Goal: Task Accomplishment & Management: Manage account settings

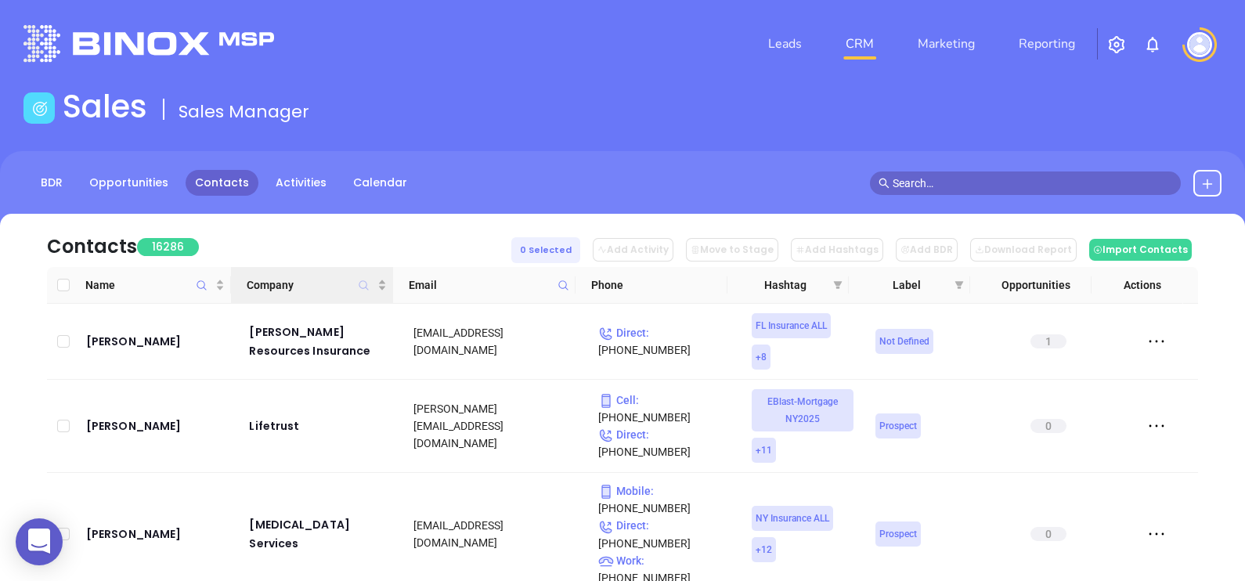
click at [363, 280] on icon "Company" at bounding box center [364, 286] width 12 height 12
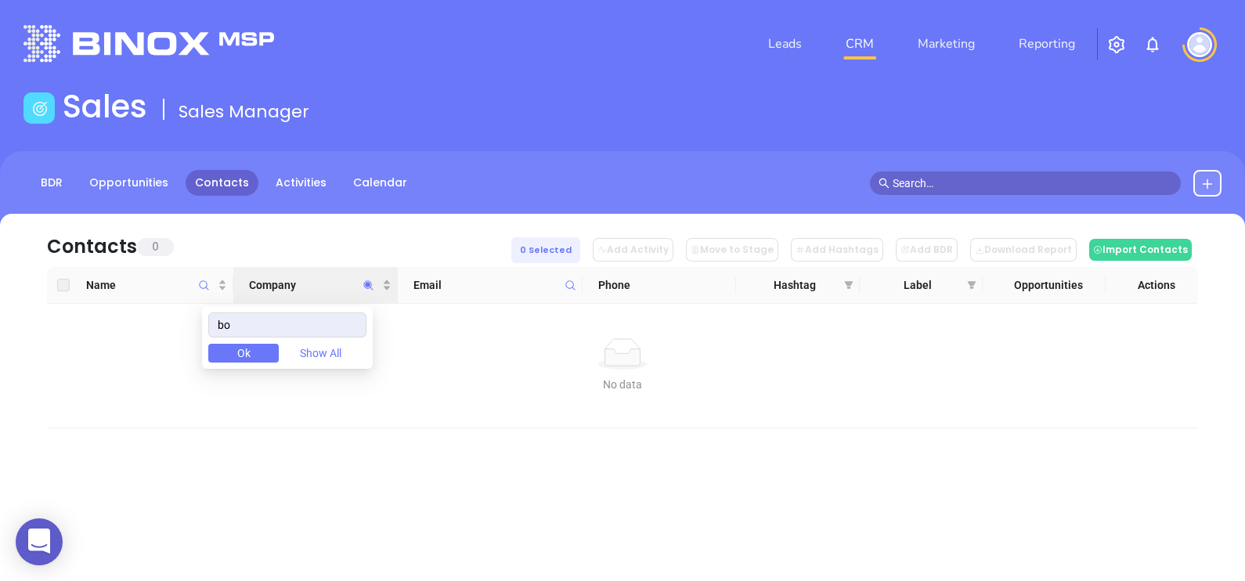
type input "b"
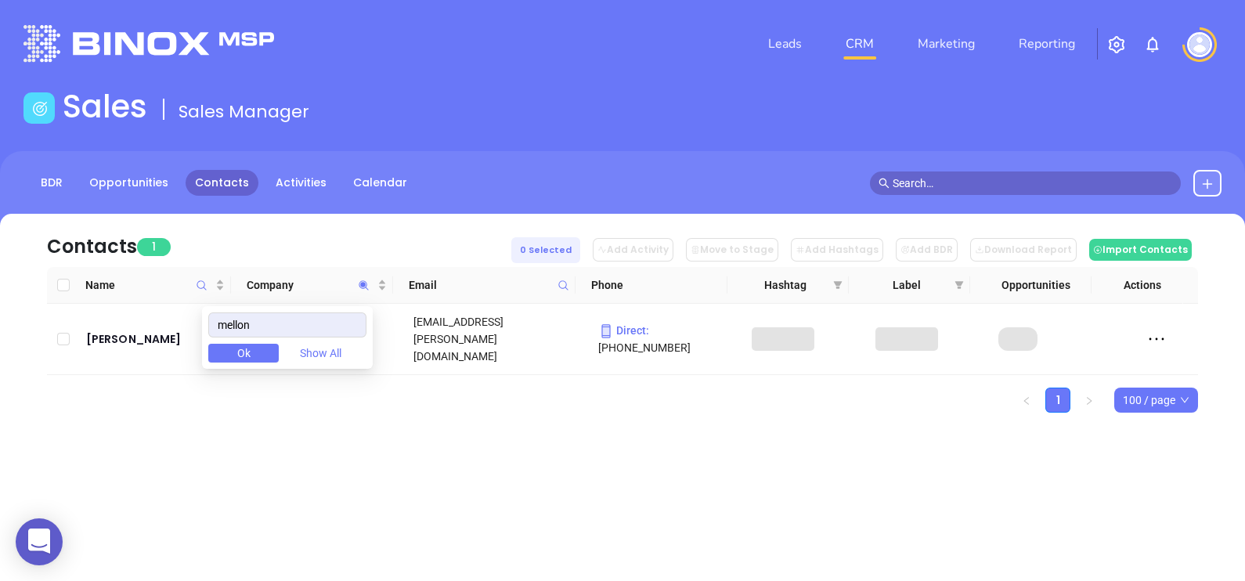
click at [328, 226] on div "Contacts 1 0 Selected Add Activity Move to Stage Add Hashtags Add BDR Download …" at bounding box center [622, 240] width 1151 height 53
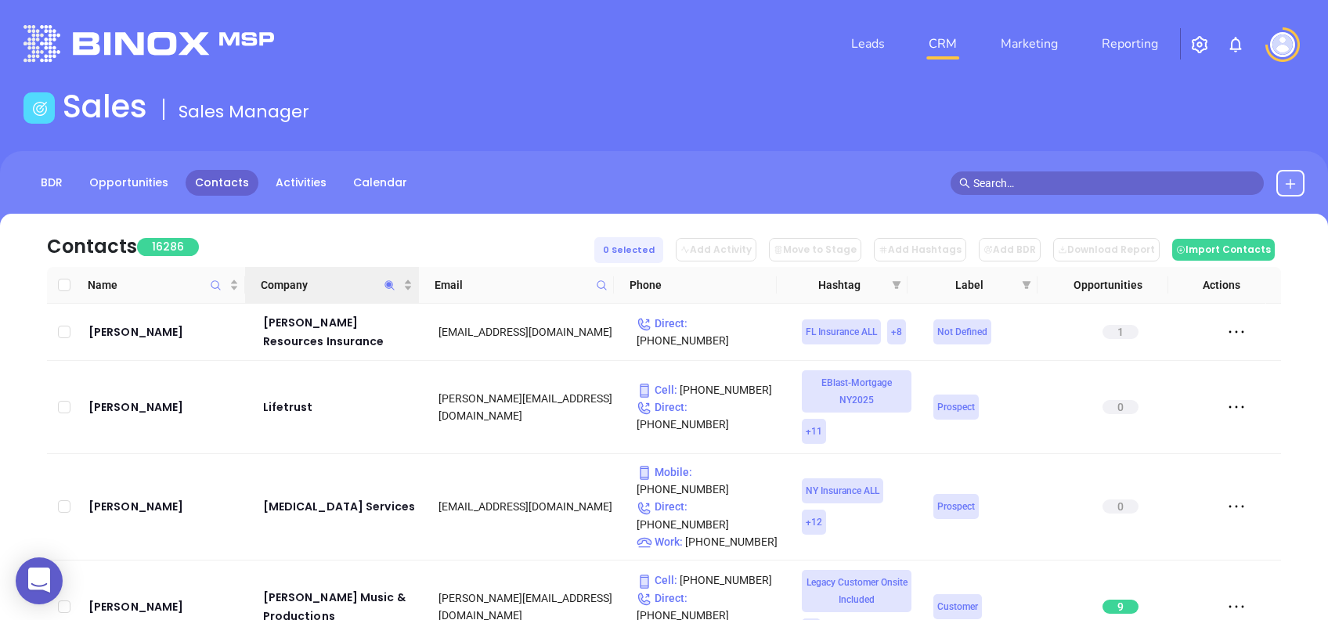
click at [395, 290] on icon "Company" at bounding box center [390, 286] width 12 height 12
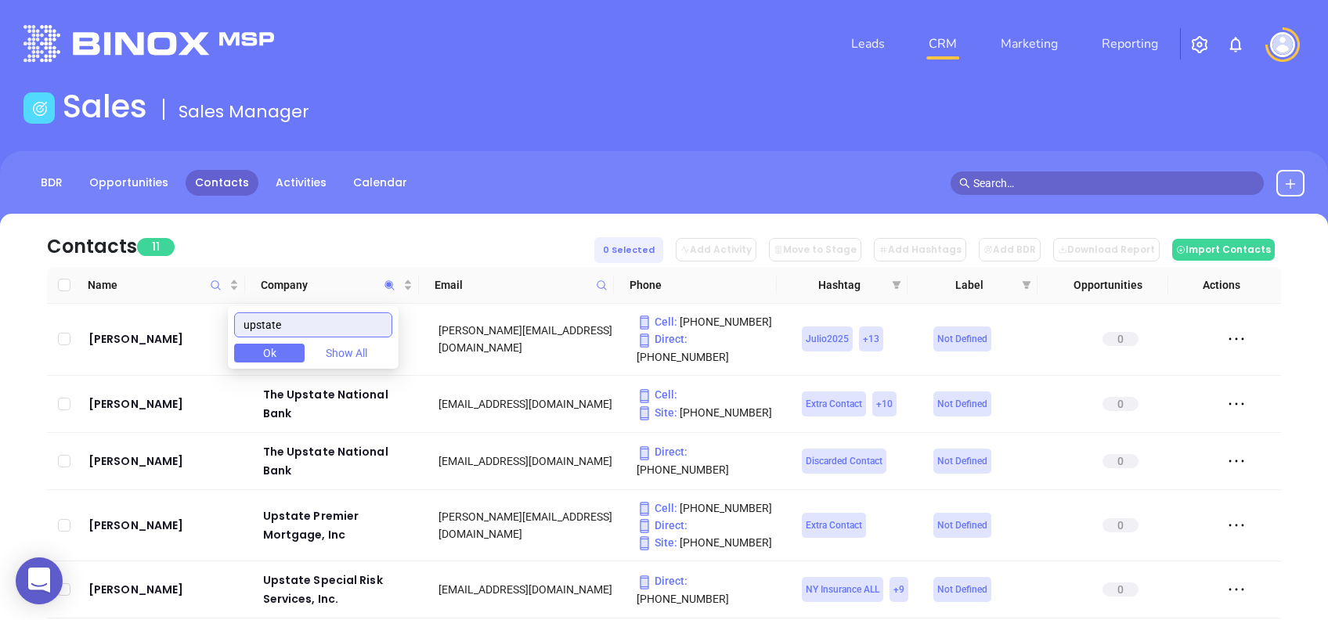
type input "upstate"
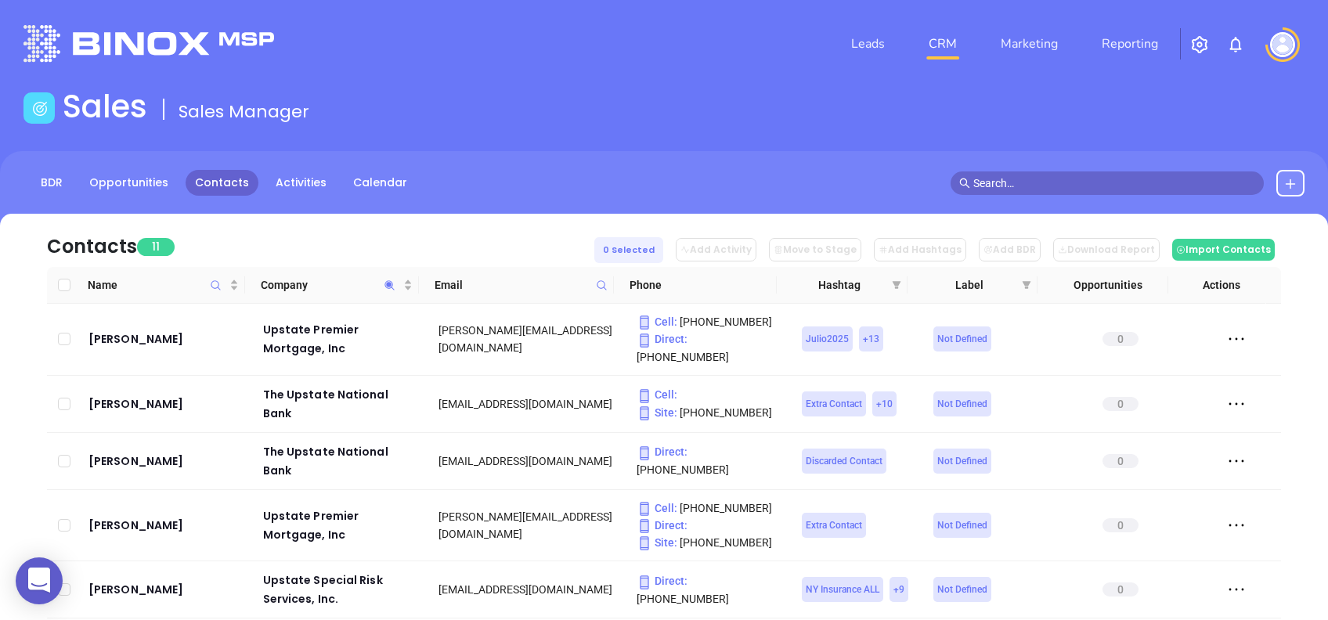
click at [251, 234] on div "Contacts 11 0 Selected Add Activity Move to Stage Add Hashtags Add BDR Download…" at bounding box center [664, 240] width 1234 height 53
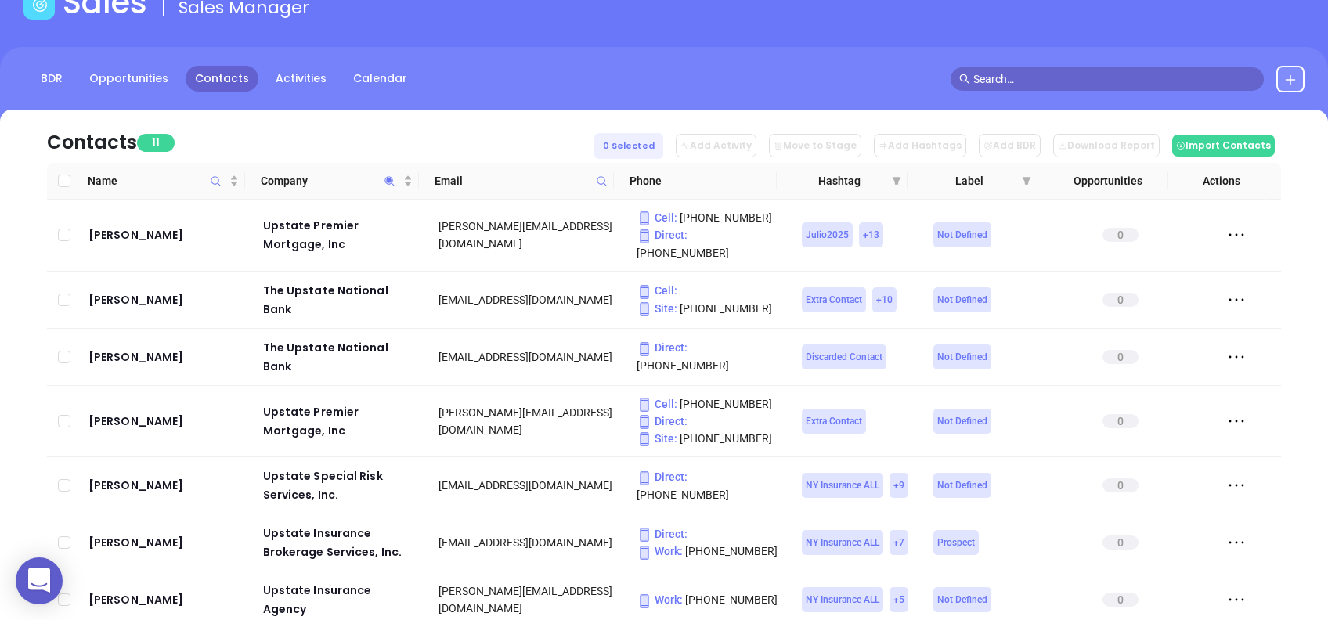
scroll to position [208, 0]
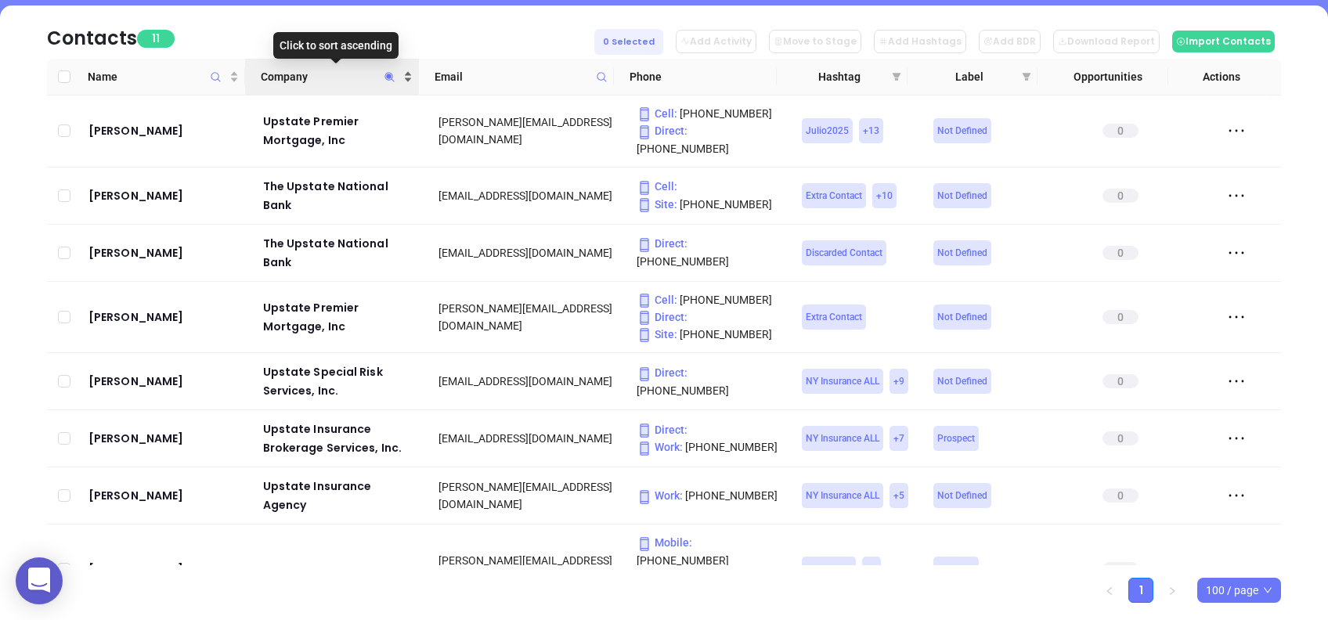
click at [319, 81] on span "Company" at bounding box center [330, 76] width 139 height 17
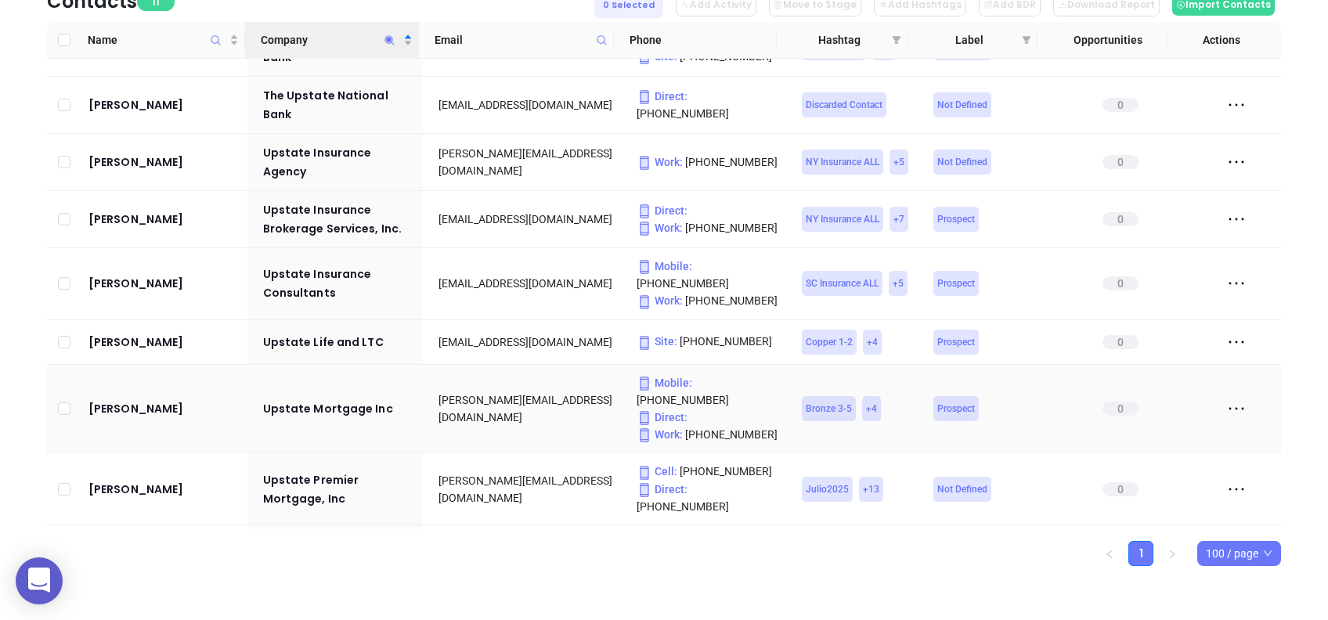
scroll to position [0, 0]
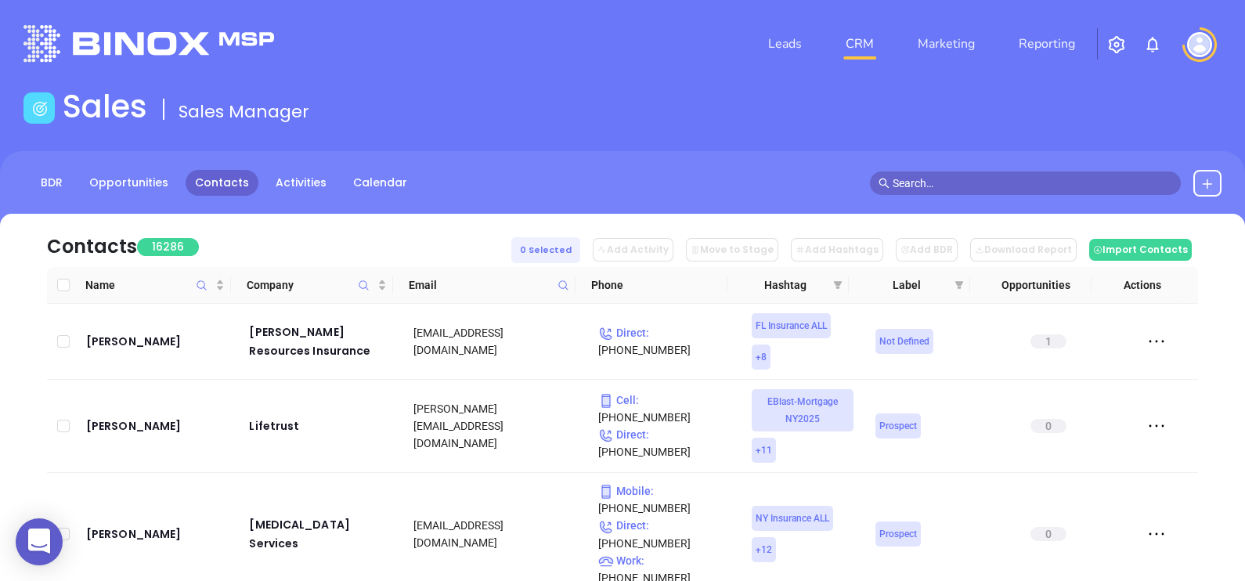
click at [568, 287] on icon at bounding box center [563, 286] width 12 height 12
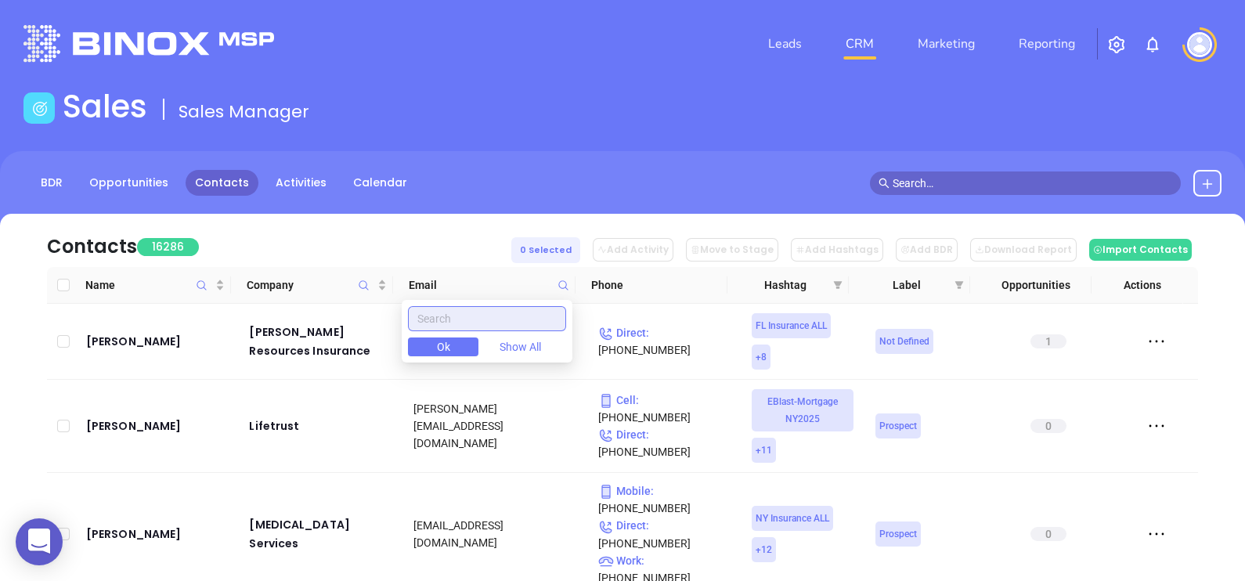
paste input "[DOMAIN_NAME]"
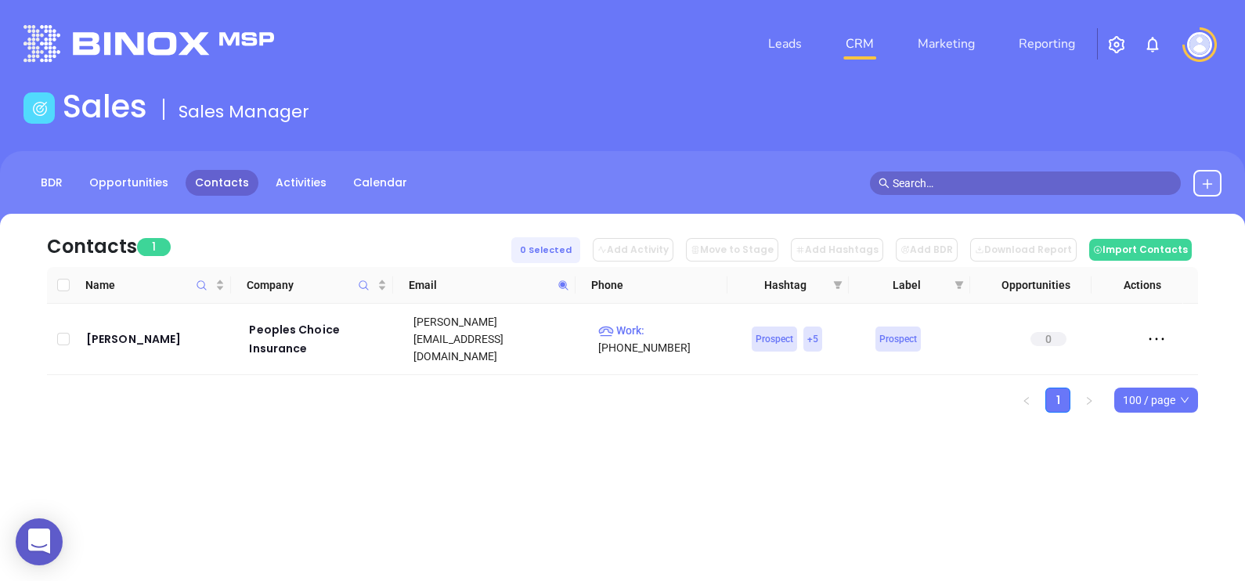
click at [561, 287] on icon at bounding box center [563, 286] width 12 height 12
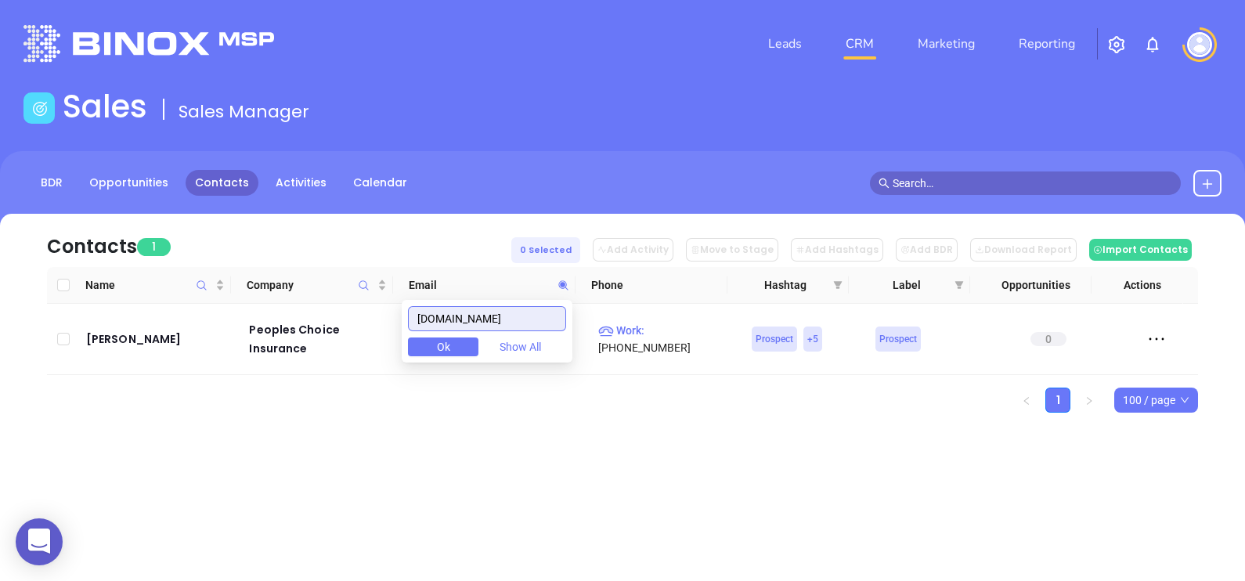
paste input "melloninsurancesolutio"
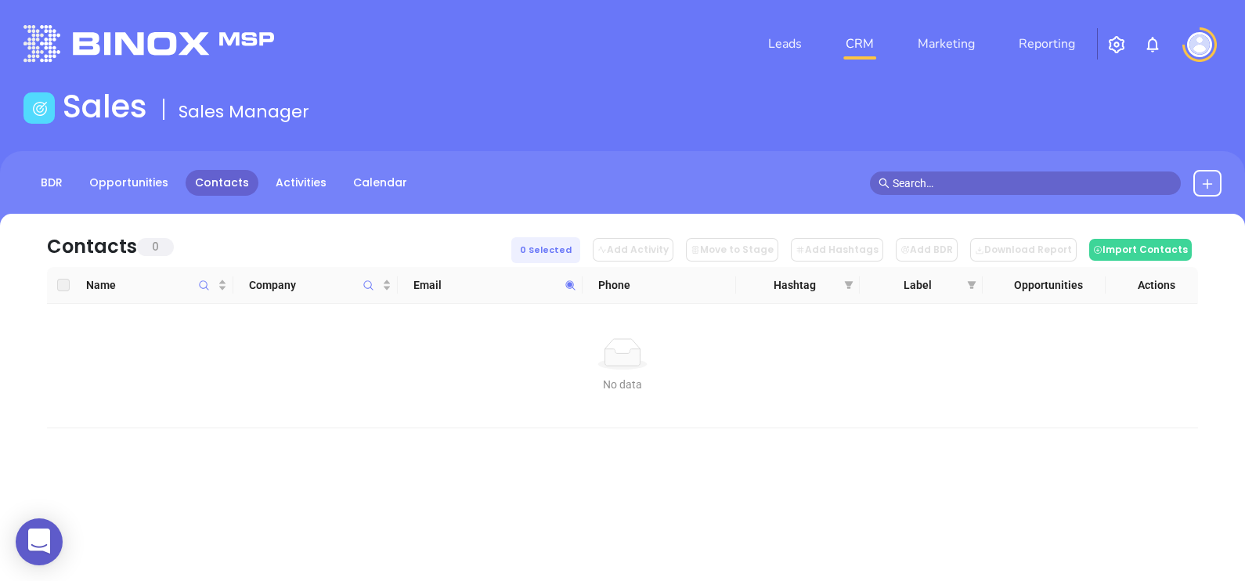
drag, startPoint x: 227, startPoint y: 166, endPoint x: 208, endPoint y: 182, distance: 24.5
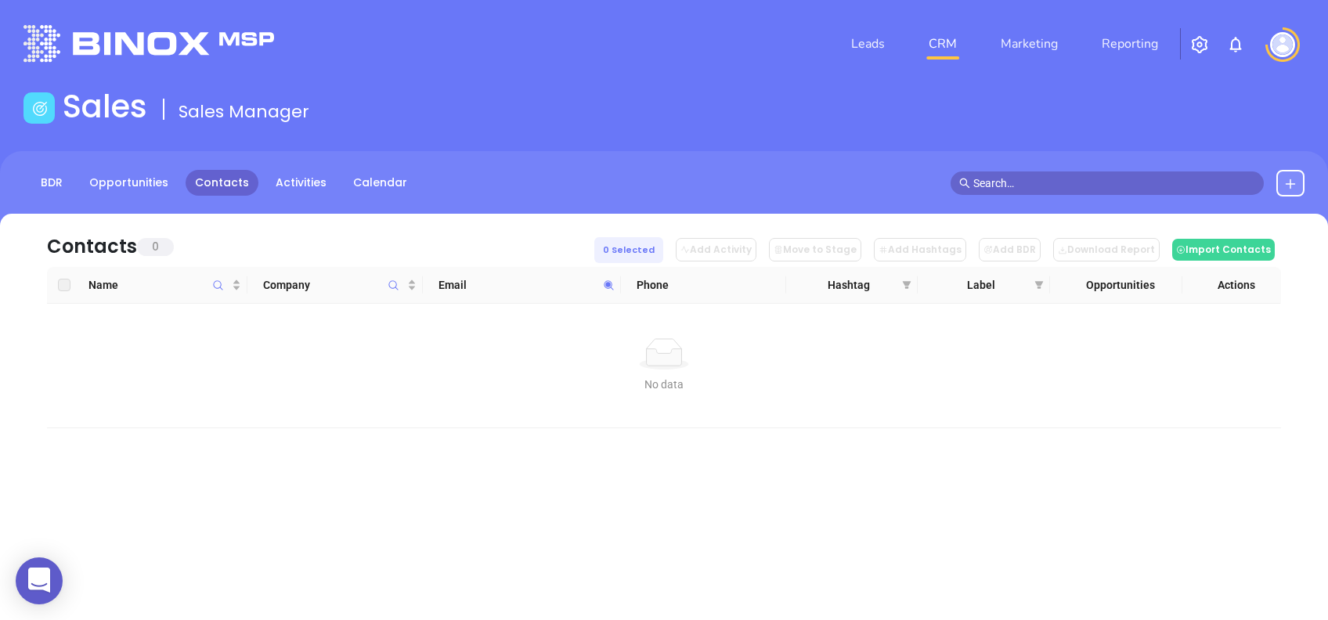
click at [612, 282] on icon at bounding box center [609, 286] width 12 height 12
paste input "upstateinsurance"
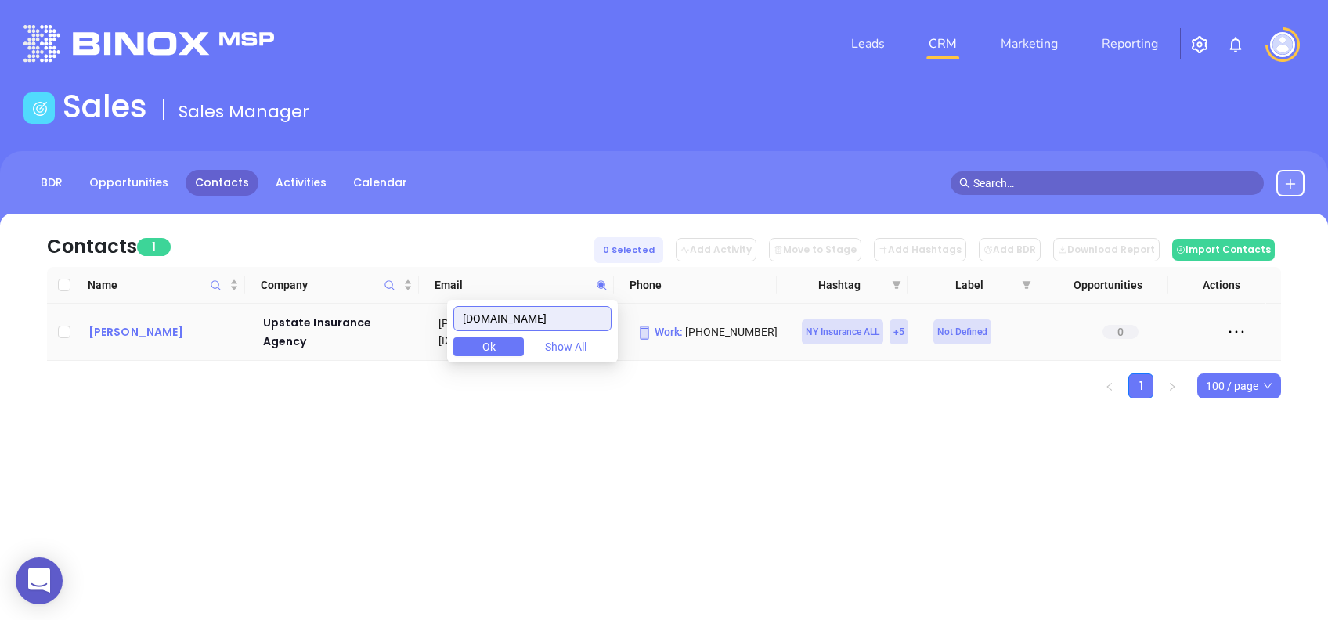
type input "[DOMAIN_NAME]"
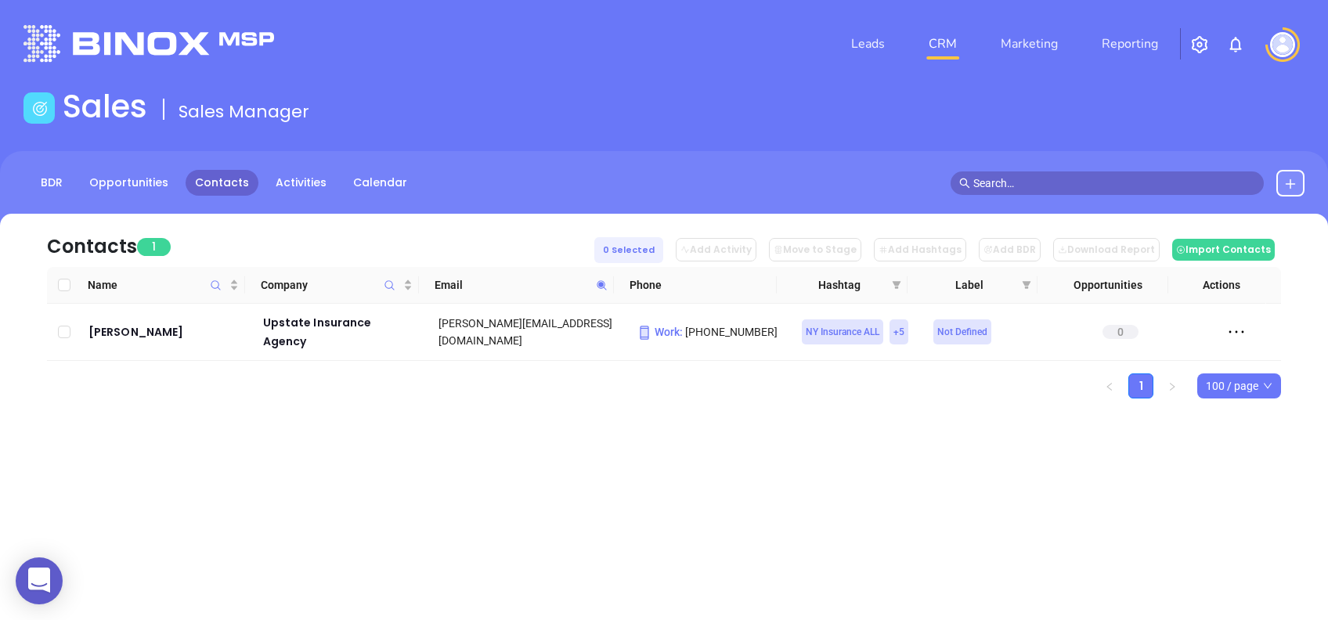
click at [602, 287] on icon at bounding box center [602, 286] width 12 height 12
click at [570, 345] on span "Show All" at bounding box center [558, 346] width 41 height 17
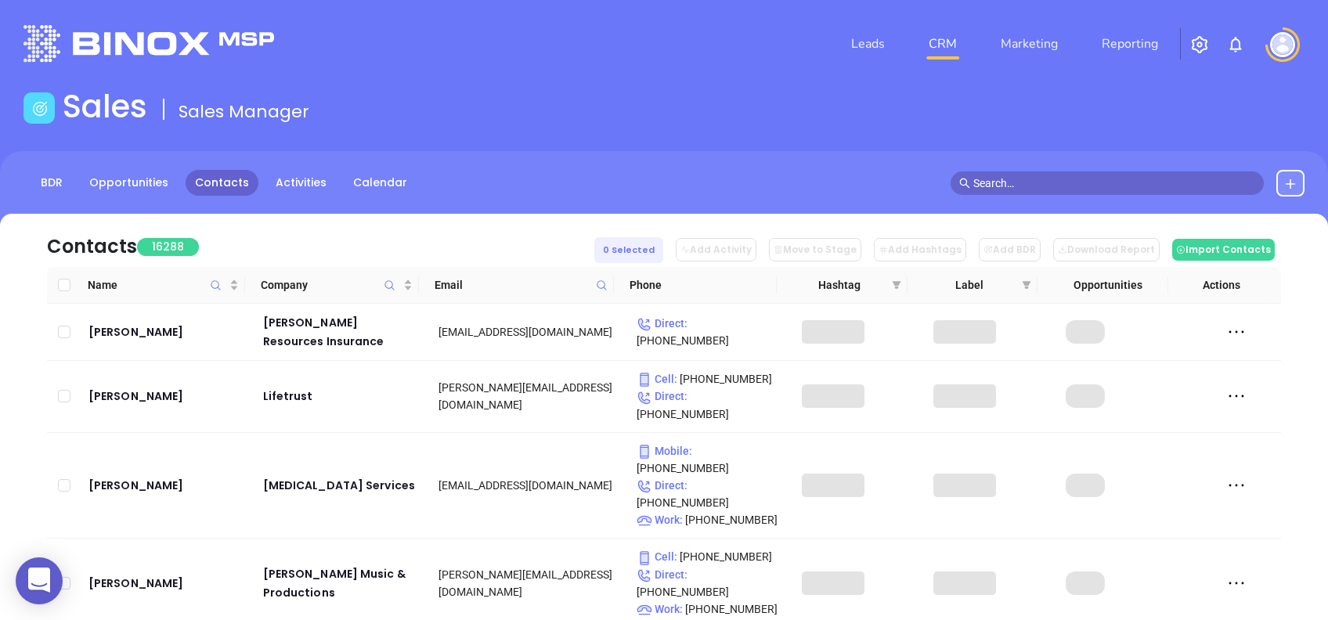
click at [603, 288] on icon at bounding box center [602, 286] width 12 height 12
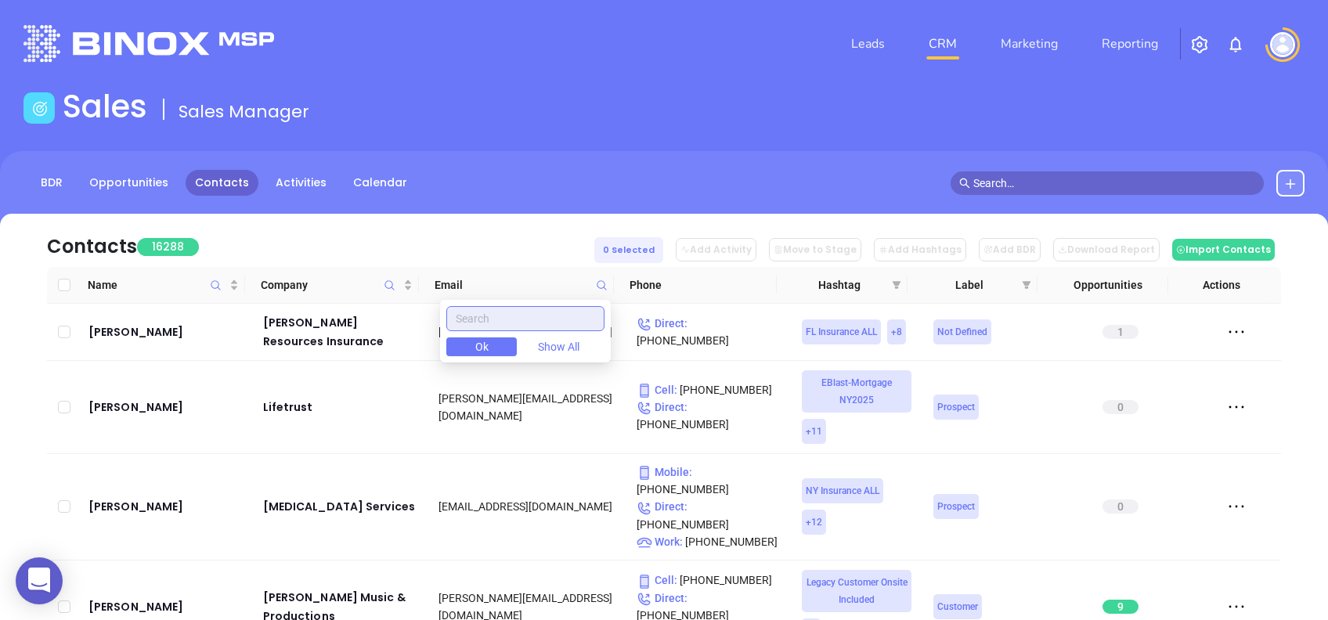
paste input "upstateinsurance.com"
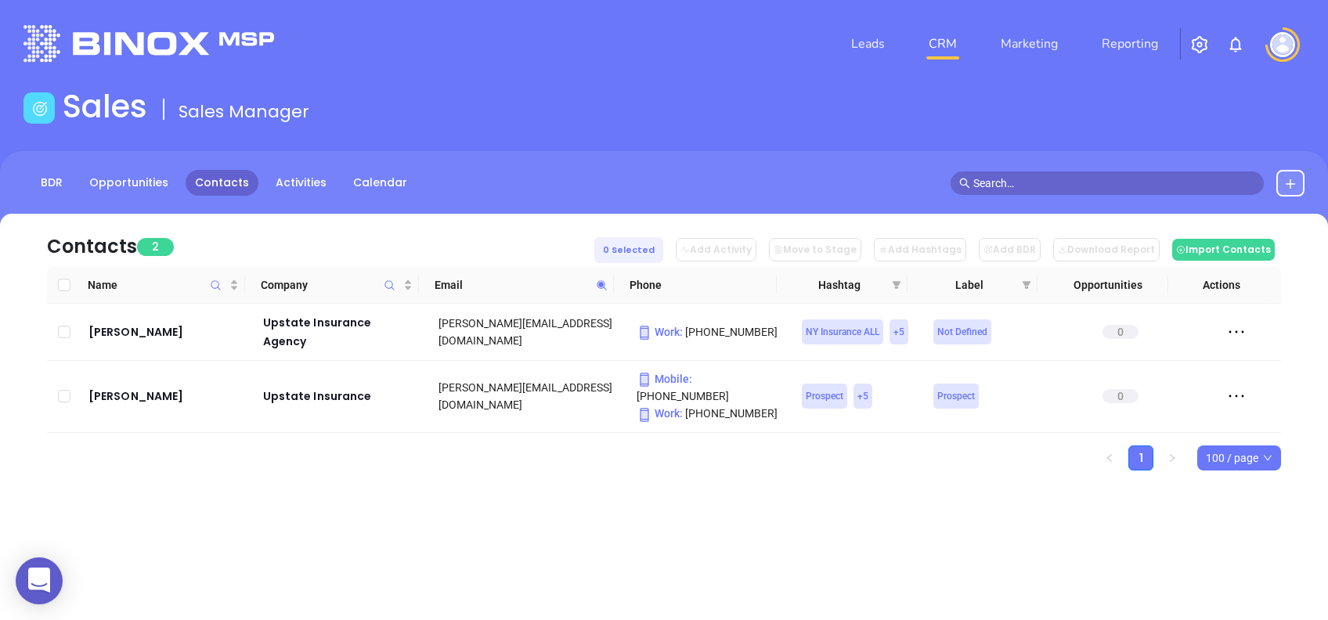
click at [502, 449] on div "Contacts 2 0 Selected Add Activity Move to Stage Add Hashtags Add BDR Download …" at bounding box center [664, 370] width 1328 height 312
click at [601, 285] on icon at bounding box center [601, 284] width 9 height 9
paste input "jtcook"
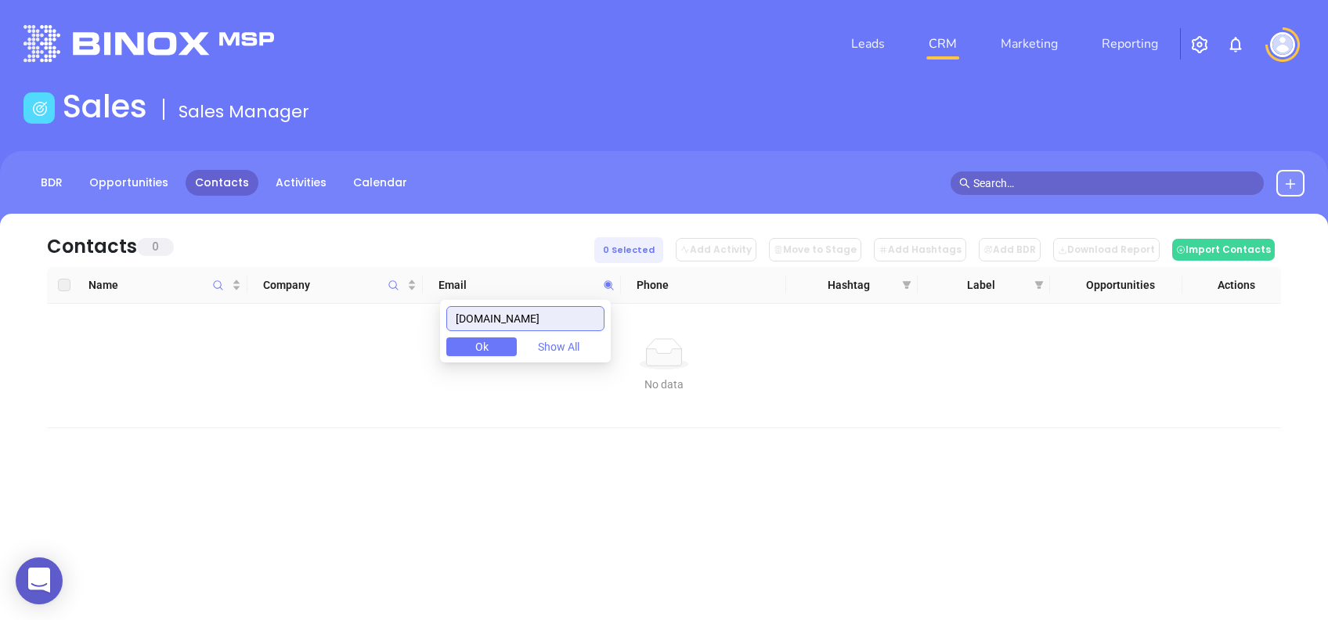
drag, startPoint x: 571, startPoint y: 323, endPoint x: 397, endPoint y: 303, distance: 175.0
click at [397, 303] on body "0 Leads CRM Marketing Reporting Financial Leads Leads Sales Sales Manager BDR O…" at bounding box center [664, 310] width 1328 height 620
paste input "steadmanagency"
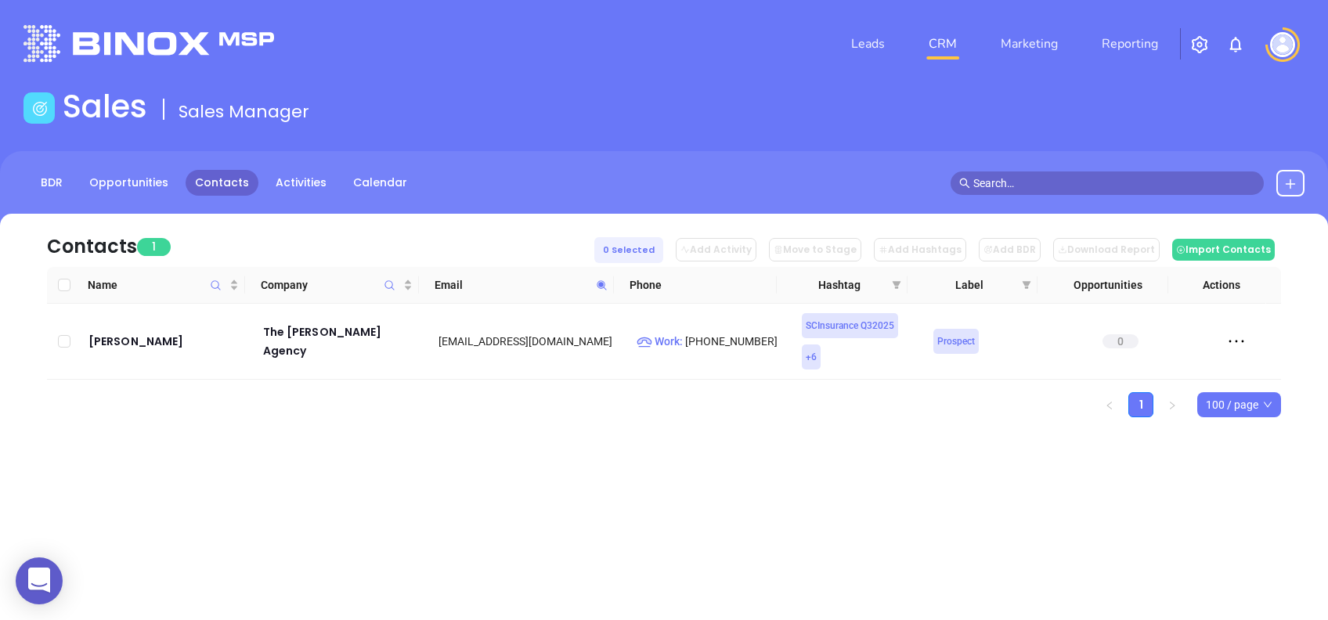
click at [611, 287] on tr "Name Company Email Phone Hashtag Label Opportunities Actions" at bounding box center [664, 285] width 1234 height 37
click at [608, 287] on icon at bounding box center [602, 286] width 12 height 12
paste input "arahjudysinsurance"
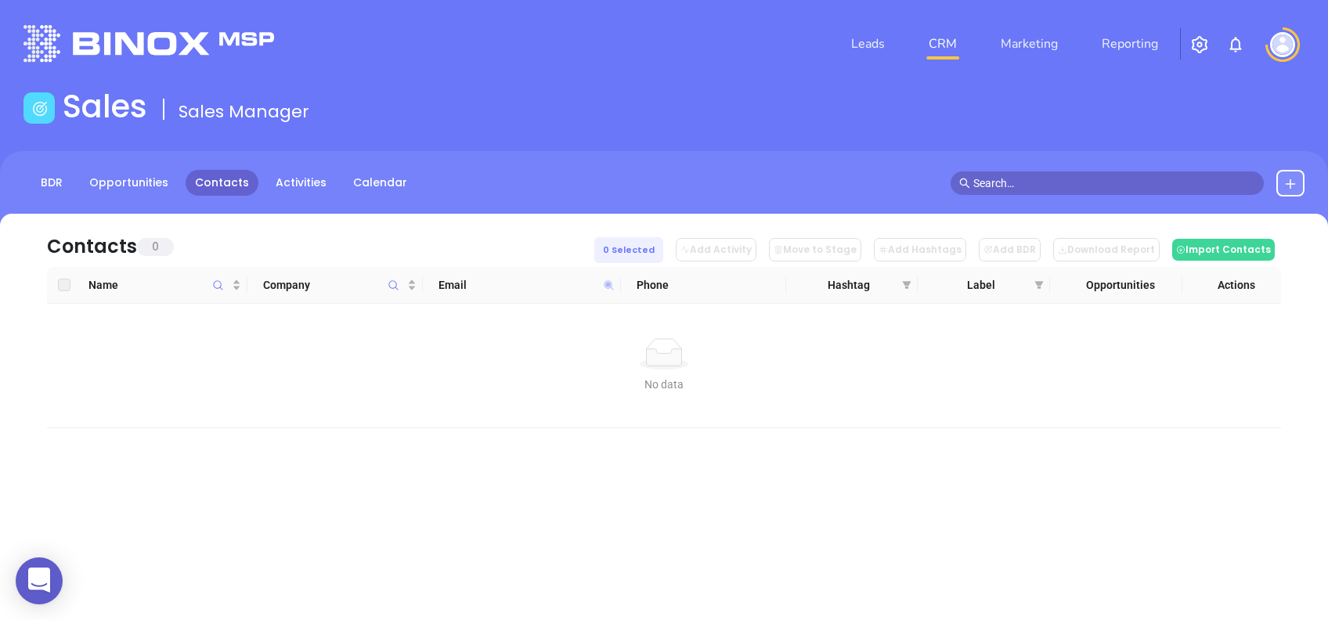
click at [608, 282] on icon at bounding box center [608, 284] width 9 height 9
paste input "lowcountry"
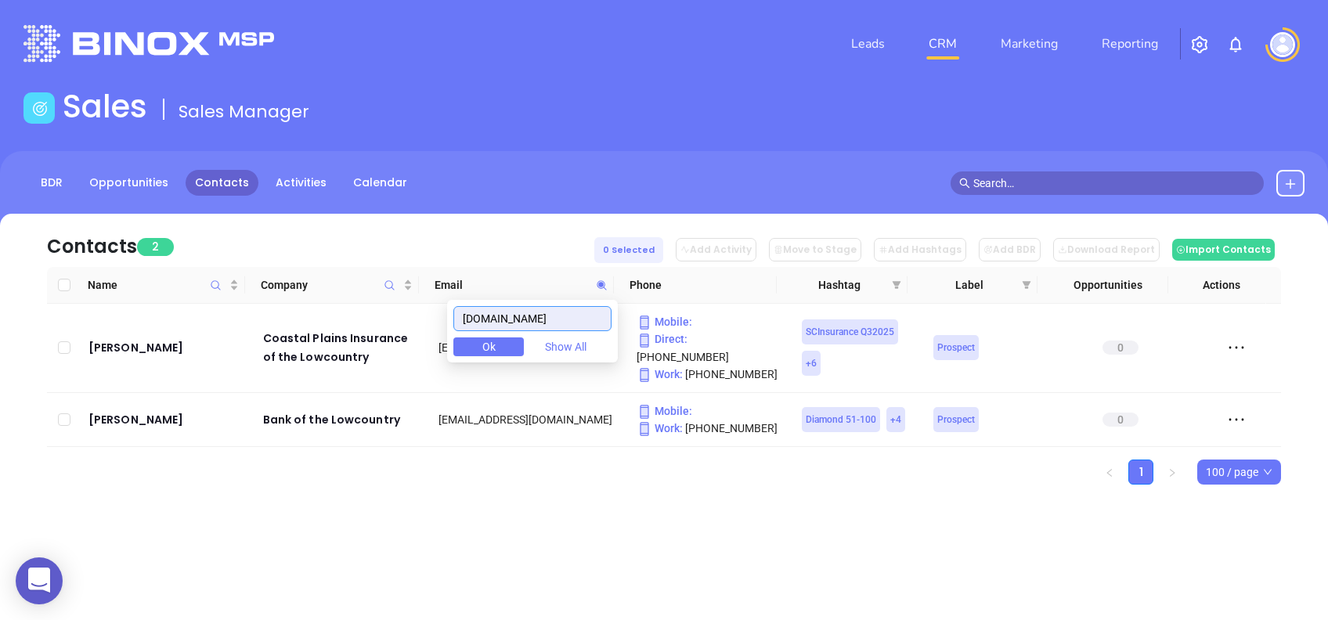
drag, startPoint x: 585, startPoint y: 331, endPoint x: 549, endPoint y: 308, distance: 42.6
click at [549, 308] on div "lowcountry.com Ok Show All" at bounding box center [532, 331] width 171 height 63
drag, startPoint x: 561, startPoint y: 314, endPoint x: 391, endPoint y: 280, distance: 172.4
click at [391, 280] on body "0 Leads CRM Marketing Reporting Financial Leads Leads Sales Sales Manager BDR O…" at bounding box center [664, 310] width 1328 height 620
paste input "ivingstoninsurancesc"
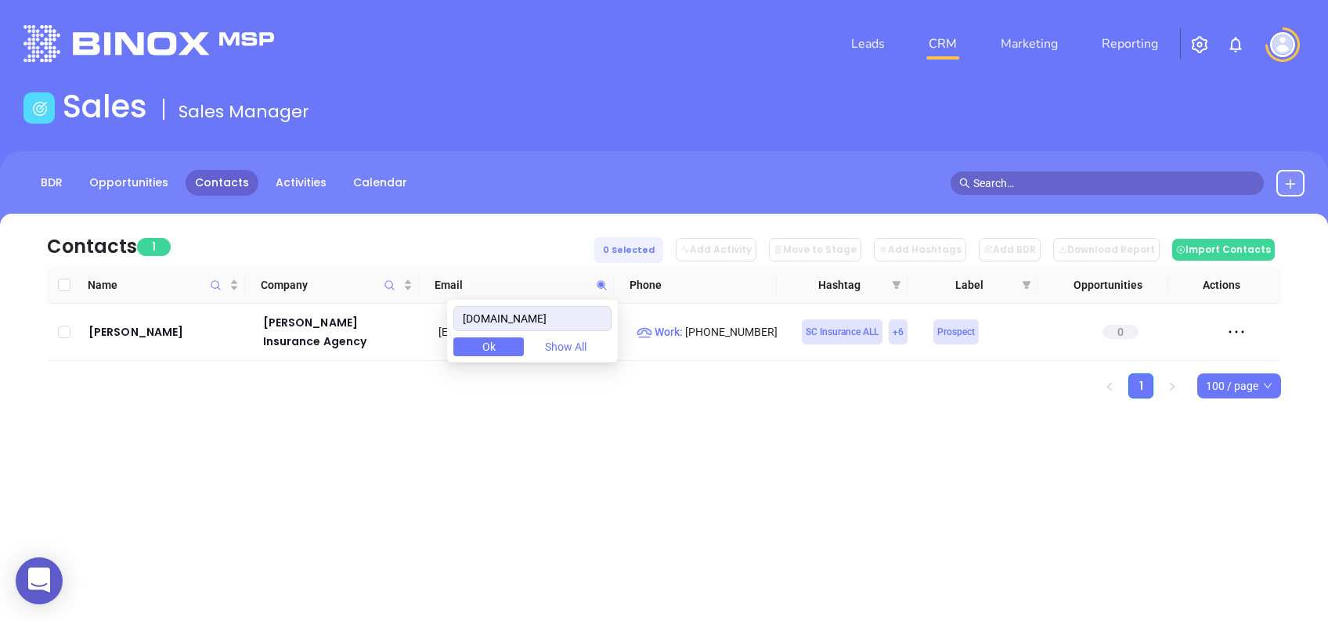
click at [352, 236] on div "Contacts 1 0 Selected Add Activity Move to Stage Add Hashtags Add BDR Download …" at bounding box center [664, 240] width 1234 height 53
click at [601, 290] on span at bounding box center [602, 284] width 18 height 23
paste input "mpspecialty"
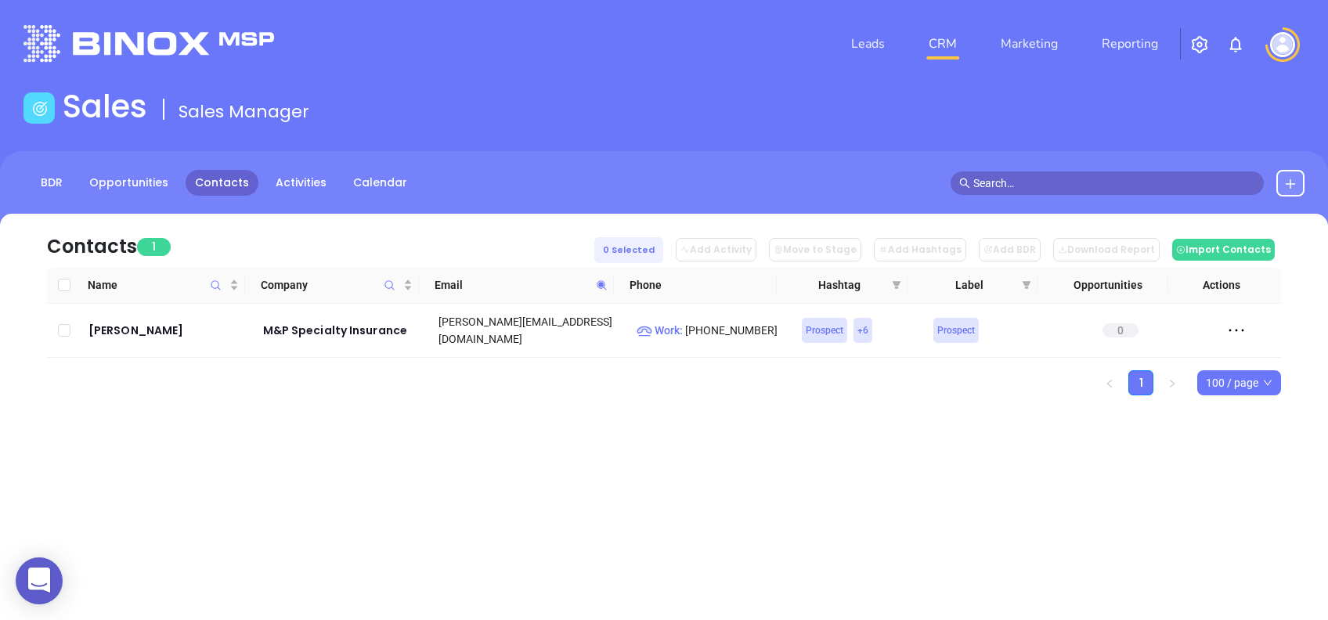
click at [605, 281] on icon at bounding box center [602, 286] width 12 height 12
paste input "acentria"
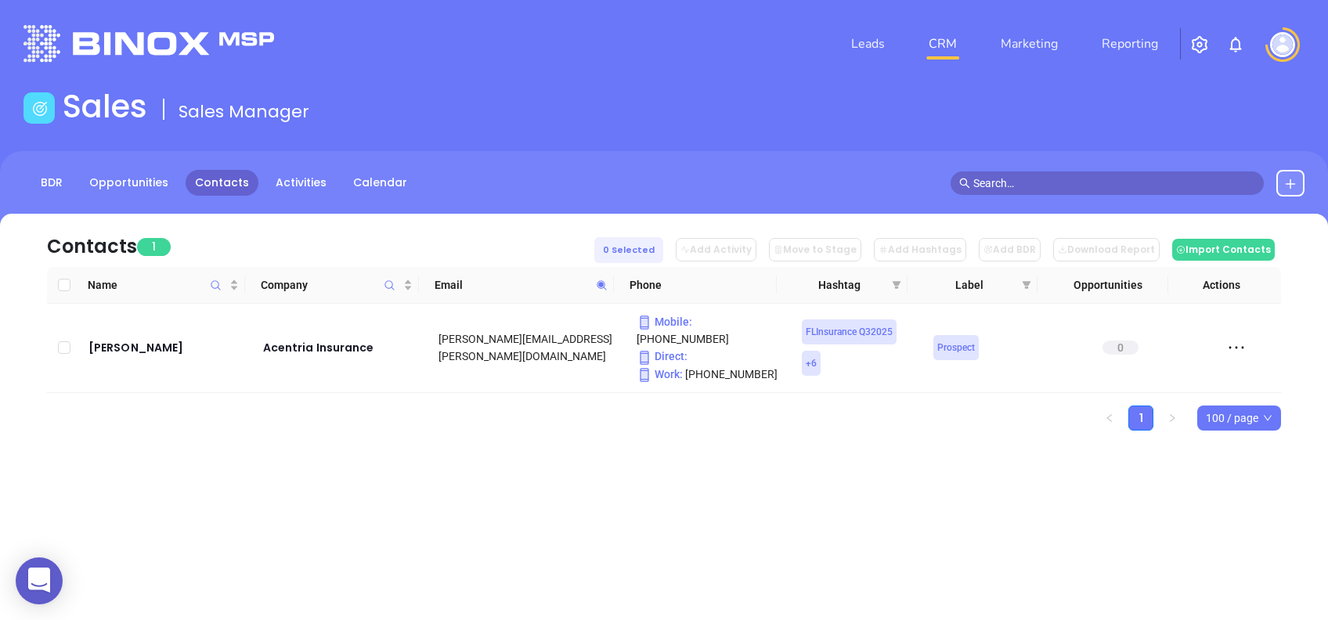
click at [608, 285] on icon at bounding box center [602, 286] width 12 height 12
paste input "kra-ins"
click at [600, 282] on icon at bounding box center [601, 284] width 9 height 9
paste input "correllinsurance"
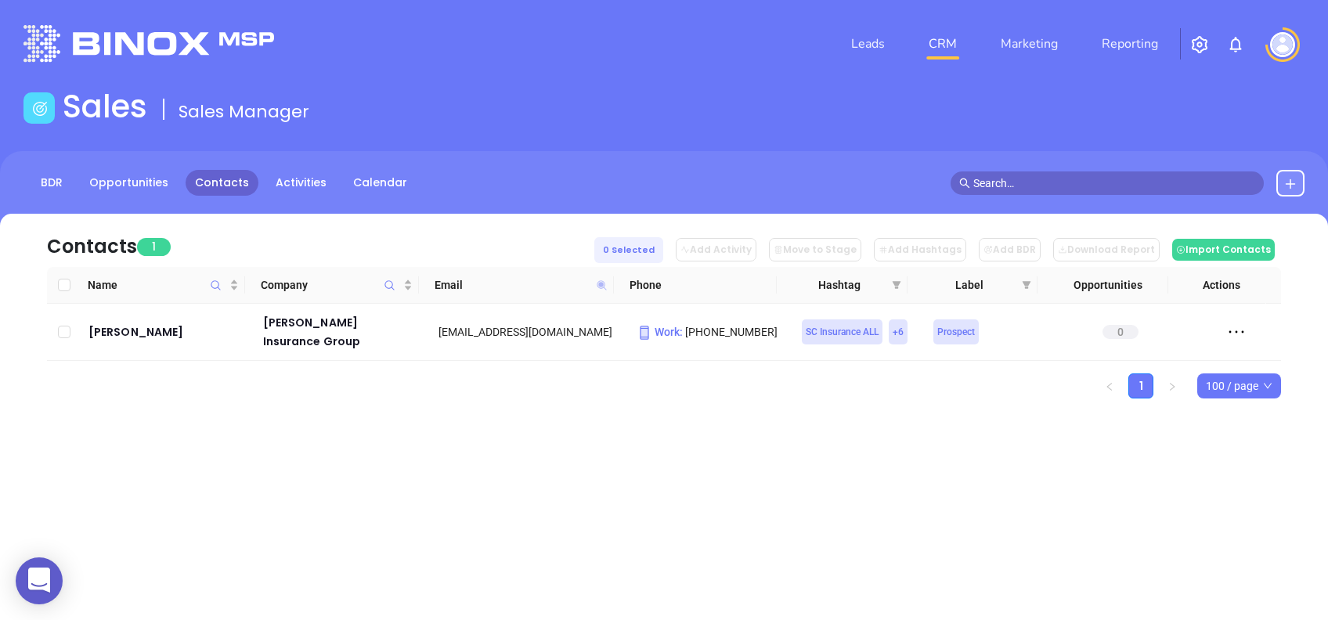
click at [604, 284] on icon at bounding box center [601, 284] width 9 height 9
paste input "operchapmanins"
click at [601, 289] on icon at bounding box center [602, 286] width 12 height 12
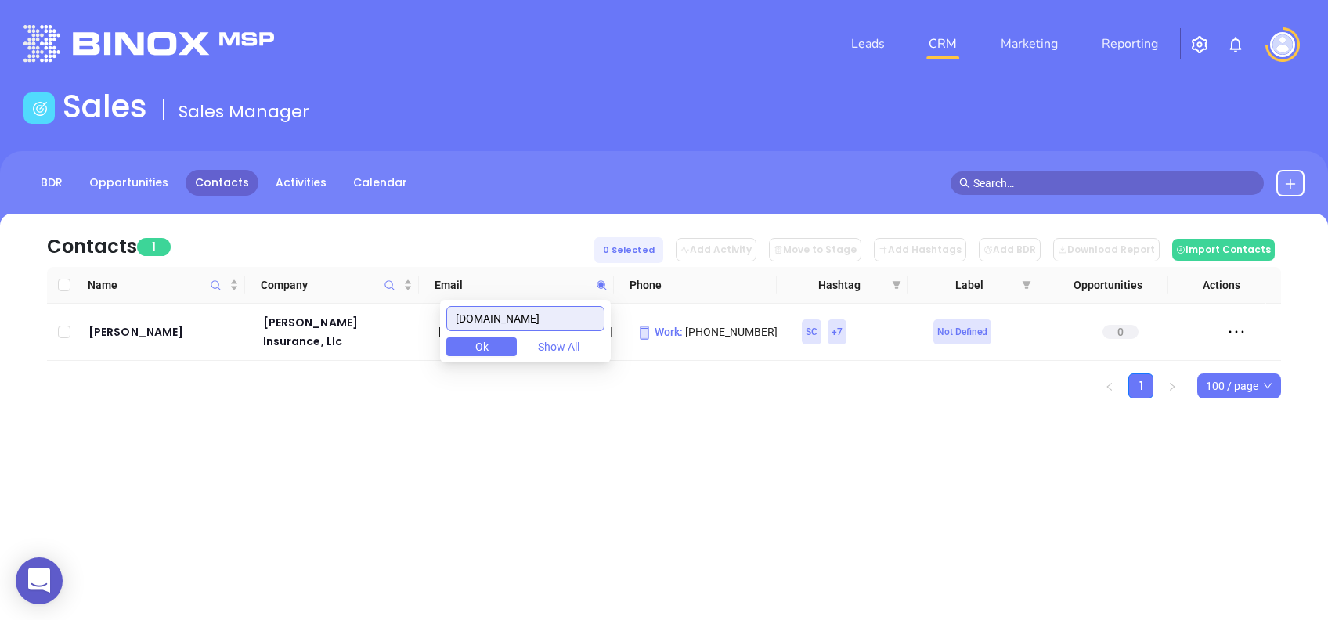
paste input "larendoninsurance"
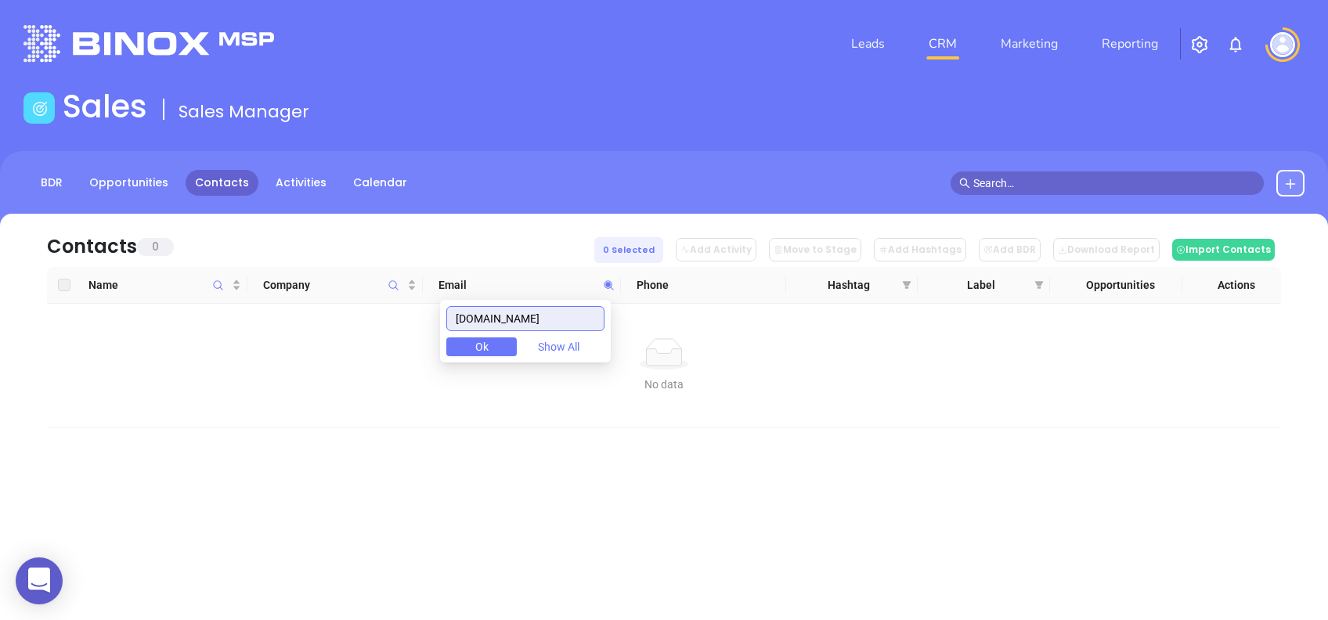
type input "clarendoninsurance.com"
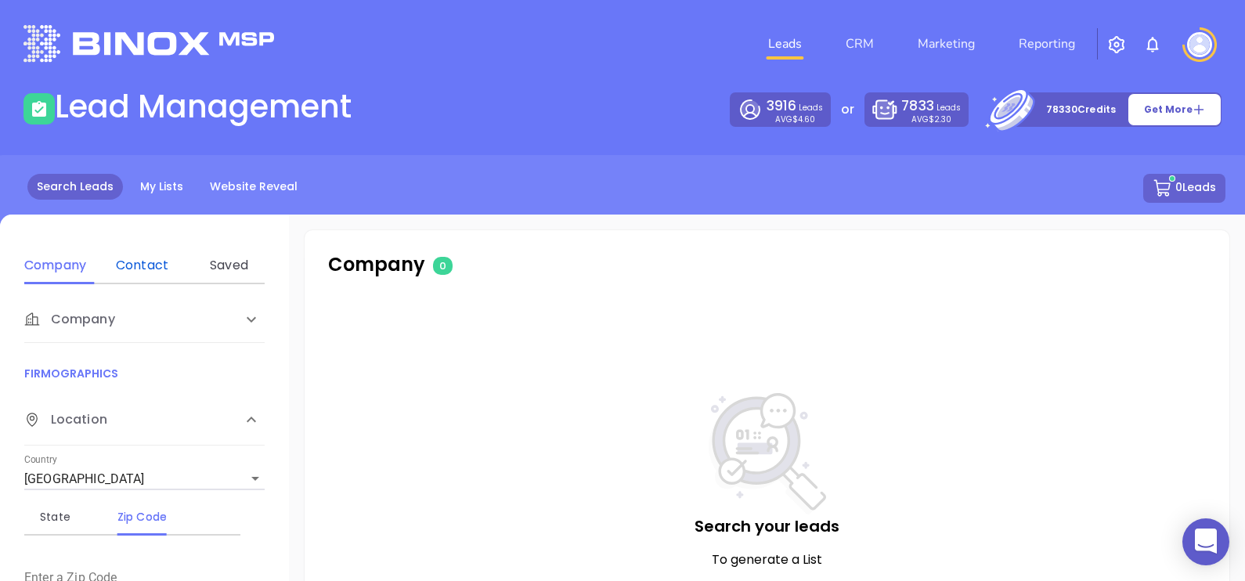
click at [163, 271] on div "Contact" at bounding box center [142, 265] width 62 height 19
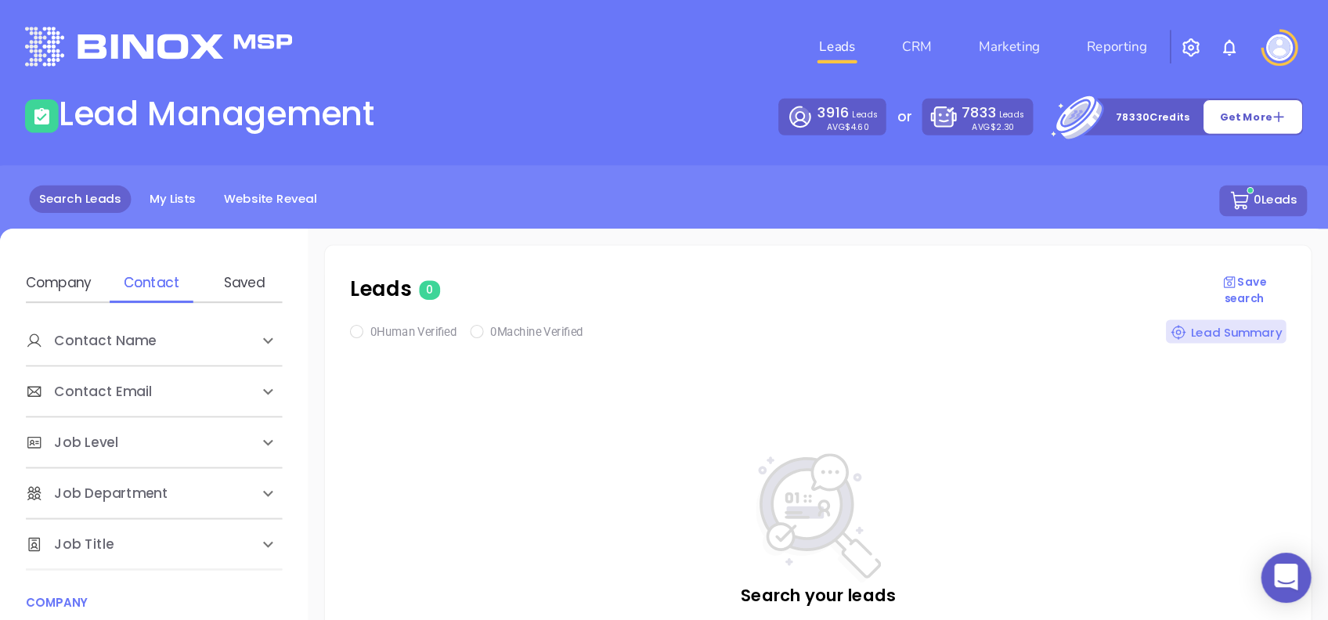
scroll to position [195, 0]
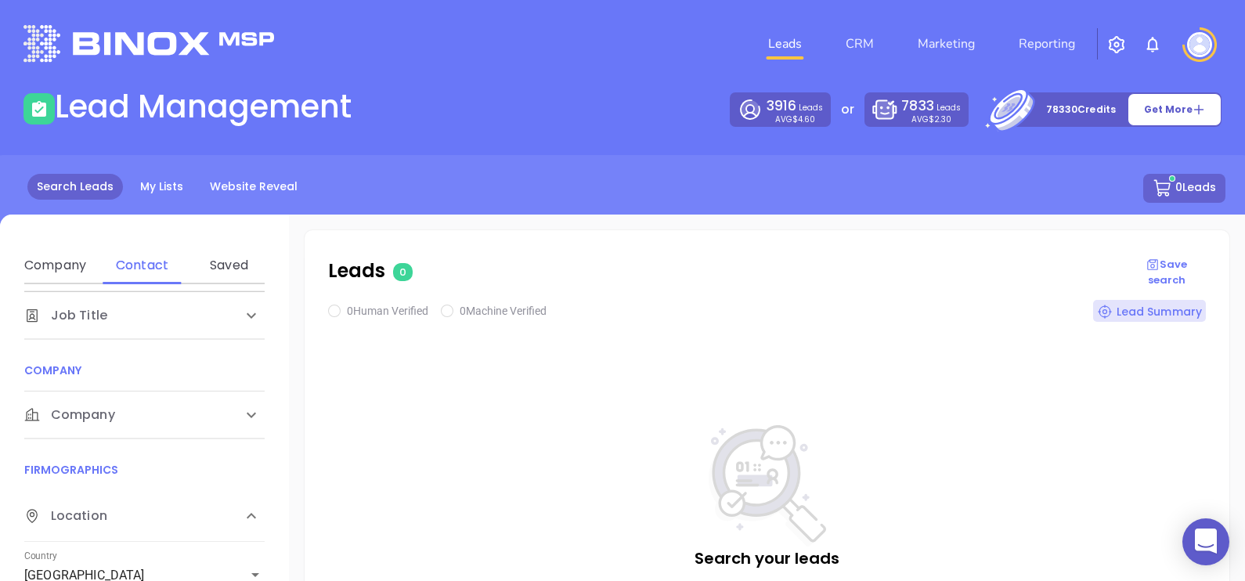
click at [114, 134] on span "Company" at bounding box center [85, 124] width 122 height 19
click at [146, 474] on div "Domain" at bounding box center [142, 475] width 62 height 19
click at [168, 528] on input "Enter a company name" at bounding box center [141, 533] width 235 height 25
paste input "[DOMAIN_NAME]"
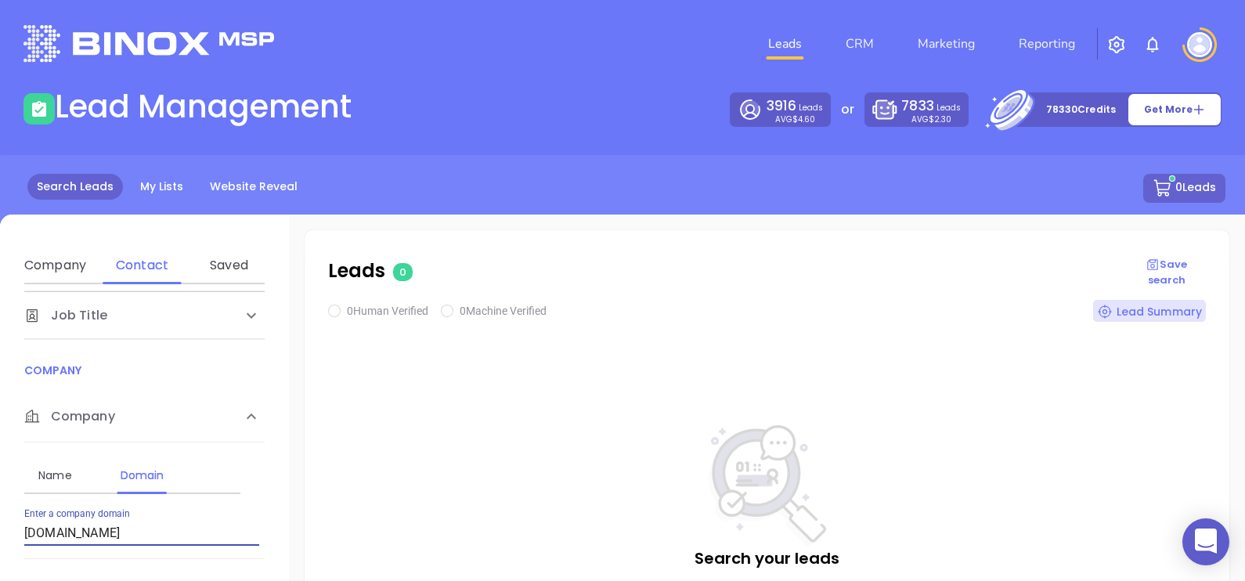
type input "[DOMAIN_NAME]"
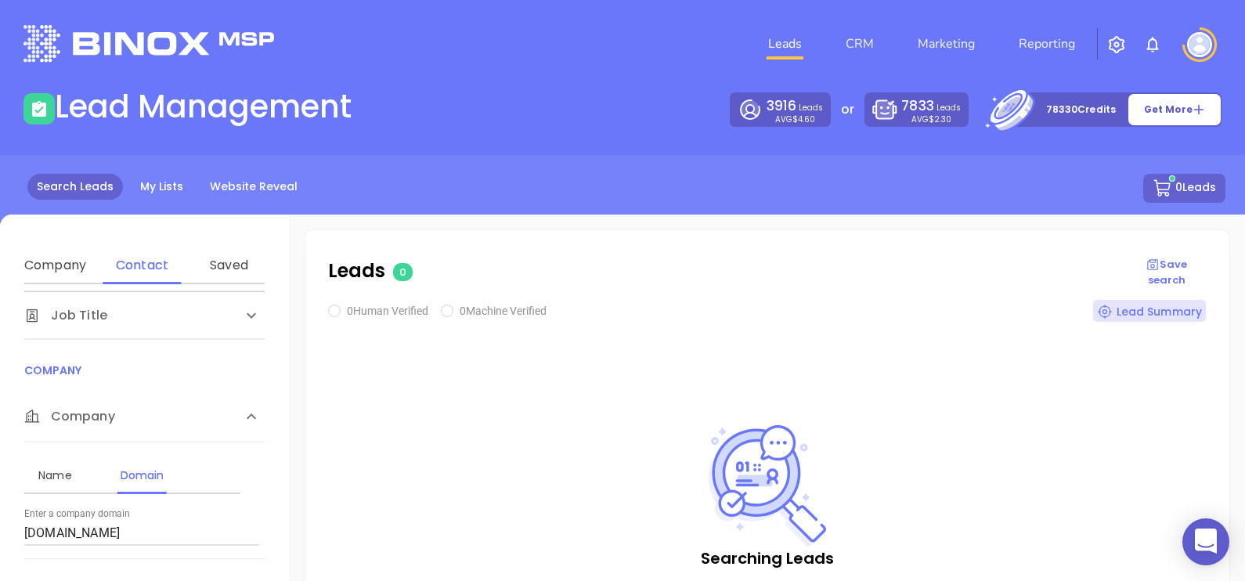
checkbox input "true"
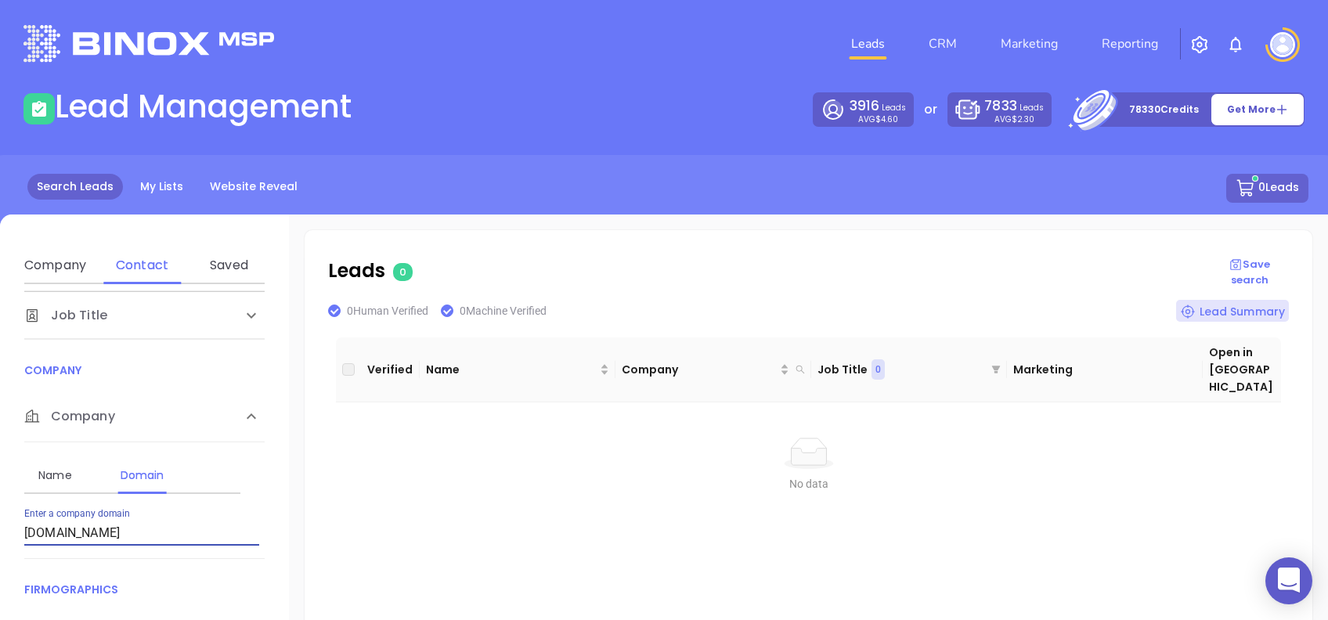
drag, startPoint x: 200, startPoint y: 530, endPoint x: 0, endPoint y: 521, distance: 200.6
click at [0, 523] on html "0 Leads CRM Marketing Reporting Financial Leads Leads Lead Management 3916 Lead…" at bounding box center [664, 310] width 1328 height 620
paste input "upstateinsurance"
type input "[DOMAIN_NAME]"
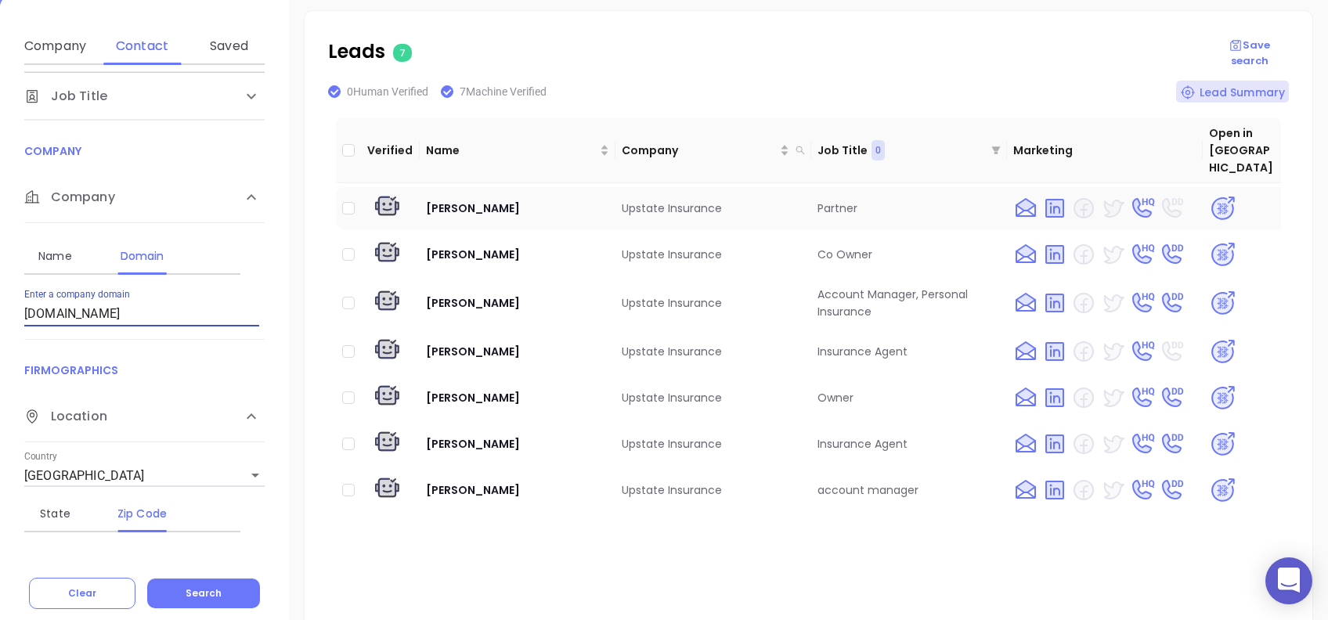
scroll to position [187, 0]
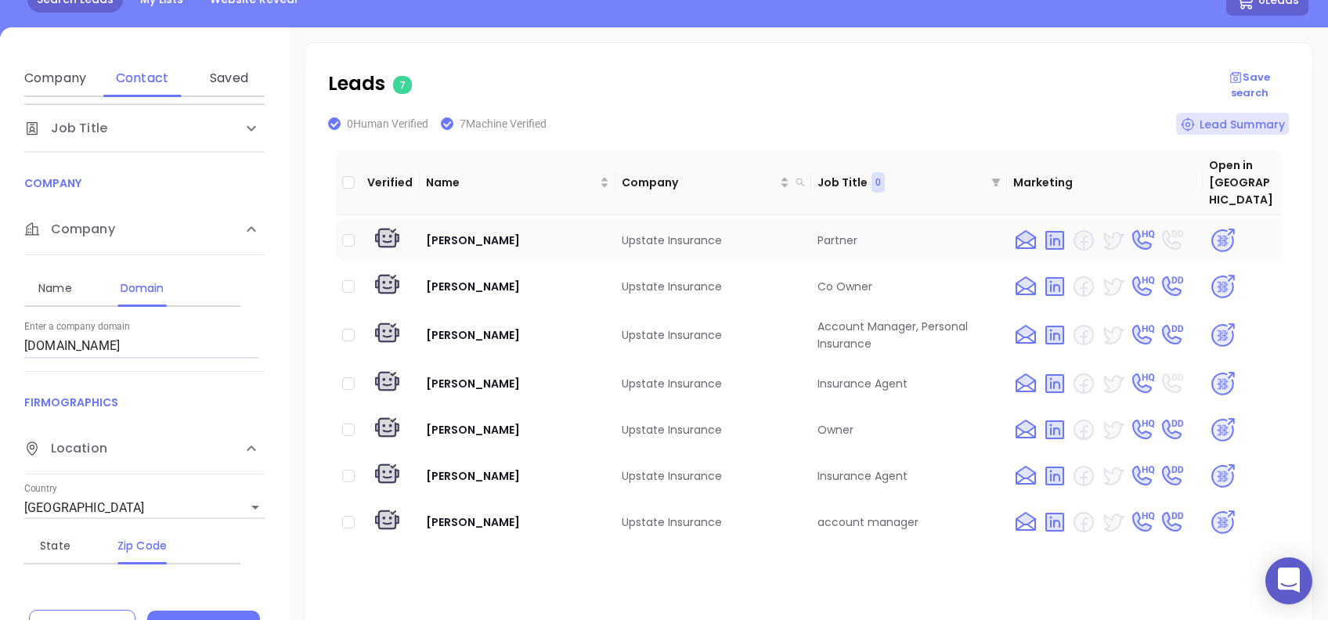
click at [589, 219] on td "[PERSON_NAME]" at bounding box center [518, 240] width 196 height 42
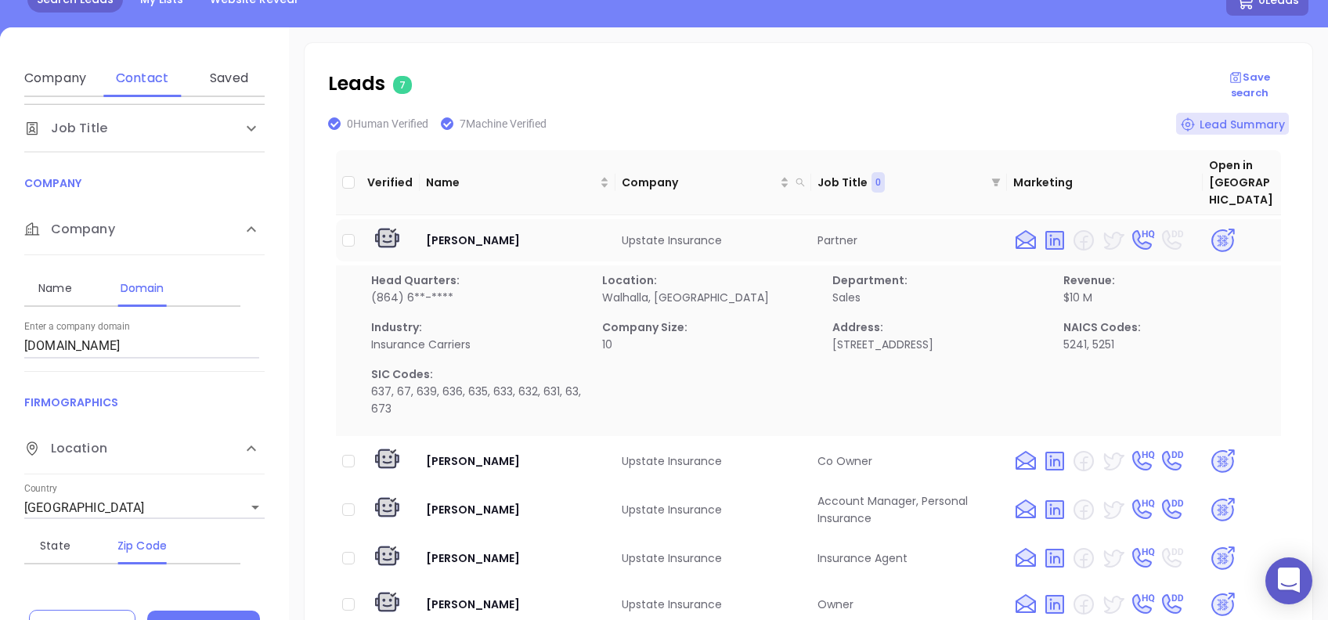
click at [518, 219] on td "[PERSON_NAME]" at bounding box center [518, 240] width 196 height 42
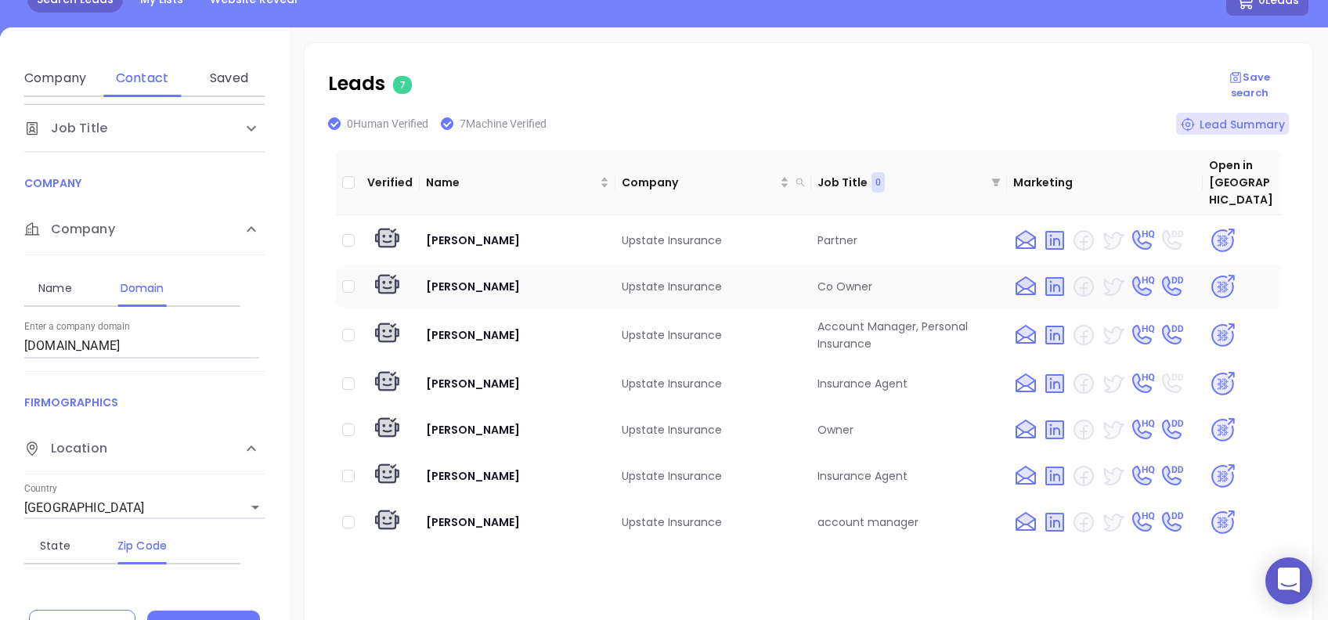
click at [1209, 273] on img at bounding box center [1222, 286] width 27 height 27
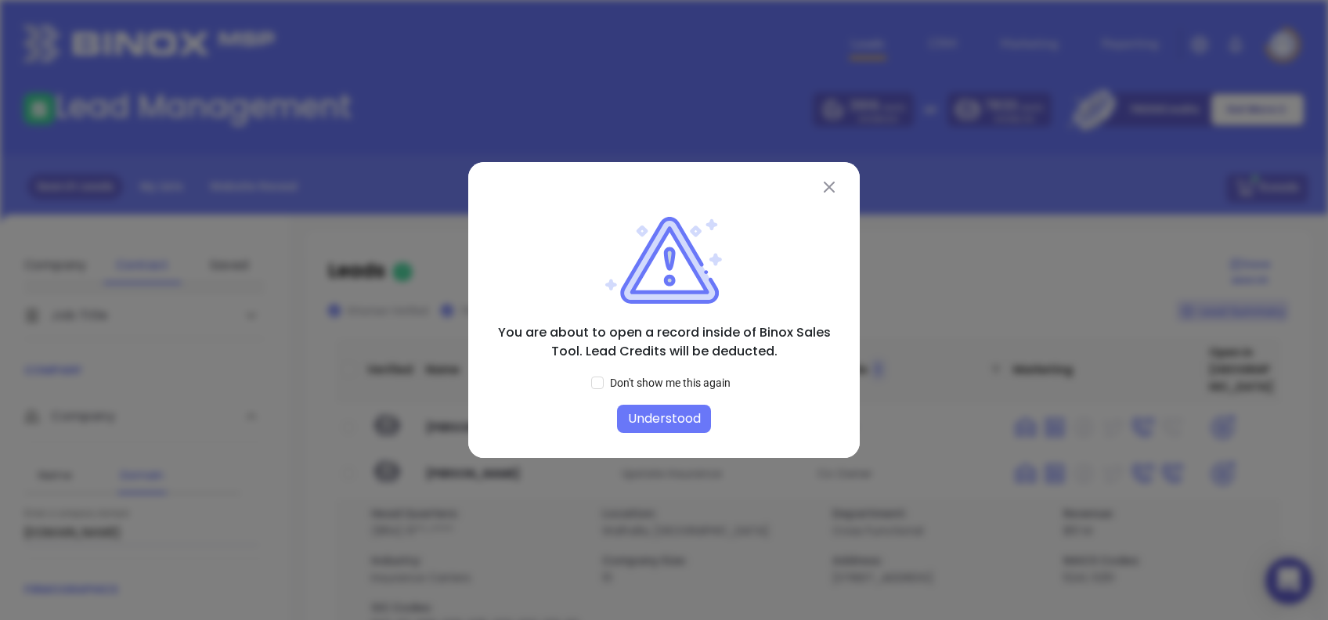
click at [670, 437] on div "You are about to open a record inside of Binox Sales Tool. Lead Credits will be…" at bounding box center [663, 310] width 391 height 296
click at [665, 419] on button "Understood" at bounding box center [664, 419] width 94 height 28
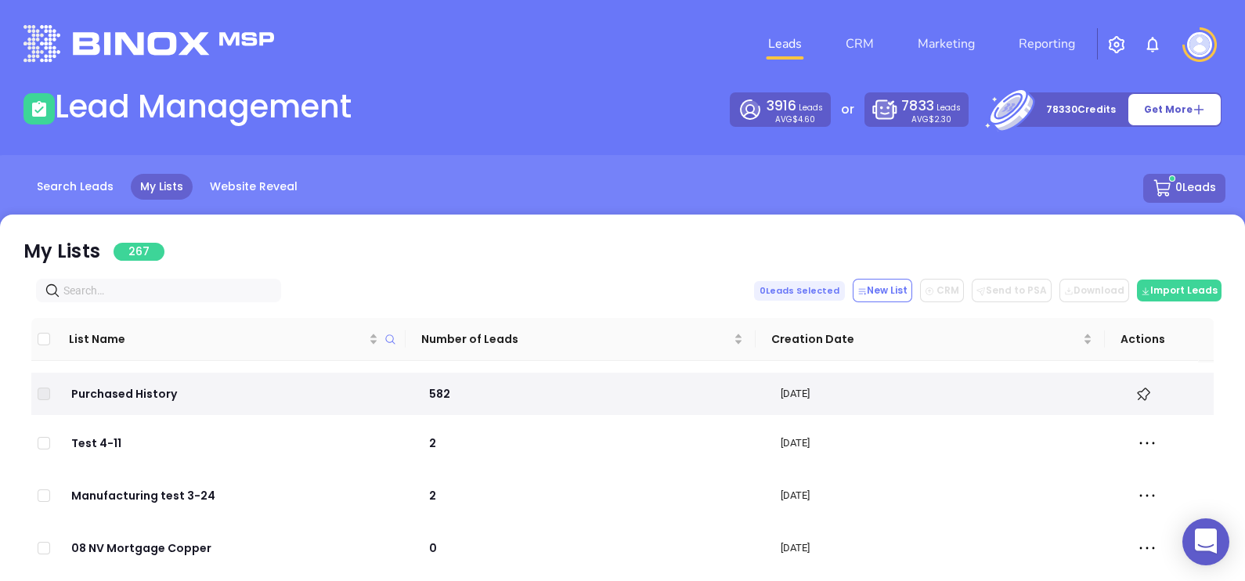
click at [90, 301] on span at bounding box center [158, 290] width 245 height 23
click at [90, 297] on input "text" at bounding box center [161, 290] width 197 height 17
paste input "[DOMAIN_NAME]"
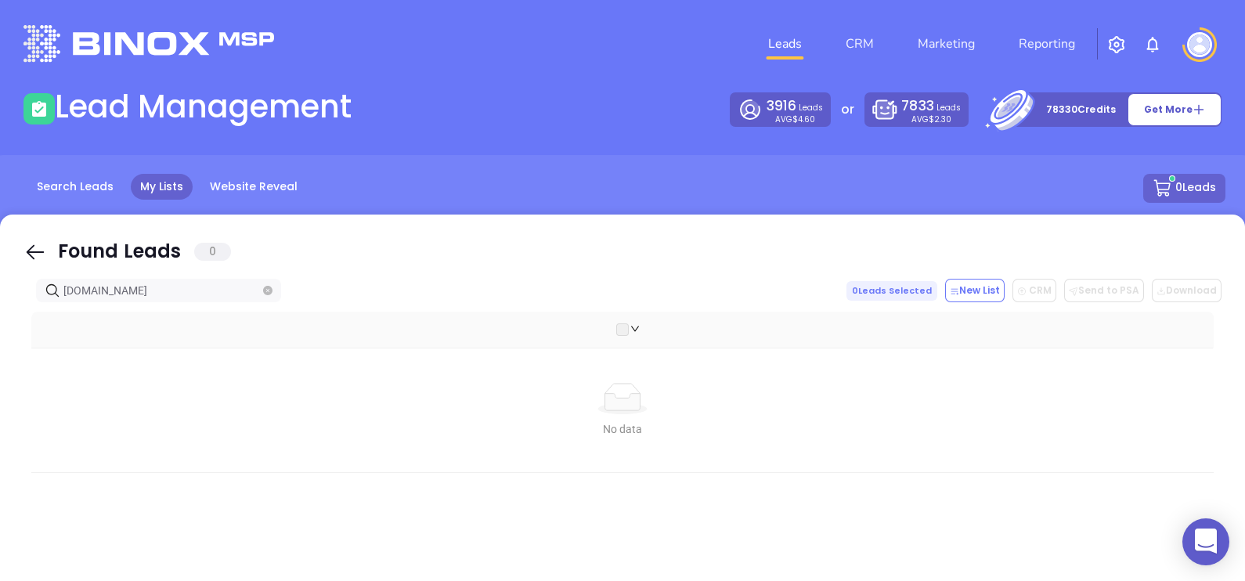
type input "[DOMAIN_NAME]"
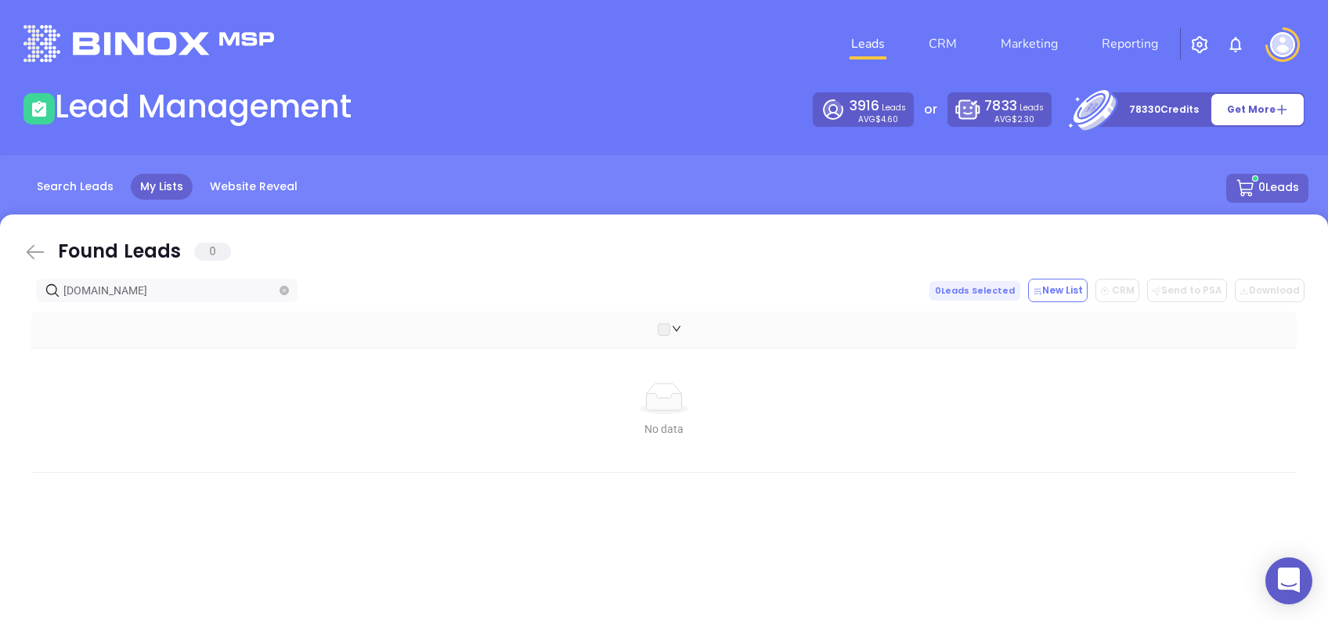
drag, startPoint x: 41, startPoint y: 252, endPoint x: 164, endPoint y: 290, distance: 128.8
click at [41, 253] on icon at bounding box center [34, 251] width 23 height 23
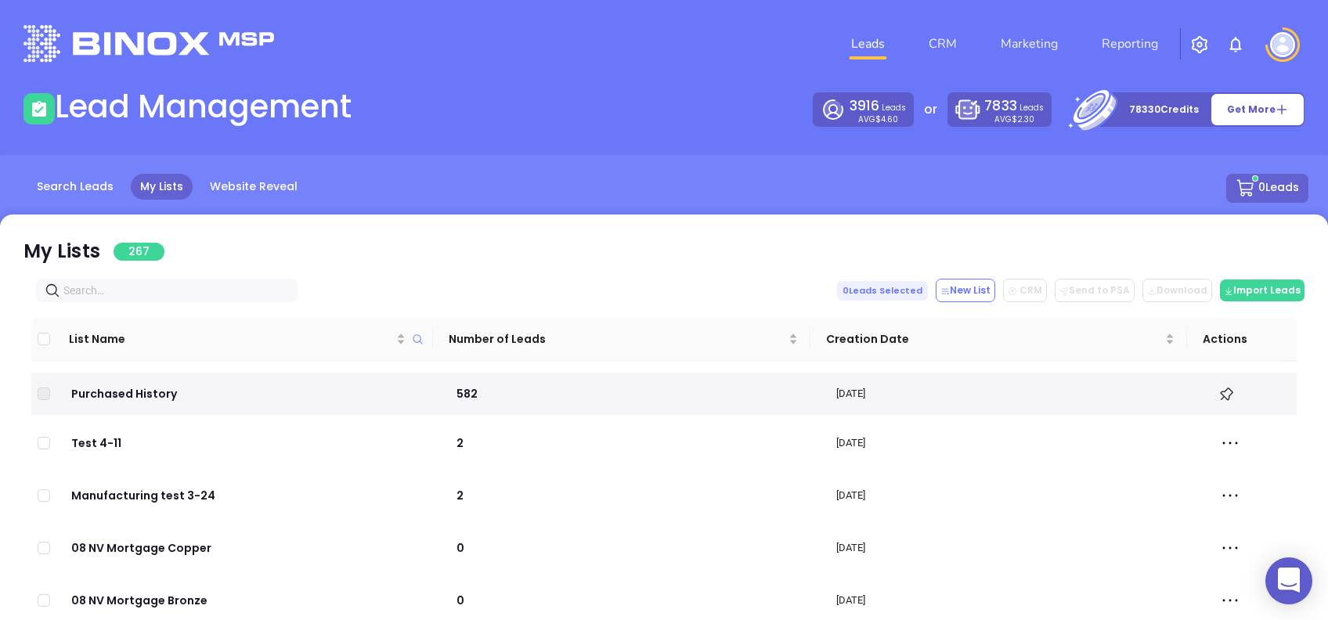
click at [164, 290] on input "text" at bounding box center [169, 290] width 213 height 17
paste input "[DOMAIN_NAME]"
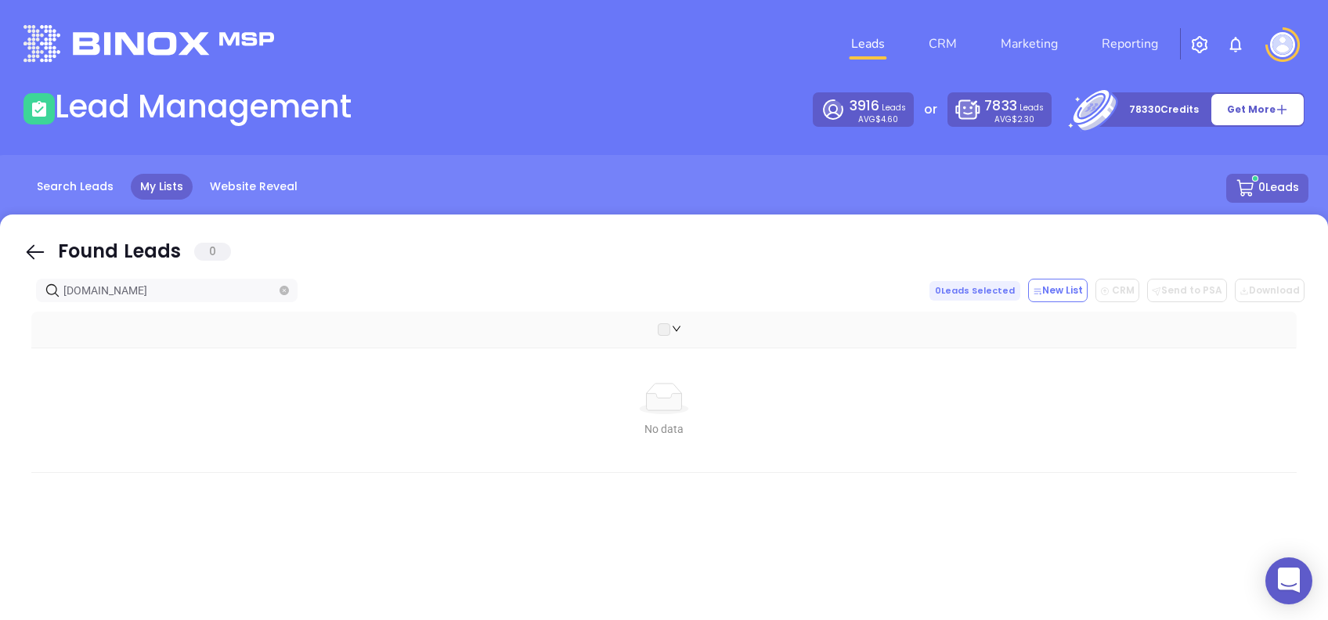
type input "[DOMAIN_NAME]"
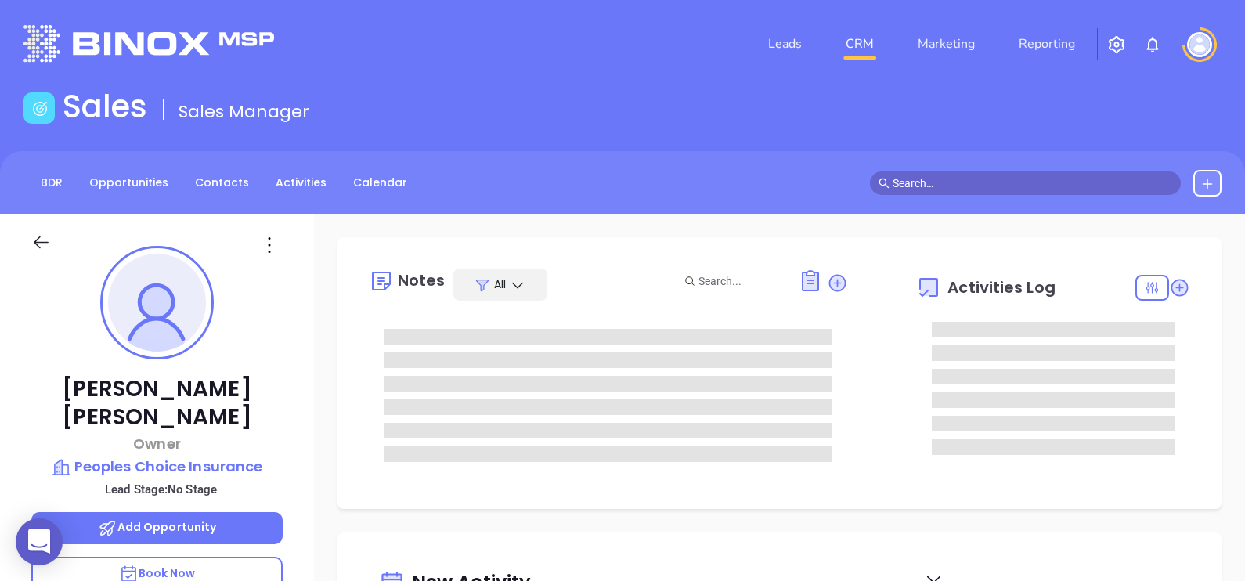
type input "[DATE]"
type input "[PERSON_NAME]"
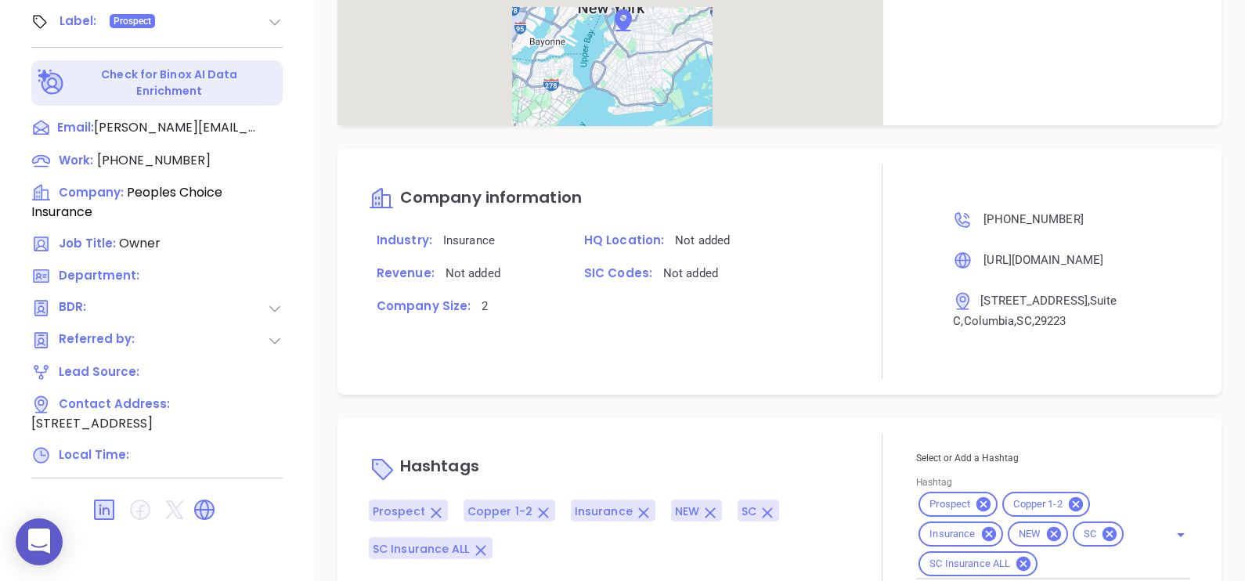
scroll to position [802, 0]
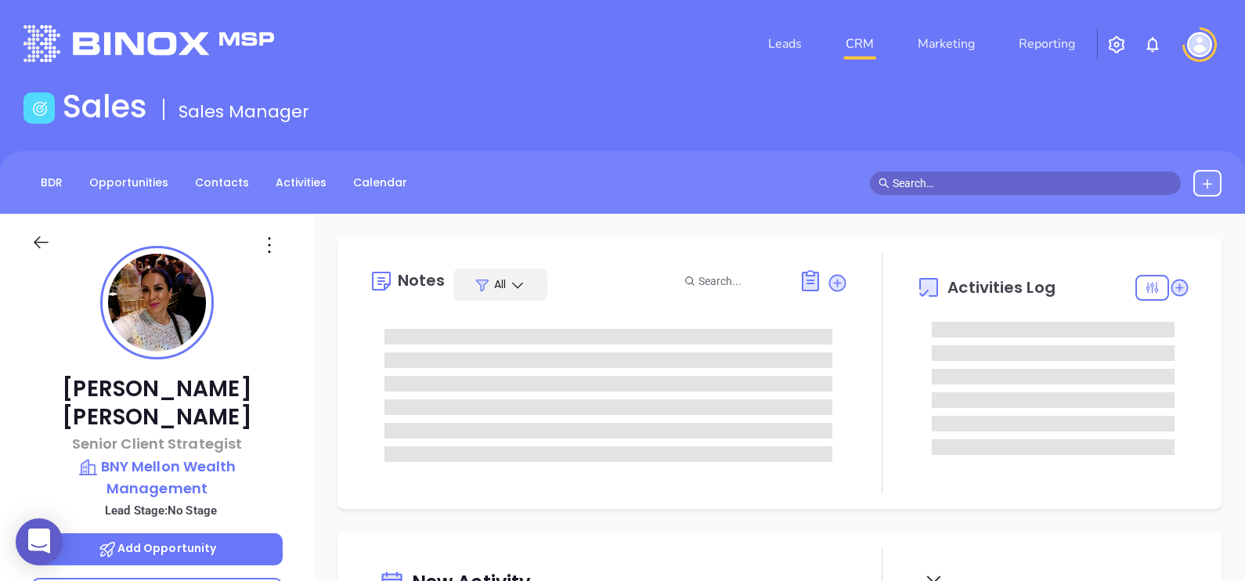
type input "[DATE]"
type input "[PERSON_NAME]"
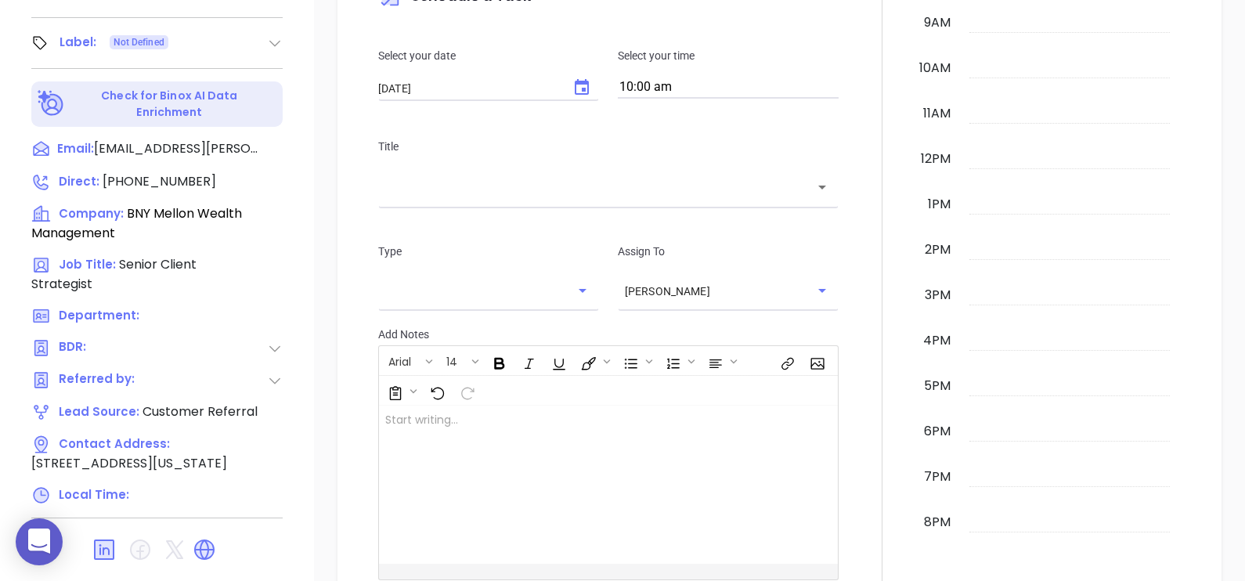
scroll to position [97, 0]
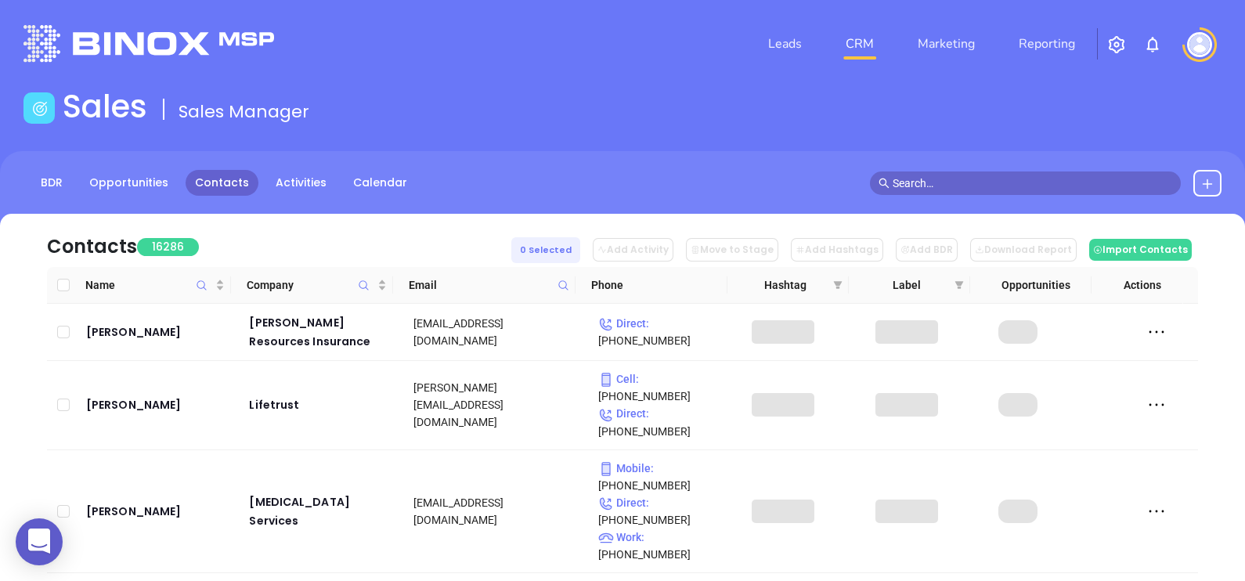
click at [1198, 182] on button at bounding box center [1207, 183] width 28 height 27
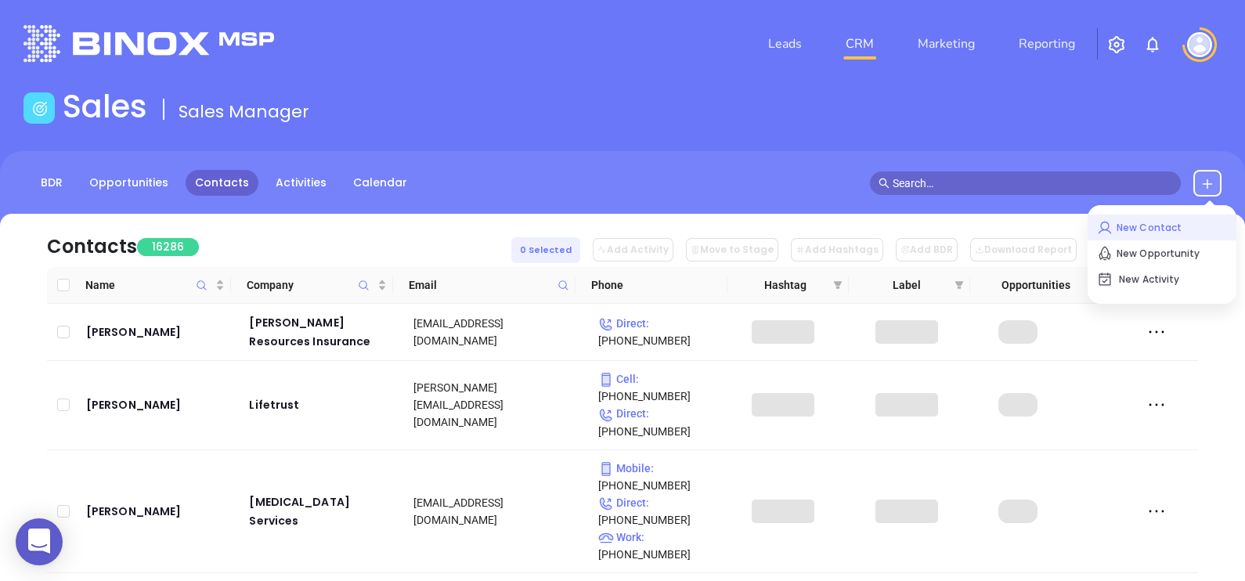
click at [1142, 218] on p "New Contact" at bounding box center [1162, 227] width 130 height 25
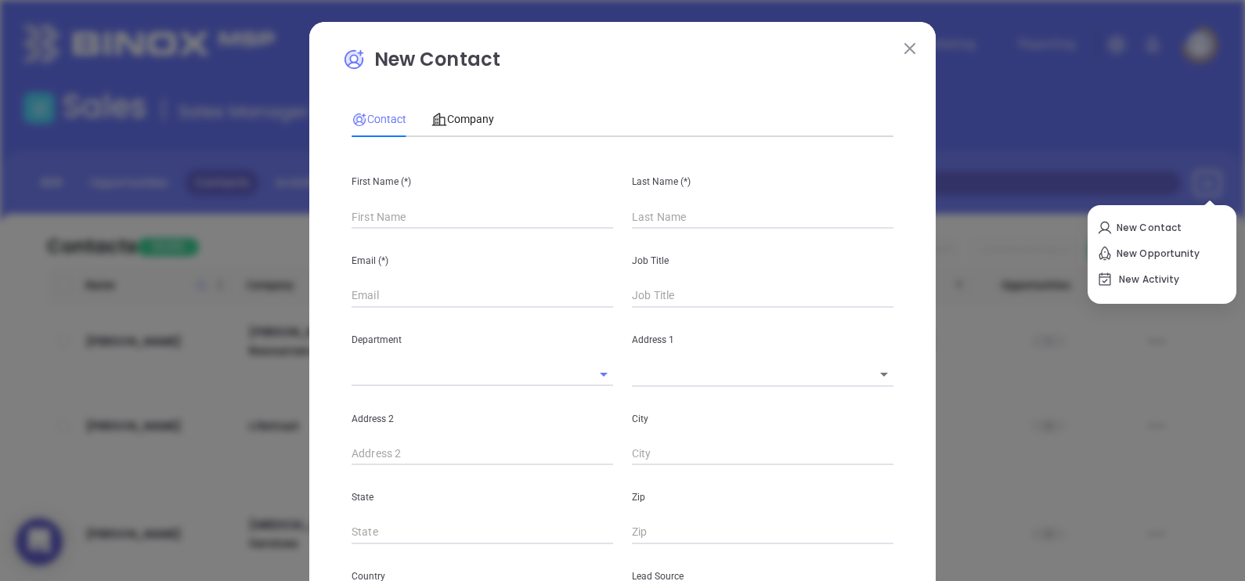
click at [472, 216] on input "text" at bounding box center [483, 216] width 262 height 23
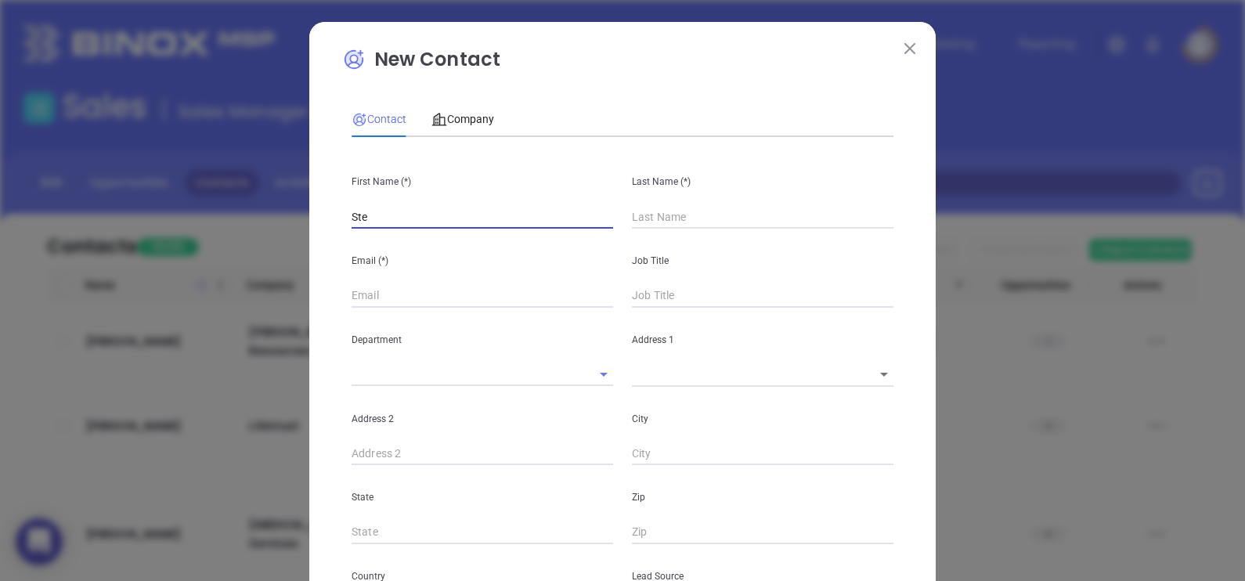
type input "Stev"
type input "Fourth Phone Call"
type input "Steve"
type input "M"
type input "1"
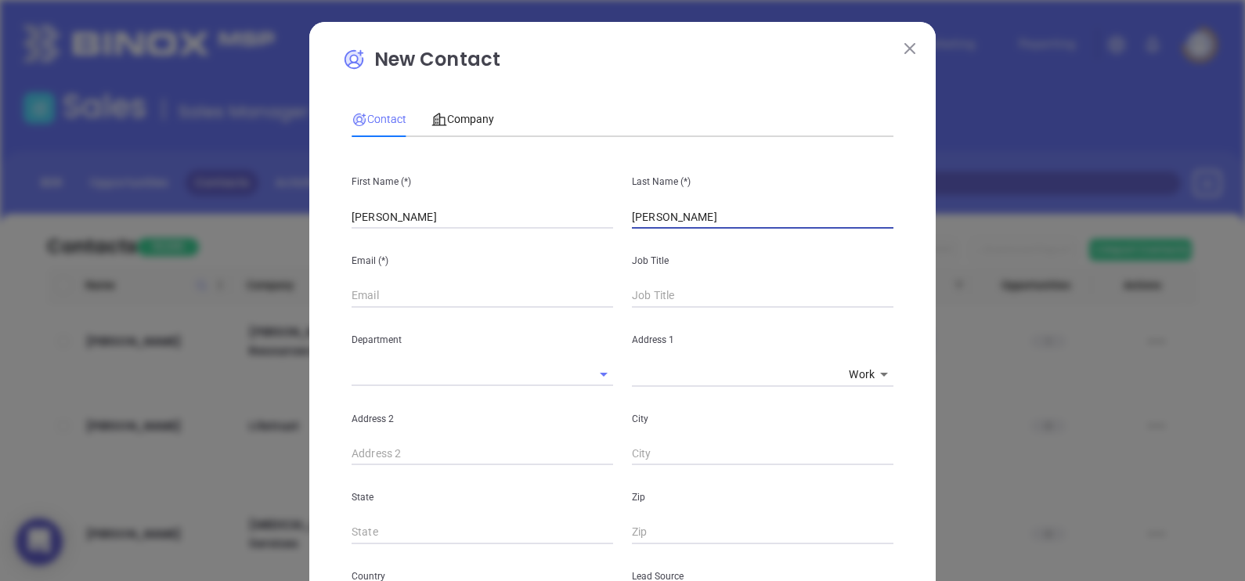
type input "Mell"
type input "1"
type input "Mellon"
click at [457, 290] on input "text" at bounding box center [483, 295] width 262 height 23
paste input "melloninsurancesolutions.com"
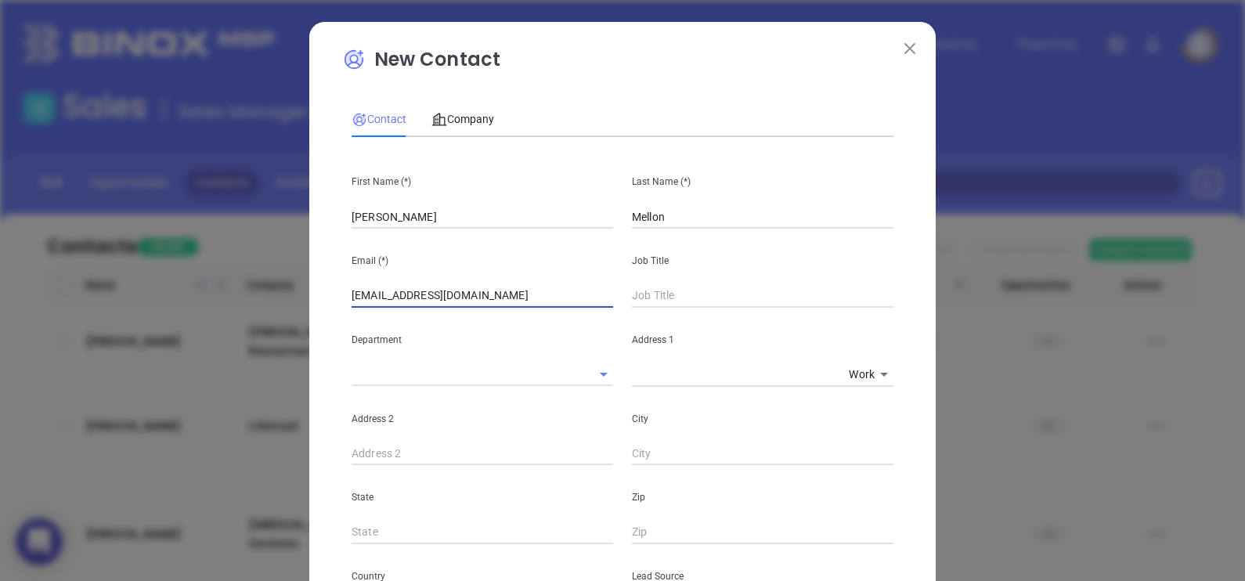
type input "info@melloninsurancesolutions.com"
type input "President"
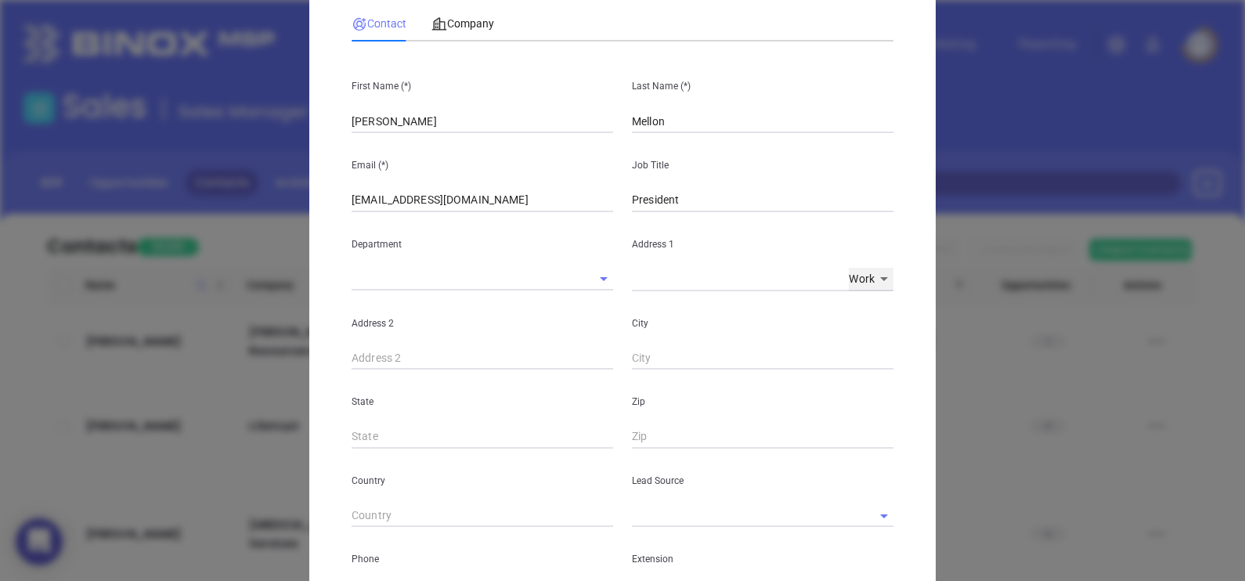
scroll to position [195, 0]
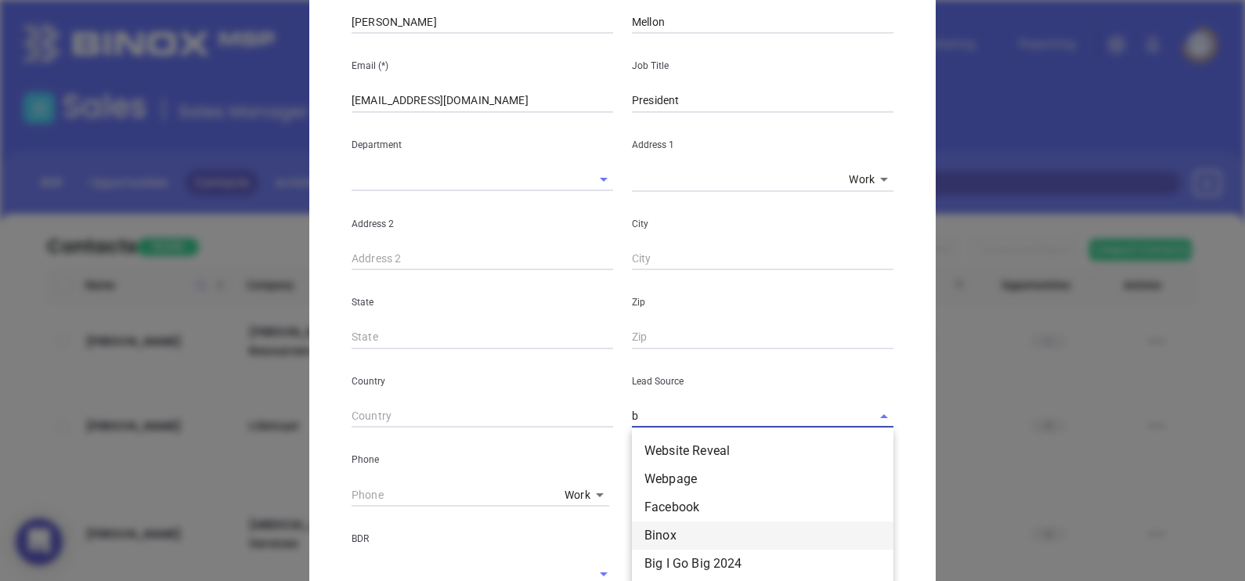
click at [696, 534] on li "Binox" at bounding box center [763, 535] width 262 height 28
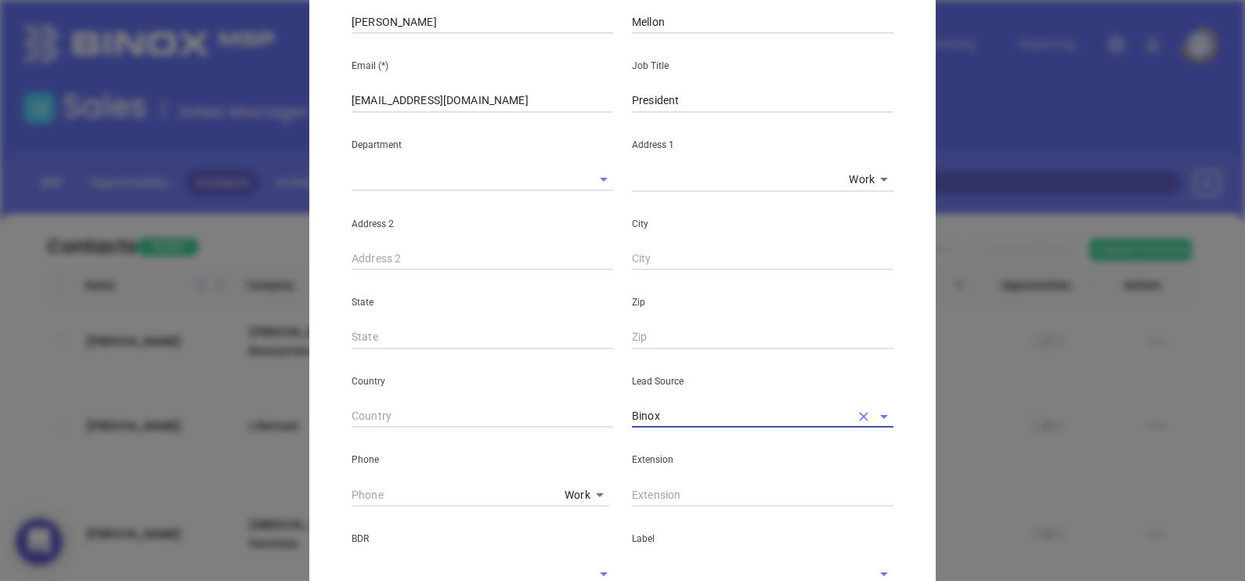
type input "Binox"
type input "( ) -"
click at [352, 496] on input "( ) -" at bounding box center [455, 494] width 207 height 23
paste input "803) 628-7591"
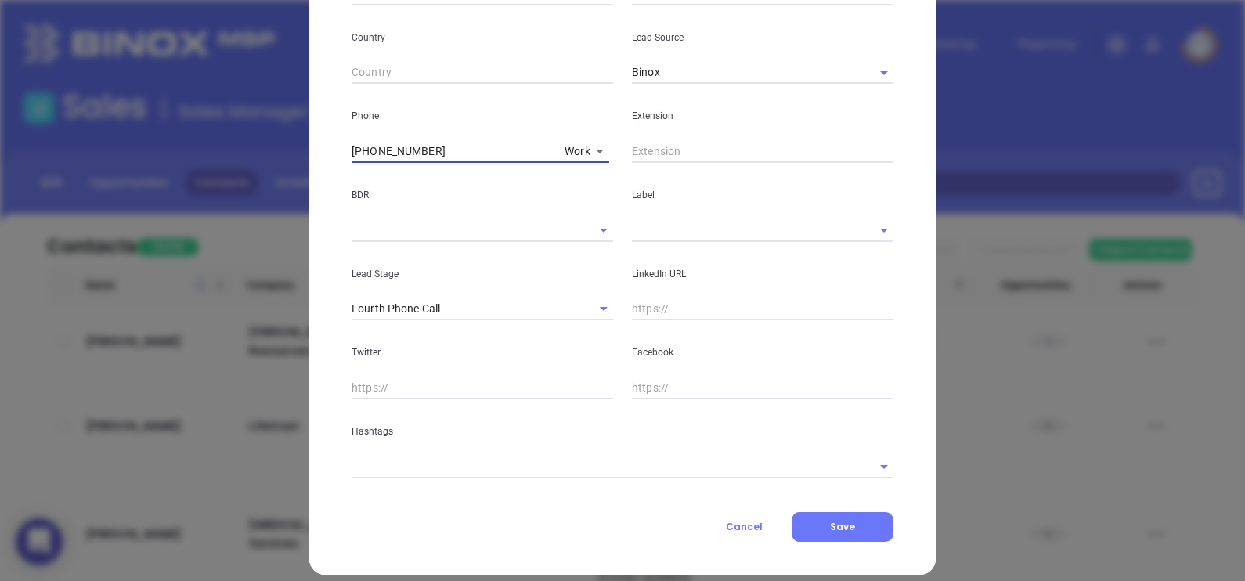
scroll to position [554, 0]
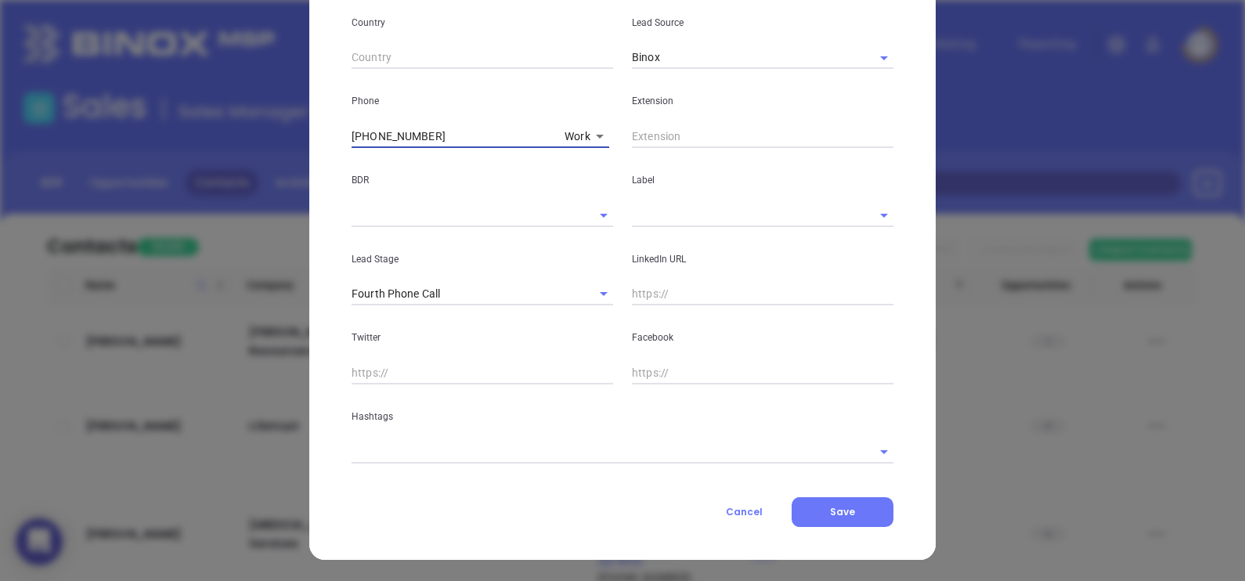
type input "(803) 628-7591"
click at [673, 211] on input "text" at bounding box center [741, 215] width 218 height 23
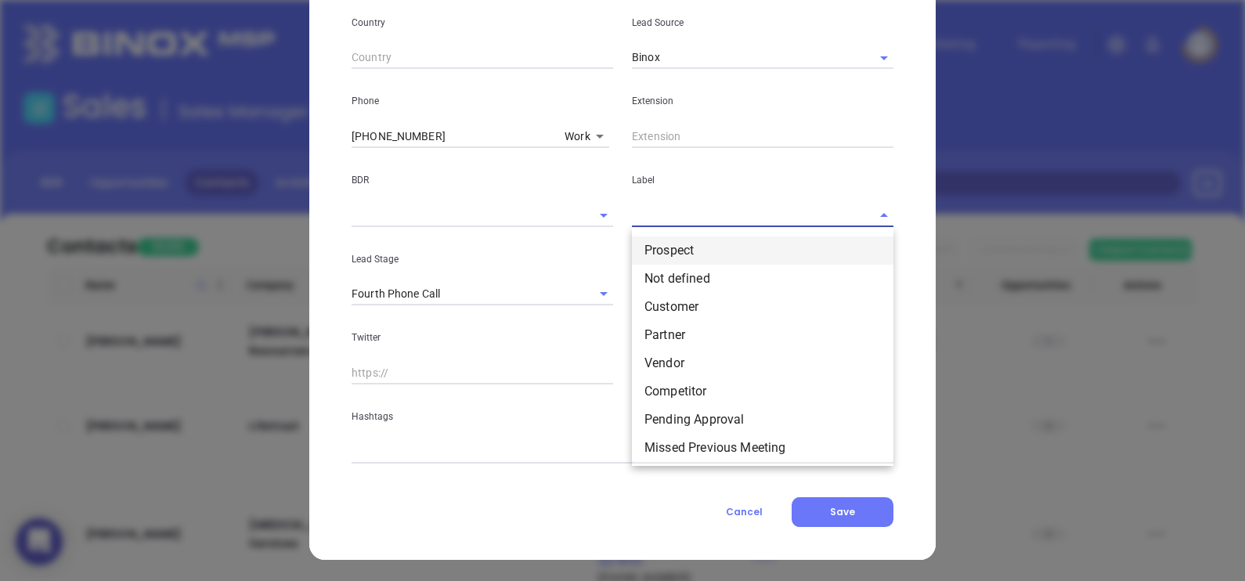
click at [693, 240] on li "Prospect" at bounding box center [763, 250] width 262 height 28
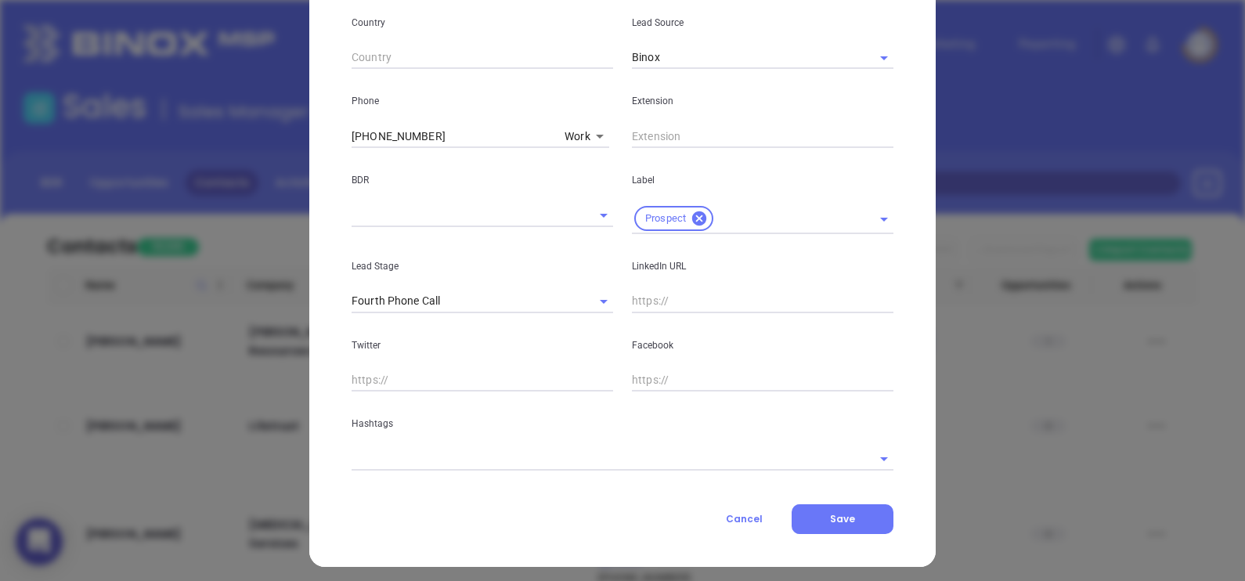
click at [656, 301] on input "text" at bounding box center [763, 301] width 262 height 23
paste input "www.linkedin.com/in/steve-mellon-93814b15/"
type input "www.linkedin.com/in/steve-mellon-93814b15/"
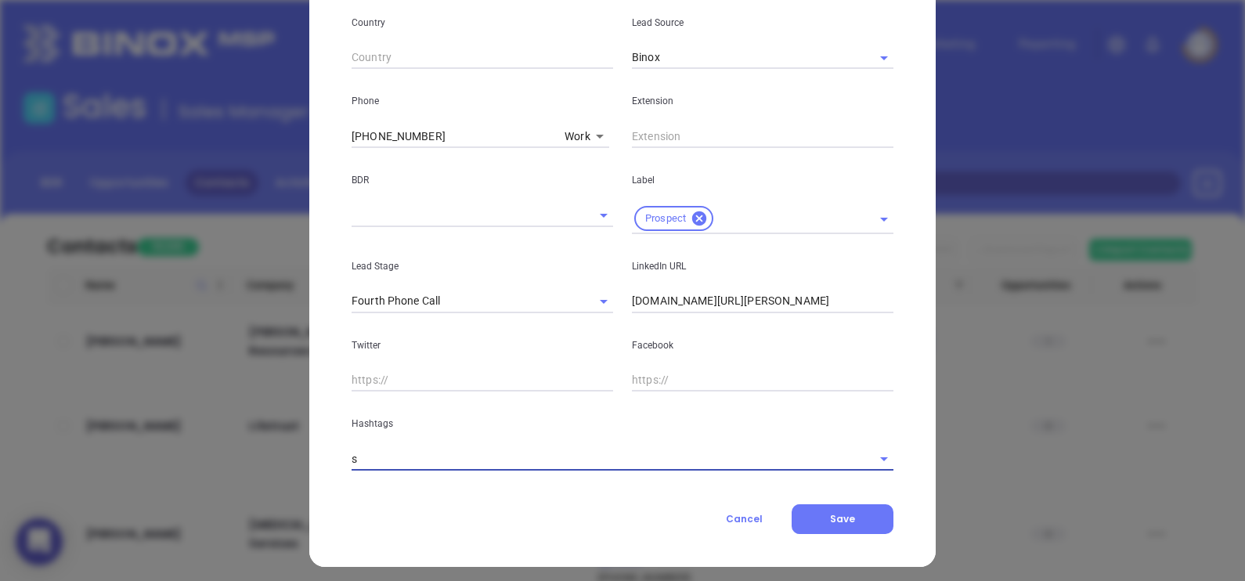
type input "sc"
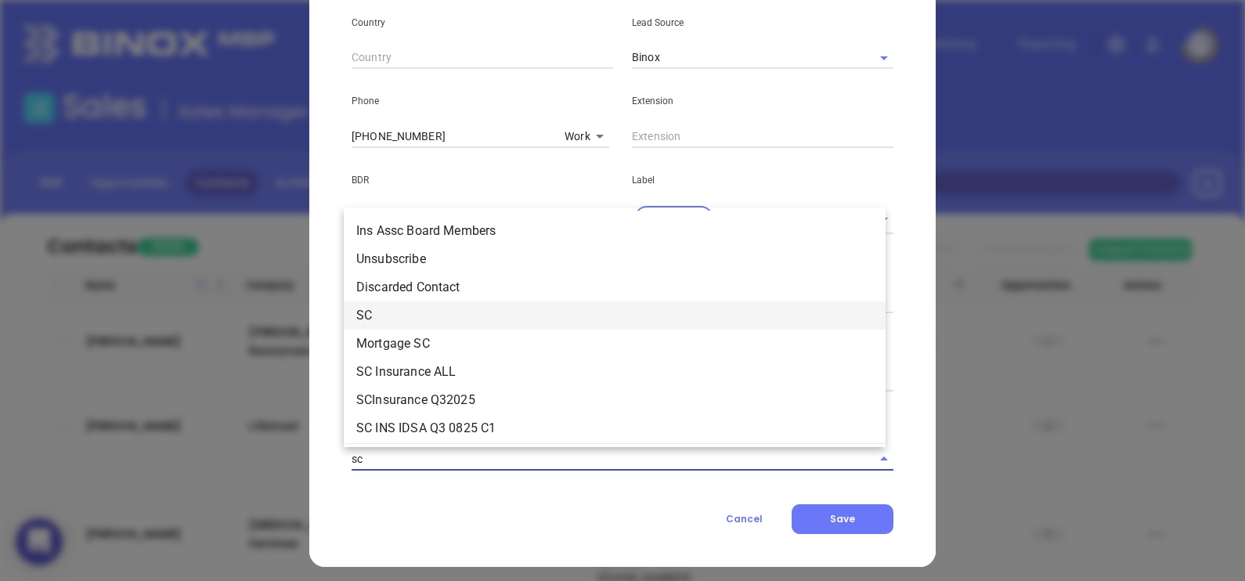
click at [399, 321] on li "SC" at bounding box center [615, 315] width 542 height 28
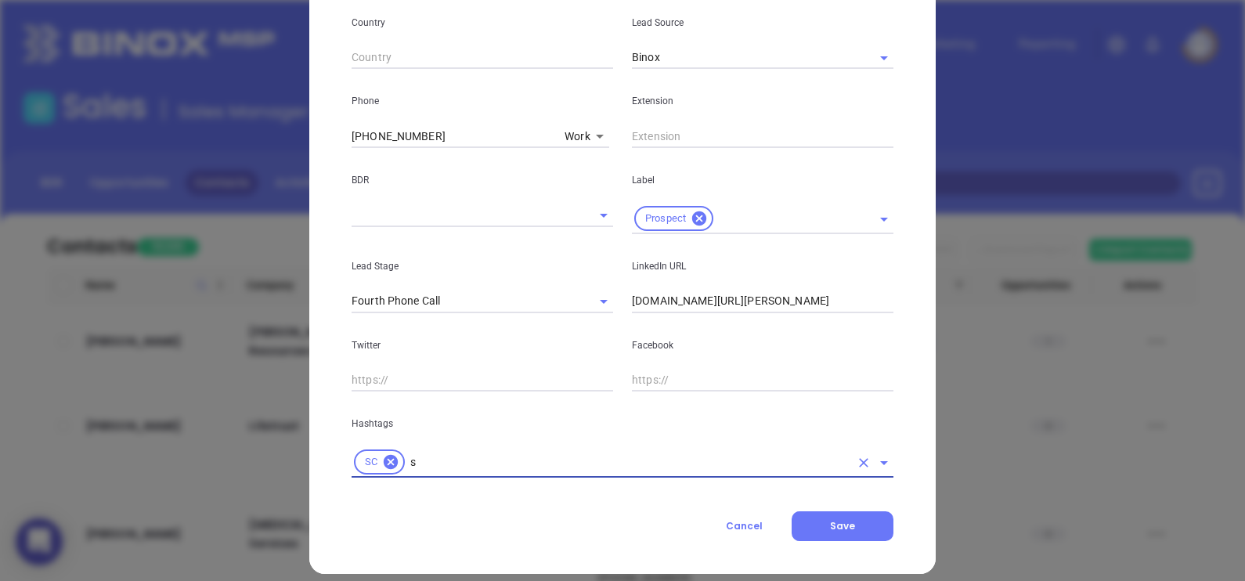
type input "sc"
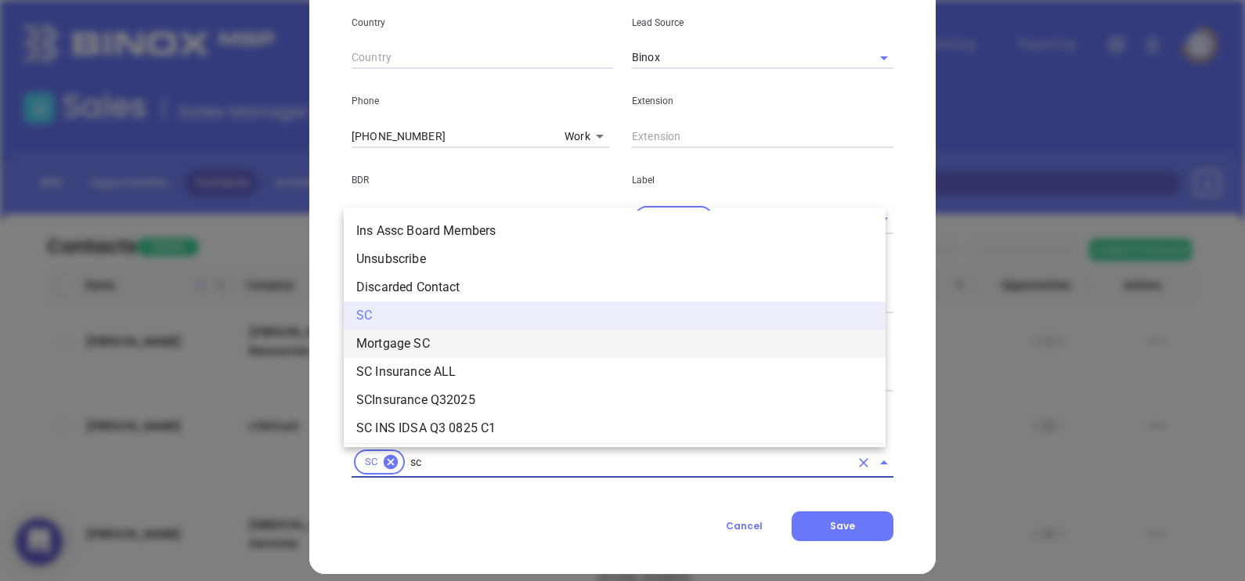
scroll to position [5, 0]
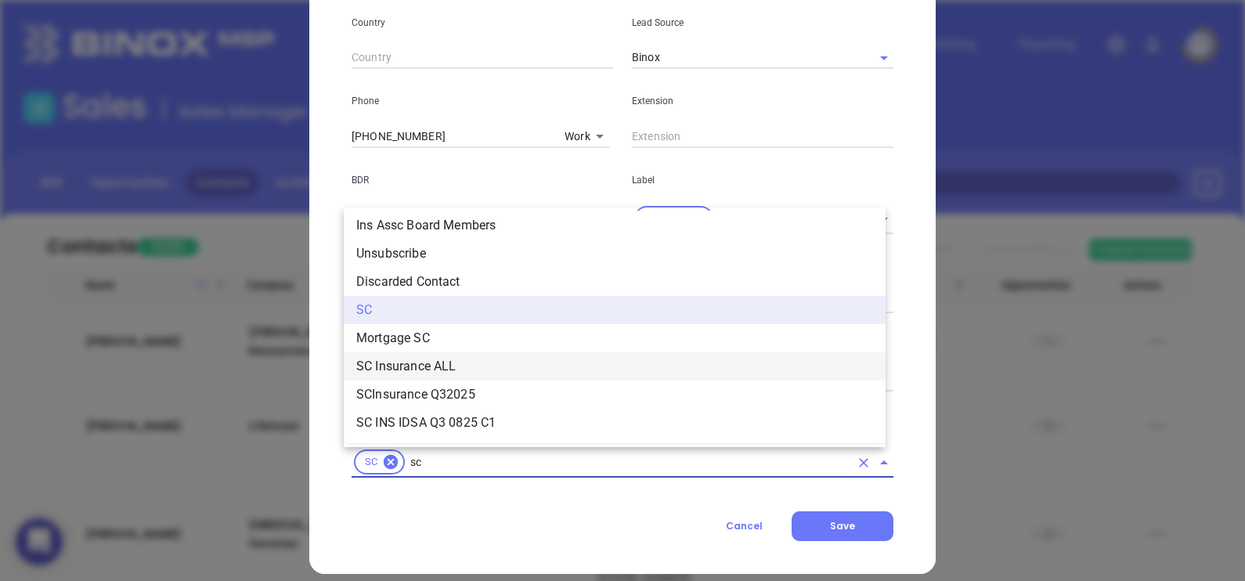
click at [425, 362] on li "SC Insurance ALL" at bounding box center [615, 366] width 542 height 28
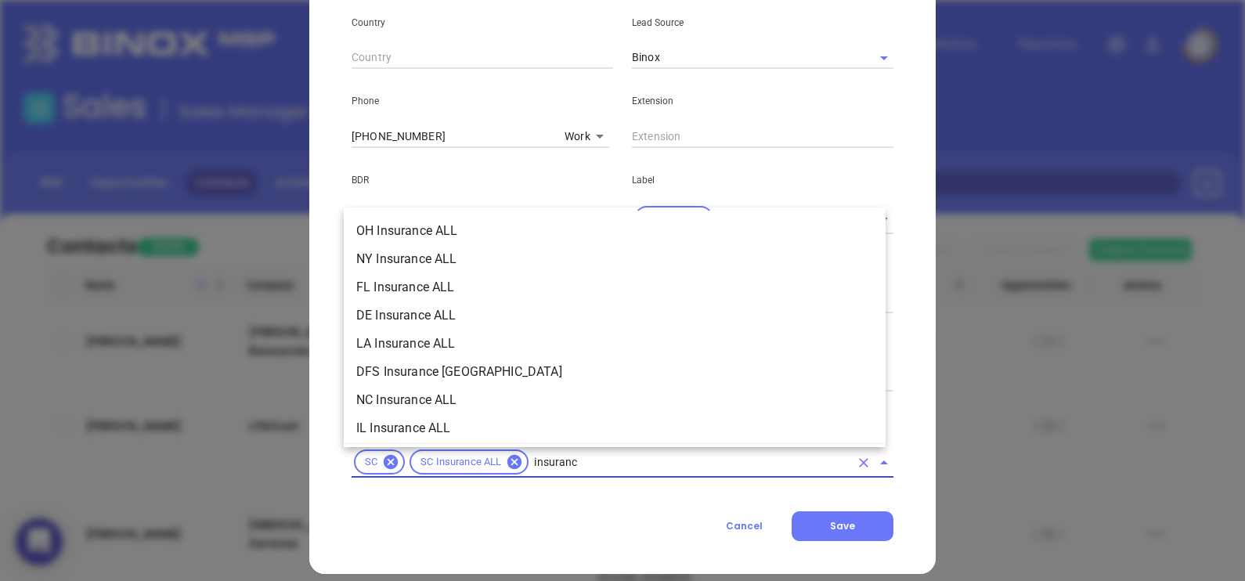
type input "insurance"
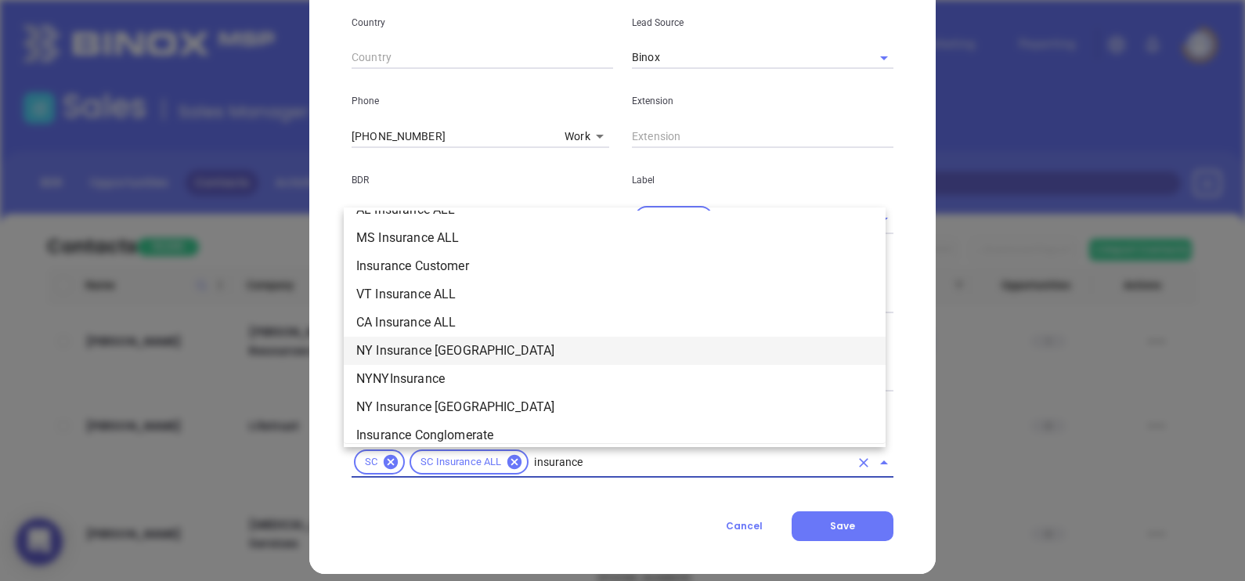
scroll to position [489, 0]
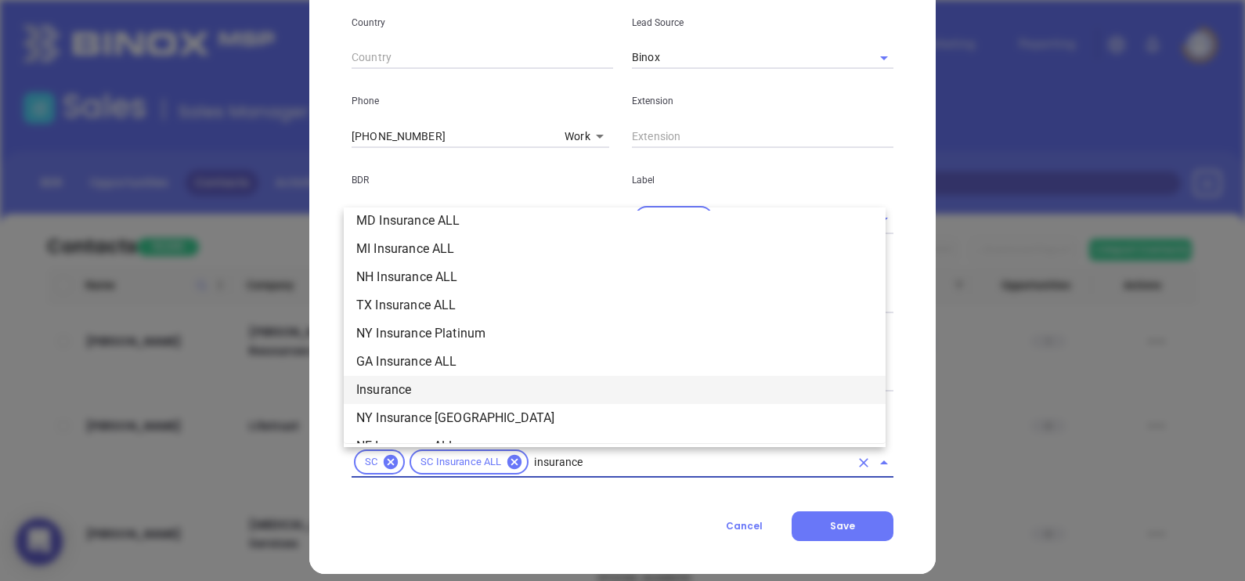
click at [438, 388] on li "Insurance" at bounding box center [615, 390] width 542 height 28
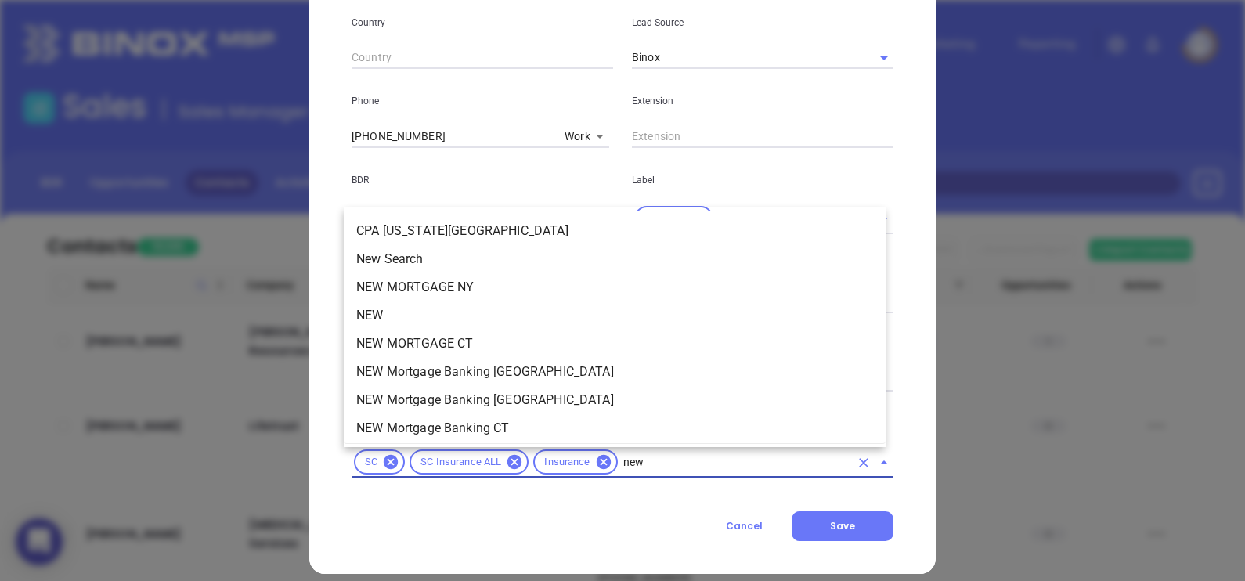
type input "new2"
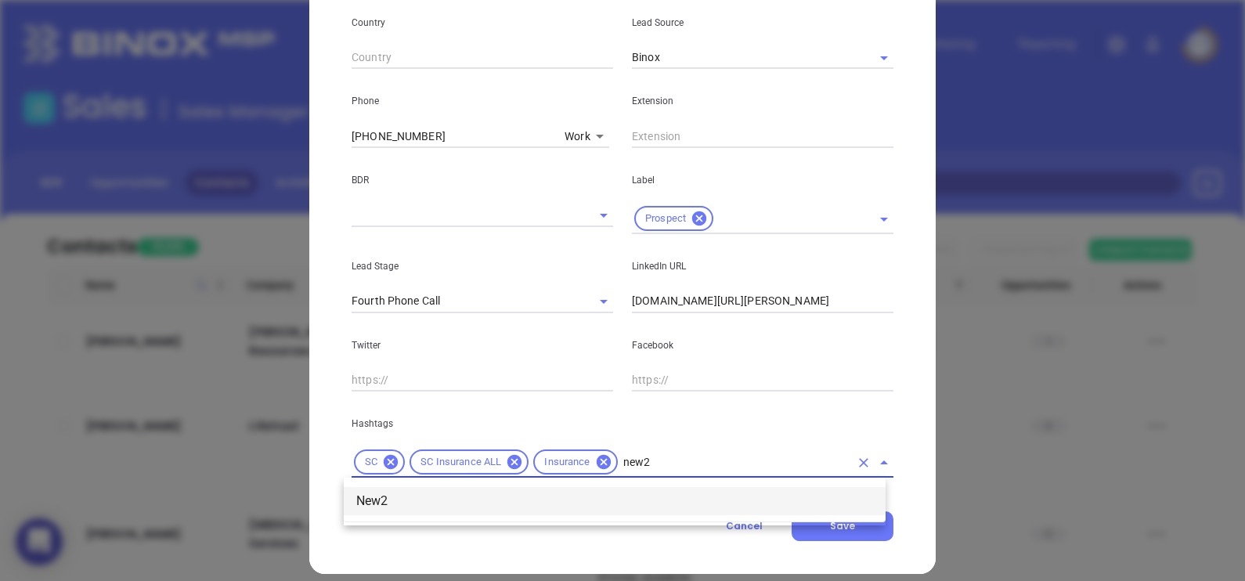
click at [432, 499] on li "New2" at bounding box center [615, 501] width 542 height 28
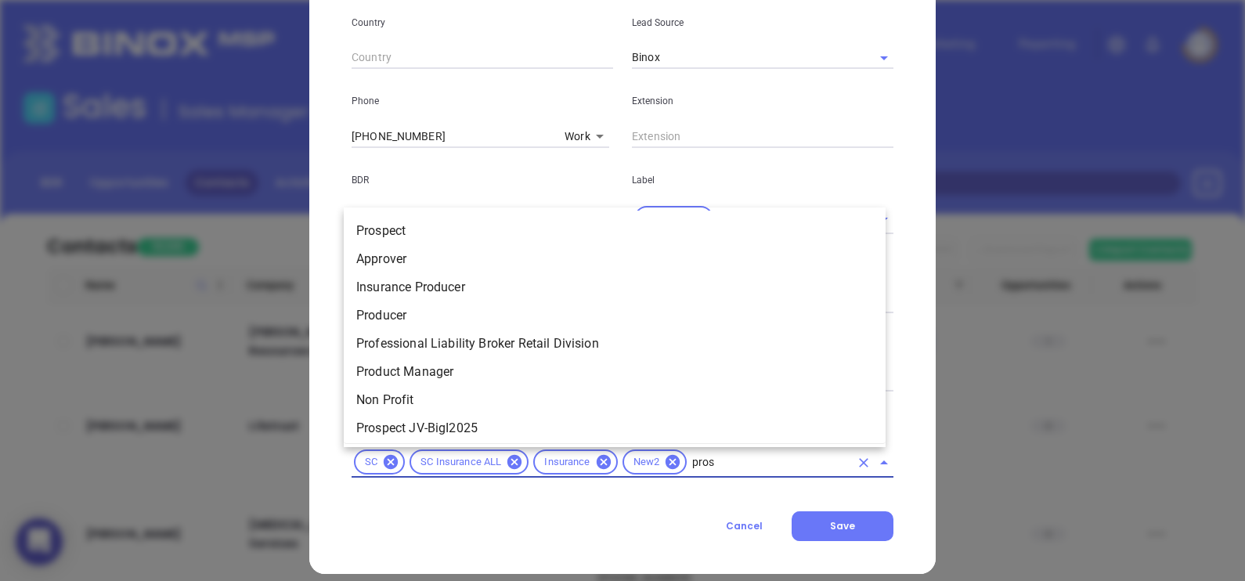
type input "prosp"
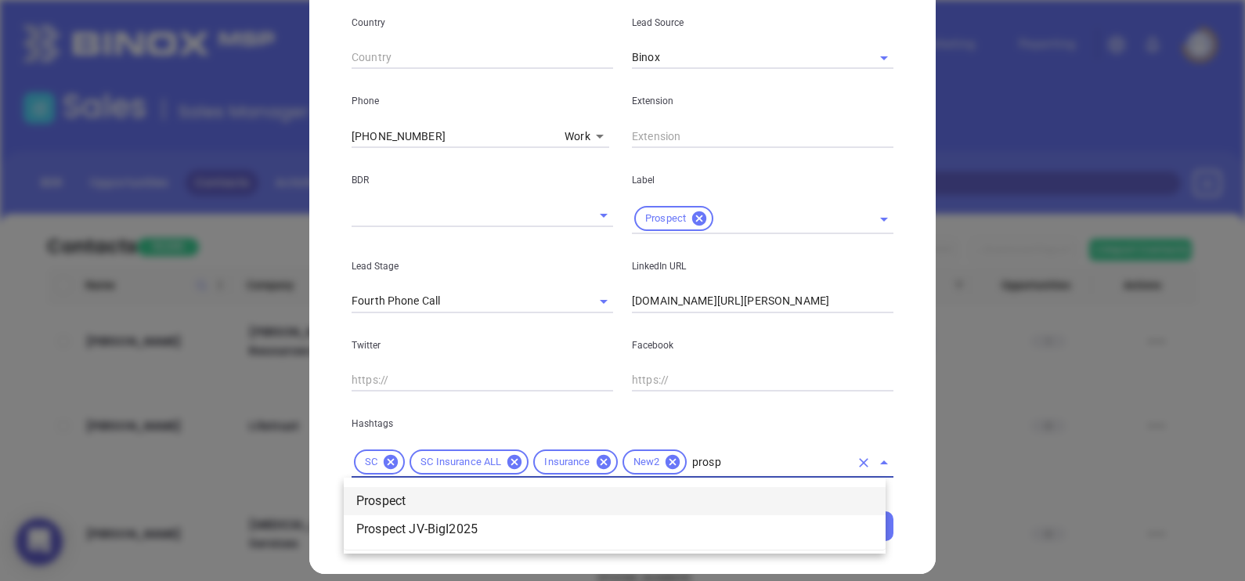
click at [432, 500] on li "Prospect" at bounding box center [615, 501] width 542 height 28
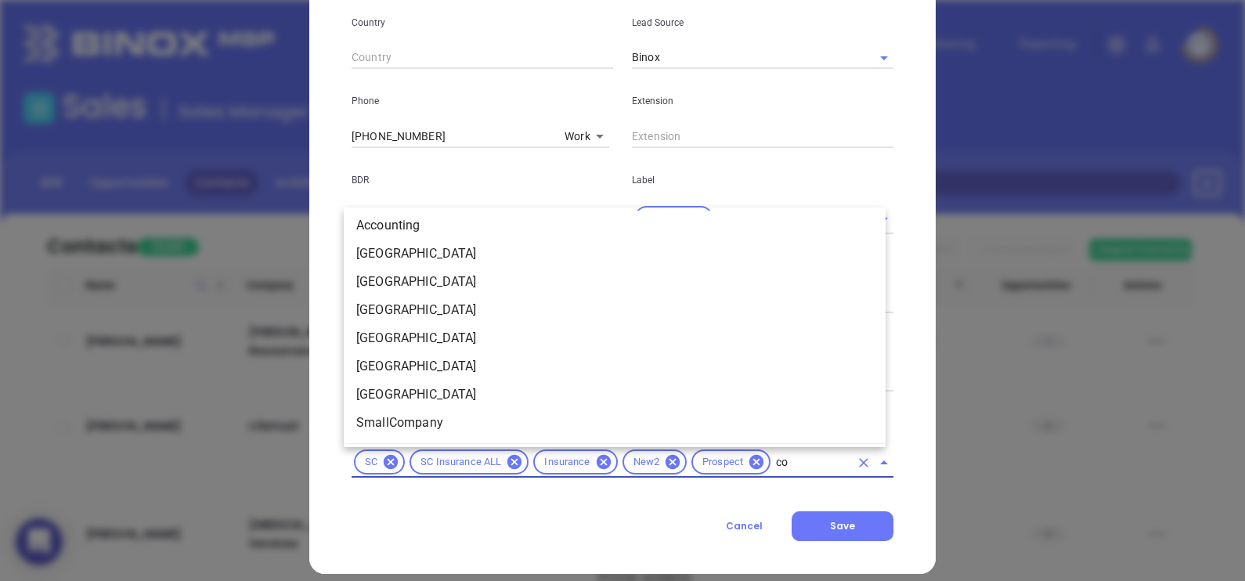
scroll to position [0, 0]
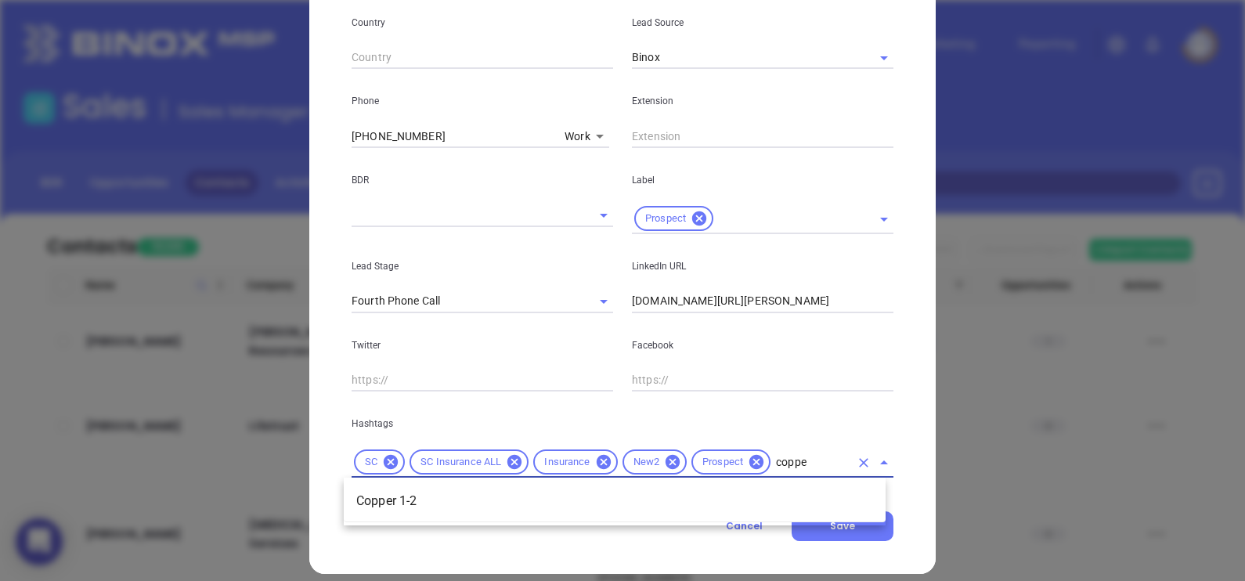
type input "copper"
click at [656, 499] on li "Copper 1-2" at bounding box center [615, 501] width 542 height 28
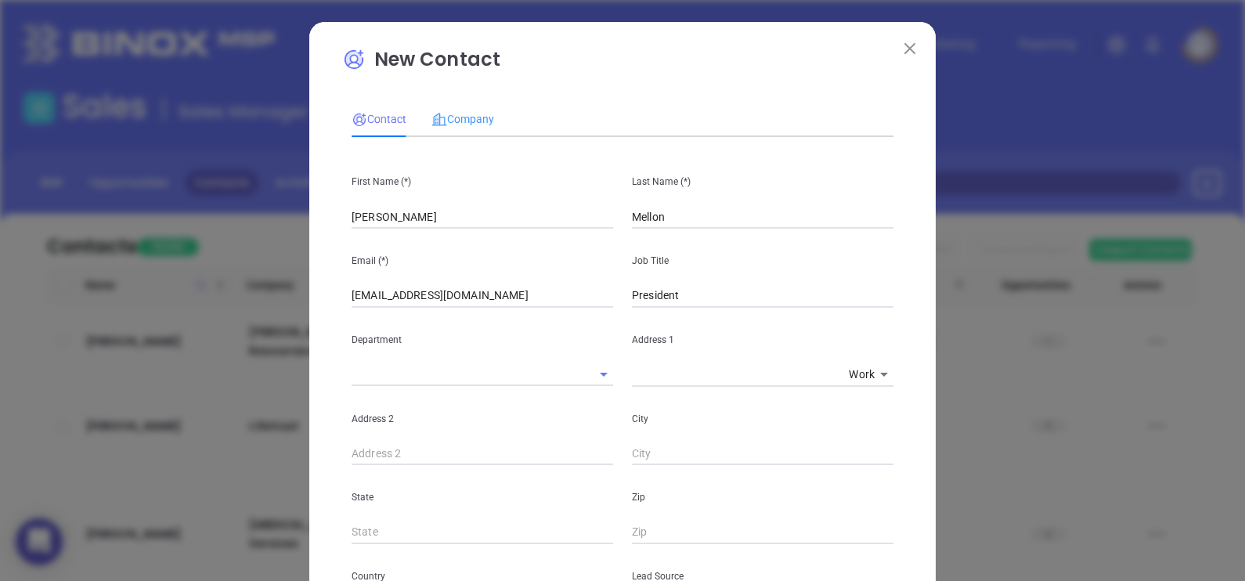
click at [471, 102] on div "Company" at bounding box center [462, 119] width 63 height 36
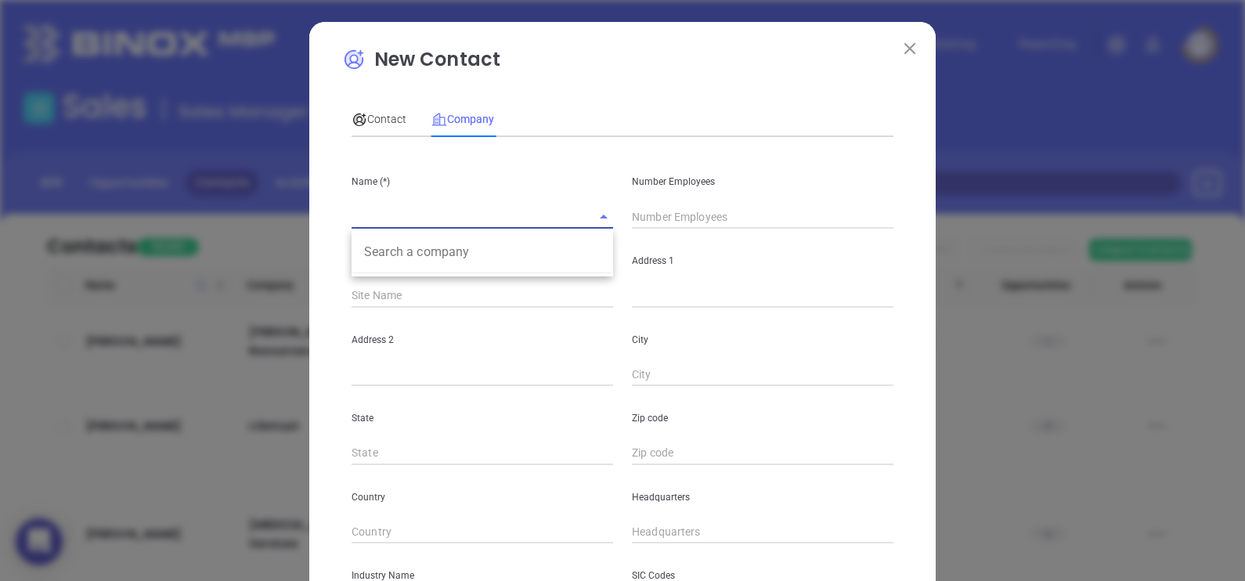
click at [472, 222] on input "text" at bounding box center [461, 216] width 218 height 23
paste input "Mellon Insurance Solutions, LLC"
type input "Mellon Insurance Solutions, LLC"
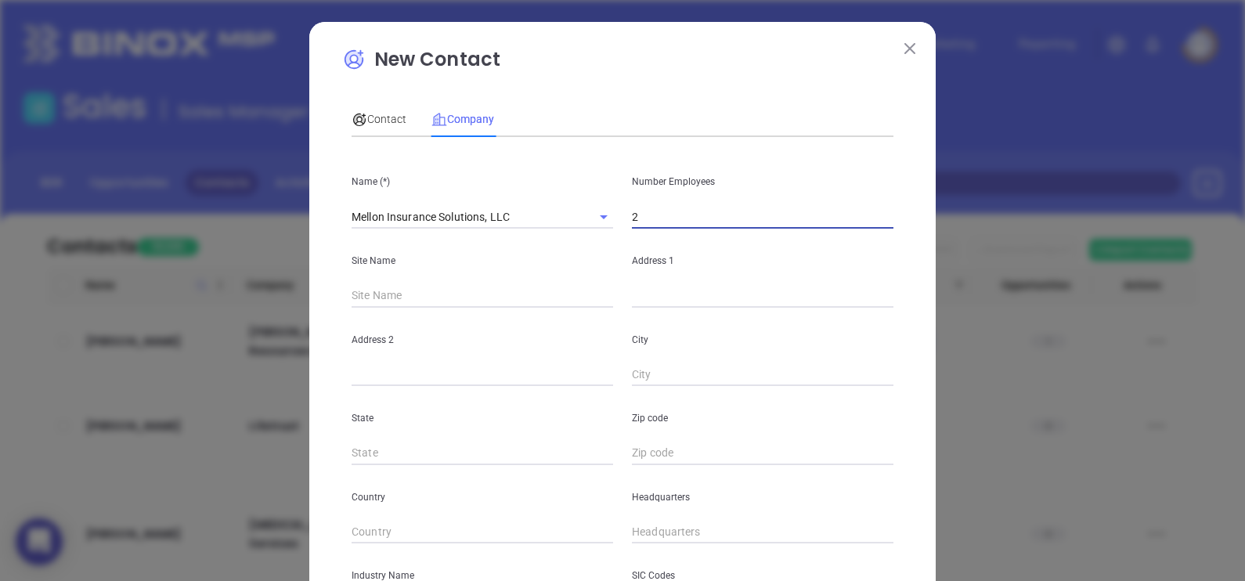
type input "2"
click at [651, 305] on input "text" at bounding box center [763, 295] width 262 height 23
paste input "43 N Congress Street"
type input "43 N Congress Street"
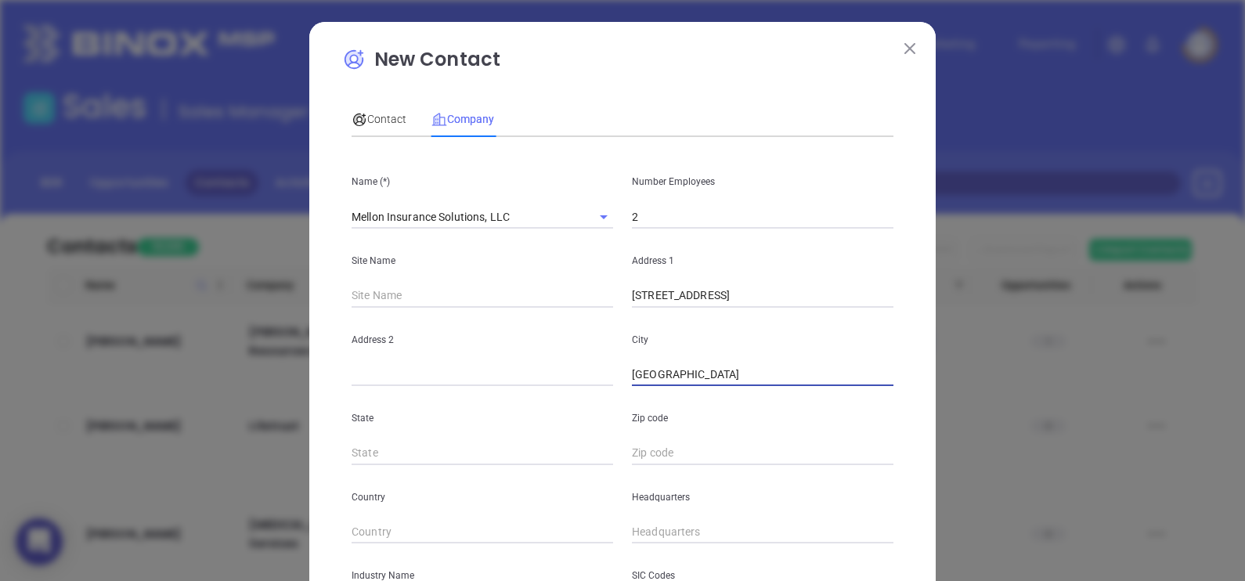
type input "York"
type input "SC"
type input "29745"
type input "( ) -"
click at [632, 531] on input "( ) -" at bounding box center [763, 532] width 262 height 23
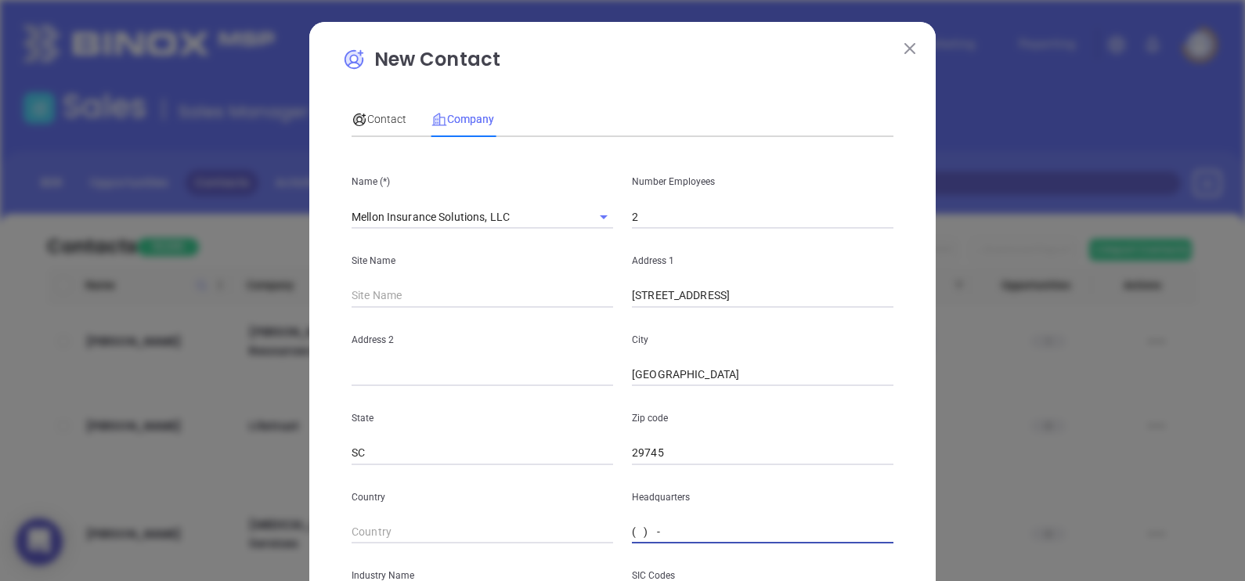
paste input "803) 628-7591"
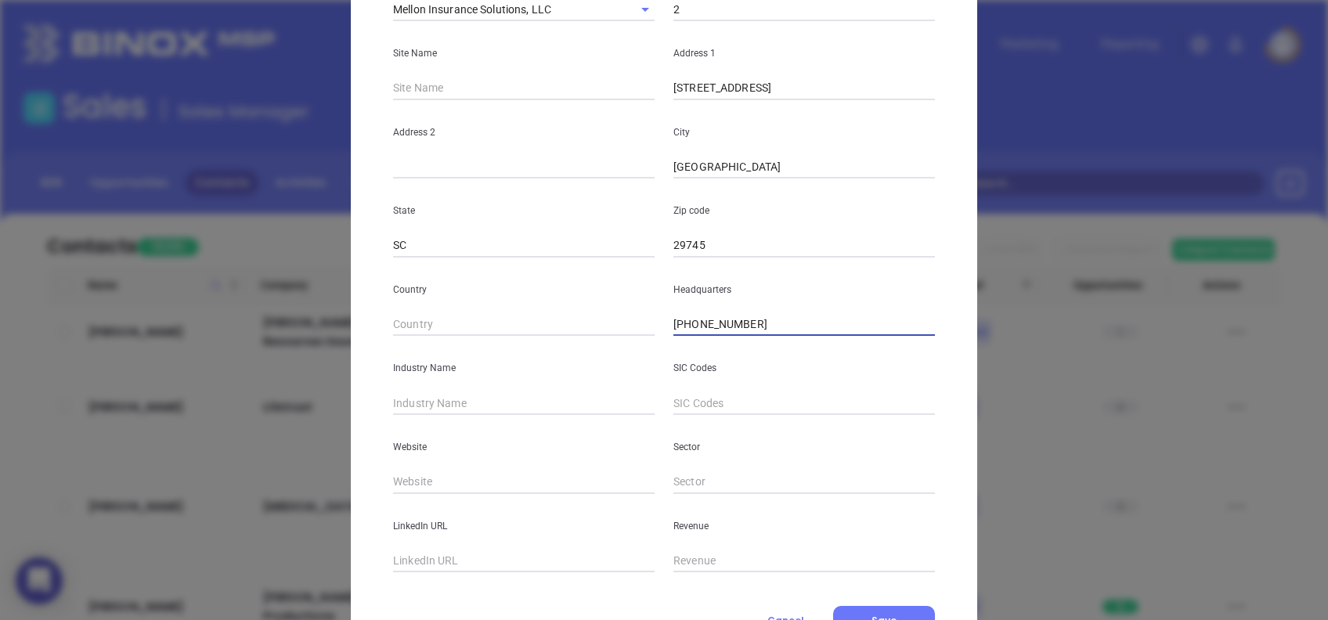
type input "(803) 628-7591"
type input "i"
type input "Insurance"
click at [509, 473] on input "text" at bounding box center [524, 482] width 262 height 23
paste input "https://www.melloninsurancesolutions.com/"
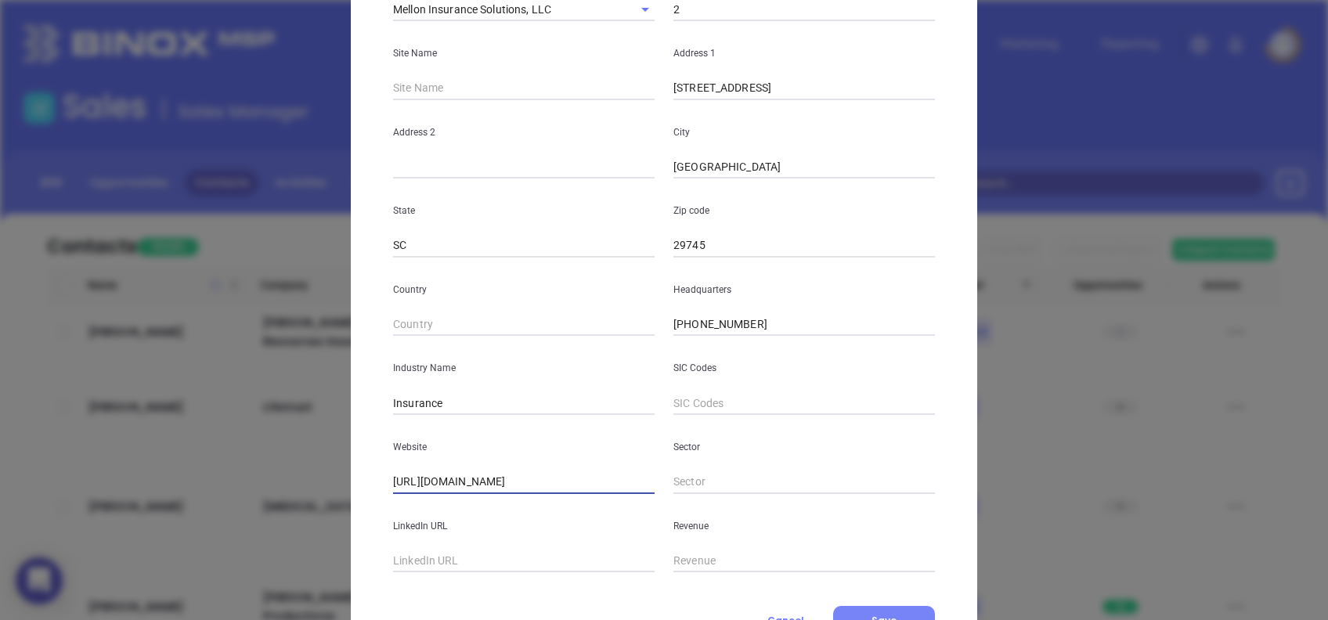
type input "https://www.melloninsurancesolutions.com/"
click at [886, 580] on button "Save" at bounding box center [884, 621] width 102 height 30
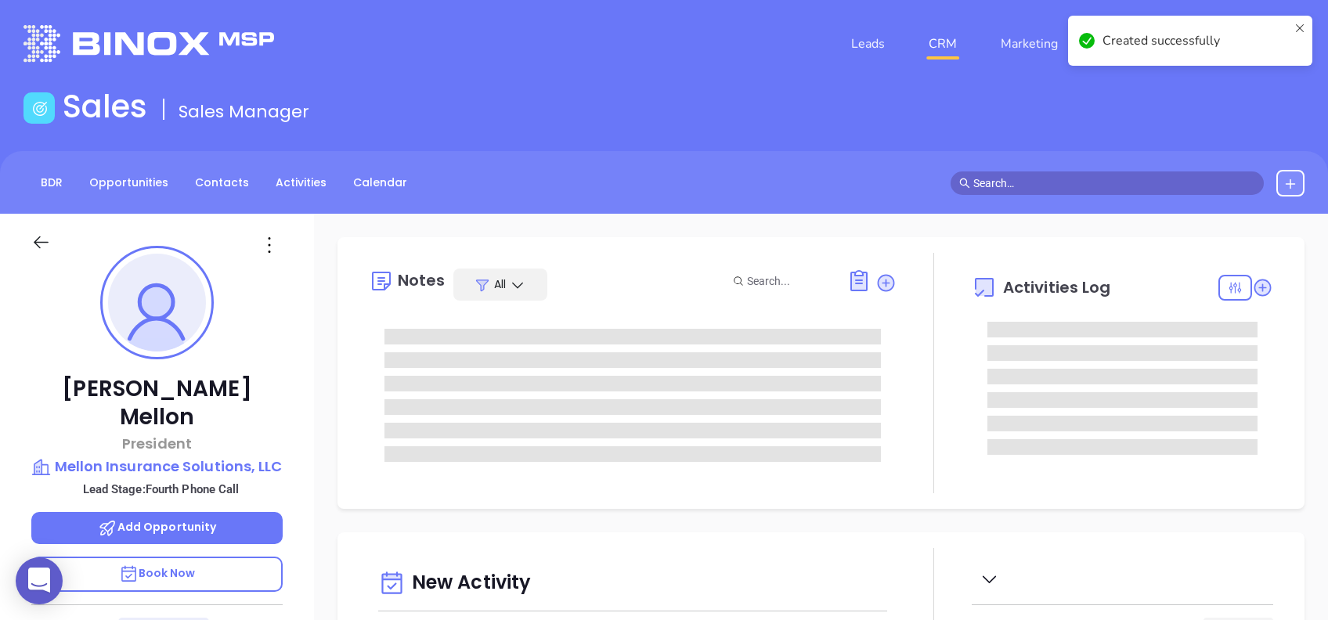
type input "[DATE]"
type input "[PERSON_NAME]"
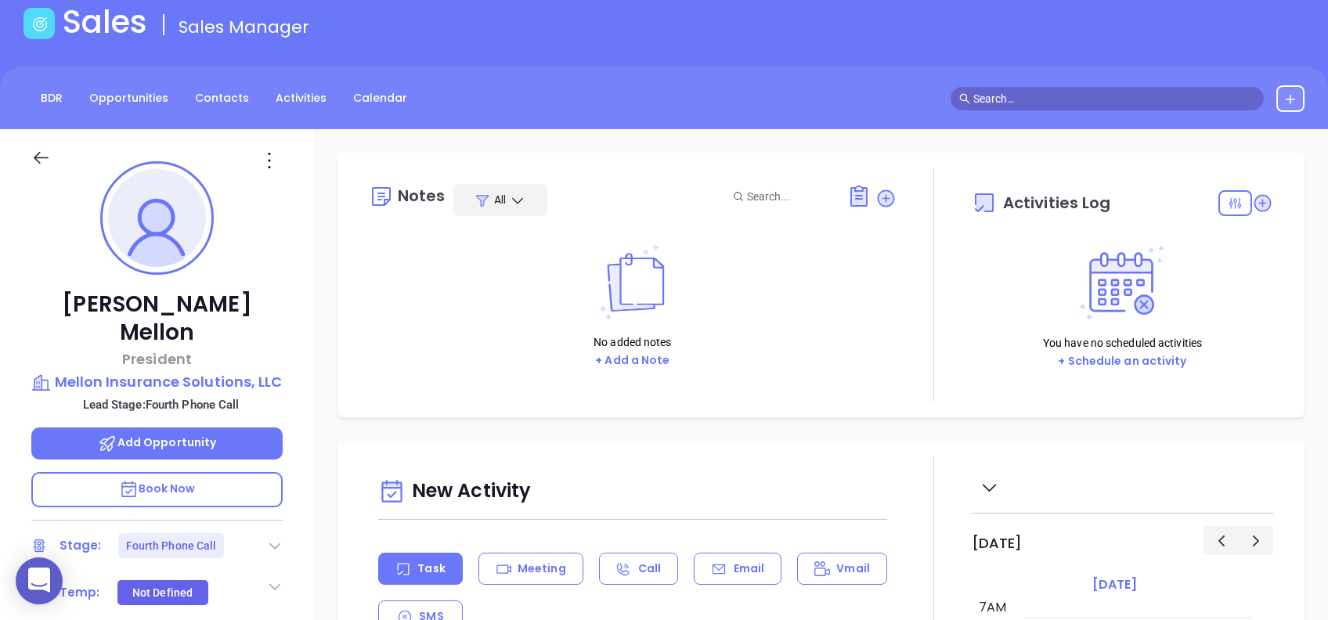
scroll to position [208, 0]
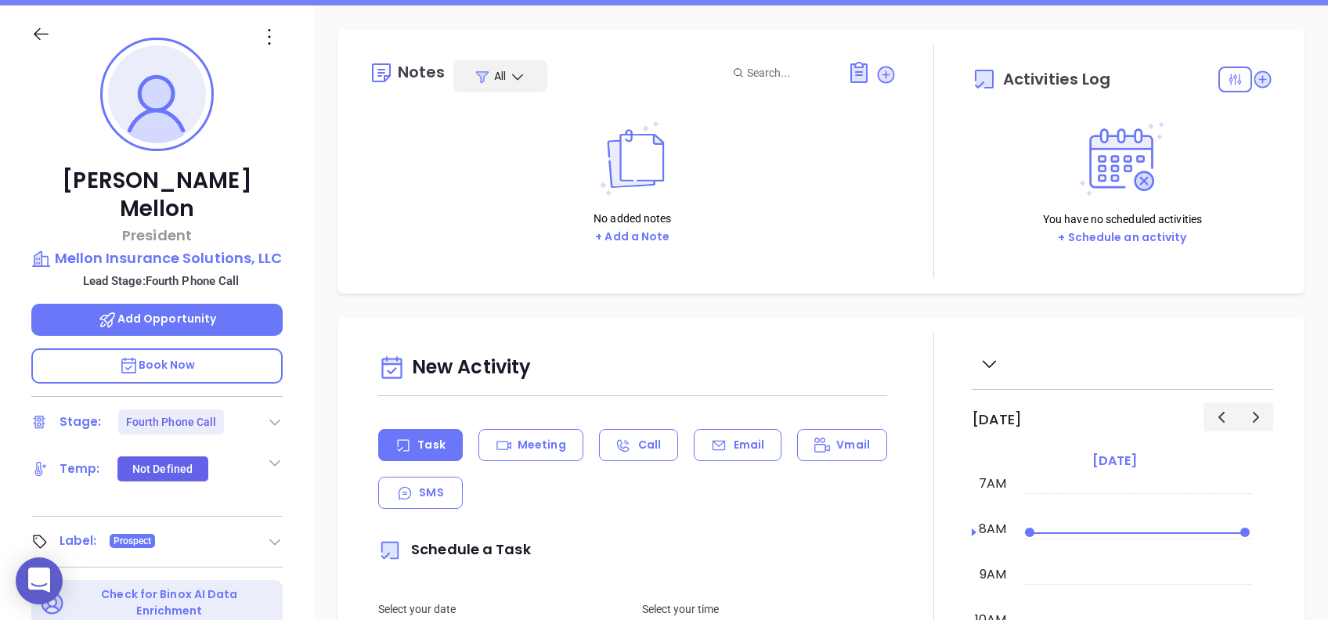
click at [273, 414] on icon at bounding box center [275, 422] width 16 height 16
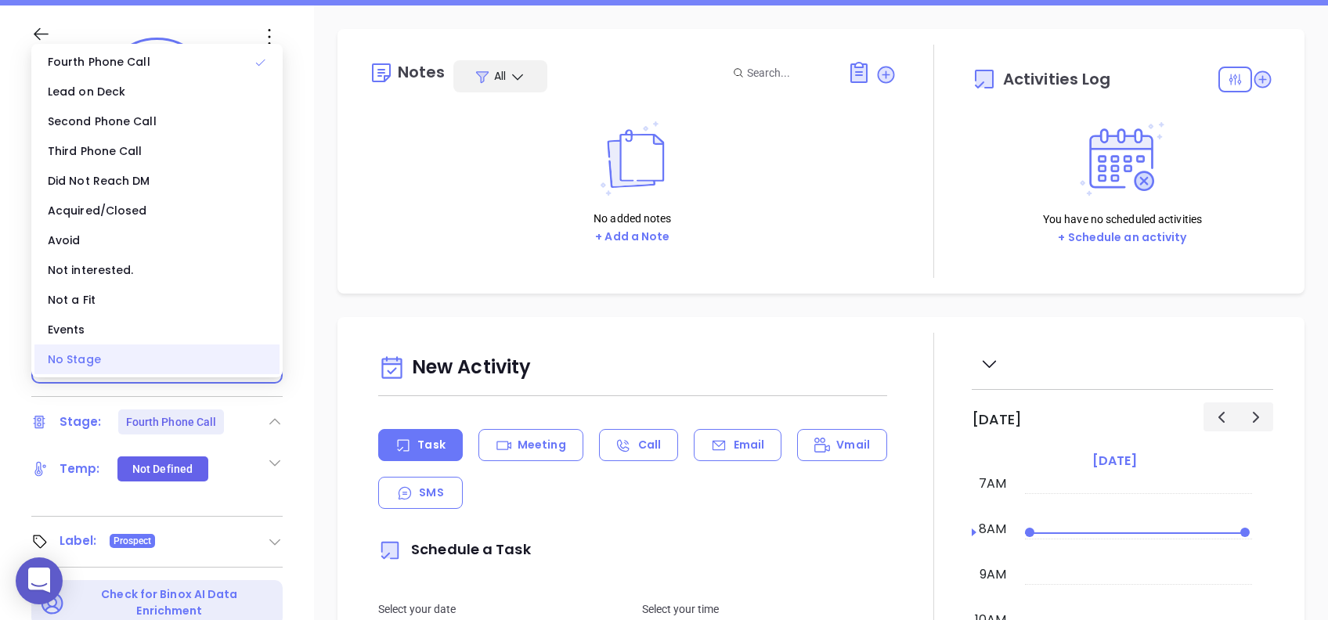
click at [145, 351] on div "No Stage" at bounding box center [156, 360] width 245 height 30
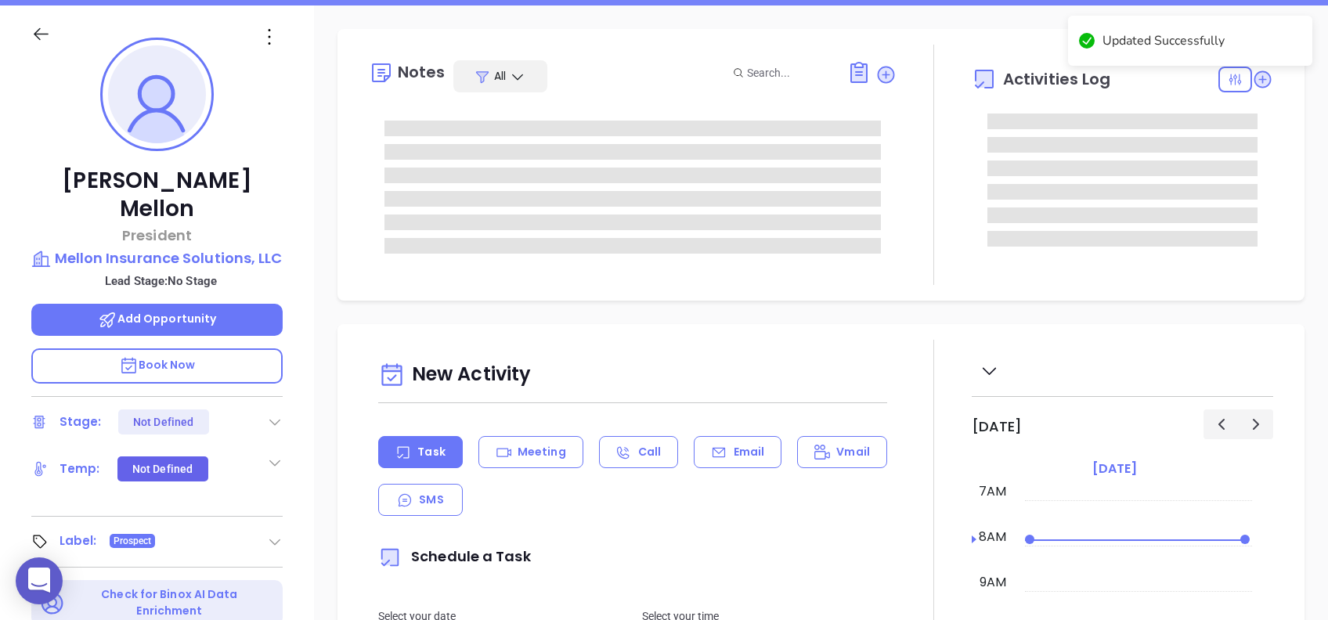
click at [898, 286] on div "Notes All Activities Log" at bounding box center [820, 165] width 967 height 272
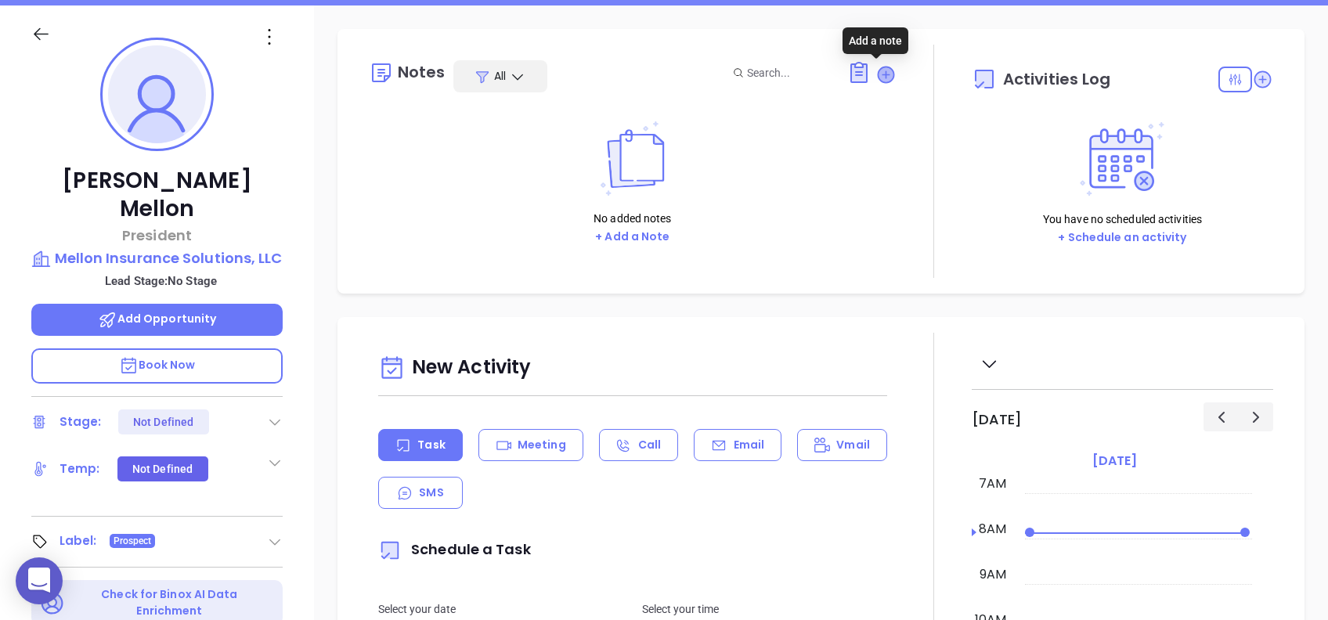
click at [882, 77] on icon at bounding box center [886, 75] width 16 height 16
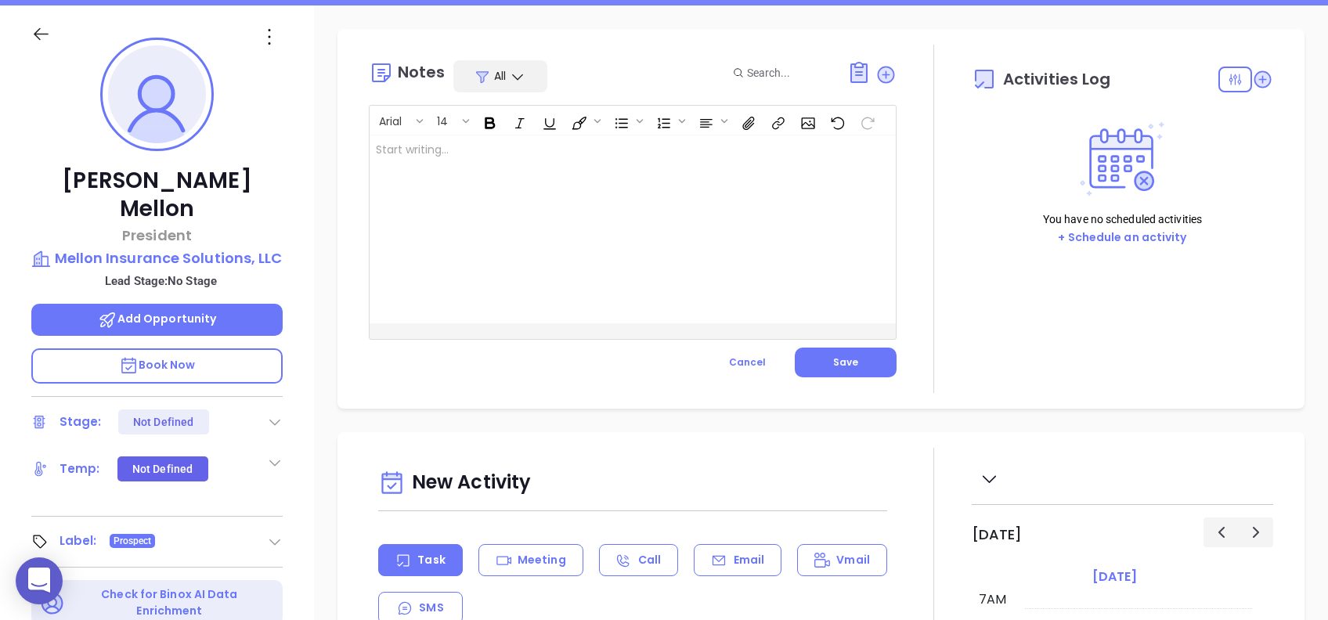
click at [786, 237] on div at bounding box center [614, 229] width 489 height 188
click at [883, 361] on button "Save" at bounding box center [846, 363] width 102 height 30
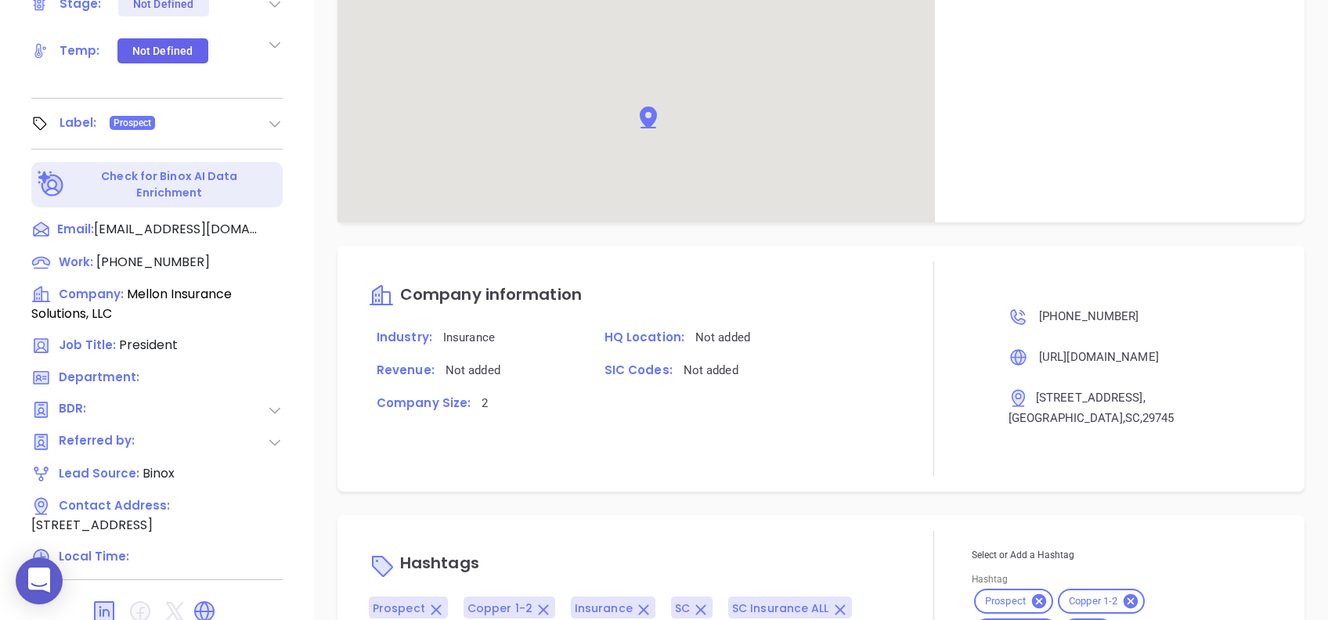
scroll to position [802, 0]
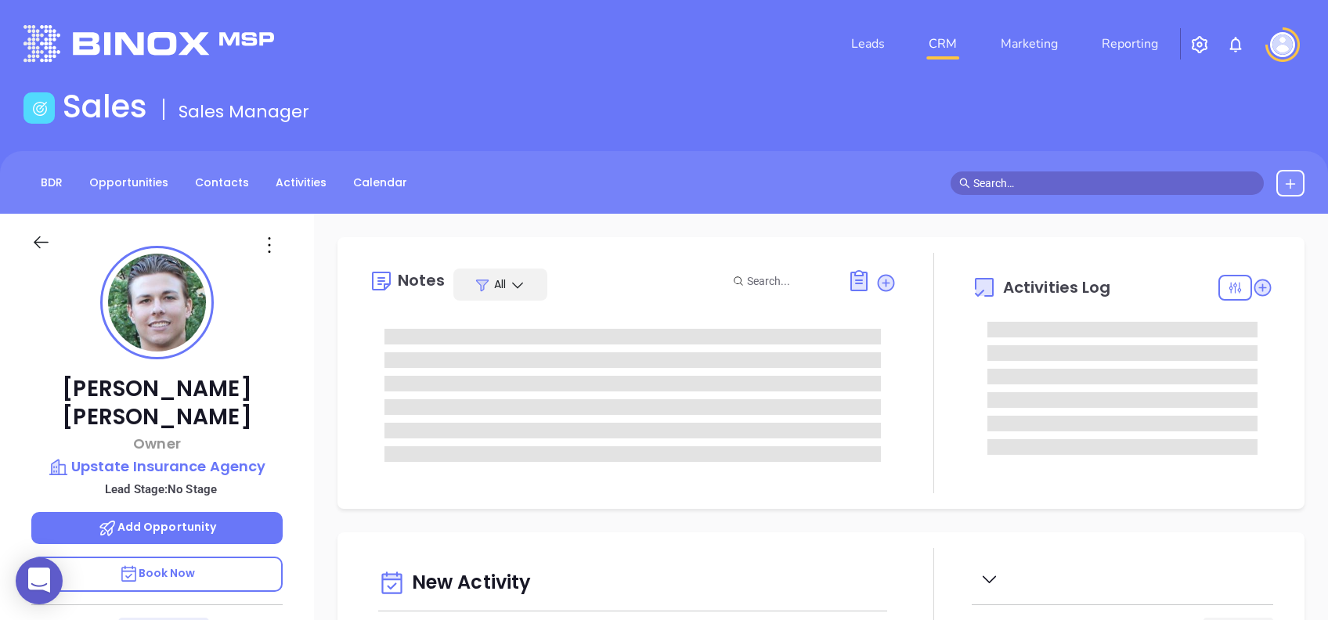
type input "[DATE]"
type input "[PERSON_NAME]"
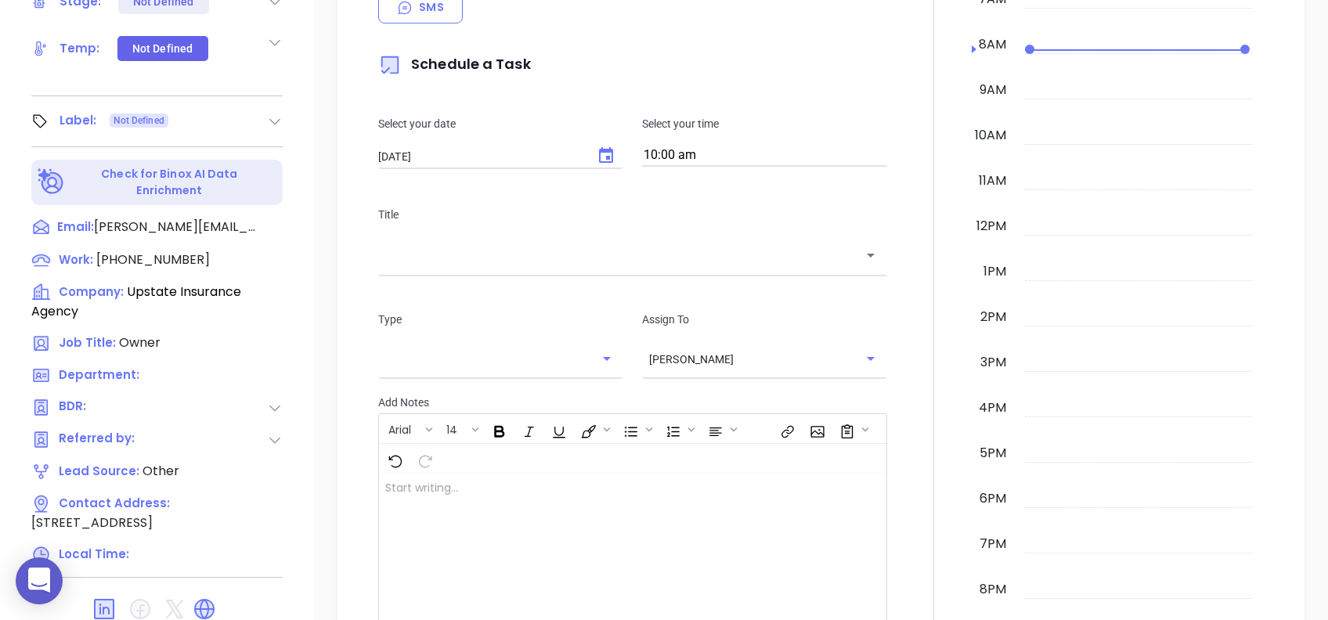
scroll to position [689, 0]
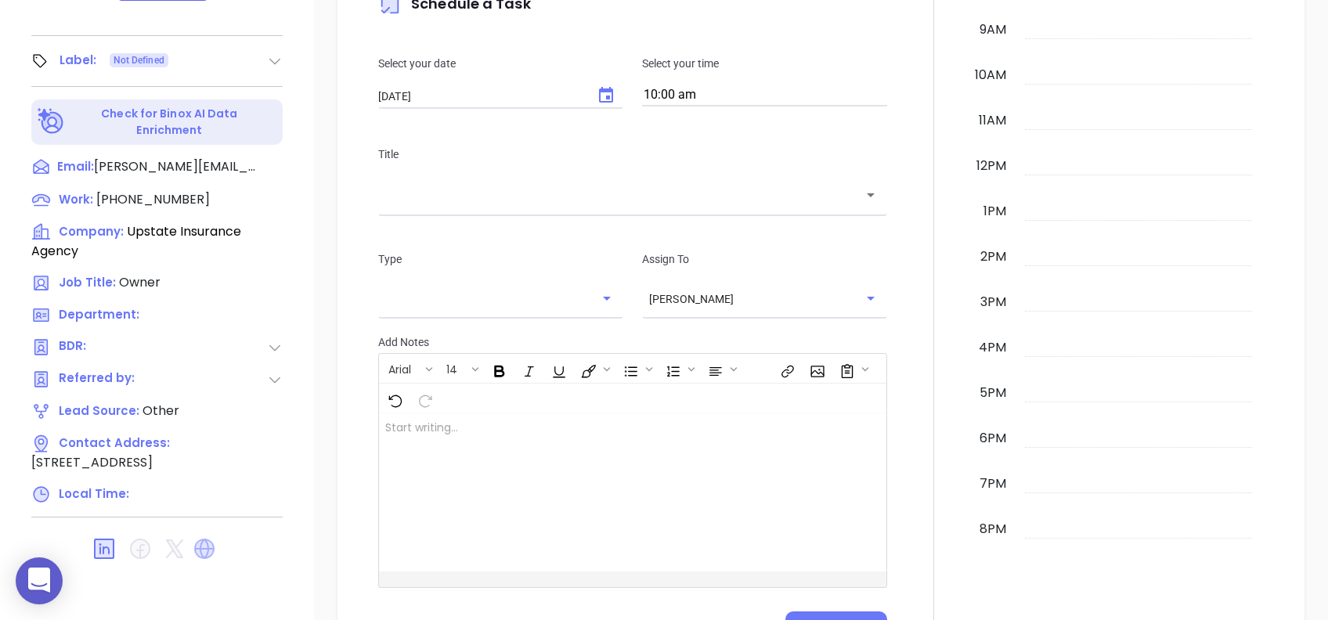
drag, startPoint x: 214, startPoint y: 510, endPoint x: 203, endPoint y: 526, distance: 19.1
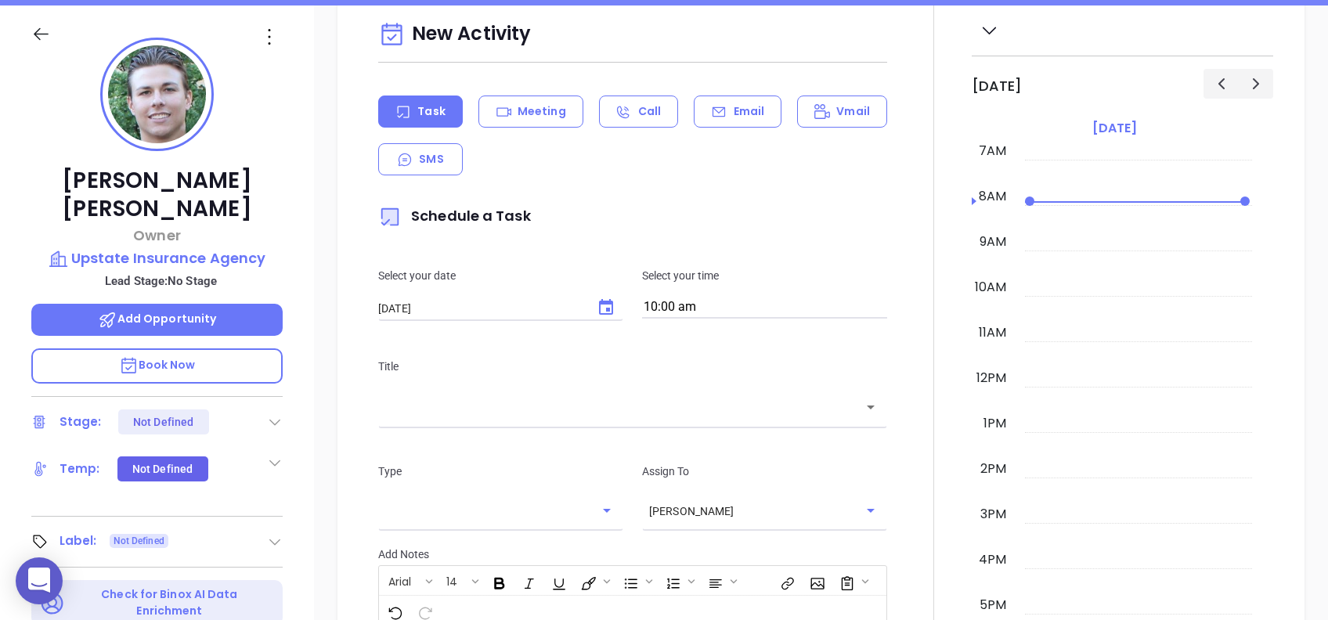
scroll to position [313, 0]
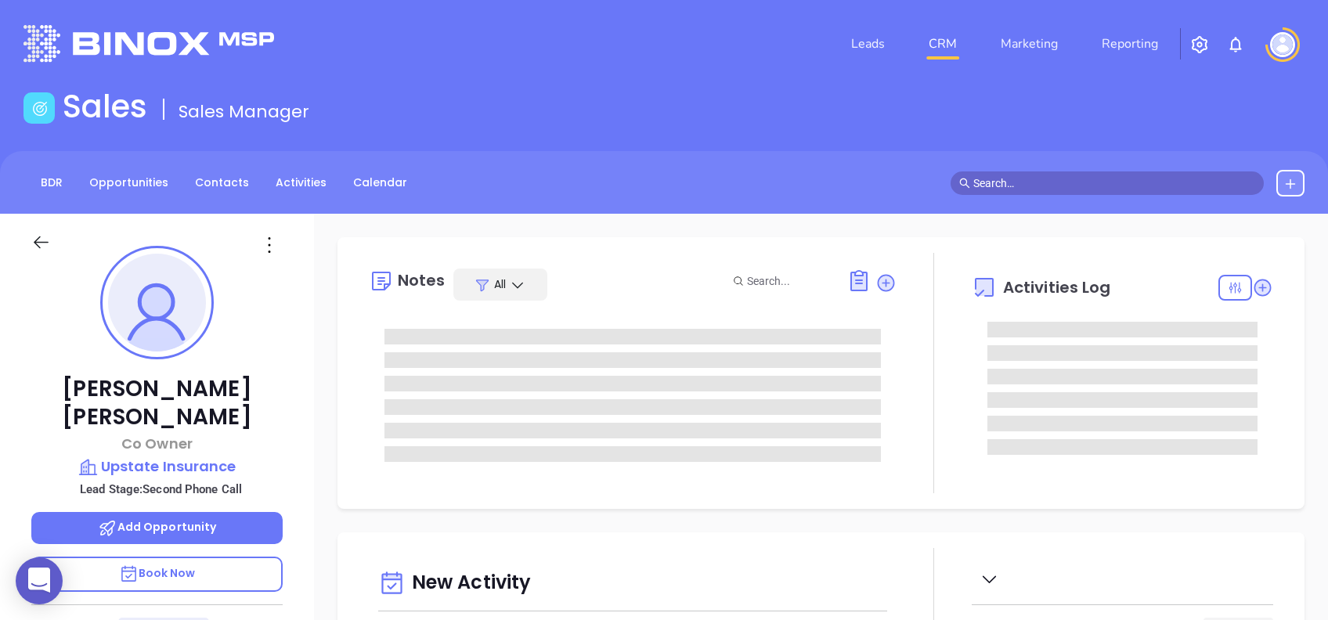
type input "[DATE]"
type input "[PERSON_NAME]"
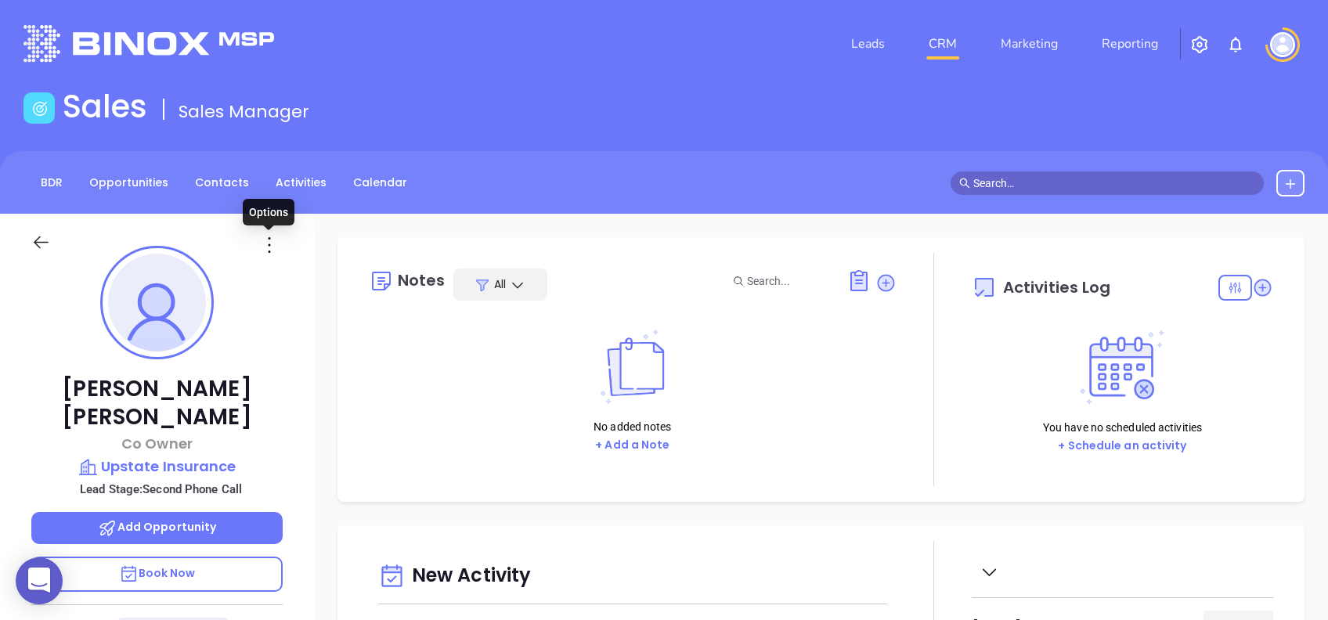
click at [267, 247] on icon at bounding box center [269, 245] width 25 height 25
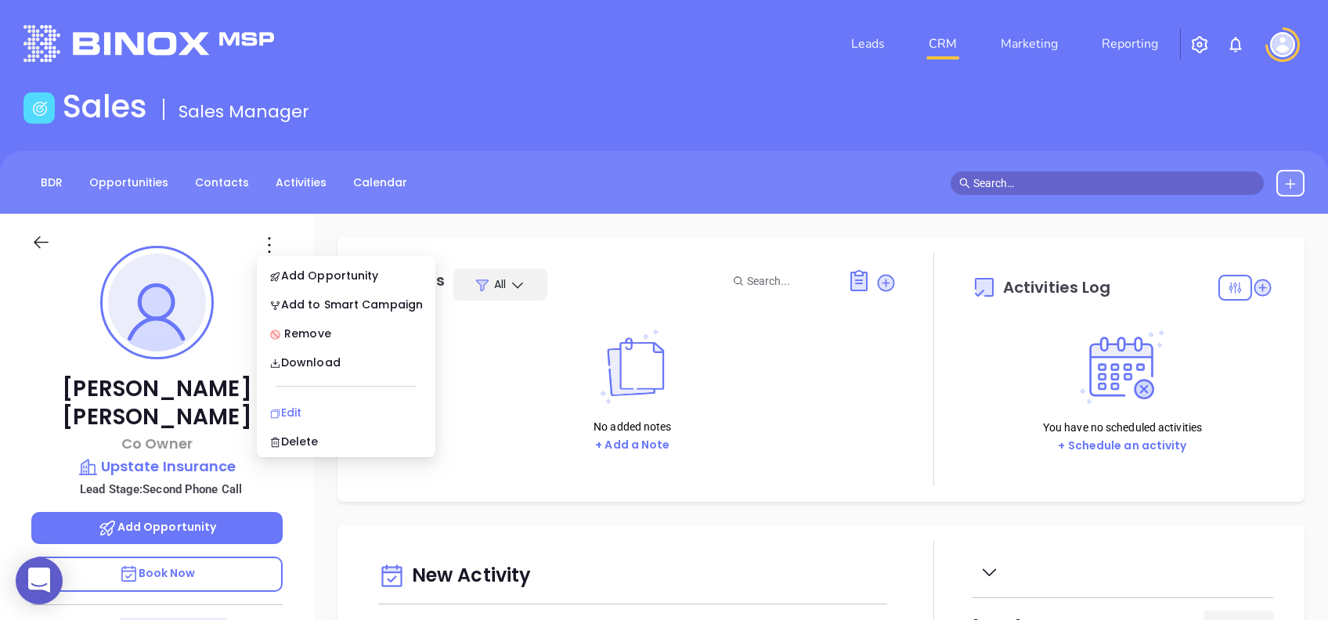
click at [328, 401] on li "Edit" at bounding box center [346, 412] width 172 height 33
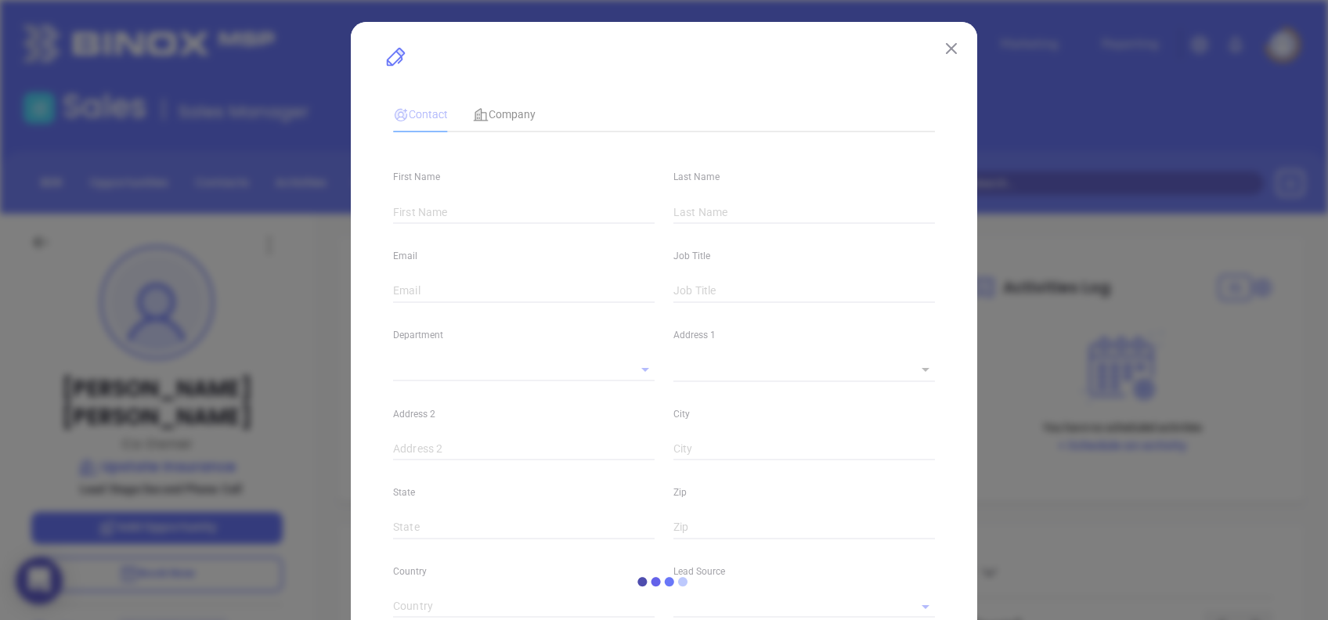
type input "Nick"
type input "Bova"
type input "nick@upstateinsurance.com"
type input "Co Owner"
type input "1"
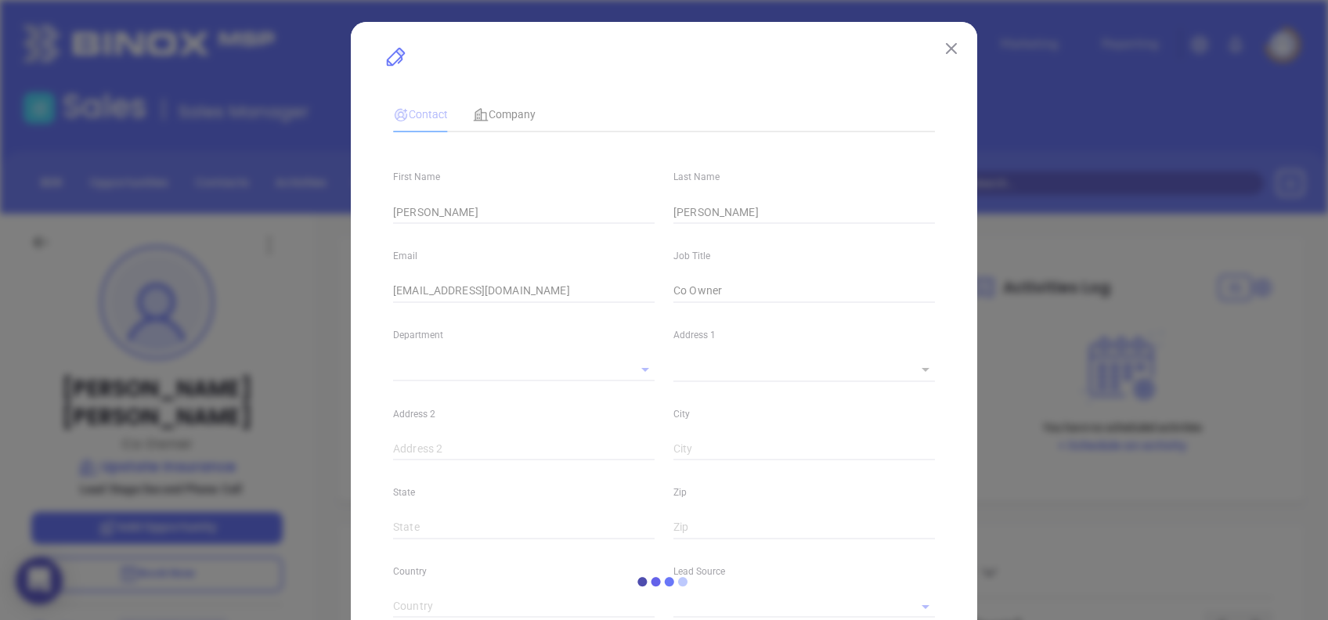
type input "linkedin.com/in/nick-bova-0983739b"
type input "Marketing"
type input "Website Reveal"
type input "undefined undefined"
type input "Second Phone Call"
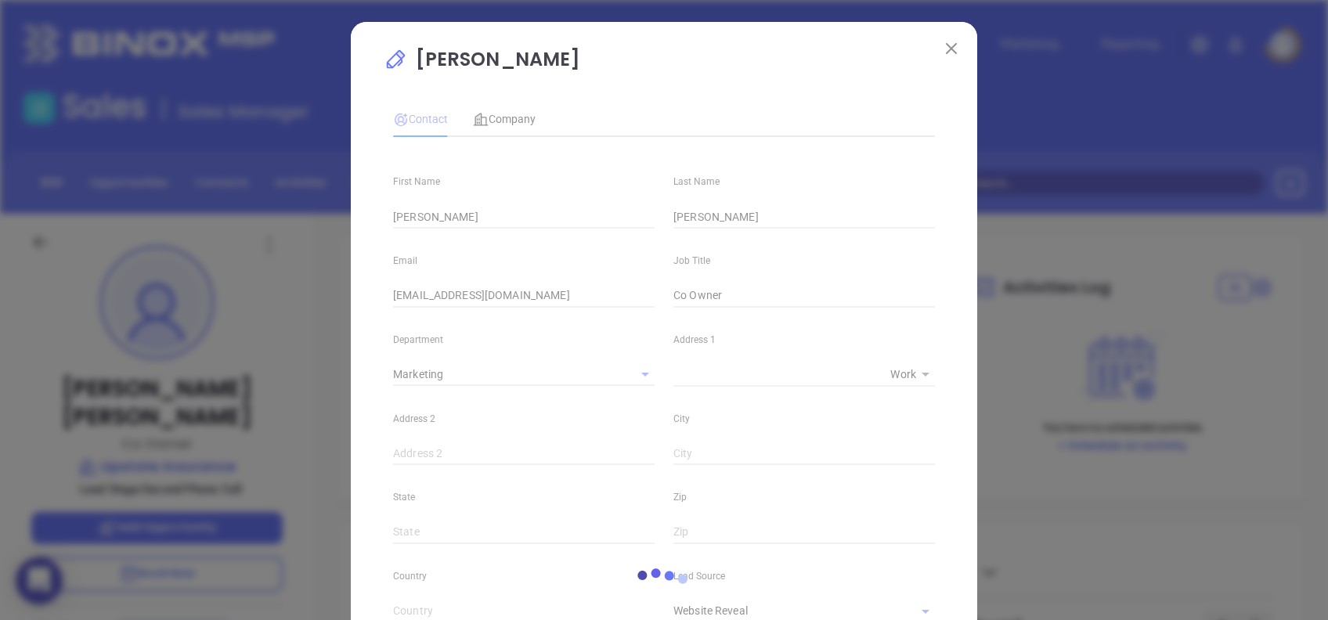
type input "(864) 638-2341"
type input "1"
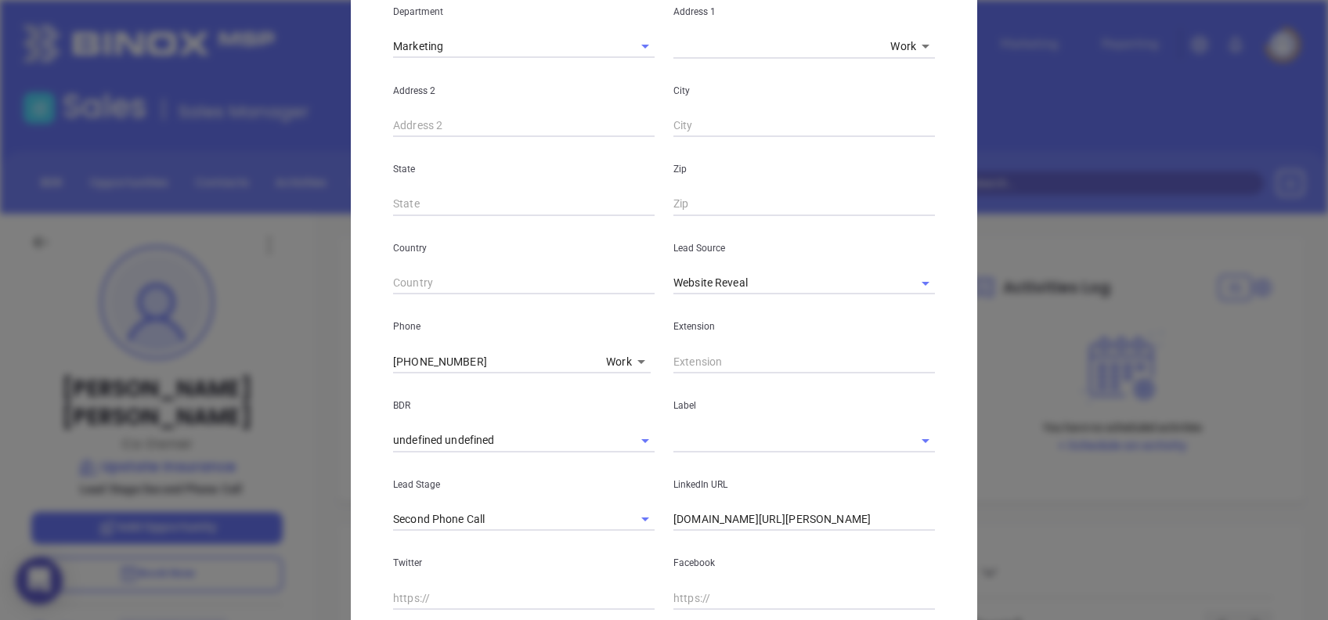
scroll to position [514, 0]
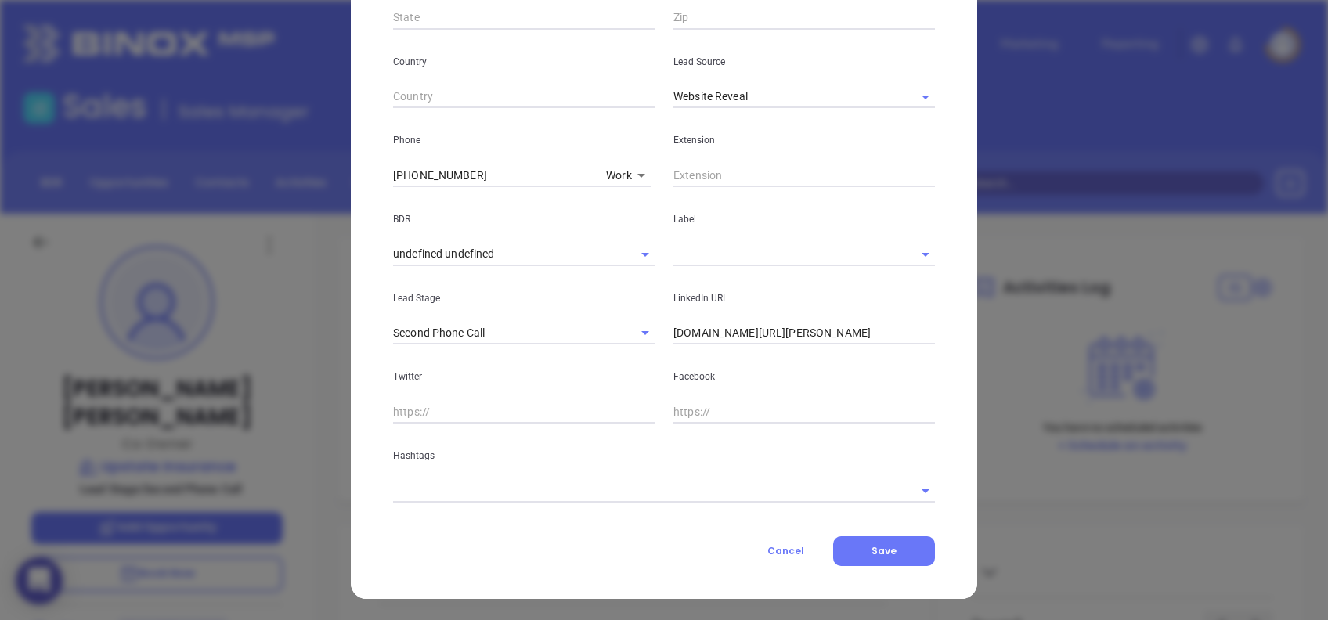
click at [841, 331] on input "linkedin.com/in/nick-bova-0983739b" at bounding box center [804, 333] width 262 height 23
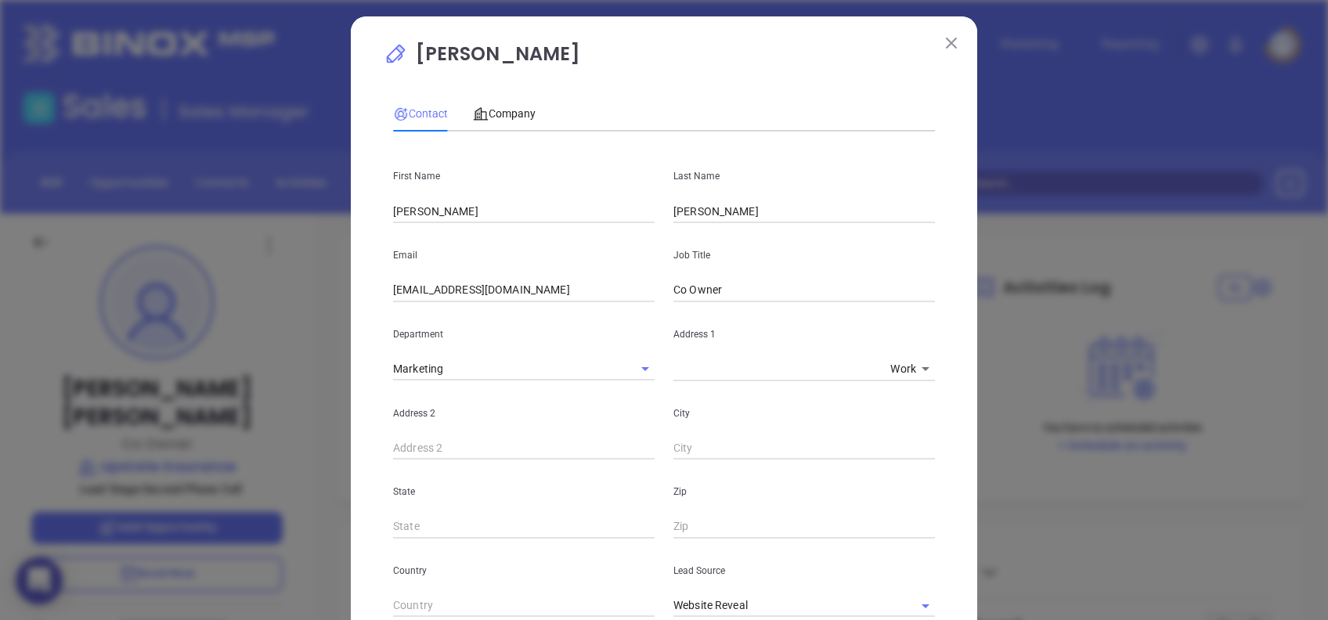
scroll to position [0, 0]
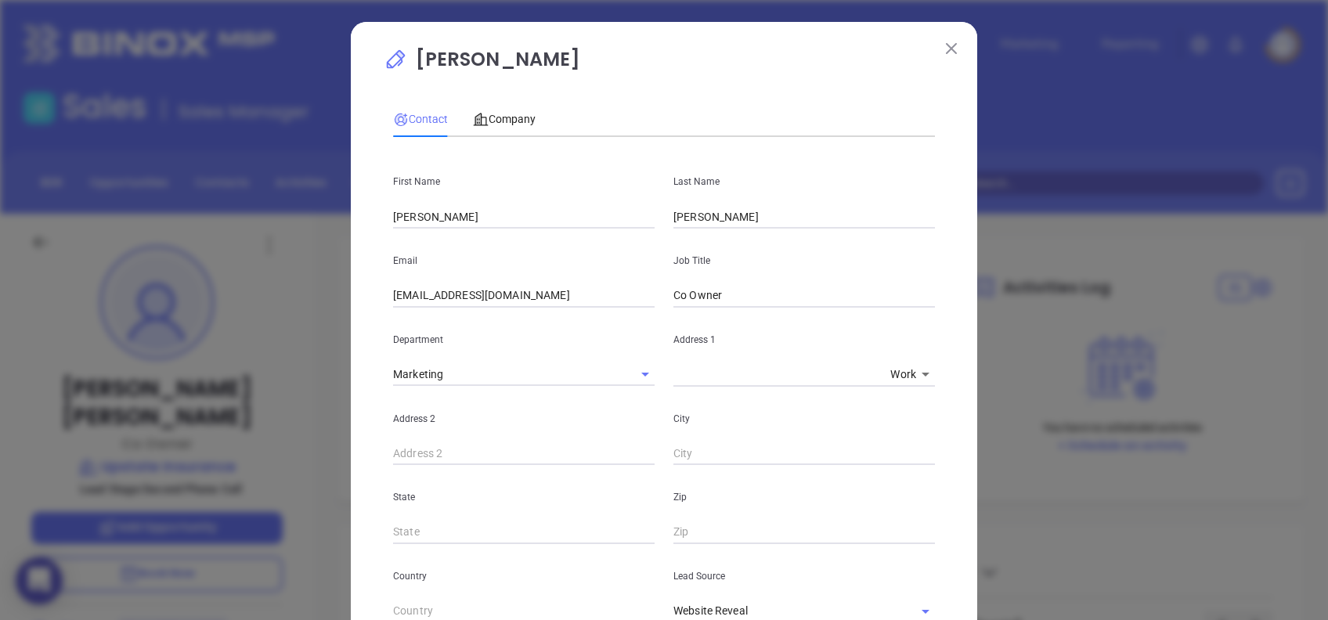
click at [451, 219] on input "Nick" at bounding box center [524, 216] width 262 height 23
type input "[PERSON_NAME]"
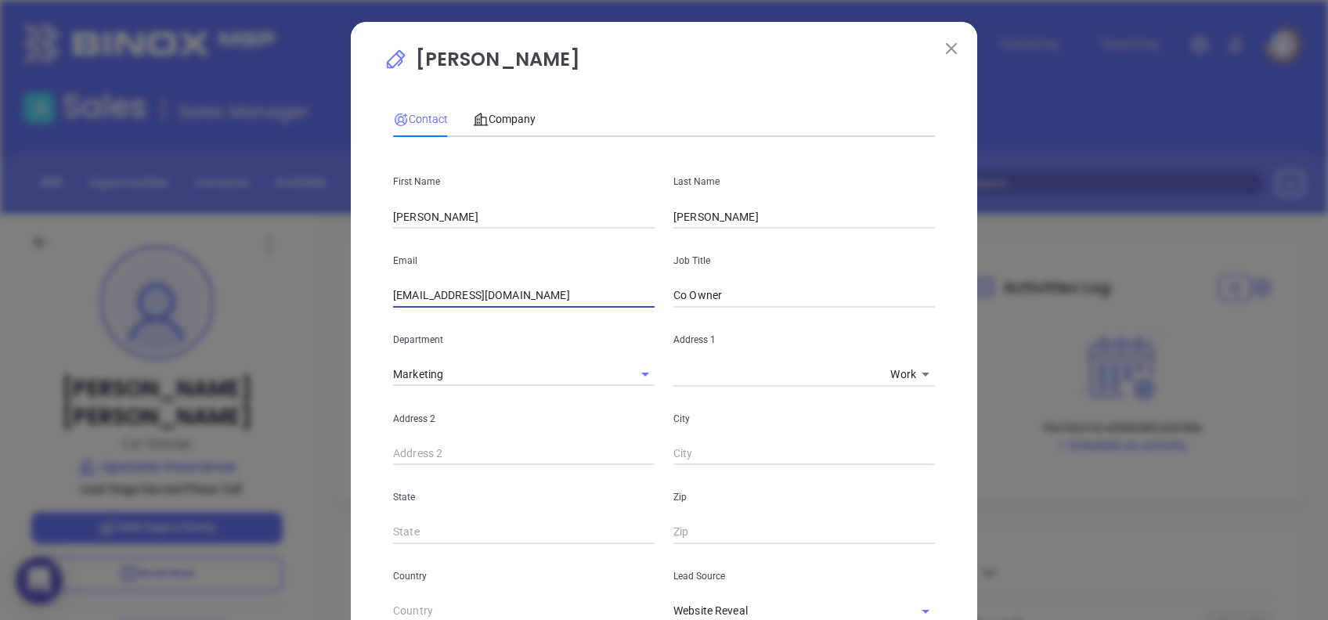
click at [543, 298] on input "nick@upstateinsurance.com" at bounding box center [524, 295] width 262 height 23
paste input "chris"
type input "chris@upstateinsurance.com"
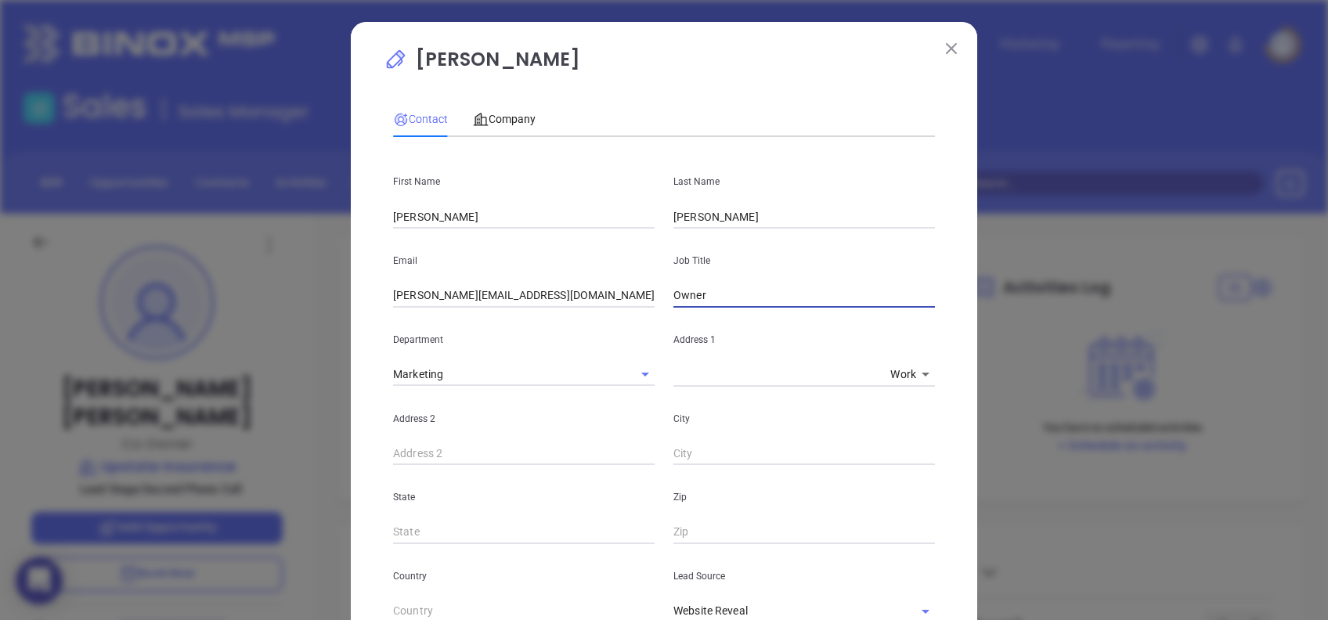
type input "Owner"
click at [656, 96] on div "Contact Company First Name Chris Last Name Lawrence Email chris@upstateinsuranc…" at bounding box center [664, 555] width 542 height 924
click at [739, 299] on input "Owner" at bounding box center [804, 295] width 262 height 23
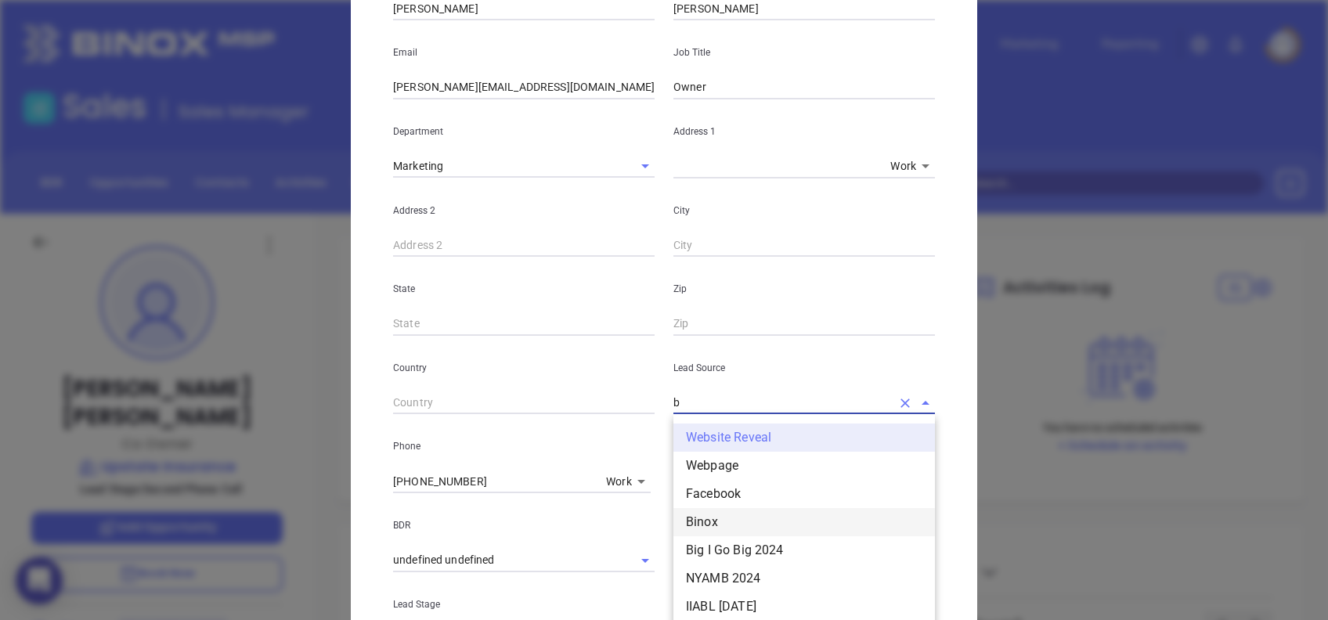
click at [719, 510] on li "Binox" at bounding box center [804, 522] width 262 height 28
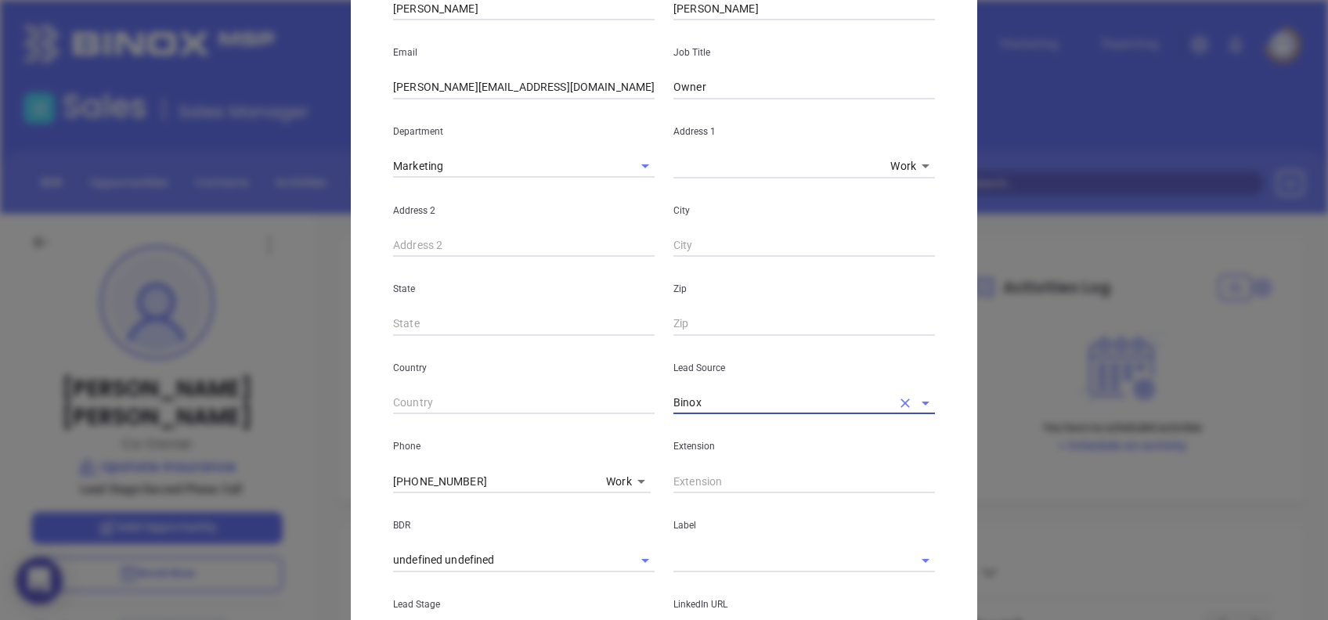
type input "Binox"
click at [746, 463] on div "Extension" at bounding box center [804, 453] width 280 height 79
click at [745, 471] on input "text" at bounding box center [804, 481] width 262 height 23
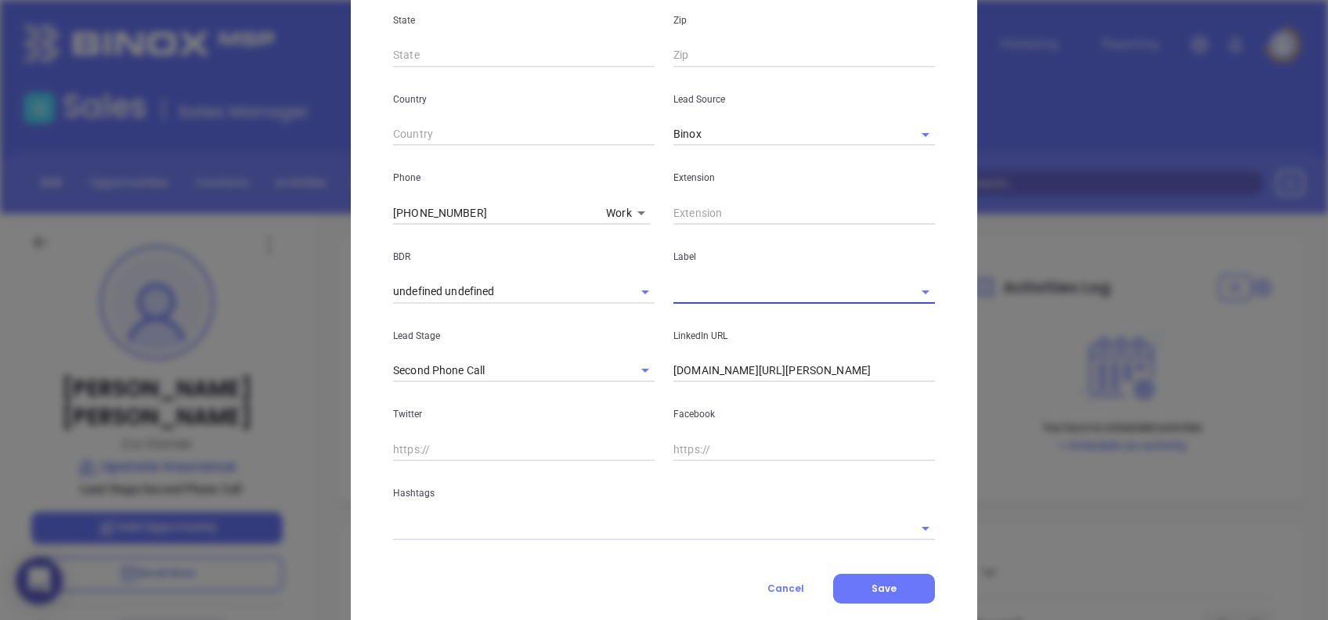
scroll to position [514, 0]
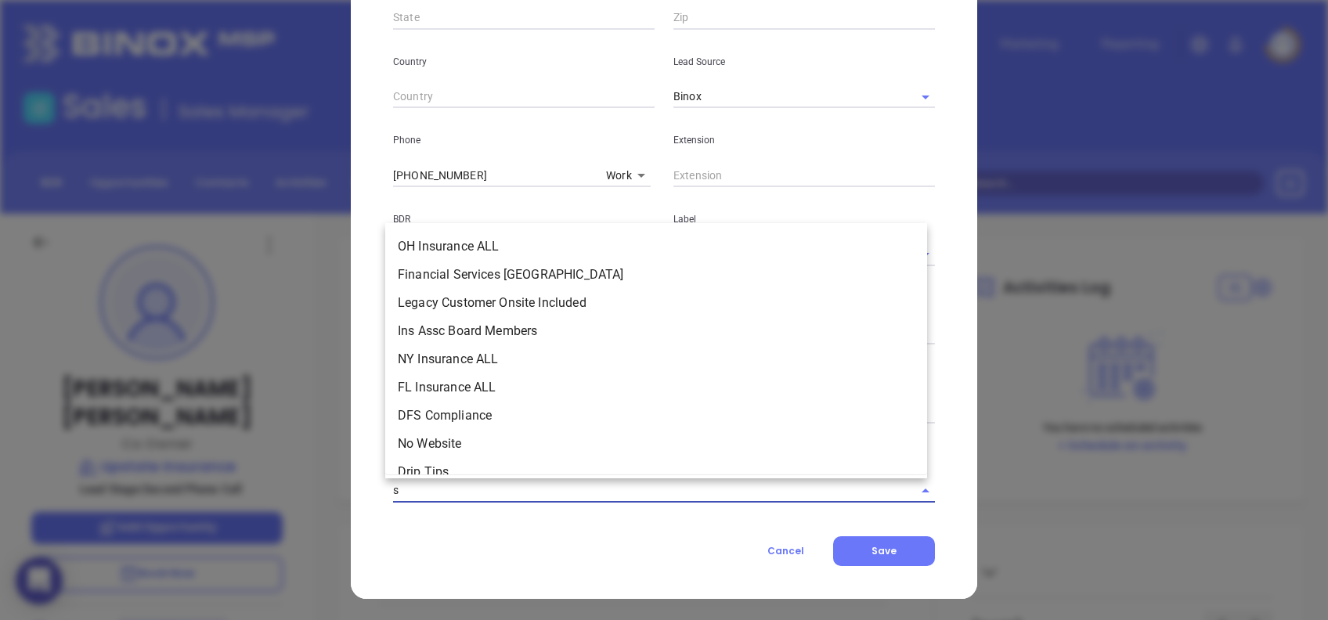
type input "sc"
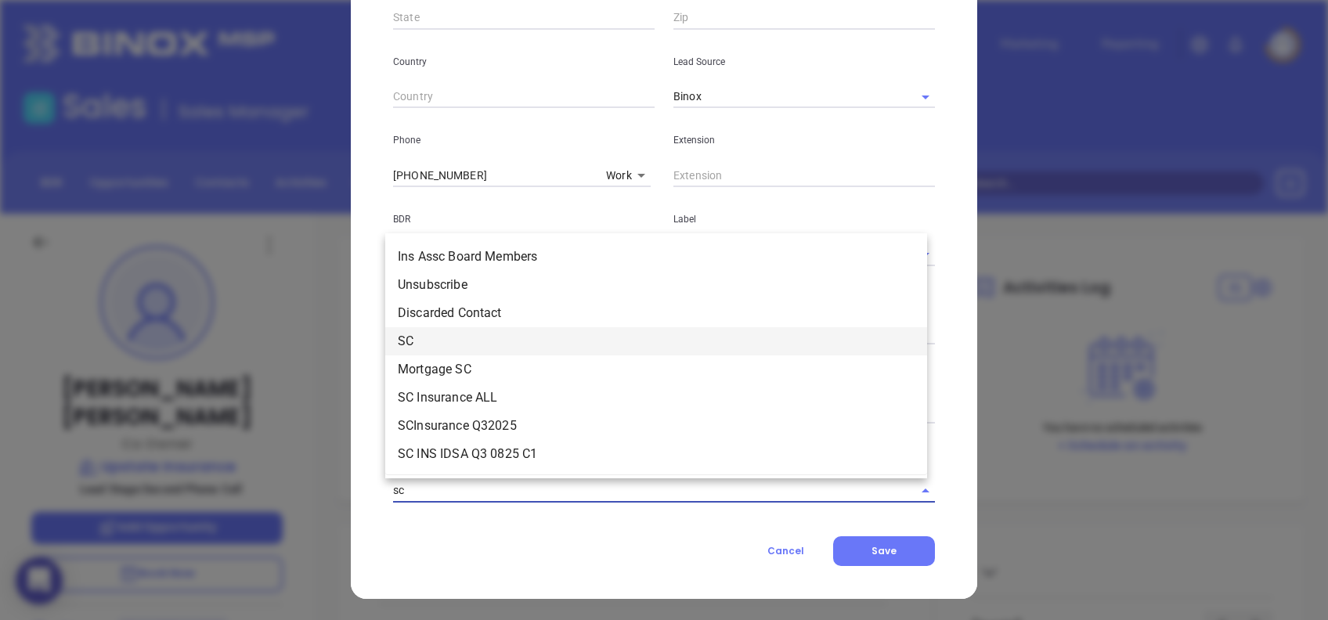
click at [460, 330] on li "SC" at bounding box center [656, 341] width 542 height 28
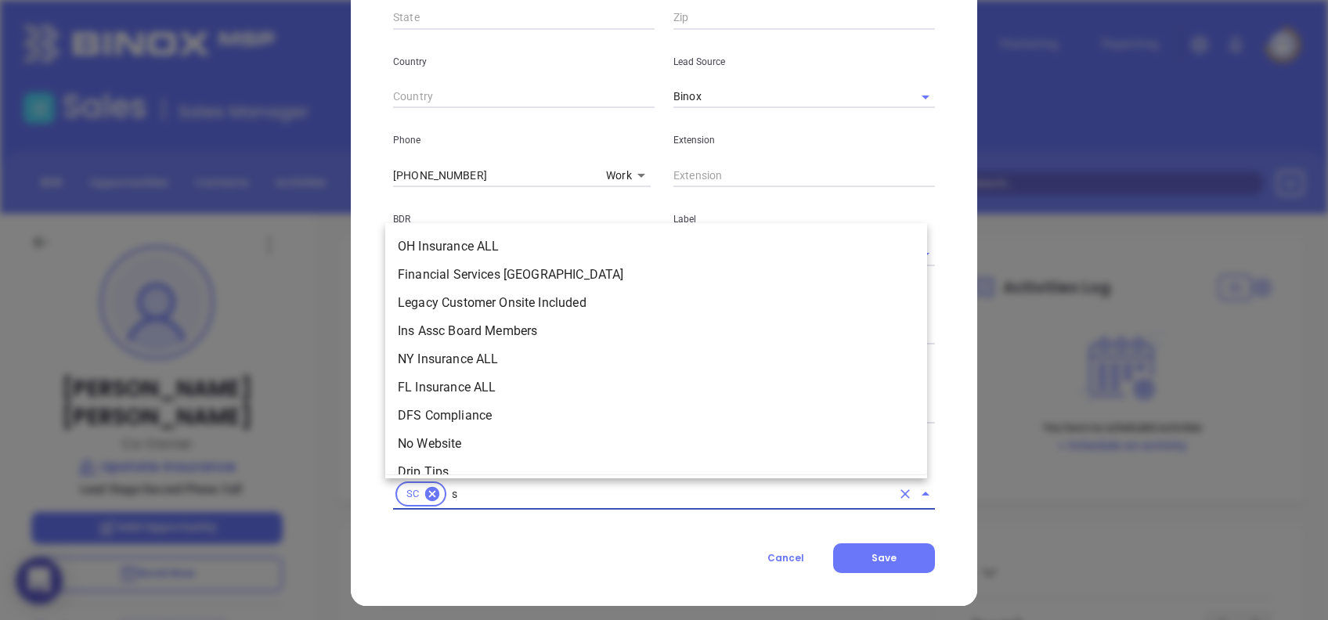
type input "sc"
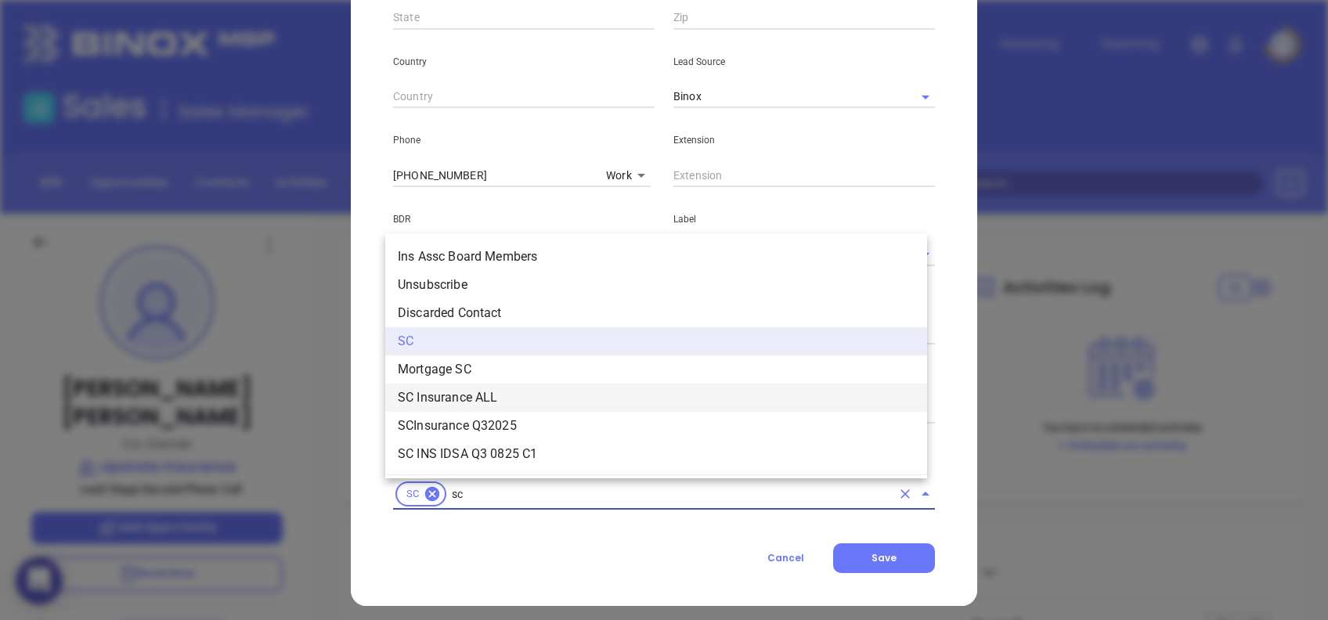
click at [482, 399] on li "SC Insurance ALL" at bounding box center [656, 398] width 542 height 28
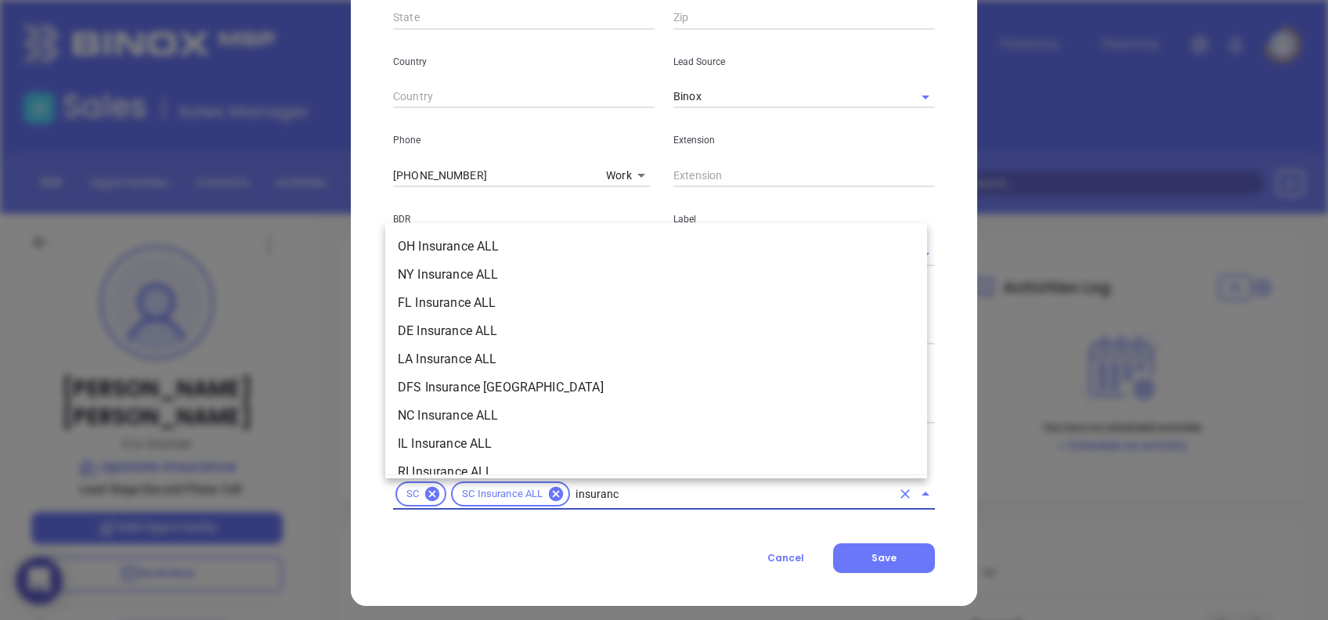
type input "insurance"
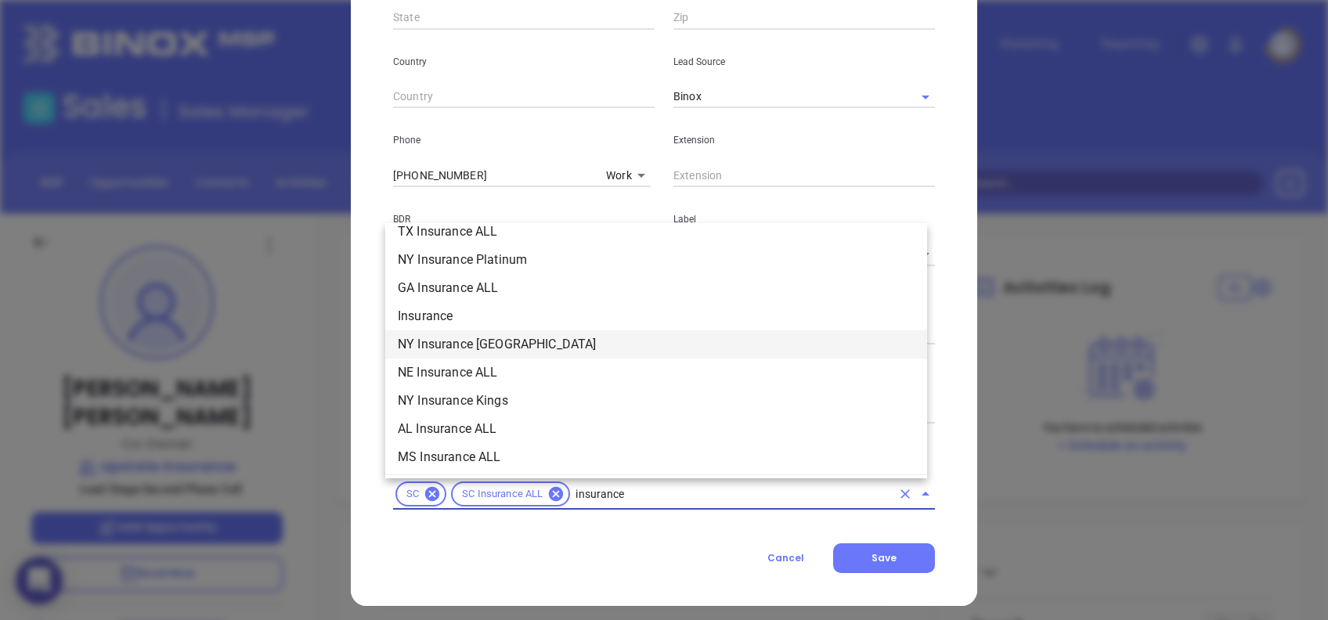
scroll to position [626, 0]
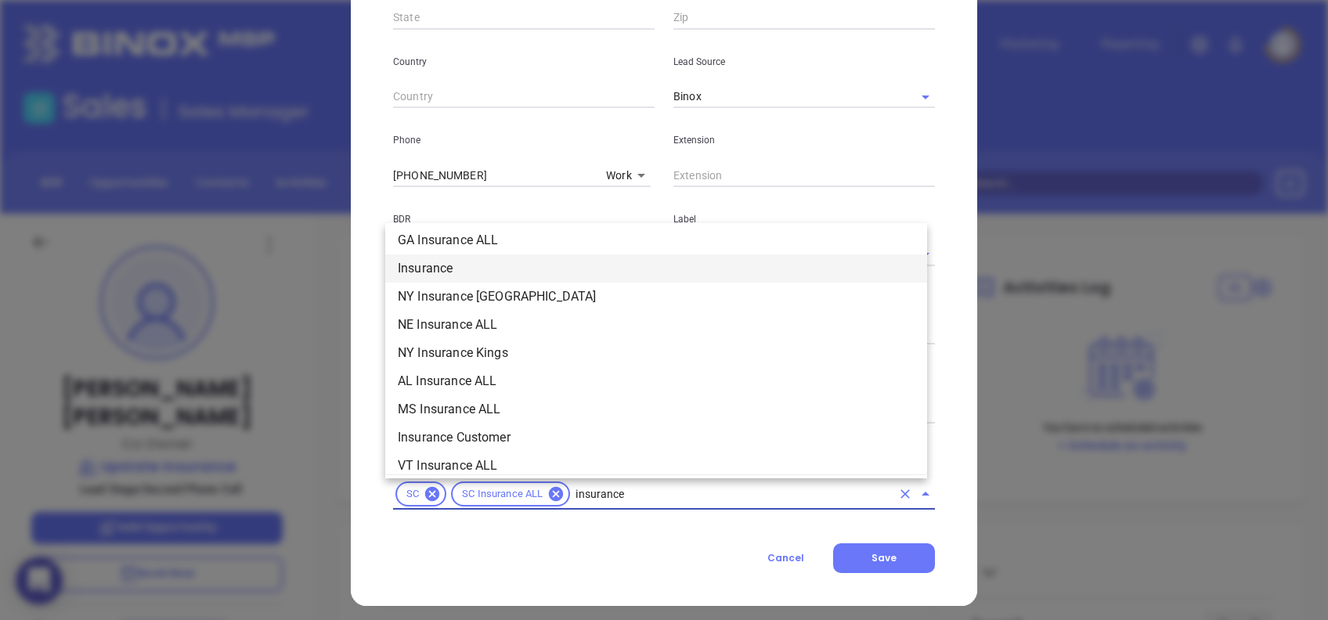
click at [460, 261] on li "Insurance" at bounding box center [656, 268] width 542 height 28
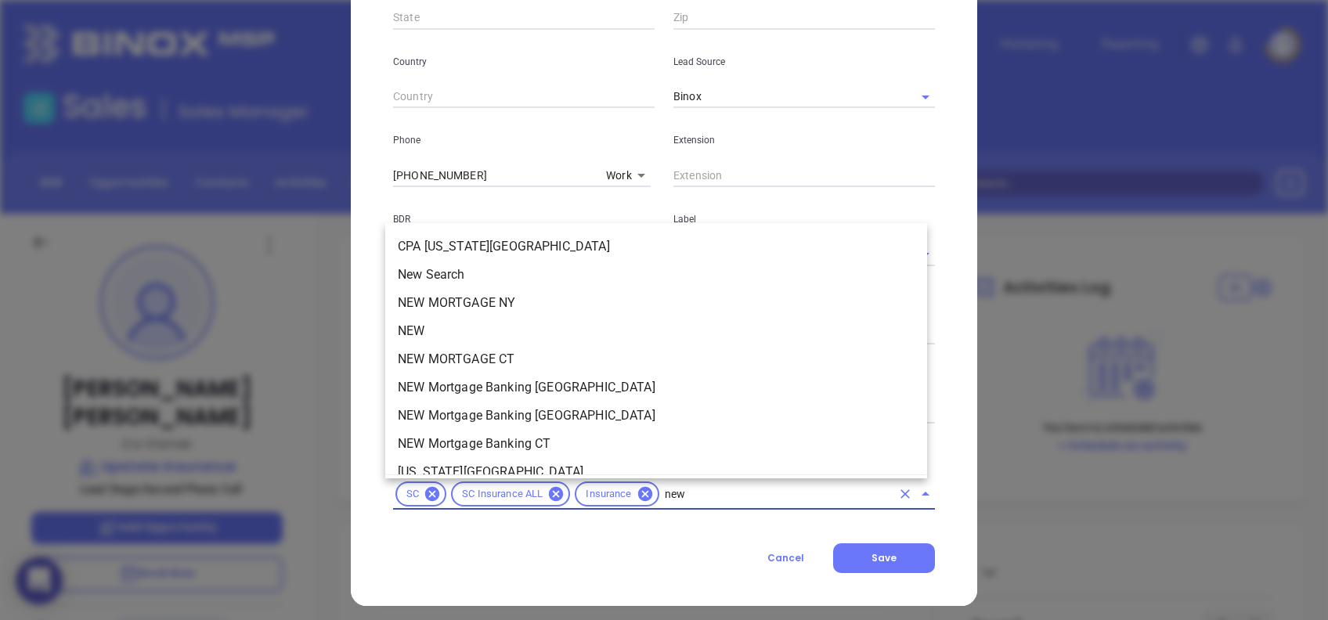
type input "new2"
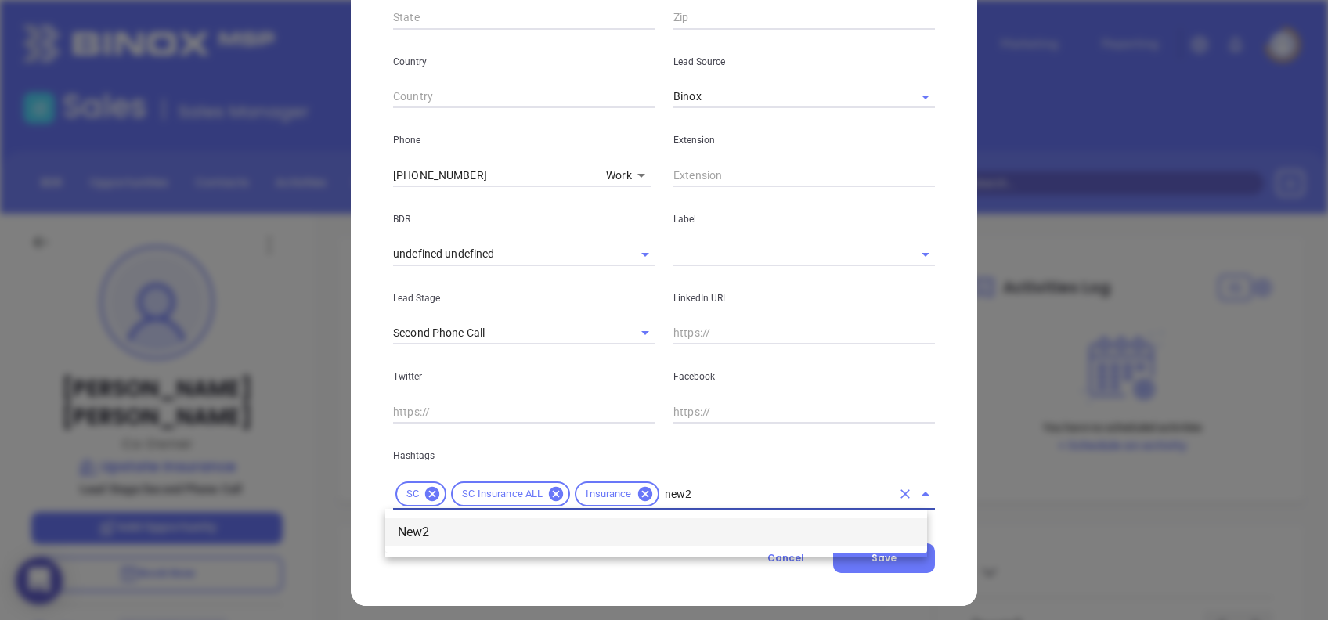
click at [482, 525] on li "New2" at bounding box center [656, 532] width 542 height 28
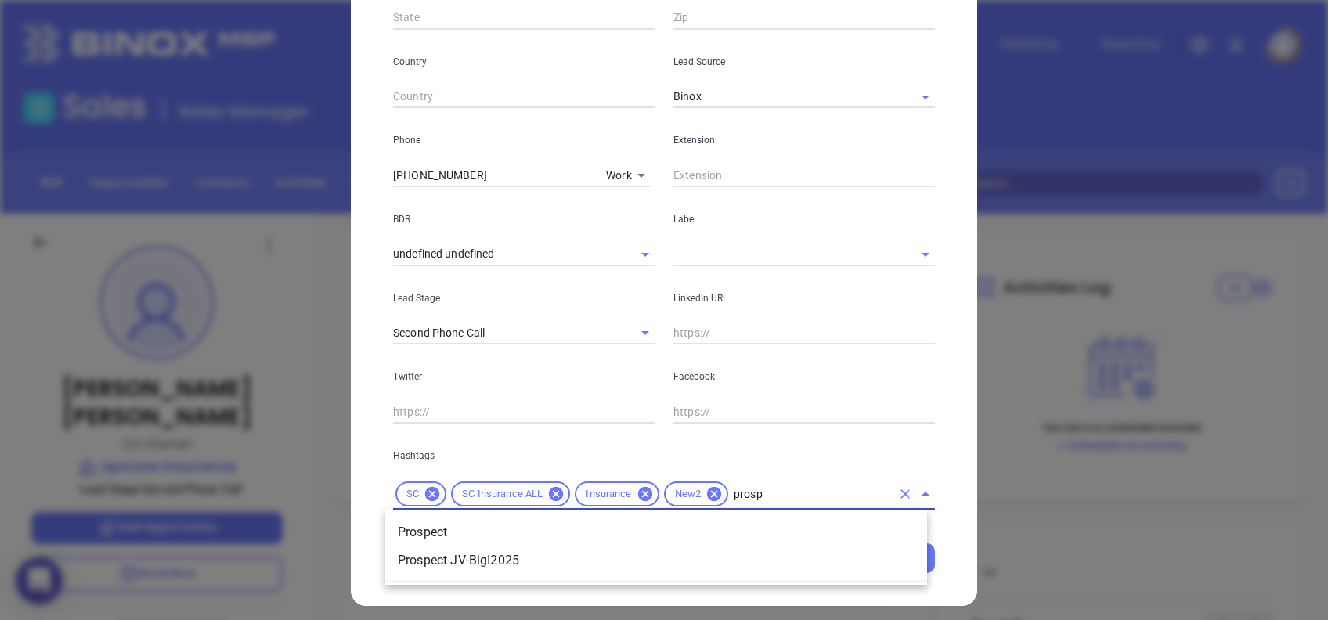
type input "prospe"
click at [479, 526] on li "Prospect" at bounding box center [656, 532] width 542 height 28
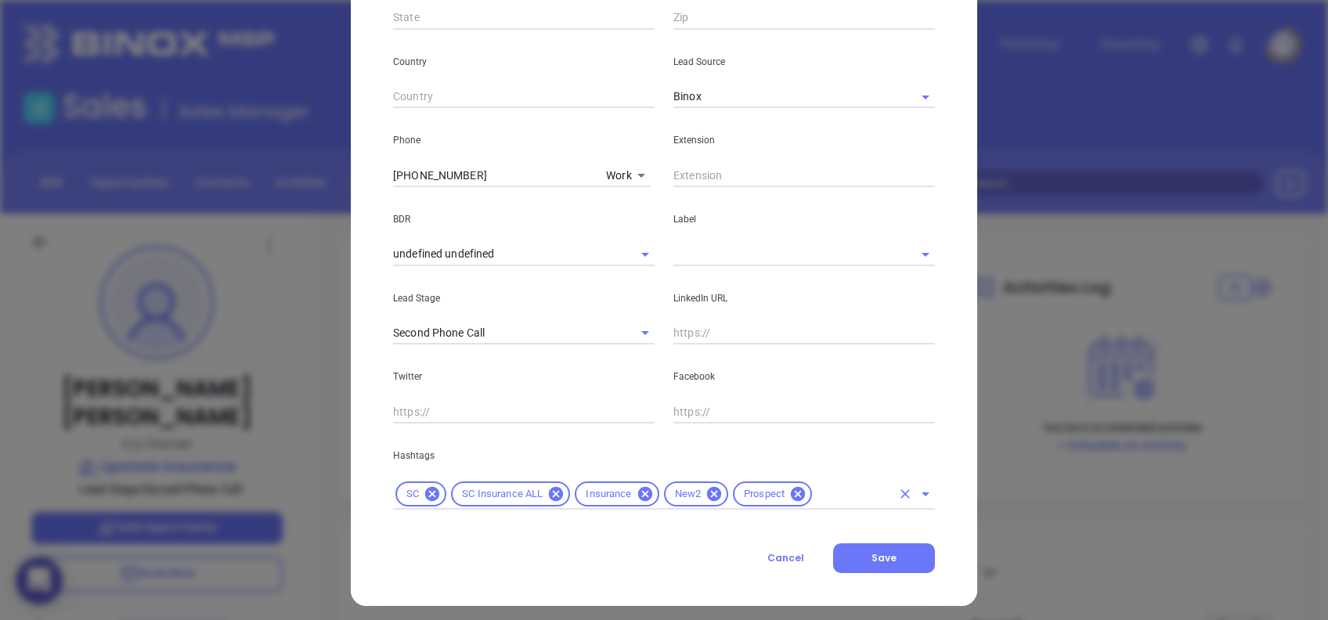
click at [828, 489] on input "text" at bounding box center [852, 495] width 77 height 20
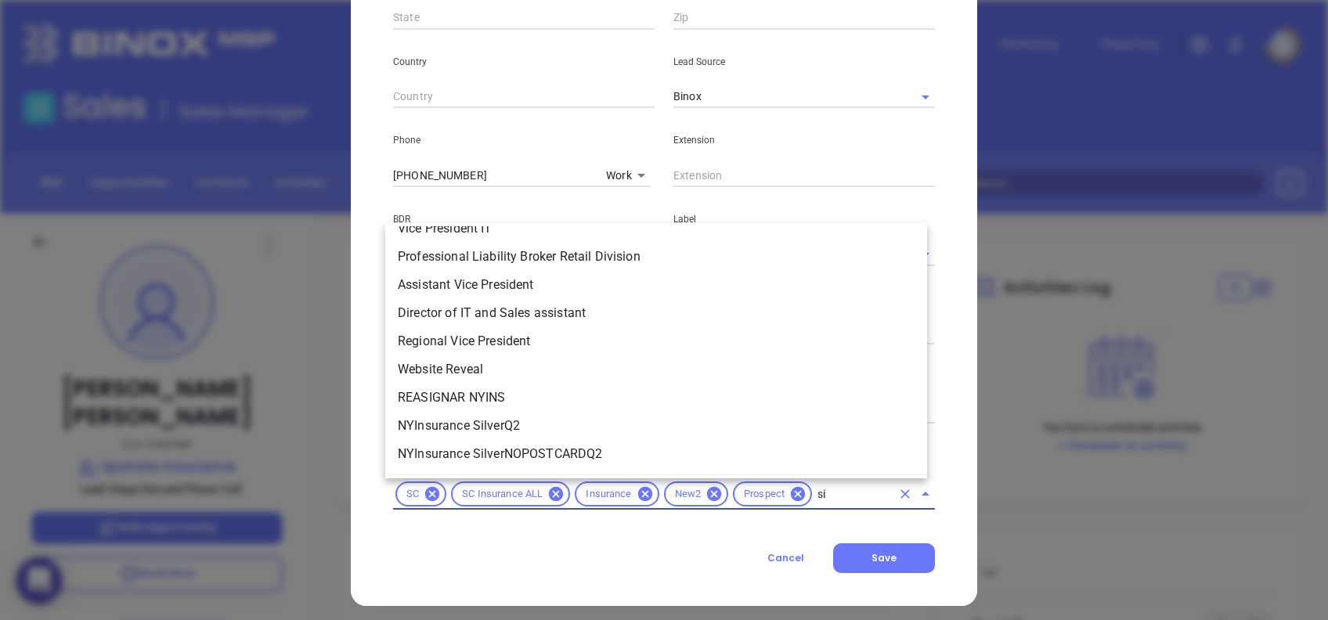
scroll to position [0, 0]
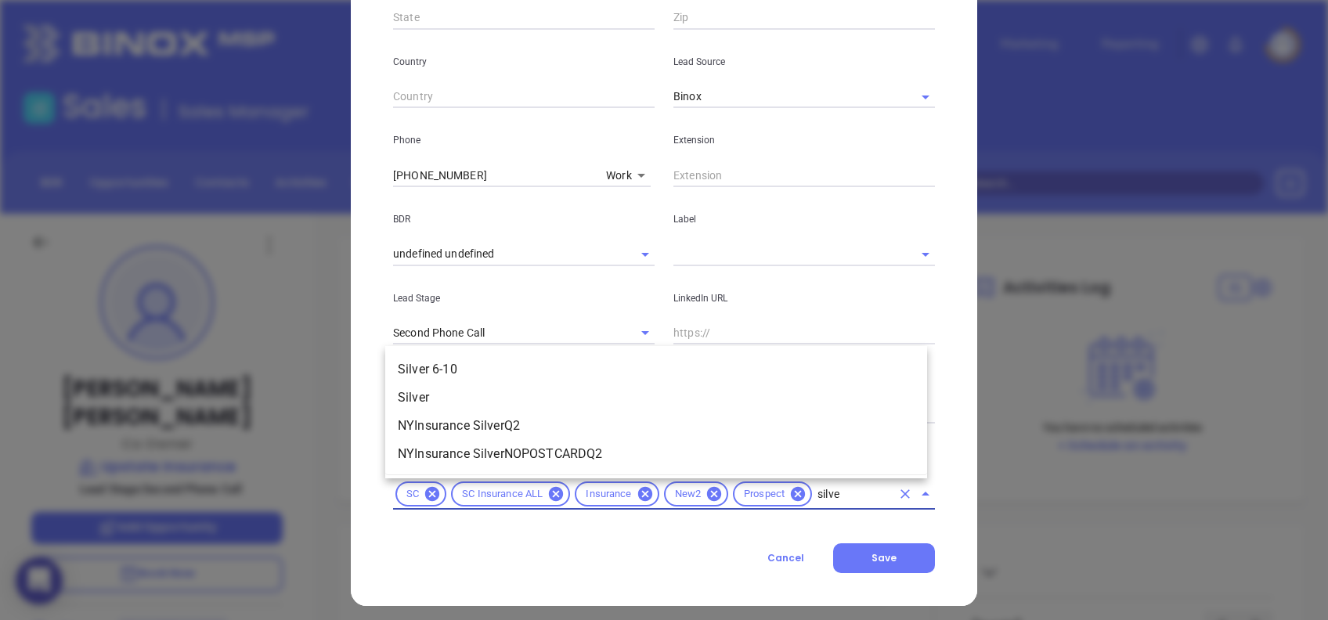
type input "silver"
click at [482, 369] on li "Silver 6-10" at bounding box center [656, 369] width 542 height 28
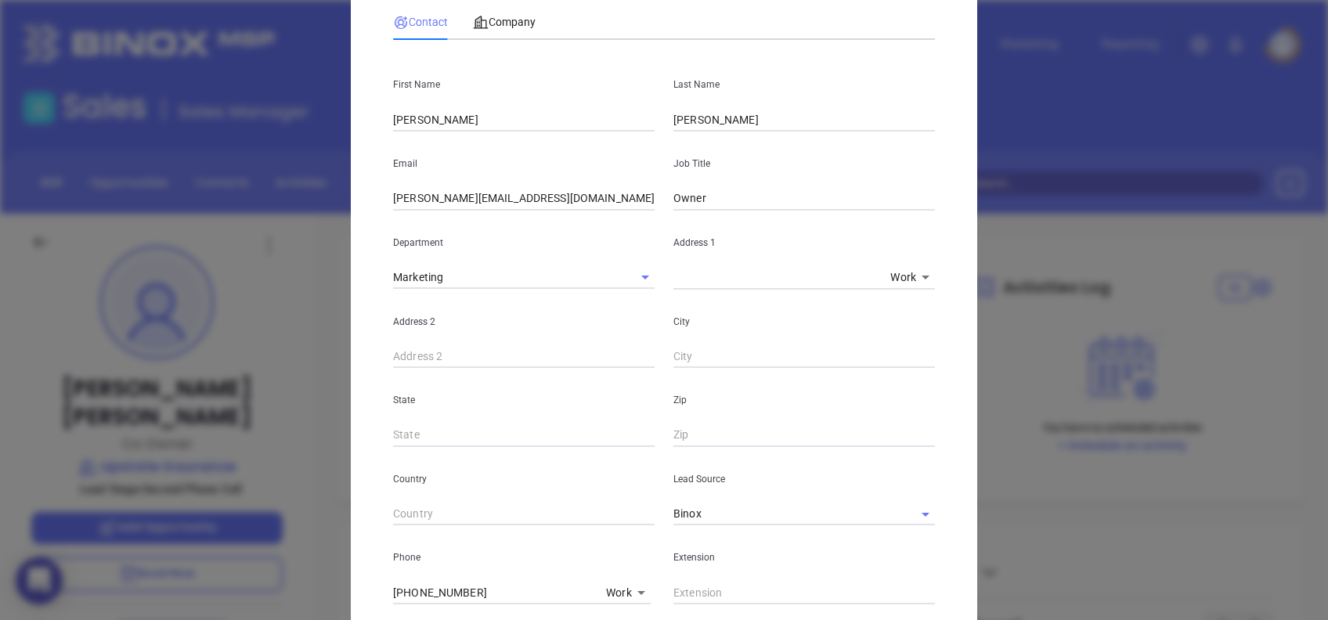
scroll to position [551, 0]
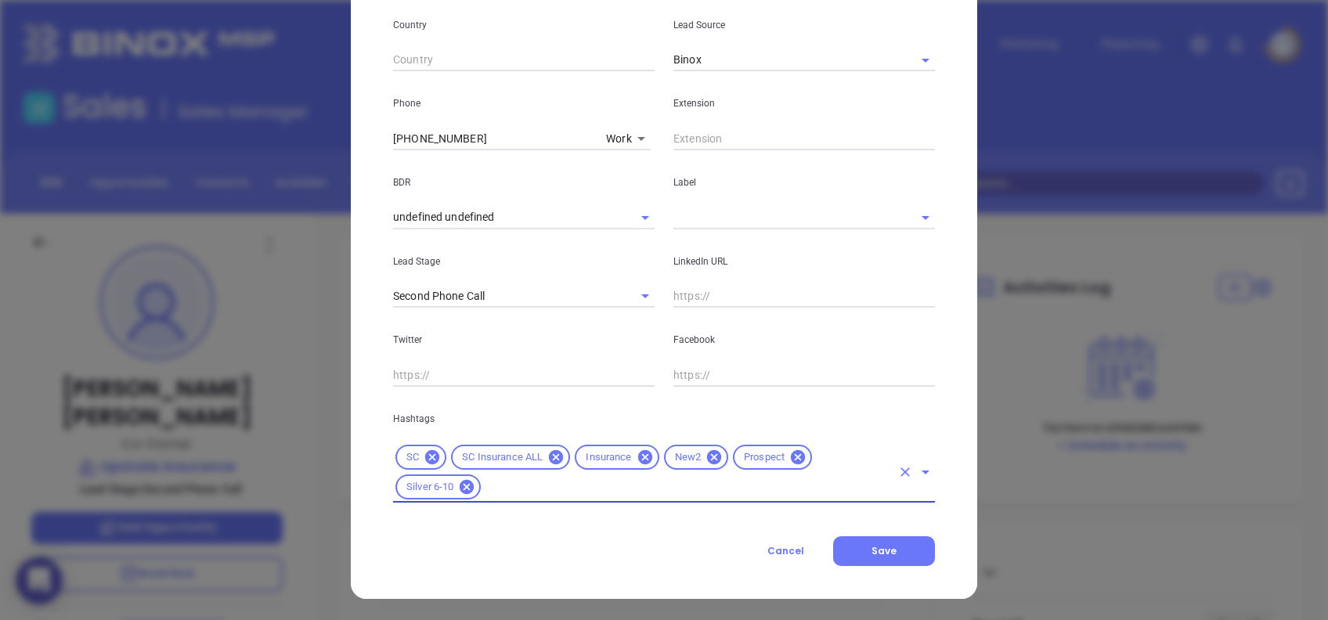
click at [698, 209] on input "text" at bounding box center [782, 217] width 218 height 23
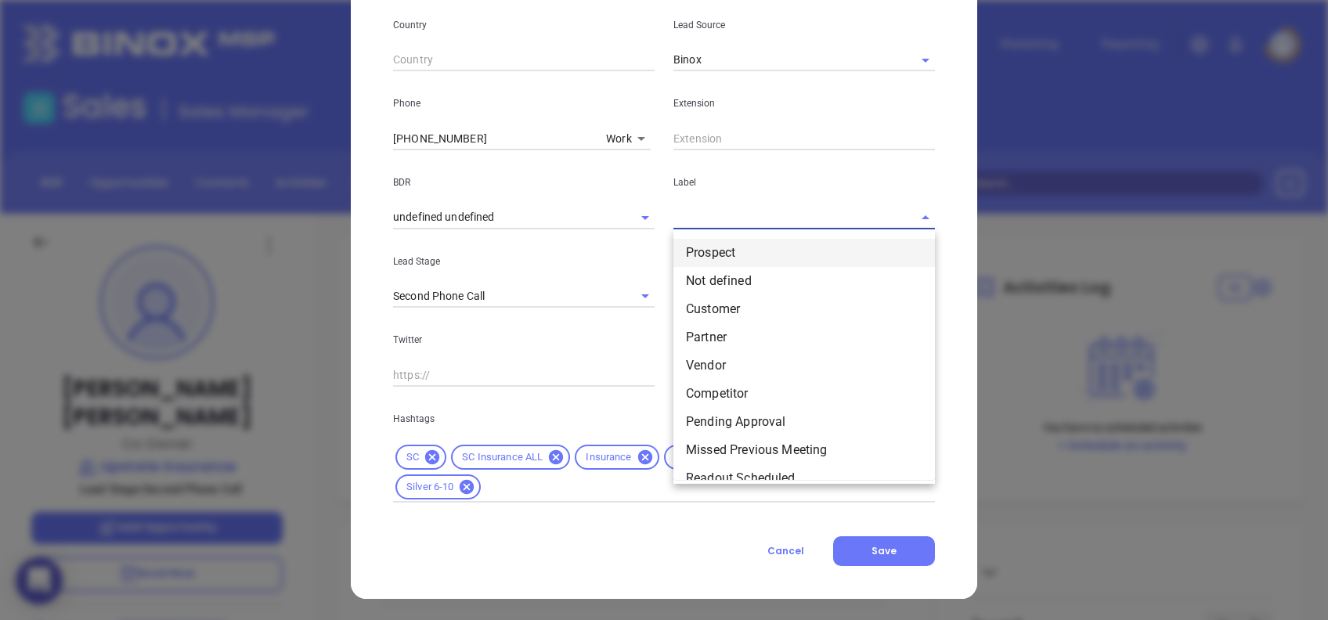
click at [717, 240] on li "Prospect" at bounding box center [804, 253] width 262 height 28
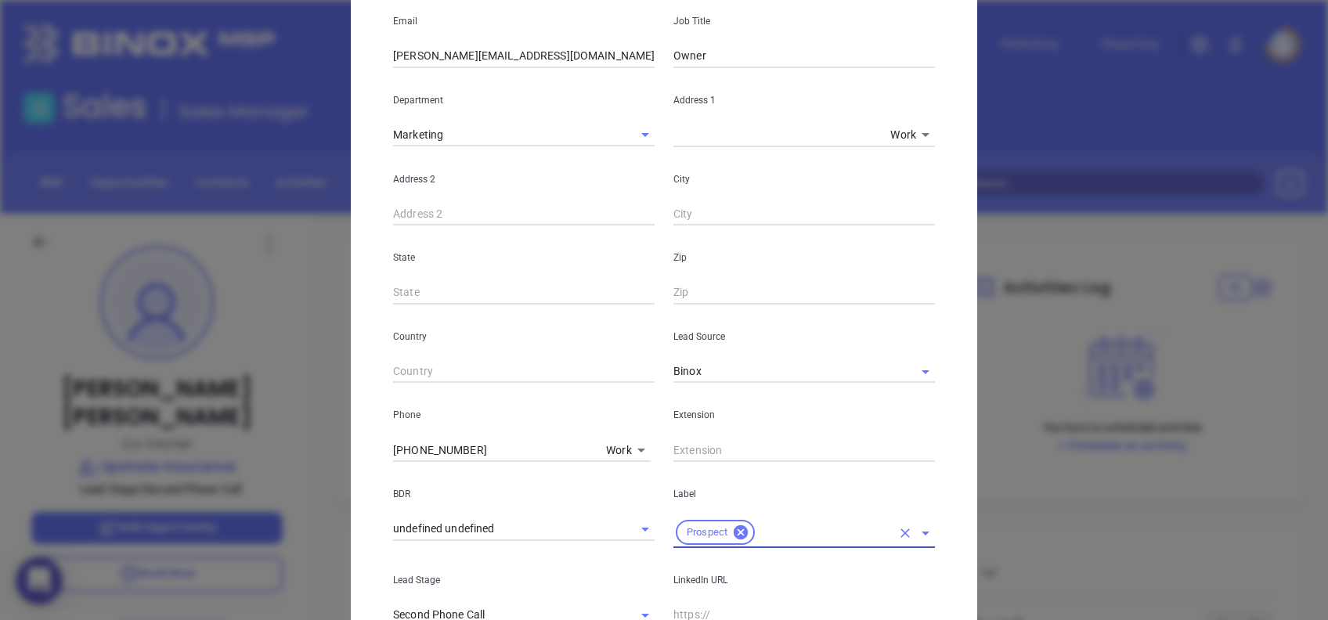
scroll to position [0, 0]
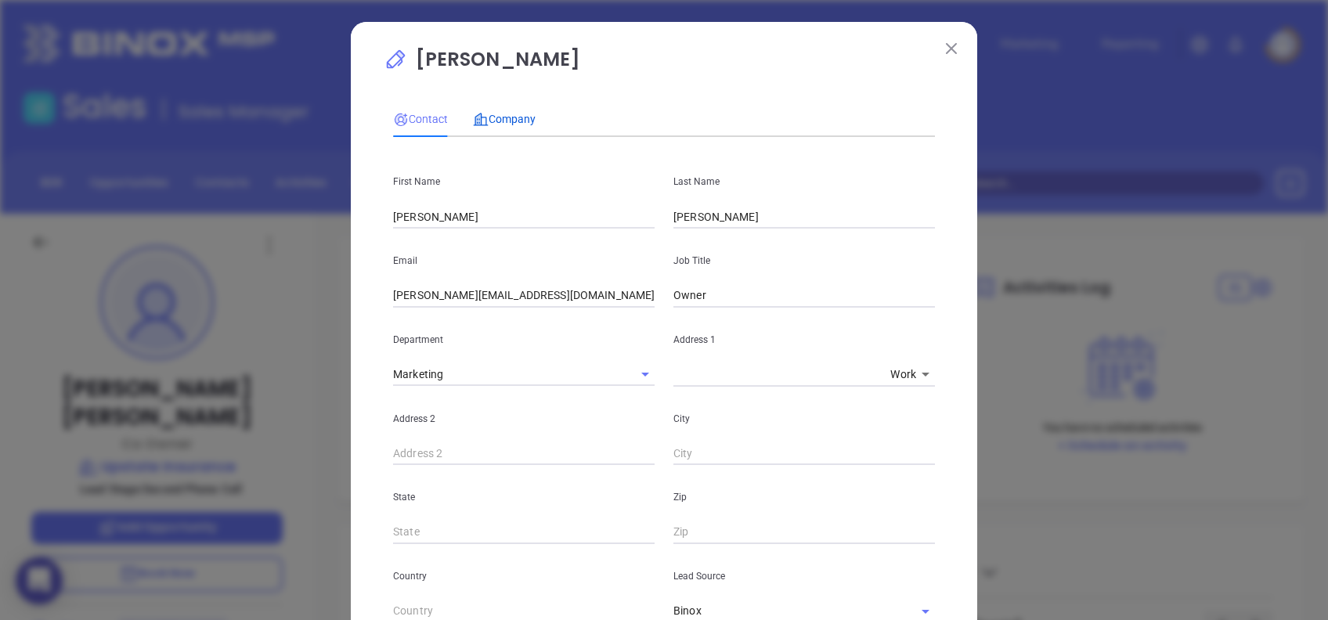
click at [510, 121] on span "Company" at bounding box center [504, 119] width 63 height 13
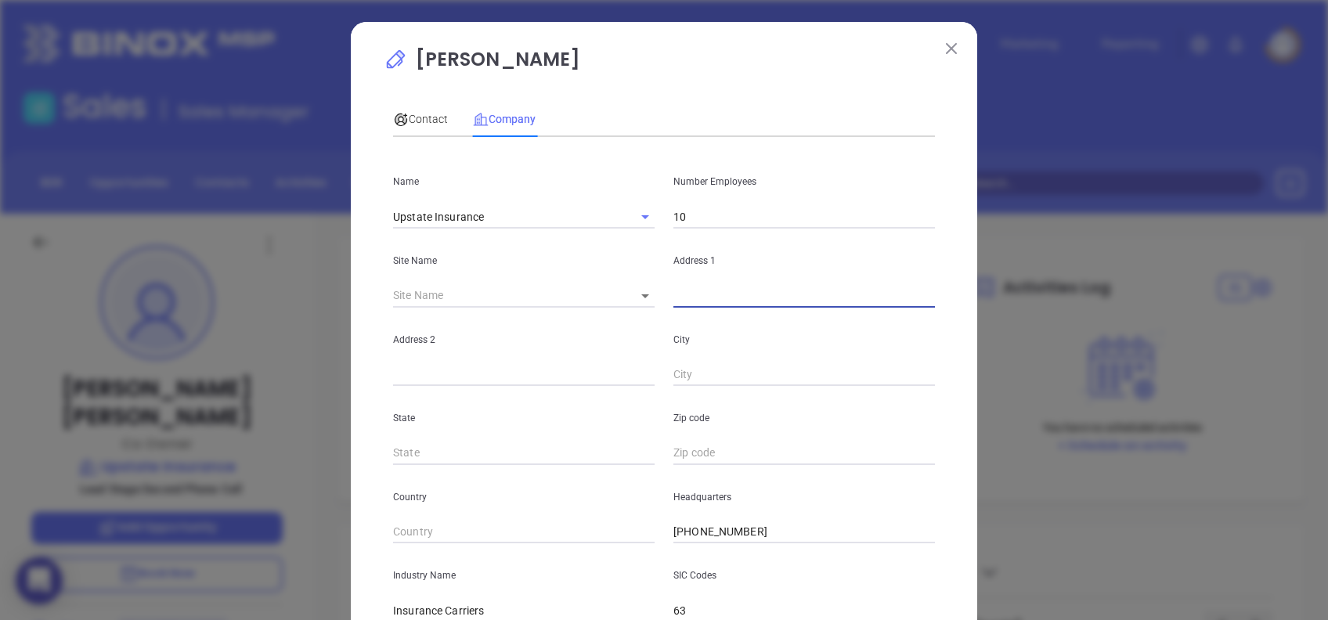
click at [694, 305] on input "text" at bounding box center [804, 295] width 262 height 23
click at [756, 287] on input "text" at bounding box center [804, 295] width 262 height 23
paste input "108 Nimmons Cir"
type input "108 Nimmons Cir"
click at [405, 110] on div "Contact" at bounding box center [420, 118] width 55 height 17
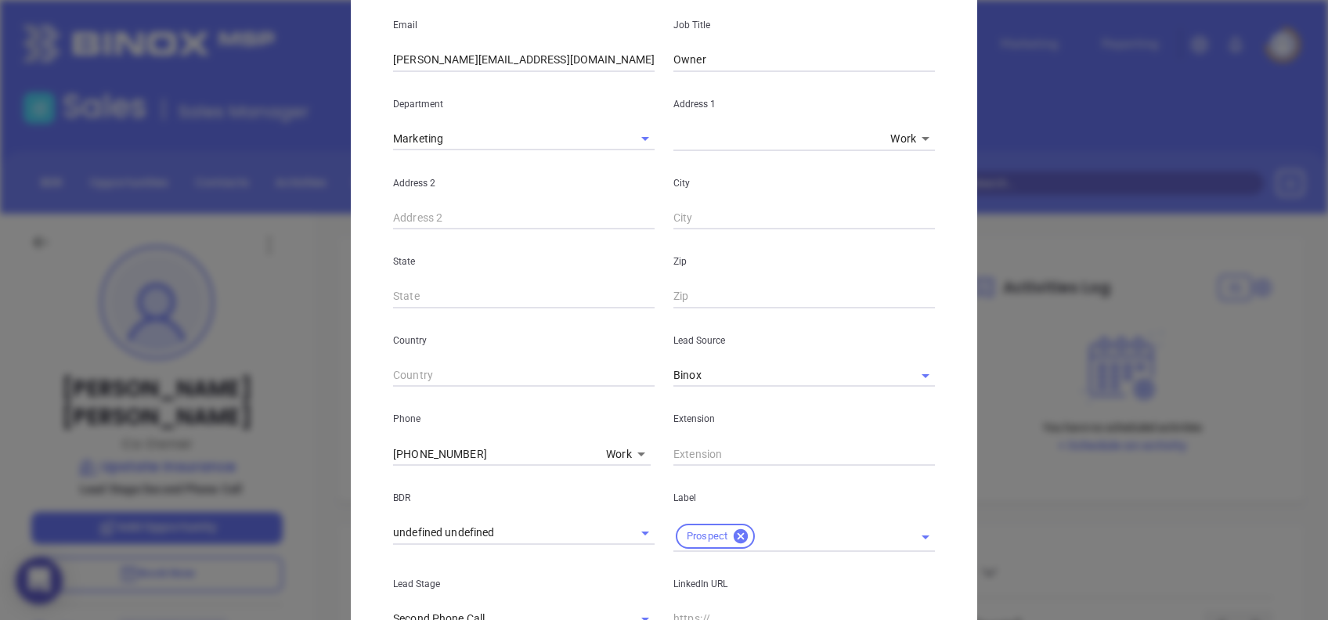
scroll to position [313, 0]
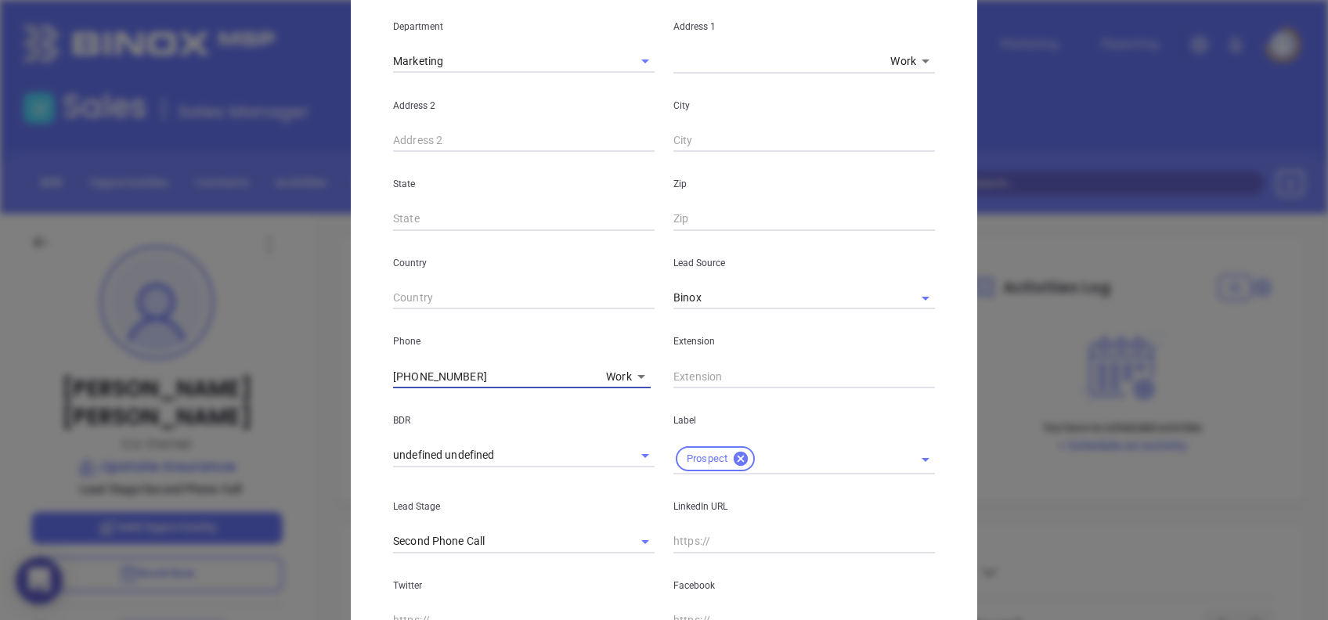
click at [476, 370] on input "(864) 638-2341" at bounding box center [496, 376] width 207 height 23
paste input "885-9717"
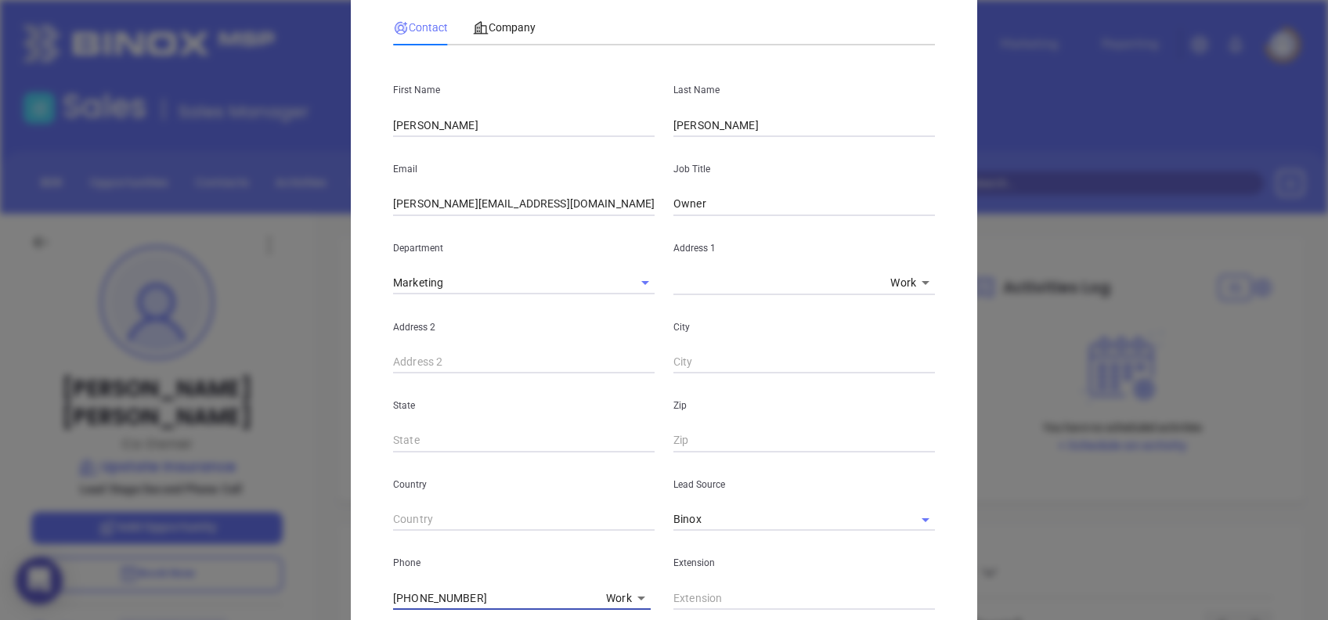
scroll to position [0, 0]
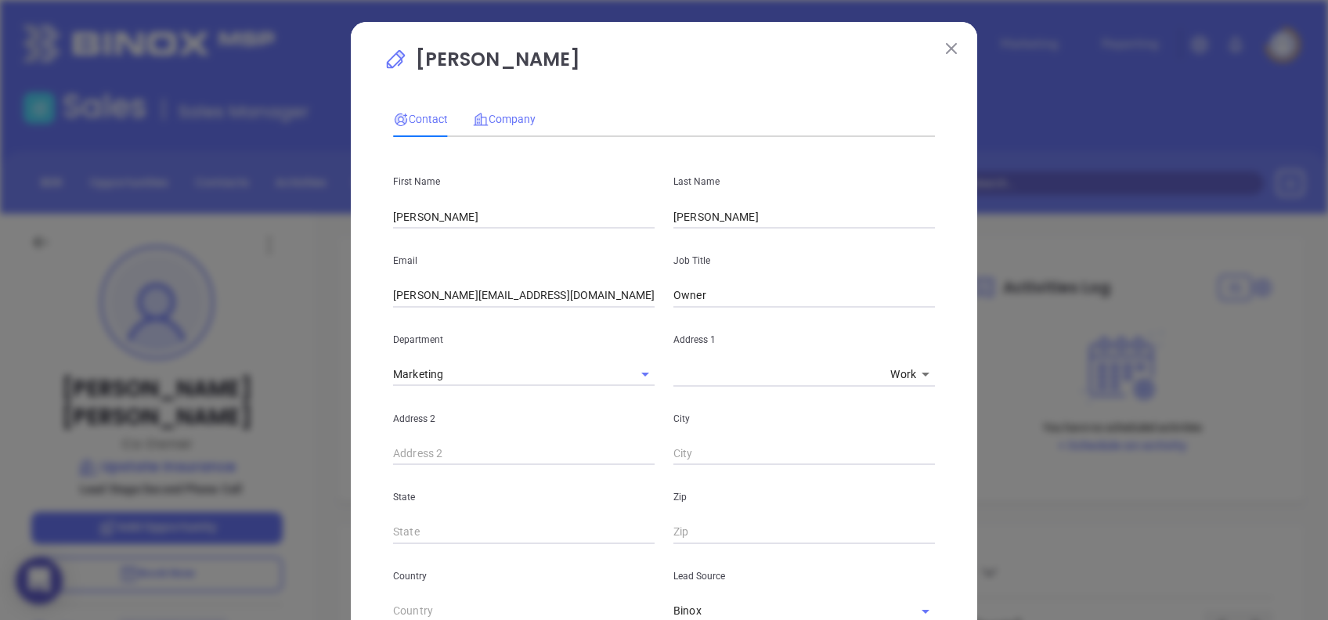
type input "(864) 885-9717"
click at [505, 114] on span "Company" at bounding box center [504, 119] width 63 height 13
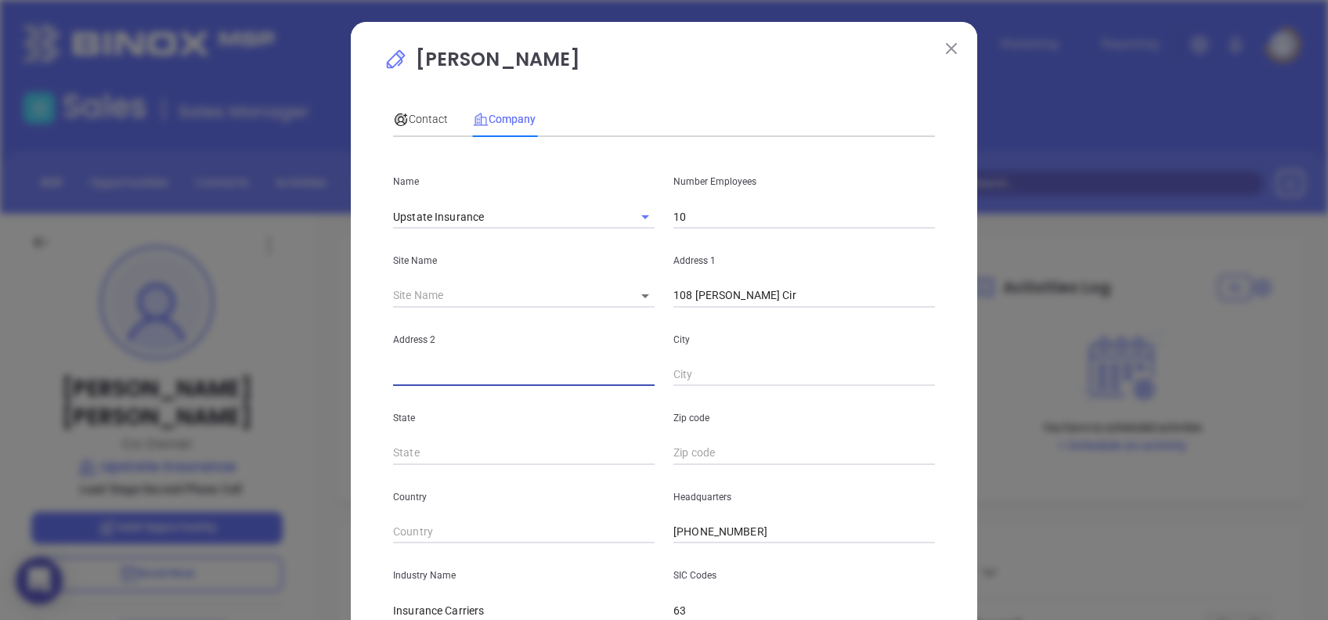
click at [575, 376] on input "text" at bounding box center [524, 374] width 262 height 23
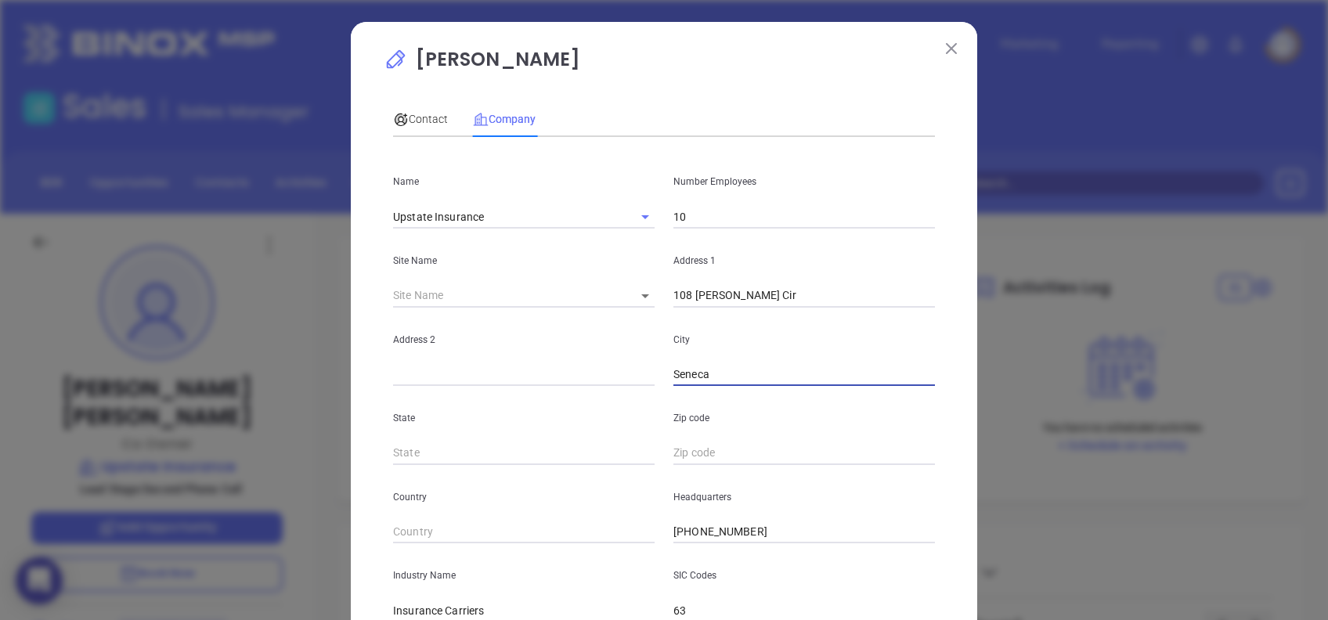
type input "Seneca"
type input "SC"
type input "29678"
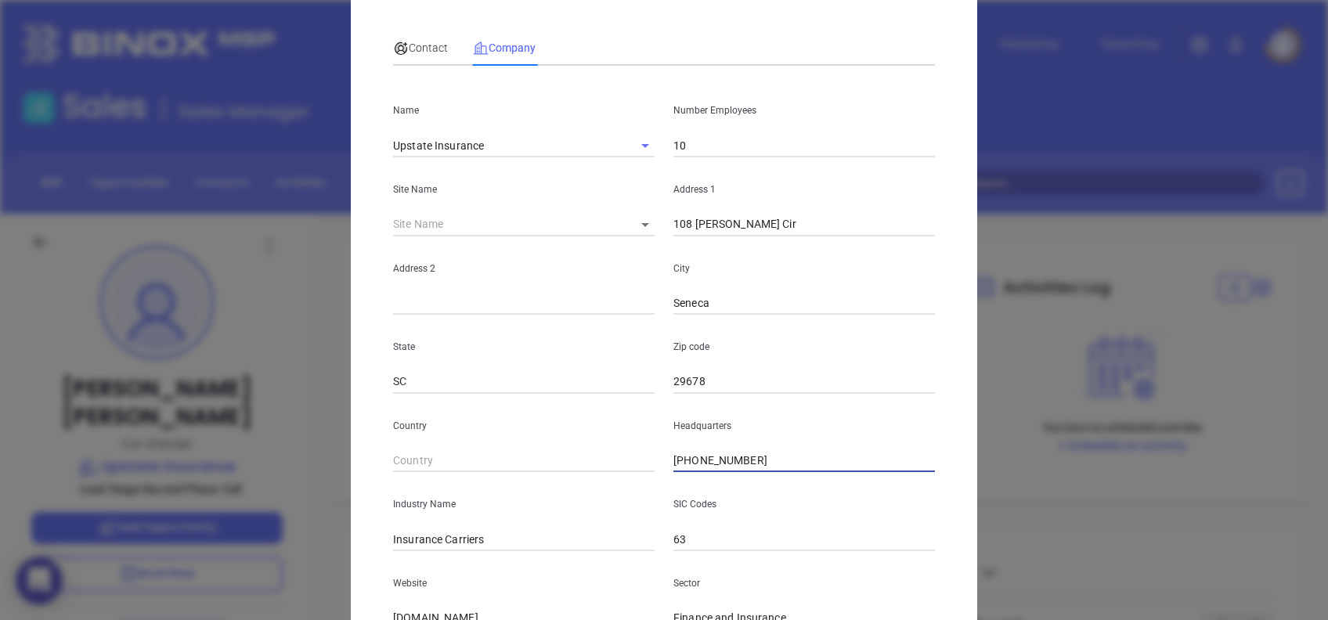
scroll to position [104, 0]
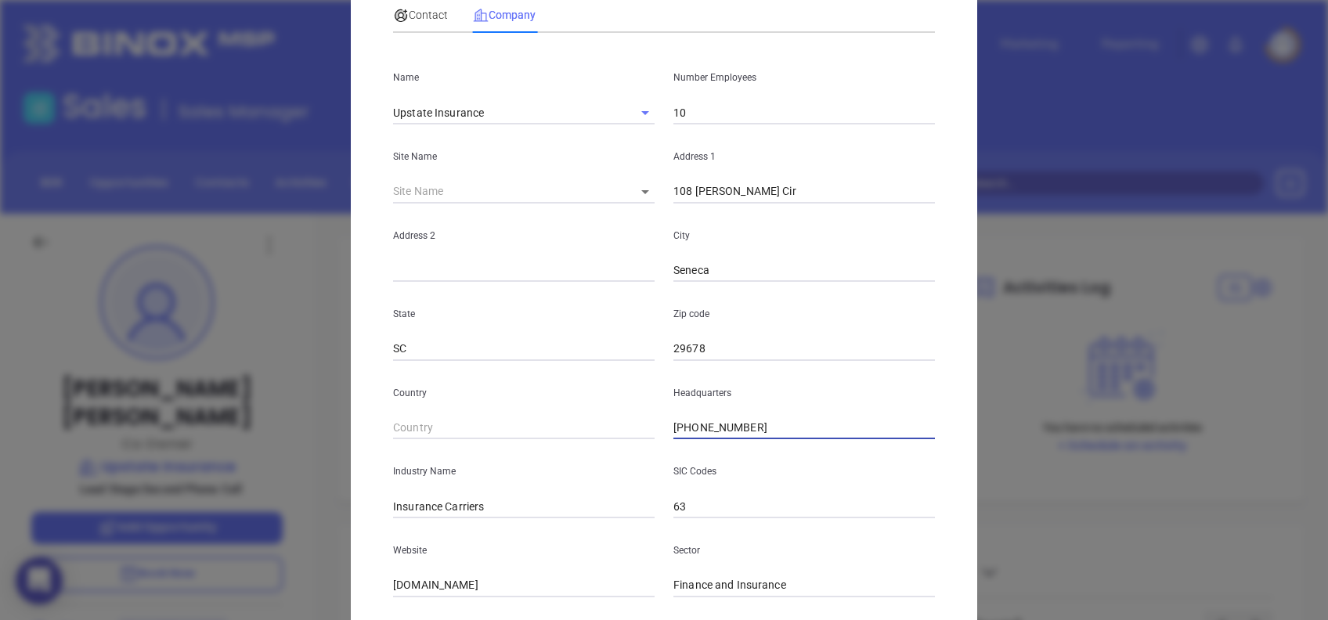
click at [745, 425] on input "(864) 638-2341" at bounding box center [804, 428] width 262 height 23
paste input "885-9717"
type input "(864) 885-9717"
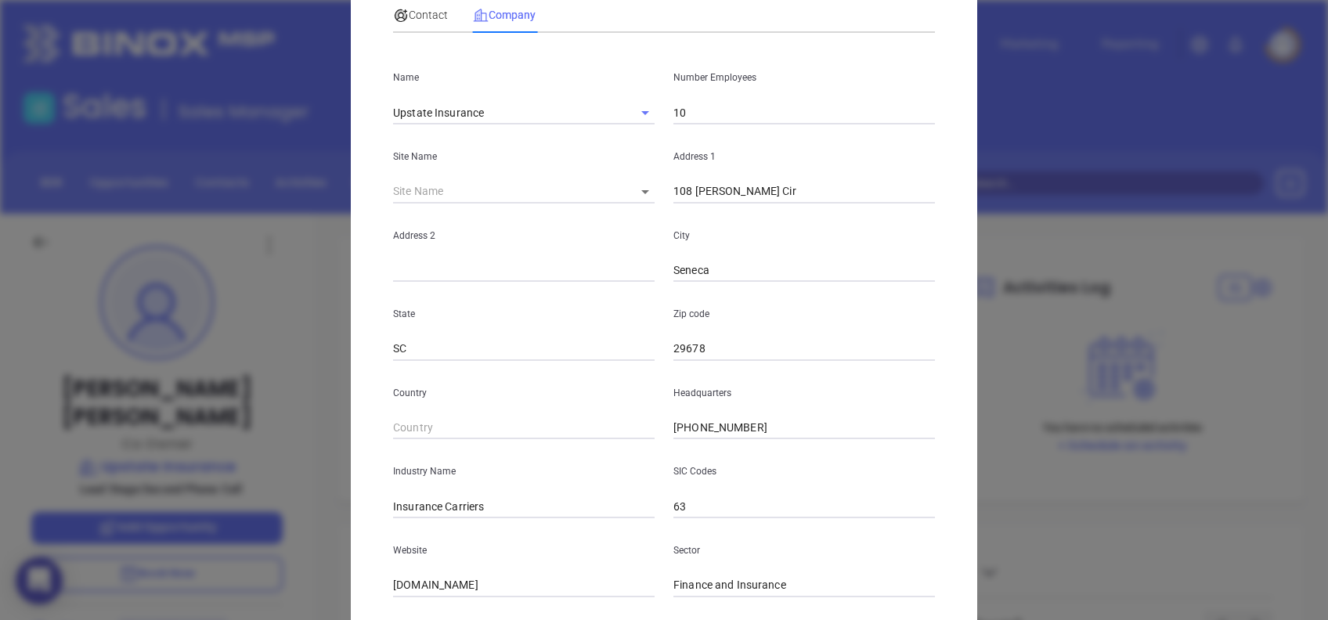
click at [503, 595] on input "upstateinsurance.com" at bounding box center [524, 585] width 262 height 23
click at [508, 587] on input "upstateinsurance.com" at bounding box center [524, 585] width 262 height 23
paste input "https://www.upstateinsurance.com/"
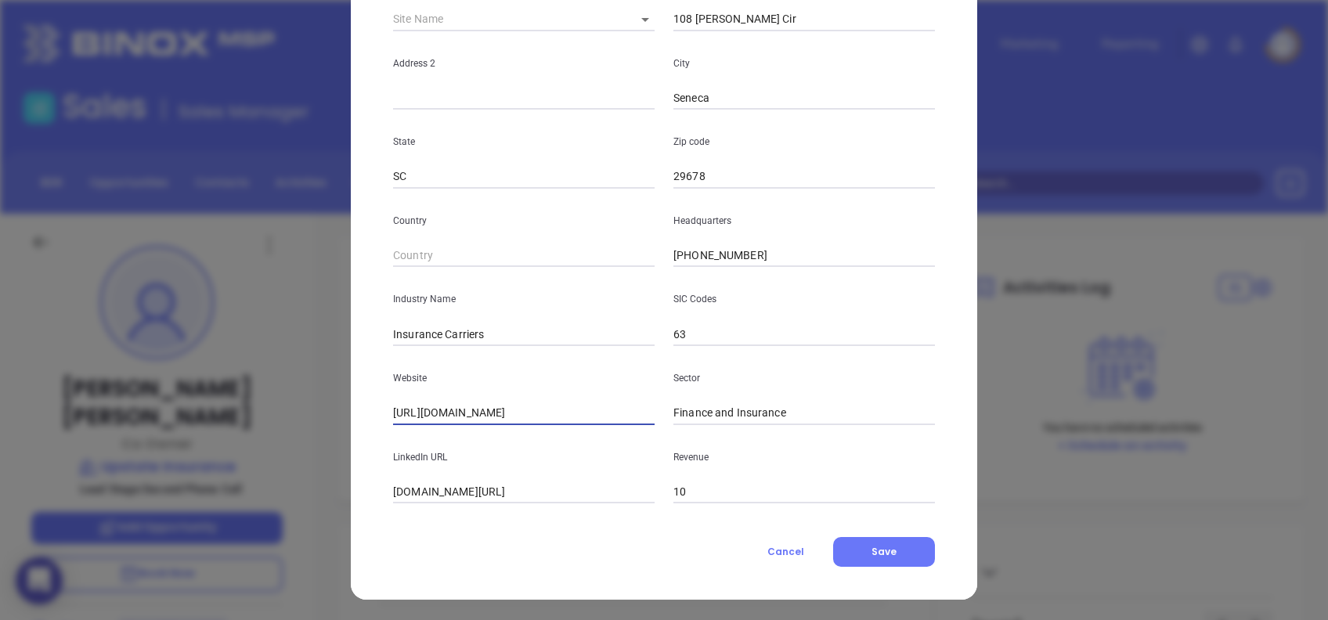
scroll to position [278, 0]
type input "https://www.upstateinsurance.com/"
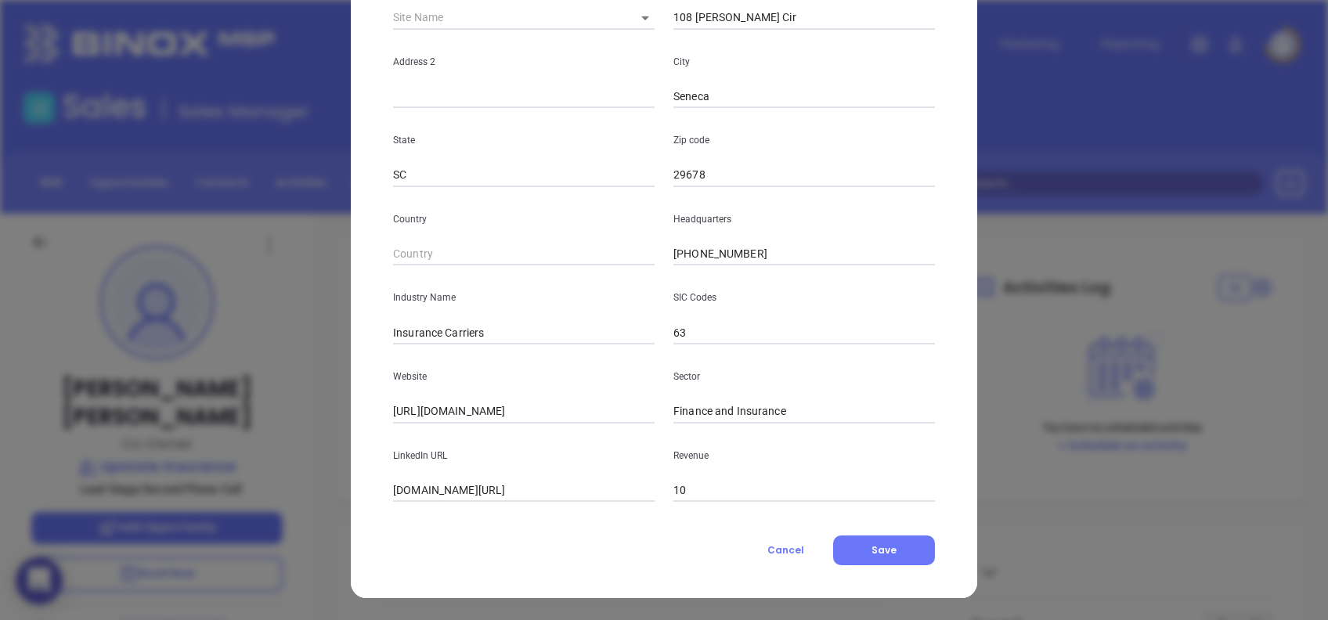
click at [620, 471] on div "LinkedIn URL linkedin.com/company/upstate-insurance" at bounding box center [524, 463] width 280 height 79
click at [615, 485] on input "linkedin.com/company/upstate-insurance" at bounding box center [524, 490] width 262 height 23
paste input "www.linkedin.com/company/upstate-insurance/"
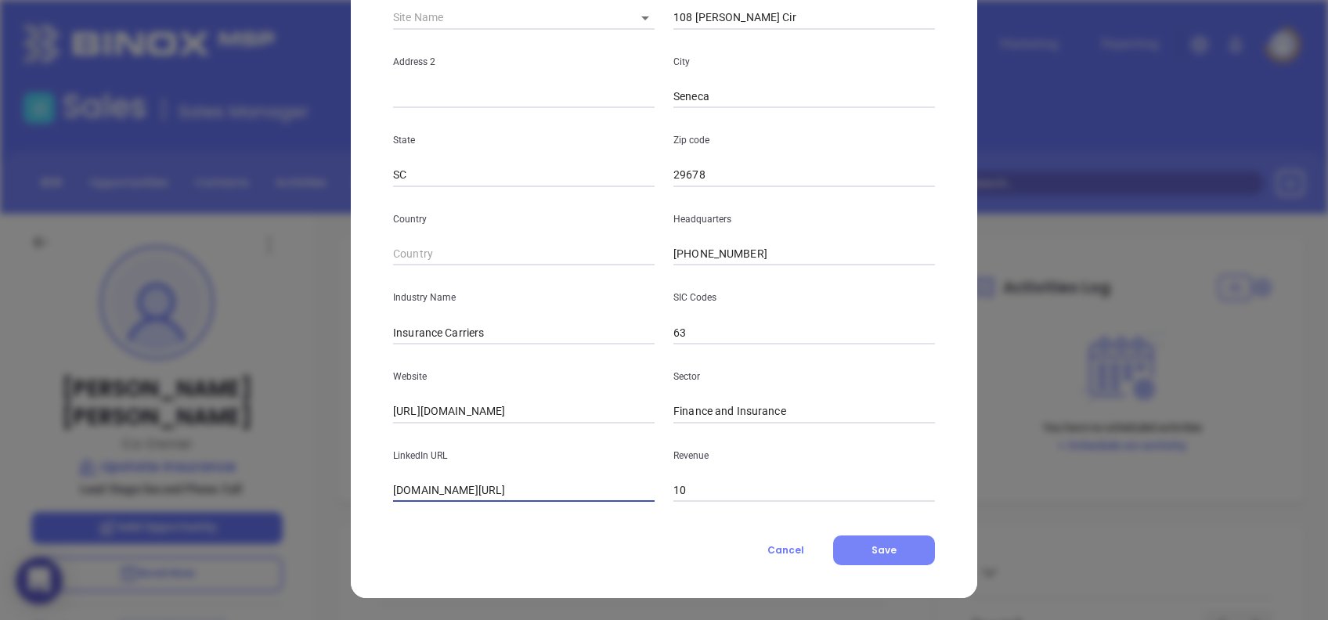
type input "www.linkedin.com/company/upstate-insurance/"
click at [879, 545] on span "Save" at bounding box center [883, 549] width 25 height 13
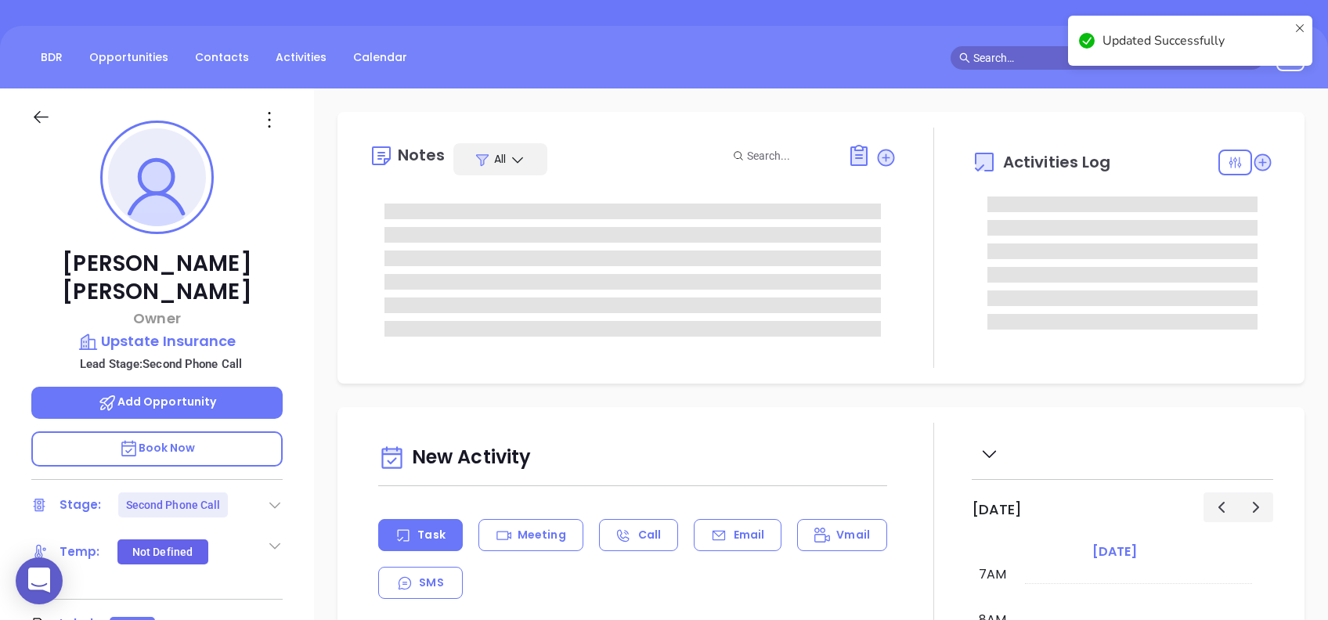
scroll to position [208, 0]
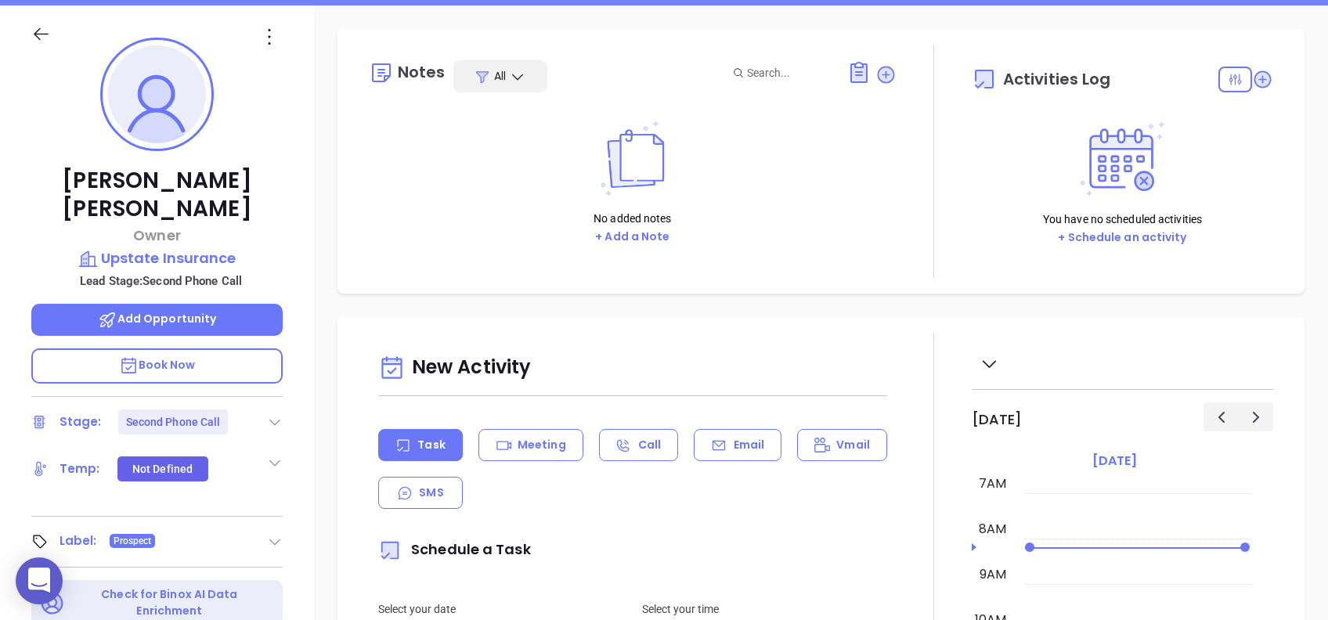
click at [270, 414] on icon at bounding box center [275, 422] width 16 height 16
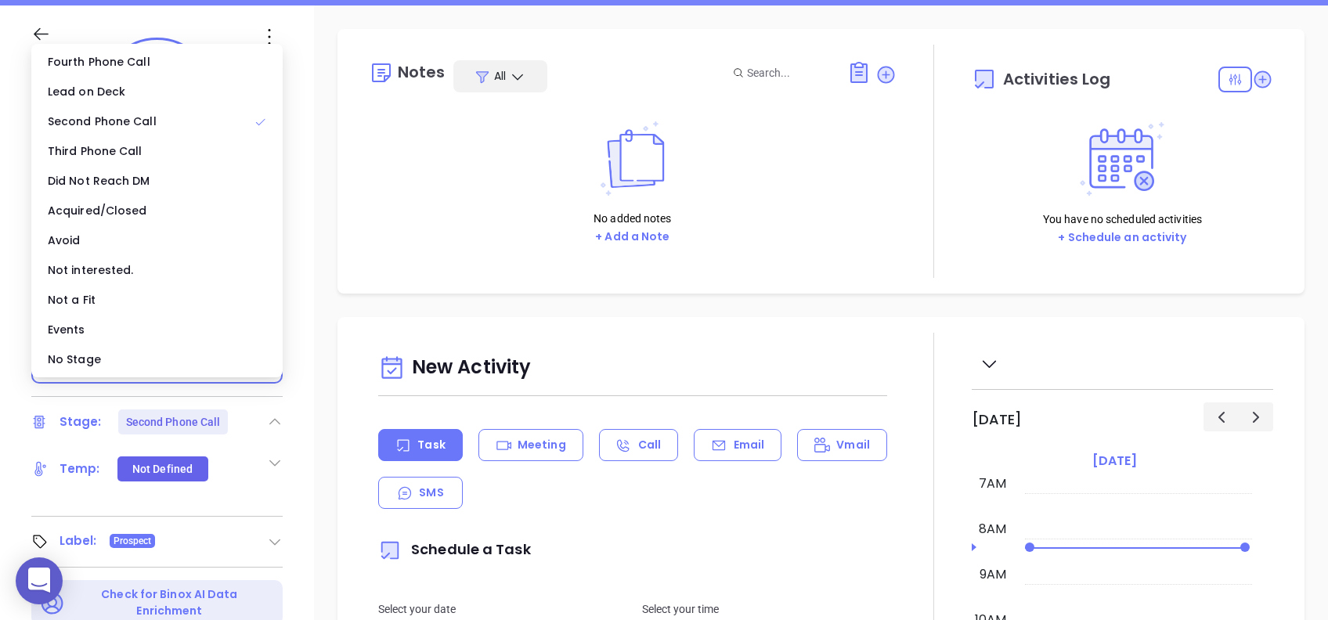
click at [156, 373] on ul "Fourth Phone Call Lead on Deck Second Phone Call Third Phone Call Did Not Reach…" at bounding box center [156, 211] width 251 height 334
click at [142, 365] on div "No Stage" at bounding box center [156, 360] width 245 height 30
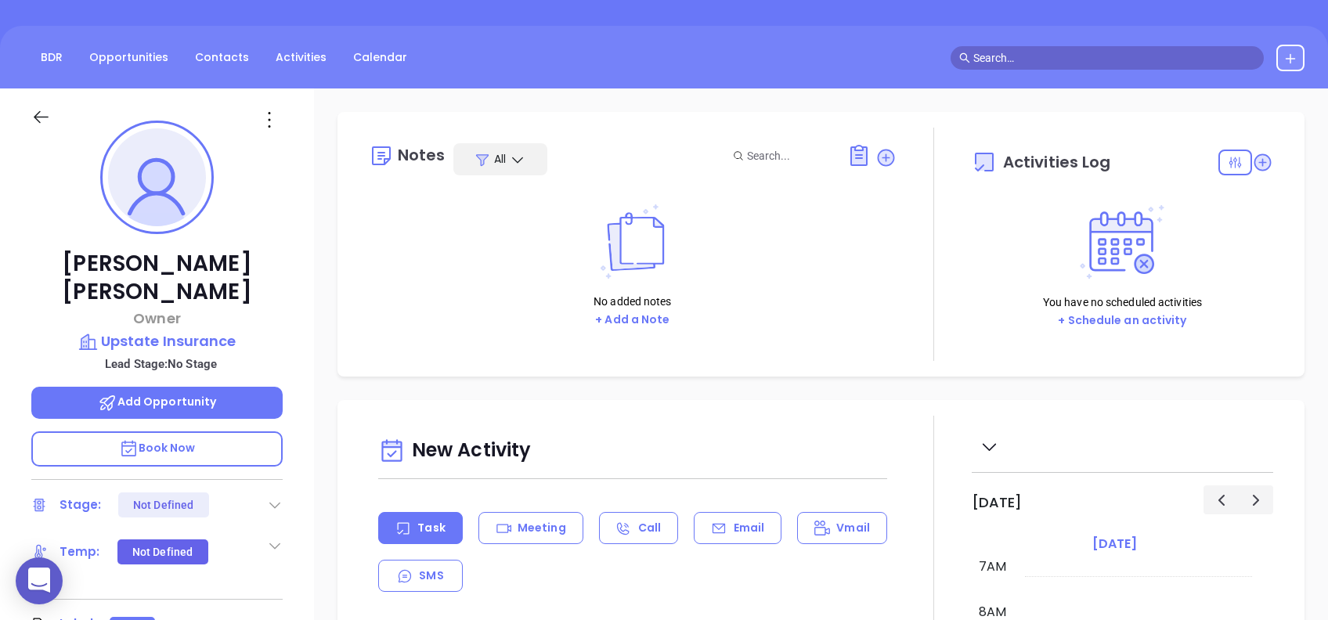
scroll to position [63, 0]
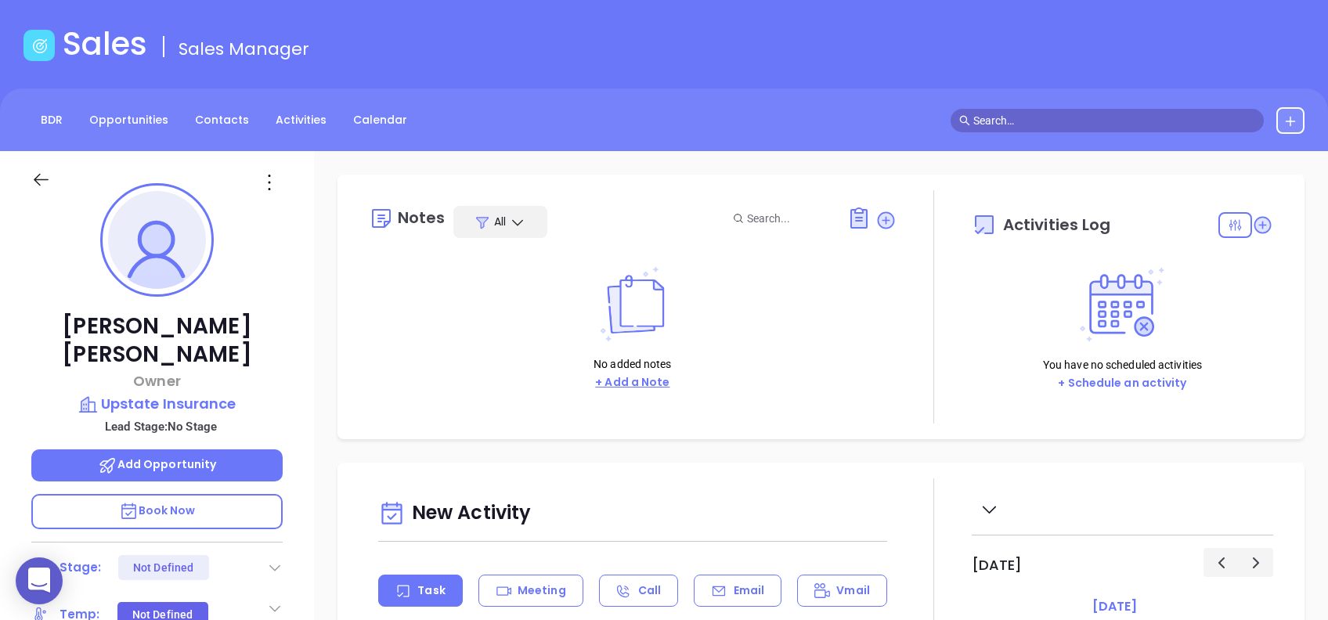
click at [610, 382] on button "+ Add a Note" at bounding box center [632, 382] width 84 height 18
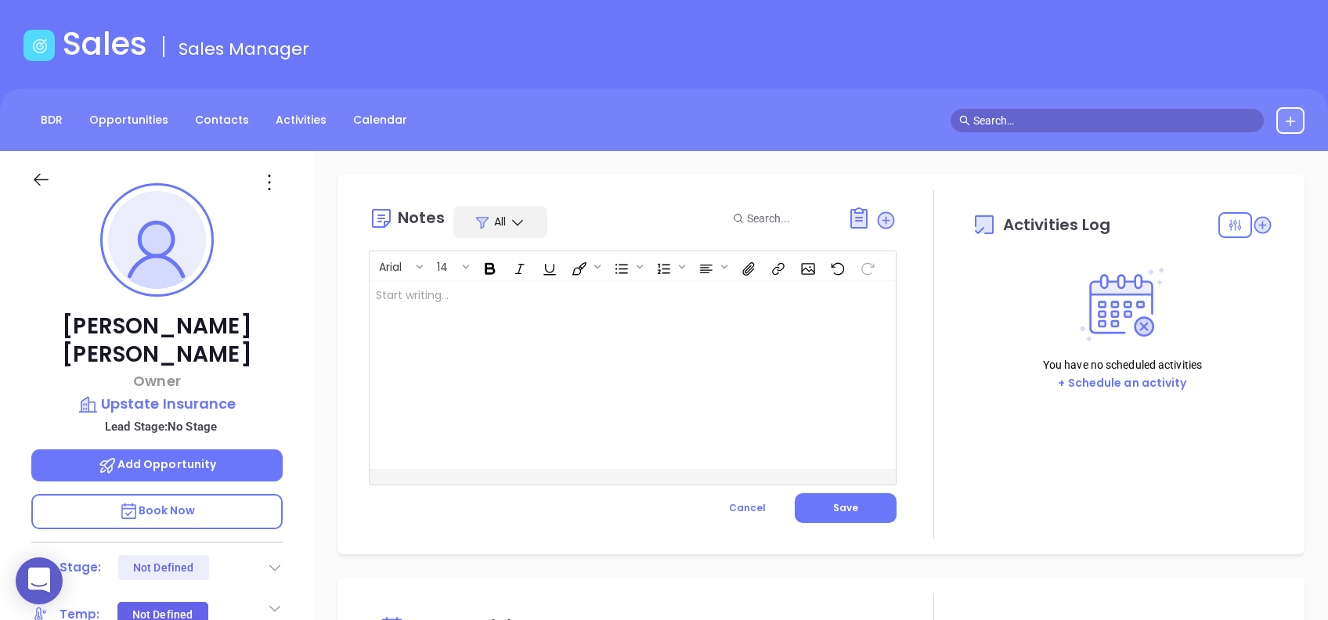
click at [589, 369] on div at bounding box center [614, 375] width 489 height 188
click at [861, 504] on button "Save" at bounding box center [846, 508] width 102 height 30
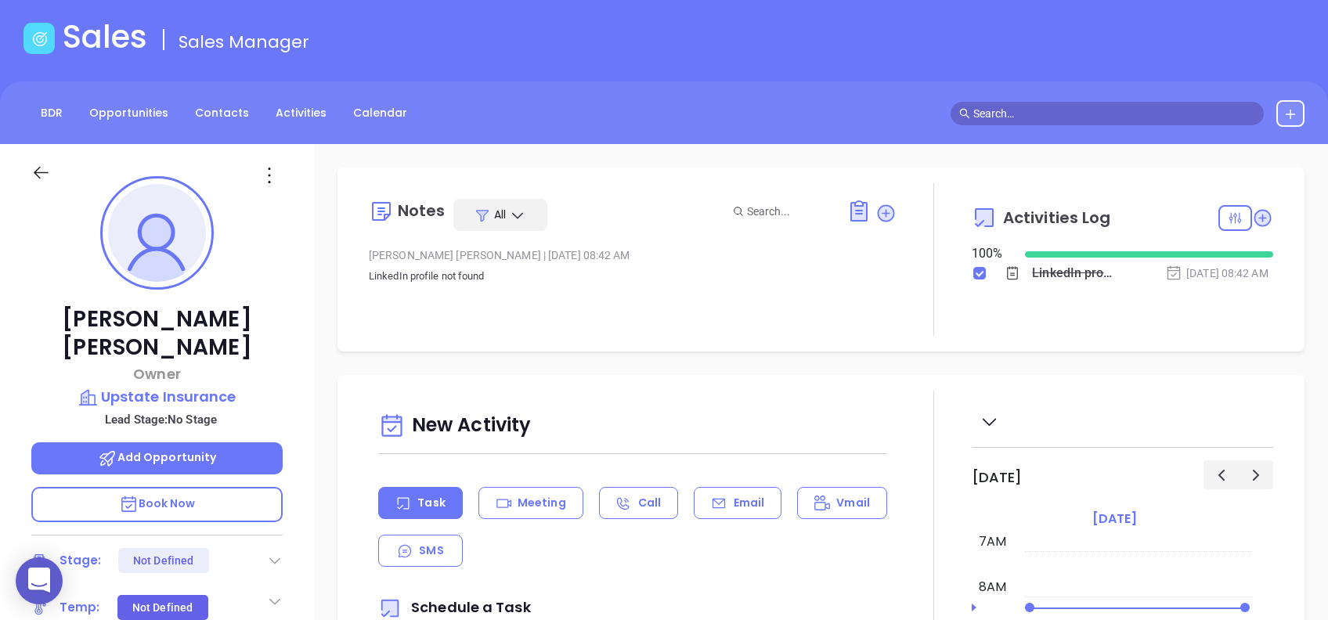
scroll to position [0, 0]
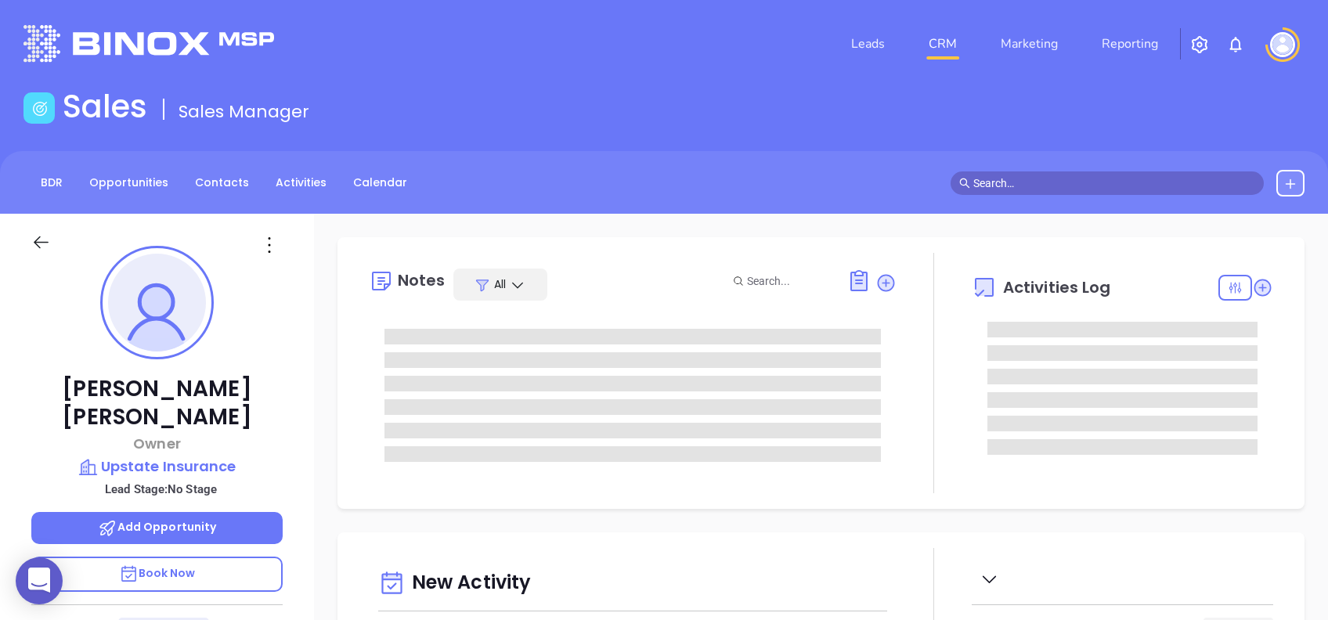
type input "[DATE]"
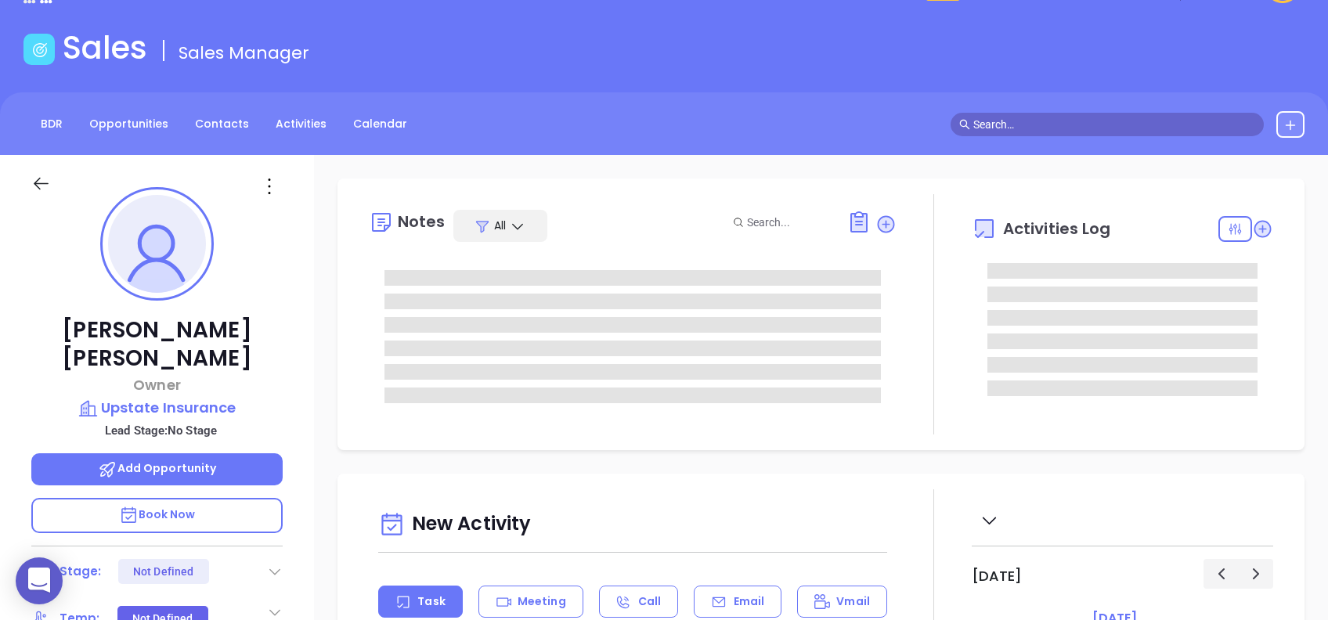
scroll to position [104, 0]
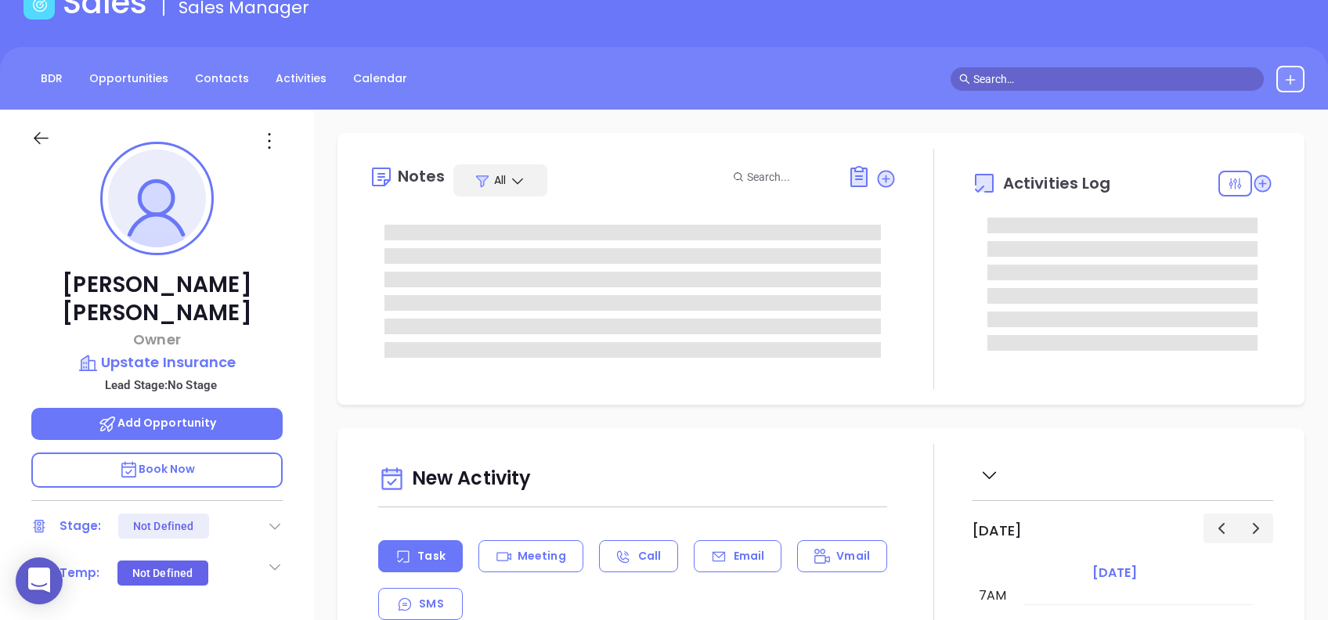
type input "[PERSON_NAME]"
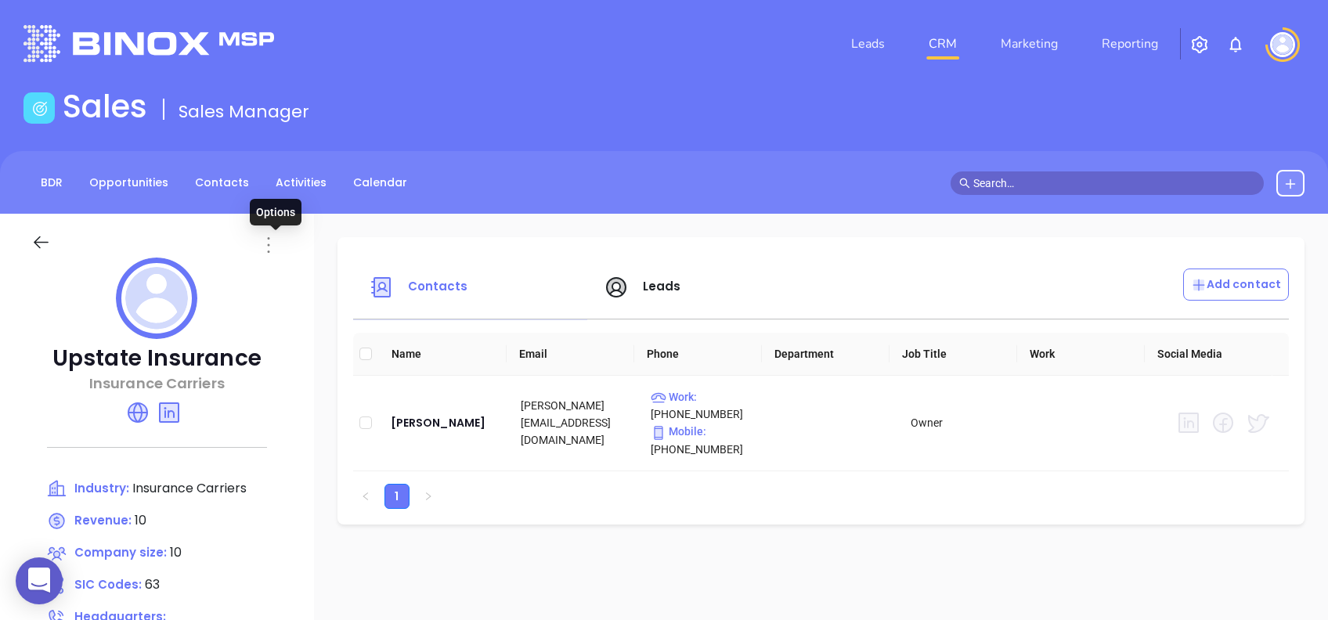
click at [276, 251] on icon at bounding box center [268, 245] width 25 height 25
click at [319, 271] on div "Edit" at bounding box center [347, 275] width 142 height 17
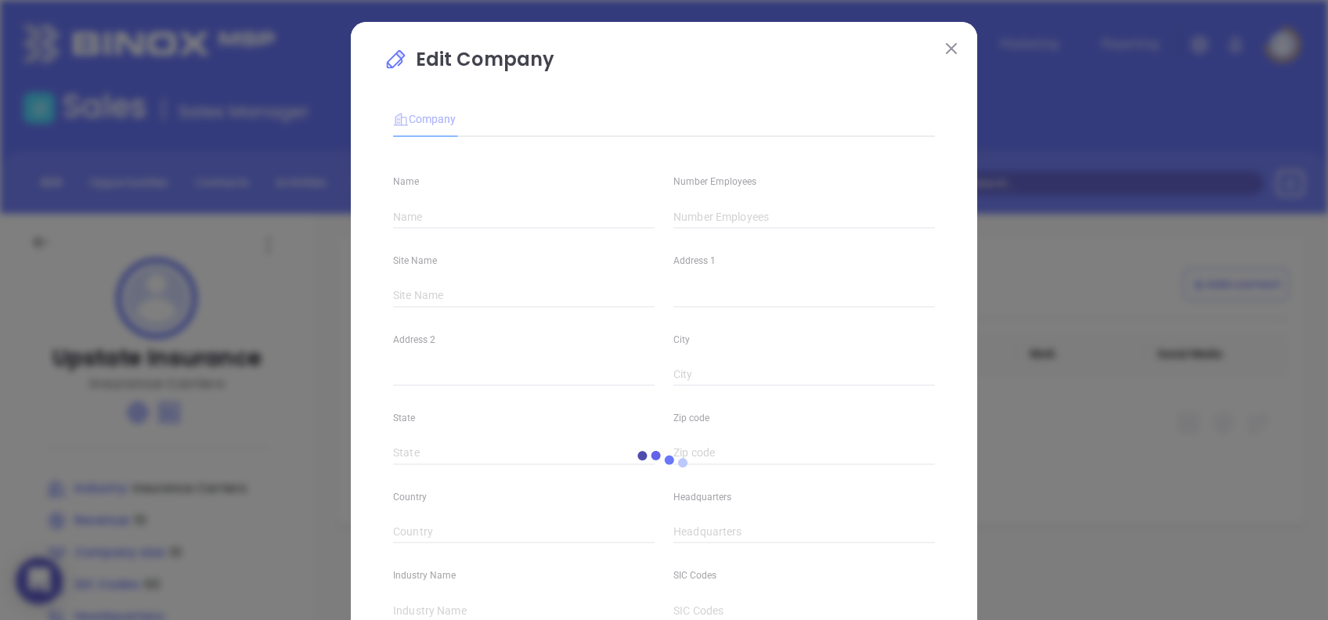
type input "Upstate Insurance"
type input "10"
type input "108 [PERSON_NAME] Cir"
type input "Seneca"
type input "SC"
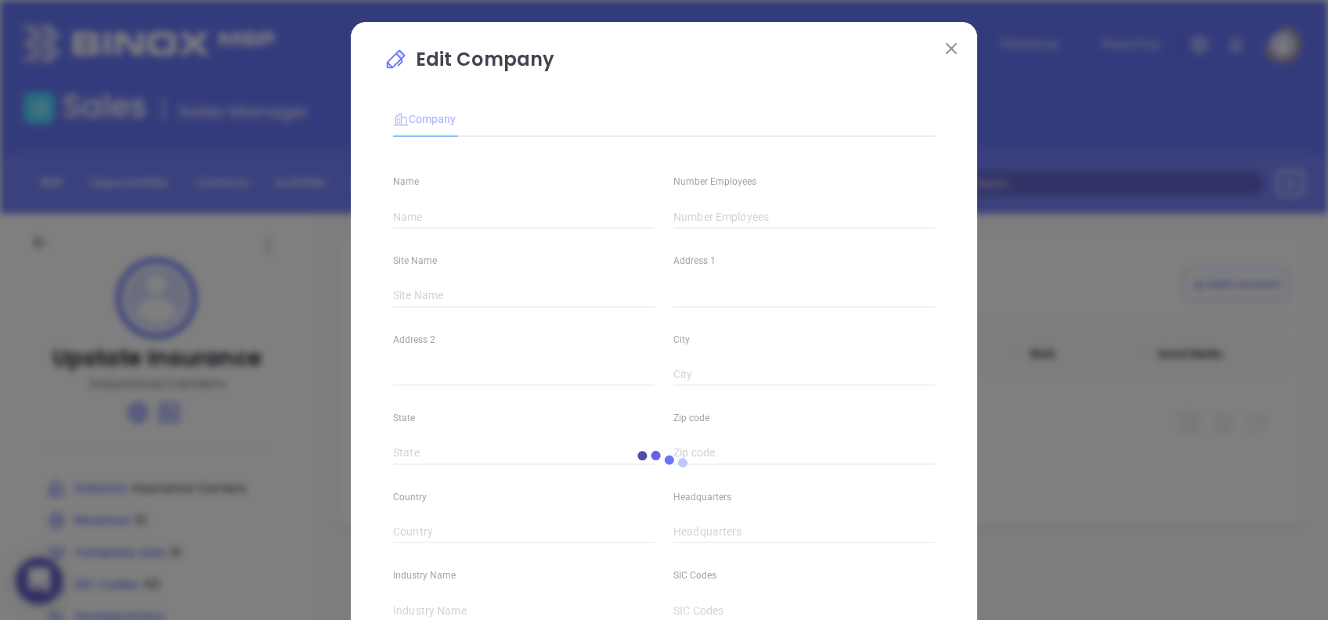
type input "29678"
type input "[PHONE_NUMBER]"
type input "Insurance Carriers"
type input "63"
type input "[URL][DOMAIN_NAME]"
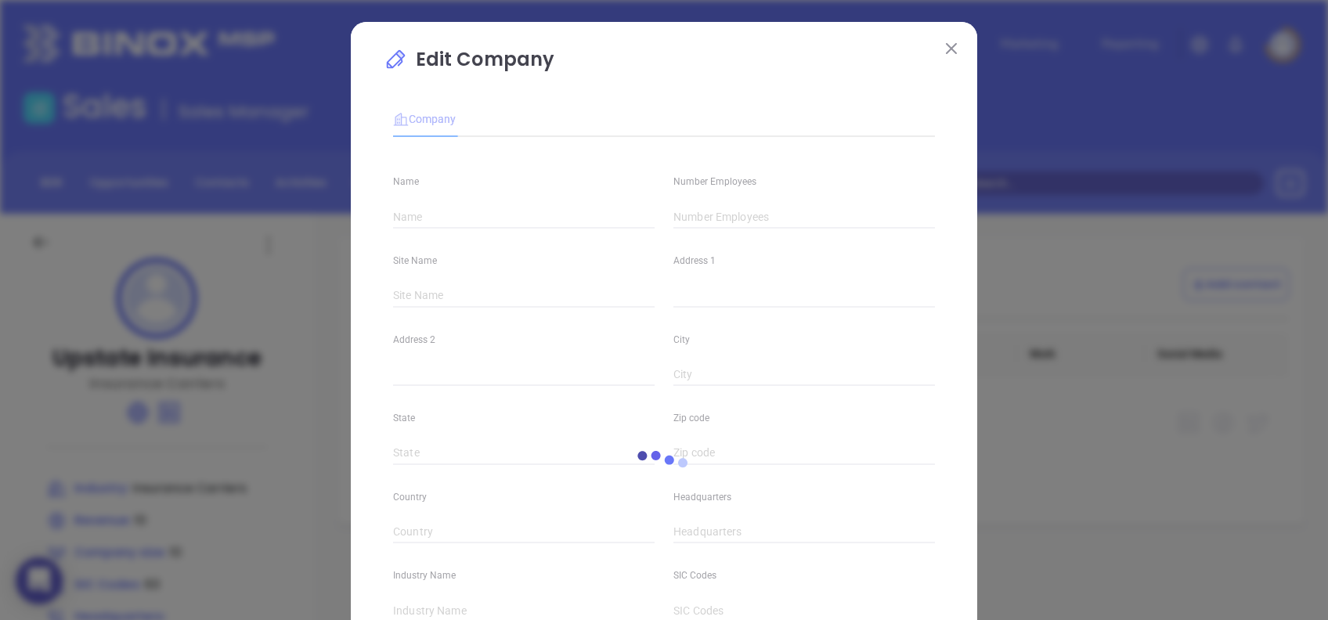
type input "Finance and Insurance"
type input "[DOMAIN_NAME][URL]"
type input "10"
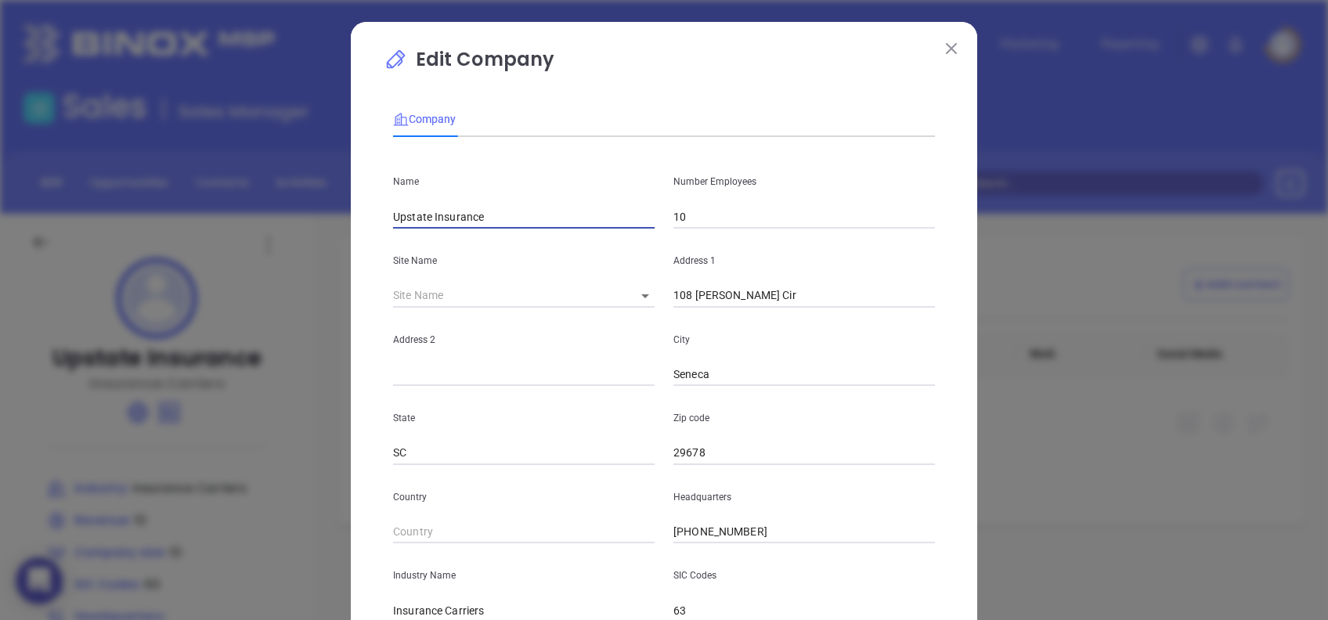
click at [506, 205] on input "Upstate Insurance" at bounding box center [524, 216] width 262 height 23
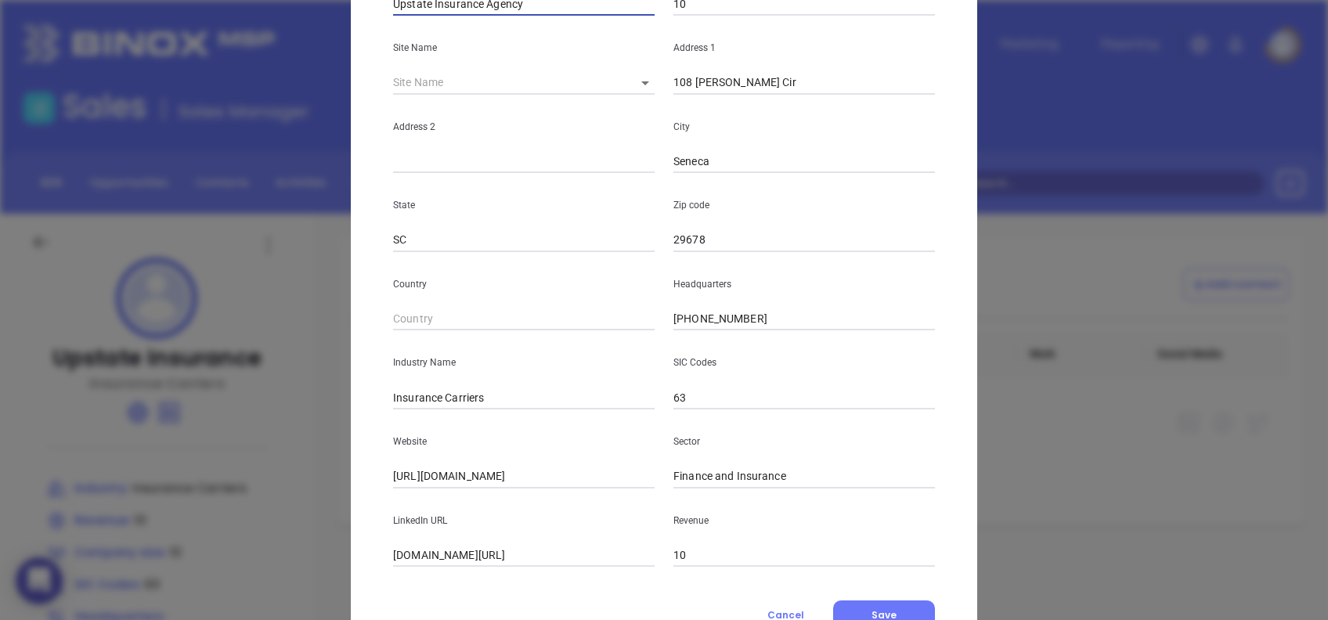
scroll to position [278, 0]
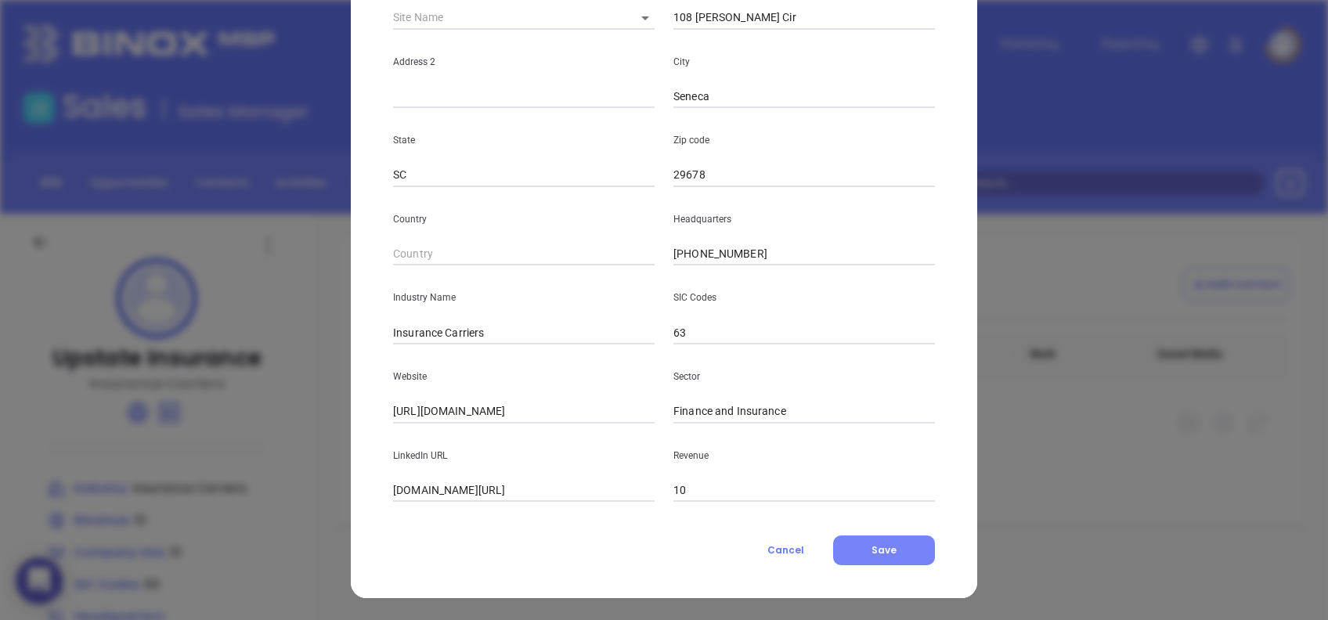
type input "Upstate Insurance Agency"
click at [853, 545] on button "Save" at bounding box center [884, 551] width 102 height 30
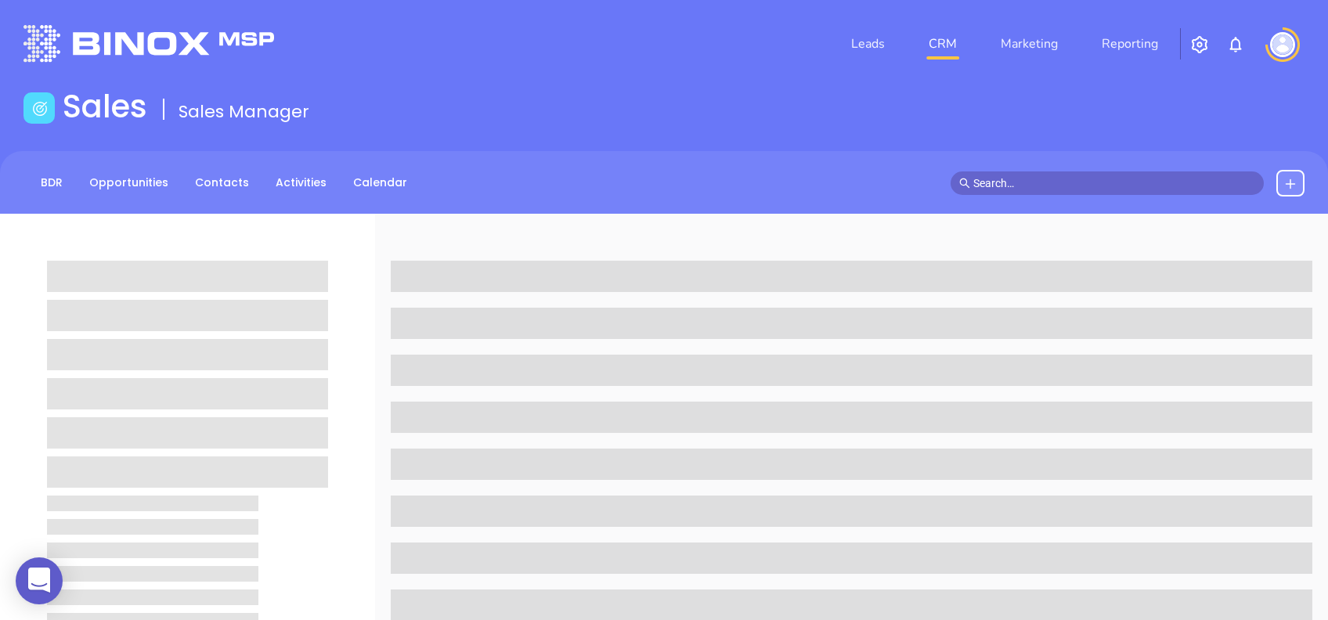
scroll to position [104, 0]
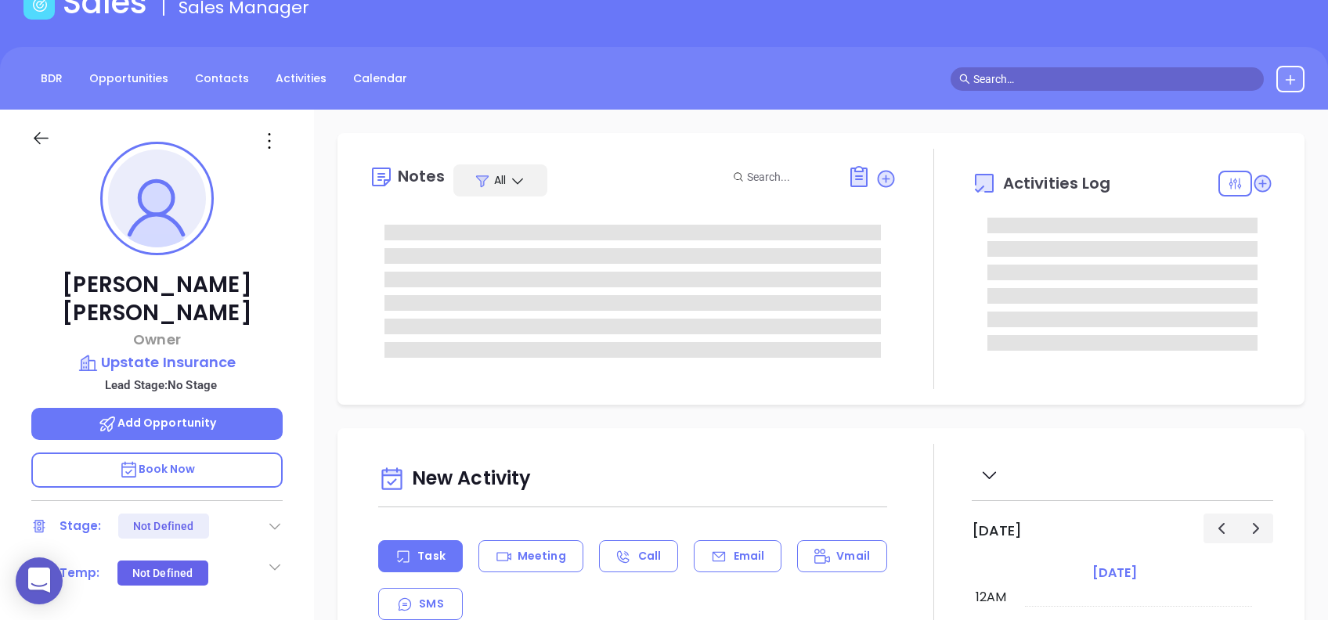
type input "[DATE]"
type input "[PERSON_NAME]"
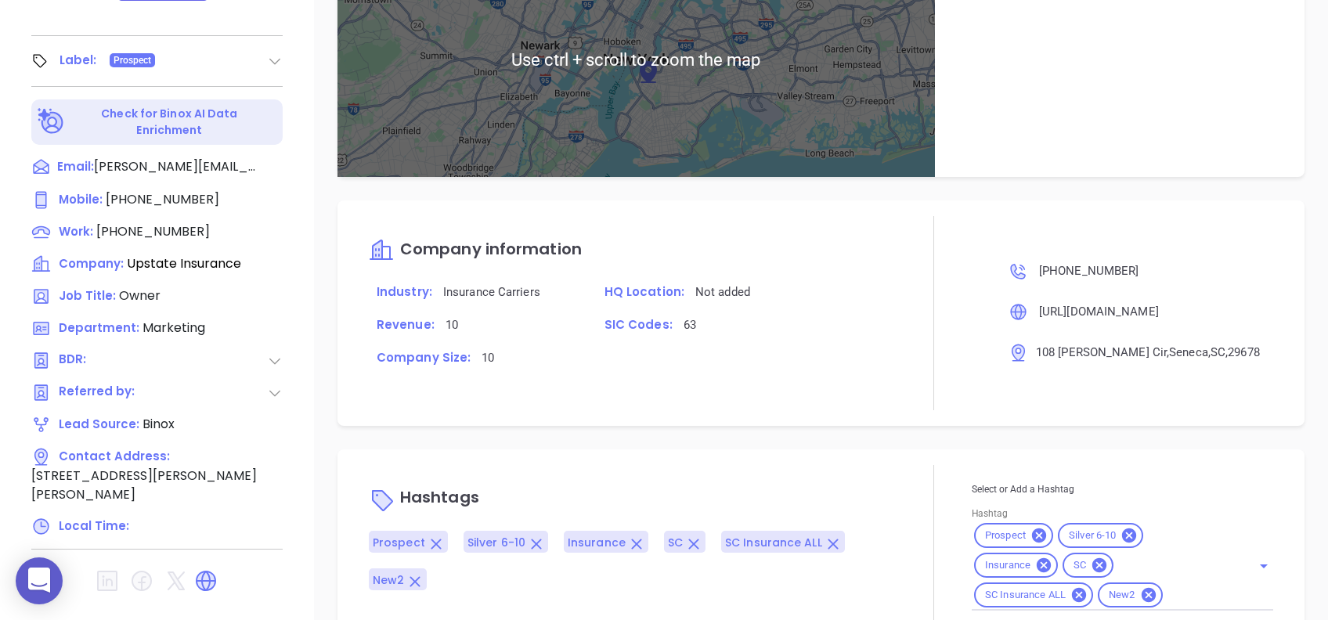
scroll to position [782, 0]
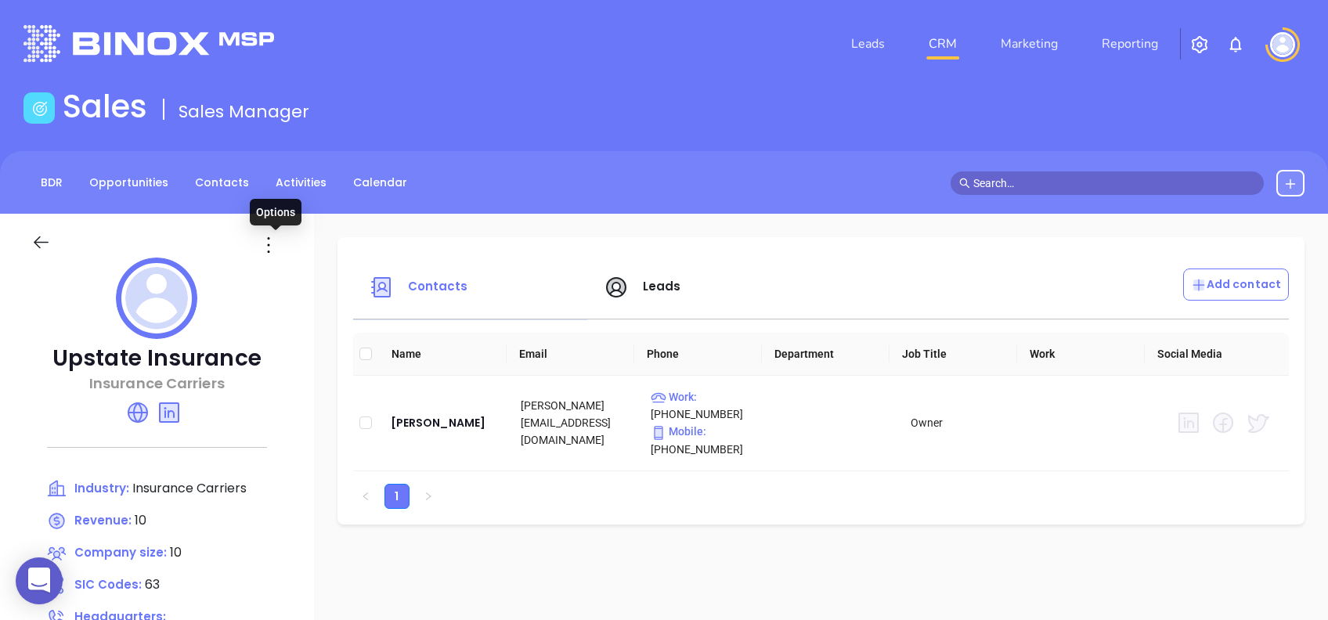
click at [277, 238] on icon at bounding box center [268, 245] width 25 height 25
click at [319, 269] on div "Edit" at bounding box center [347, 275] width 142 height 17
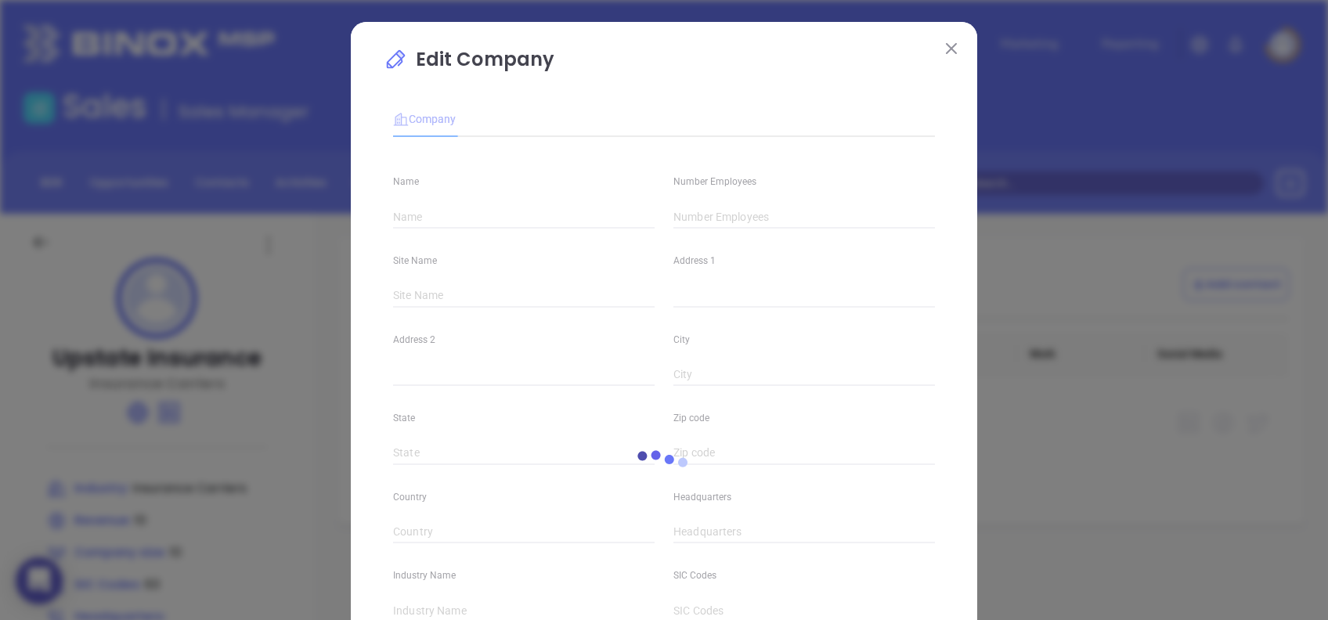
type input "Upstate Insurance"
type input "10"
type input "108 [PERSON_NAME] Cir"
type input "Seneca"
type input "SC"
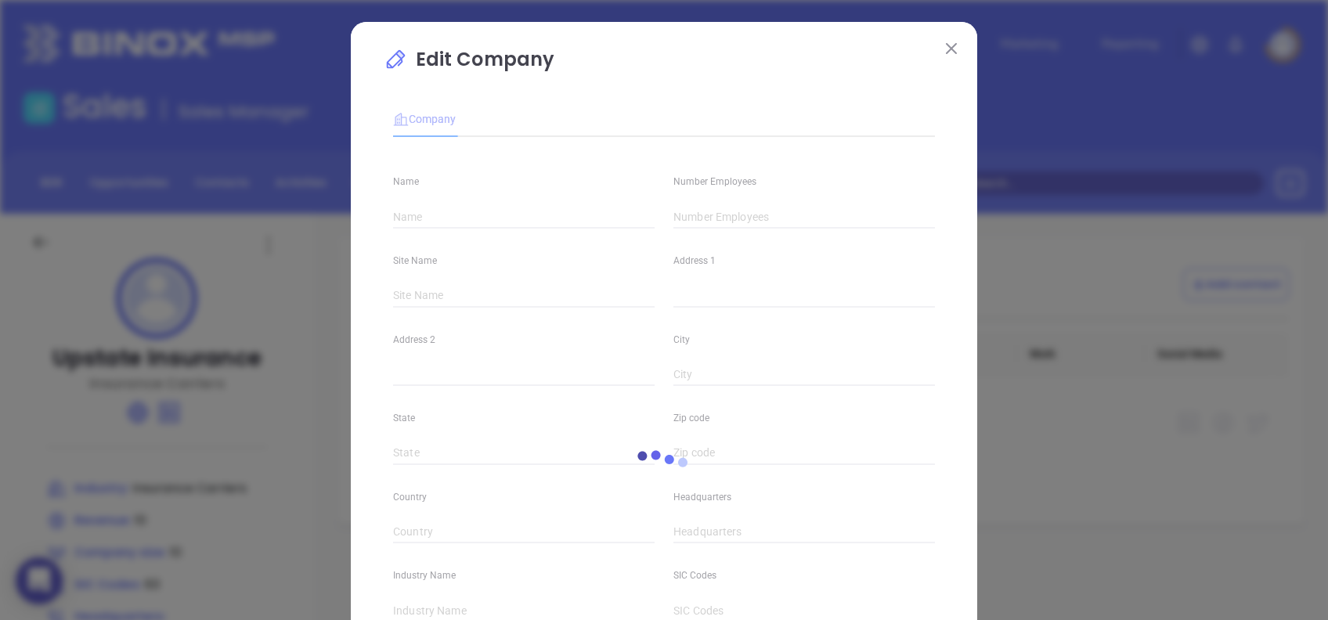
type input "29678"
type input "[PHONE_NUMBER]"
type input "Insurance Carriers"
type input "63"
type input "[URL][DOMAIN_NAME]"
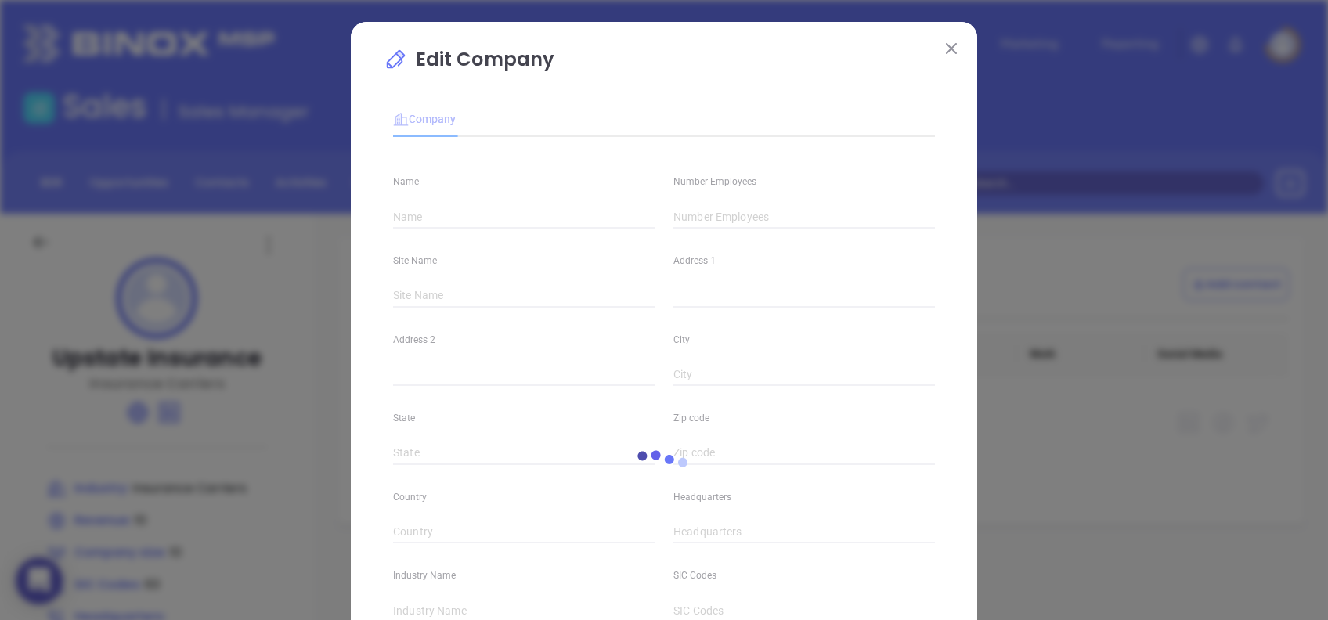
type input "Finance and Insurance"
type input "www.linkedin.com/company/upstate-insurance/"
type input "10"
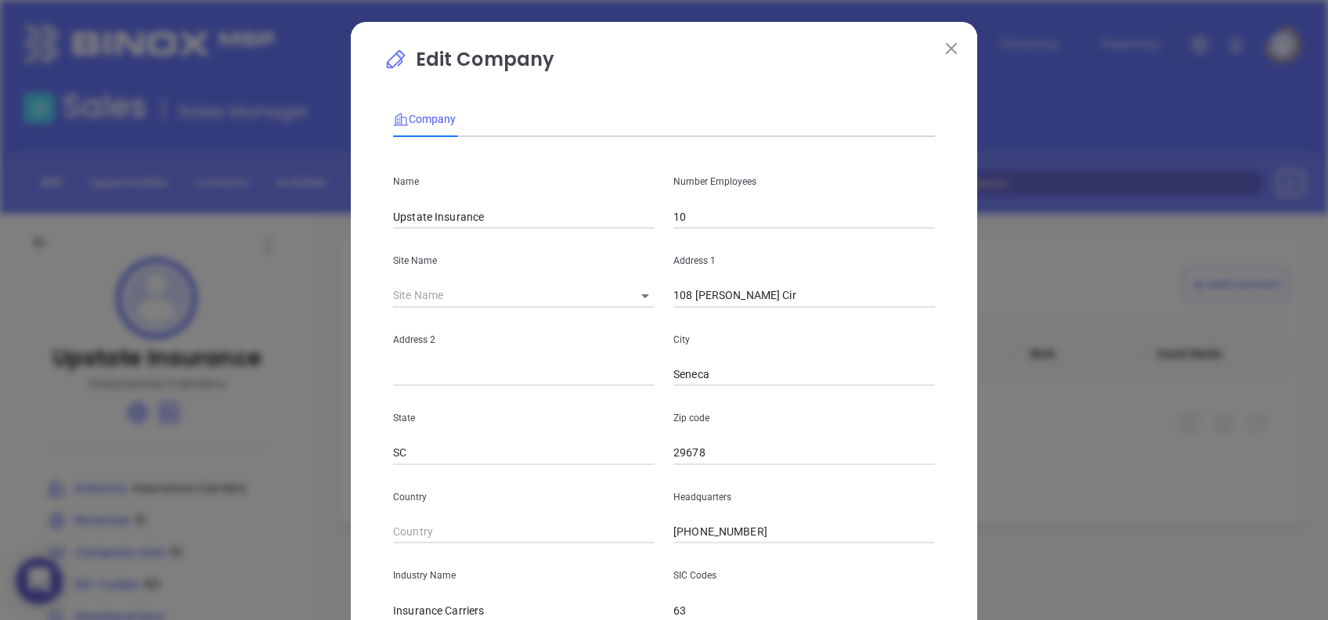
click at [532, 210] on input "Upstate Insurance" at bounding box center [524, 216] width 262 height 23
type input "Upstate Insurance Agency"
click at [611, 71] on p "Edit Company" at bounding box center [664, 63] width 561 height 36
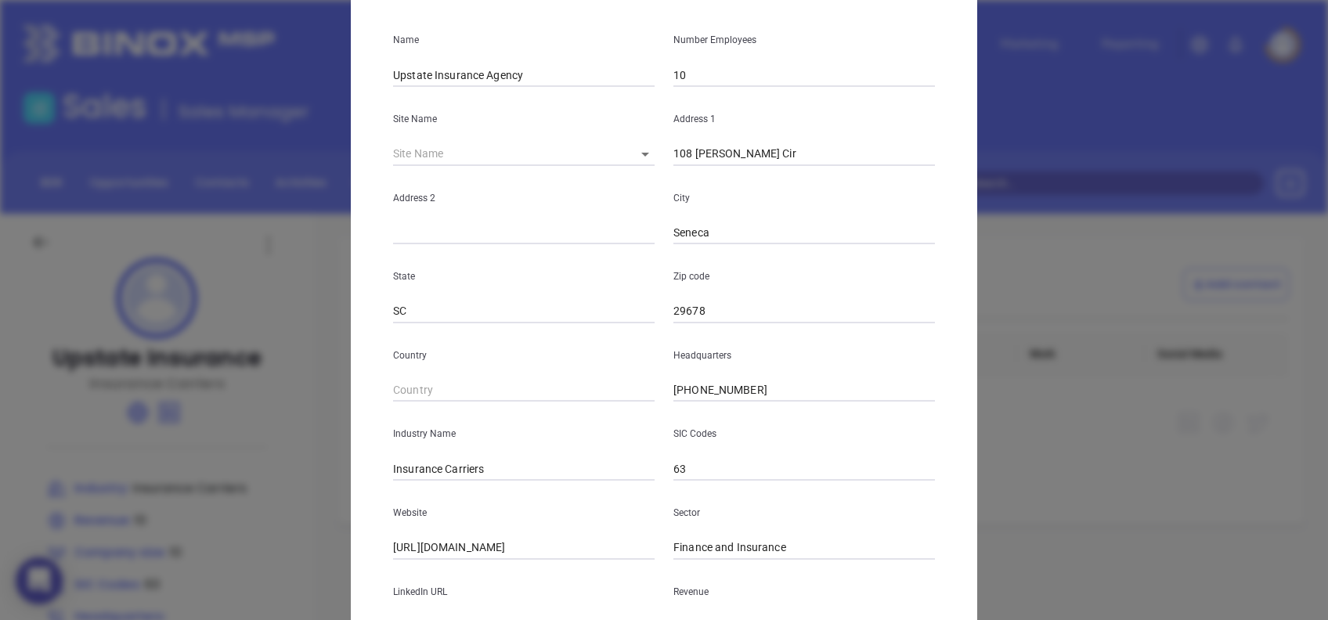
scroll to position [278, 0]
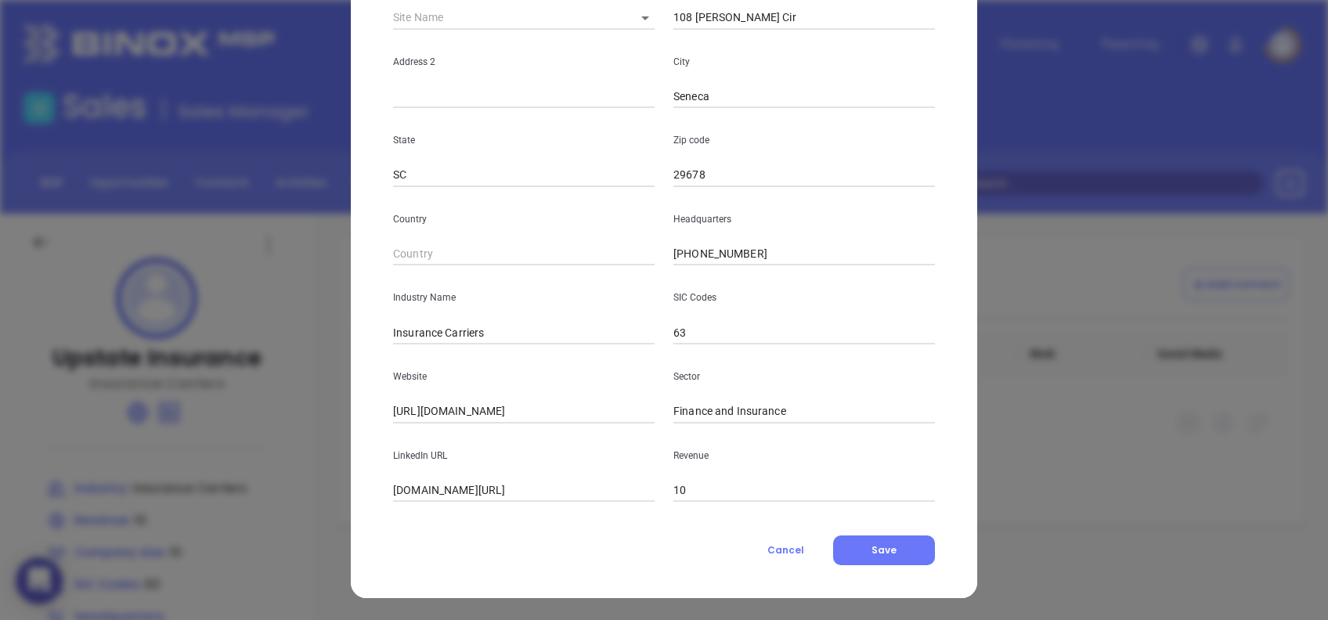
click at [884, 565] on div "Edit Company Company Name Upstate Insurance Agency Number Employees 10 Site Nam…" at bounding box center [664, 171] width 626 height 854
click at [885, 545] on span "Save" at bounding box center [883, 549] width 25 height 13
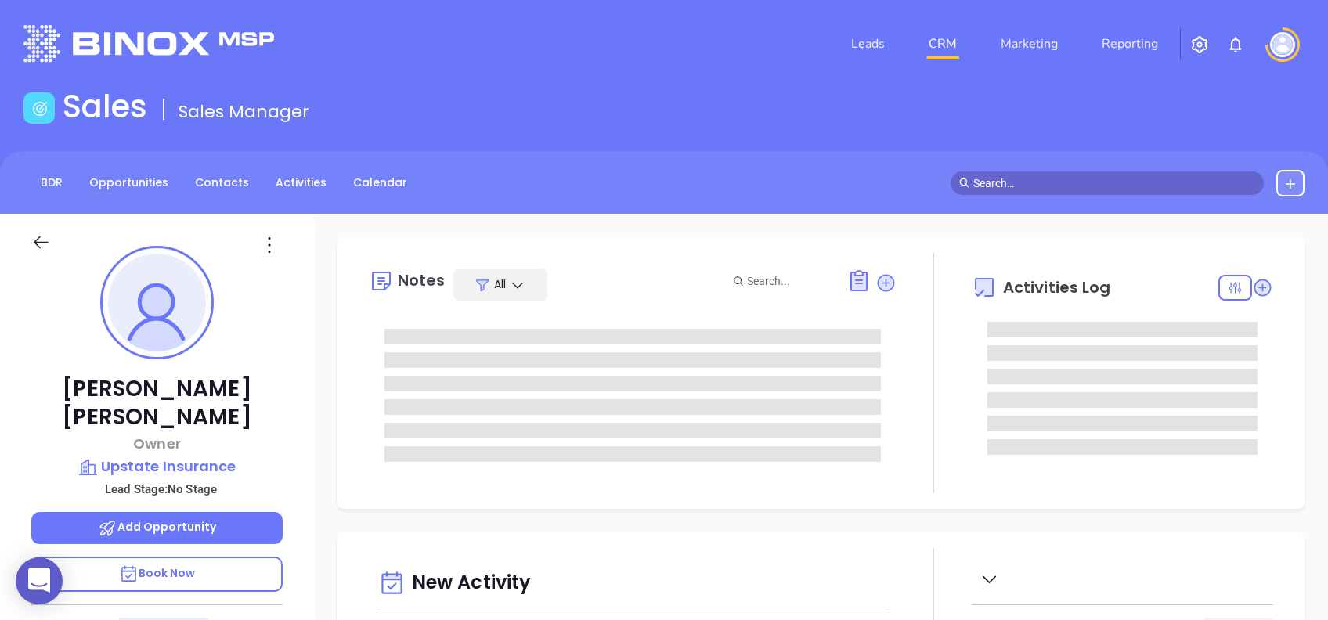
type input "[DATE]"
type input "[PERSON_NAME]"
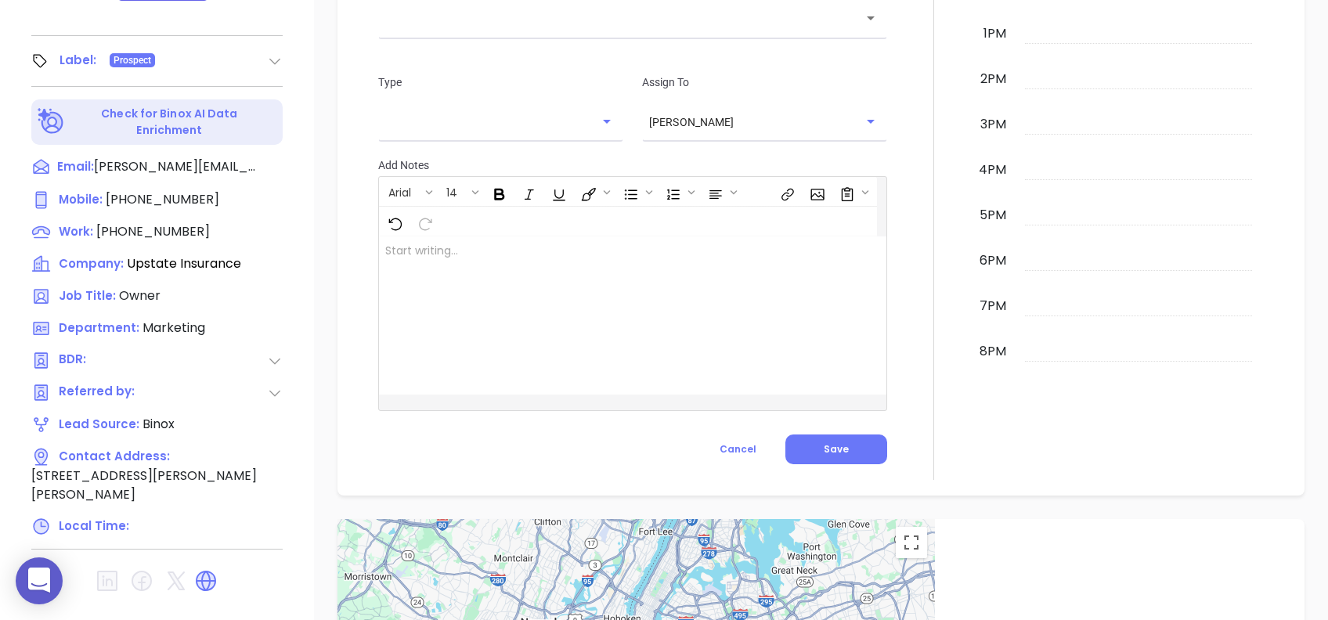
scroll to position [156, 0]
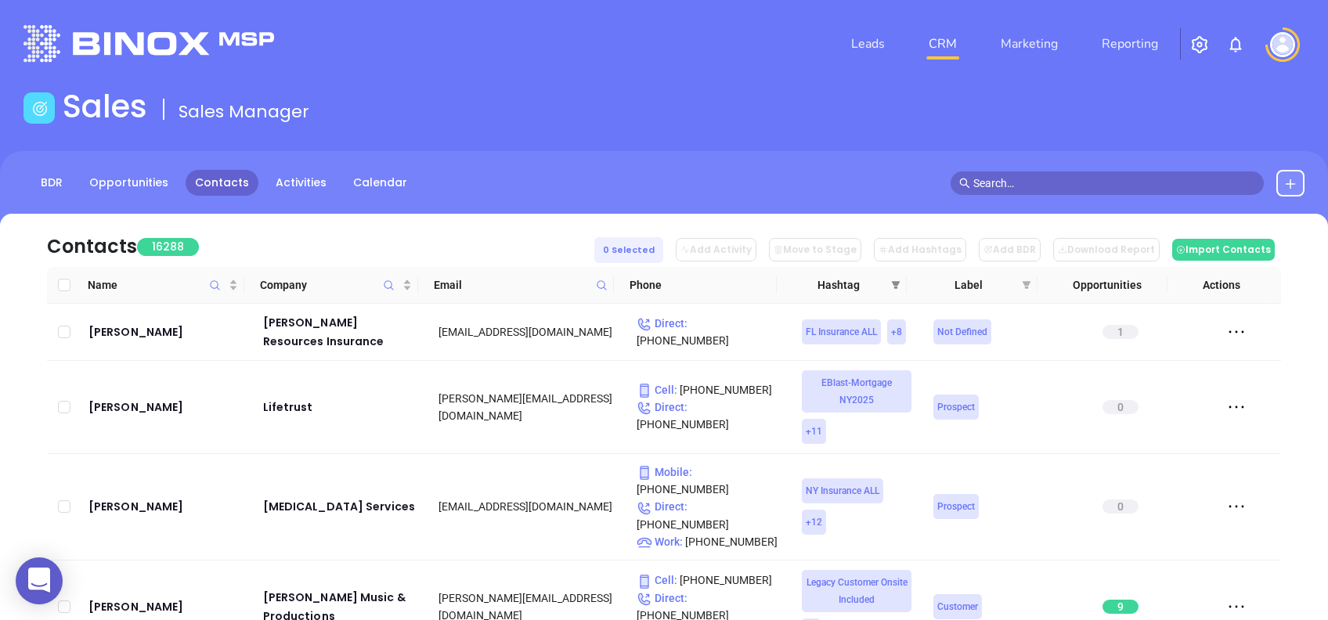
click at [893, 287] on icon "filter" at bounding box center [895, 284] width 9 height 9
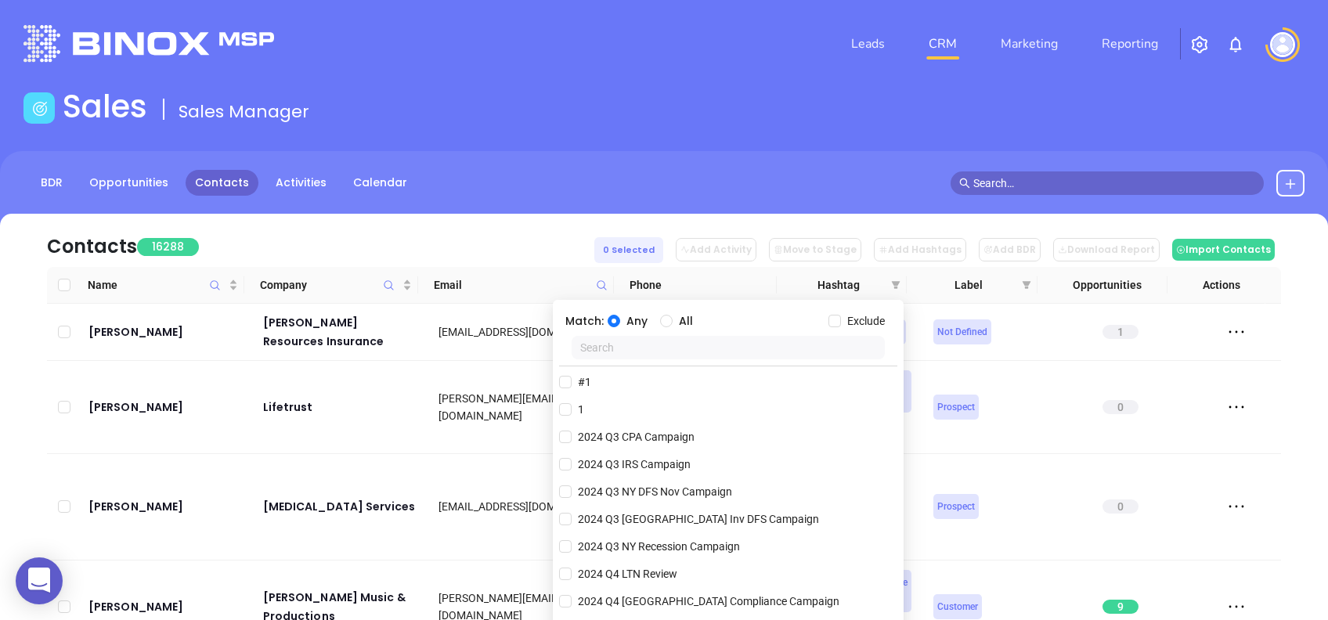
click at [651, 348] on input "text" at bounding box center [728, 347] width 313 height 23
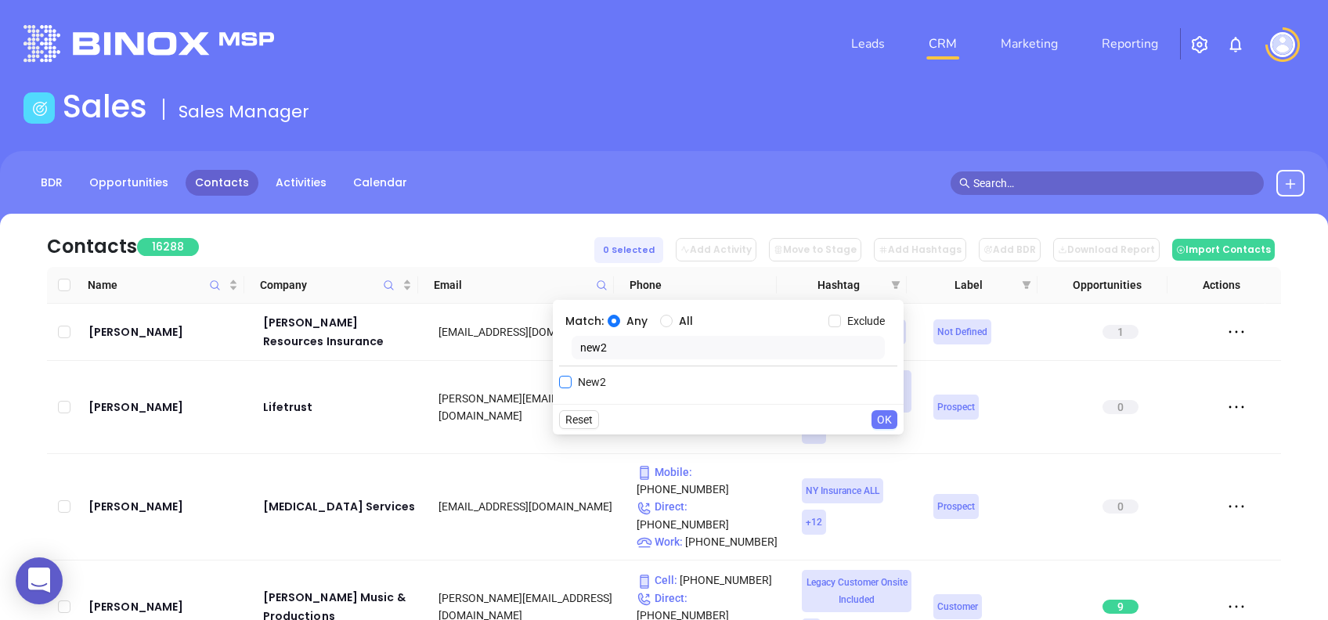
type input "new2"
click at [564, 388] on label "New2" at bounding box center [585, 381] width 53 height 23
click at [564, 388] on input "New2" at bounding box center [565, 382] width 13 height 13
checkbox input "true"
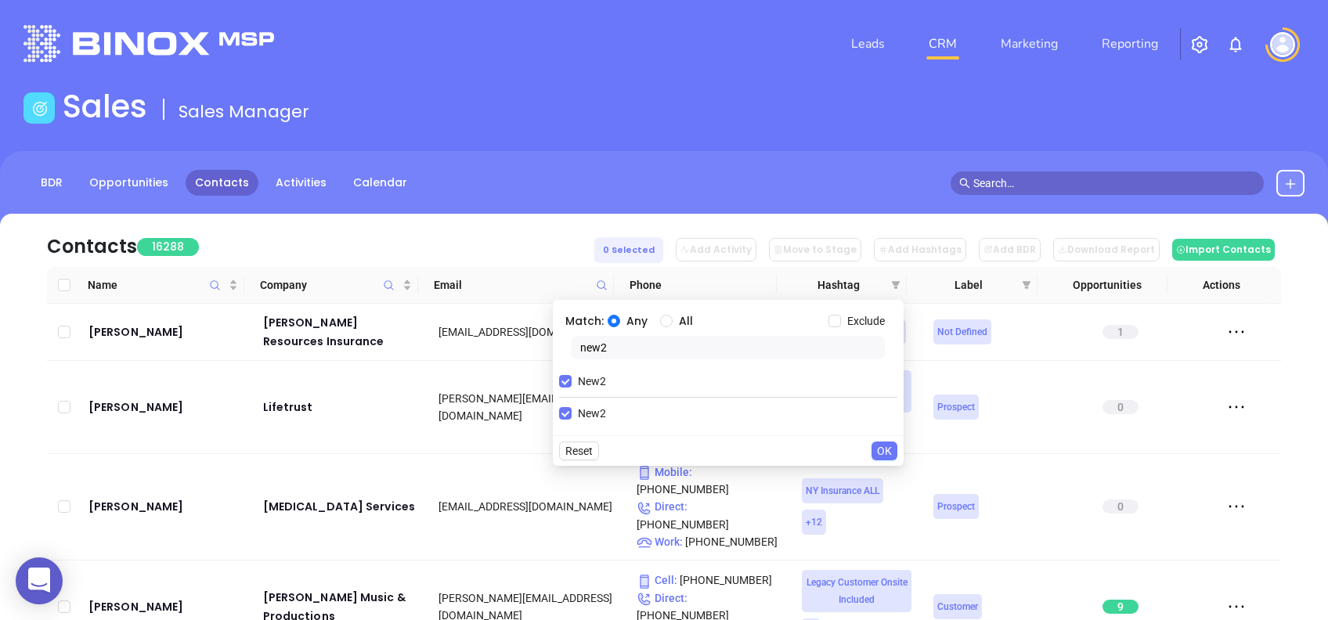
click at [888, 446] on span "OK" at bounding box center [884, 450] width 15 height 17
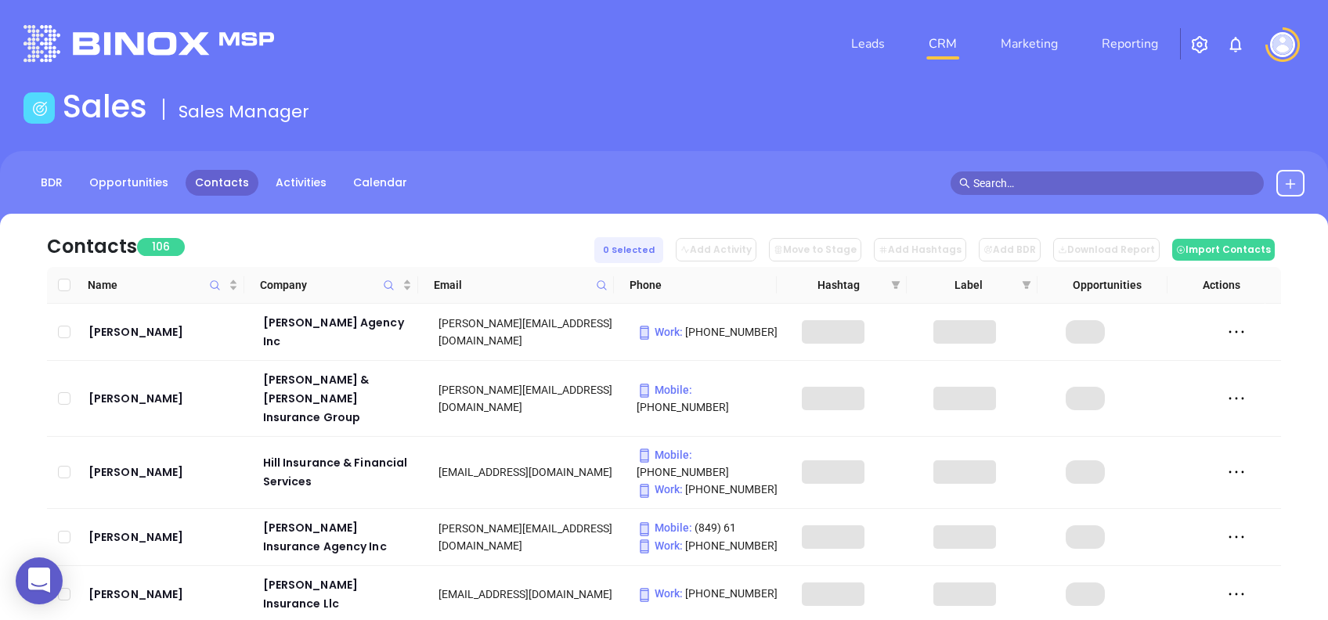
click at [374, 234] on div "Contacts 106 0 Selected Add Activity Move to Stage Add Hashtags Add BDR Downloa…" at bounding box center [664, 240] width 1234 height 53
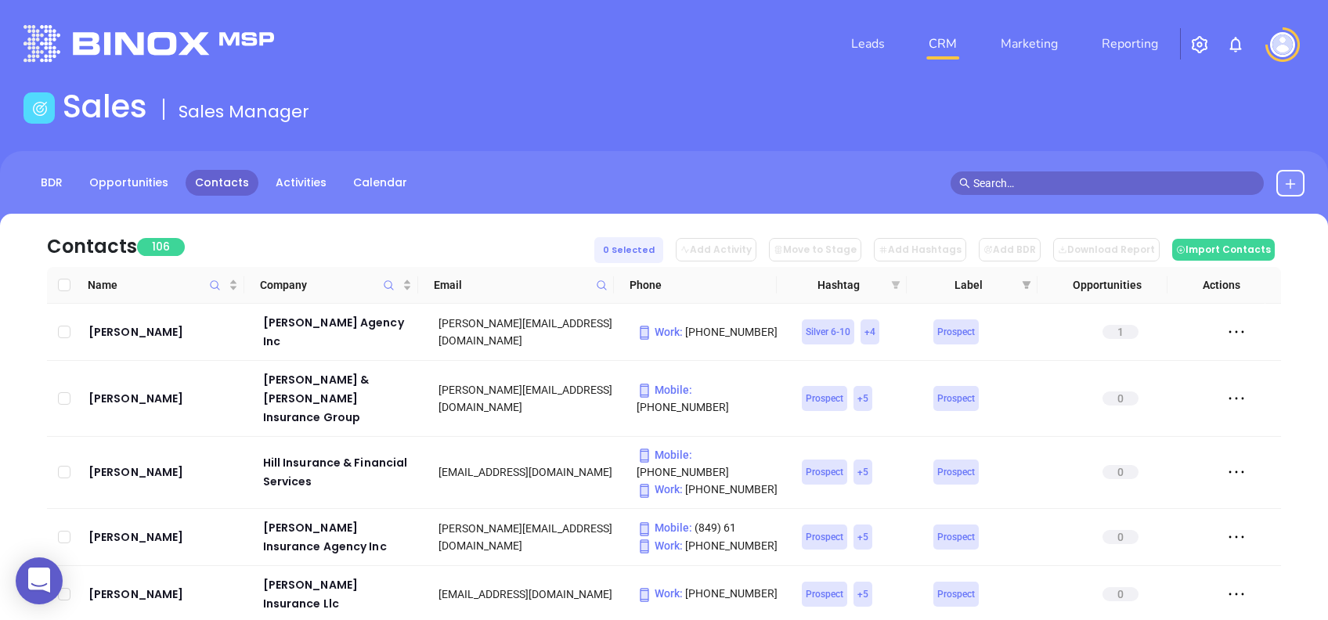
click at [896, 282] on icon "filter" at bounding box center [896, 285] width 9 height 8
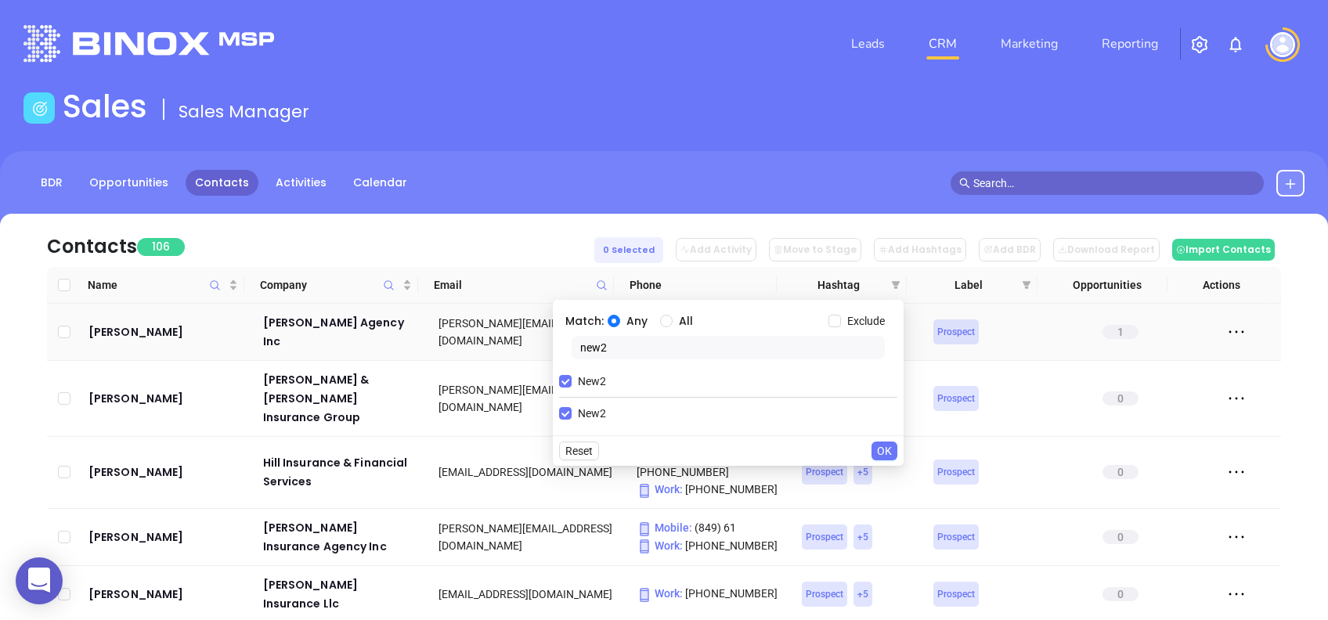
drag, startPoint x: 648, startPoint y: 348, endPoint x: 530, endPoint y: 337, distance: 118.0
click at [530, 337] on body "0 Leads CRM Marketing Reporting Financial Leads Leads Sales Sales Manager BDR O…" at bounding box center [664, 310] width 1328 height 620
type input "copper"
click at [609, 409] on span "Copper 1-2" at bounding box center [605, 413] width 66 height 17
click at [572, 409] on input "Copper 1-2" at bounding box center [565, 413] width 13 height 13
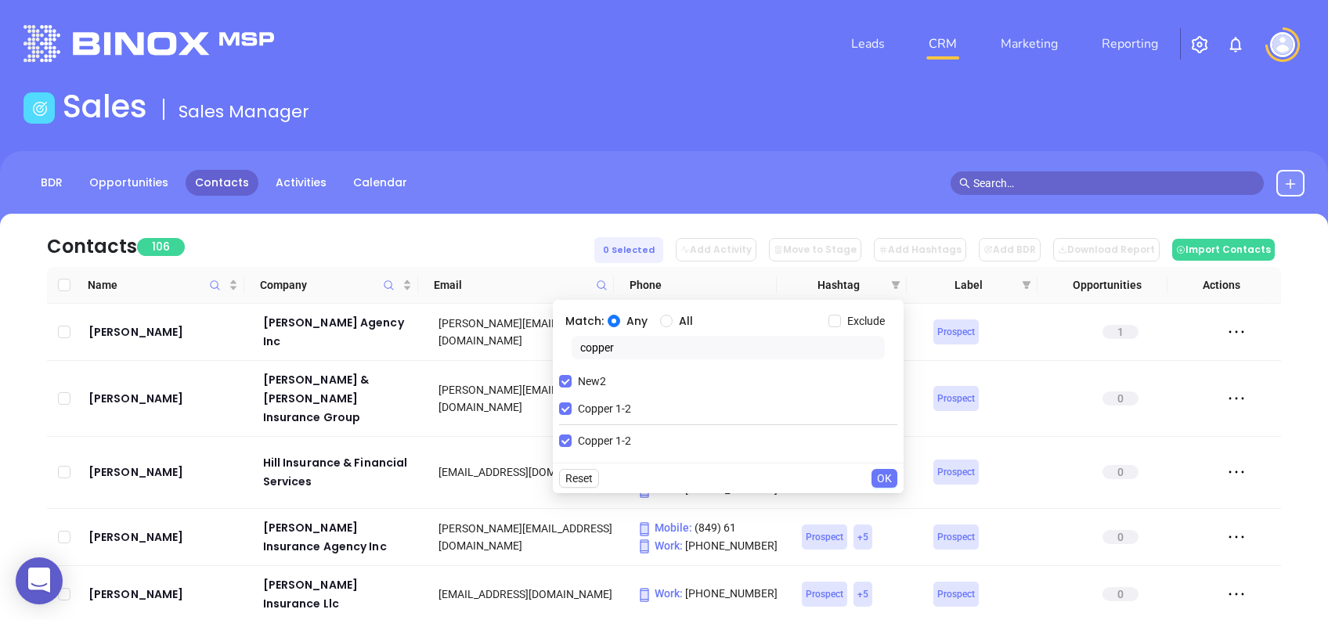
click at [889, 476] on span "OK" at bounding box center [884, 478] width 15 height 17
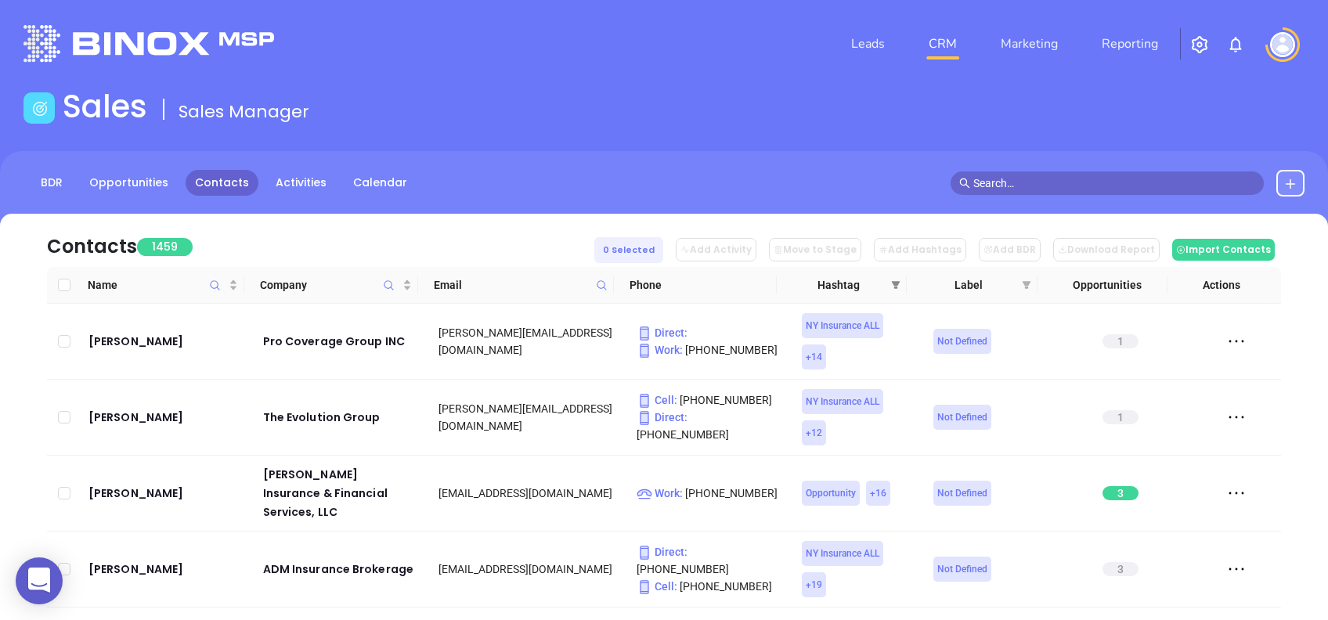
click at [898, 285] on icon "filter" at bounding box center [895, 284] width 9 height 9
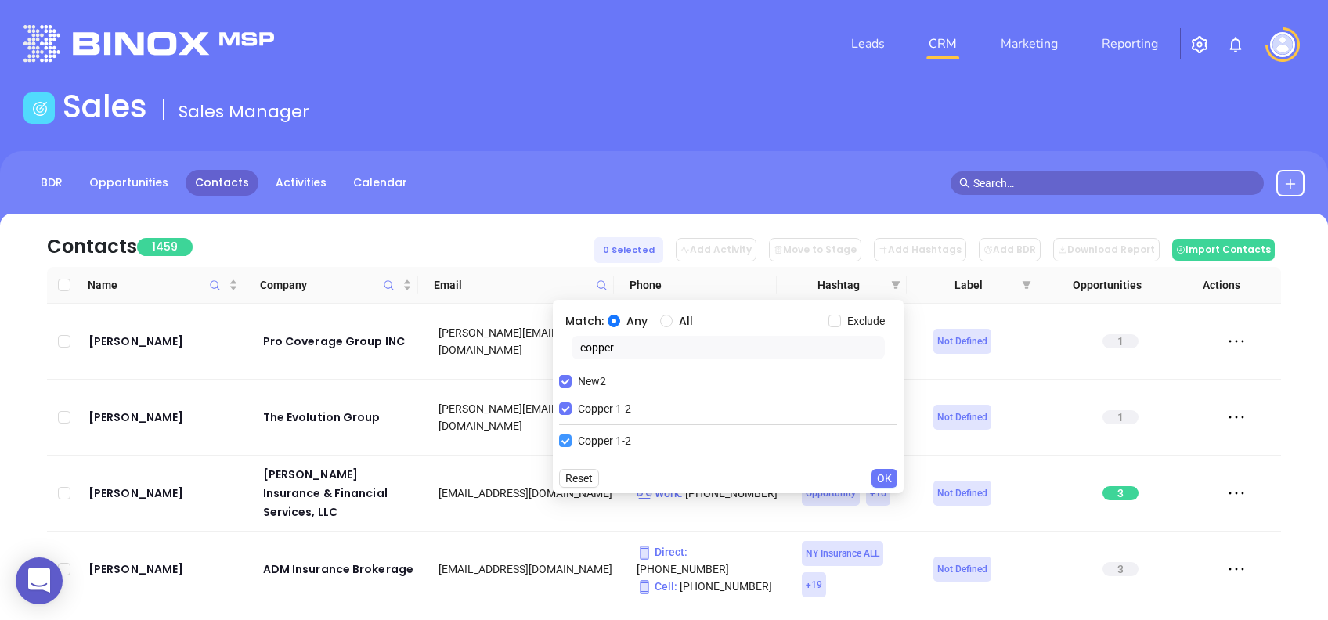
click at [575, 408] on span "Copper 1-2" at bounding box center [605, 408] width 66 height 17
click at [572, 408] on input "Copper 1-2" at bounding box center [565, 408] width 13 height 13
checkbox input "false"
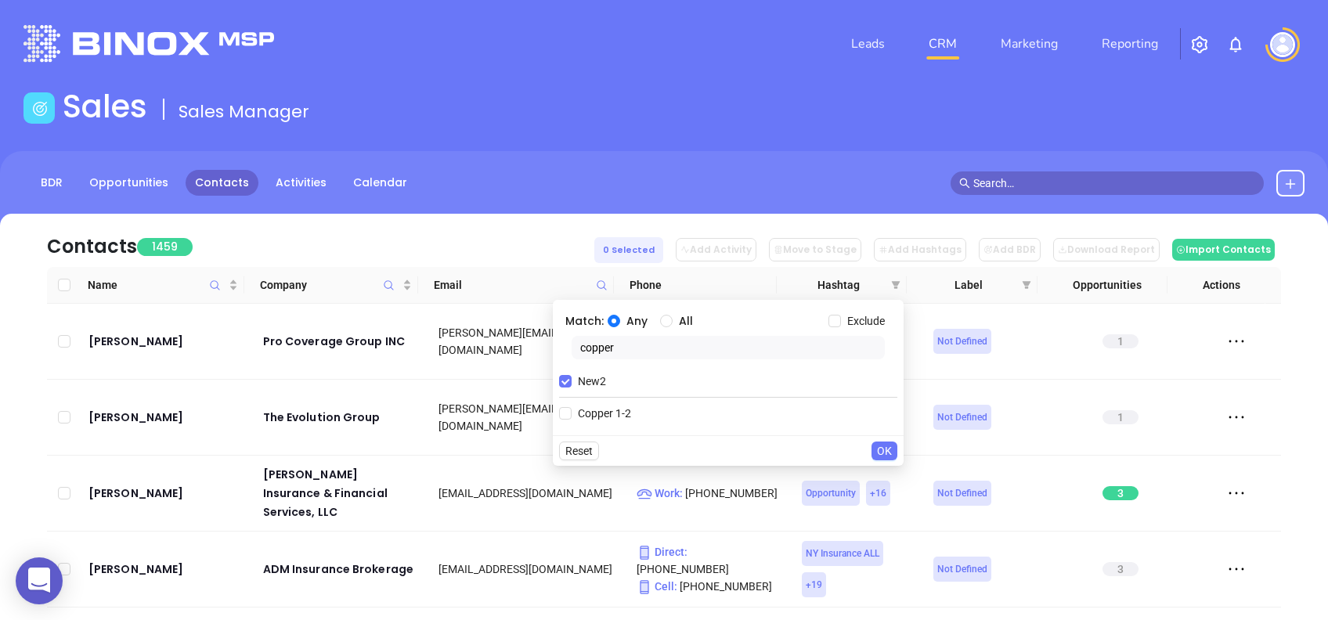
click at [658, 330] on div "Match: Any All Exclude" at bounding box center [728, 321] width 338 height 30
click at [660, 330] on div "Any All" at bounding box center [718, 320] width 221 height 17
click at [665, 327] on label "All" at bounding box center [679, 320] width 39 height 17
click at [665, 327] on input "All" at bounding box center [666, 321] width 13 height 13
radio input "true"
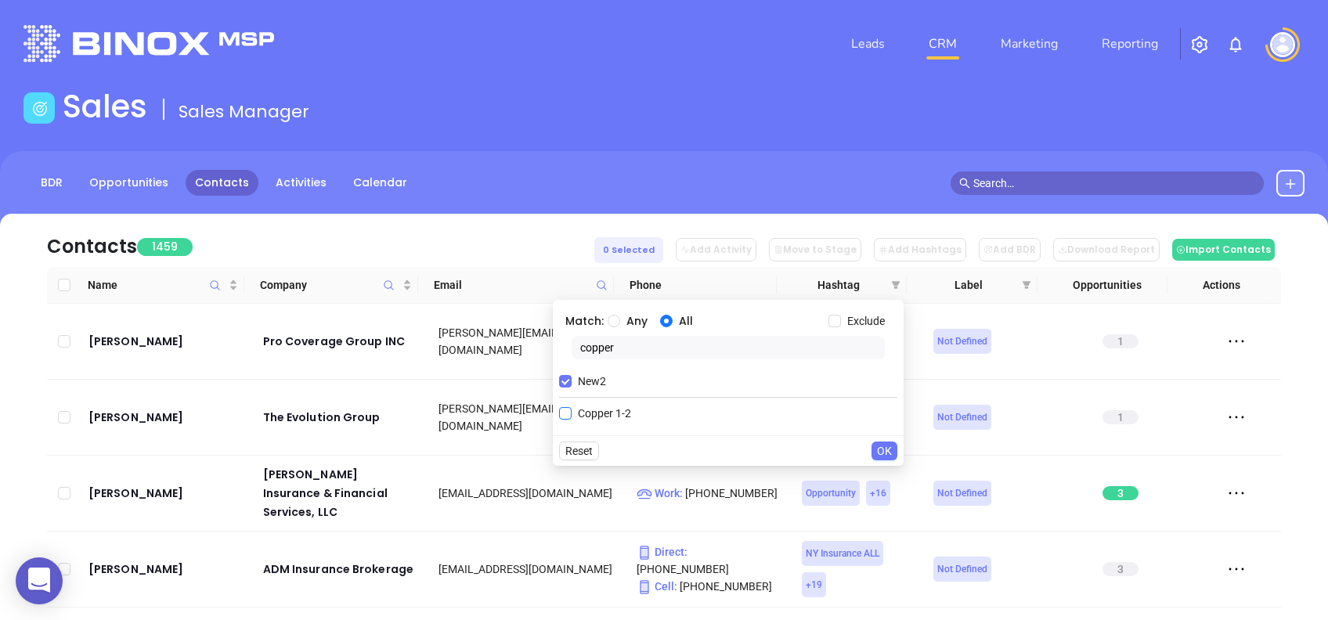
click at [601, 419] on span "Copper 1-2" at bounding box center [605, 413] width 66 height 17
click at [572, 419] on input "Copper 1-2" at bounding box center [565, 413] width 13 height 13
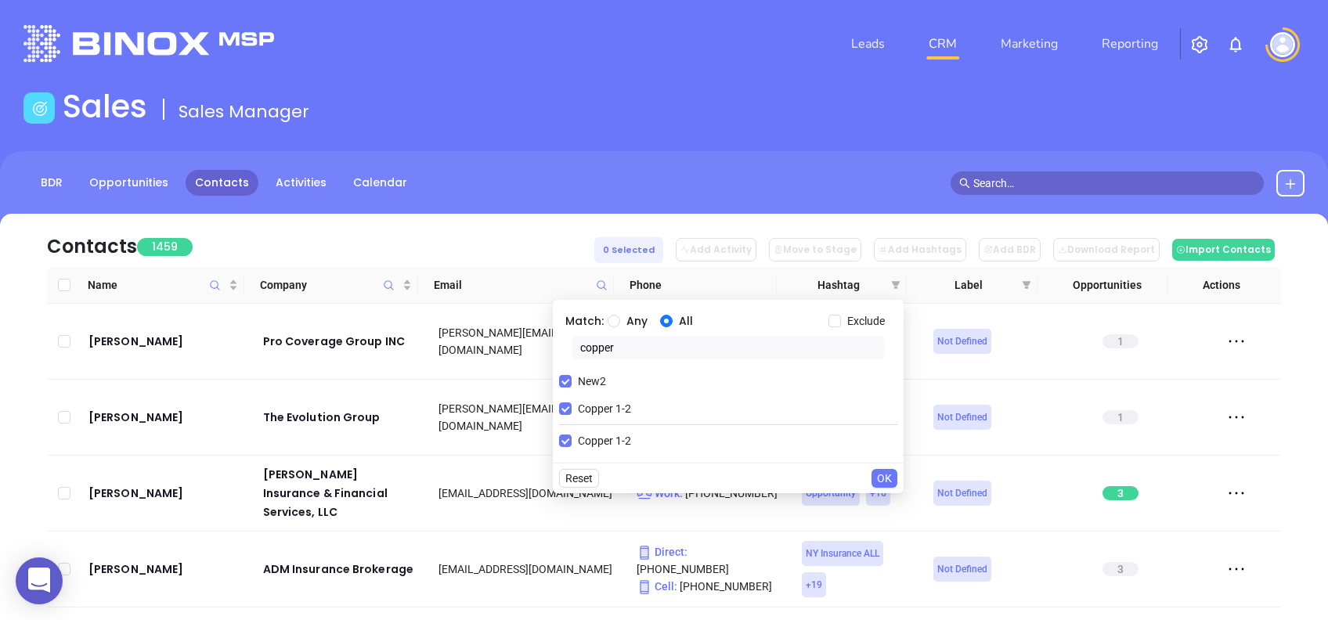
click at [893, 474] on button "OK" at bounding box center [884, 478] width 26 height 19
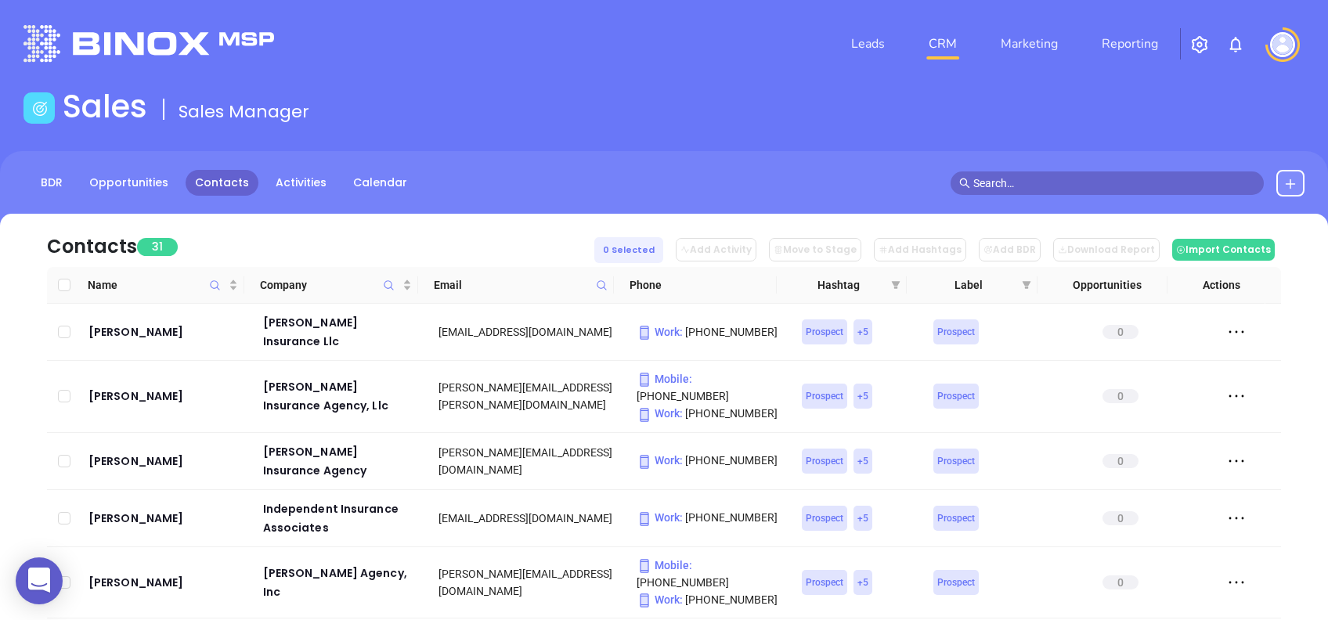
click at [366, 225] on div "Contacts 31 0 Selected Add Activity Move to Stage Add Hashtags Add BDR Download…" at bounding box center [664, 240] width 1234 height 53
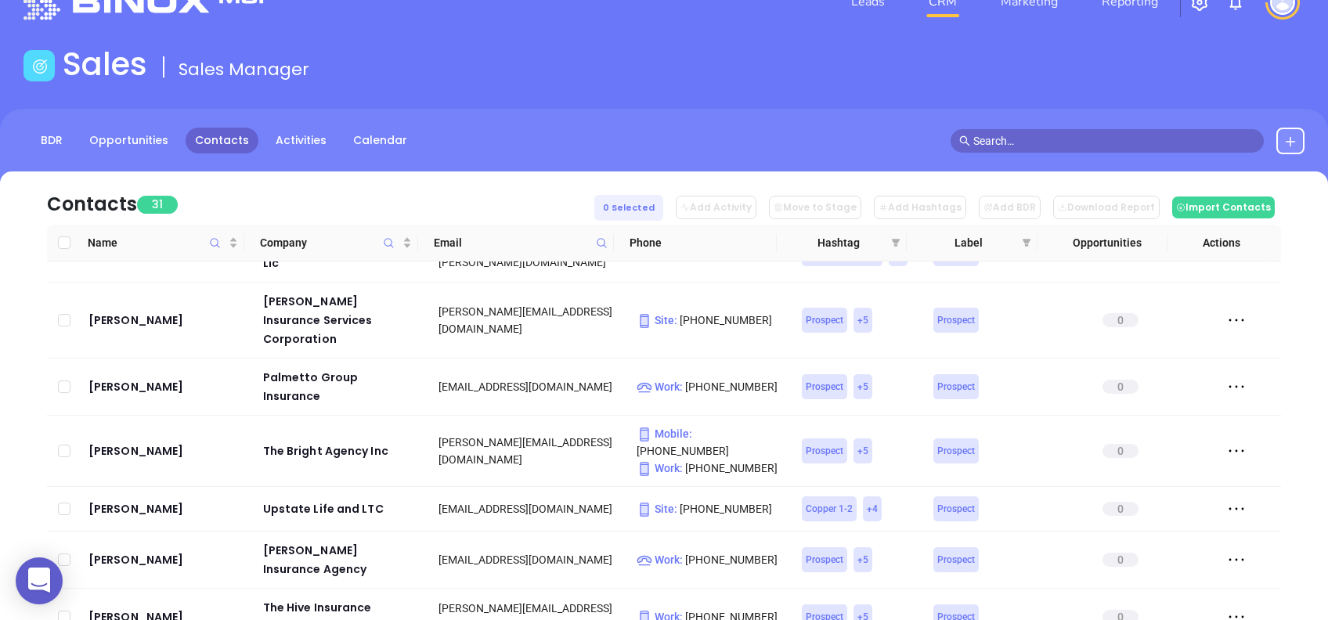
scroll to position [37, 0]
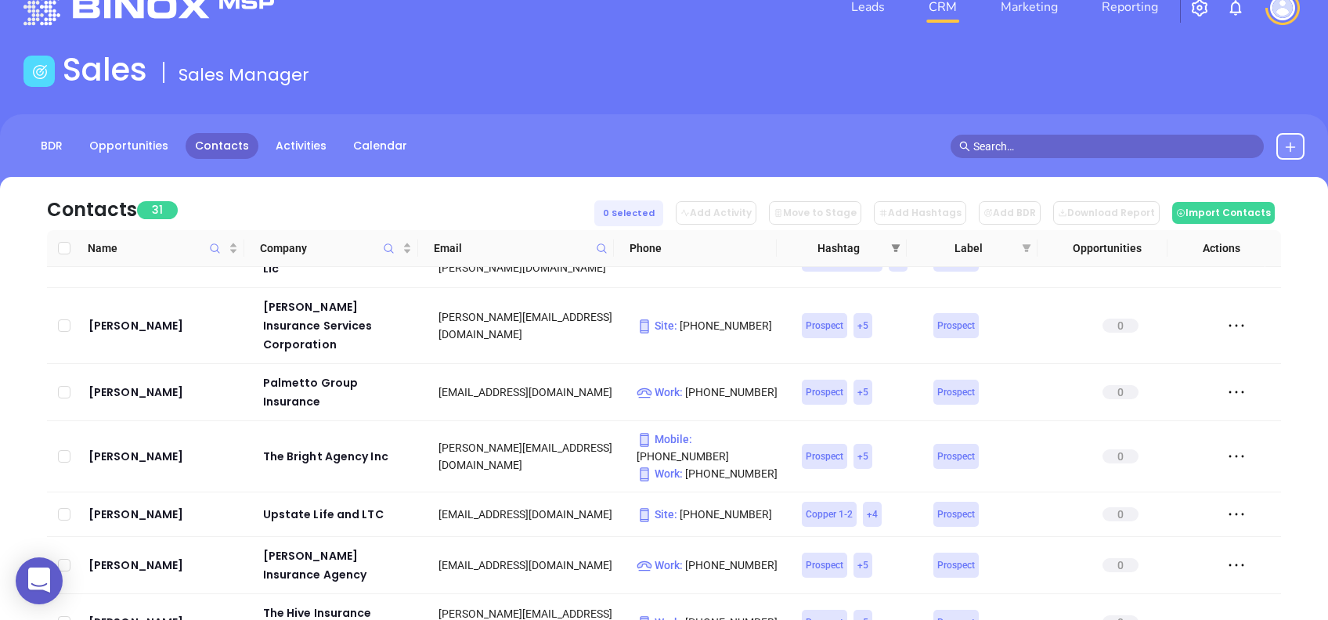
click at [897, 252] on span at bounding box center [896, 247] width 16 height 23
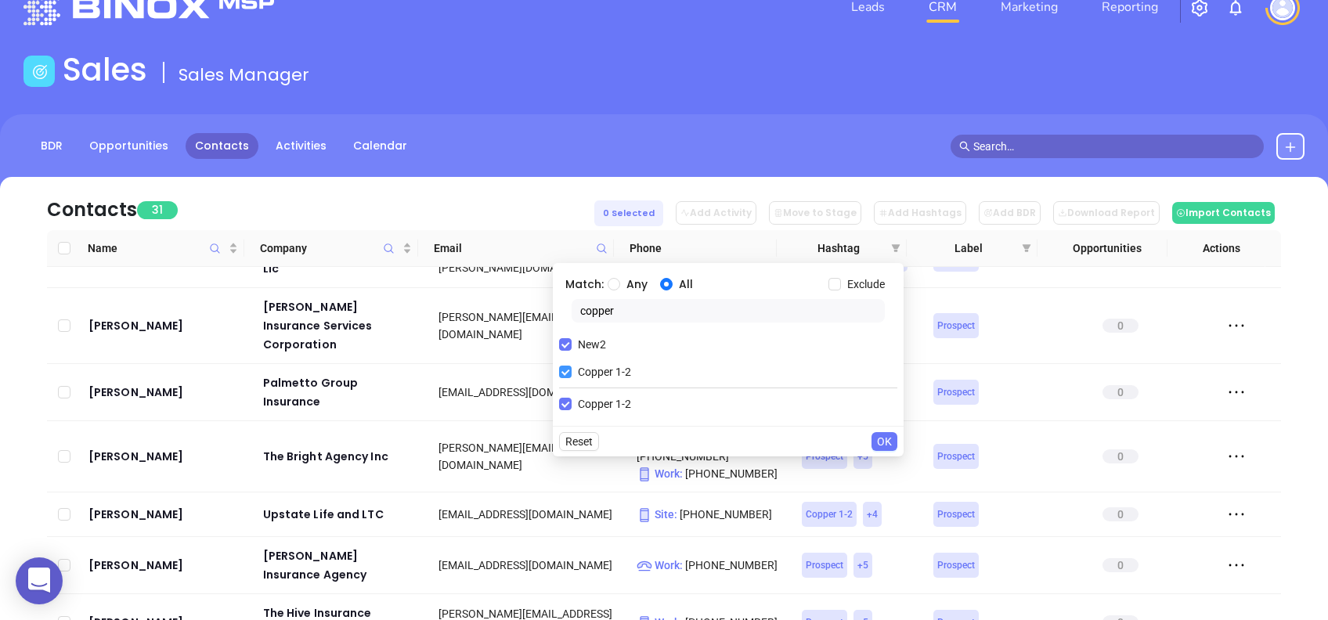
click at [570, 373] on input "Copper 1-2" at bounding box center [565, 372] width 13 height 13
checkbox input "false"
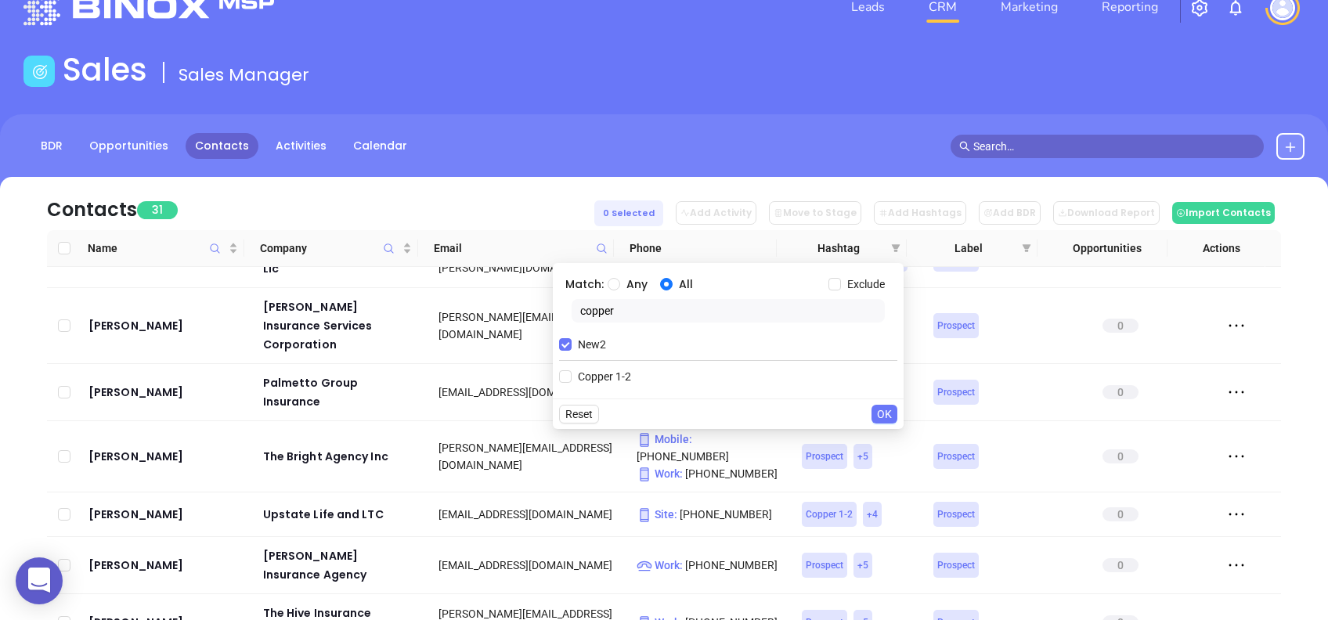
drag, startPoint x: 632, startPoint y: 316, endPoint x: 554, endPoint y: 307, distance: 78.1
click at [554, 307] on div "Match: Any All Exclude copper New2 Copper 1-2" at bounding box center [728, 330] width 351 height 135
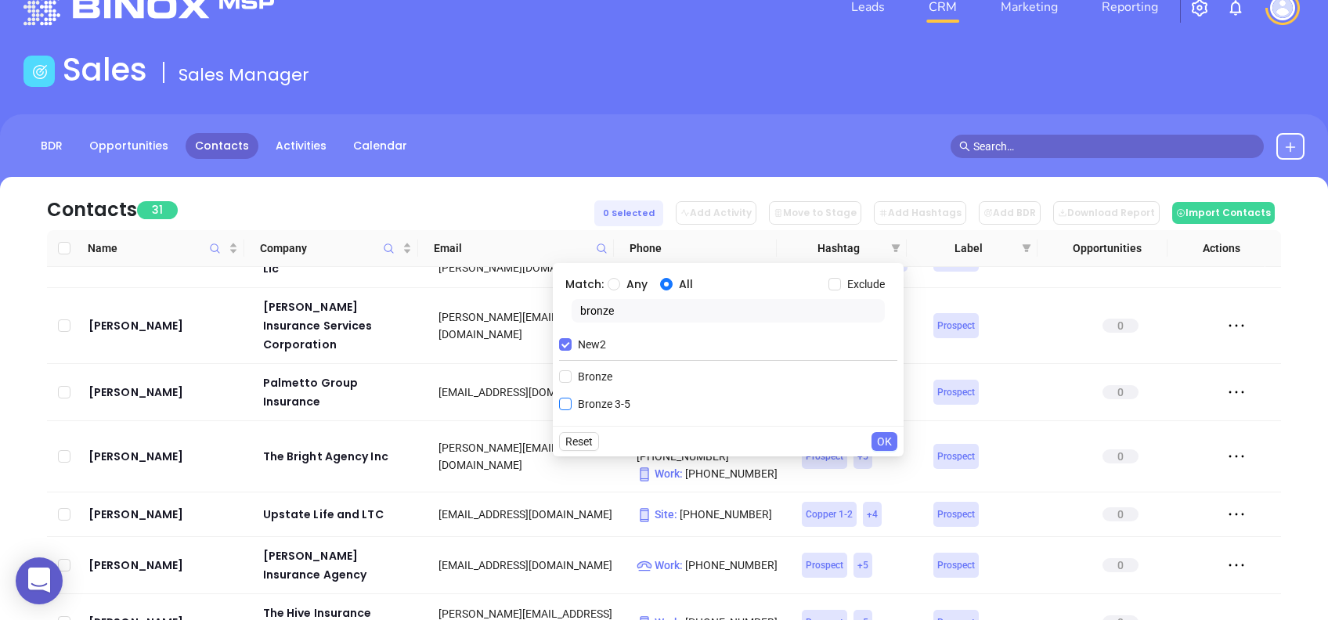
type input "bronze"
click at [629, 402] on span "Bronze 3-5" at bounding box center [604, 403] width 65 height 17
click at [572, 402] on input "Bronze 3-5" at bounding box center [565, 404] width 13 height 13
checkbox input "true"
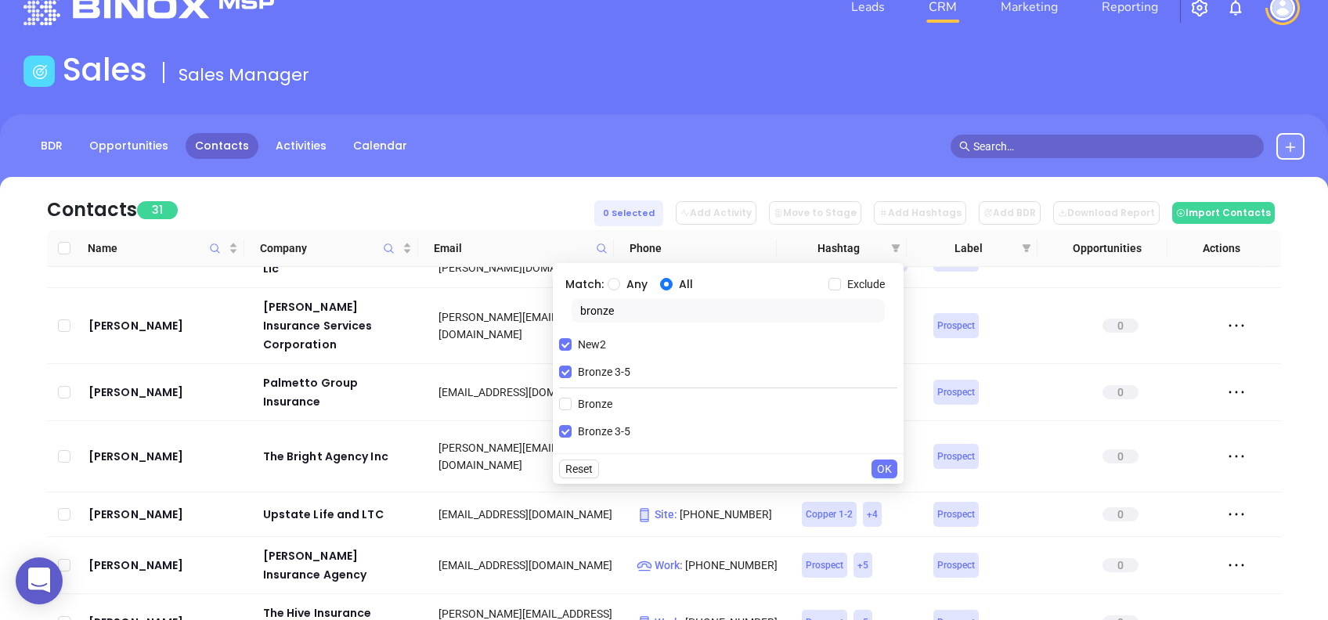
click at [888, 470] on span "OK" at bounding box center [884, 468] width 15 height 17
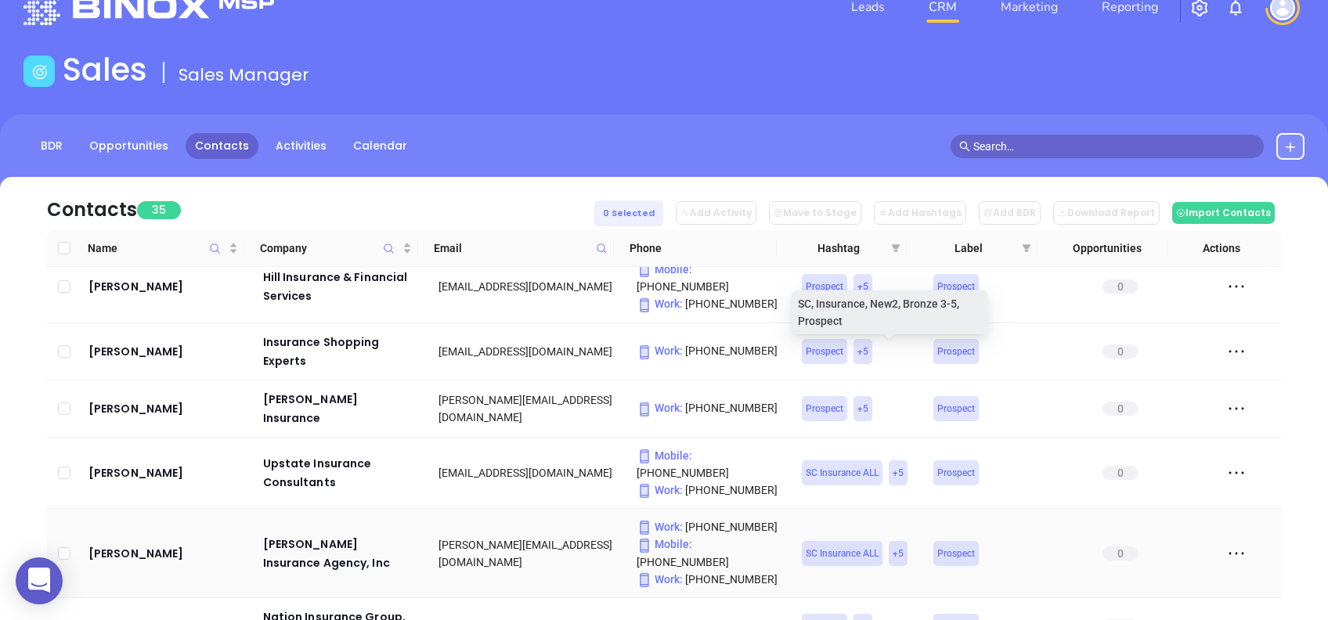
scroll to position [0, 0]
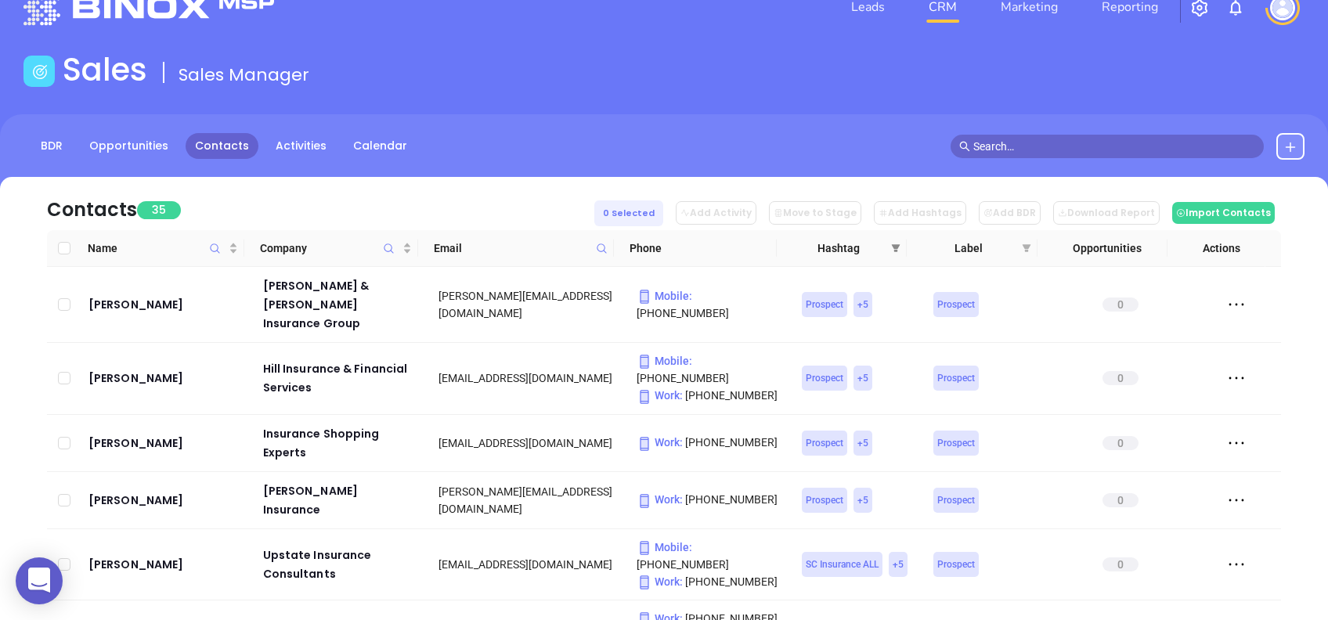
click at [899, 242] on span at bounding box center [896, 247] width 16 height 23
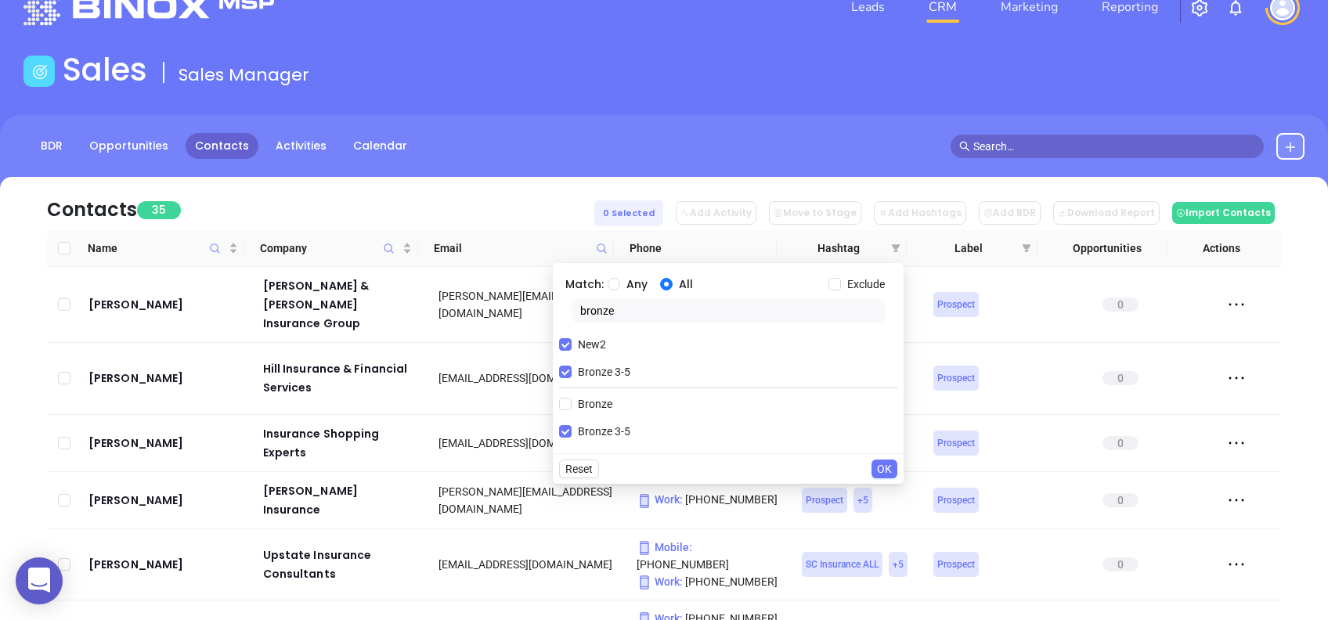
click at [349, 194] on div "Contacts 35 0 Selected Add Activity Move to Stage Add Hashtags Add BDR Download…" at bounding box center [664, 203] width 1234 height 53
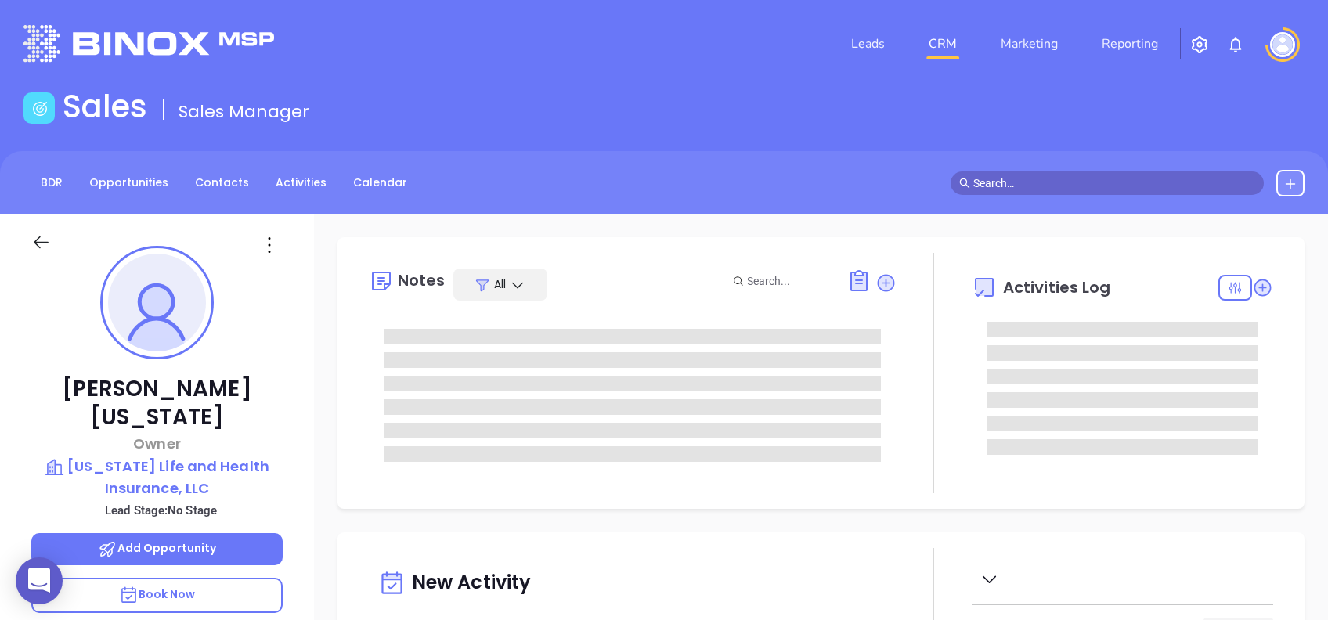
type input "[DATE]"
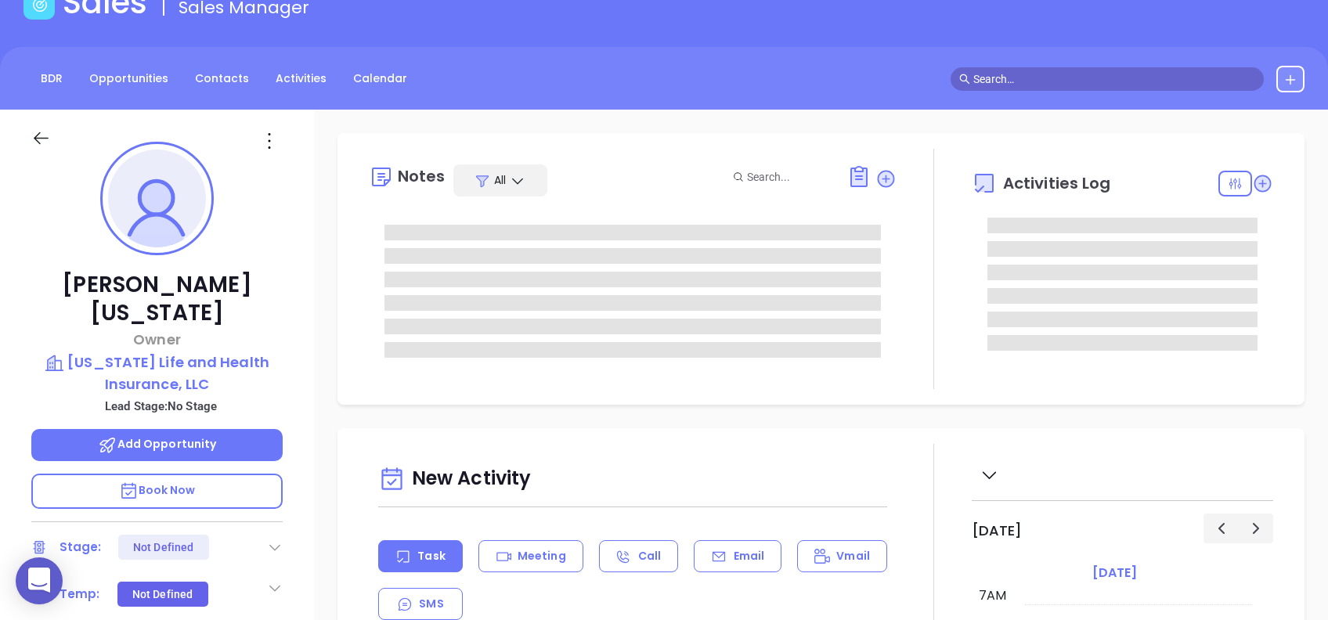
type input "[PERSON_NAME]"
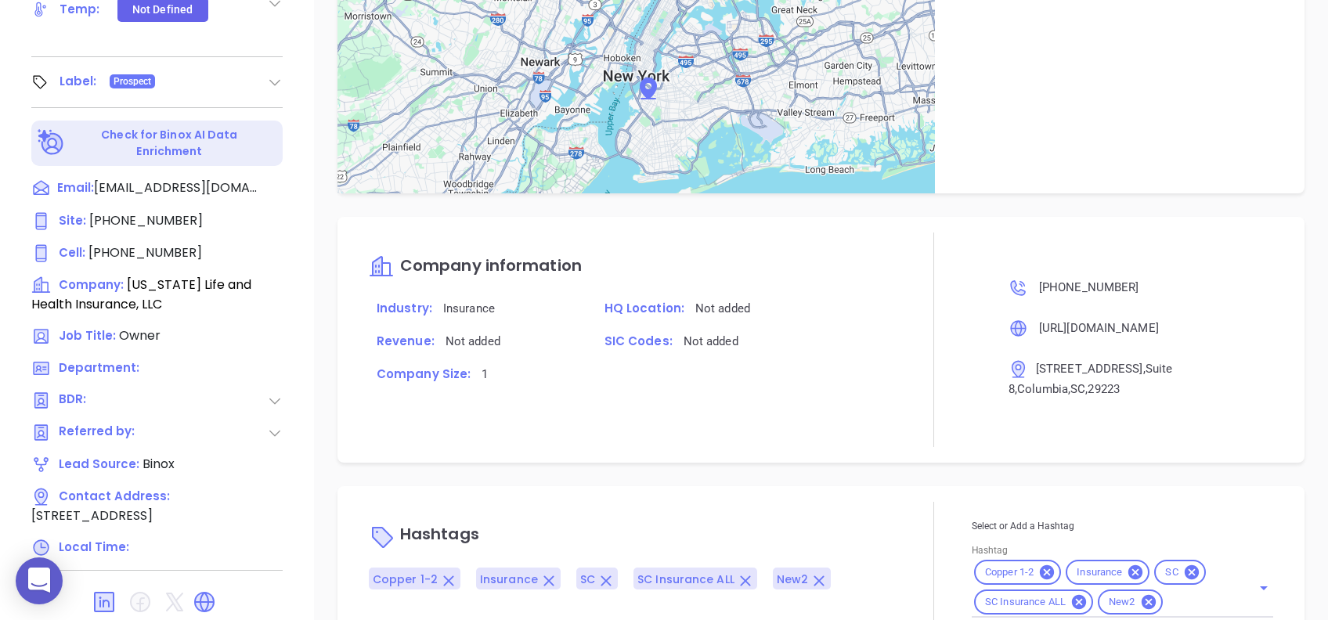
scroll to position [773, 0]
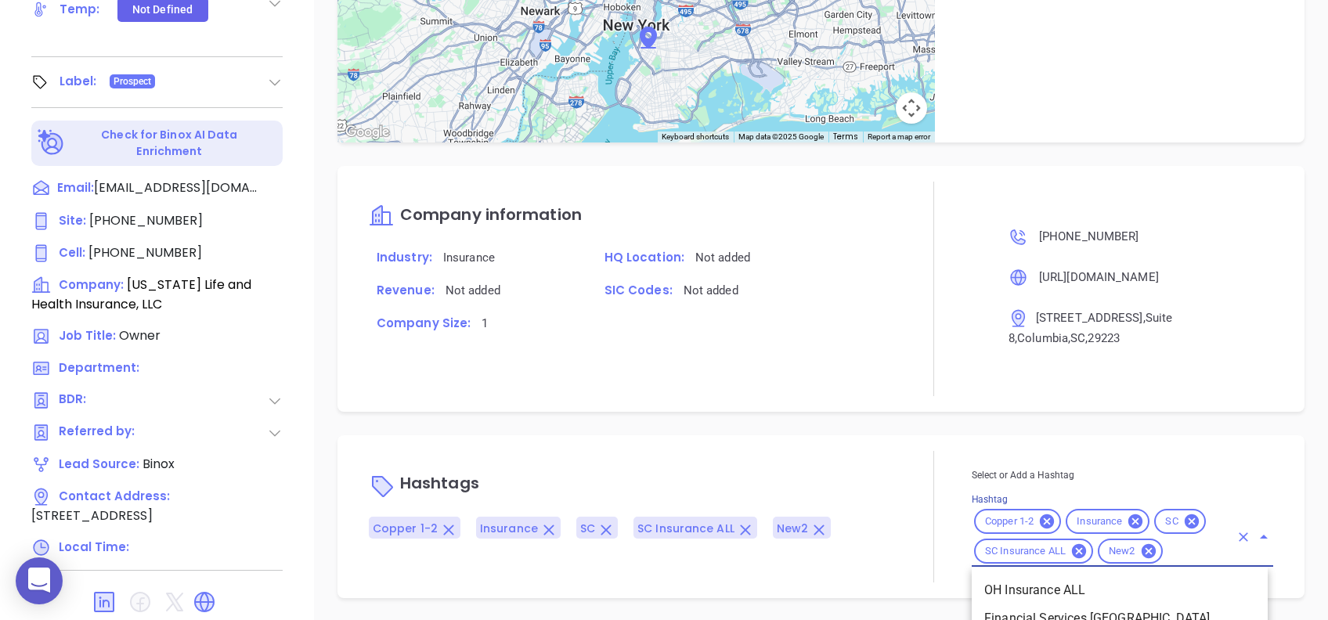
click at [1165, 546] on input "Hashtag" at bounding box center [1197, 552] width 64 height 20
type input "pros"
click at [1146, 583] on li "Prospect" at bounding box center [1120, 590] width 296 height 28
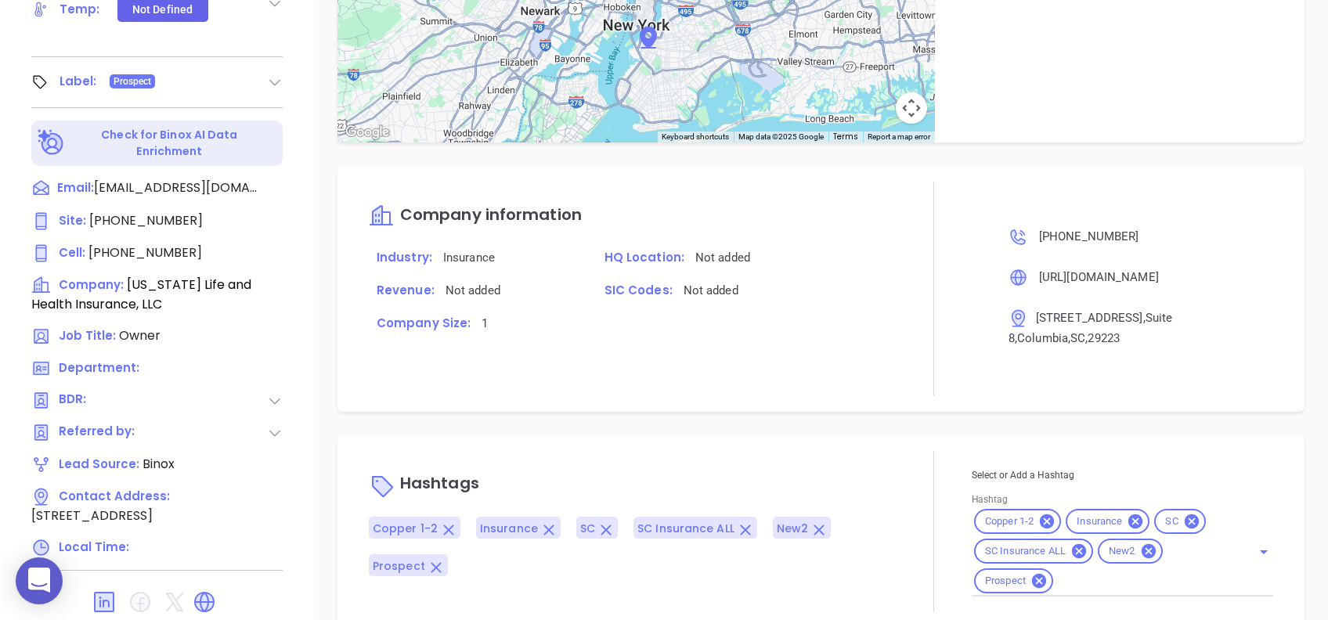
click at [806, 432] on div "Notes All [PERSON_NAME] | [DATE] 04:48 PM Rescrub task Activities Log 100 % Res…" at bounding box center [821, 73] width 1014 height 1096
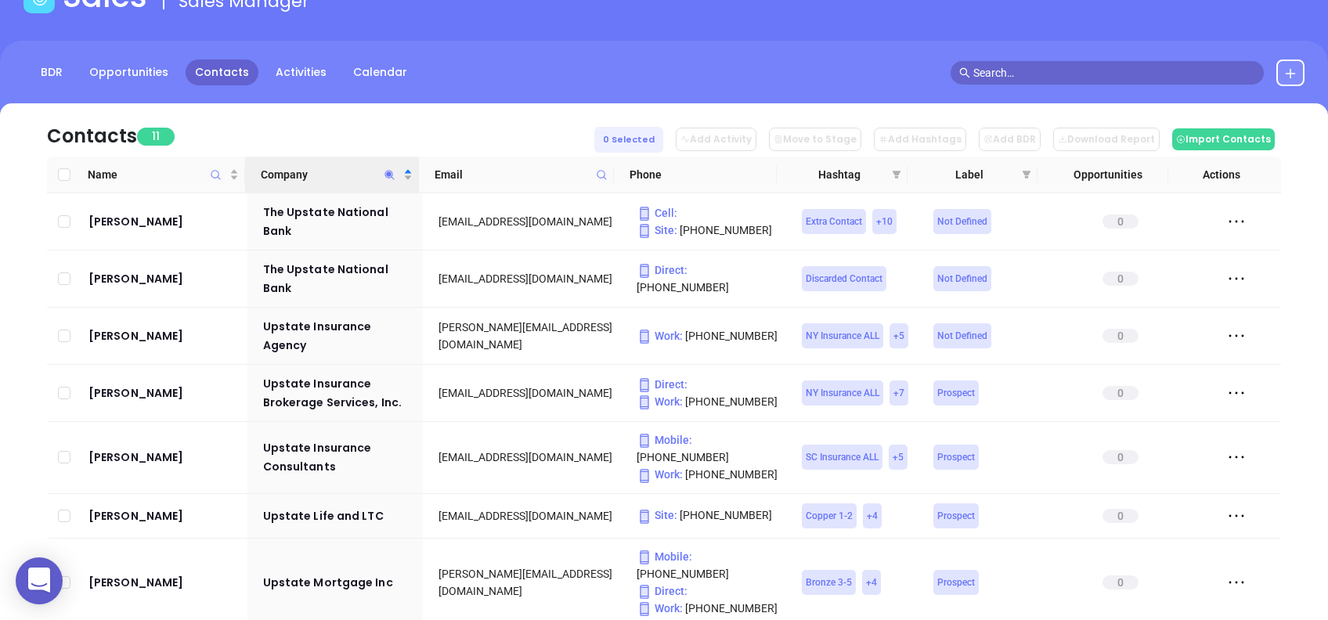
scroll to position [37, 0]
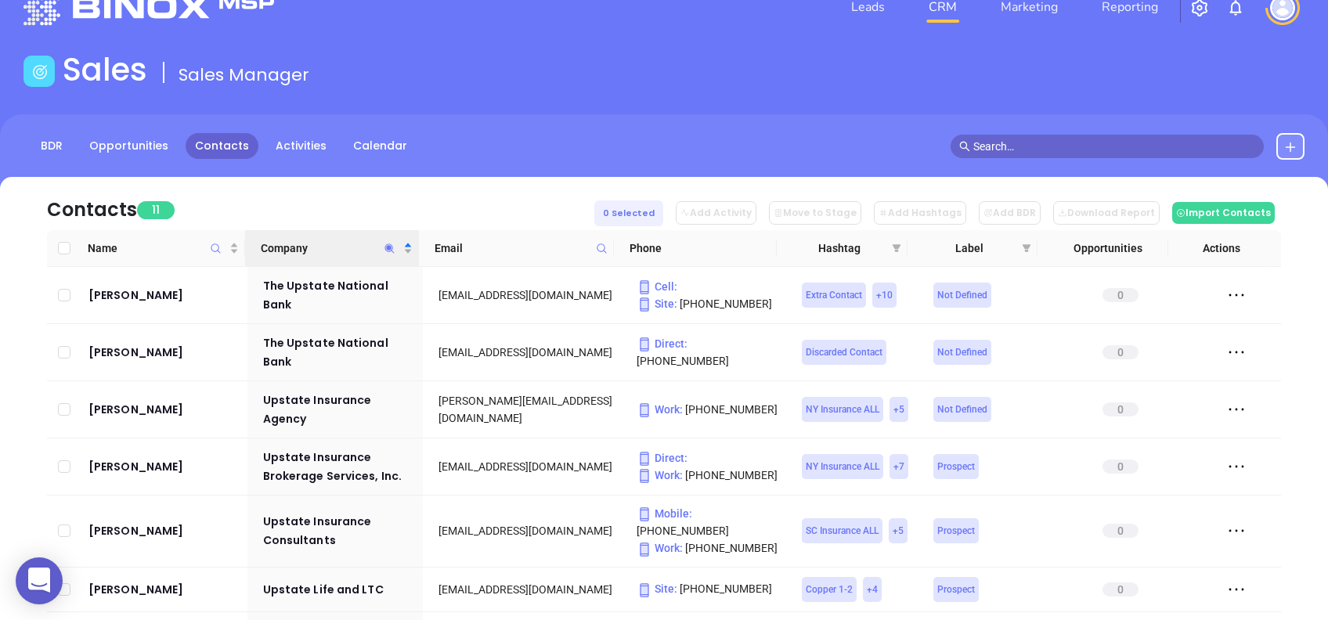
click at [395, 250] on icon "Company" at bounding box center [390, 249] width 12 height 12
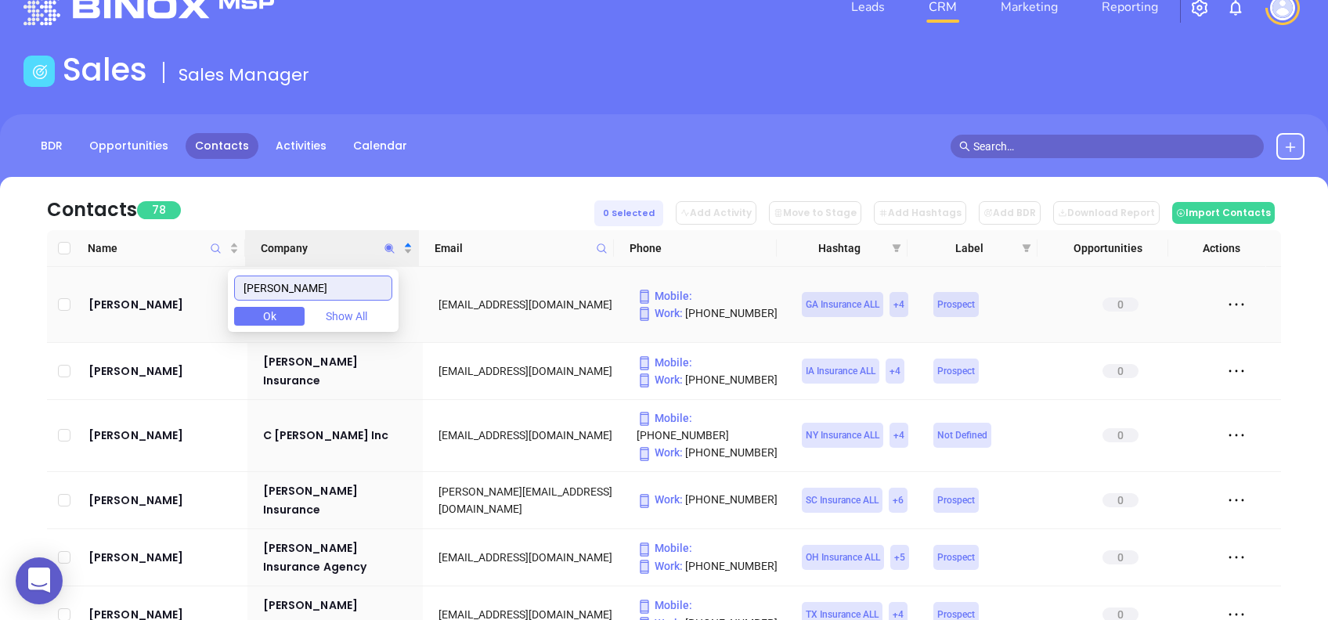
drag, startPoint x: 320, startPoint y: 282, endPoint x: 183, endPoint y: 266, distance: 137.9
click at [183, 266] on body "0 Leads CRM Marketing Reporting Financial Leads Leads Sales Sales Manager BDR O…" at bounding box center [664, 273] width 1328 height 620
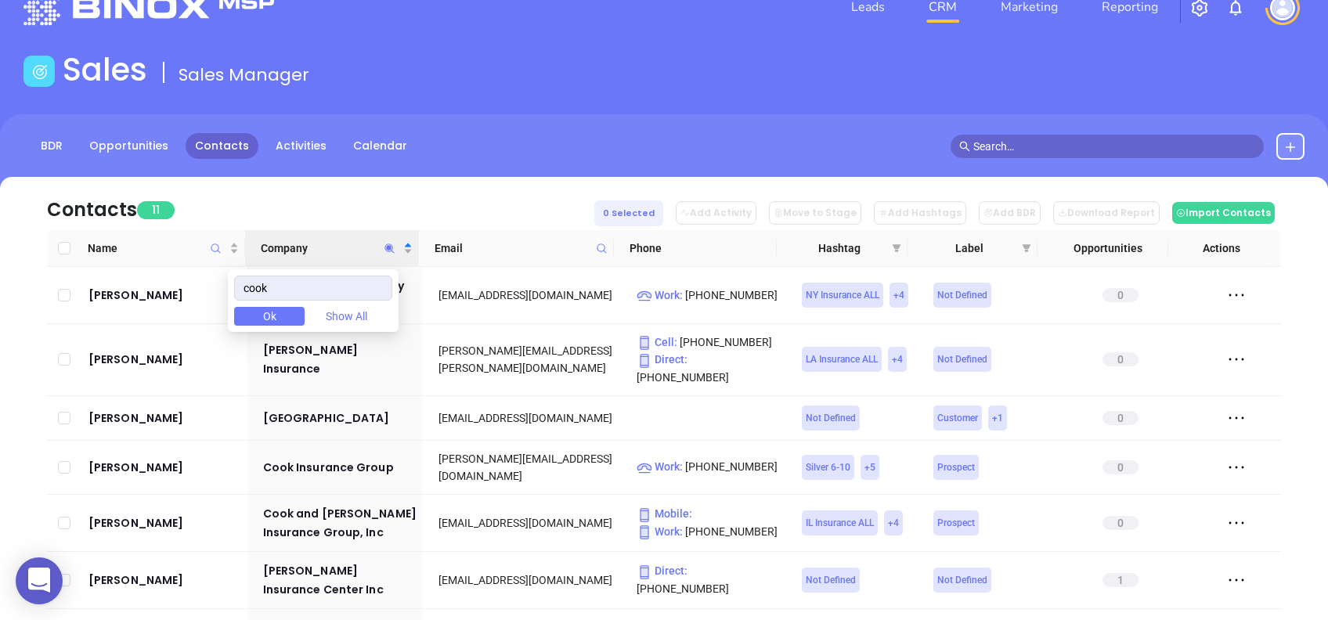
click at [345, 212] on div "Contacts 11 0 Selected Add Activity Move to Stage Add Hashtags Add BDR Download…" at bounding box center [664, 203] width 1234 height 53
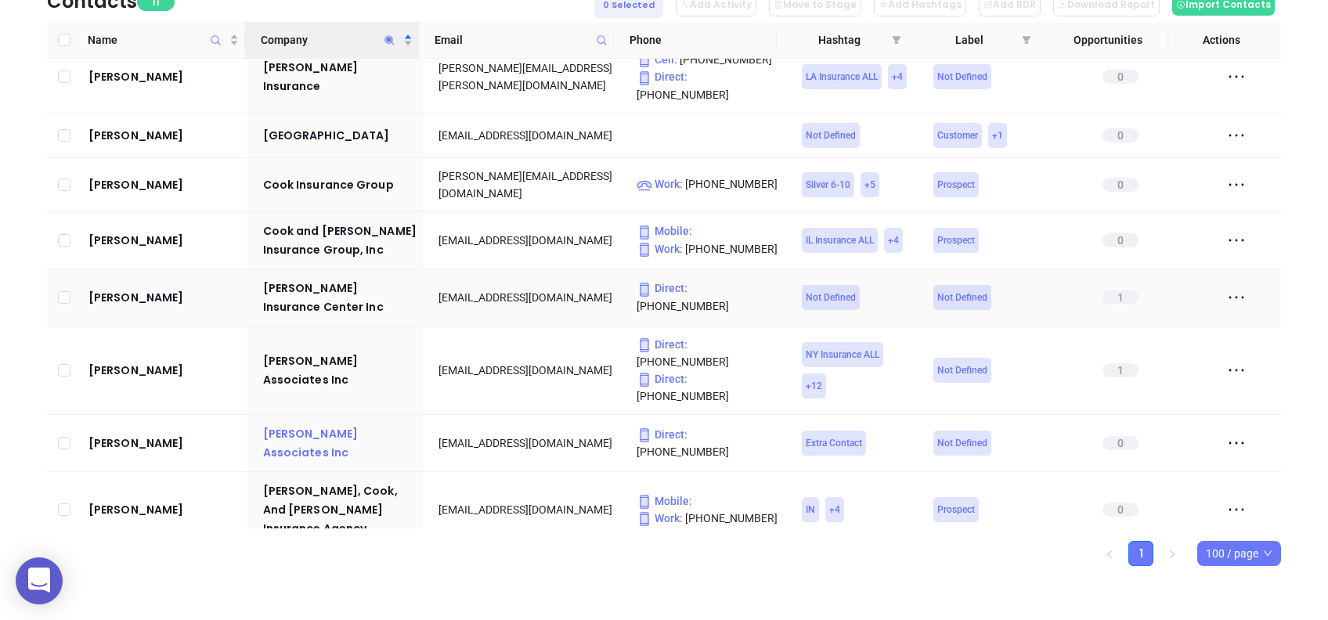
scroll to position [134, 0]
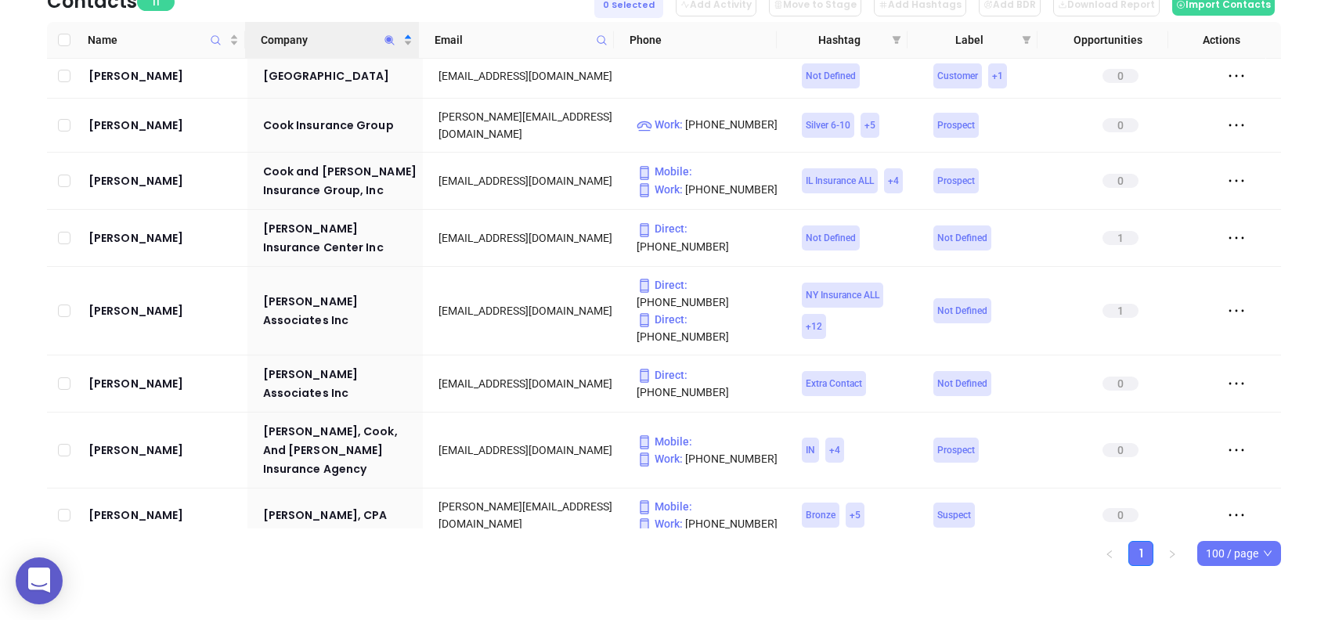
click at [391, 34] on icon "Company" at bounding box center [390, 40] width 12 height 12
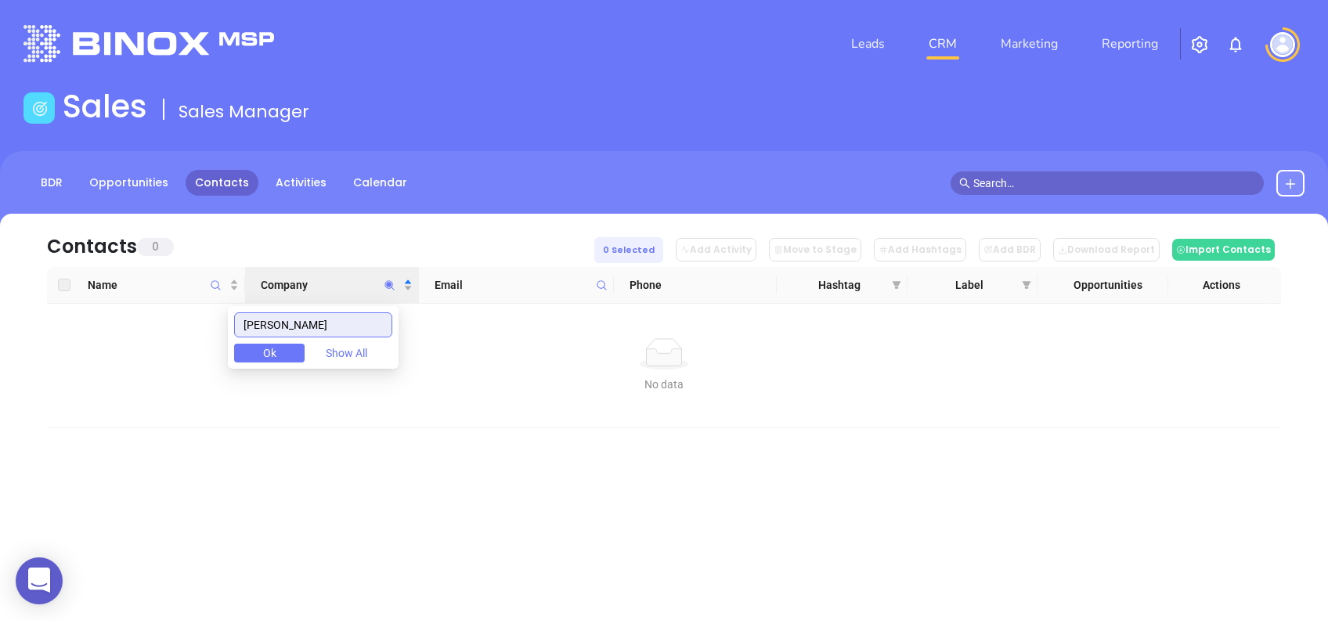
scroll to position [0, 0]
type input "[PERSON_NAME]"
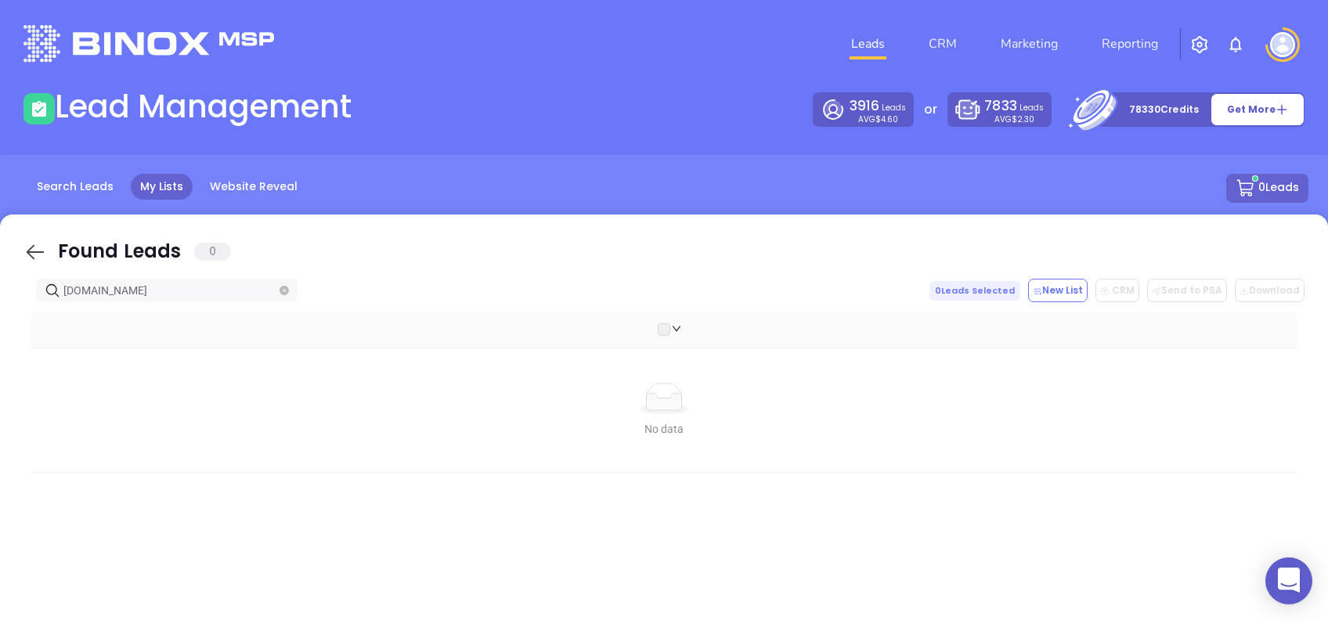
click at [40, 250] on icon at bounding box center [34, 251] width 23 height 23
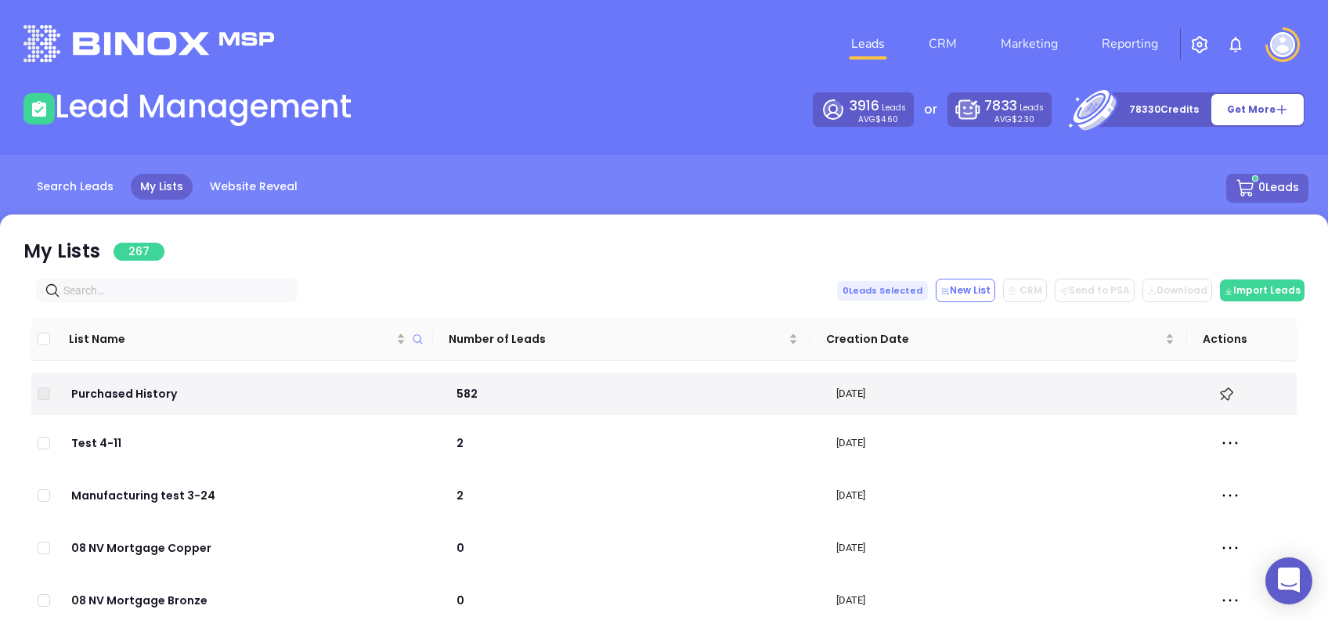
click at [169, 288] on input "text" at bounding box center [169, 290] width 213 height 17
paste input "[DOMAIN_NAME]"
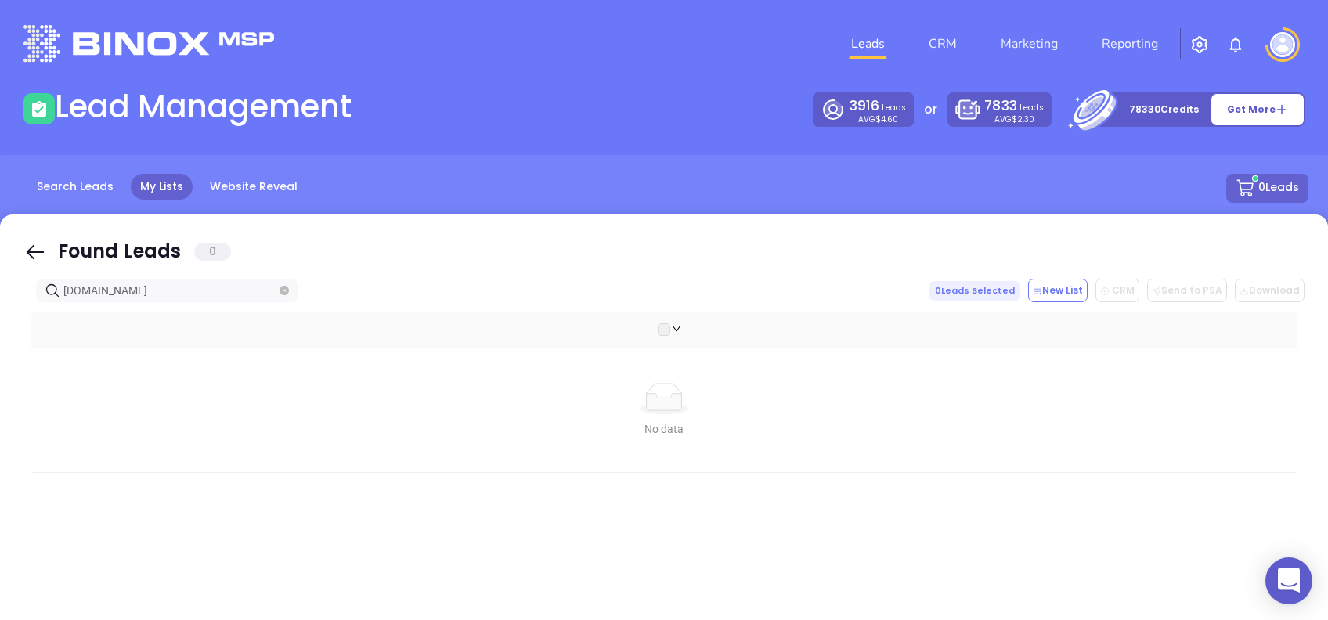
type input "[DOMAIN_NAME]"
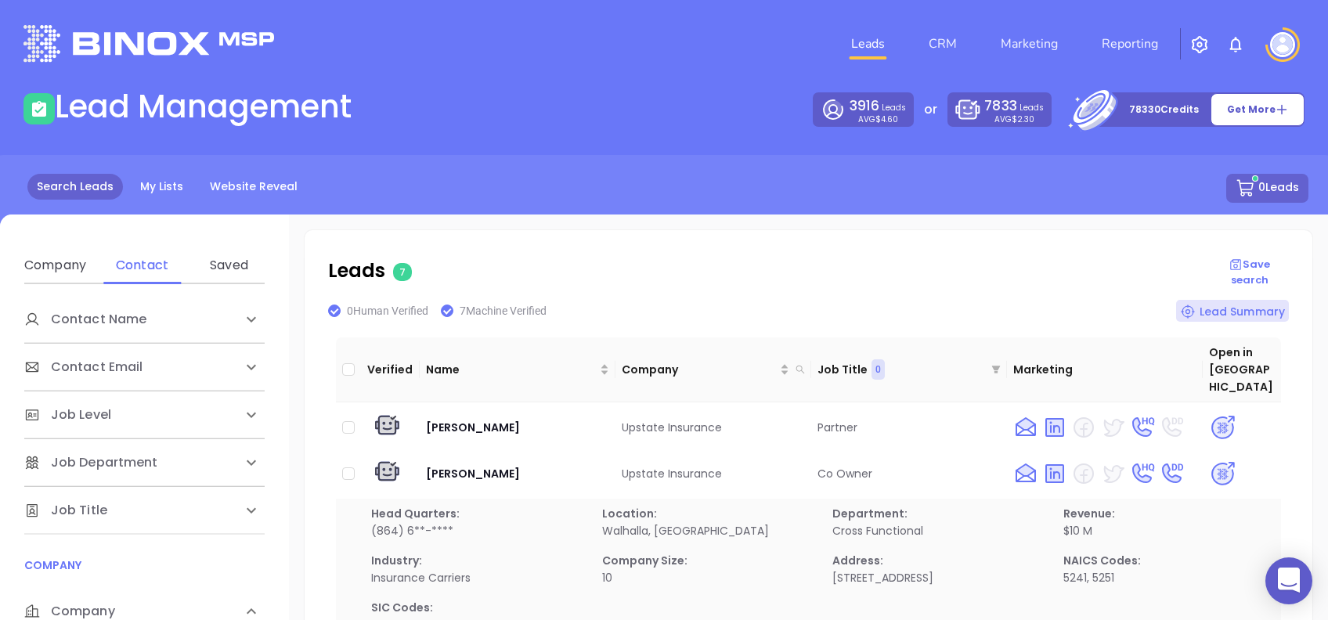
scroll to position [195, 0]
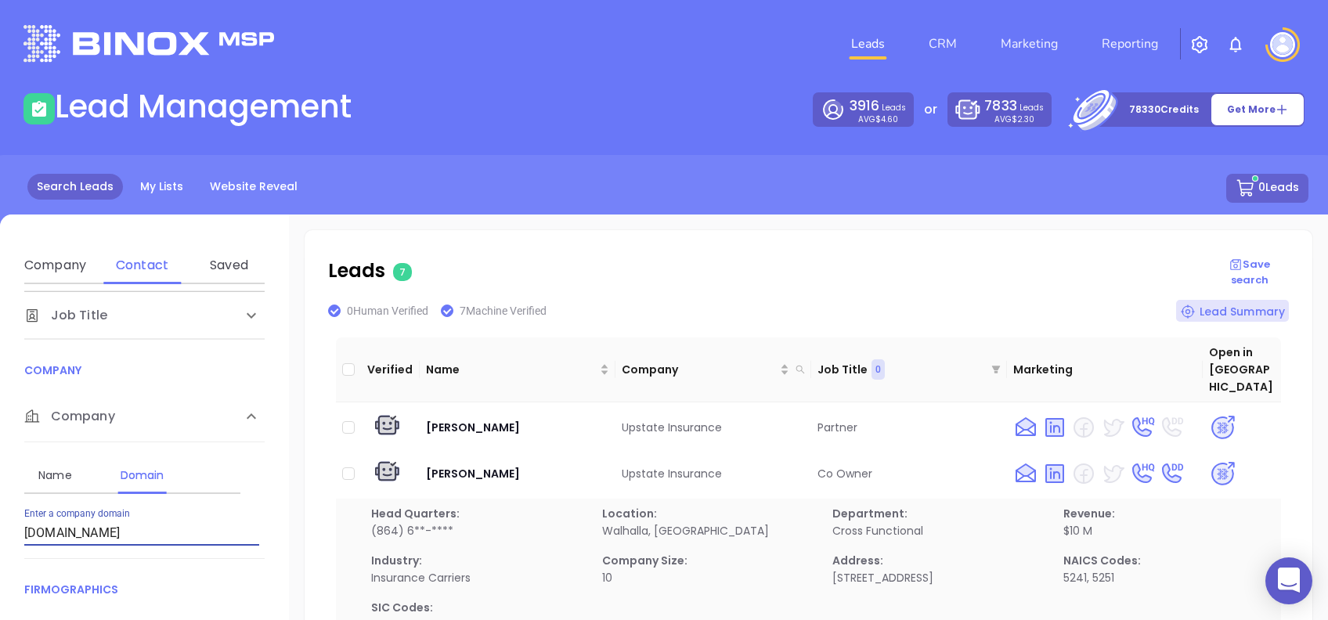
drag, startPoint x: 168, startPoint y: 534, endPoint x: 0, endPoint y: 514, distance: 168.8
click at [0, 516] on html "0 Leads CRM Marketing Reporting Financial Leads Leads Lead Management 3916 Lead…" at bounding box center [664, 310] width 1328 height 620
paste input "jtcook"
type input "[DOMAIN_NAME]"
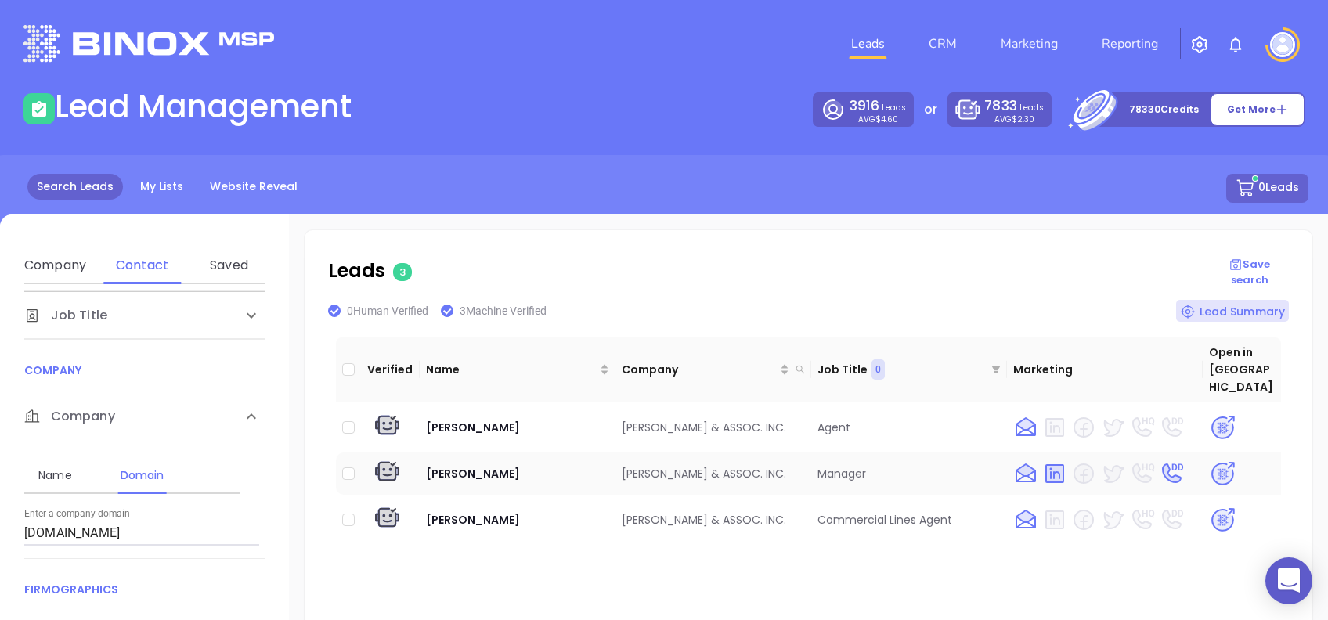
click at [1210, 460] on img at bounding box center [1222, 473] width 27 height 27
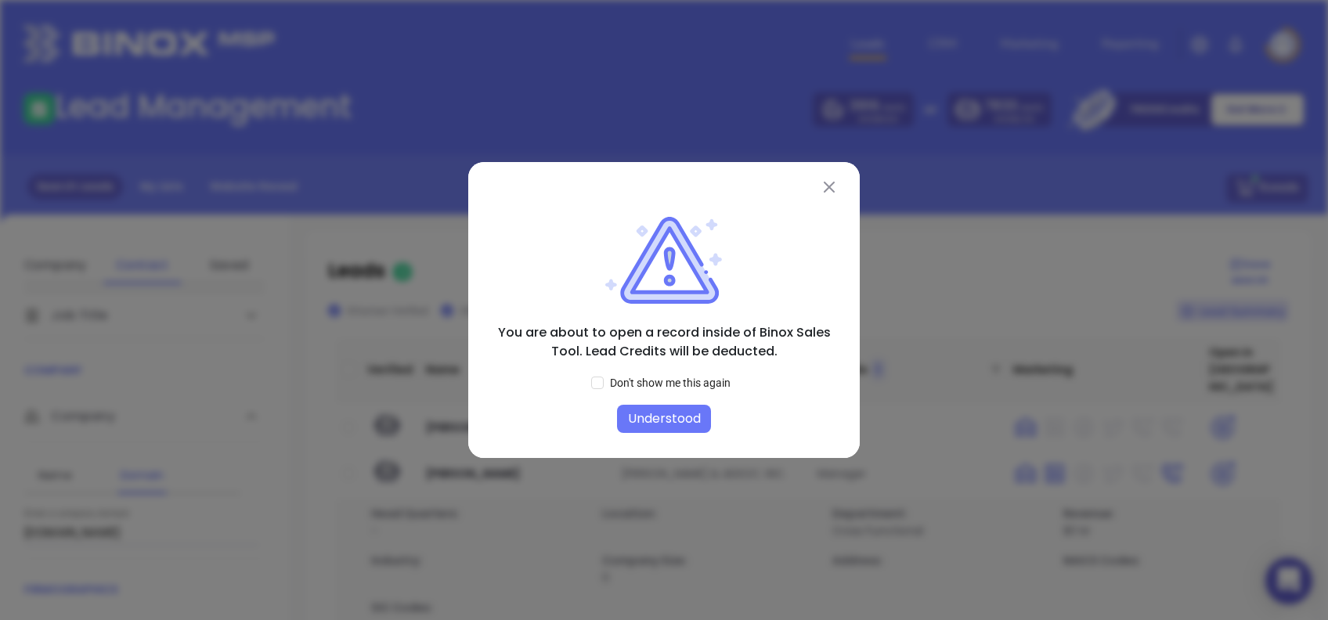
click at [695, 415] on button "Understood" at bounding box center [664, 419] width 94 height 28
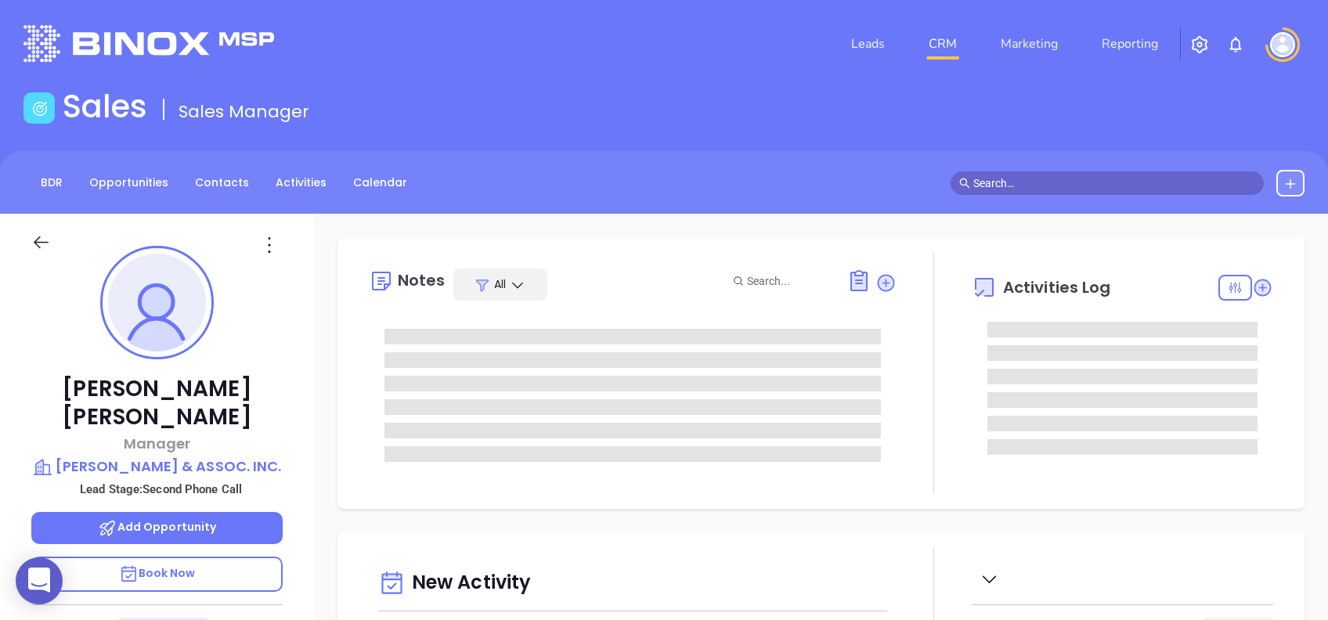
type input "[DATE]"
type input "[PERSON_NAME]"
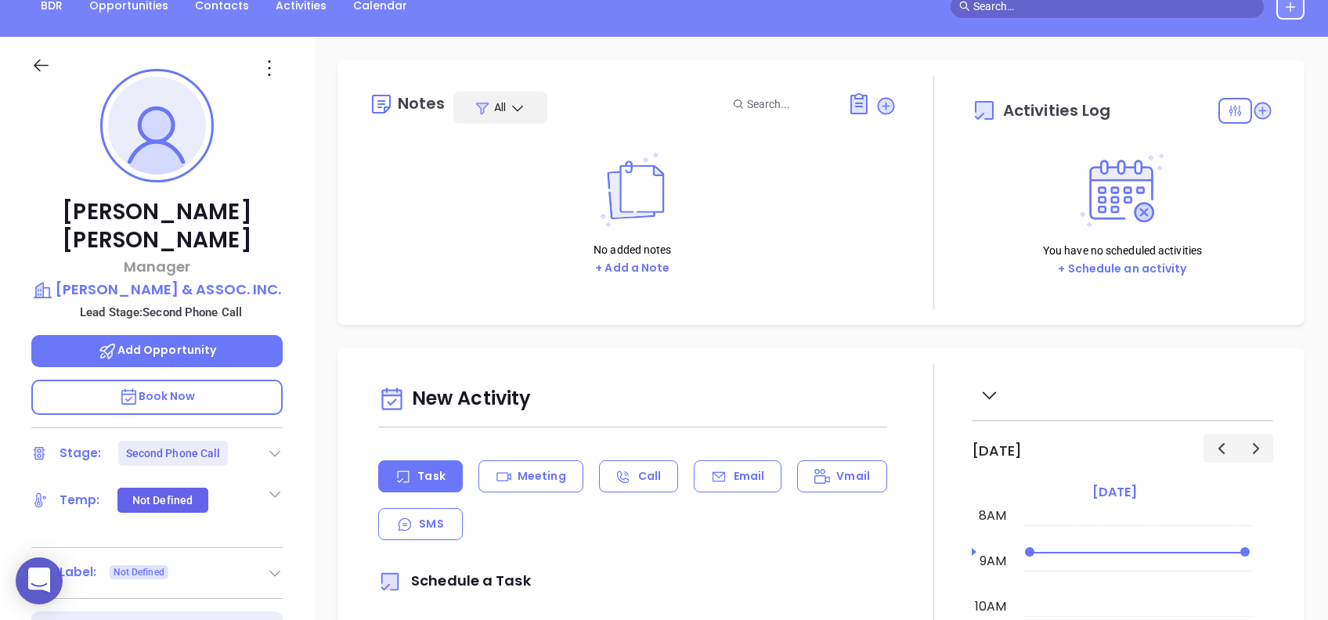
scroll to position [208, 0]
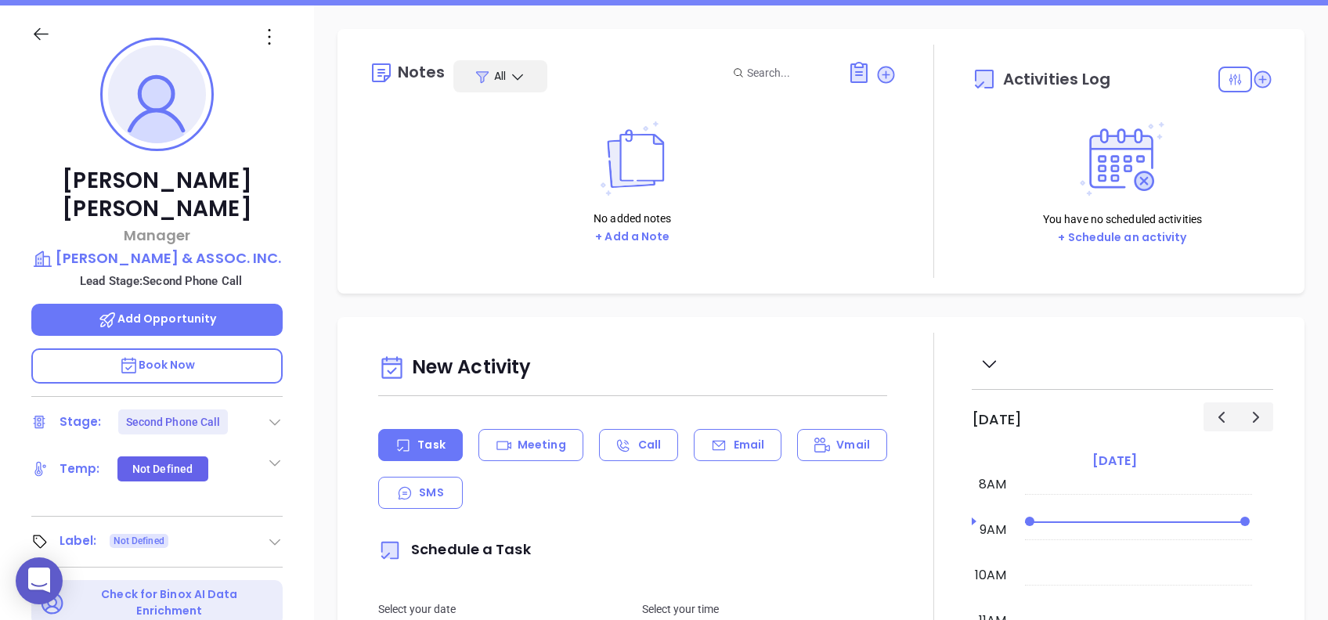
click at [264, 31] on icon at bounding box center [269, 36] width 25 height 25
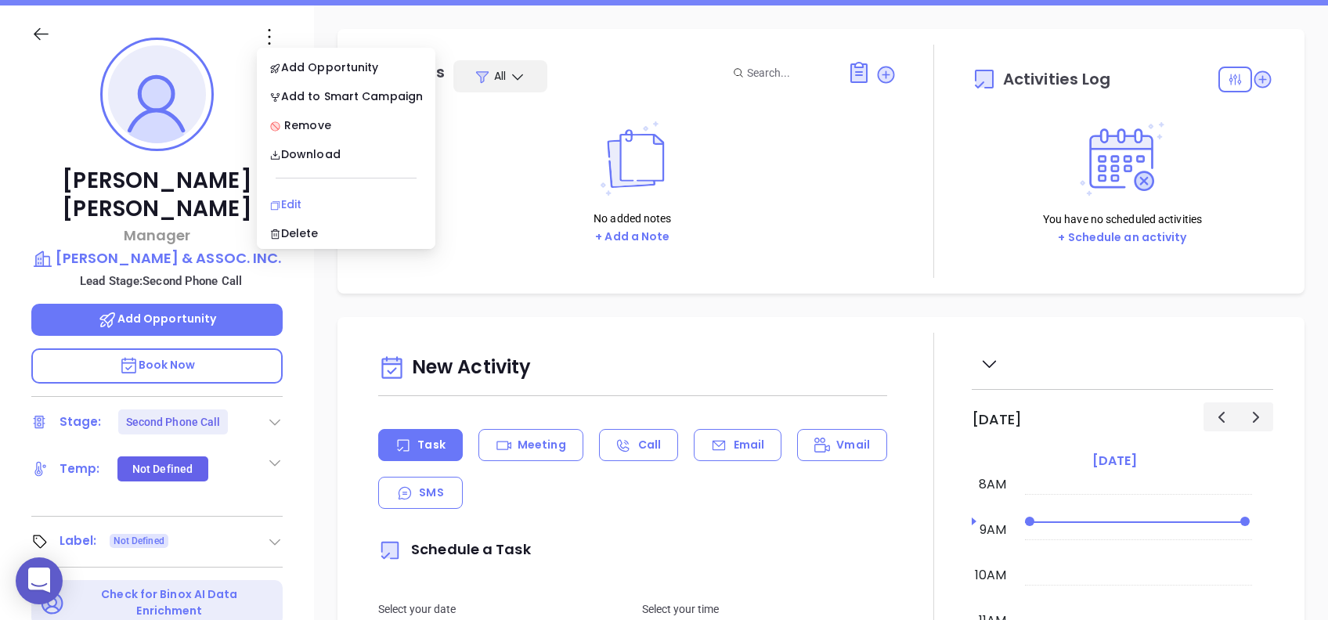
click at [310, 204] on div "Edit" at bounding box center [345, 204] width 153 height 17
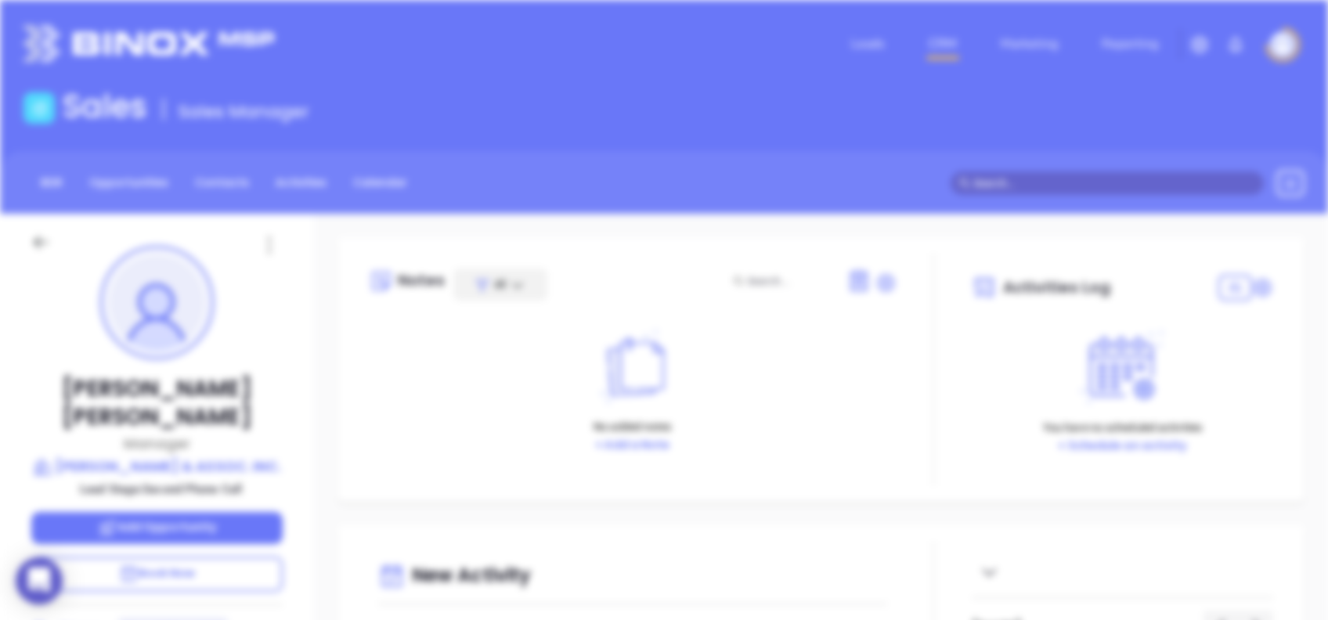
scroll to position [0, 0]
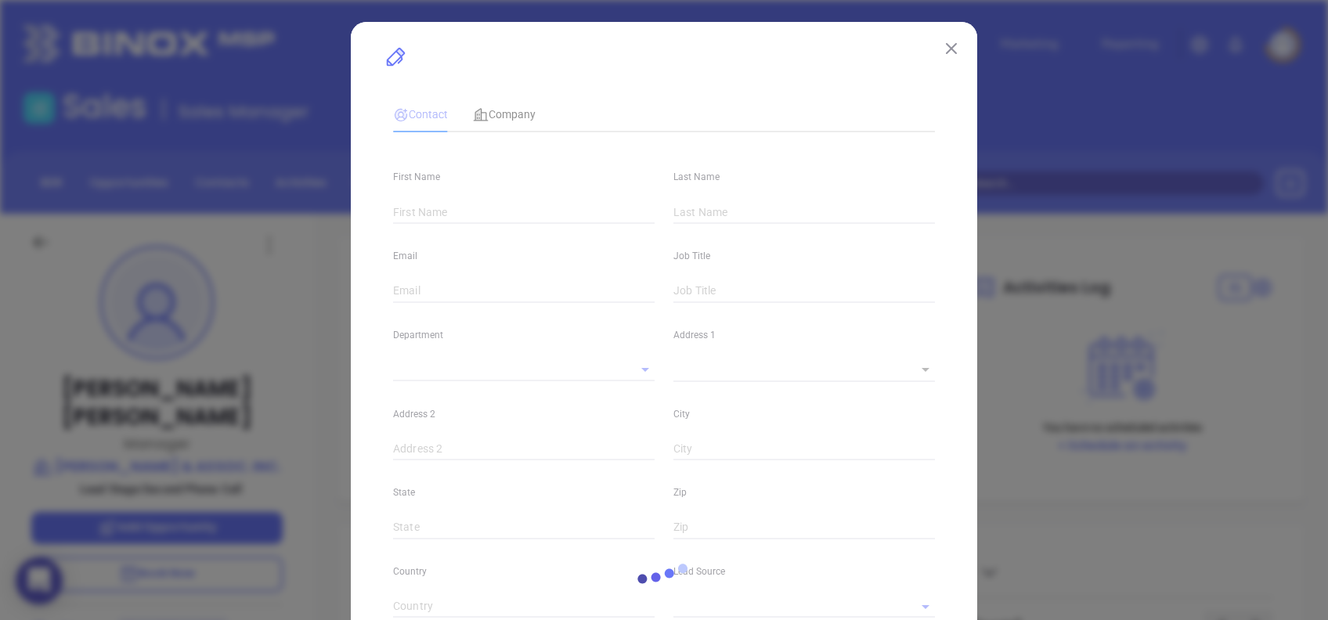
type input "[PERSON_NAME]"
type input "[PERSON_NAME][EMAIL_ADDRESS][DOMAIN_NAME]"
type input "Manager"
type input "1"
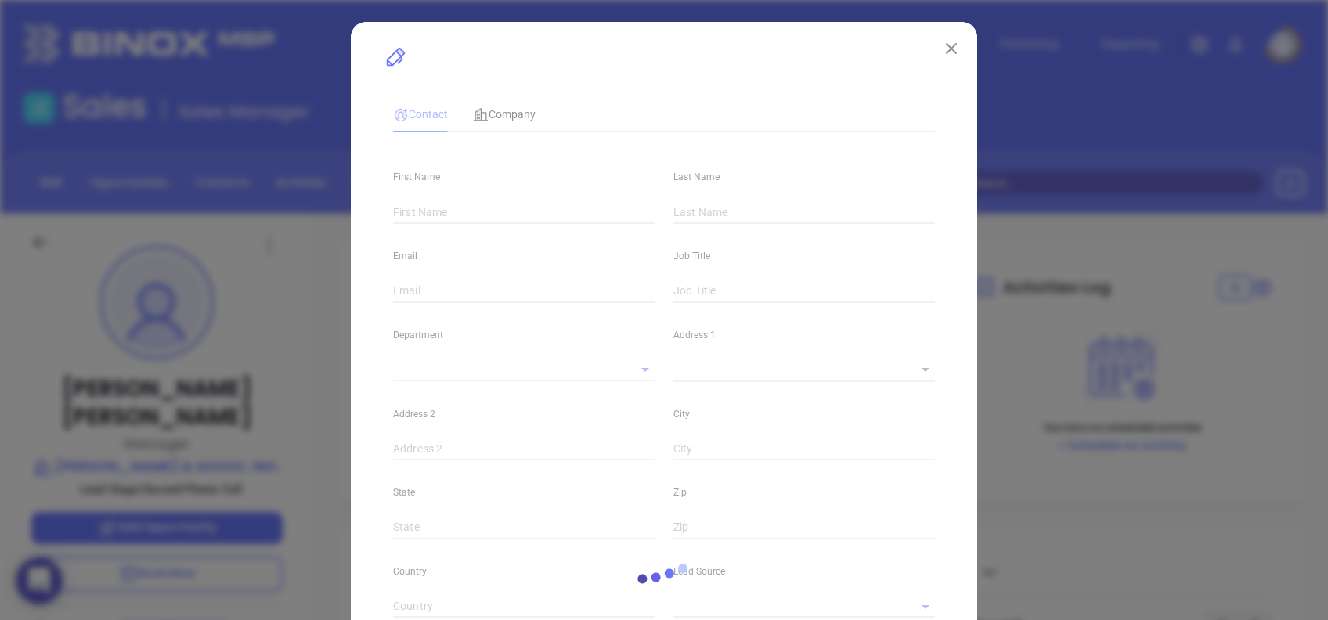
type input "[DOMAIN_NAME][URL][PERSON_NAME]"
type input "Marketing"
type input "Website Reveal"
type input "undefined undefined"
type input "Second Phone Call"
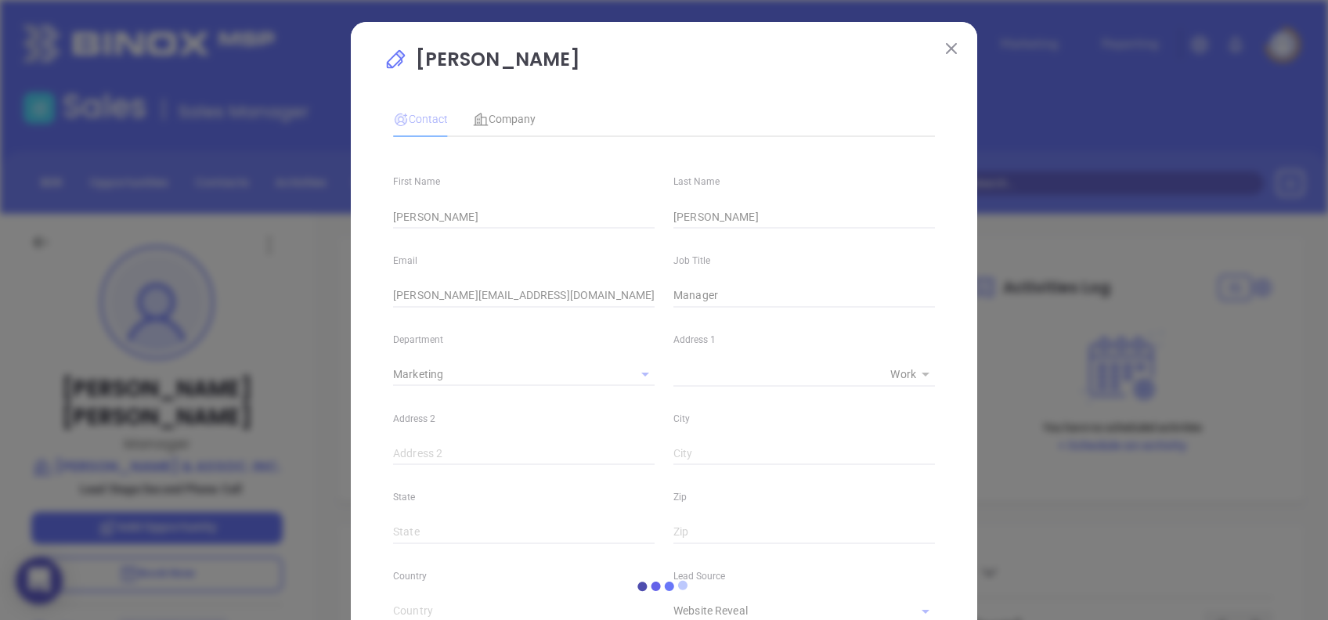
type input "1"
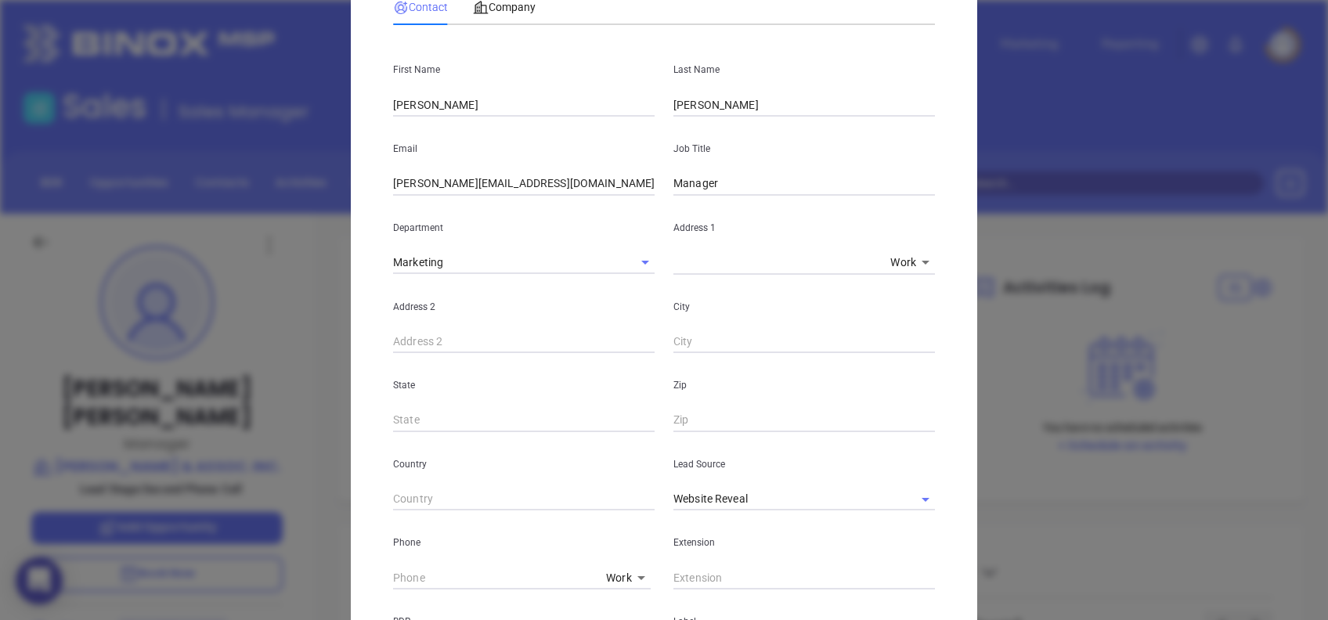
scroll to position [208, 0]
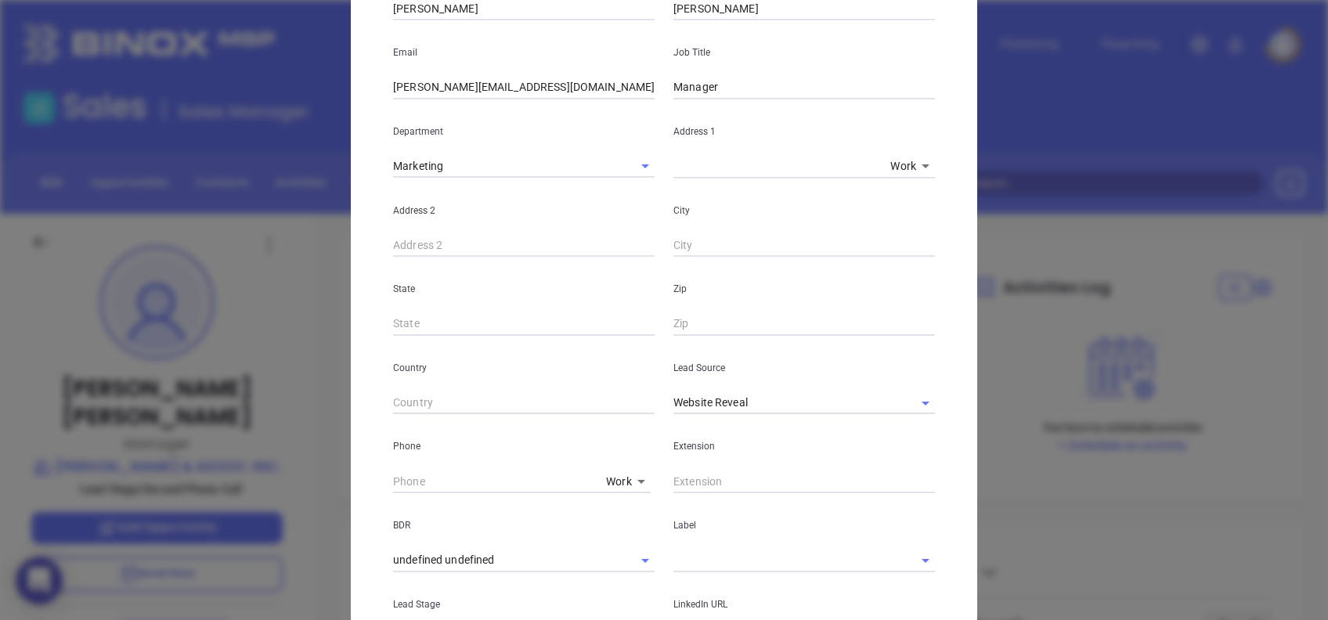
click at [777, 420] on div "Extension" at bounding box center [804, 453] width 280 height 79
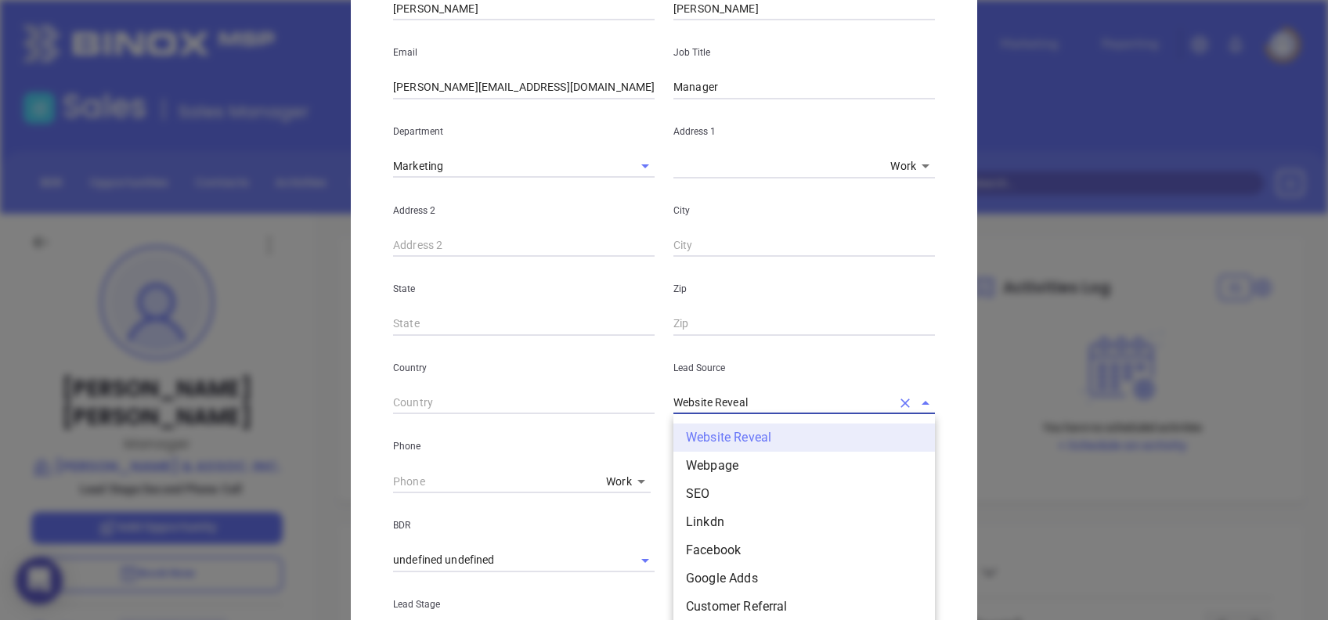
click at [774, 408] on input "Website Reveal" at bounding box center [782, 402] width 218 height 23
click at [733, 511] on li "Binox" at bounding box center [804, 522] width 262 height 28
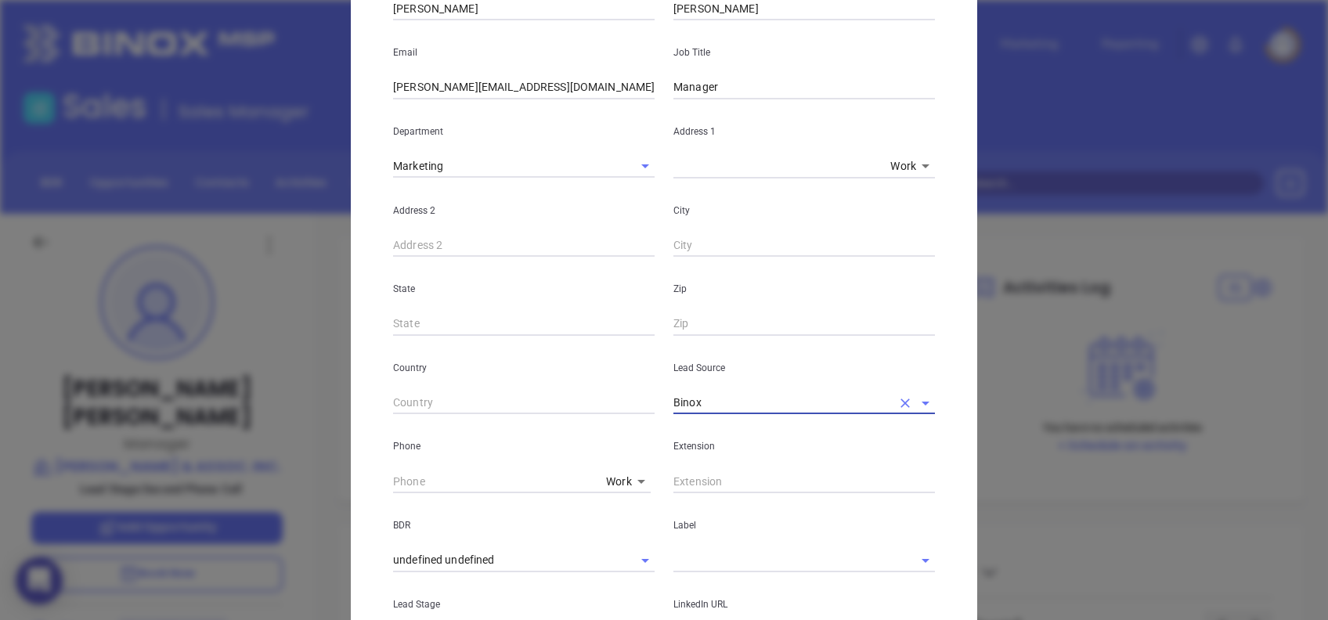
type input "Binox"
type input "( ) -"
click at [384, 478] on div "Phone Work 1" at bounding box center [524, 453] width 280 height 79
click at [386, 478] on div "Phone Work 1" at bounding box center [524, 453] width 280 height 79
click at [393, 478] on input "( ) -" at bounding box center [496, 481] width 207 height 23
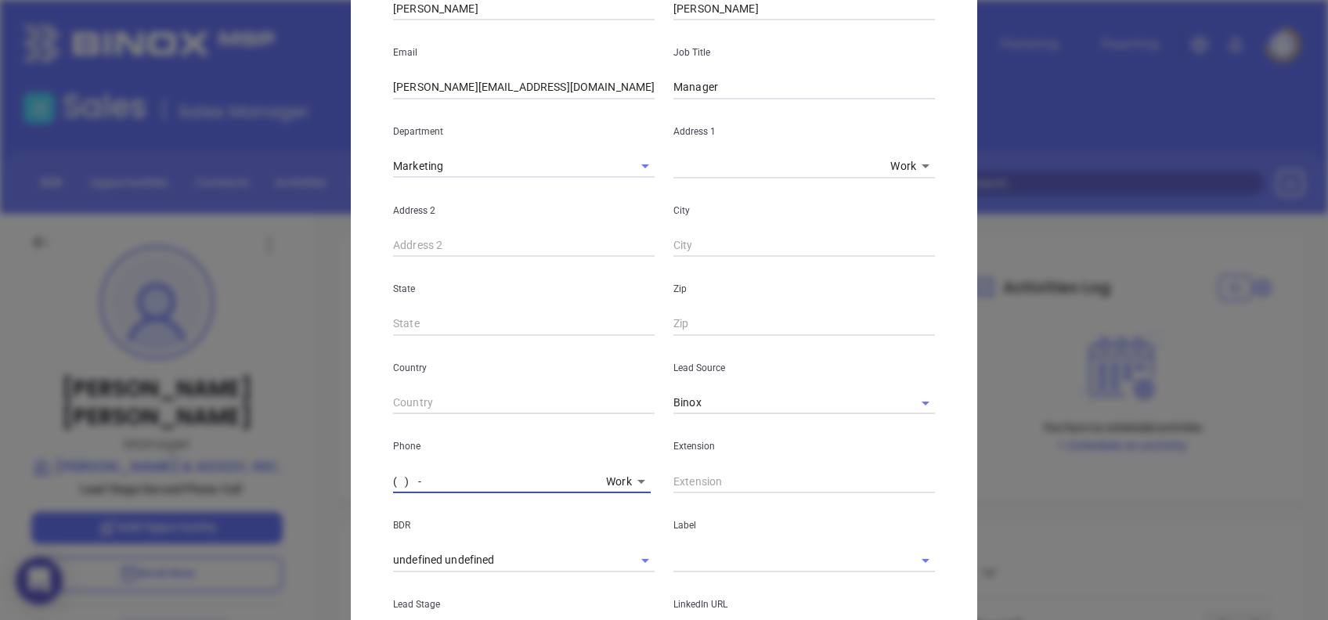
paste input "843) 756-7460"
type input "(843) 756-7460"
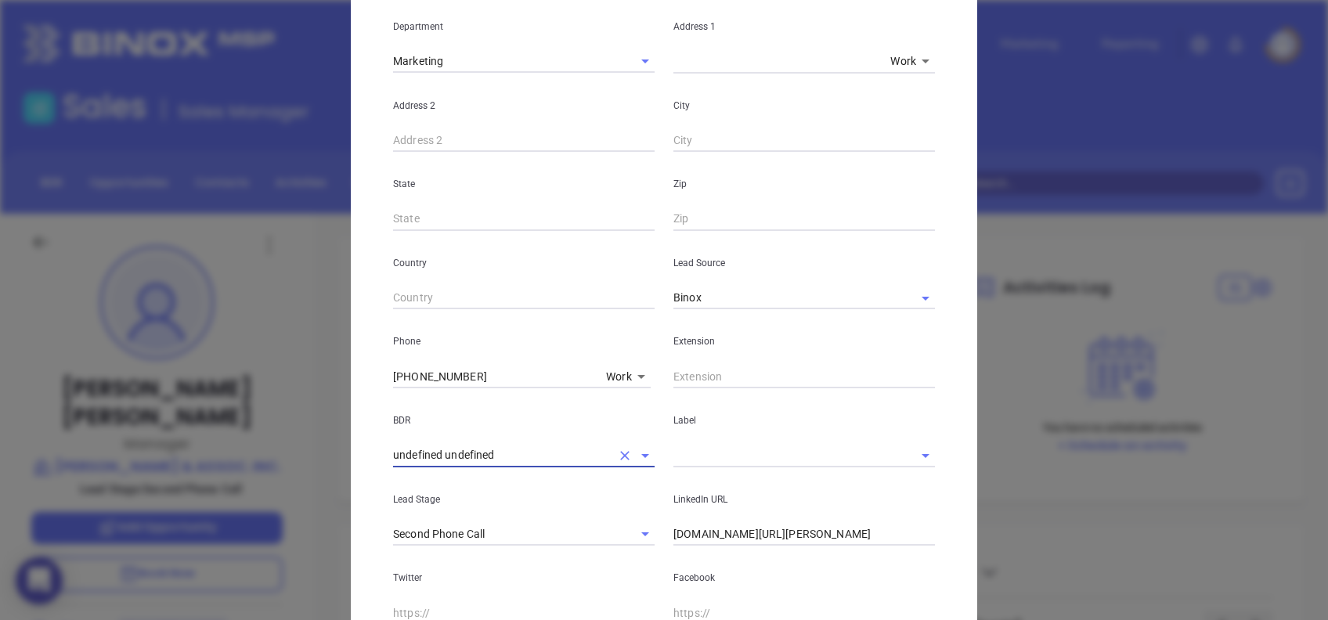
scroll to position [417, 0]
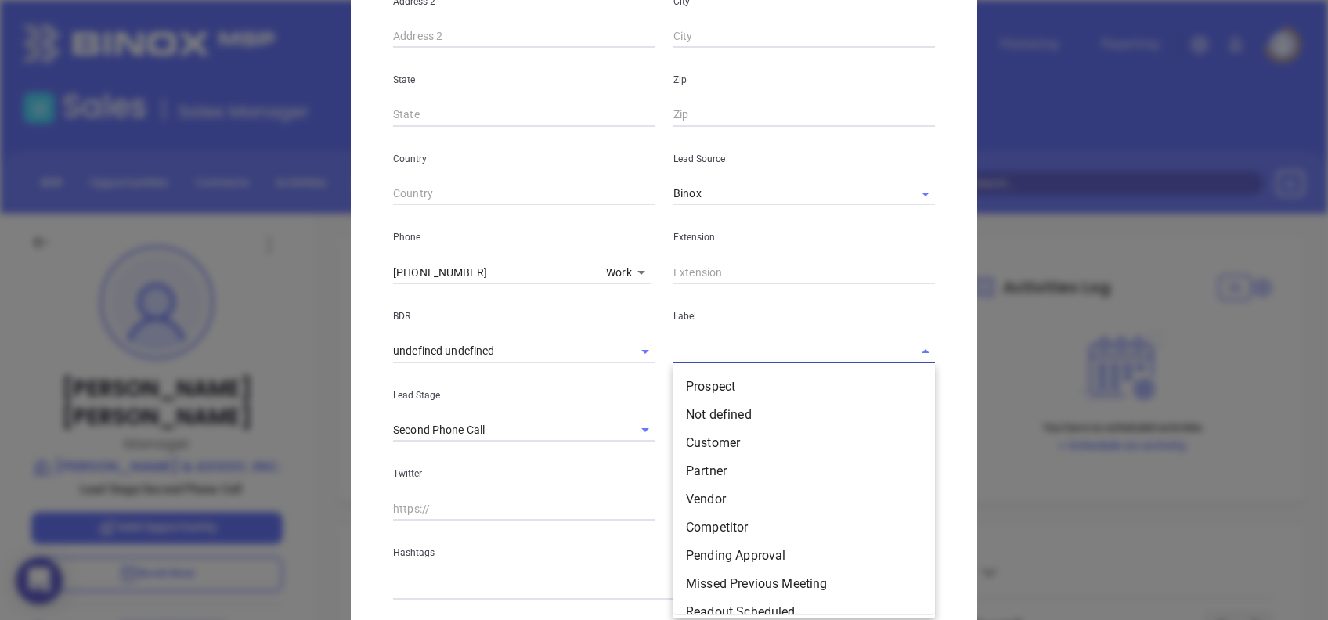
click at [695, 351] on input "text" at bounding box center [782, 351] width 218 height 23
click at [714, 377] on li "Prospect" at bounding box center [804, 387] width 262 height 28
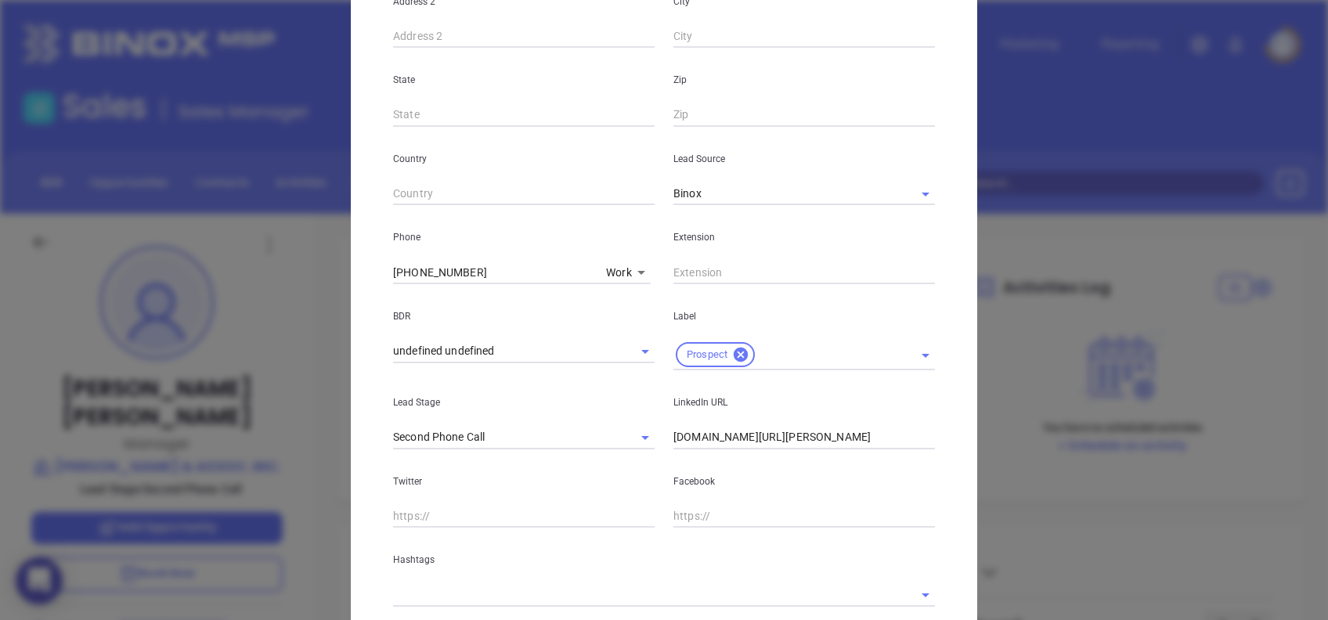
click at [849, 449] on input "linkedin.com/in/carrie-cox-81227639" at bounding box center [804, 437] width 262 height 23
click at [857, 438] on input "linkedin.com/in/carrie-cox-81227639" at bounding box center [804, 437] width 262 height 23
paste input "[DOMAIN_NAME][URL][PERSON_NAME]"
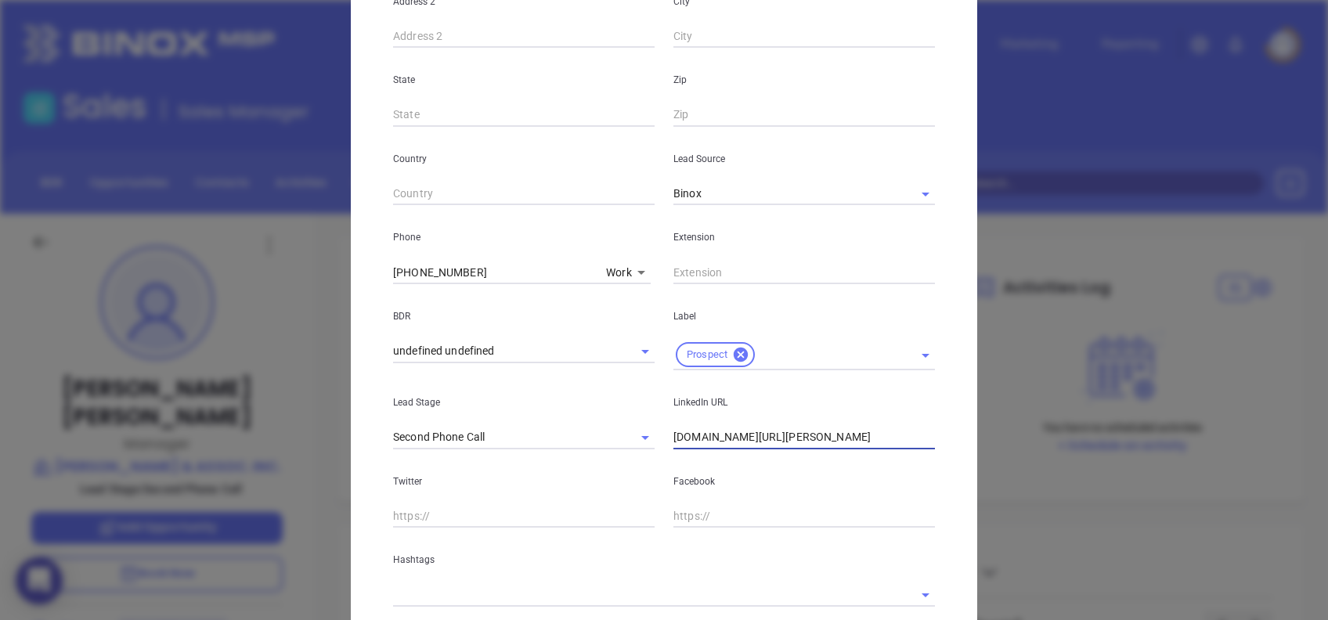
type input "[DOMAIN_NAME][URL][PERSON_NAME]"
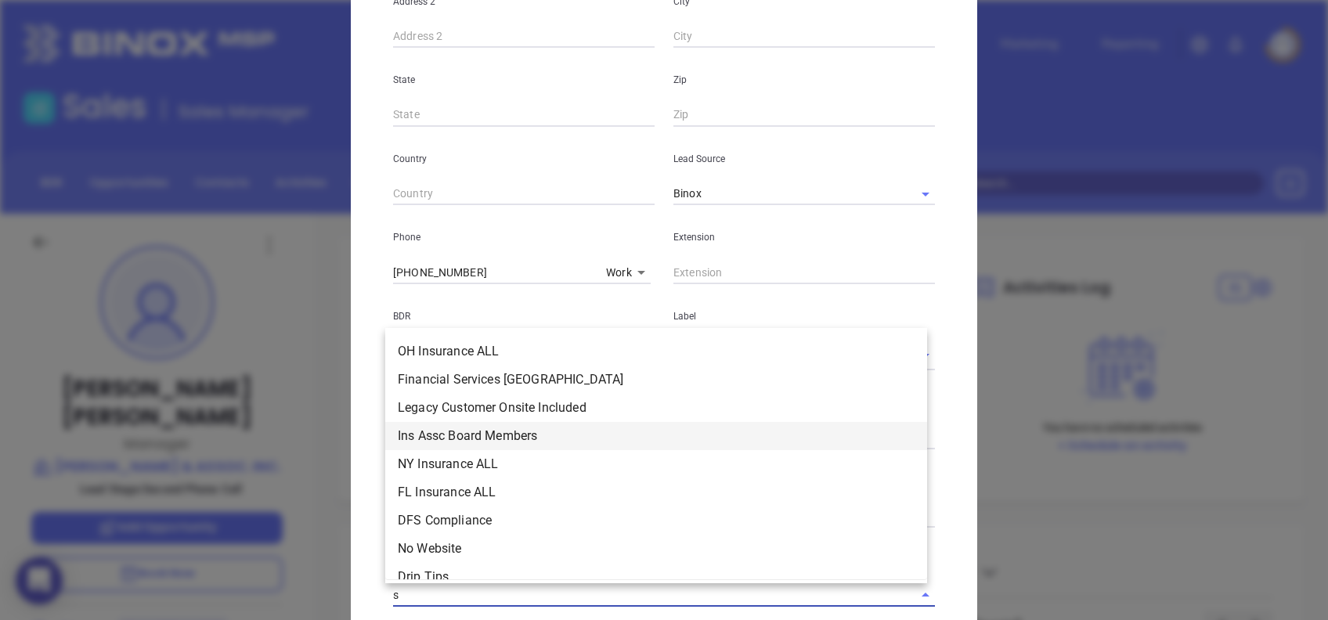
type input "sc"
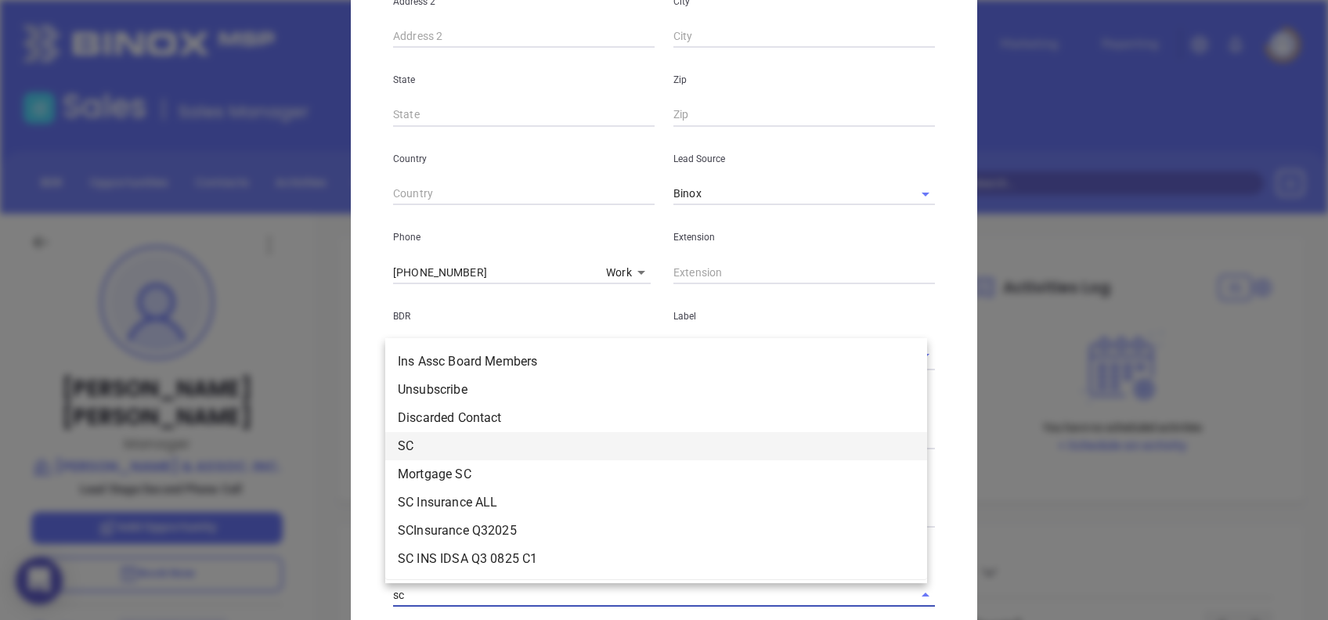
click at [529, 445] on li "SC" at bounding box center [656, 446] width 542 height 28
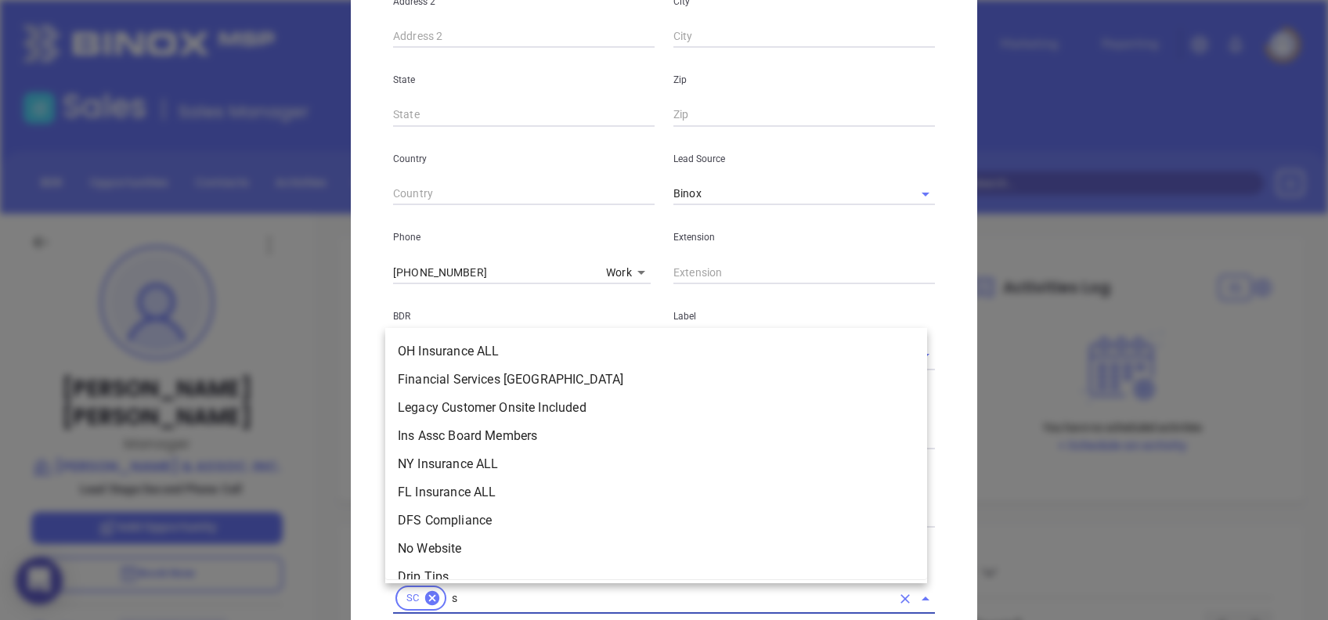
type input "sc"
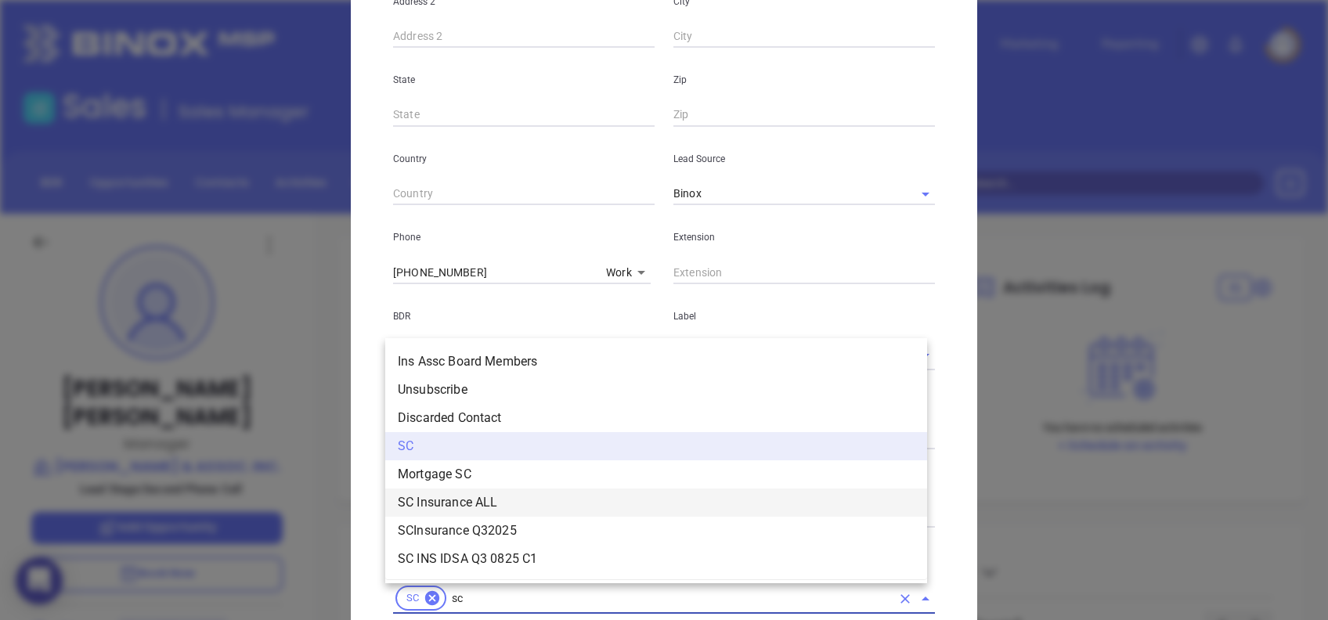
click at [492, 492] on li "SC Insurance ALL" at bounding box center [656, 503] width 542 height 28
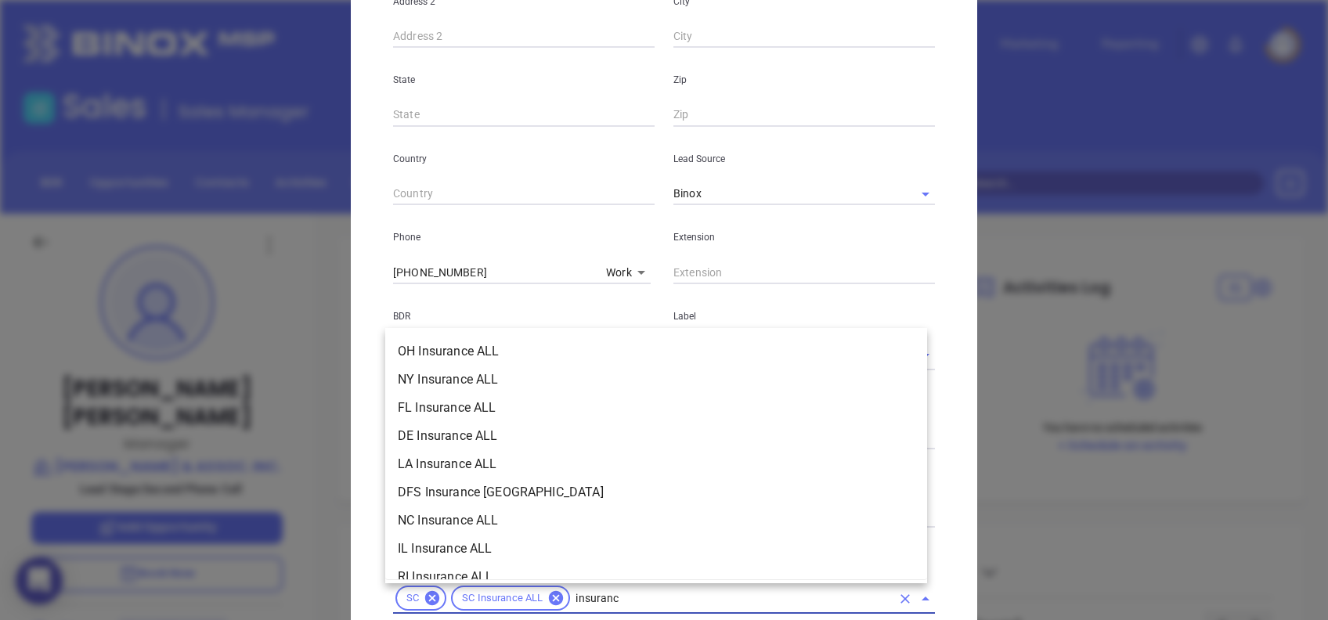
type input "insurance"
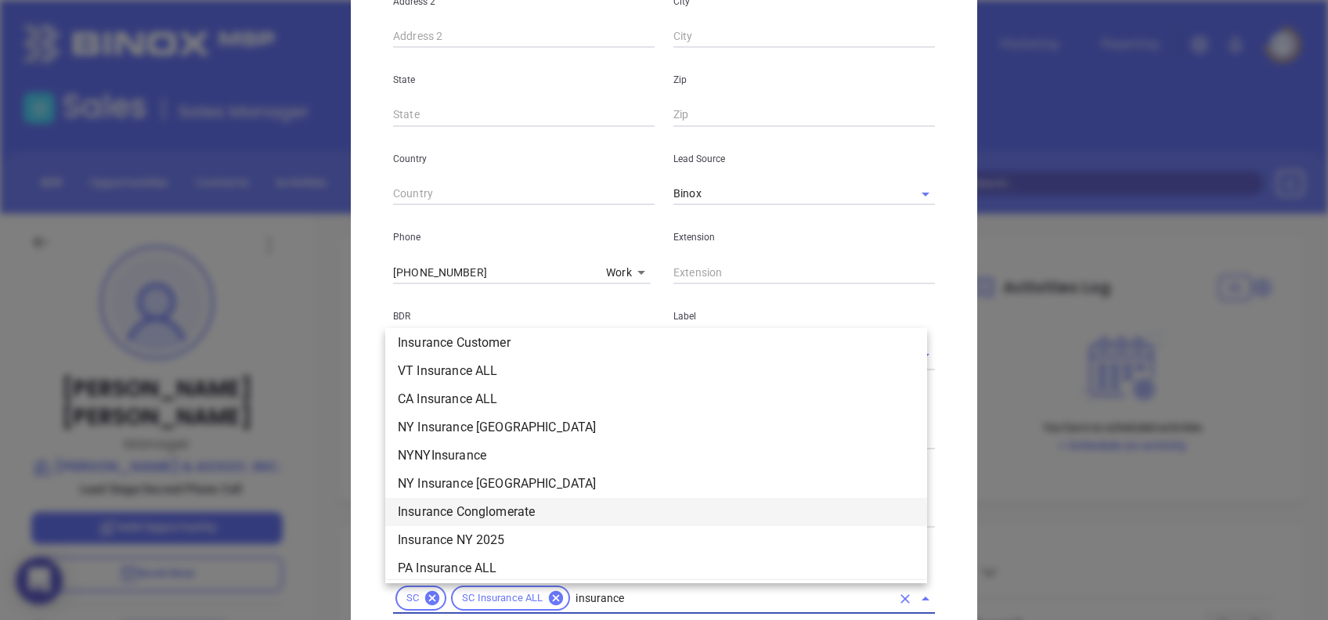
scroll to position [617, 0]
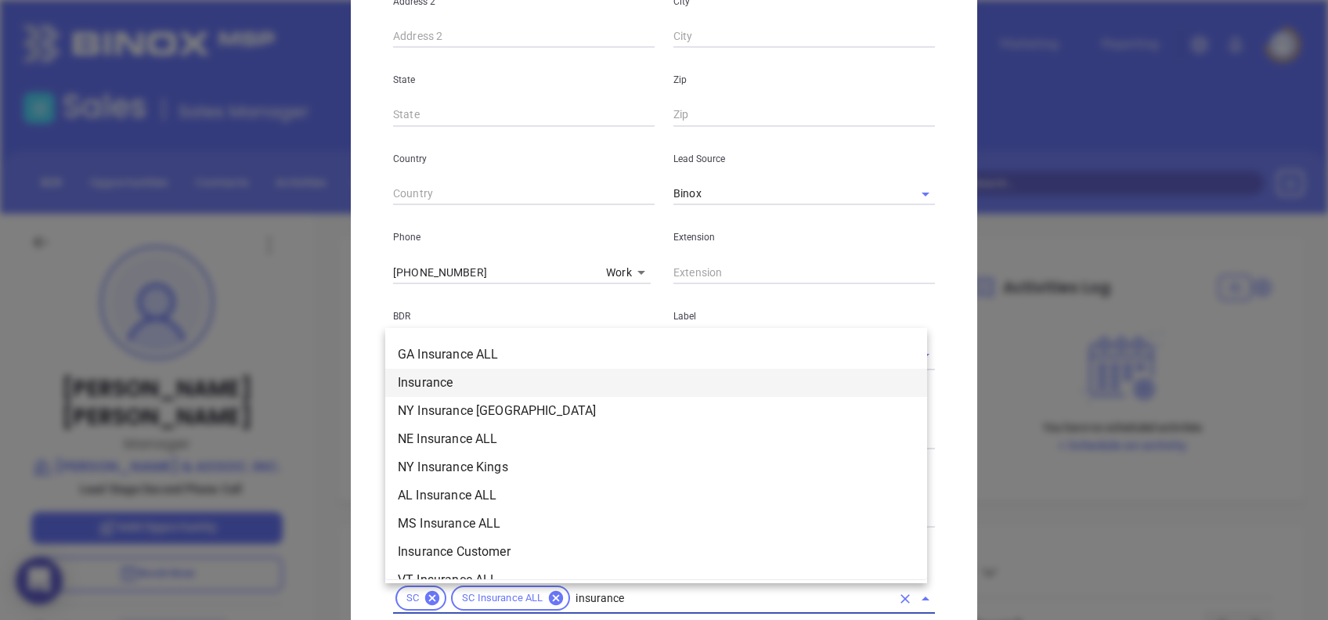
click at [430, 388] on li "Insurance" at bounding box center [656, 383] width 542 height 28
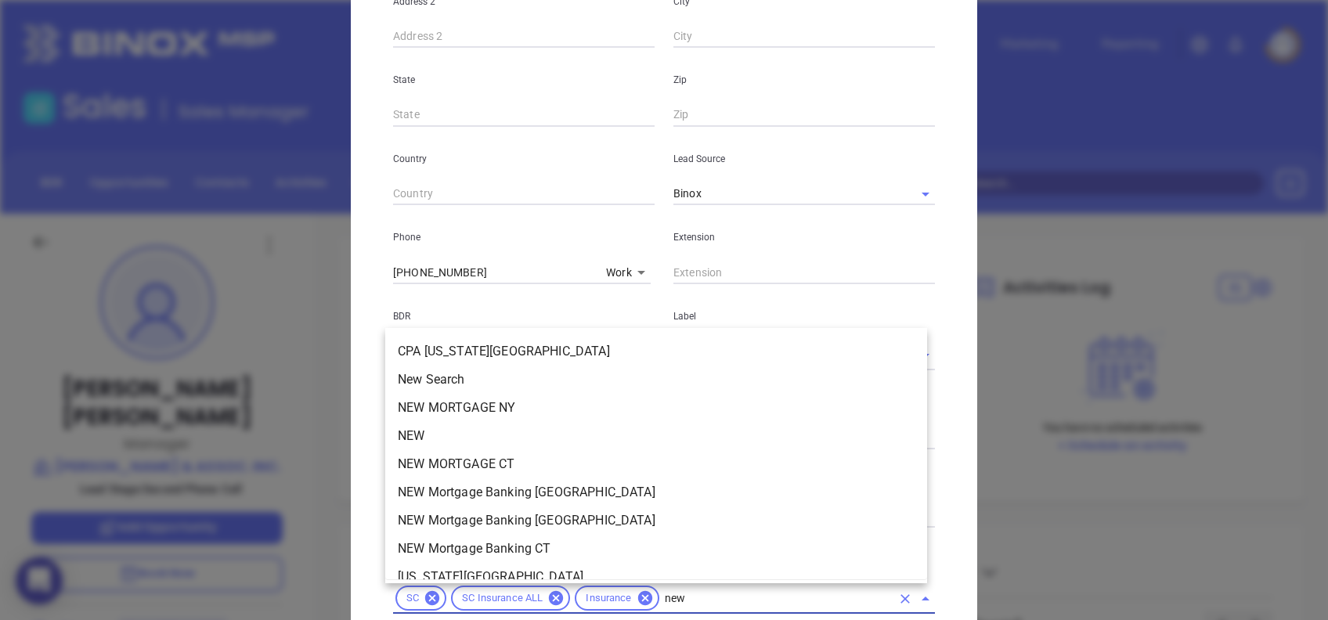
type input "new2"
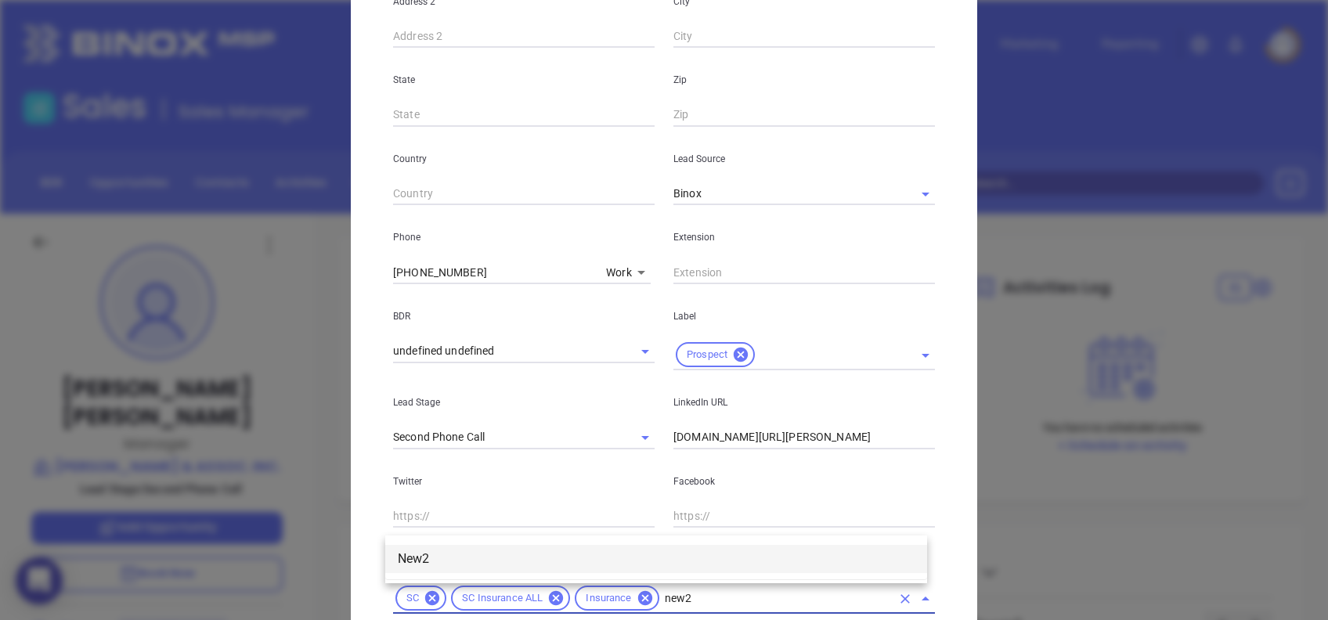
click at [508, 545] on li "New2" at bounding box center [656, 559] width 542 height 28
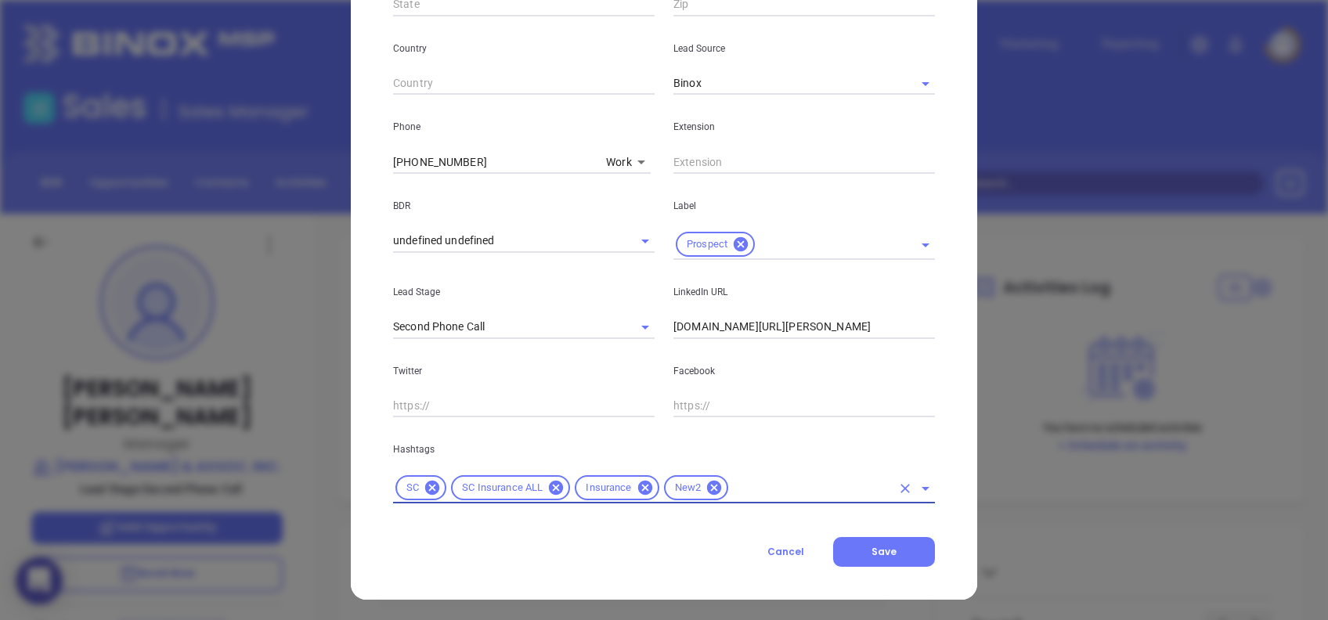
scroll to position [529, 0]
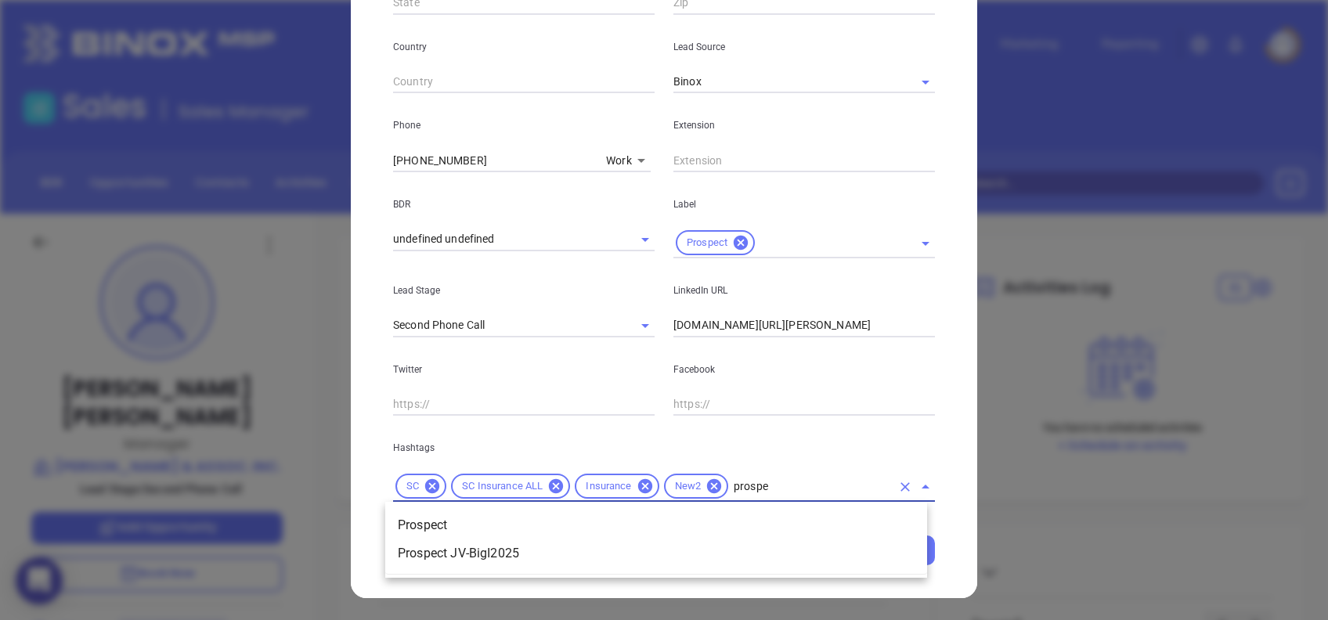
type input "prospec"
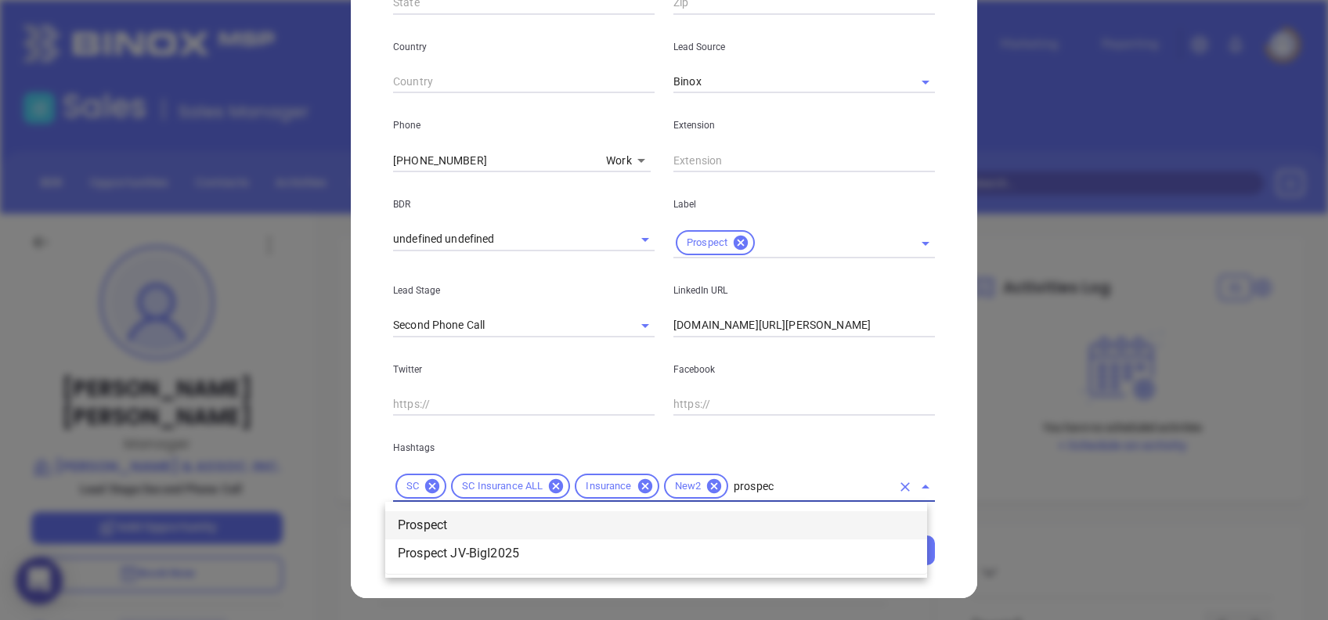
click at [786, 525] on li "Prospect" at bounding box center [656, 525] width 542 height 28
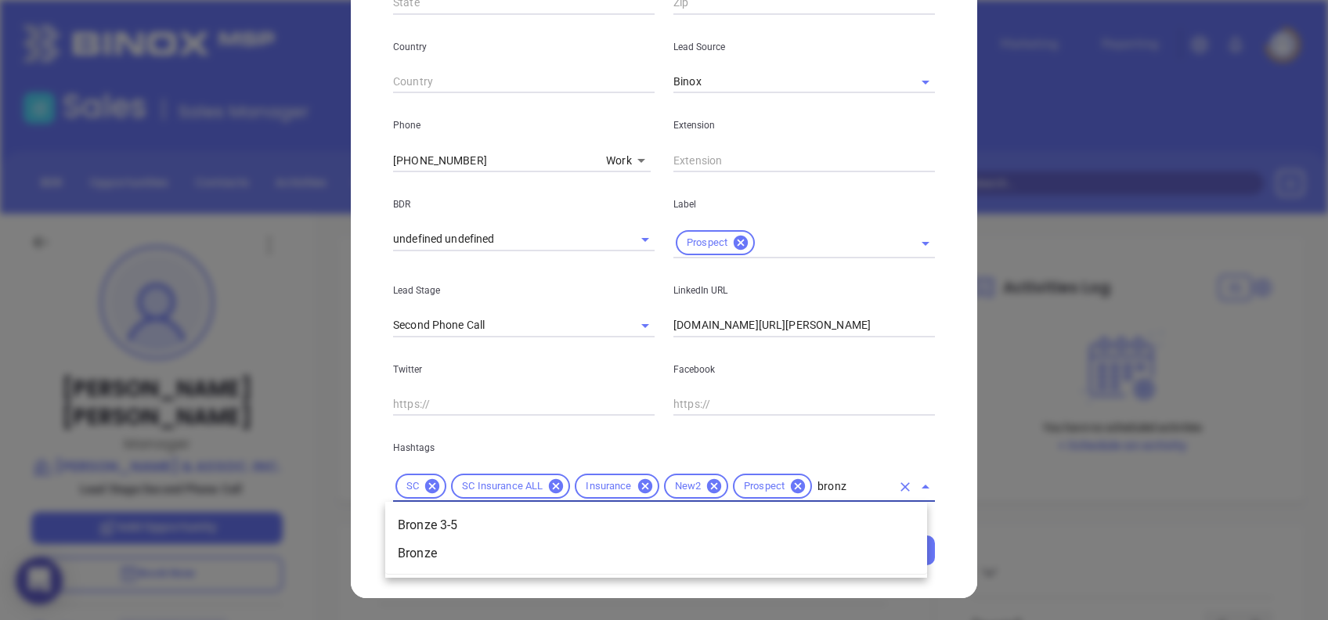
type input "bronze"
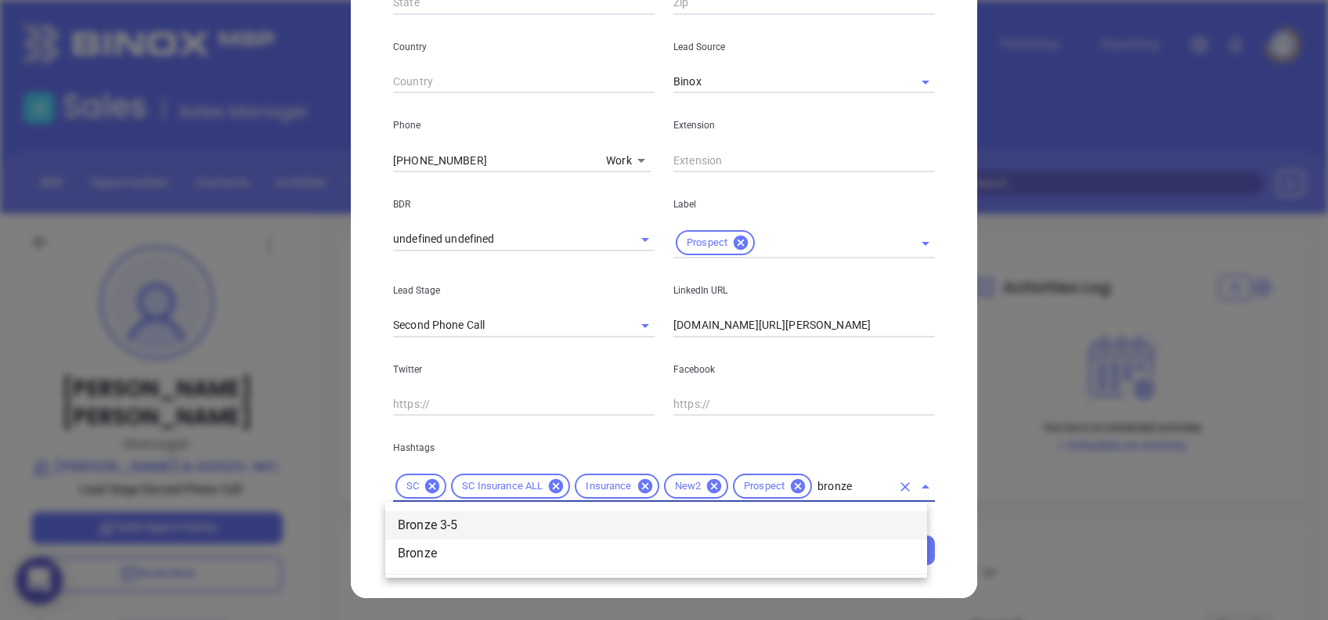
click at [734, 531] on li "Bronze 3-5" at bounding box center [656, 525] width 542 height 28
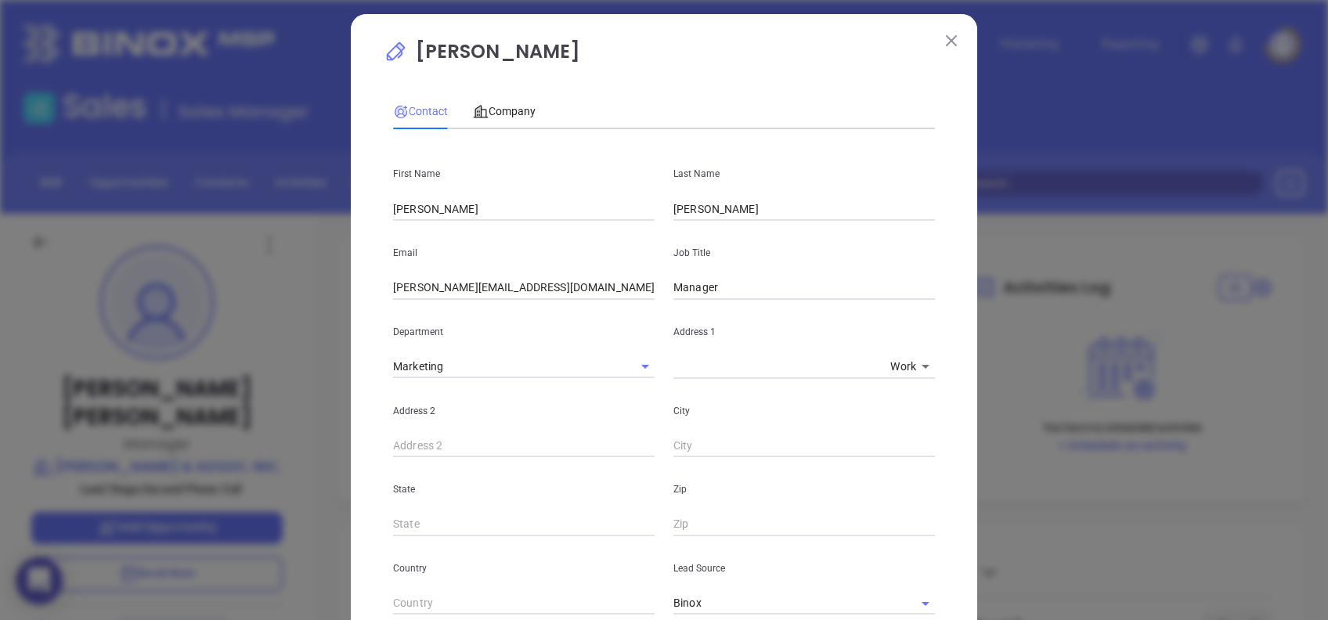
scroll to position [7, 0]
click at [527, 114] on span "Company" at bounding box center [504, 112] width 63 height 13
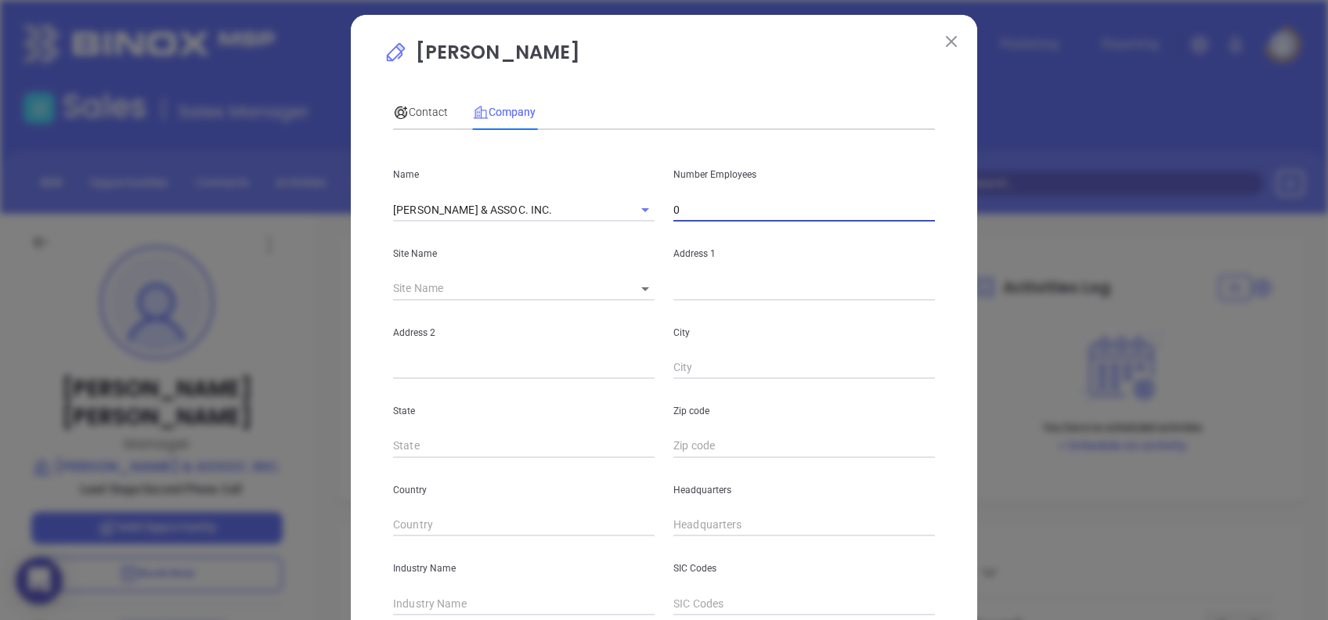
click at [715, 205] on input "0" at bounding box center [804, 209] width 262 height 23
type input "5"
click at [722, 277] on input "text" at bounding box center [804, 288] width 262 height 23
paste input "4605 Oleander Drive, Suite D, Myrtle Beach, SC 29577"
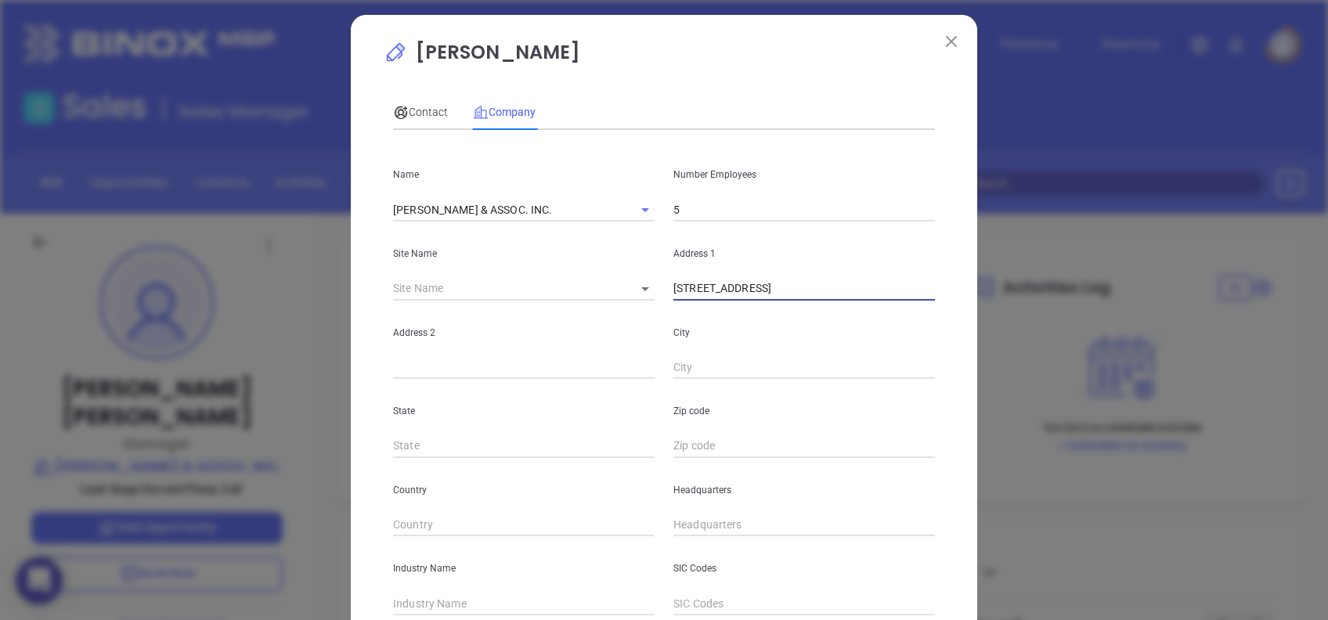
scroll to position [0, 2]
click at [900, 283] on input "4605 Oleander Drive, Suite D, Myrtle Beach, SC 29577" at bounding box center [804, 288] width 262 height 23
drag, startPoint x: 896, startPoint y: 281, endPoint x: 1008, endPoint y: 286, distance: 111.3
click at [1008, 286] on div "Carrie Cox Contact Company First Name Carrie Last Name Cox Email carrie@jtcook.…" at bounding box center [664, 310] width 1328 height 620
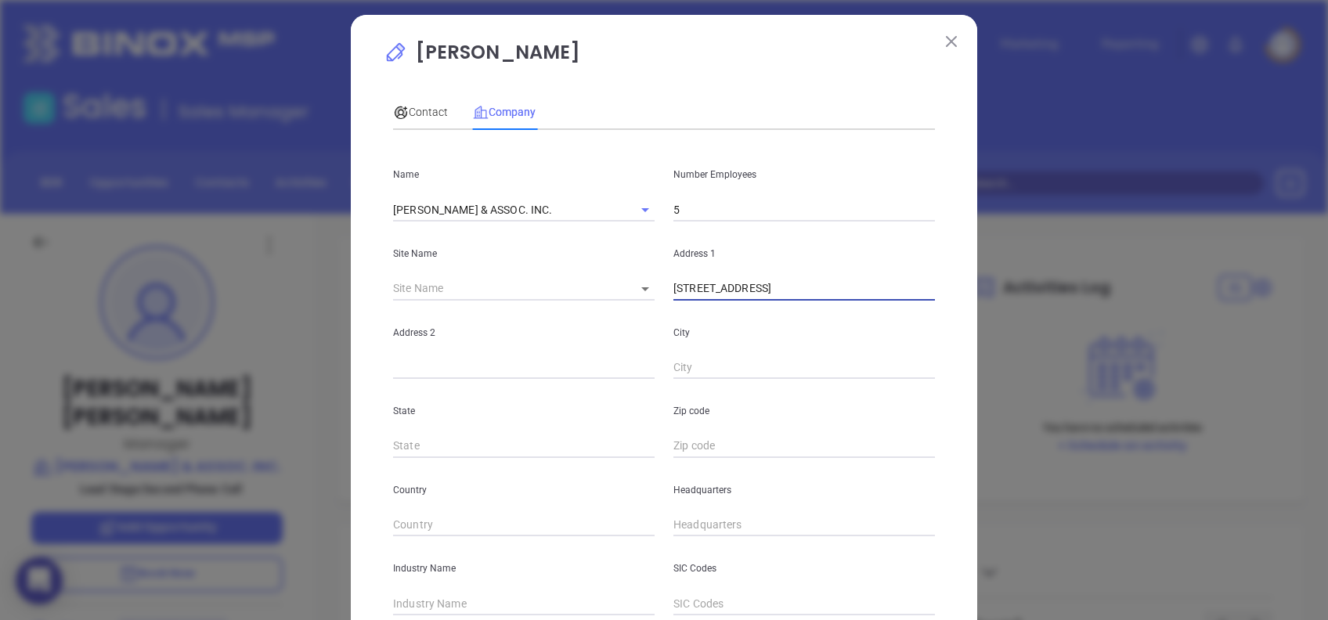
type input "4605 Oleander Drive, Suite D, Myrtle Beach, SC"
click at [702, 445] on input "text" at bounding box center [804, 446] width 262 height 23
paste input "29577"
type input "29577"
click at [668, 49] on p "Carrie Cox" at bounding box center [664, 56] width 561 height 36
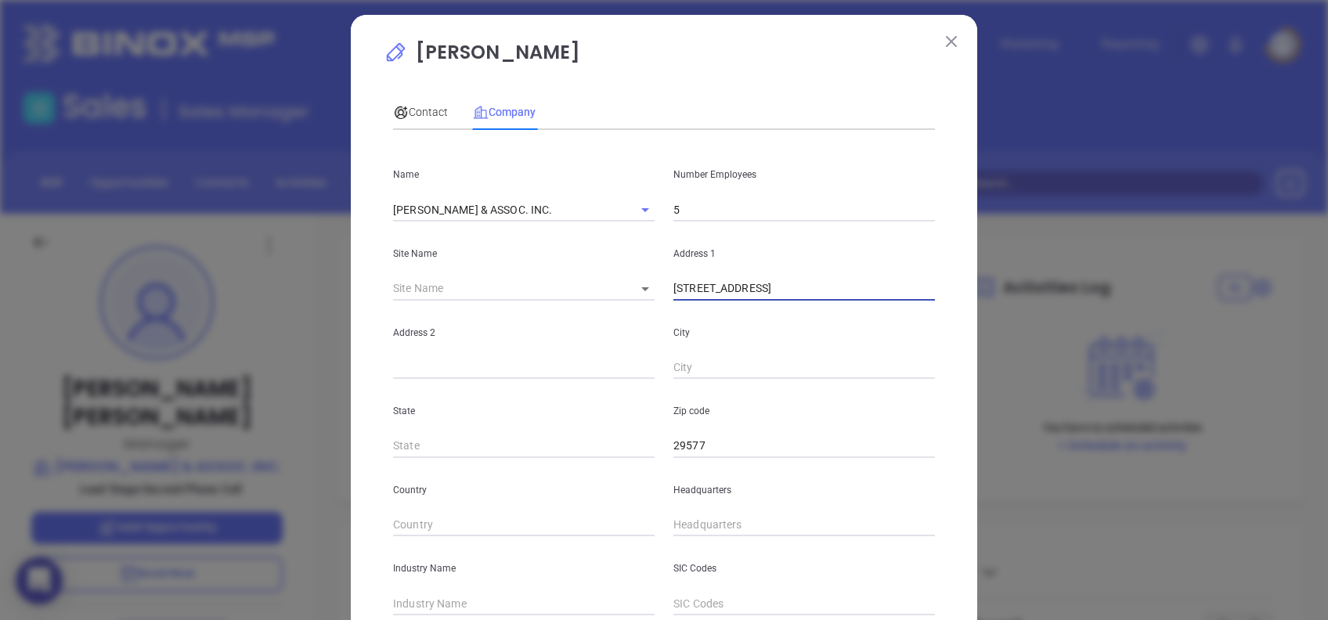
drag, startPoint x: 904, startPoint y: 288, endPoint x: 875, endPoint y: 301, distance: 31.6
click at [875, 301] on div "Name JOHN T COOK & ASSOC. INC. Number Employees 5 Site Name ​ Address 1 4605 Ol…" at bounding box center [664, 457] width 542 height 630
type input "4605 Oleander Drive, Suite D,"
click at [704, 363] on input "text" at bounding box center [804, 367] width 262 height 23
paste input "Myrtle Beach"
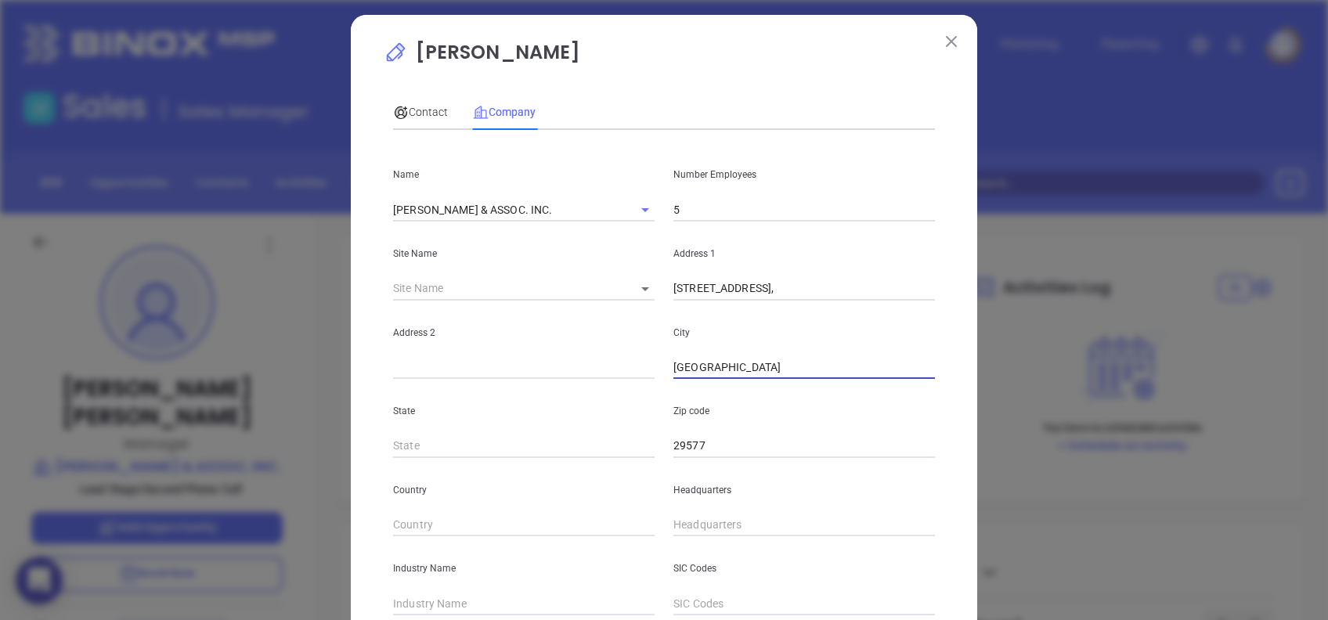
type input "Myrtle Beach"
click at [735, 77] on div "Carrie Cox Contact Company First Name Carrie Last Name Cox Email carrie@jtcook.…" at bounding box center [664, 437] width 561 height 798
click at [863, 289] on input "4605 Oleander Drive, Suite D," at bounding box center [804, 288] width 262 height 23
type input "4605 Oleander Drive,"
drag, startPoint x: 456, startPoint y: 385, endPoint x: 457, endPoint y: 376, distance: 9.5
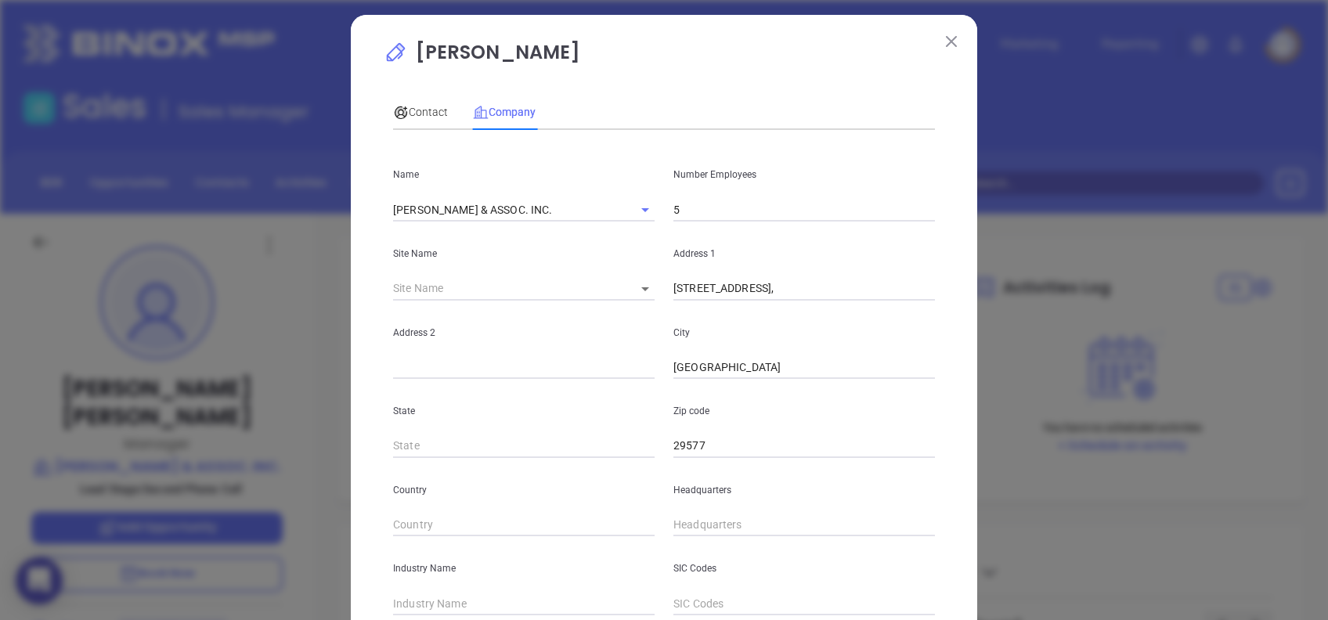
click at [457, 385] on div "State" at bounding box center [524, 418] width 280 height 79
click at [456, 373] on input "text" at bounding box center [524, 367] width 262 height 23
paste input "Suite D"
type input "Suite D"
click at [821, 293] on input "4605 Oleander Drive," at bounding box center [804, 288] width 262 height 23
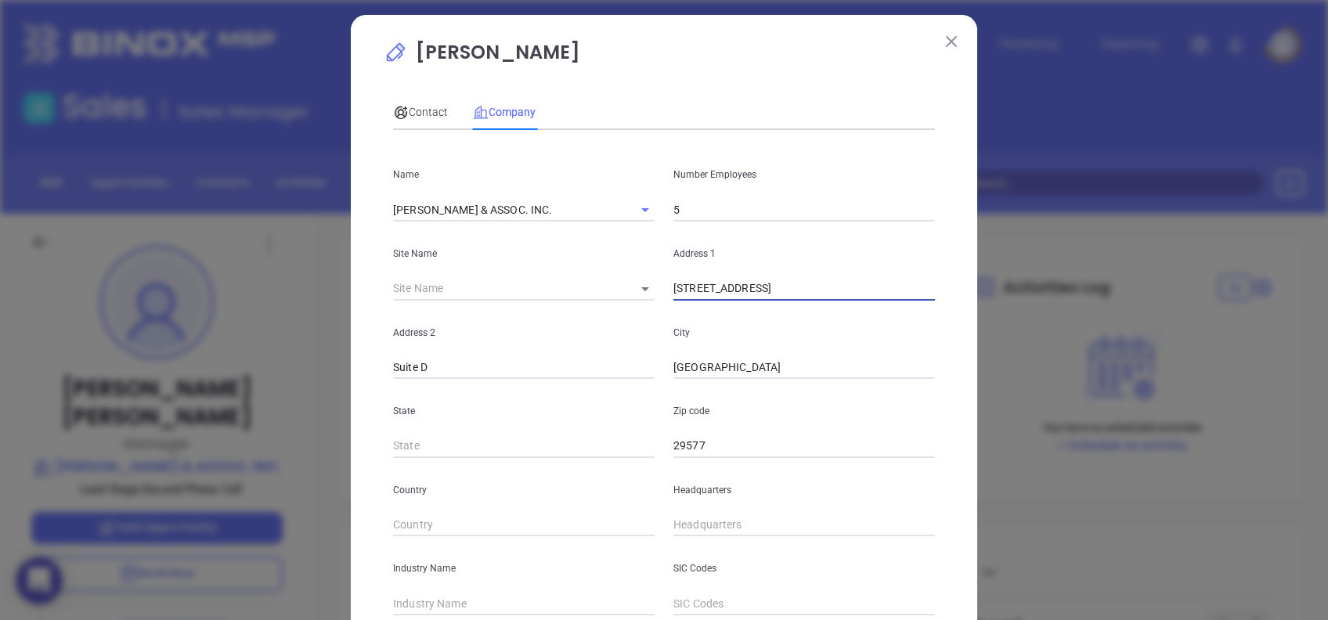
type input "4605 Oleander Drive"
type input "SC"
type input "( ) -"
click at [725, 523] on input "( ) -" at bounding box center [804, 525] width 262 height 23
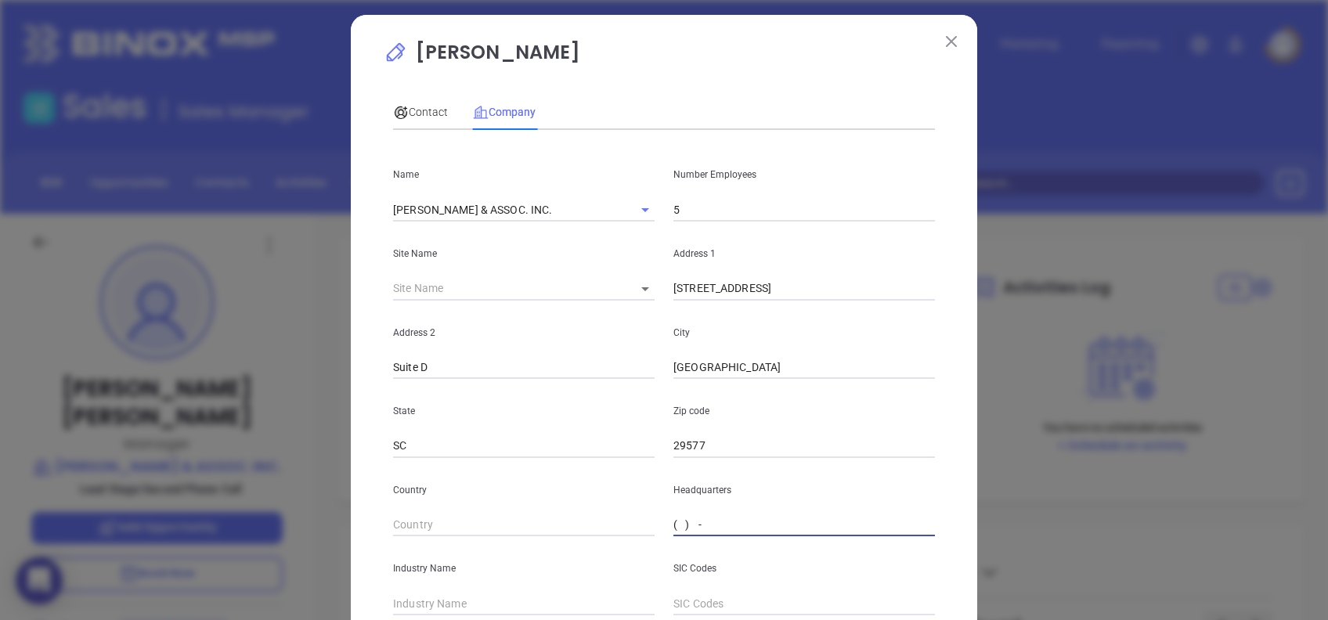
click at [673, 526] on input "( ) -" at bounding box center [804, 525] width 262 height 23
paste input "843) 626-9491"
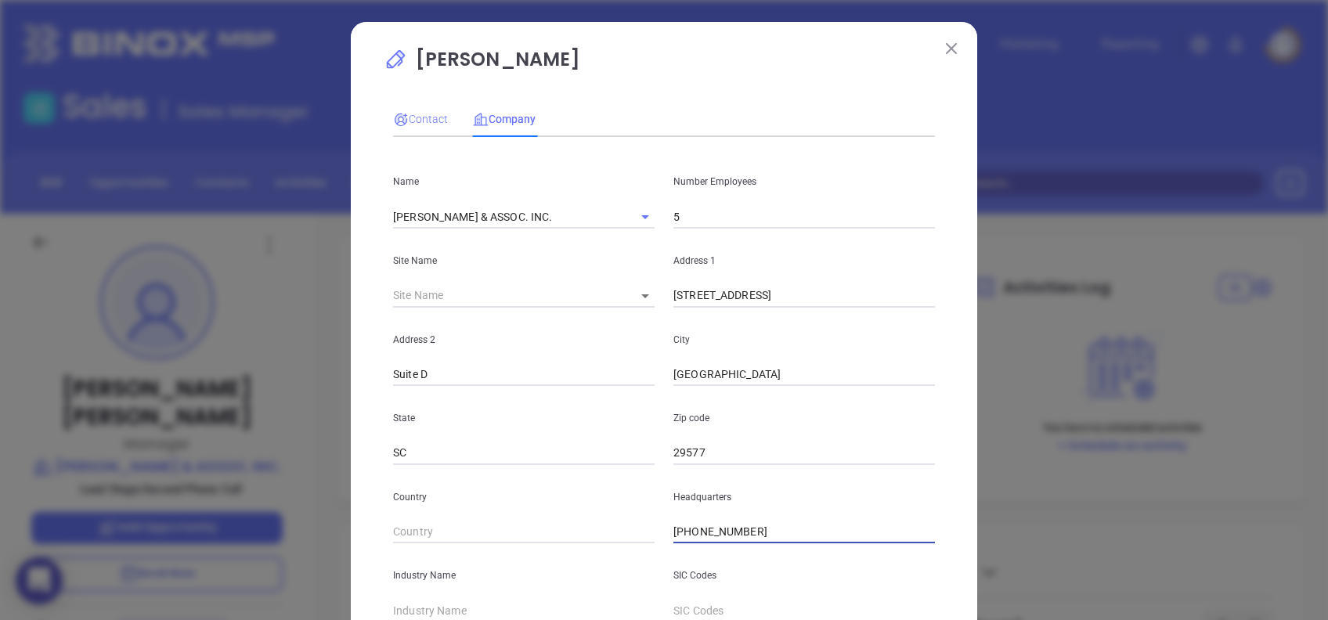
type input "(843) 626-9491"
click at [413, 113] on span "Contact" at bounding box center [420, 119] width 55 height 13
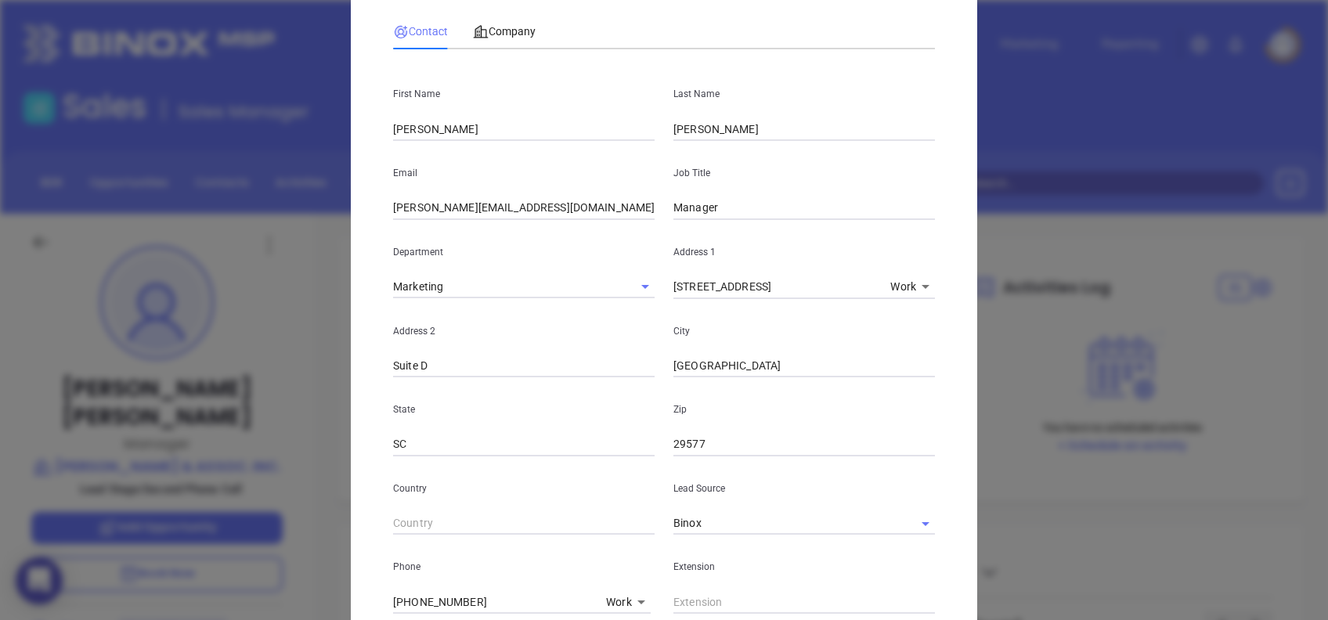
scroll to position [208, 0]
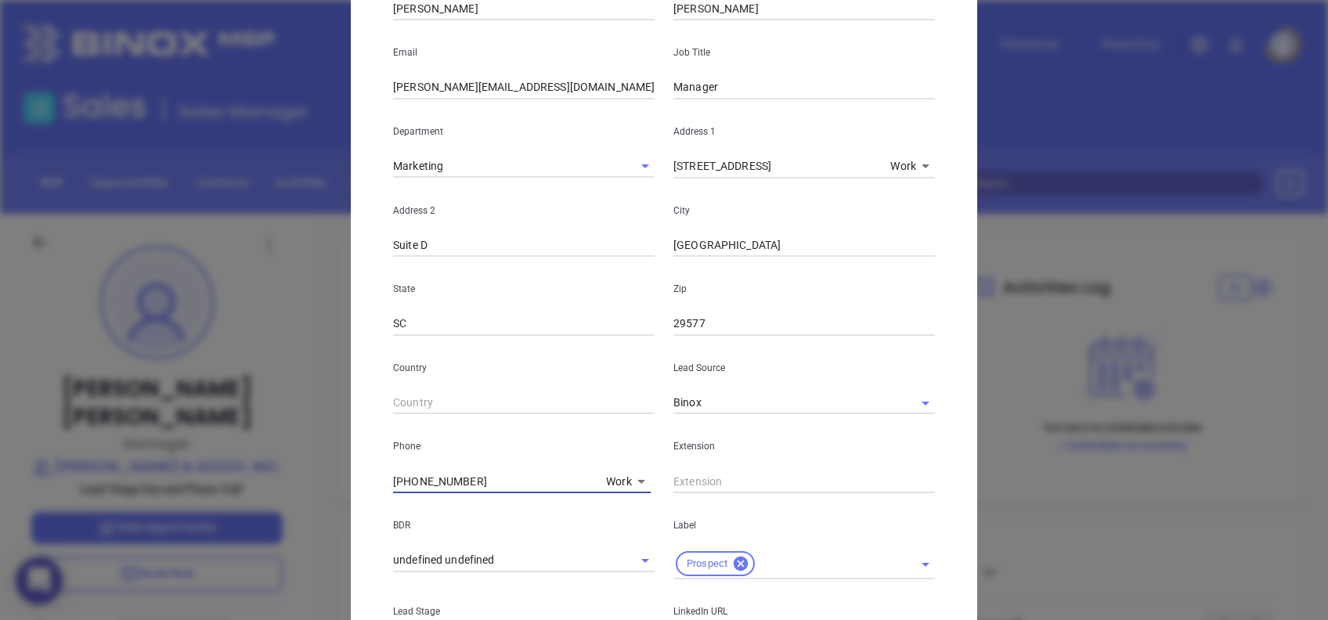
drag, startPoint x: 480, startPoint y: 487, endPoint x: 307, endPoint y: 465, distance: 174.4
click at [307, 465] on div "Carrie Cox Contact Company First Name Carrie Last Name Cox Email carrie@jtcook.…" at bounding box center [664, 310] width 1328 height 620
paste input "626-9491"
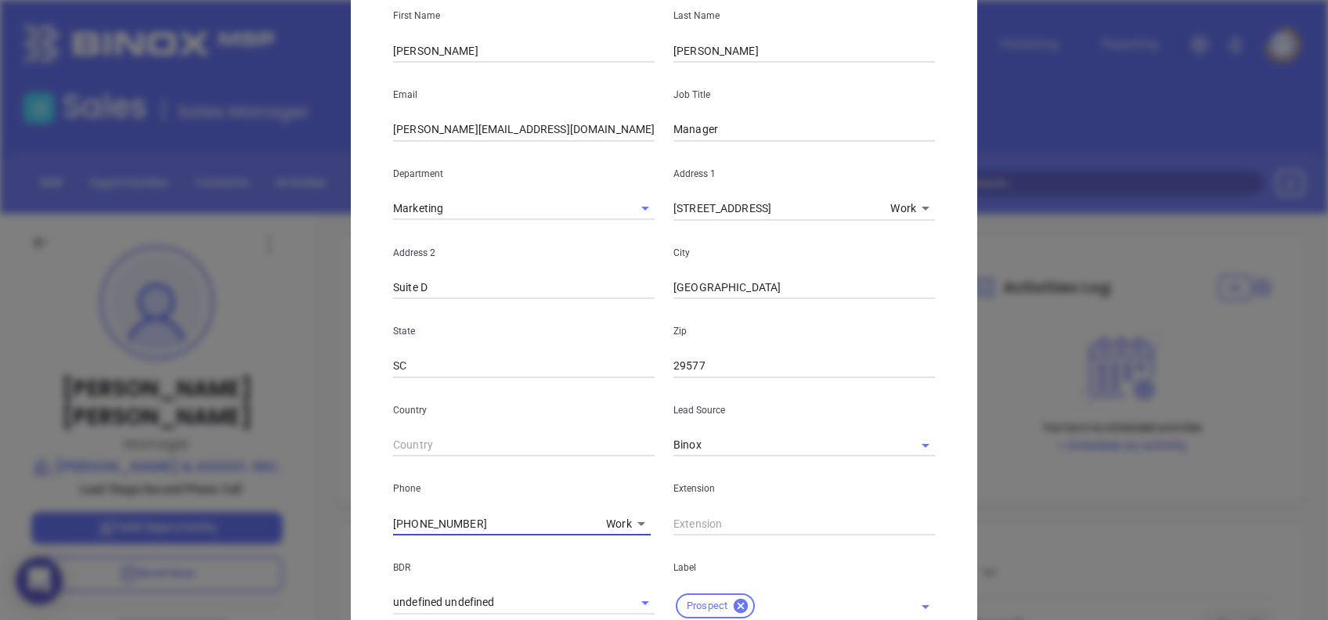
scroll to position [0, 0]
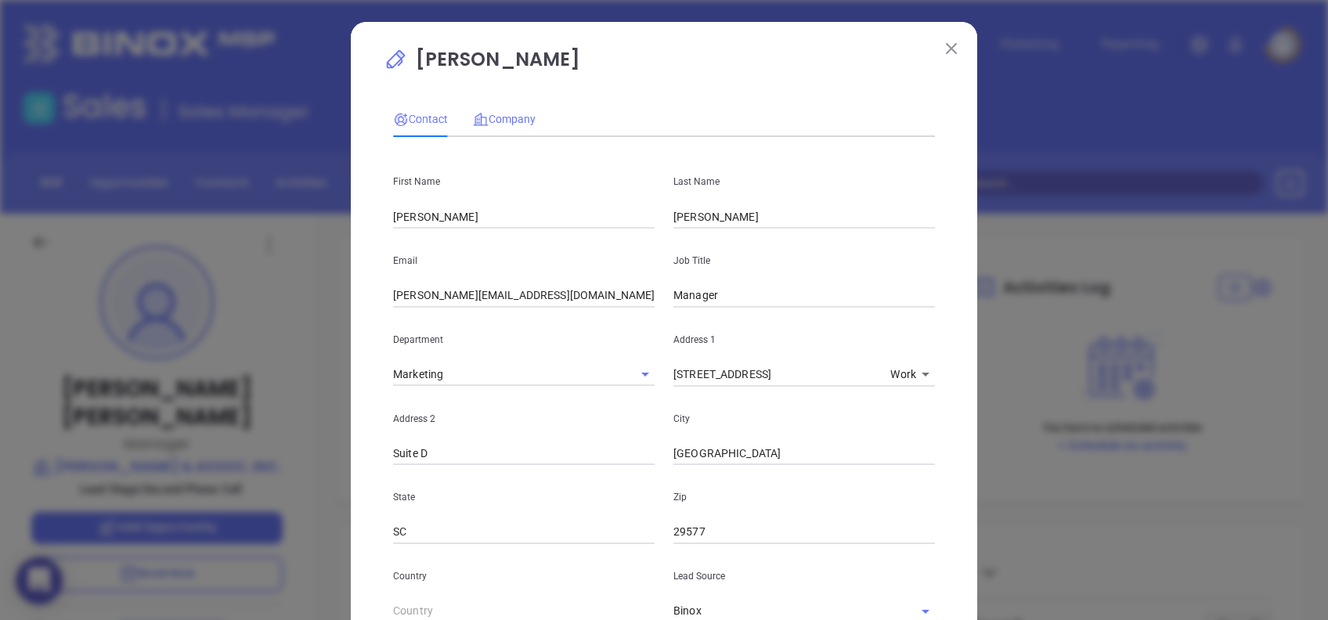
type input "(843) 626-9491"
click at [510, 121] on span "Company" at bounding box center [504, 119] width 63 height 13
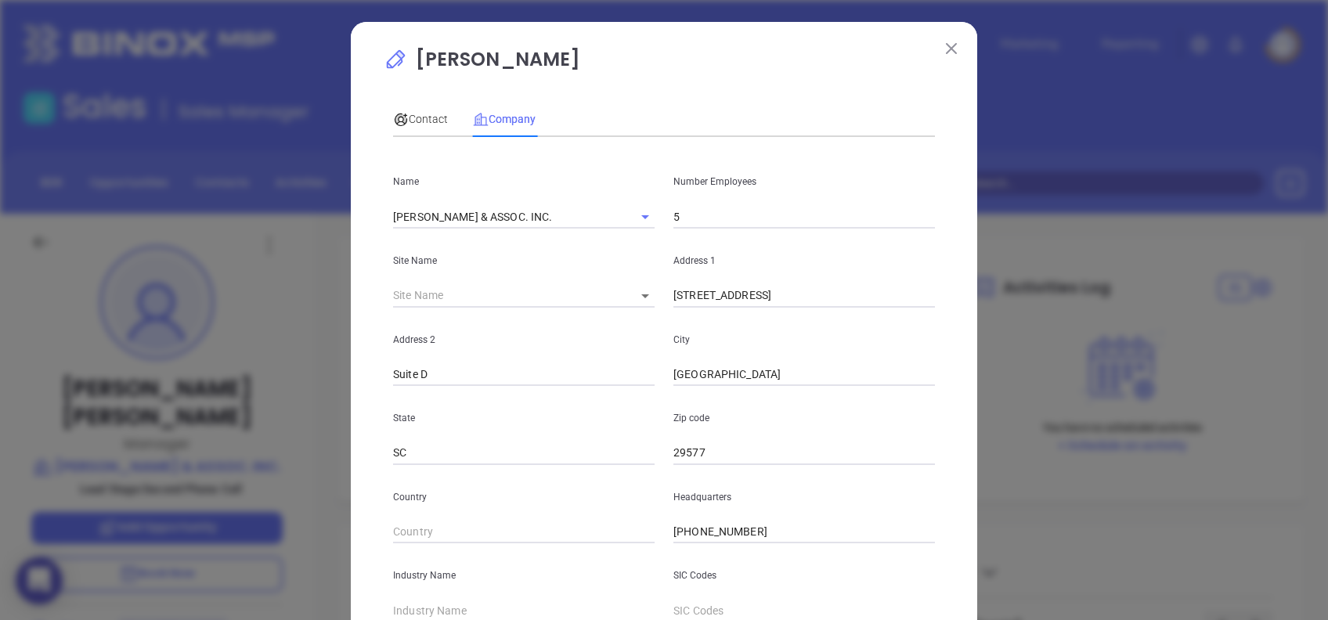
scroll to position [278, 0]
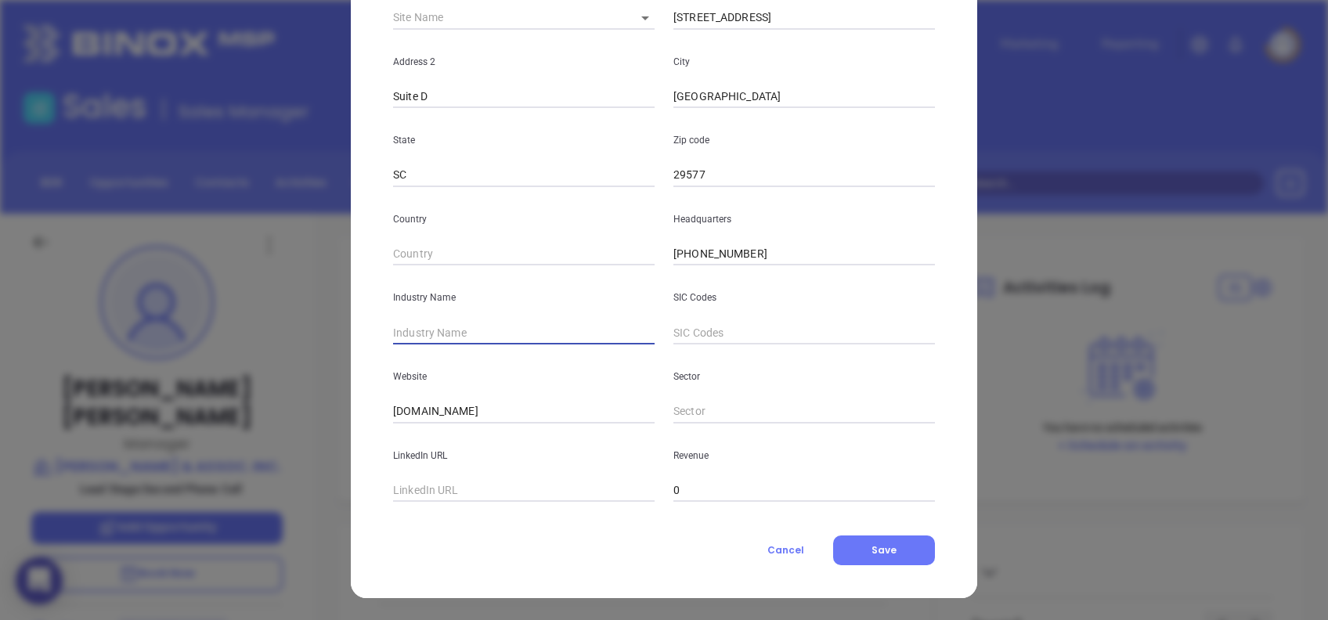
click at [522, 331] on input "text" at bounding box center [524, 332] width 262 height 23
type input "Insurance"
click at [544, 401] on input "jtcook.com" at bounding box center [524, 411] width 262 height 23
paste input "https://www.jtcook.com/"
type input "https://www.jtcook.com/"
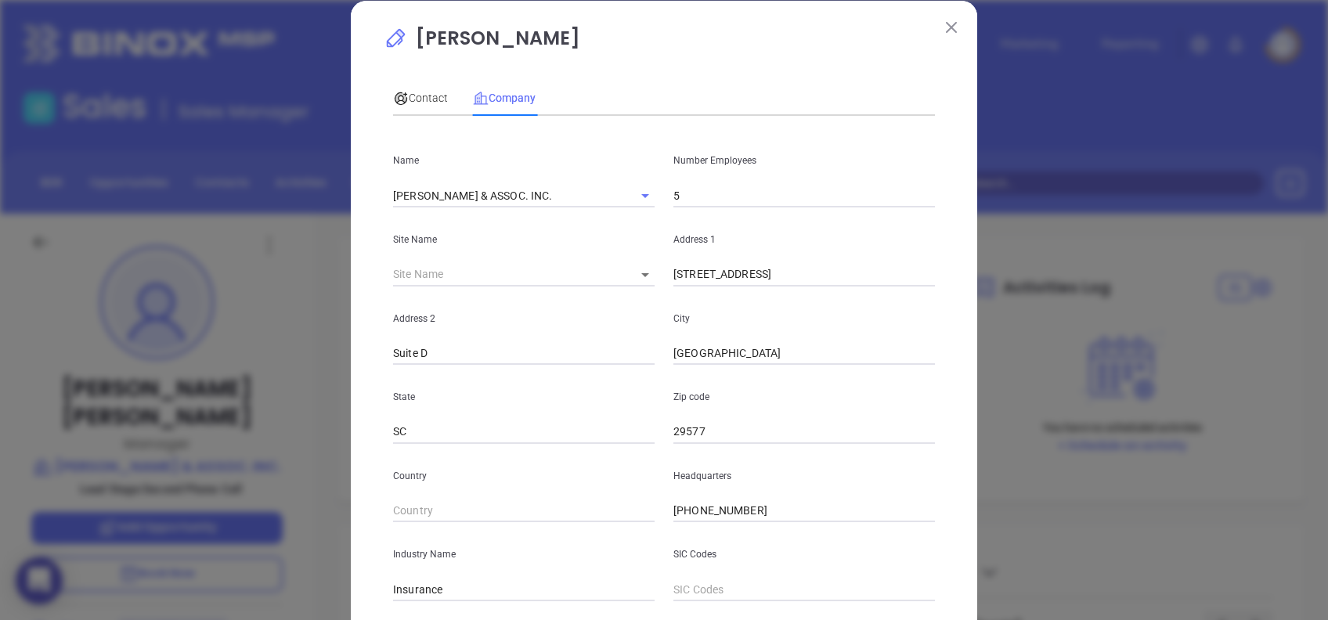
scroll to position [0, 0]
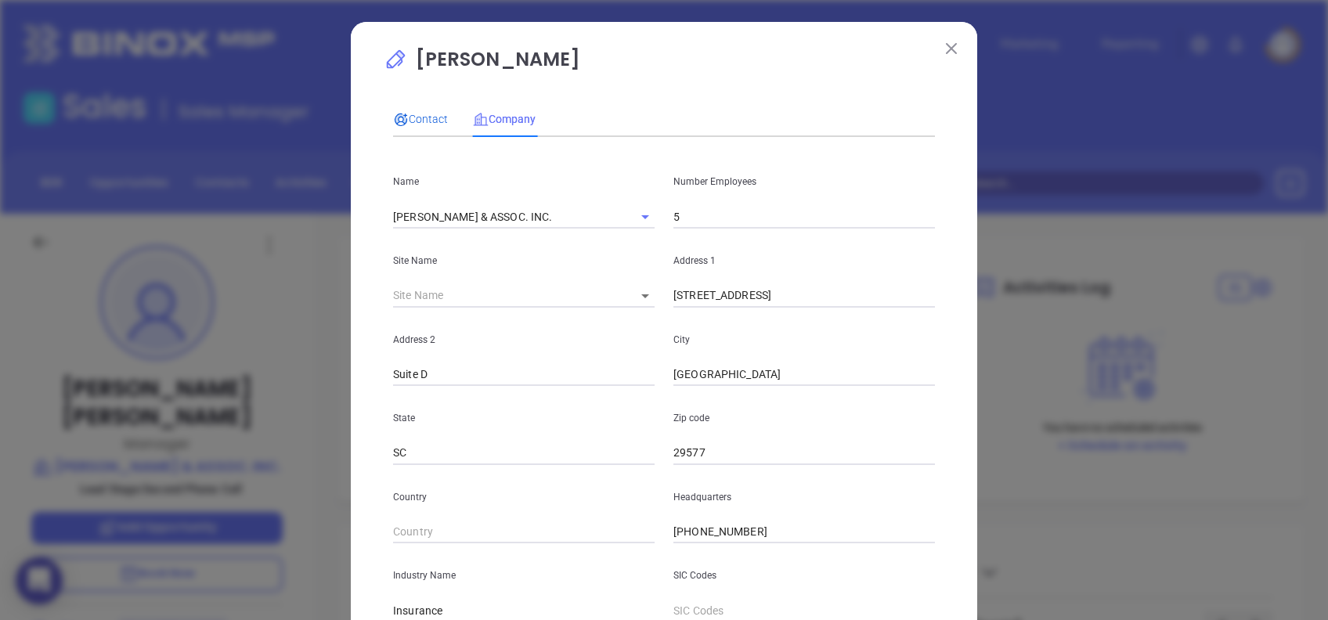
click at [412, 113] on span "Contact" at bounding box center [420, 119] width 55 height 13
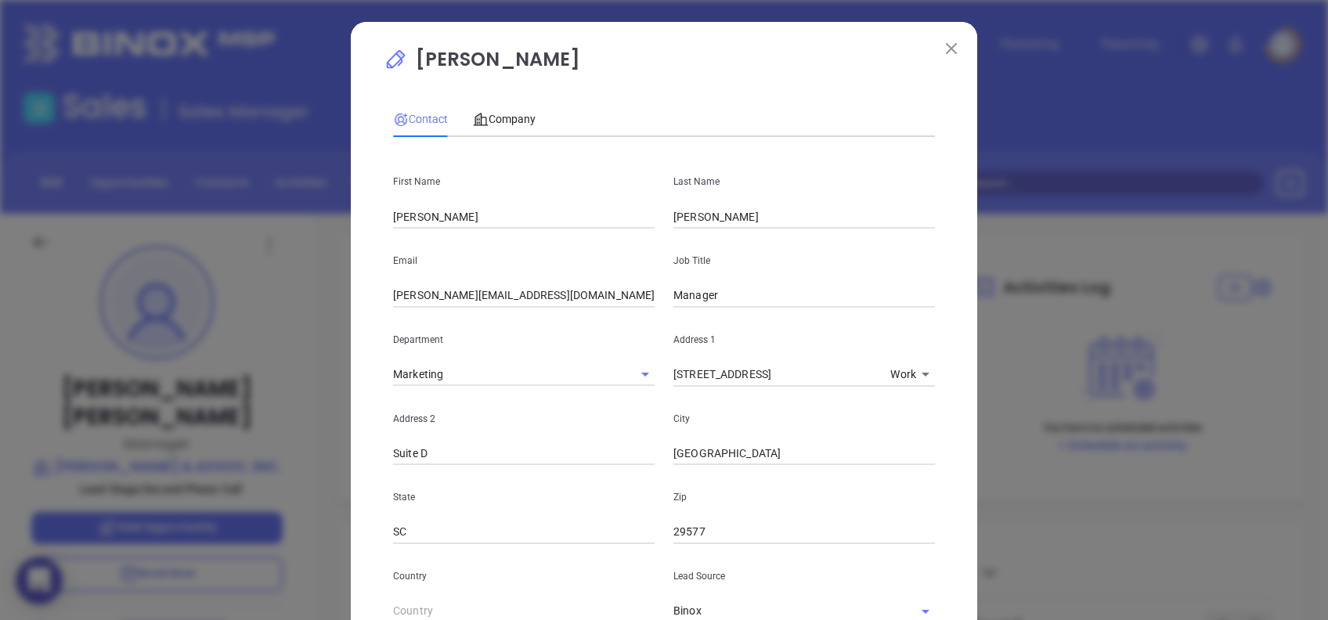
scroll to position [559, 0]
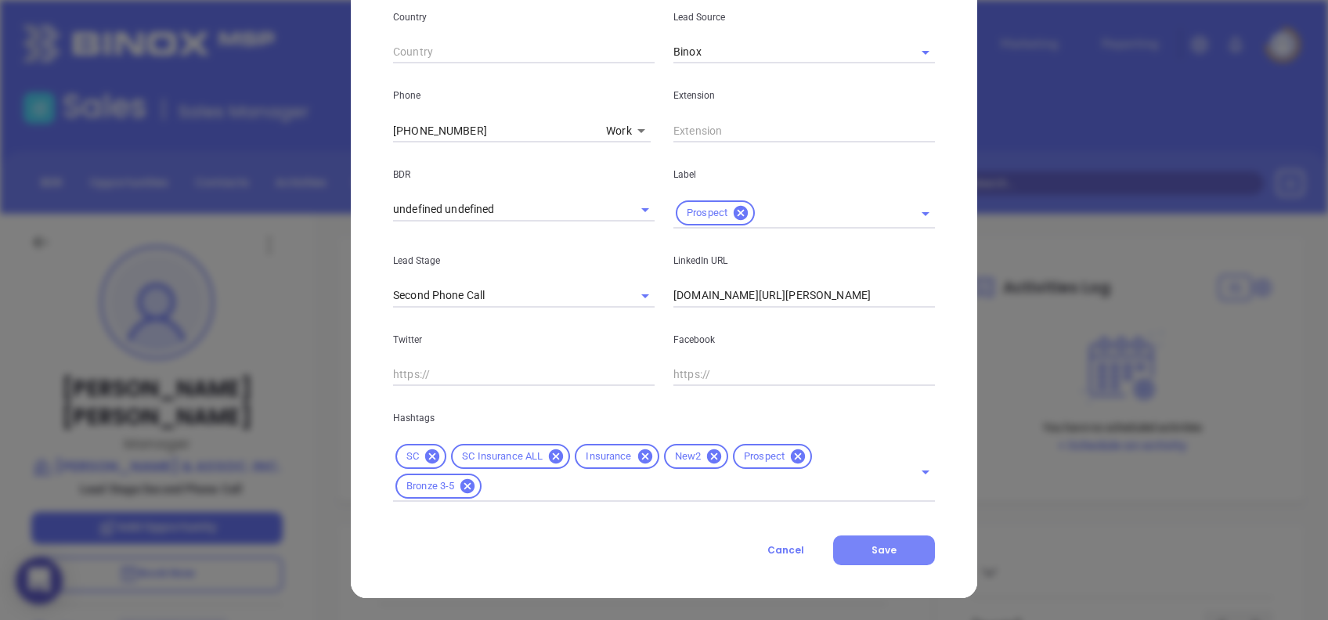
click at [895, 549] on button "Save" at bounding box center [884, 551] width 102 height 30
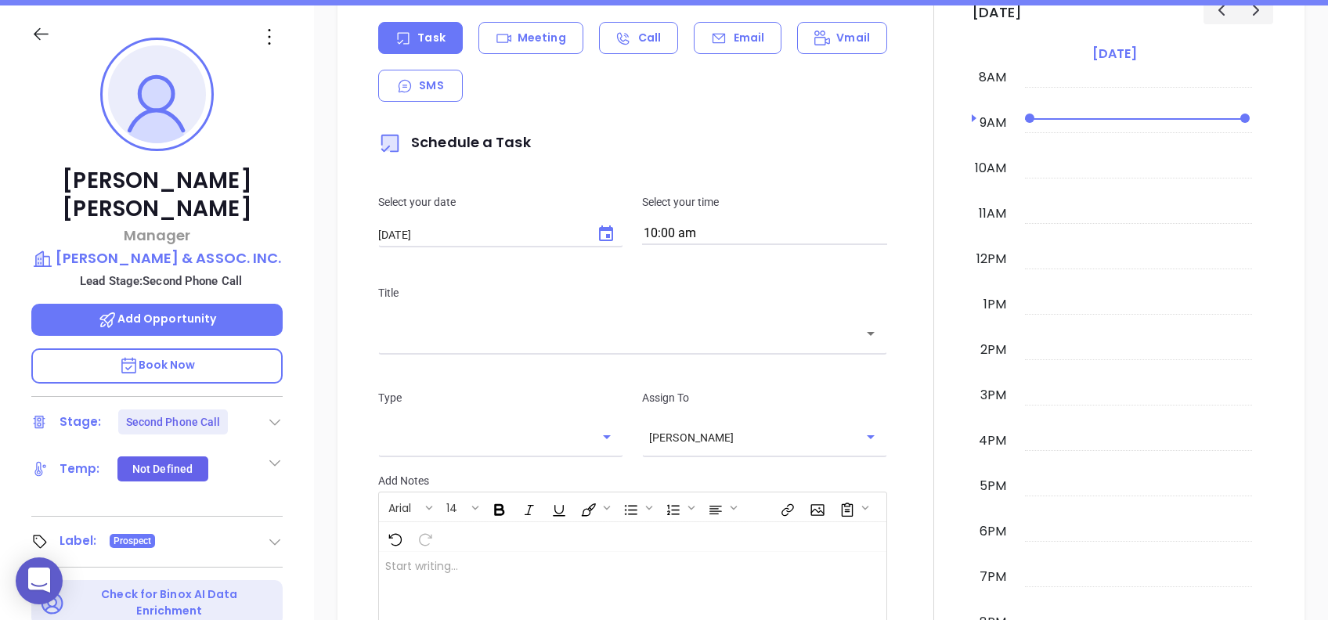
scroll to position [417, 0]
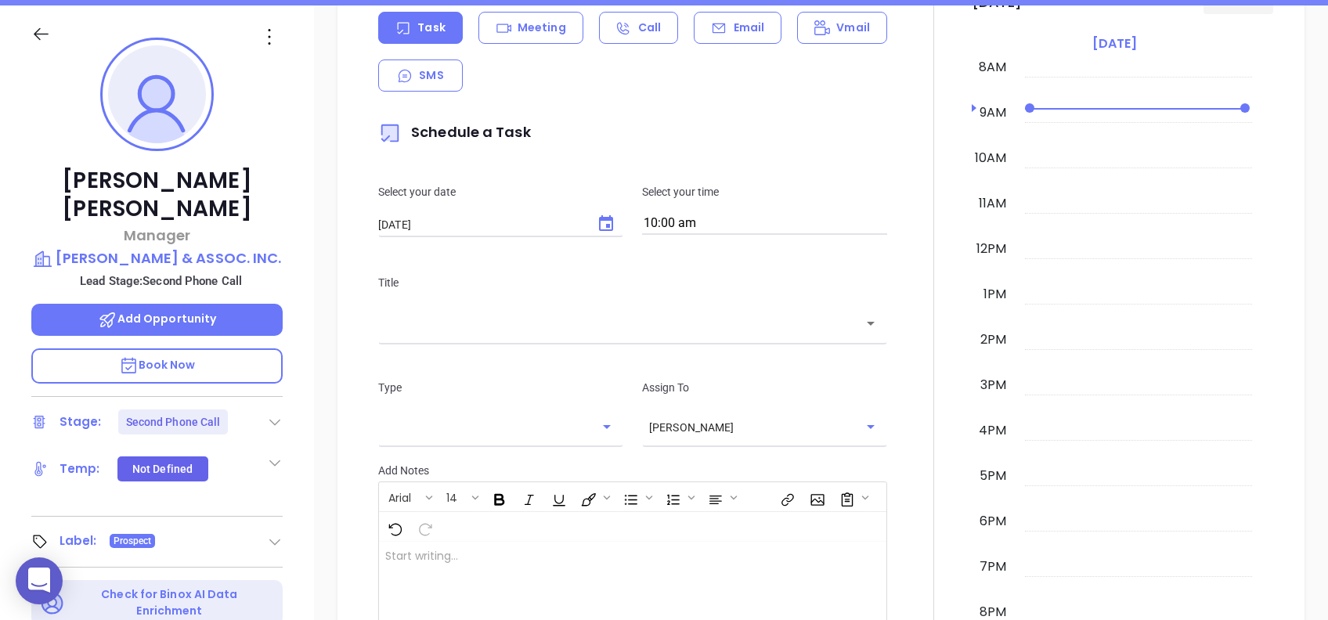
click at [279, 414] on icon at bounding box center [275, 422] width 16 height 16
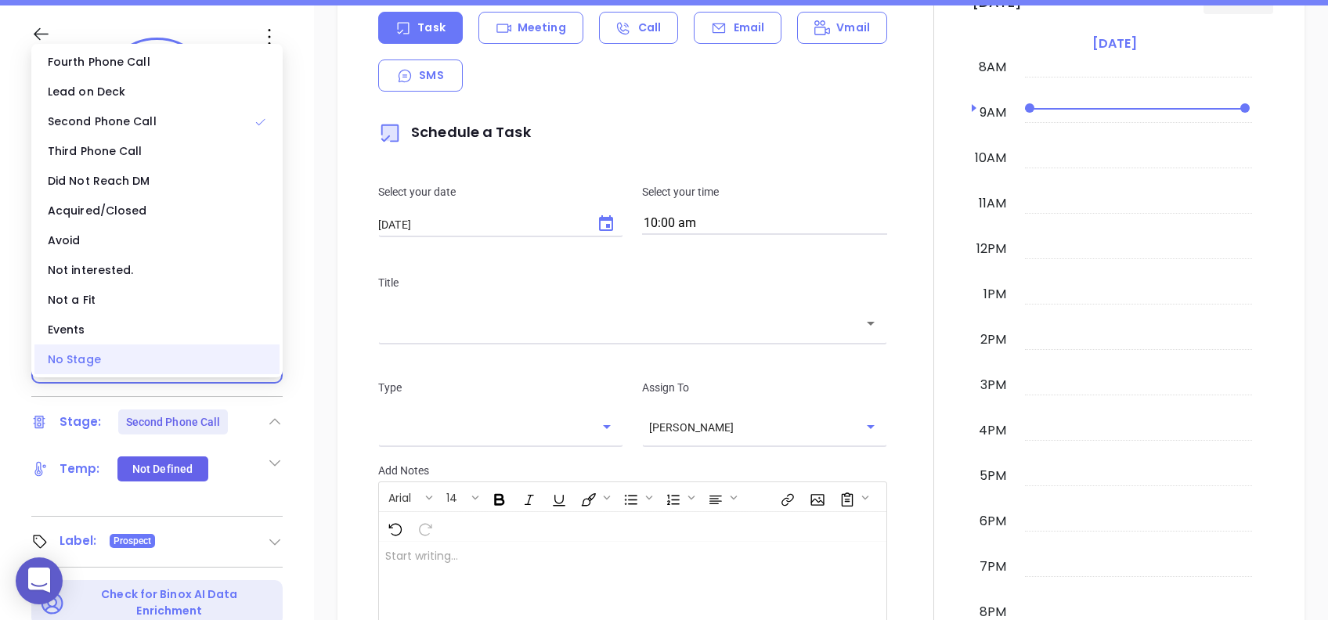
click at [131, 363] on div "No Stage" at bounding box center [156, 360] width 245 height 30
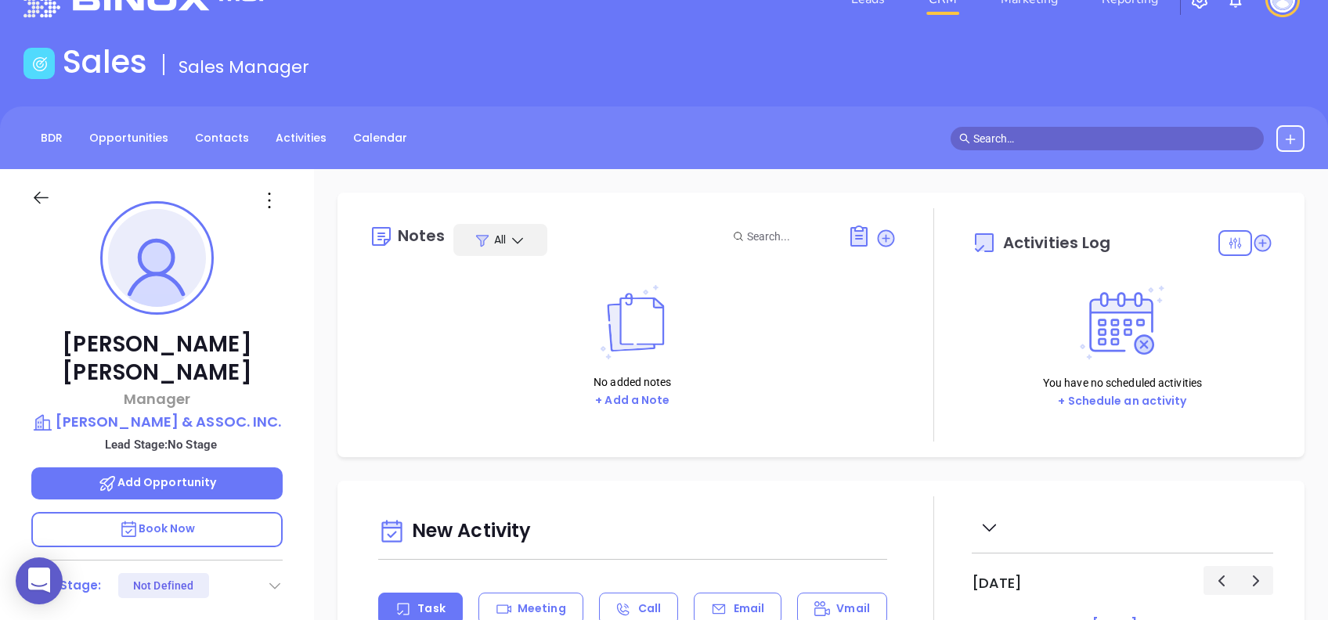
scroll to position [0, 0]
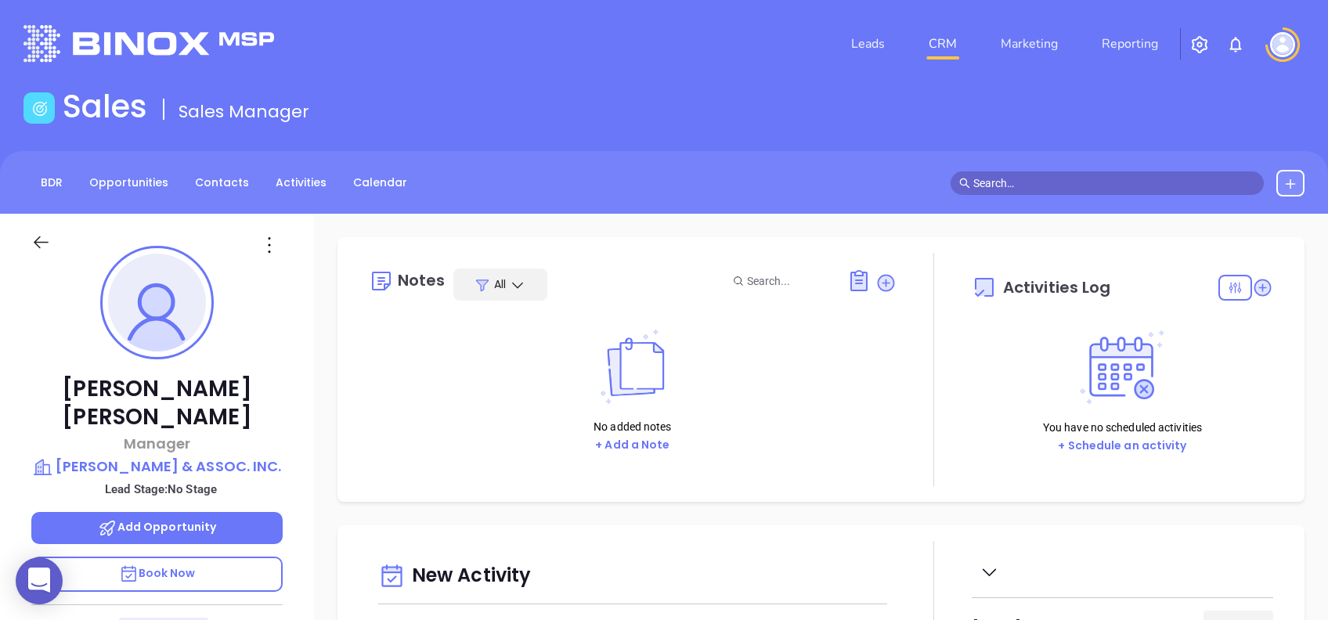
click at [287, 357] on div "Carrie Cox Manager JOHN T COOK & ASSOC. INC. Lead Stage: No Stage Add Opportuni…" at bounding box center [157, 601] width 314 height 775
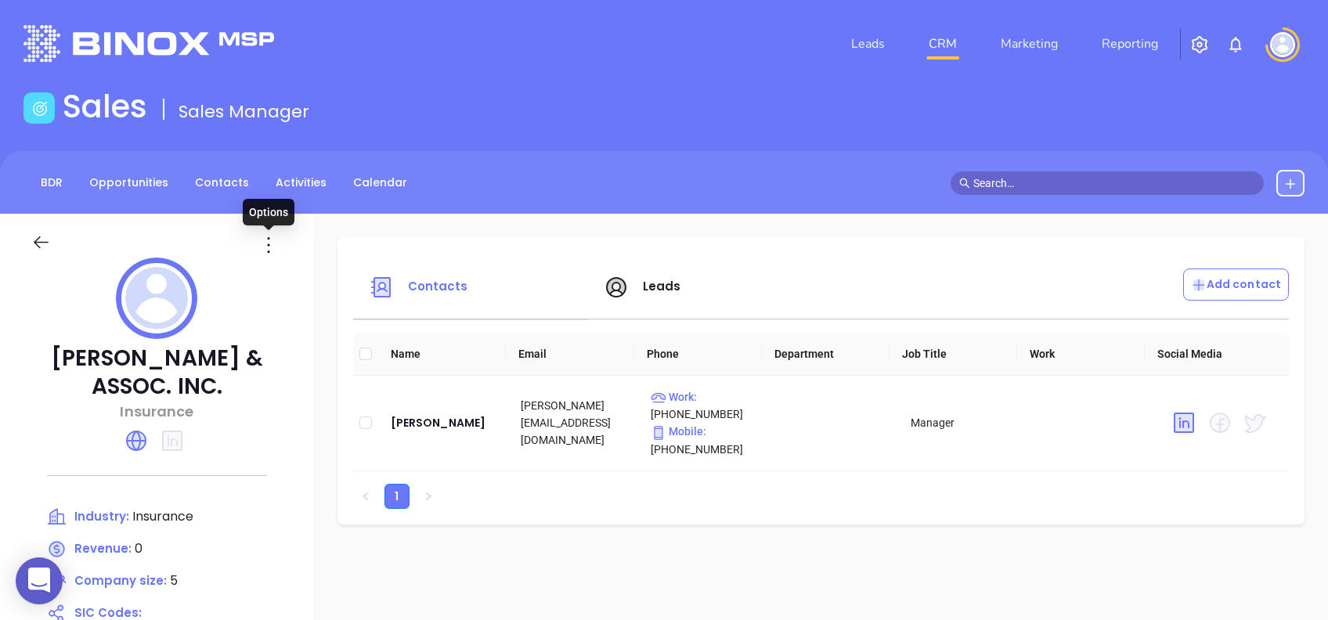
click at [263, 238] on icon at bounding box center [268, 245] width 25 height 25
click at [288, 273] on div "Edit" at bounding box center [340, 275] width 142 height 17
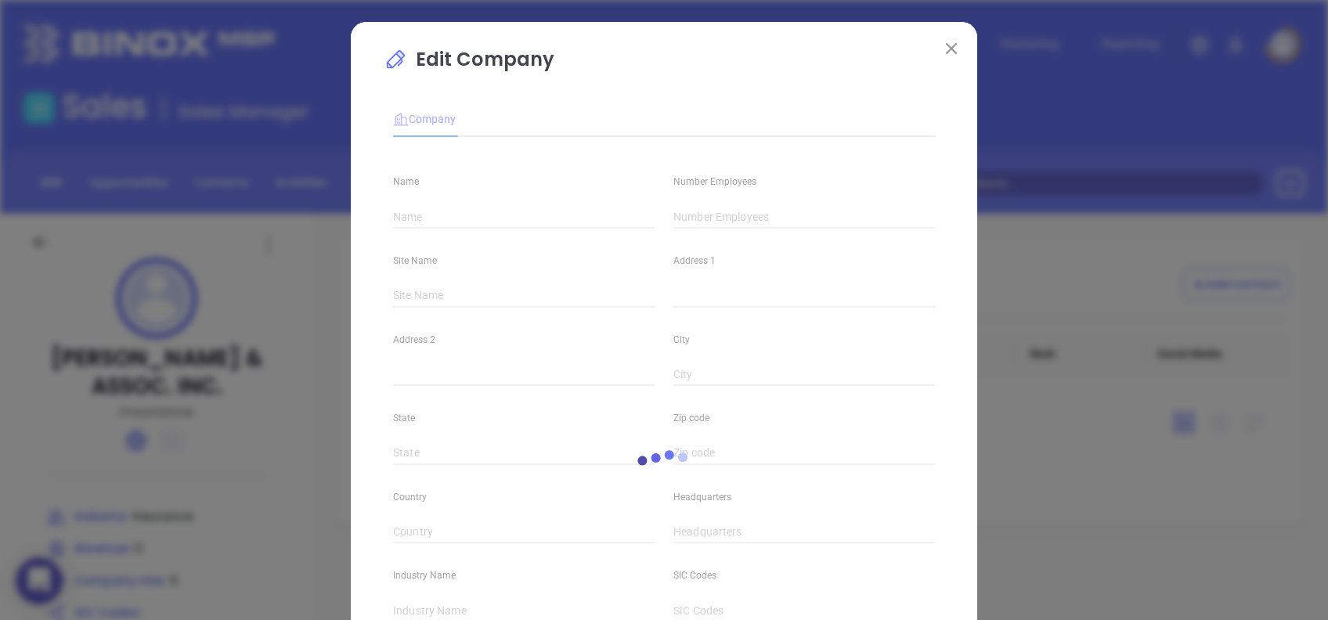
type input "[PERSON_NAME] & ASSOC. INC."
type input "5"
type input "[STREET_ADDRESS]"
type input "Suite D"
type input "[GEOGRAPHIC_DATA]"
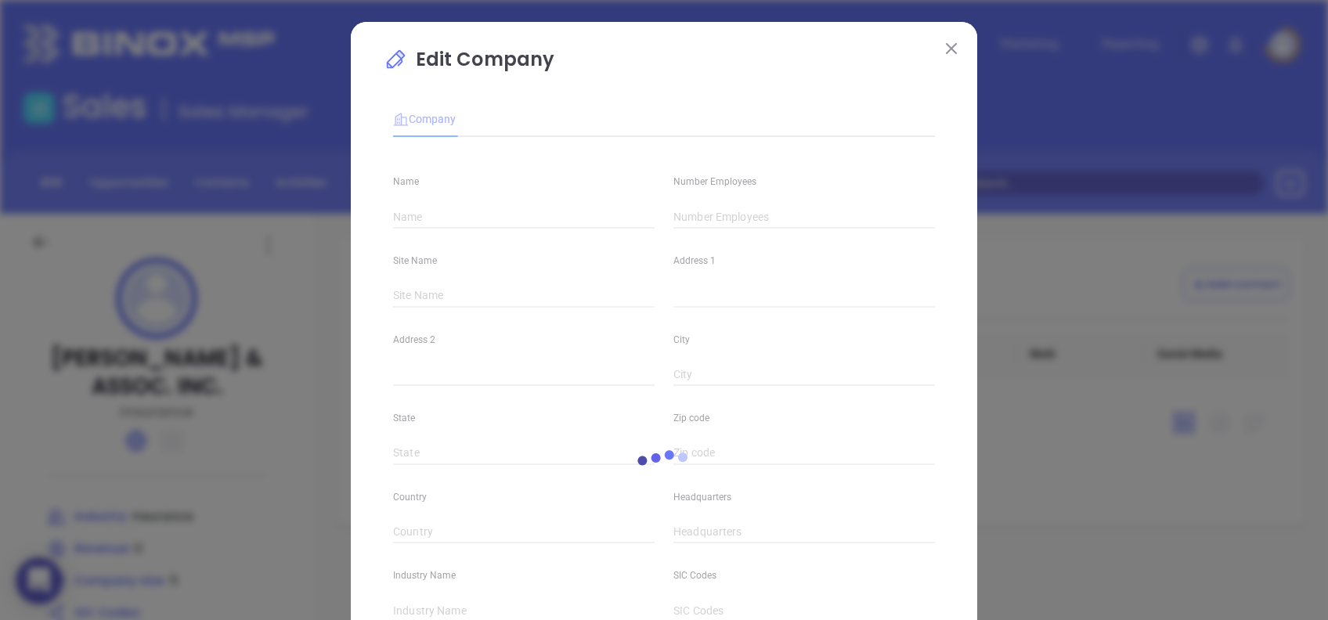
type input "SC"
type input "29577"
type input "[PHONE_NUMBER]"
type input "Insurance"
type input "[URL][DOMAIN_NAME]"
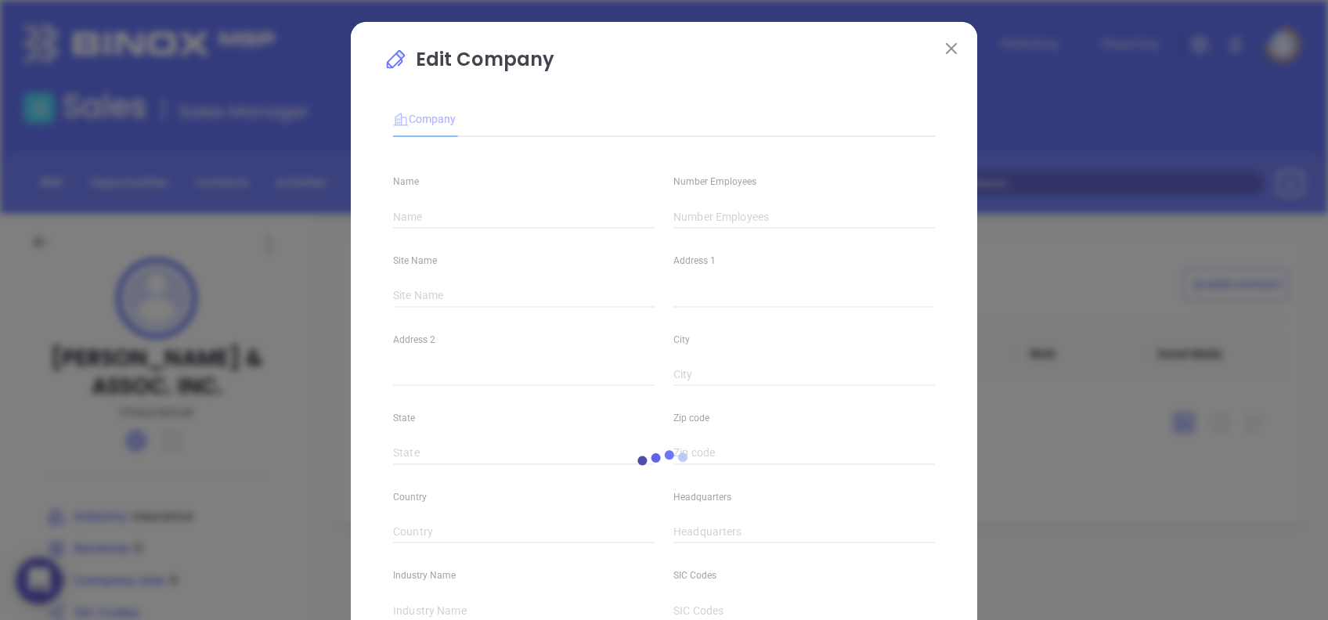
type input "0"
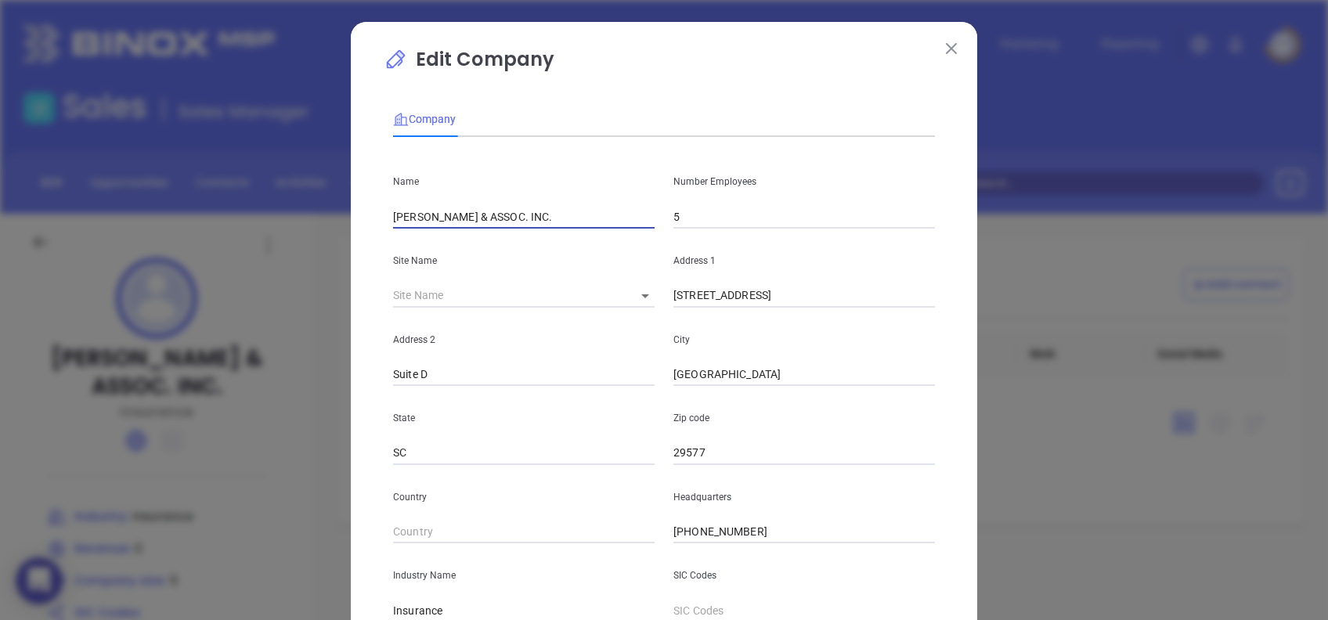
click at [413, 219] on input "[PERSON_NAME] & ASSOC. INC." at bounding box center [524, 216] width 262 height 23
type input "[PERSON_NAME] & Associates Inc"
click at [719, 67] on p "Edit Company" at bounding box center [664, 63] width 561 height 36
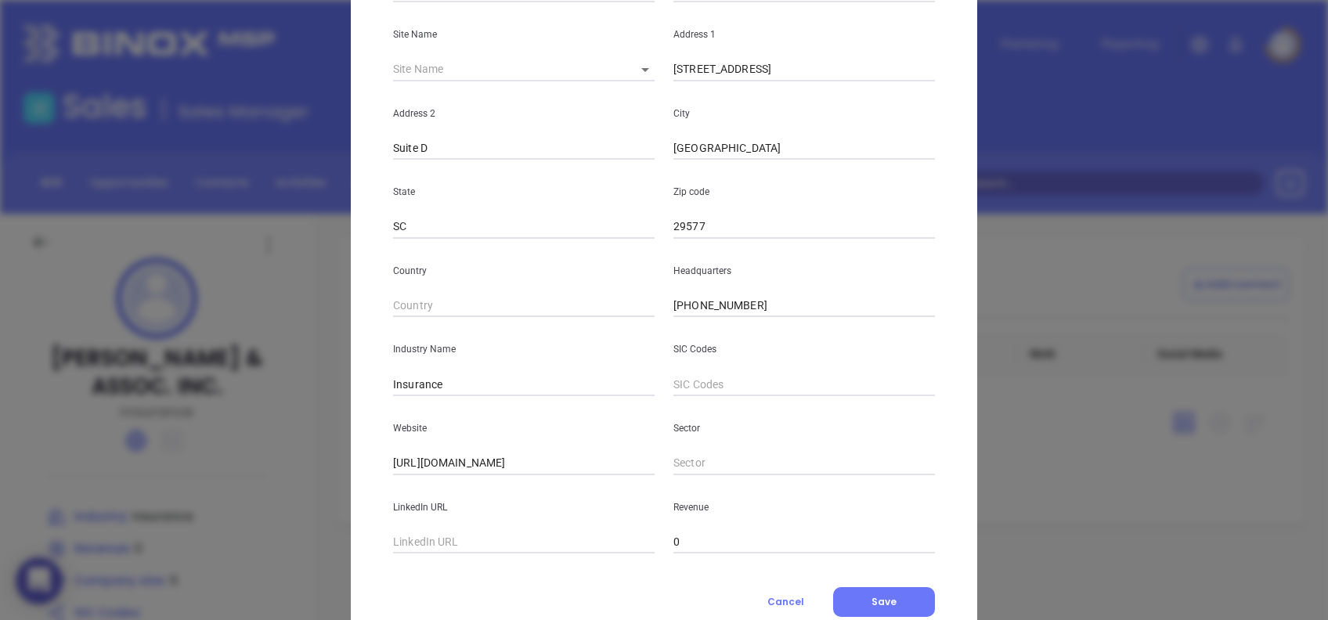
scroll to position [278, 0]
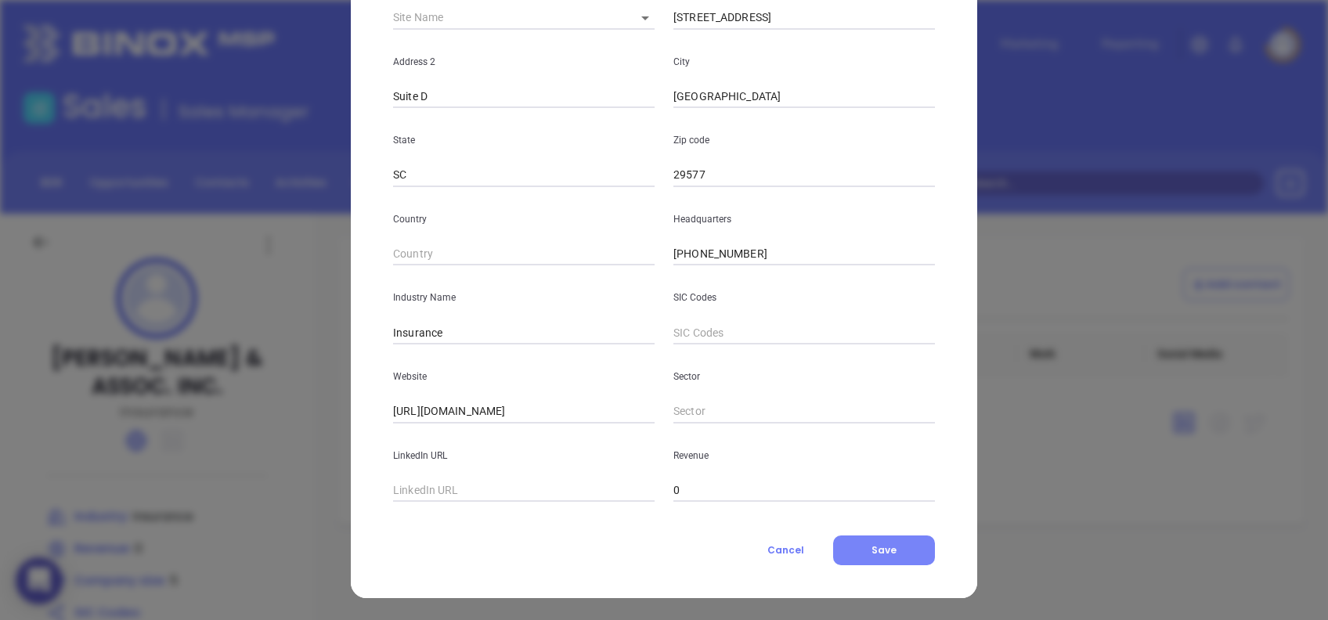
click at [878, 550] on span "Save" at bounding box center [883, 549] width 25 height 13
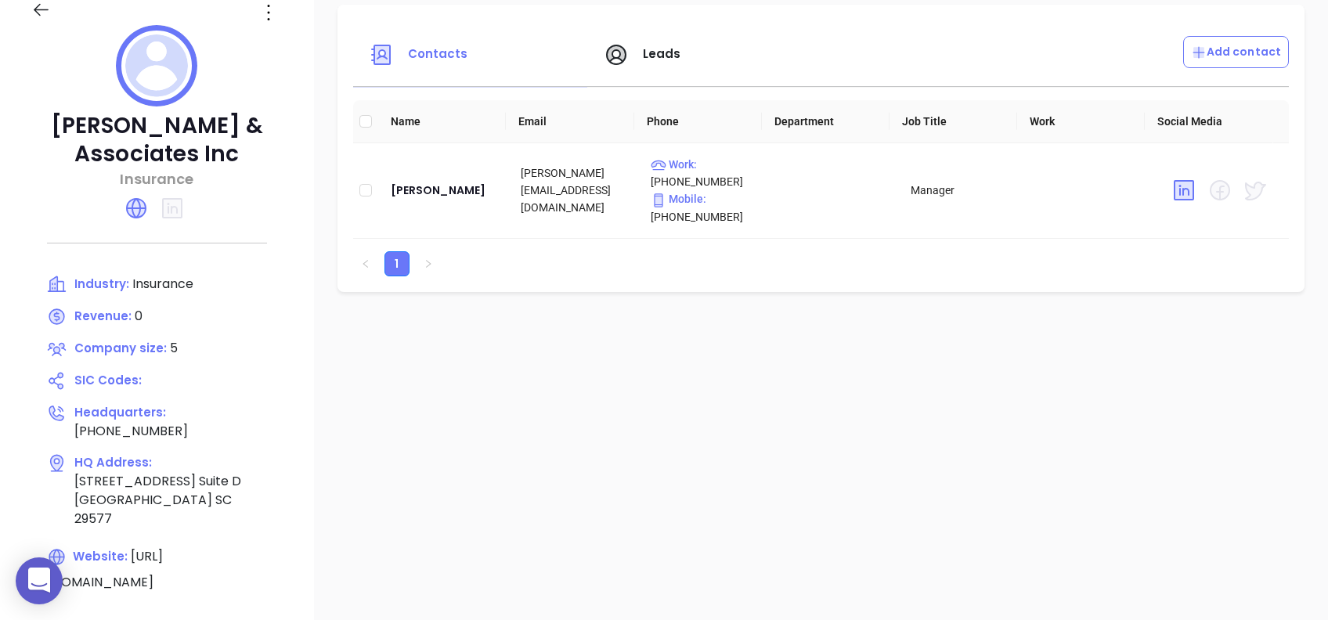
scroll to position [0, 0]
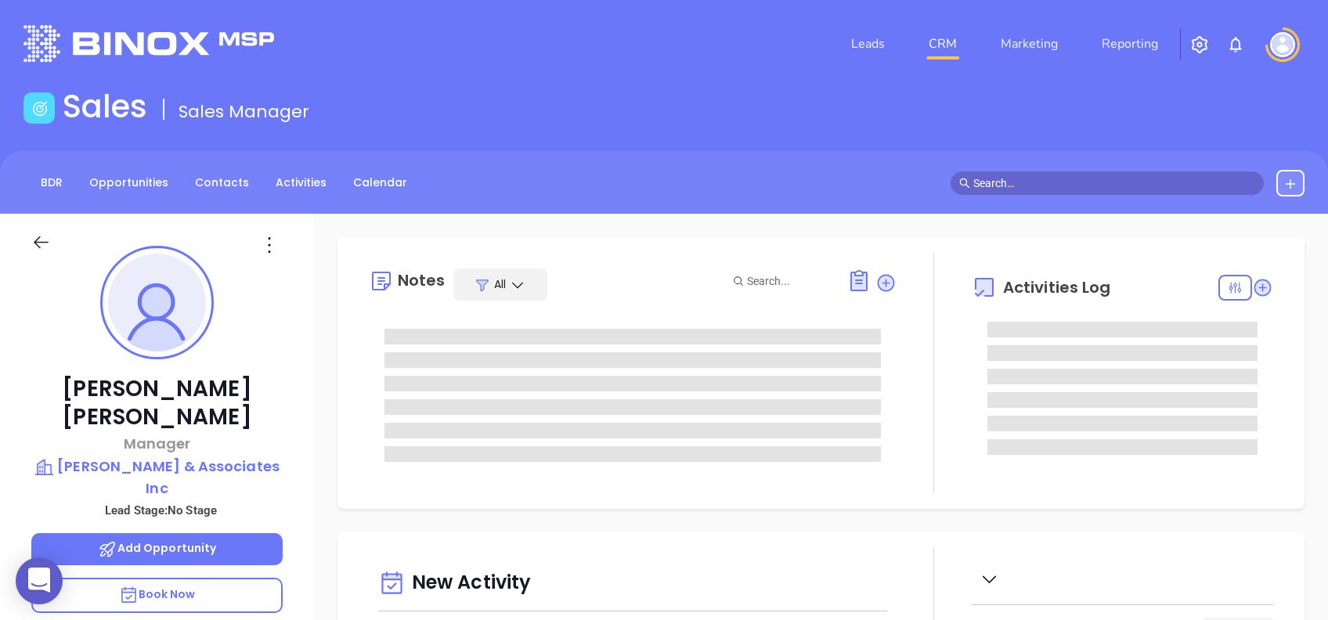
type input "[DATE]"
type input "[PERSON_NAME]"
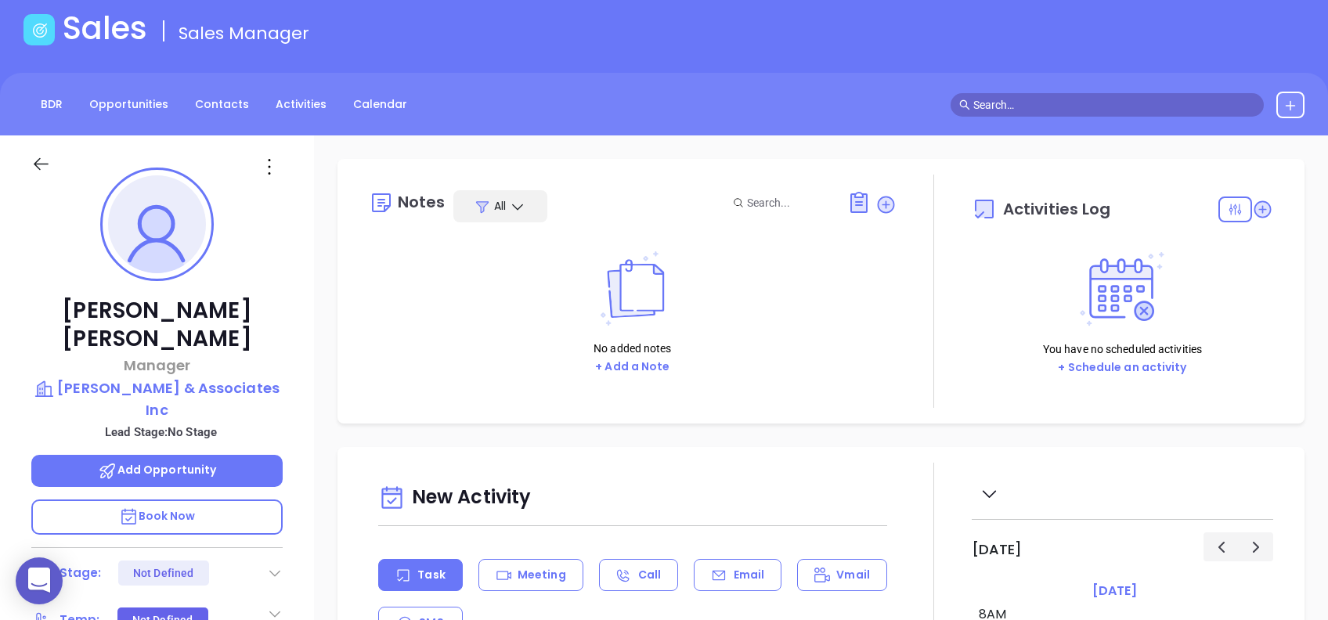
scroll to position [208, 0]
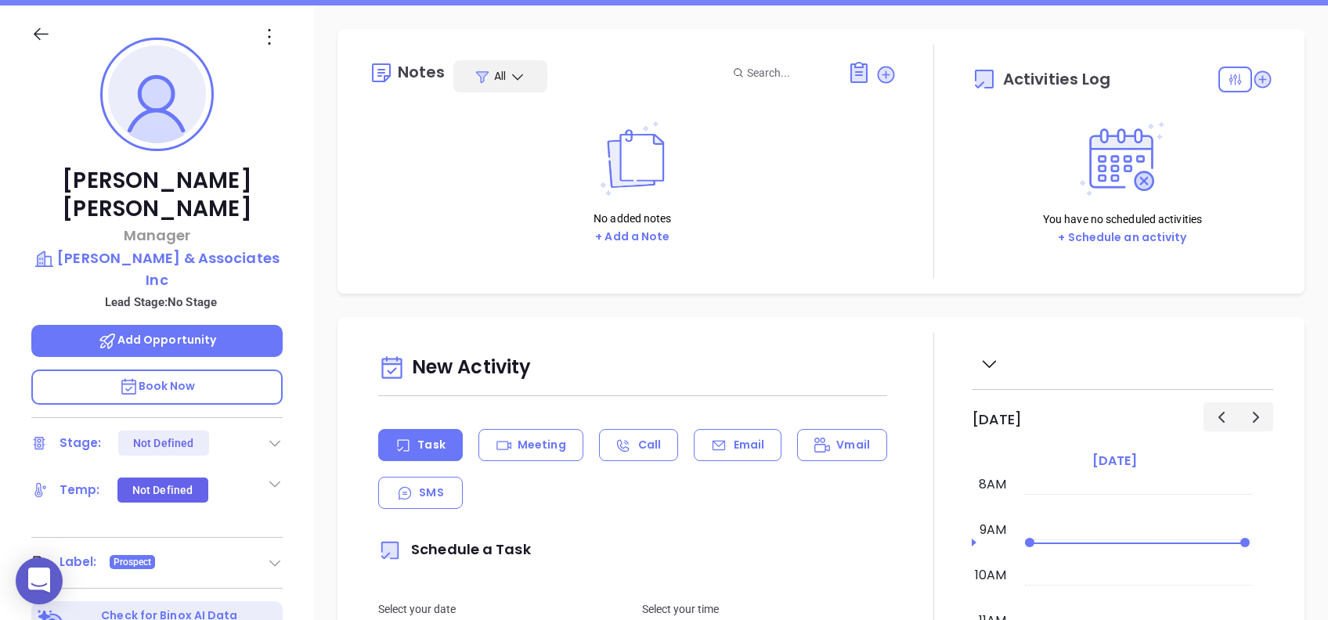
click at [647, 225] on div "No added notes + Add a Note" at bounding box center [632, 228] width 84 height 36
click at [648, 230] on button "+ Add a Note" at bounding box center [632, 237] width 84 height 18
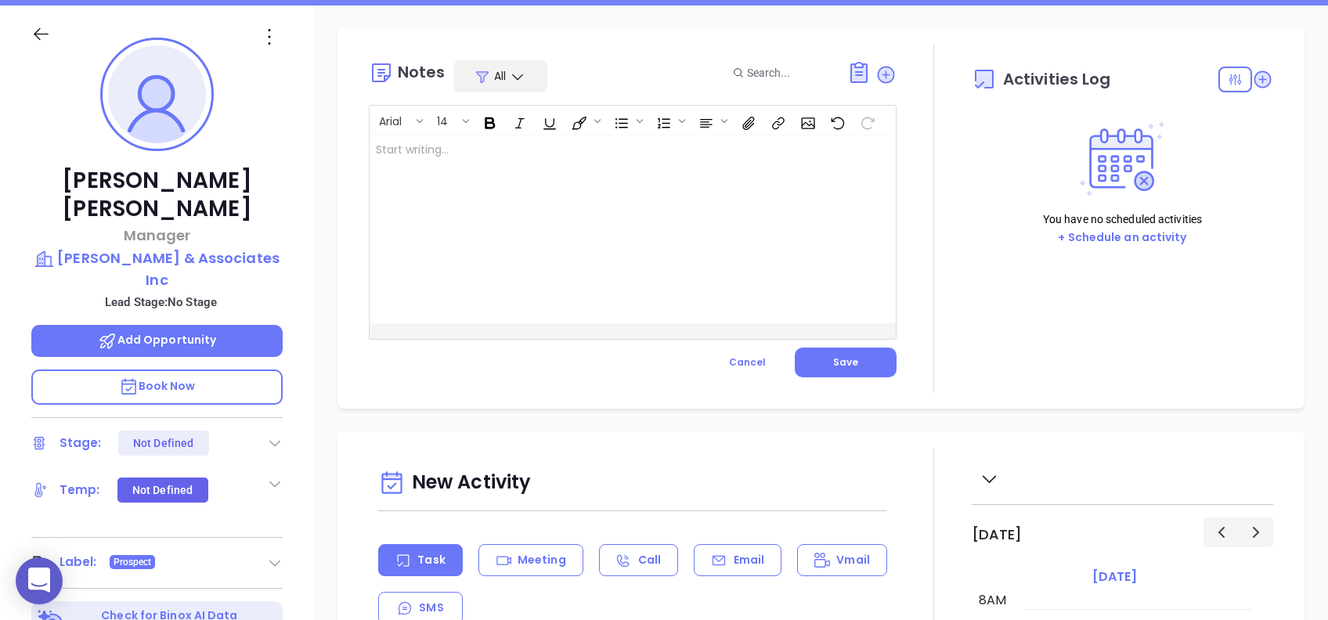
click at [422, 198] on div at bounding box center [614, 229] width 489 height 188
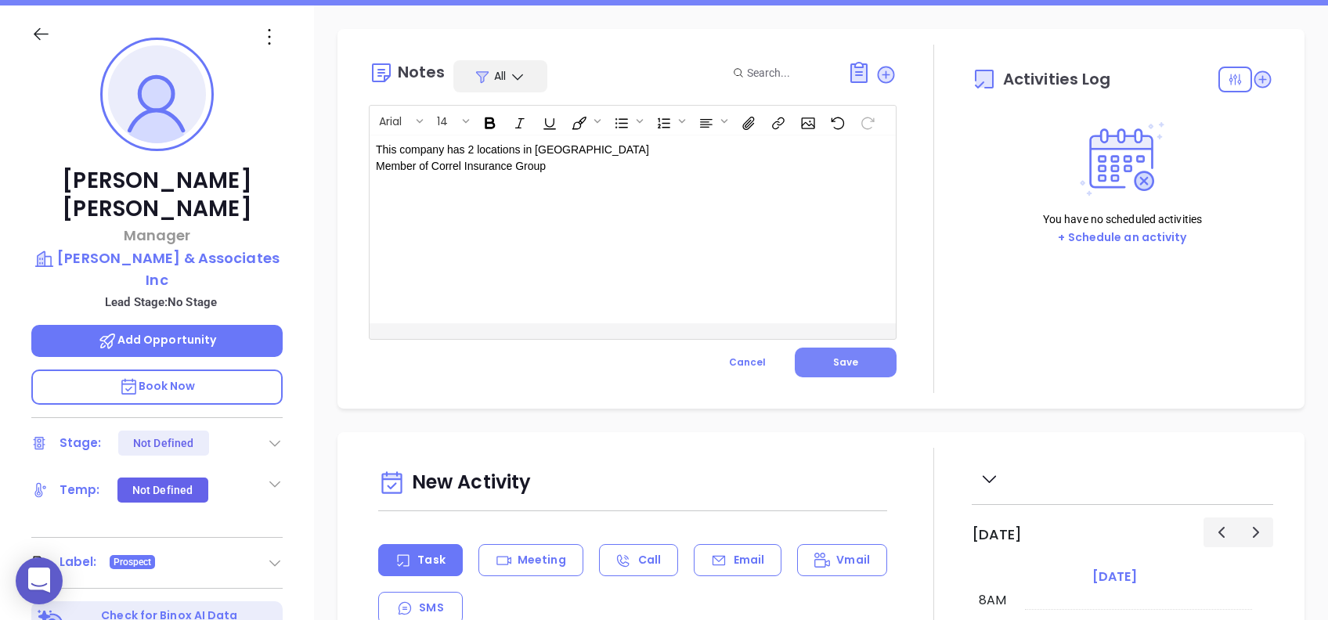
click at [849, 363] on button "Save" at bounding box center [846, 363] width 102 height 30
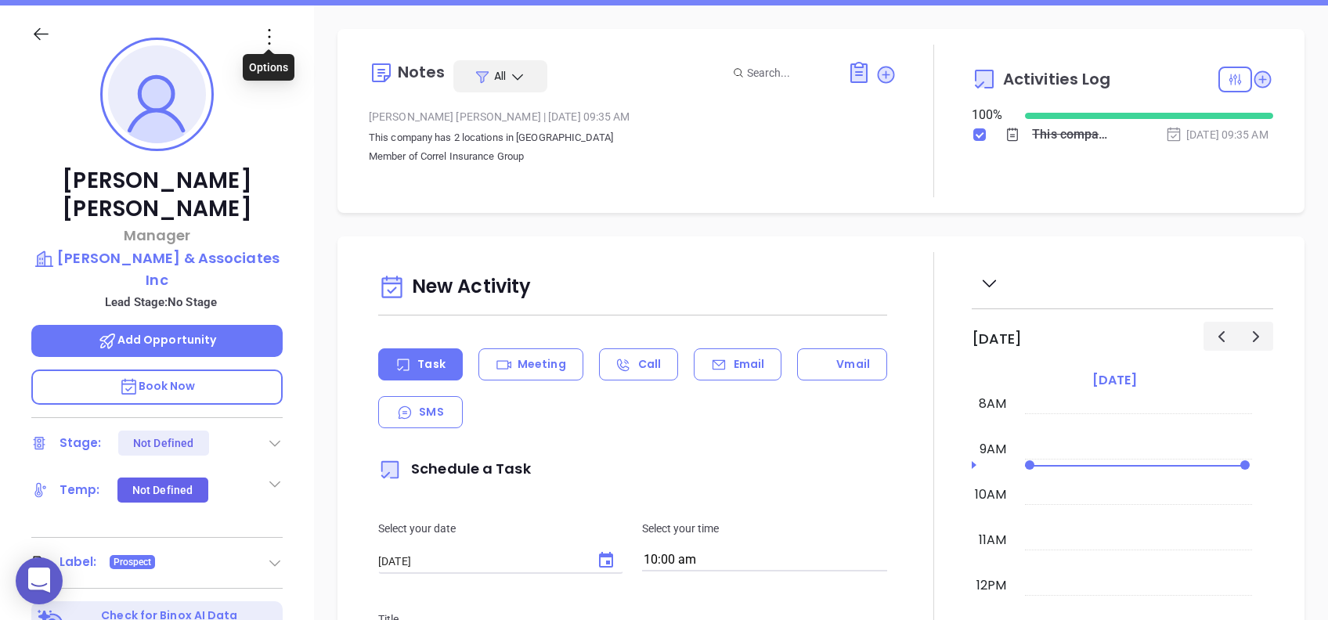
click at [262, 35] on icon at bounding box center [269, 36] width 25 height 25
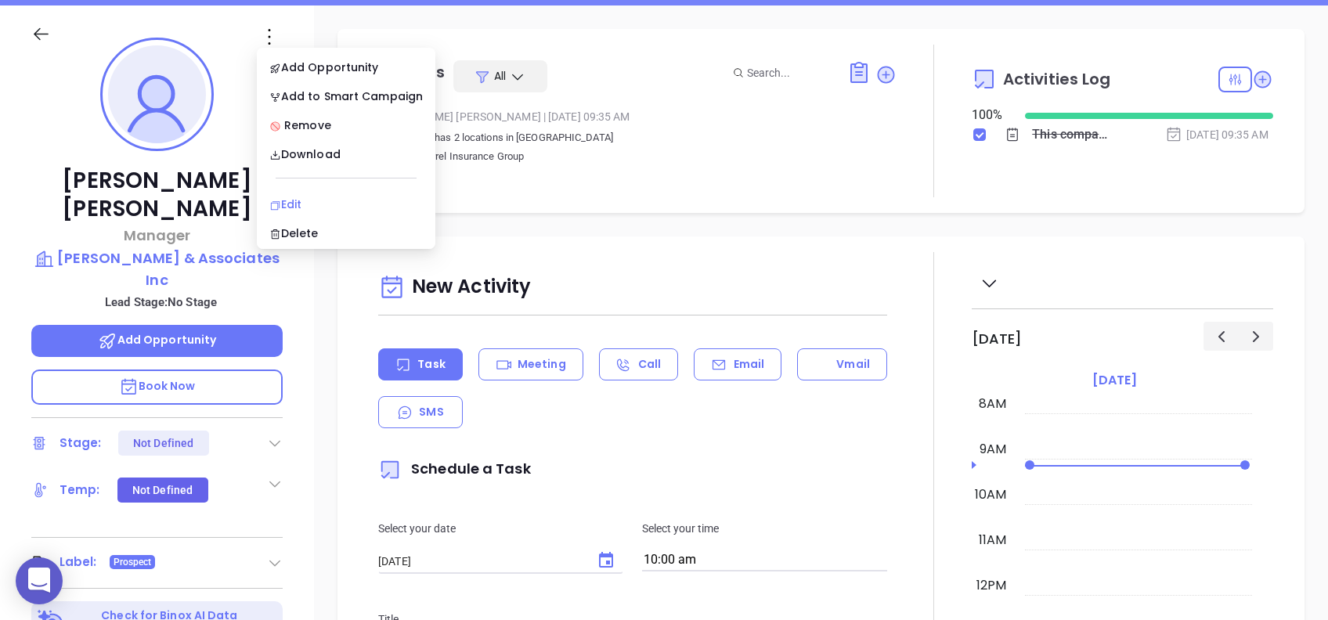
click at [307, 197] on div "Edit" at bounding box center [345, 204] width 153 height 17
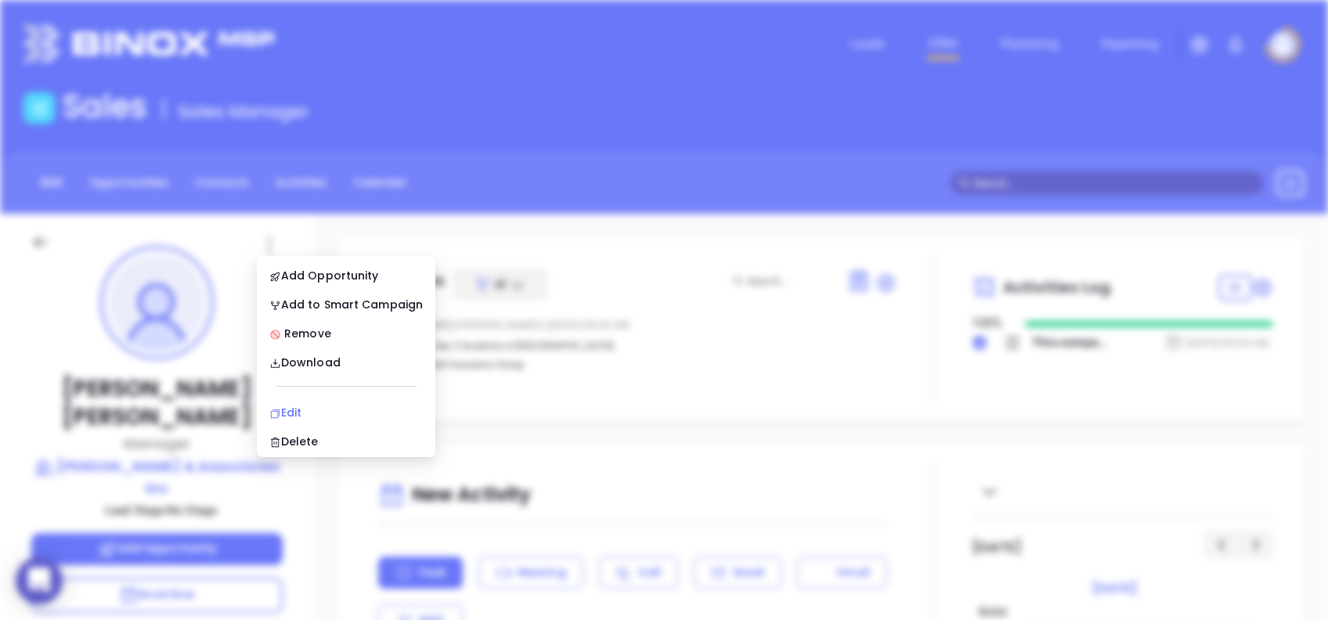
scroll to position [0, 0]
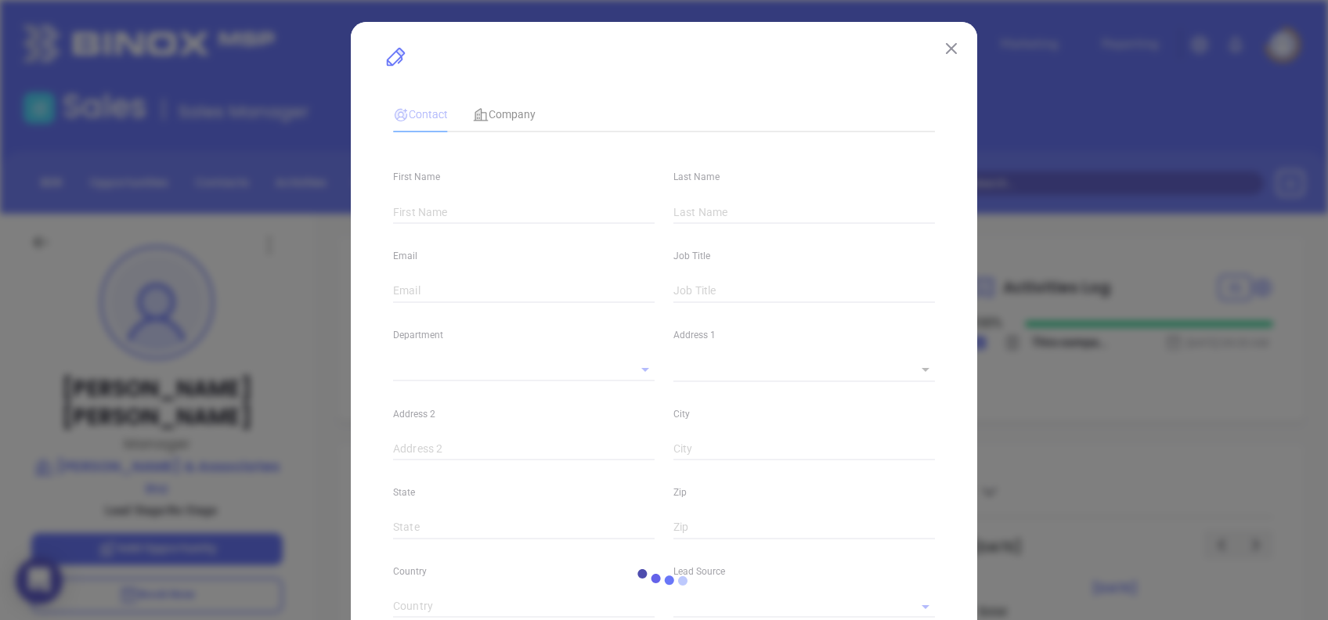
type input "[PERSON_NAME]"
type input "[PERSON_NAME][EMAIL_ADDRESS][DOMAIN_NAME]"
type input "Manager"
type textarea "[STREET_ADDRESS]"
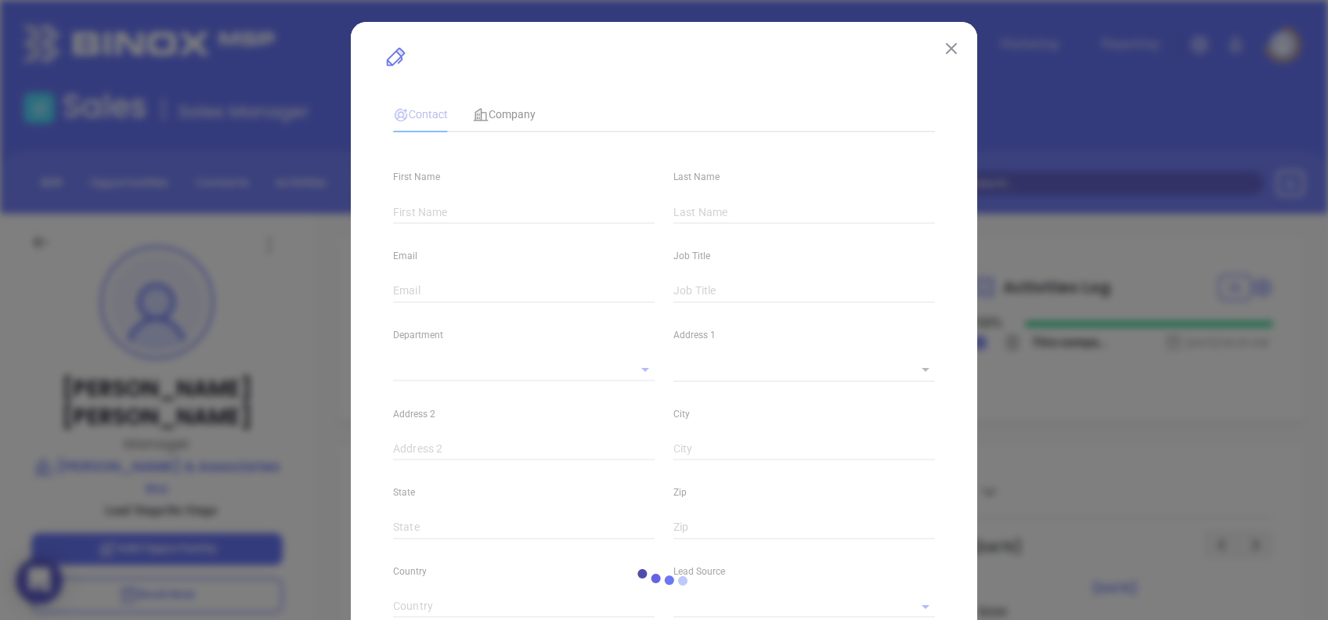
type input "1"
type input "Suite D"
type input "[GEOGRAPHIC_DATA]"
type input "SC"
type input "29577"
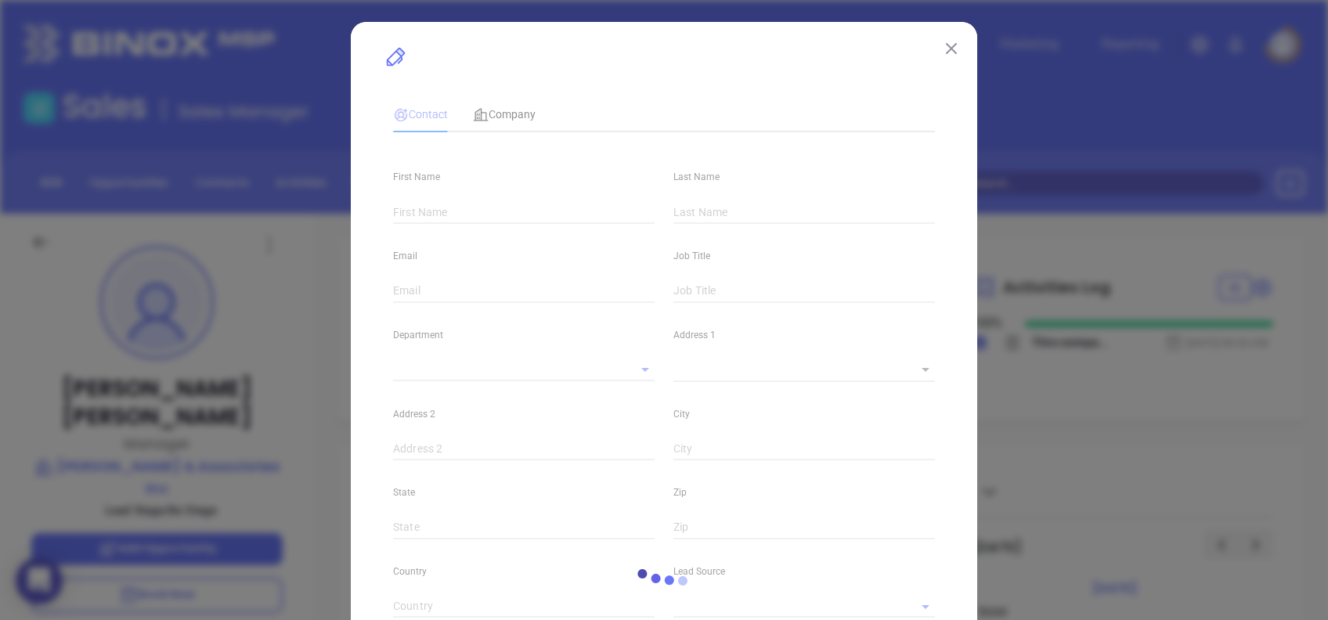
type input "[DOMAIN_NAME][URL][PERSON_NAME]"
type input "Marketing"
type input "Binox"
type input "undefined undefined"
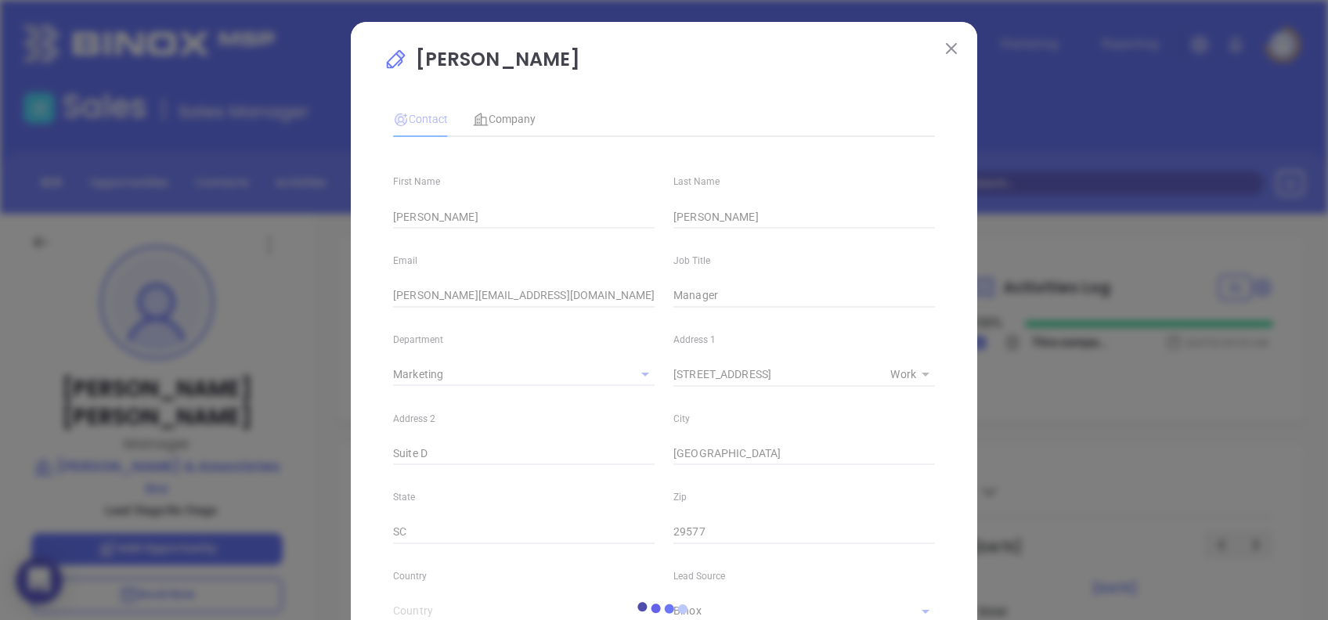
type input "[PHONE_NUMBER]"
type input "1"
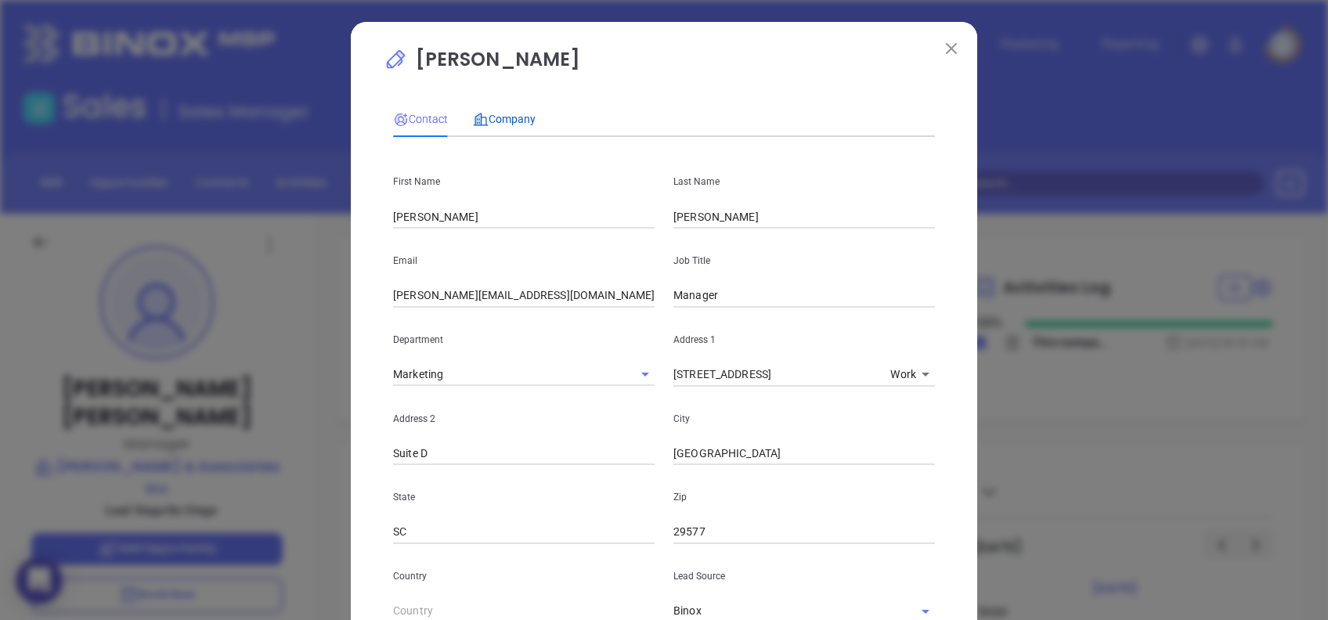
click at [514, 119] on span "Company" at bounding box center [504, 119] width 63 height 13
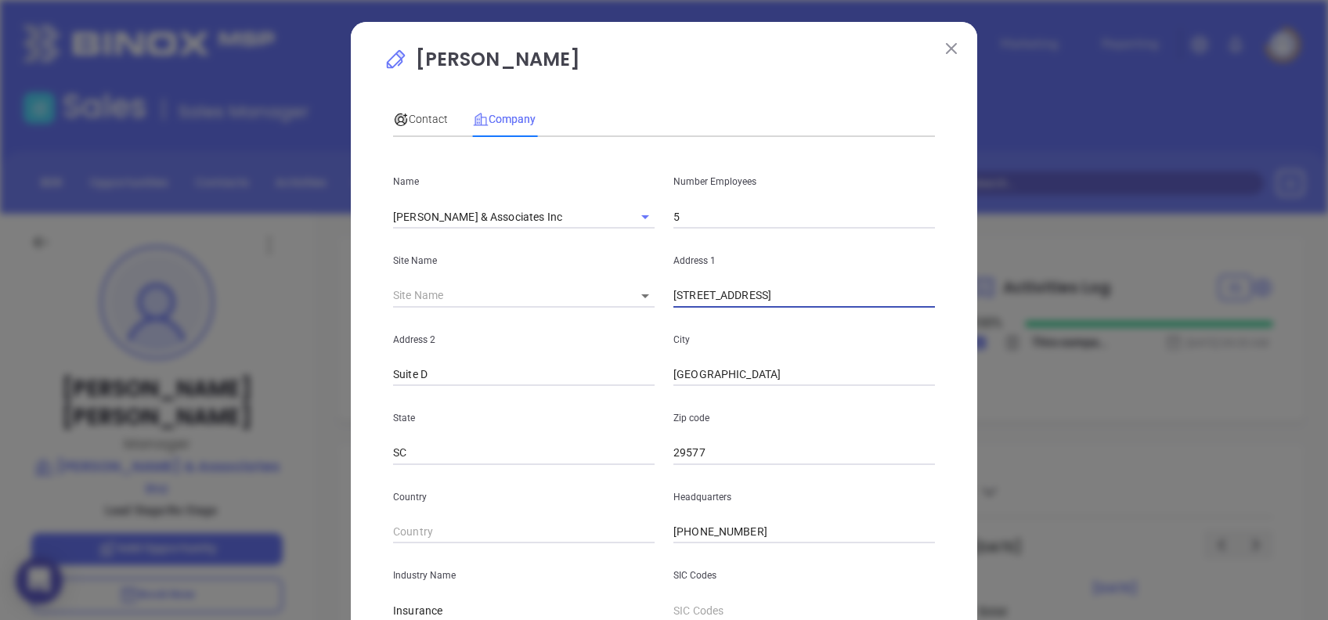
drag, startPoint x: 783, startPoint y: 301, endPoint x: 572, endPoint y: 314, distance: 211.8
click at [572, 313] on div "Name [PERSON_NAME] & Associates Inc Number Employees 5 Site Name ​ 124594 Addre…" at bounding box center [664, 465] width 542 height 630
type input "PO Box 8100"
click at [719, 450] on input "29577" at bounding box center [804, 453] width 262 height 23
type input "29578"
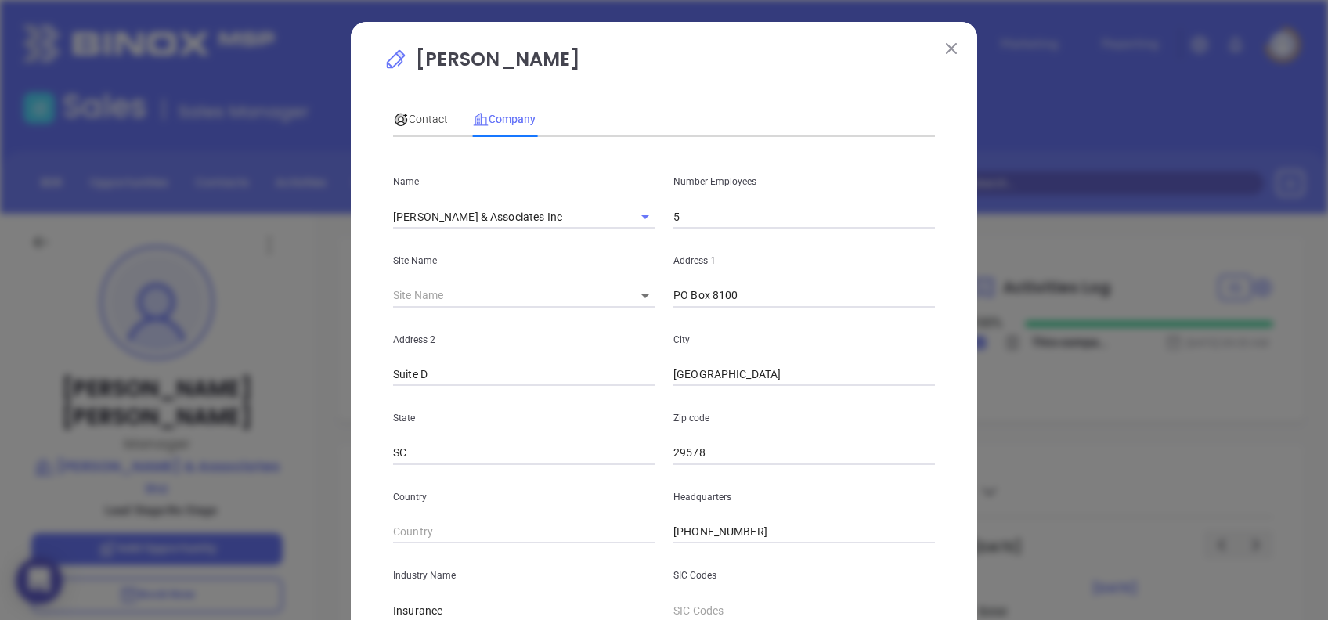
click at [736, 44] on div "[PERSON_NAME] Contact Company First Name [PERSON_NAME] Last Name [PERSON_NAME] …" at bounding box center [664, 449] width 626 height 854
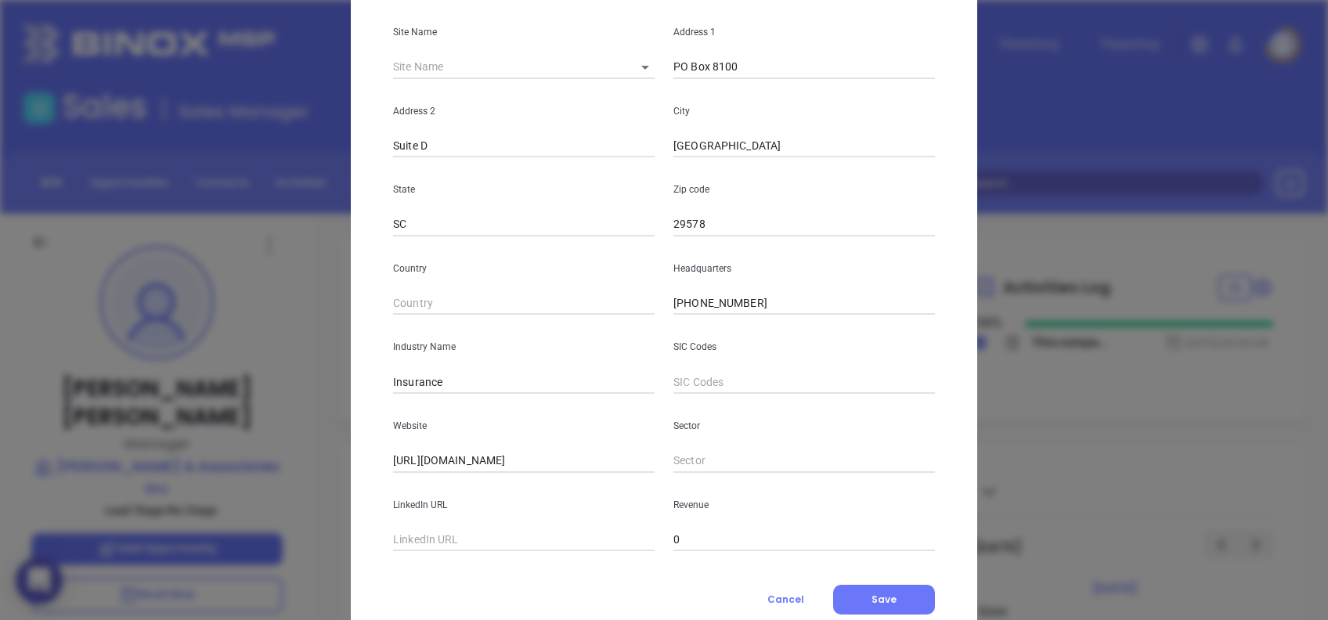
scroll to position [278, 0]
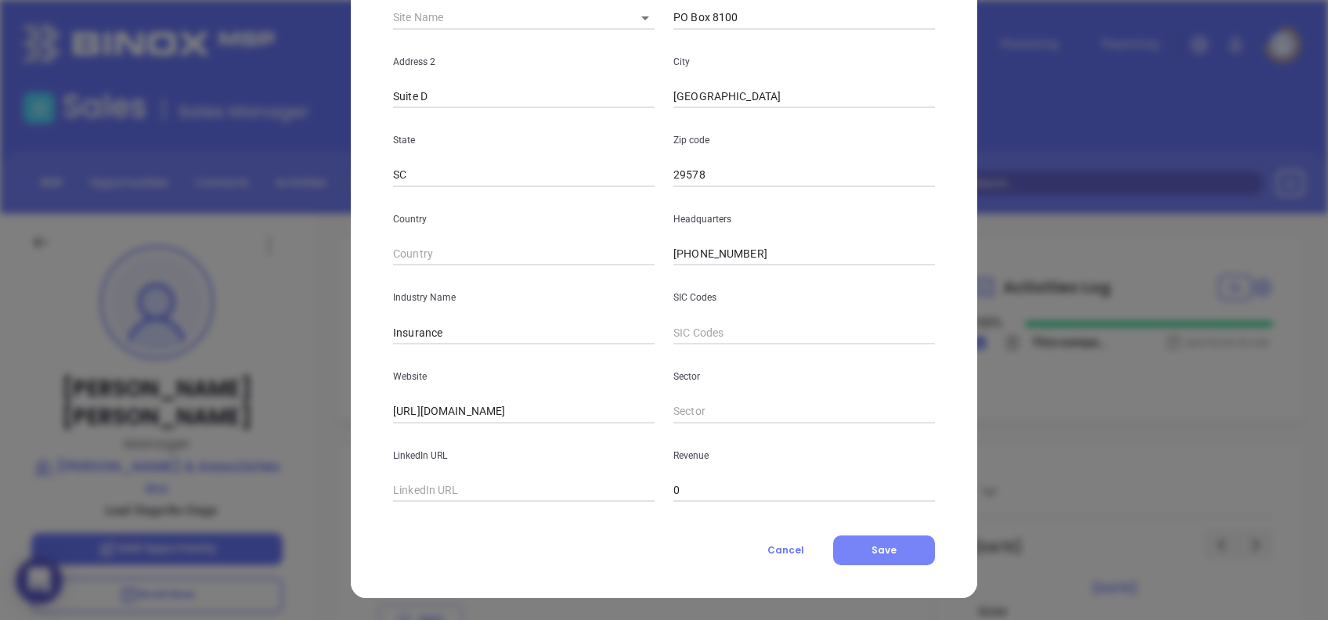
click at [871, 551] on span "Save" at bounding box center [883, 549] width 25 height 13
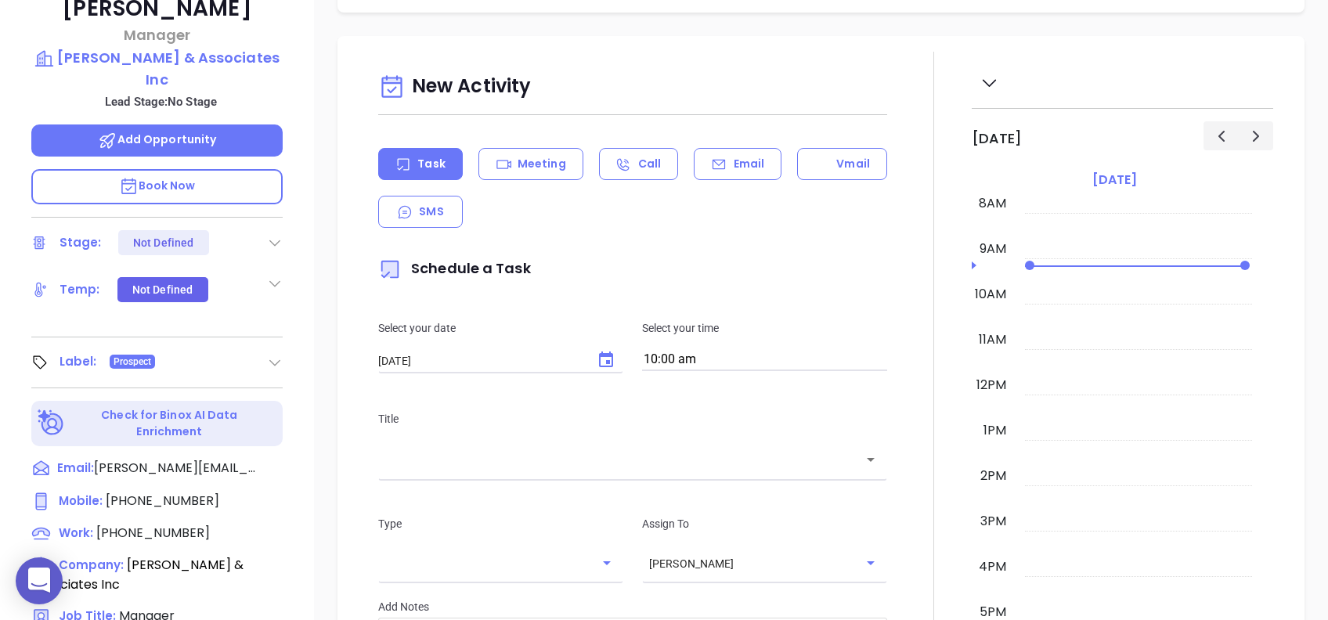
scroll to position [168, 0]
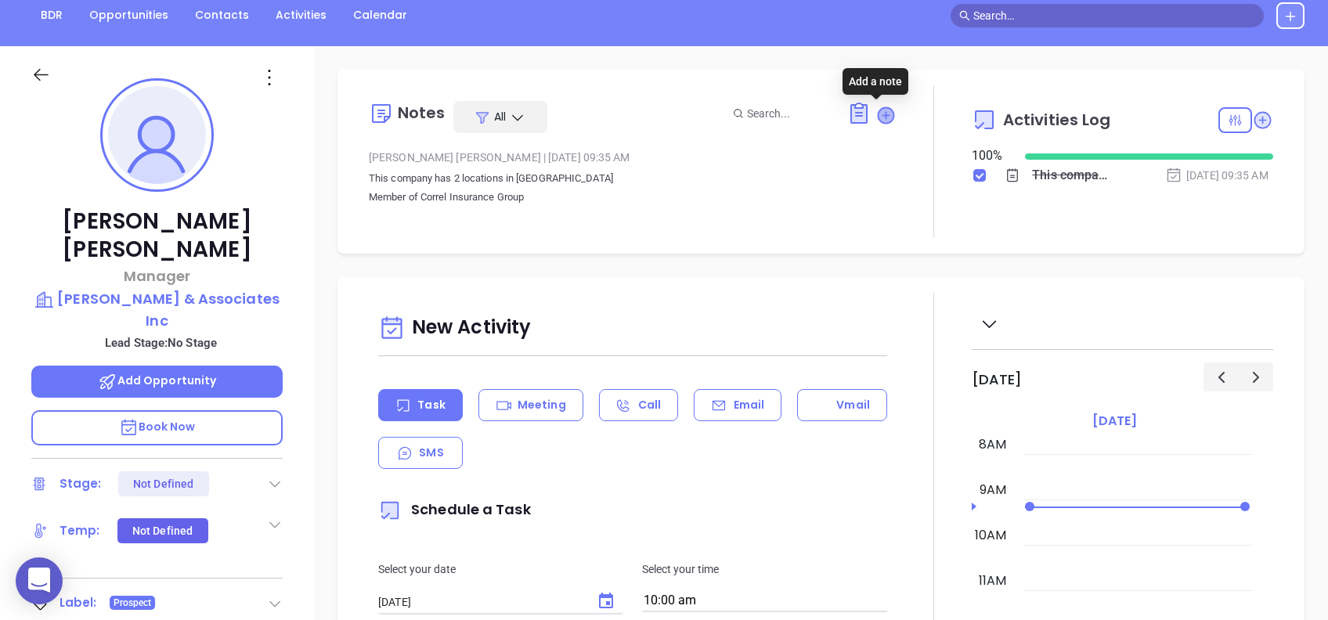
click at [878, 115] on icon at bounding box center [886, 115] width 16 height 16
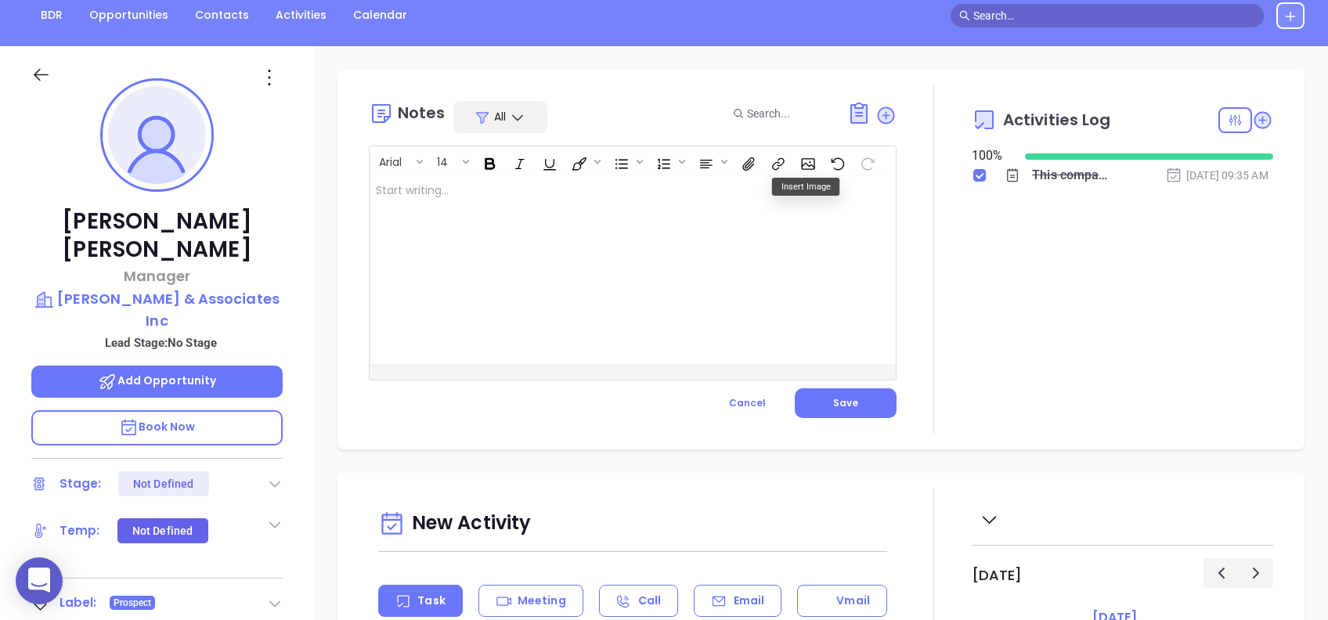
click at [545, 241] on div at bounding box center [614, 270] width 489 height 188
click at [569, 235] on div at bounding box center [614, 270] width 489 height 188
click at [839, 401] on span "Save" at bounding box center [845, 402] width 25 height 13
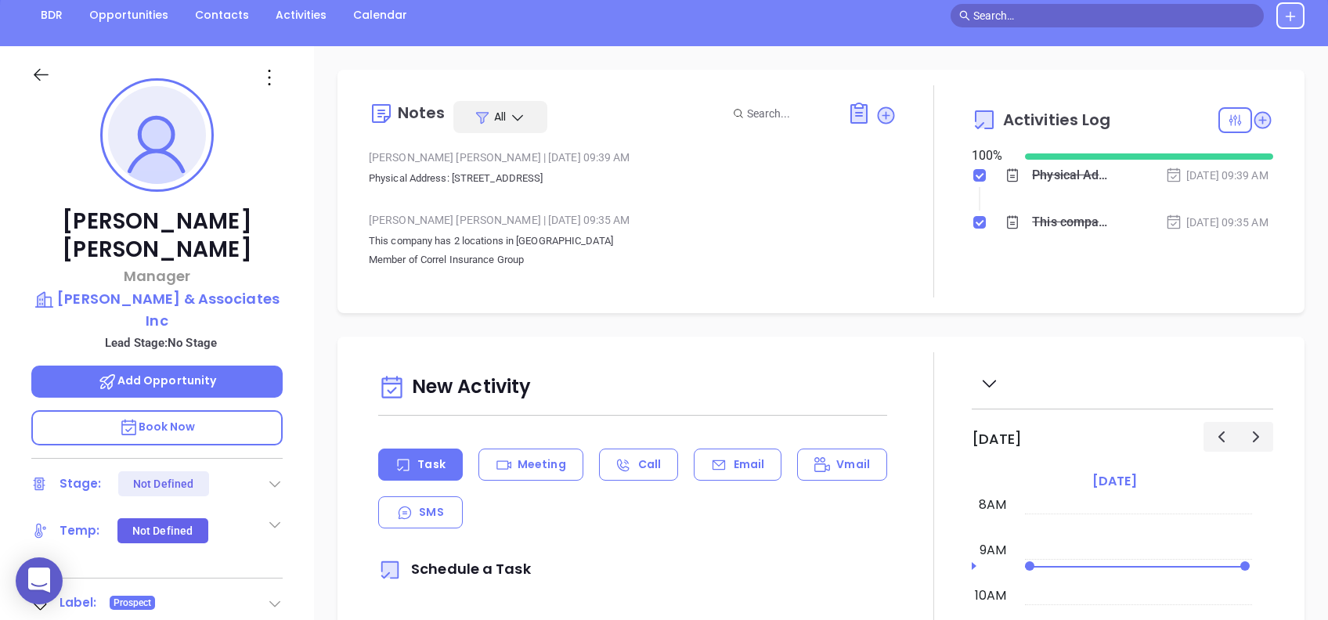
click at [662, 319] on div "Notes All [PERSON_NAME] | [DATE] 09:39 AM Physical Address: [STREET_ADDRESS] [P…" at bounding box center [821, 594] width 1014 height 1096
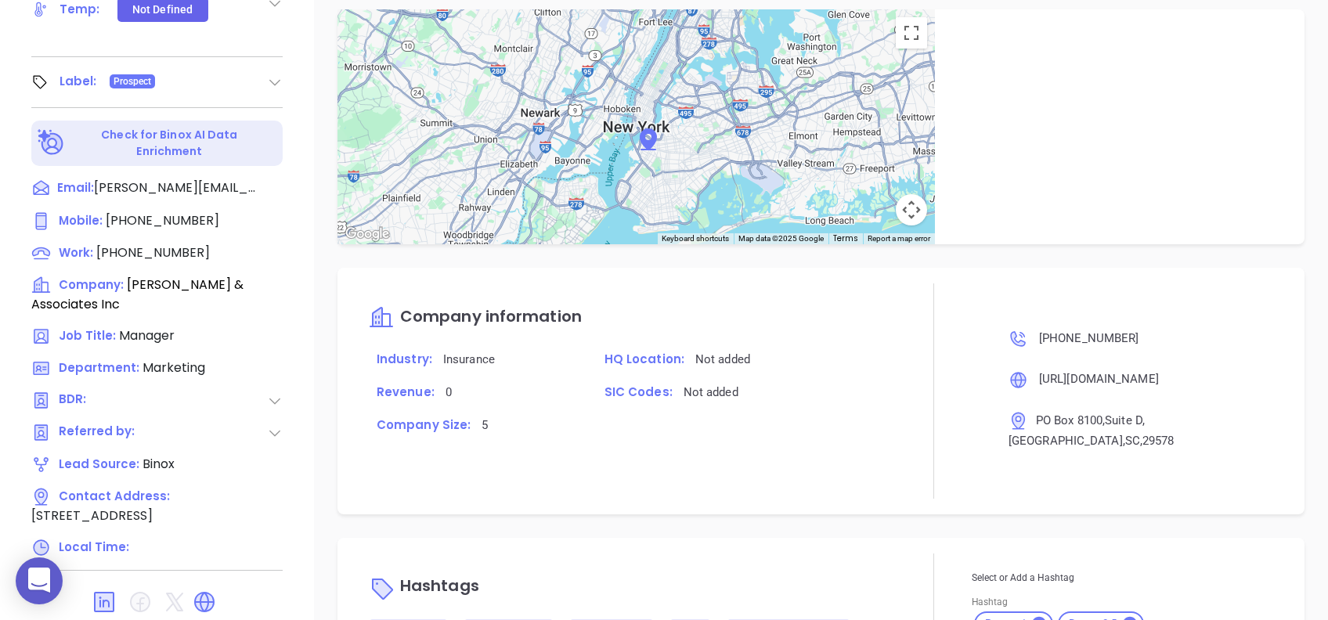
scroll to position [862, 0]
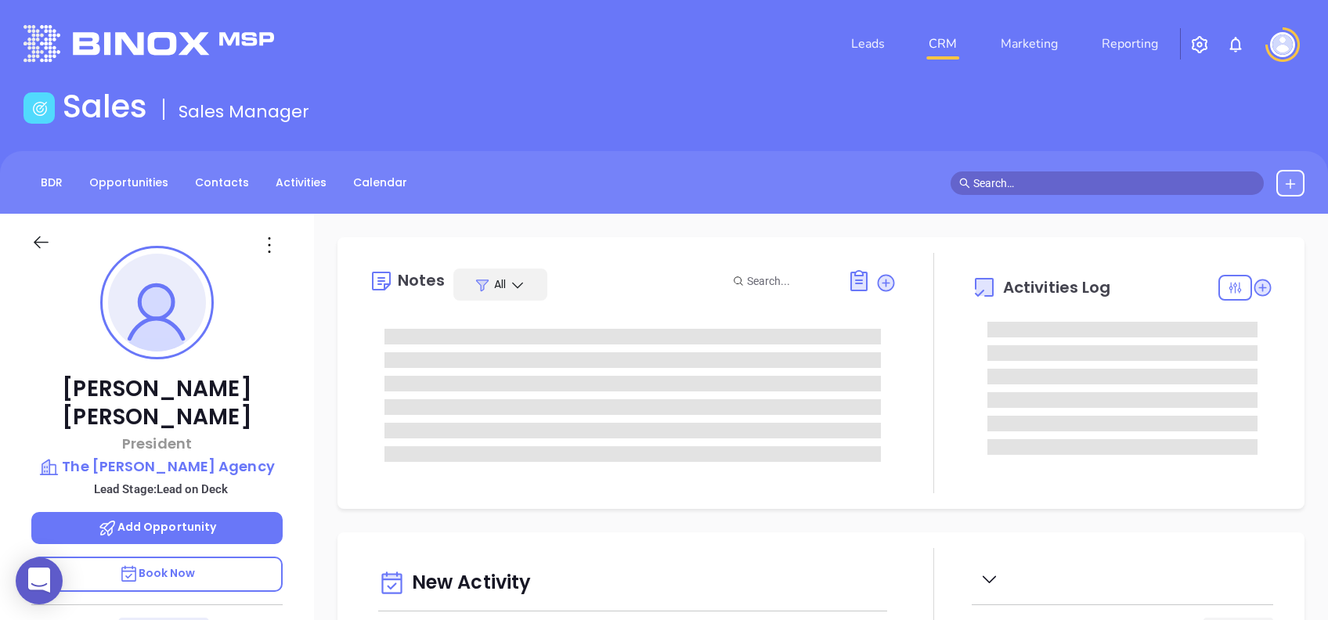
type input "[DATE]"
type input "[PERSON_NAME]"
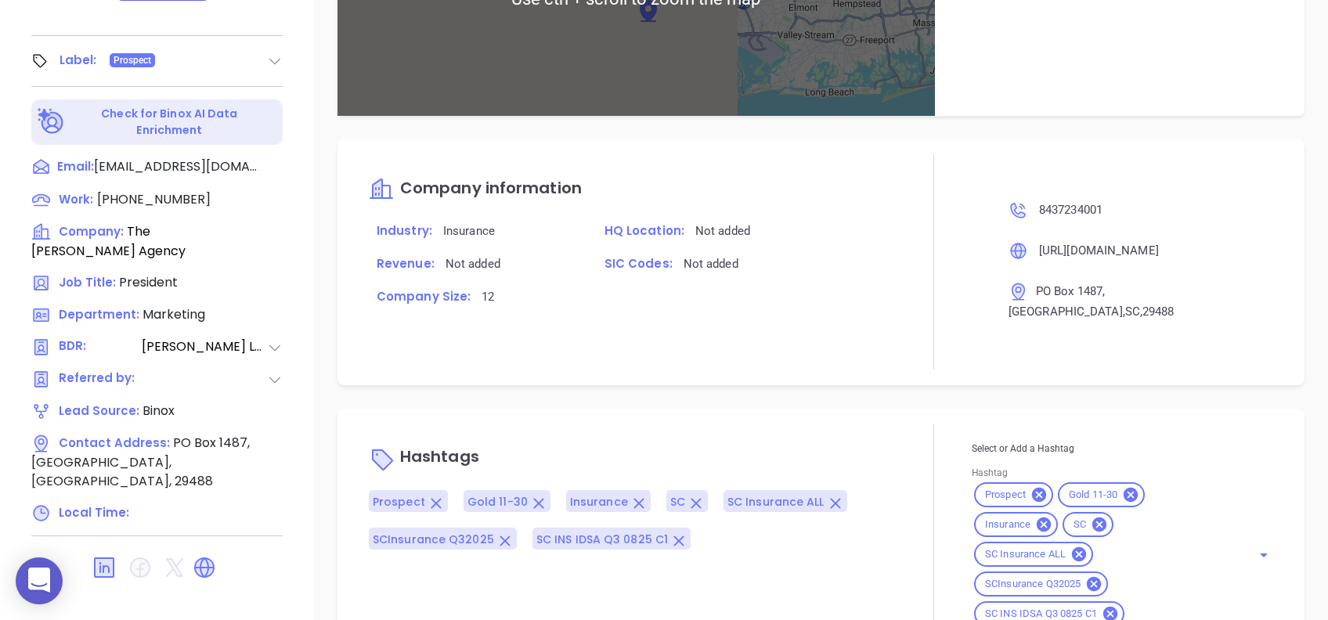
scroll to position [1022, 0]
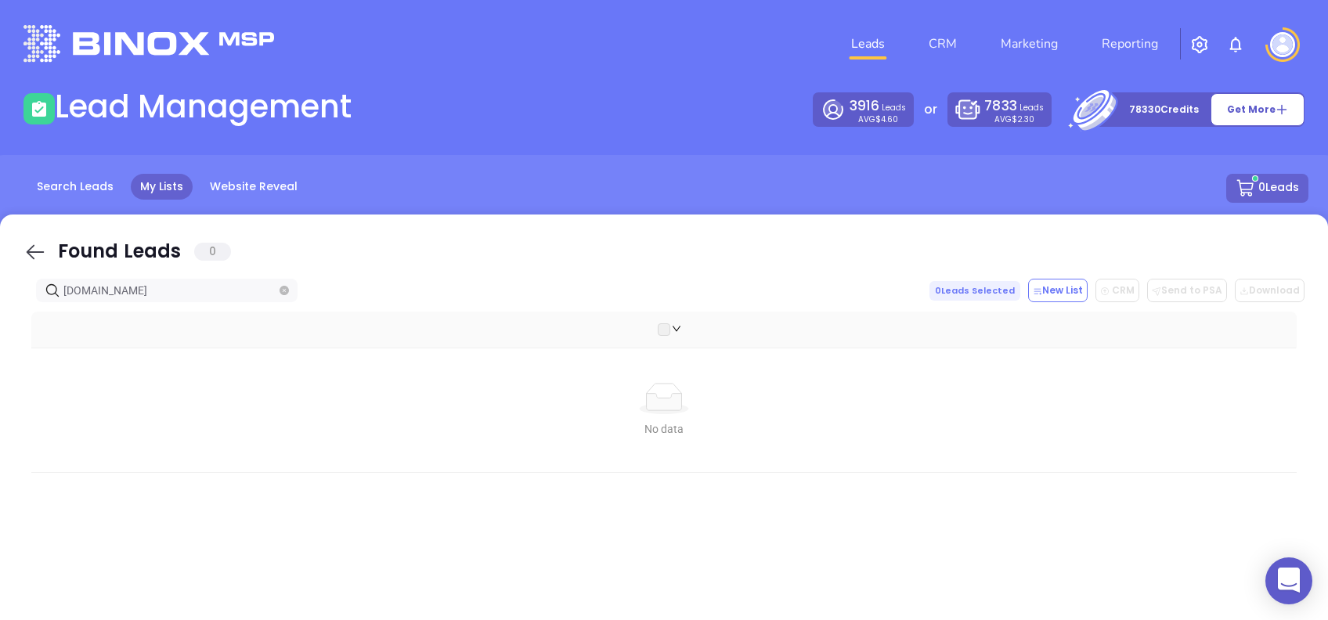
click at [38, 243] on icon at bounding box center [34, 251] width 23 height 23
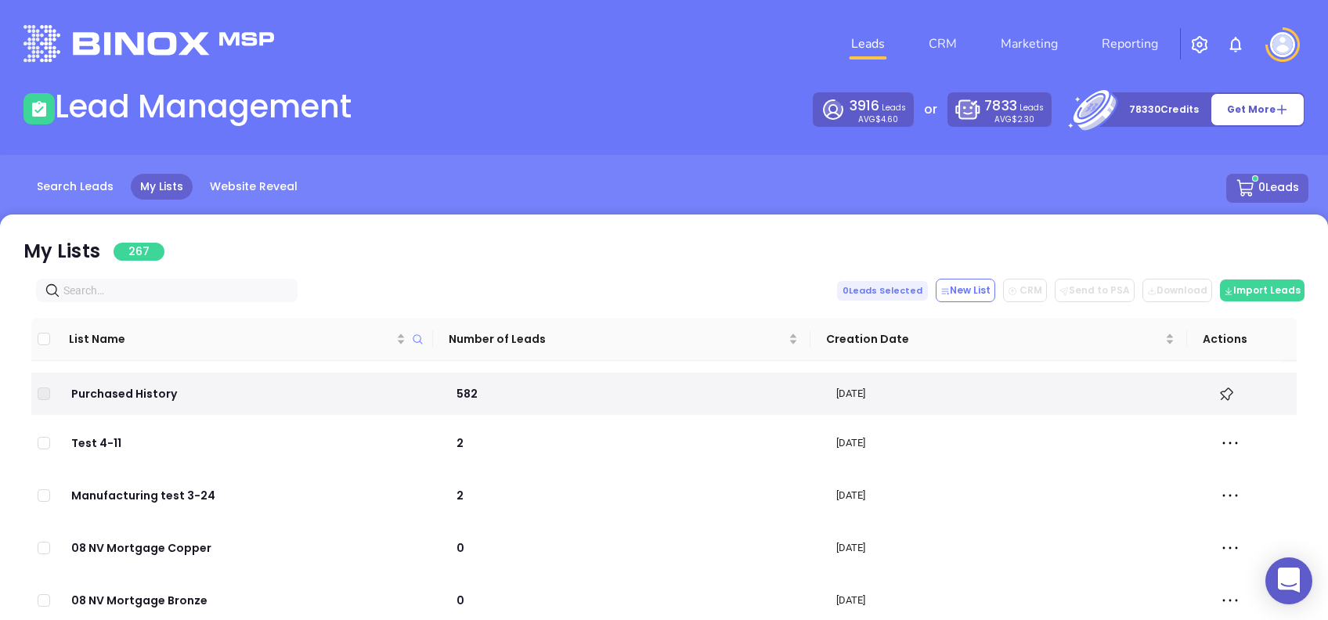
click at [150, 287] on input "text" at bounding box center [169, 290] width 213 height 17
paste input "[DOMAIN_NAME]"
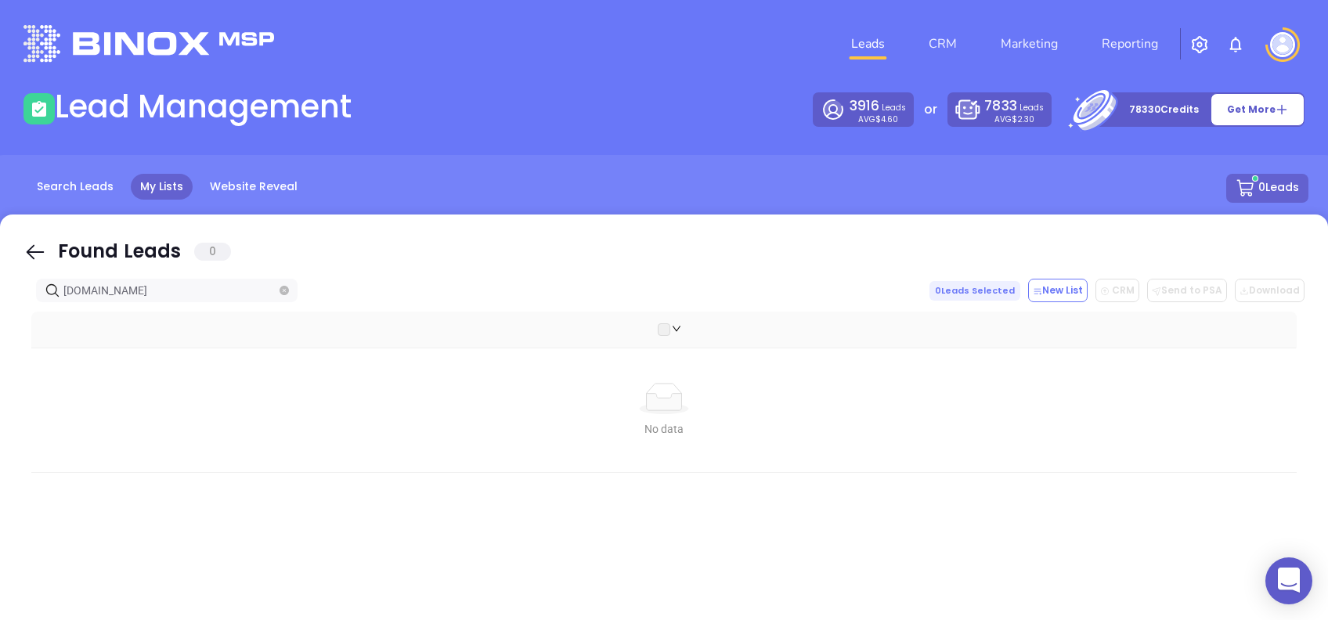
type input "[DOMAIN_NAME]"
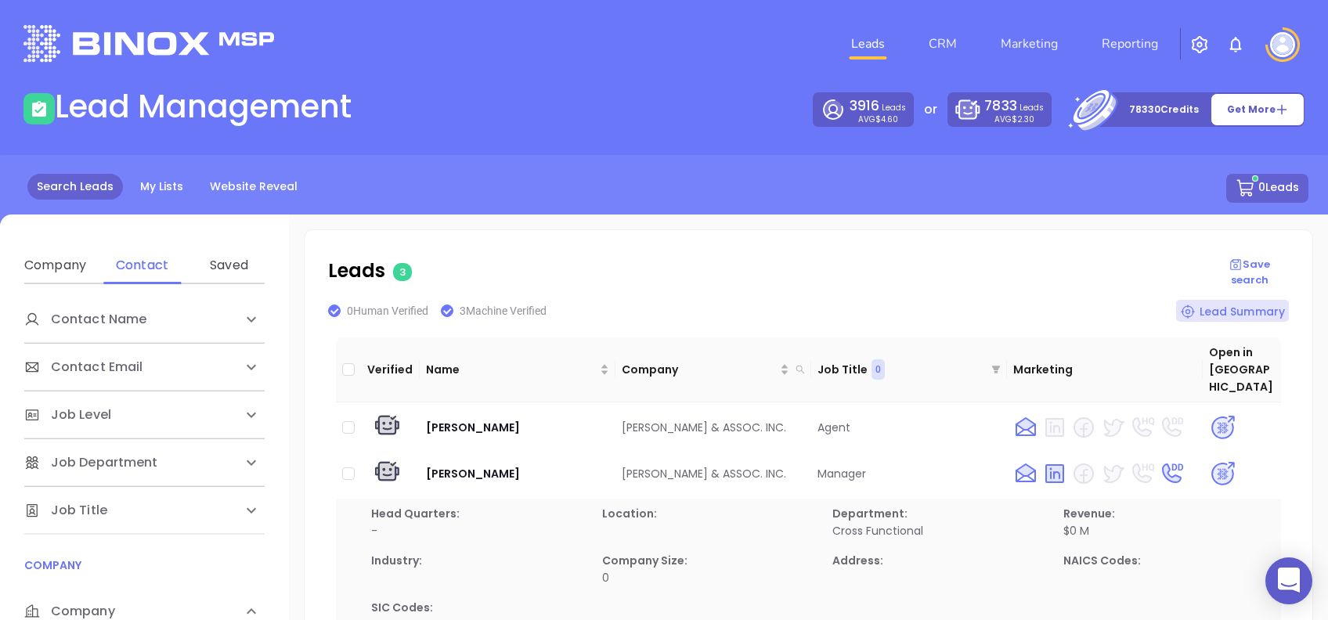
scroll to position [195, 0]
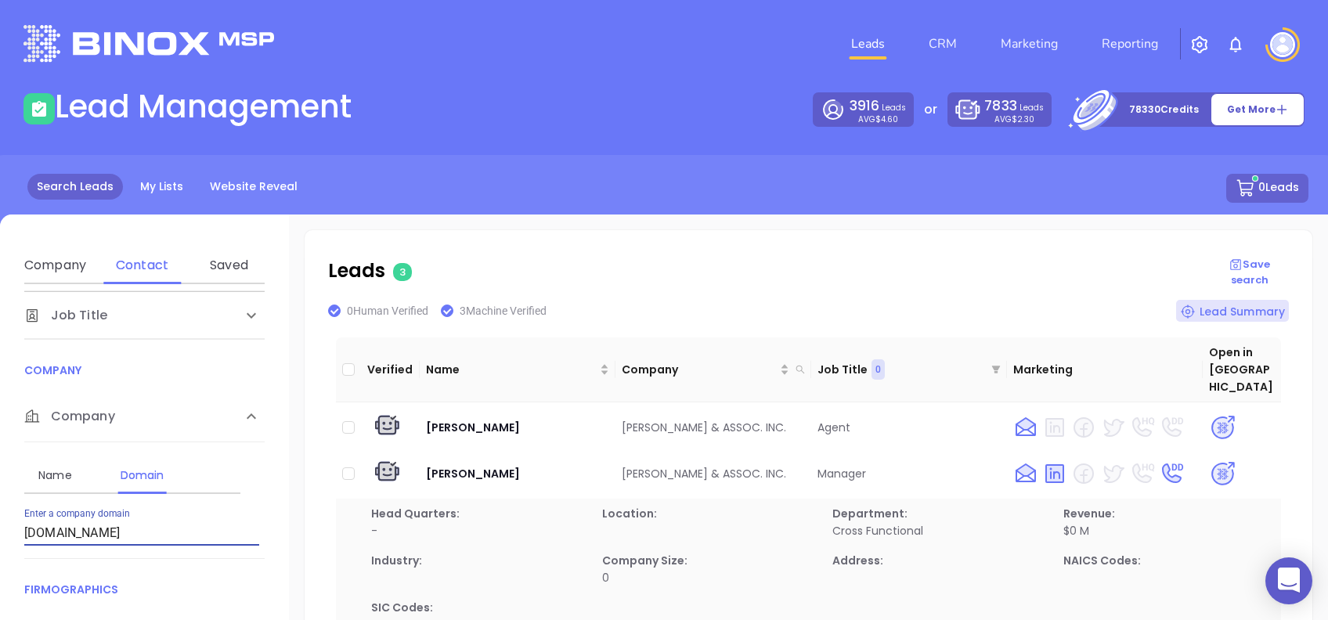
drag, startPoint x: 105, startPoint y: 542, endPoint x: 0, endPoint y: 514, distance: 108.6
click at [0, 514] on html "0 Leads CRM Marketing Reporting Financial Leads Leads Lead Management 3916 Lead…" at bounding box center [664, 310] width 1328 height 620
paste input "sarahjudysinsurance"
type input "[DOMAIN_NAME]"
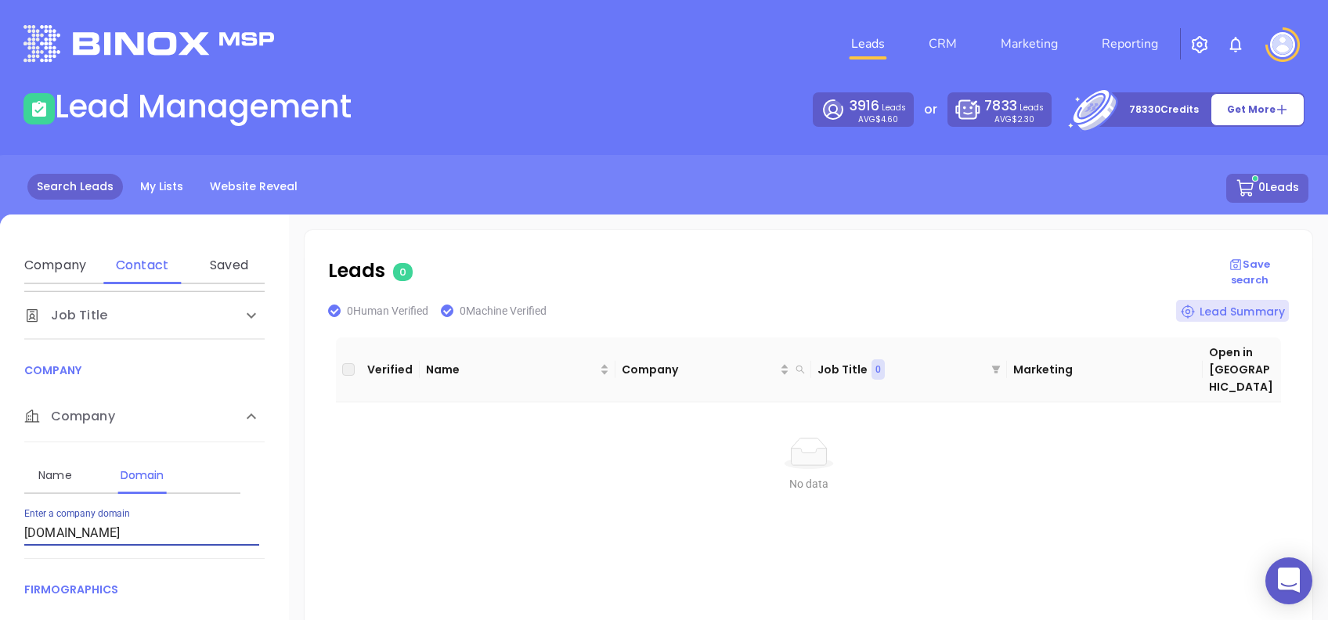
drag, startPoint x: 179, startPoint y: 530, endPoint x: 0, endPoint y: 484, distance: 185.2
click at [0, 484] on html "0 Leads CRM Marketing Reporting Financial Leads Leads Lead Management 3916 Lead…" at bounding box center [664, 310] width 1328 height 620
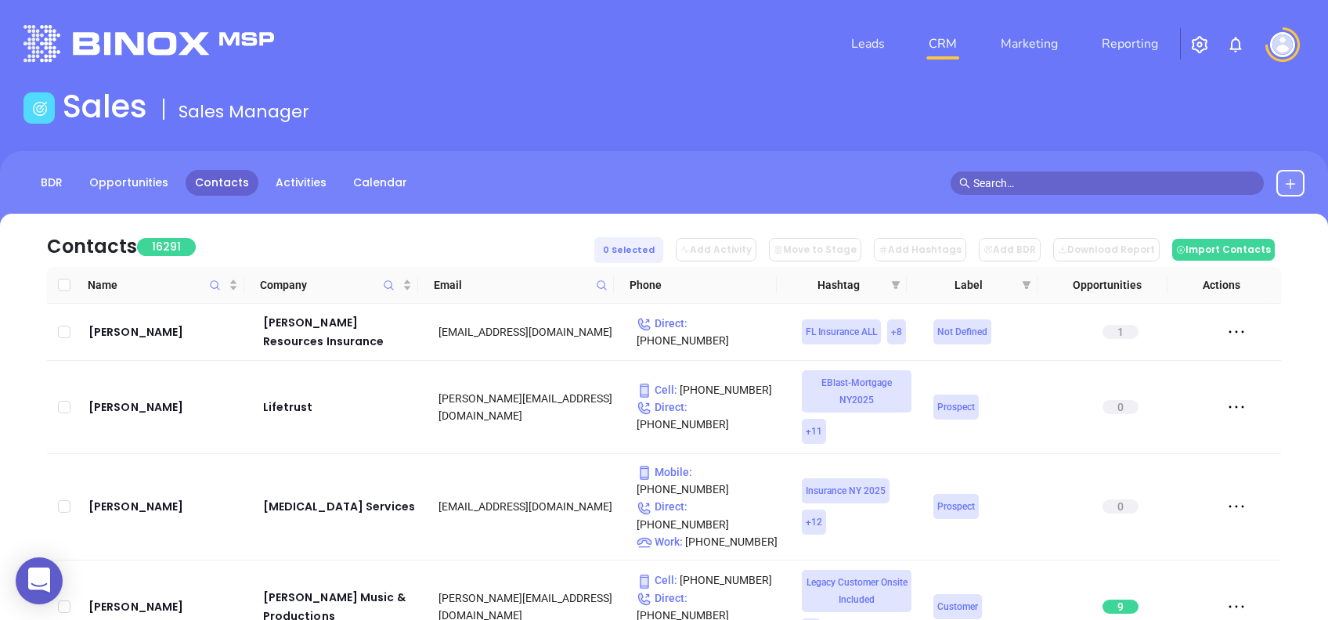
click at [1298, 175] on button at bounding box center [1290, 183] width 28 height 27
click at [1254, 212] on div at bounding box center [1244, 213] width 149 height 5
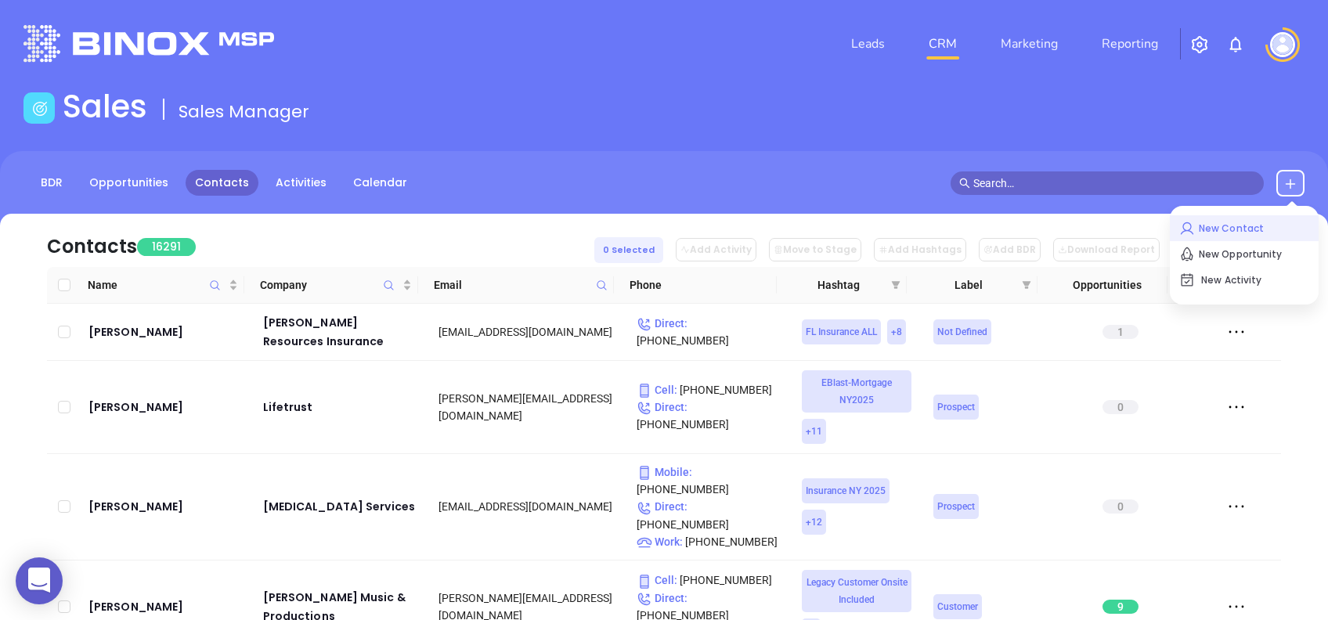
click at [1258, 222] on p "New Contact" at bounding box center [1244, 228] width 130 height 25
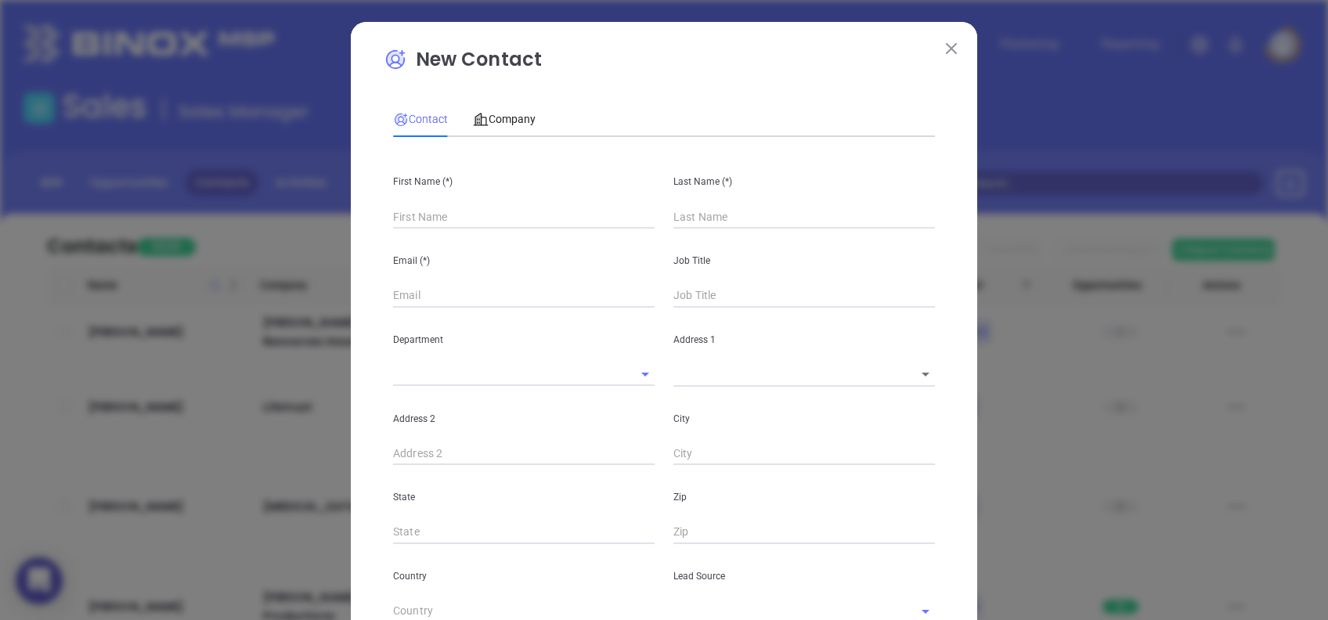
click at [559, 233] on div "Email (*)" at bounding box center [524, 268] width 280 height 79
click at [539, 212] on input "text" at bounding box center [524, 216] width 262 height 23
type input "Sar"
type input "Fourth Phone Call"
type input "[PERSON_NAME]"
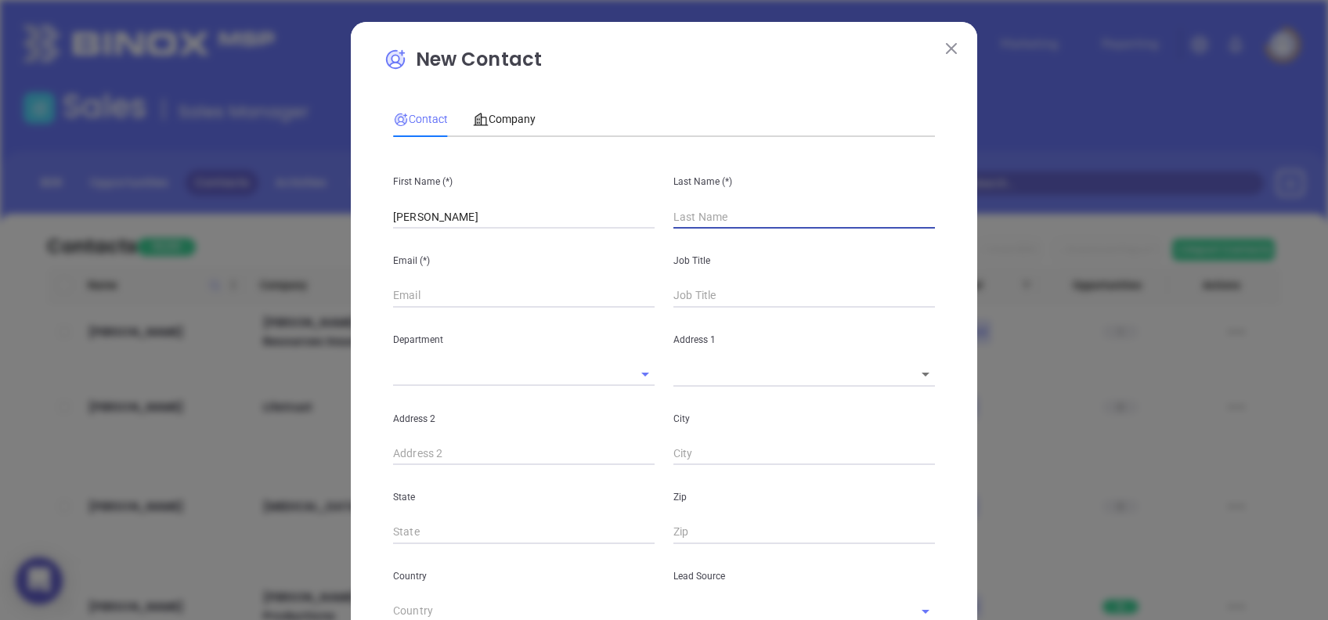
type input "J"
type input "1"
type input "[PERSON_NAME]"
type input "1"
click at [418, 307] on input "text" at bounding box center [524, 295] width 262 height 23
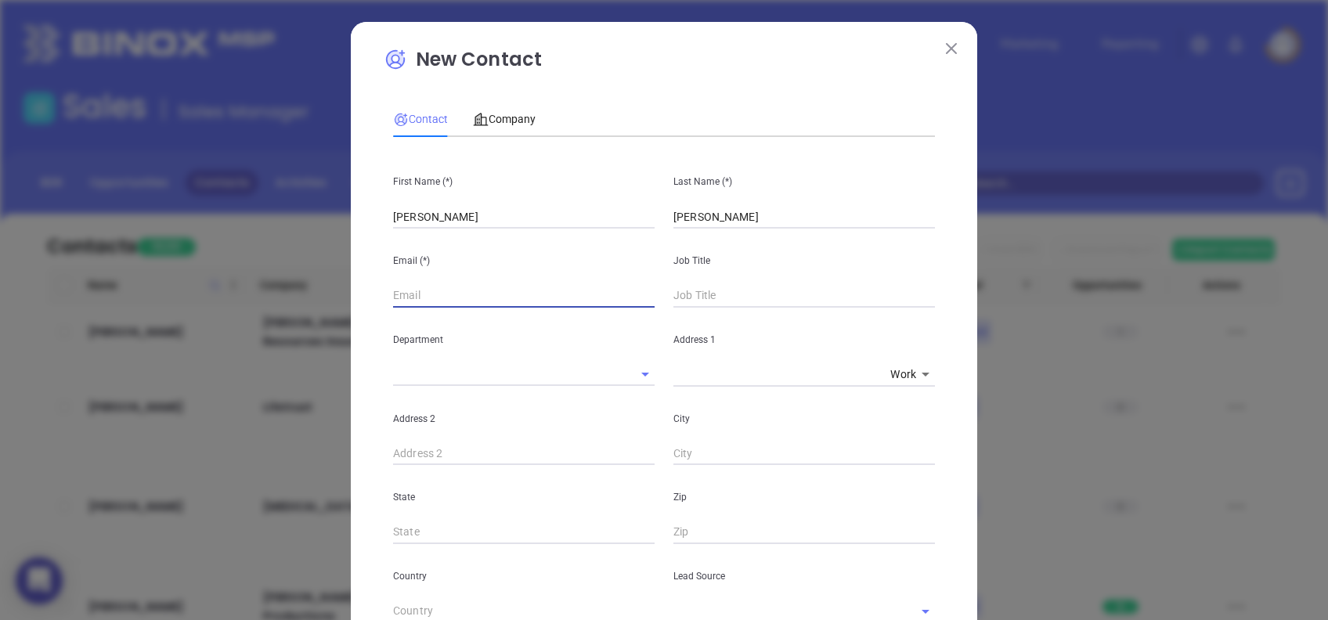
paste input "[PHONE_NUMBER] [EMAIL_ADDRESS][DOMAIN_NAME]"
drag, startPoint x: 457, startPoint y: 293, endPoint x: 204, endPoint y: 283, distance: 253.9
click at [205, 283] on div "New Contact Contact Company First Name (*) [PERSON_NAME] Last Name (*) [PERSON_…" at bounding box center [664, 310] width 1328 height 620
type input "[EMAIL_ADDRESS][DOMAIN_NAME]"
click at [720, 288] on input "text" at bounding box center [804, 295] width 262 height 23
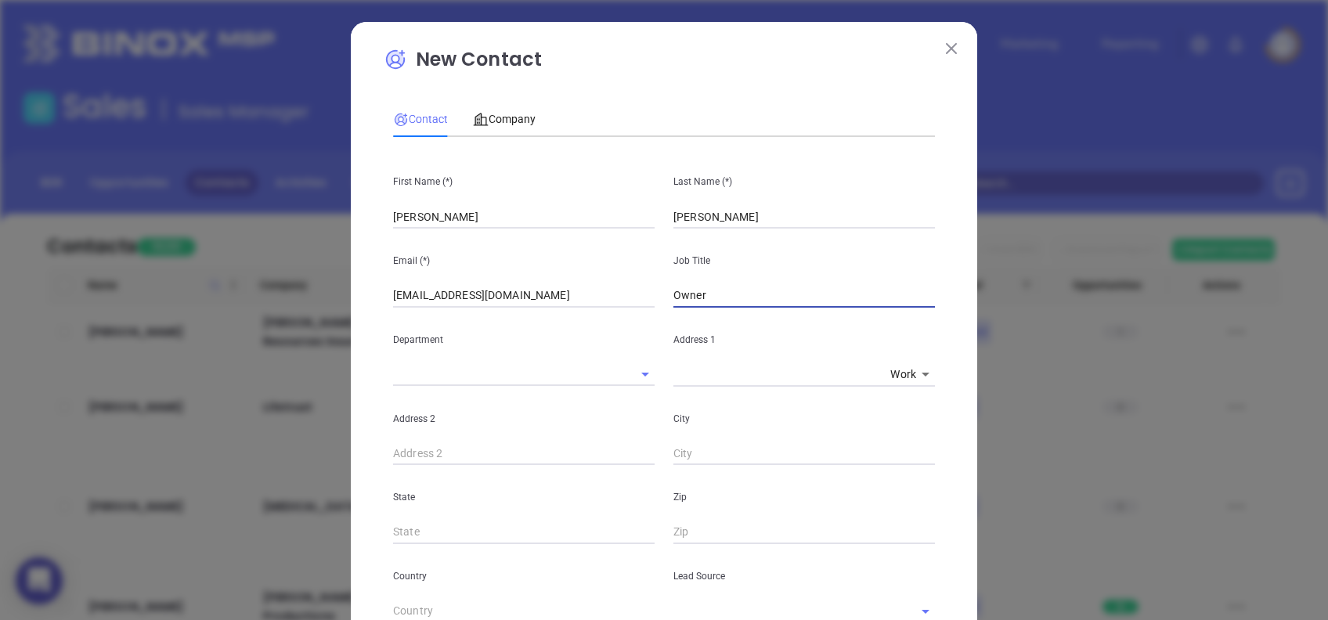
type input "Owner"
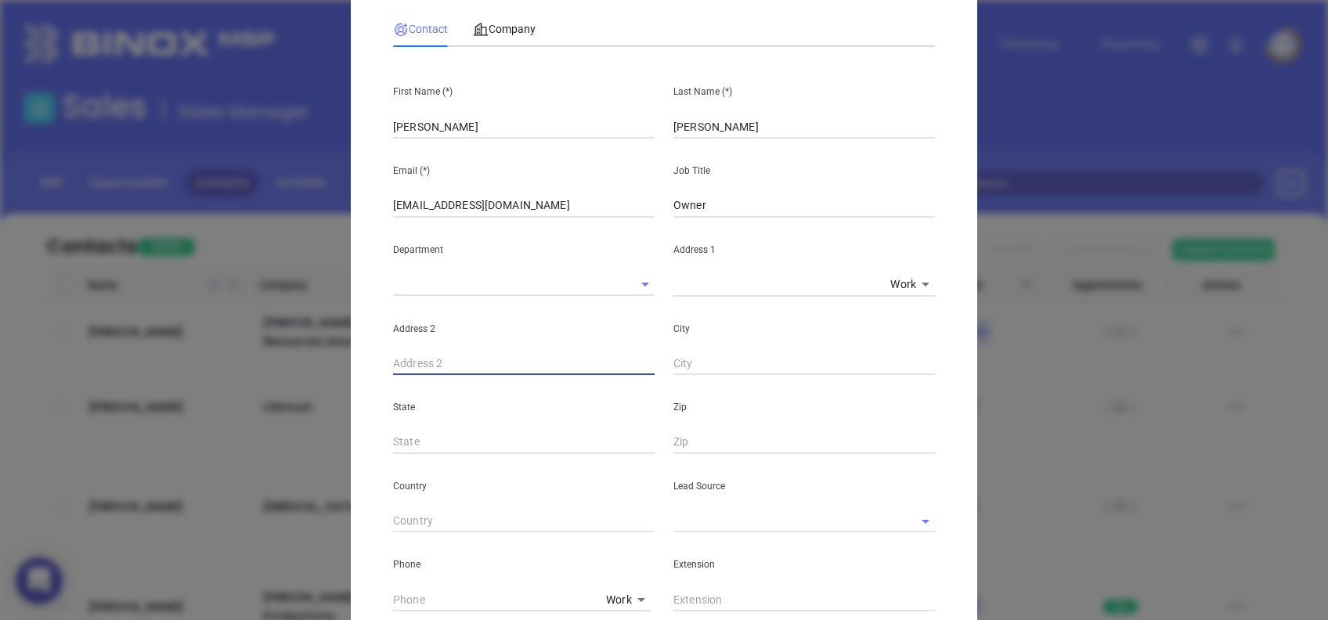
scroll to position [208, 0]
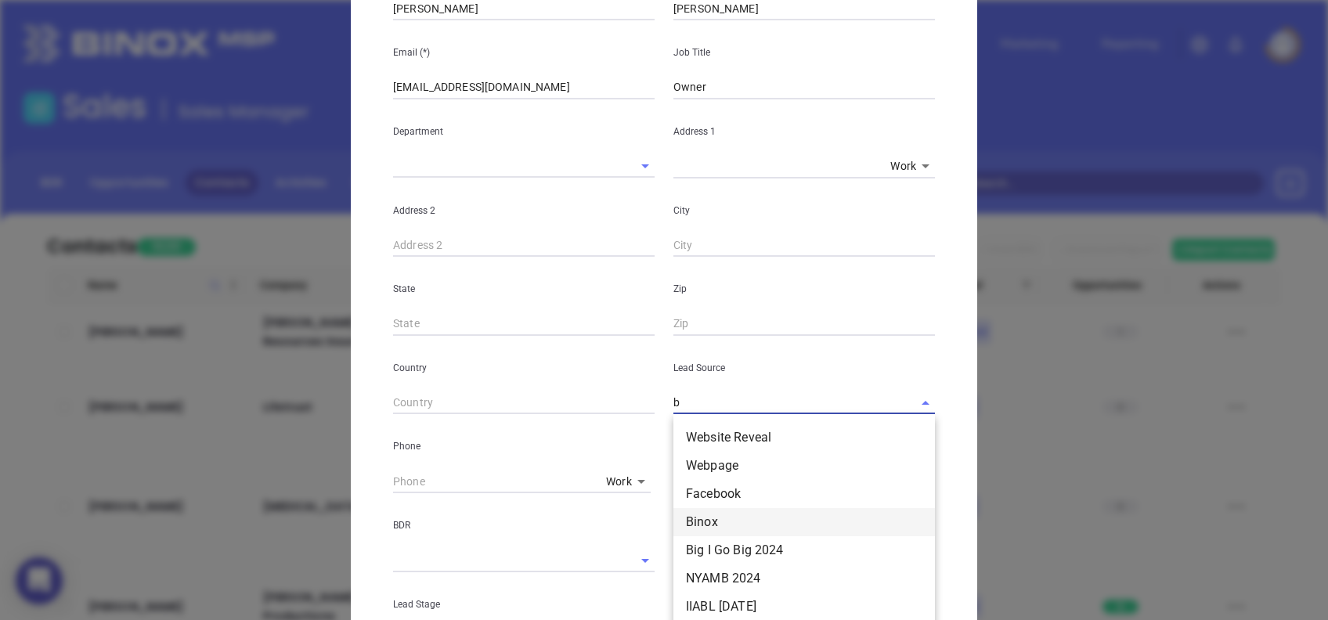
click at [737, 514] on li "Binox" at bounding box center [804, 522] width 262 height 28
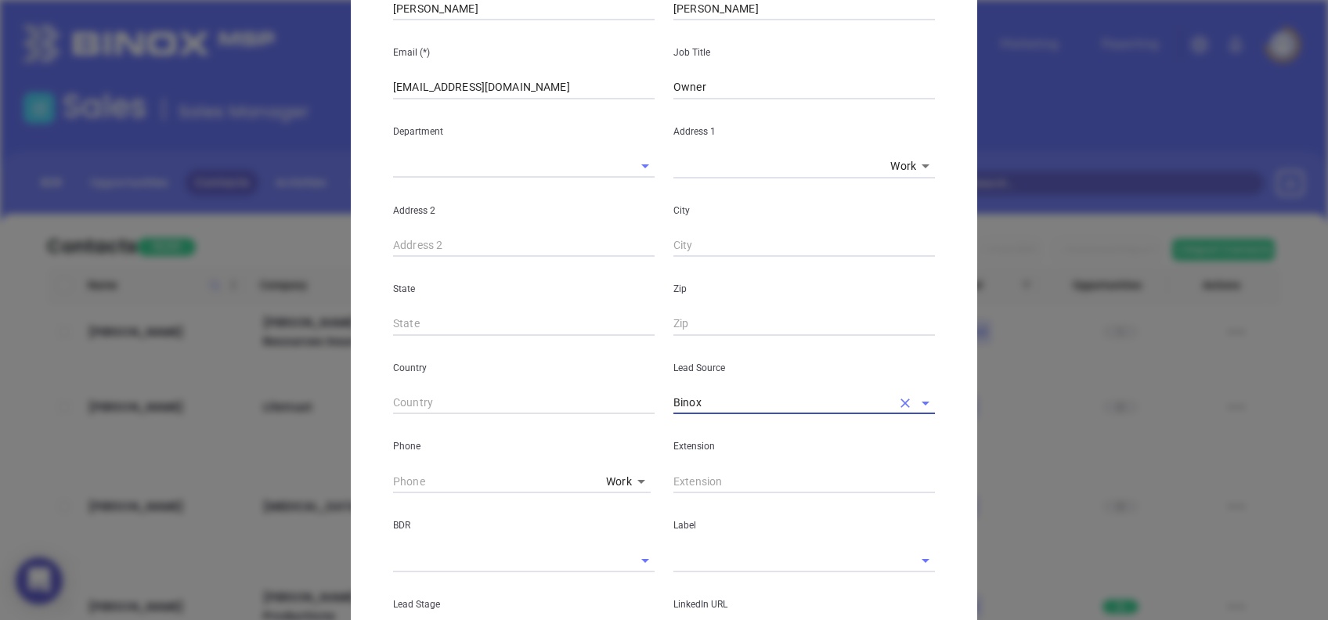
type input "Binox"
type input "( ) -"
click at [393, 480] on input "( ) -" at bounding box center [496, 481] width 207 height 23
paste input "843) 538-2756"
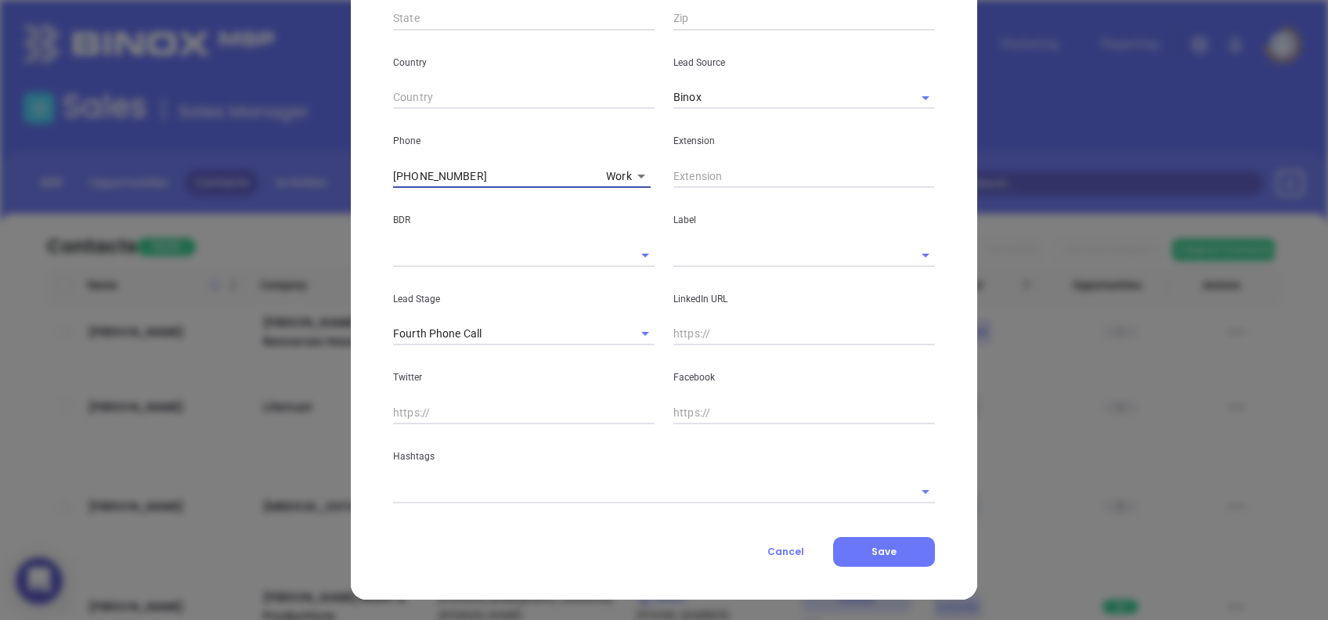
scroll to position [514, 0]
type input "(843) 538-2756"
click at [682, 243] on input "text" at bounding box center [782, 254] width 218 height 23
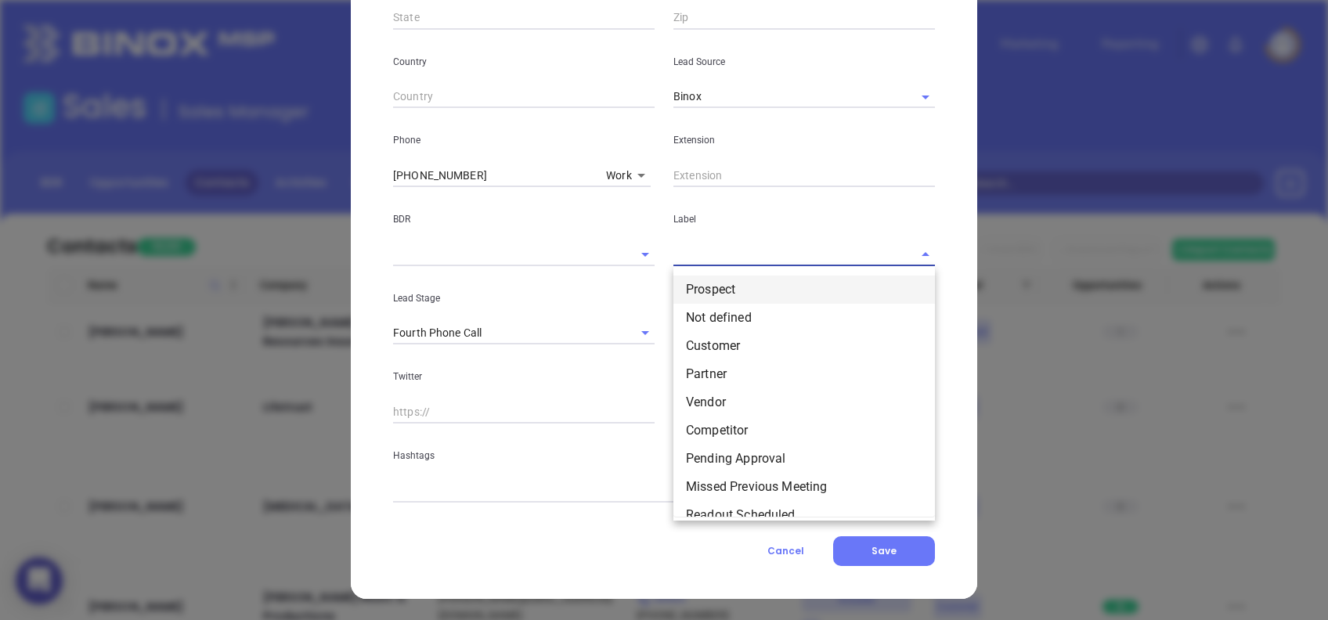
click at [718, 294] on li "Prospect" at bounding box center [804, 290] width 262 height 28
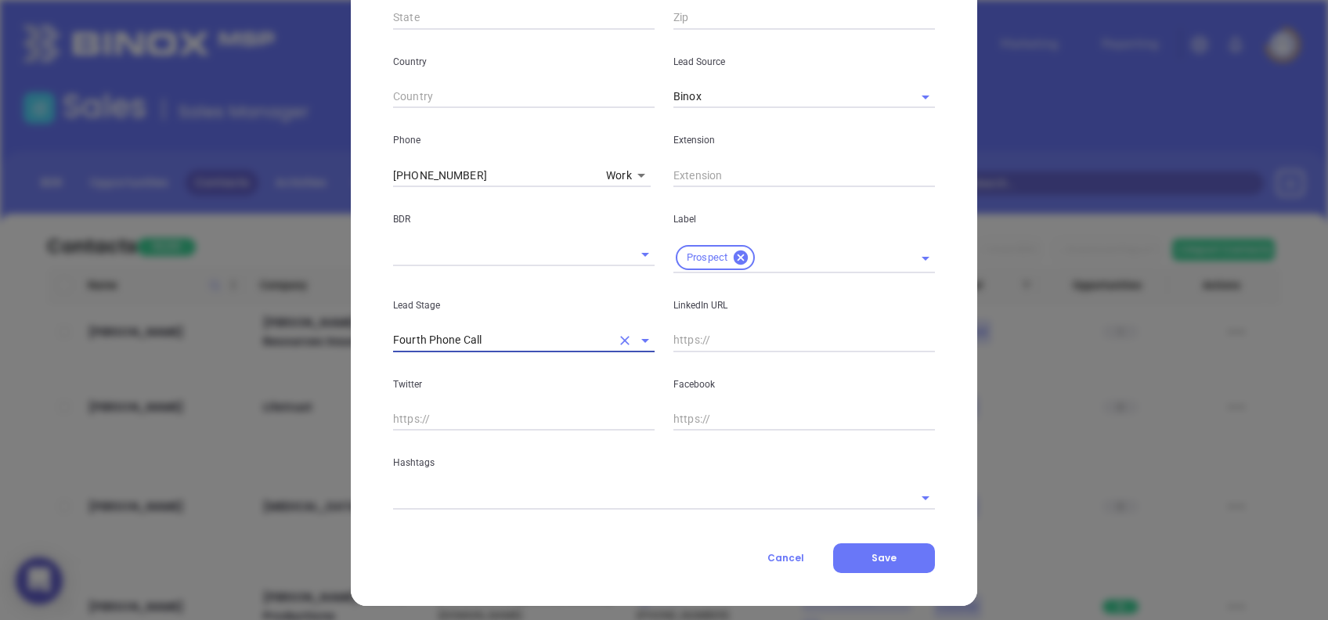
click at [617, 338] on icon "Clear" at bounding box center [625, 341] width 16 height 16
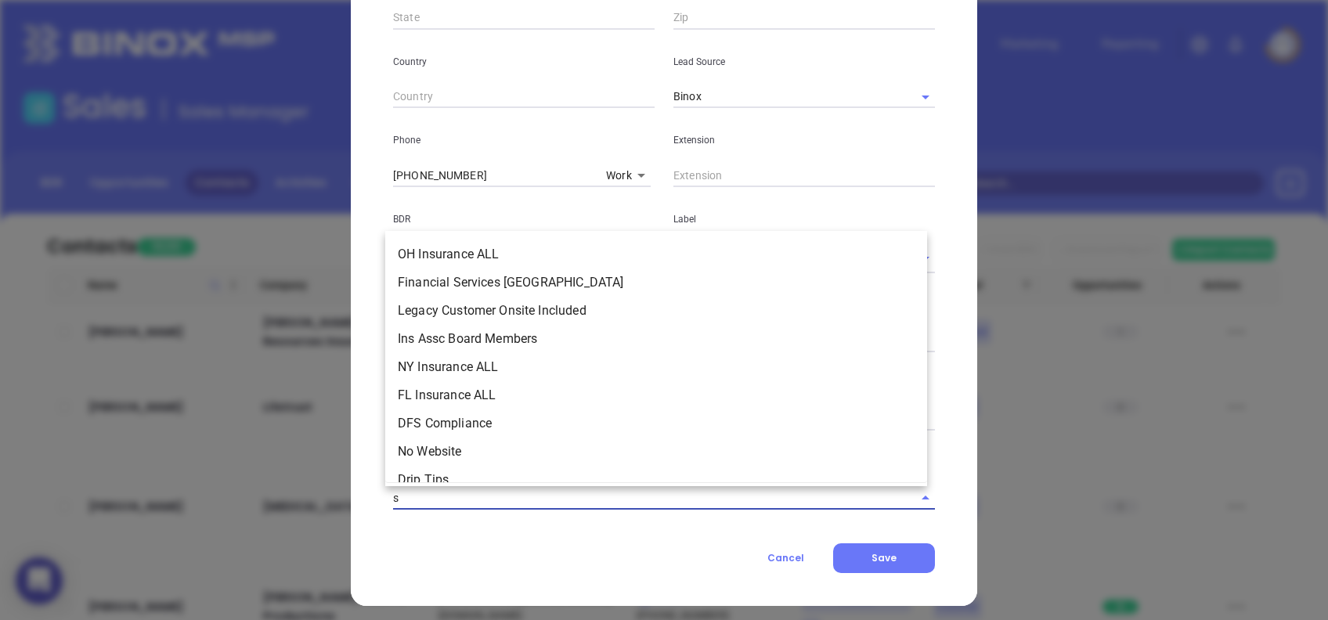
type input "sc"
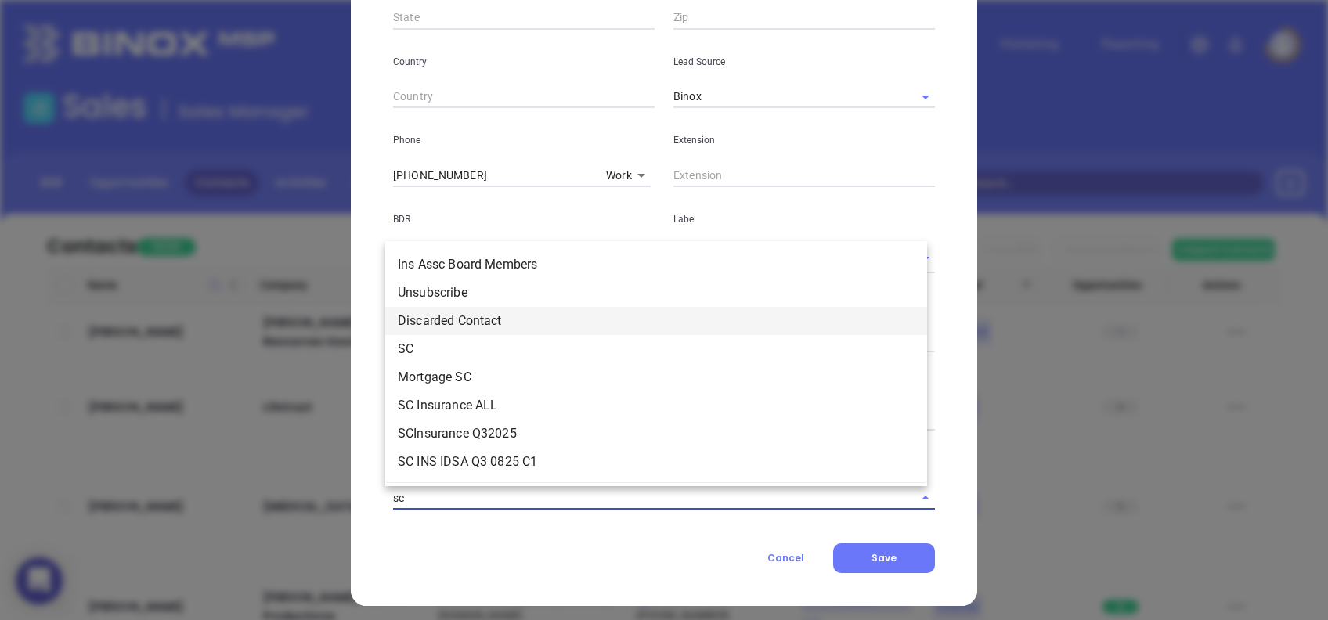
click at [466, 334] on li "Discarded Contact" at bounding box center [656, 321] width 542 height 28
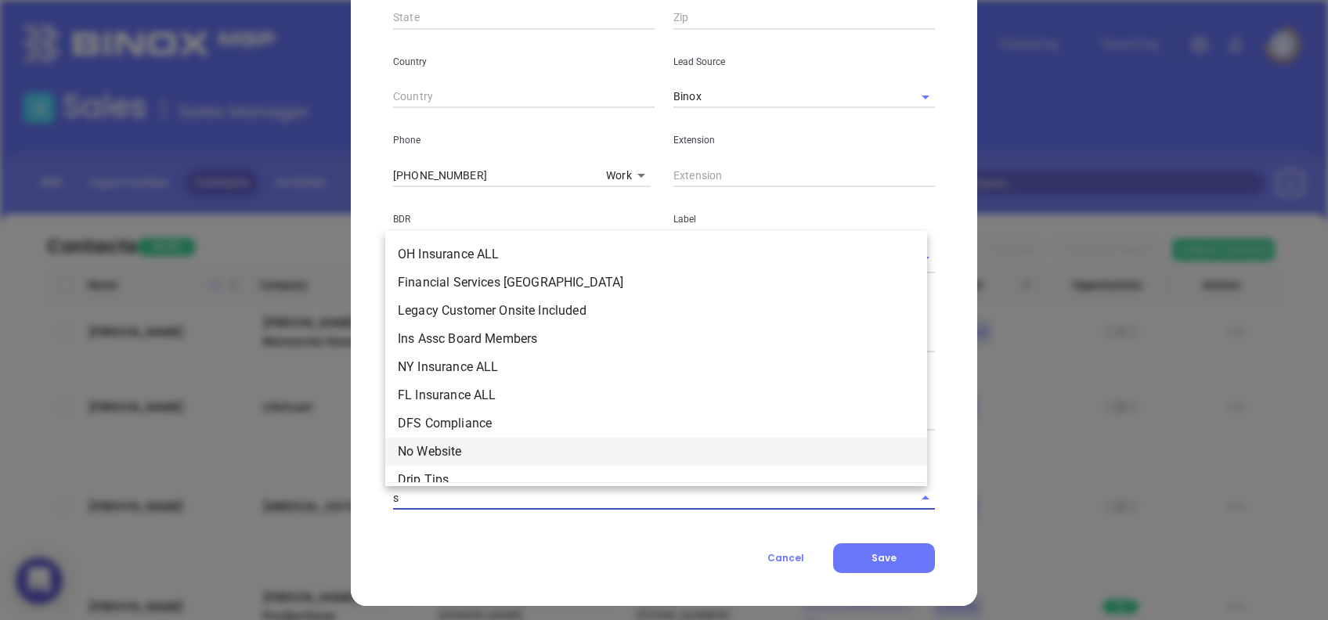
type input "sc"
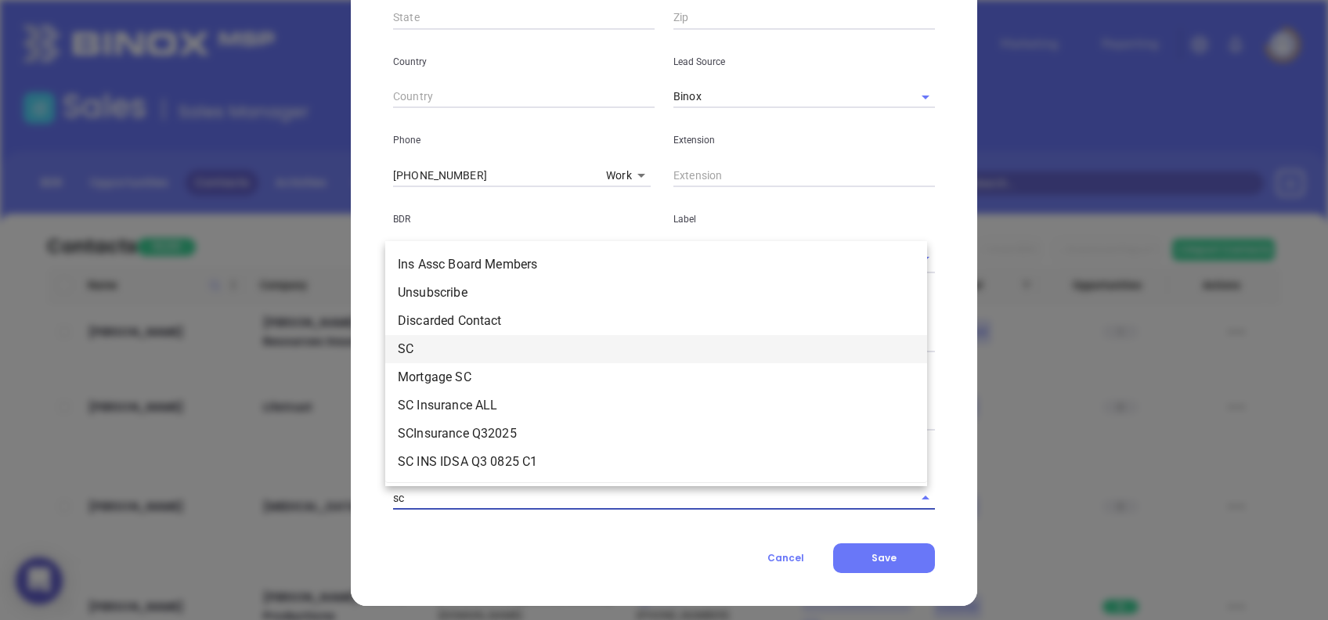
click at [452, 352] on li "SC" at bounding box center [656, 349] width 542 height 28
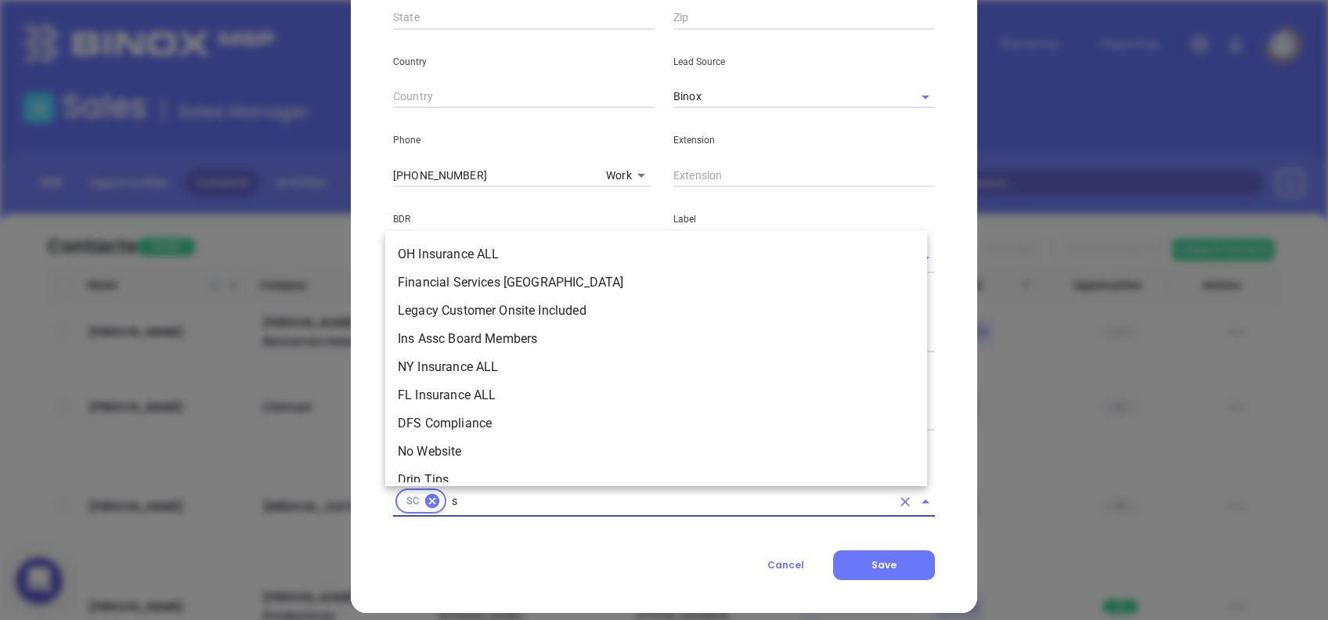
type input "sc"
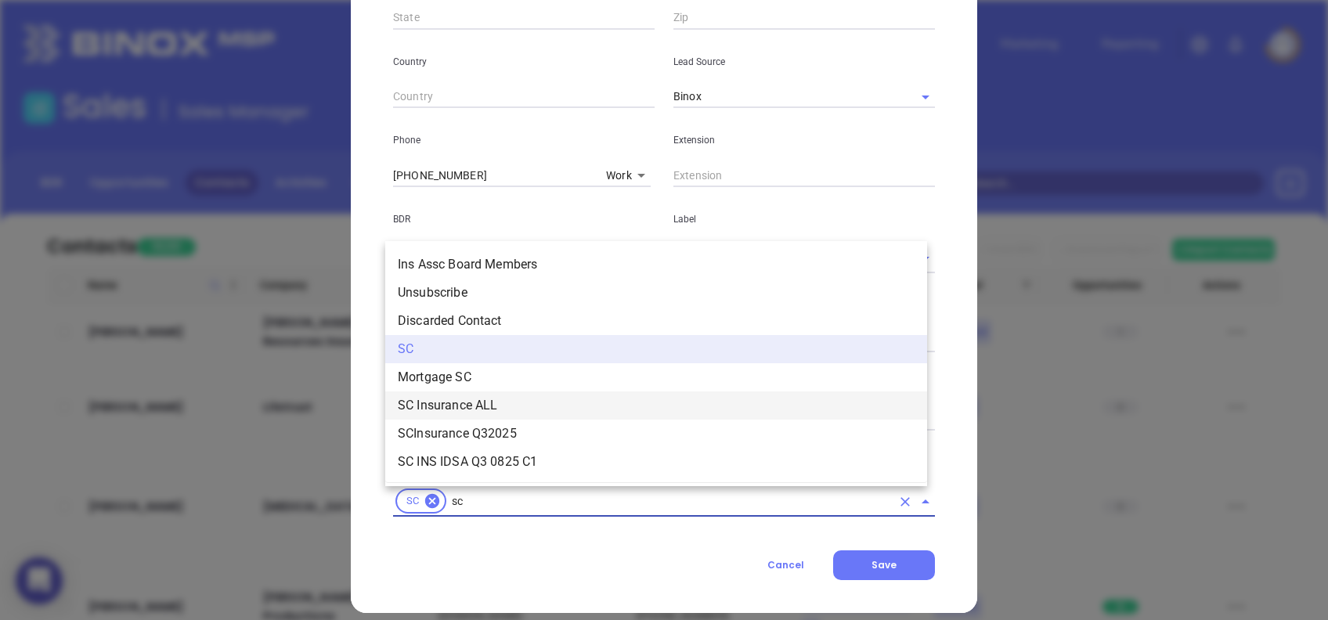
click at [488, 404] on li "SC Insurance ALL" at bounding box center [656, 405] width 542 height 28
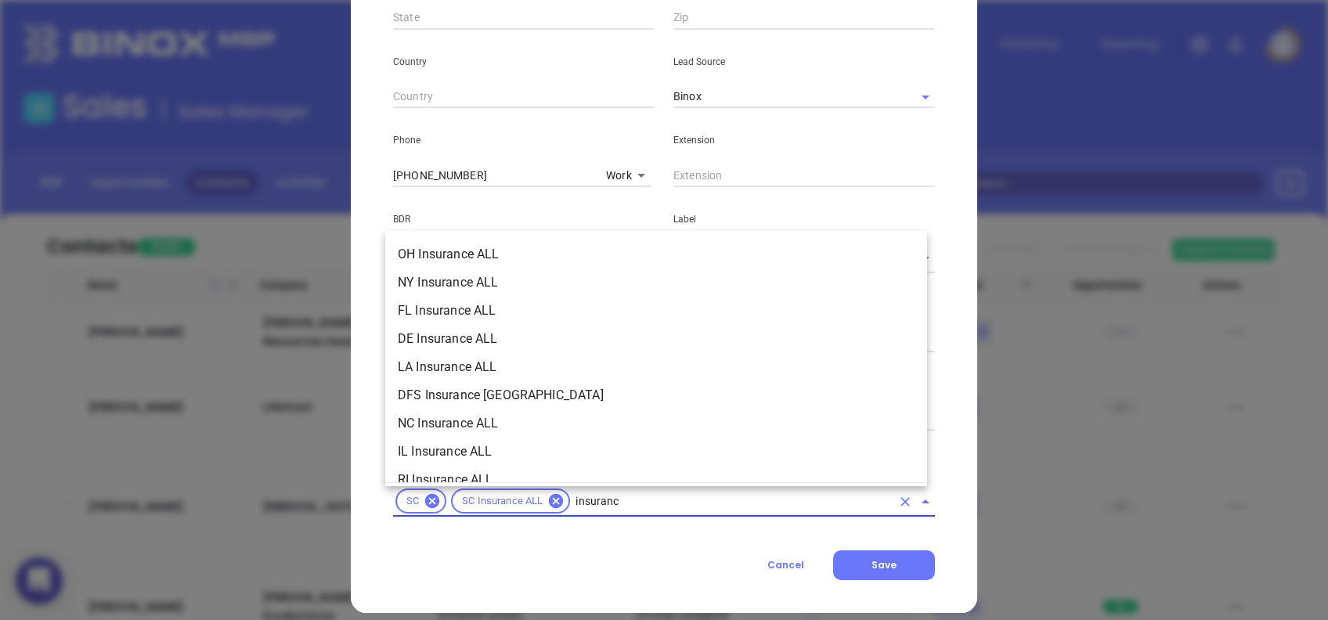
type input "insurance"
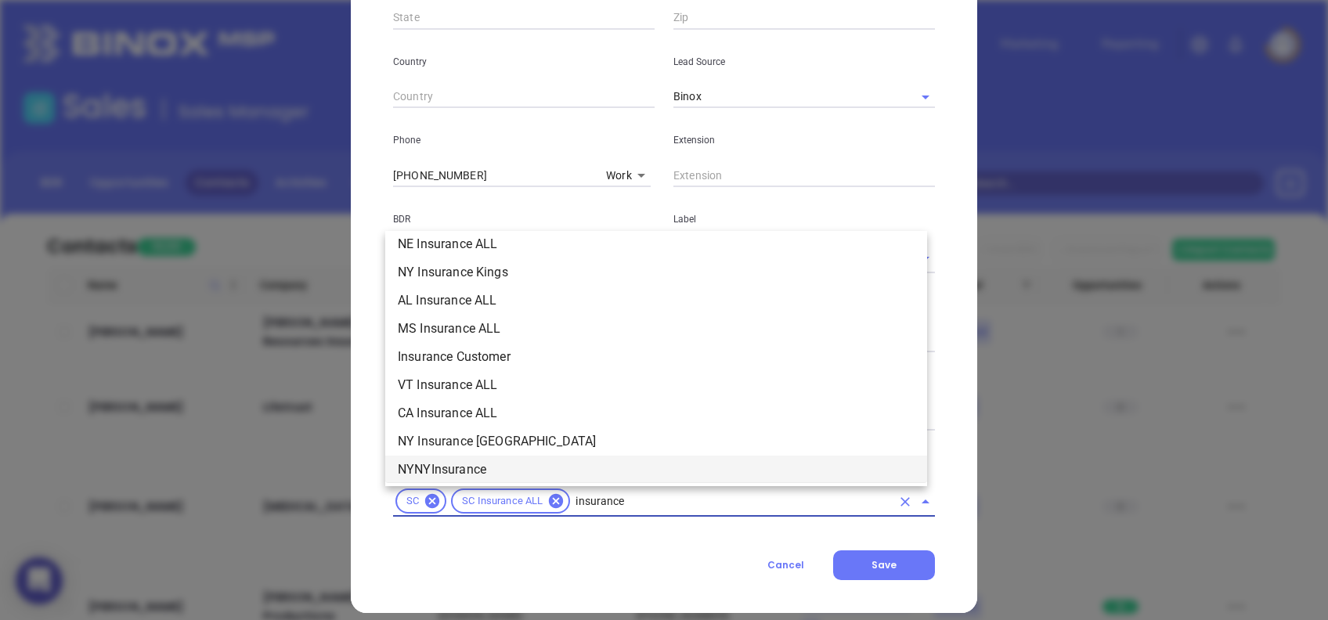
scroll to position [626, 0]
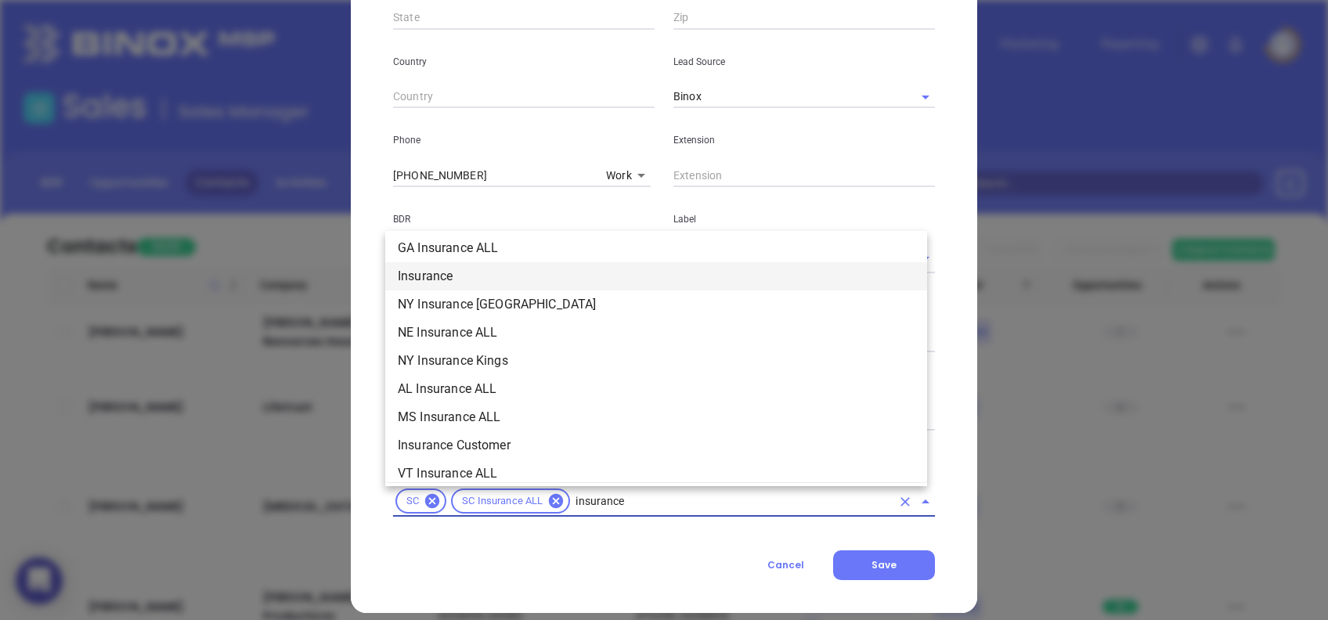
click at [467, 276] on li "Insurance" at bounding box center [656, 276] width 542 height 28
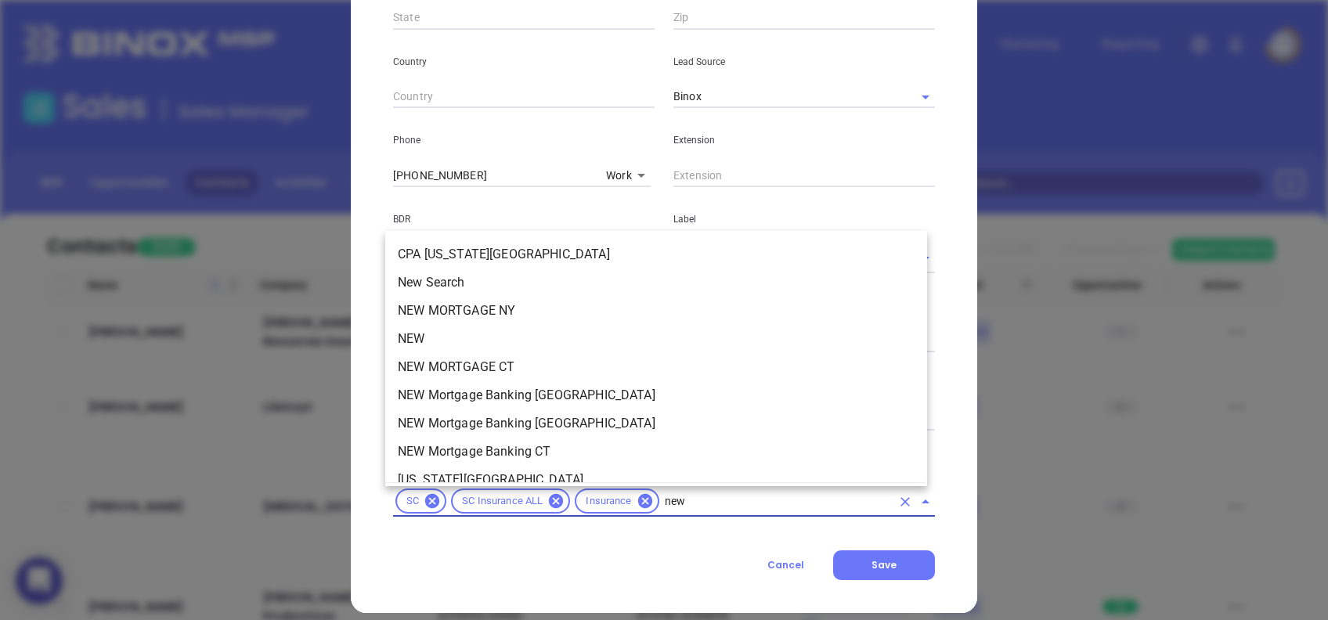
type input "new2"
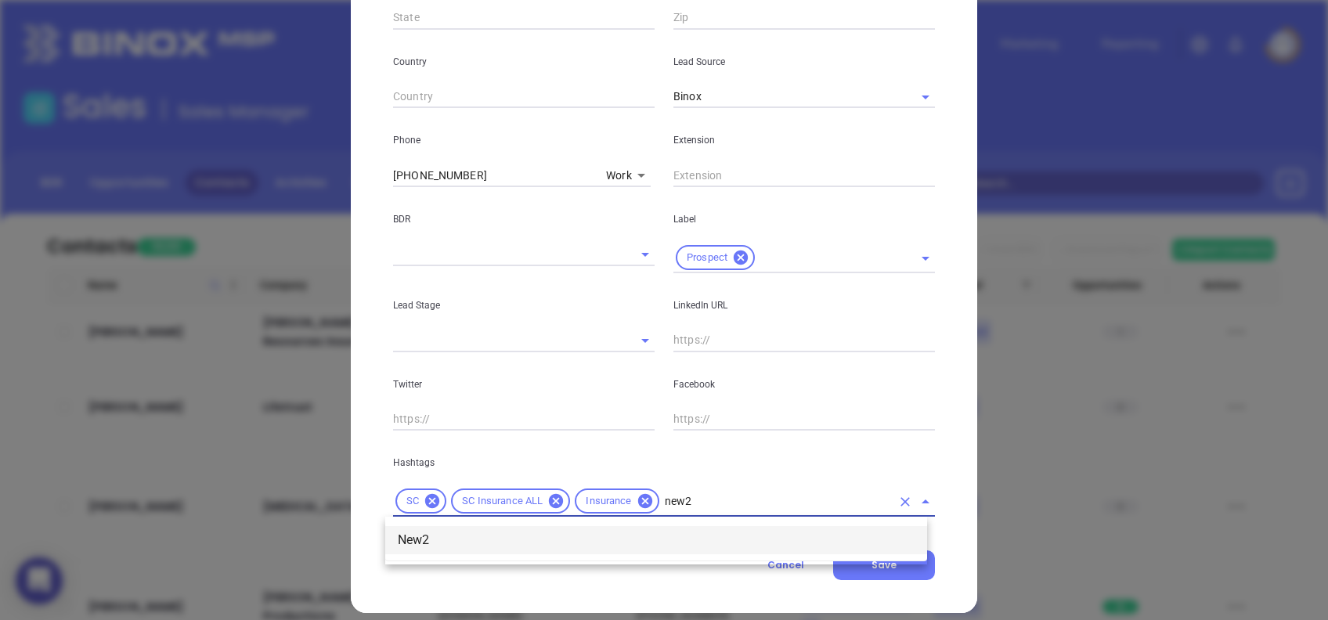
click at [544, 552] on li "New2" at bounding box center [656, 540] width 542 height 28
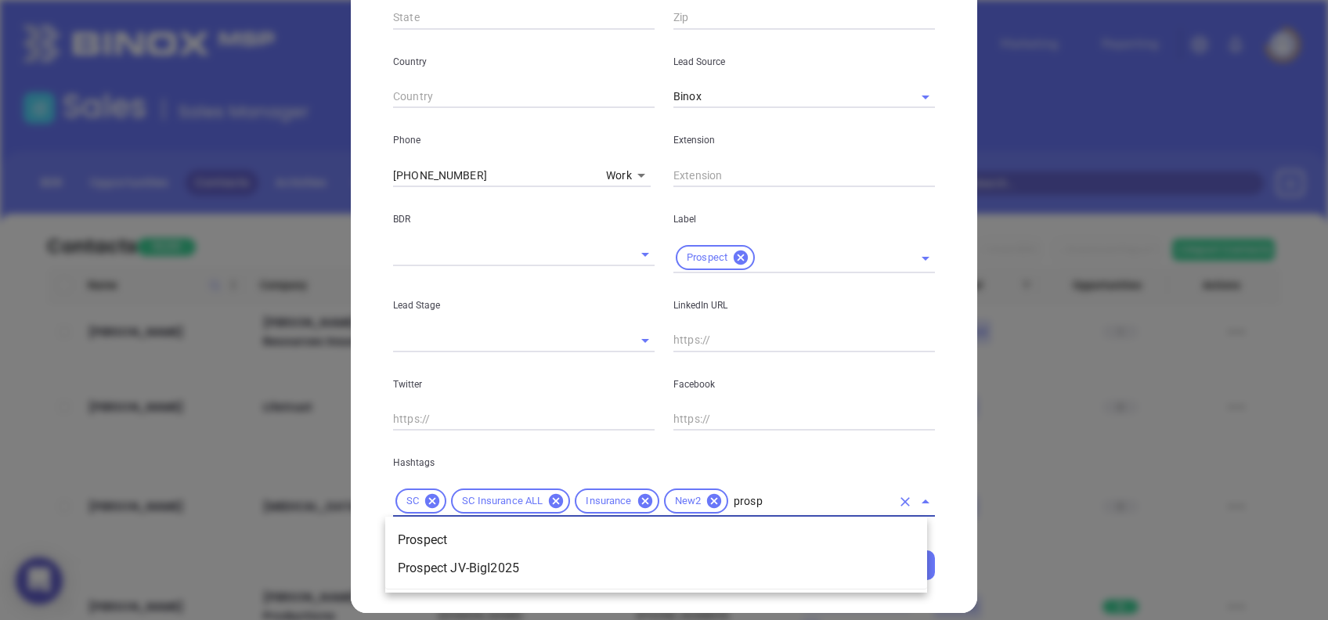
type input "prospe"
click at [774, 534] on li "Prospect" at bounding box center [656, 540] width 542 height 28
type input "bronze"
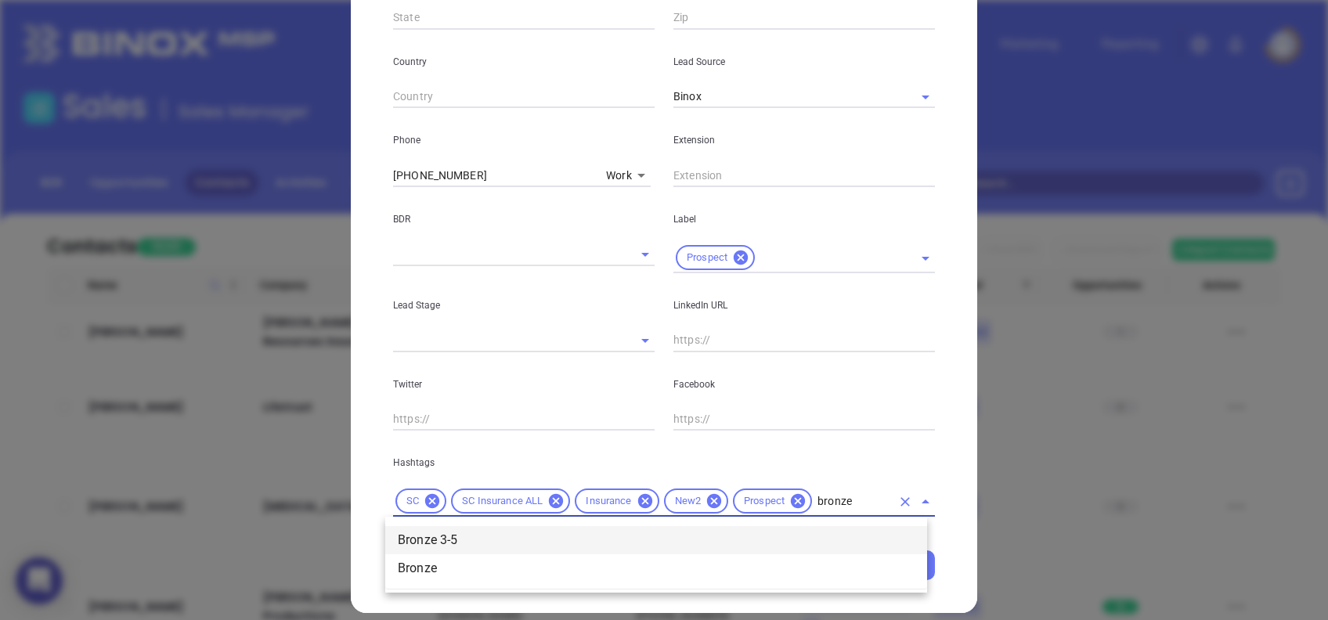
click at [828, 532] on li "Bronze 3-5" at bounding box center [656, 540] width 542 height 28
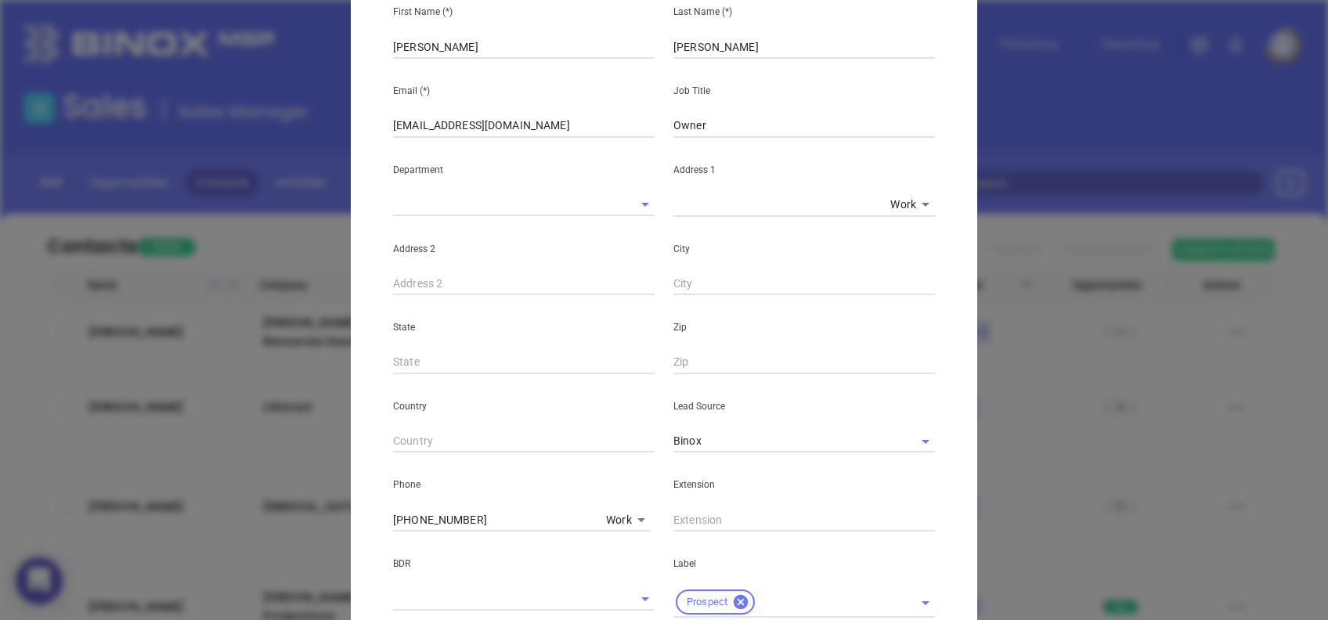
scroll to position [0, 0]
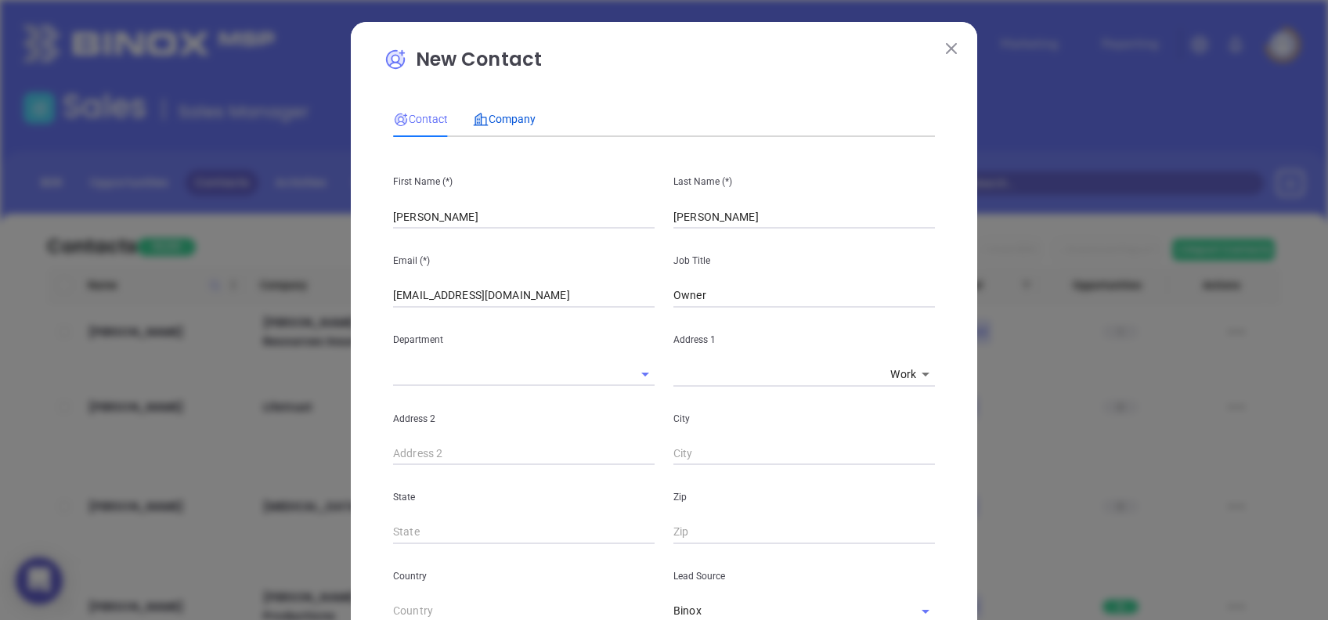
click at [497, 110] on div "Company" at bounding box center [504, 118] width 63 height 17
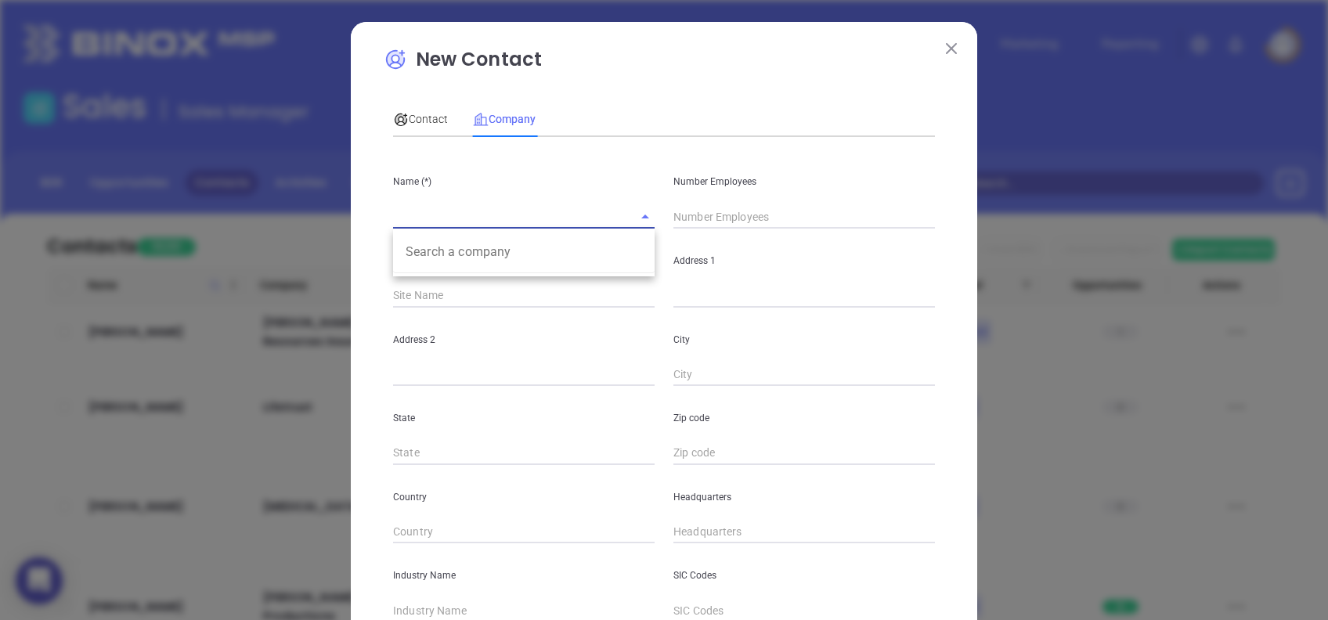
click at [529, 205] on input "text" at bounding box center [502, 216] width 218 height 23
paste input "Sarah Judy's Insurance Agency"
type input "Sarah Judy's Insurance Agency"
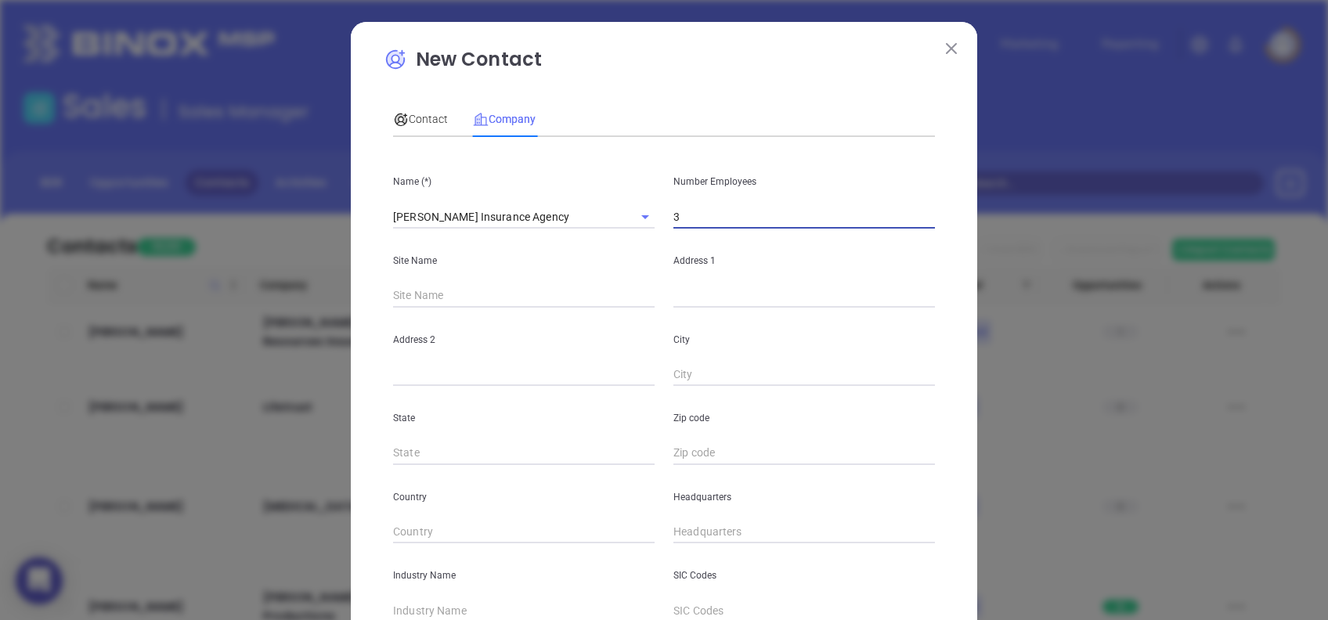
type input "3"
click at [687, 299] on input "text" at bounding box center [804, 295] width 262 height 23
click at [687, 297] on input "text" at bounding box center [804, 295] width 262 height 23
paste input "3090 Jefferies Highway"
type input "3090 Jefferies Highway"
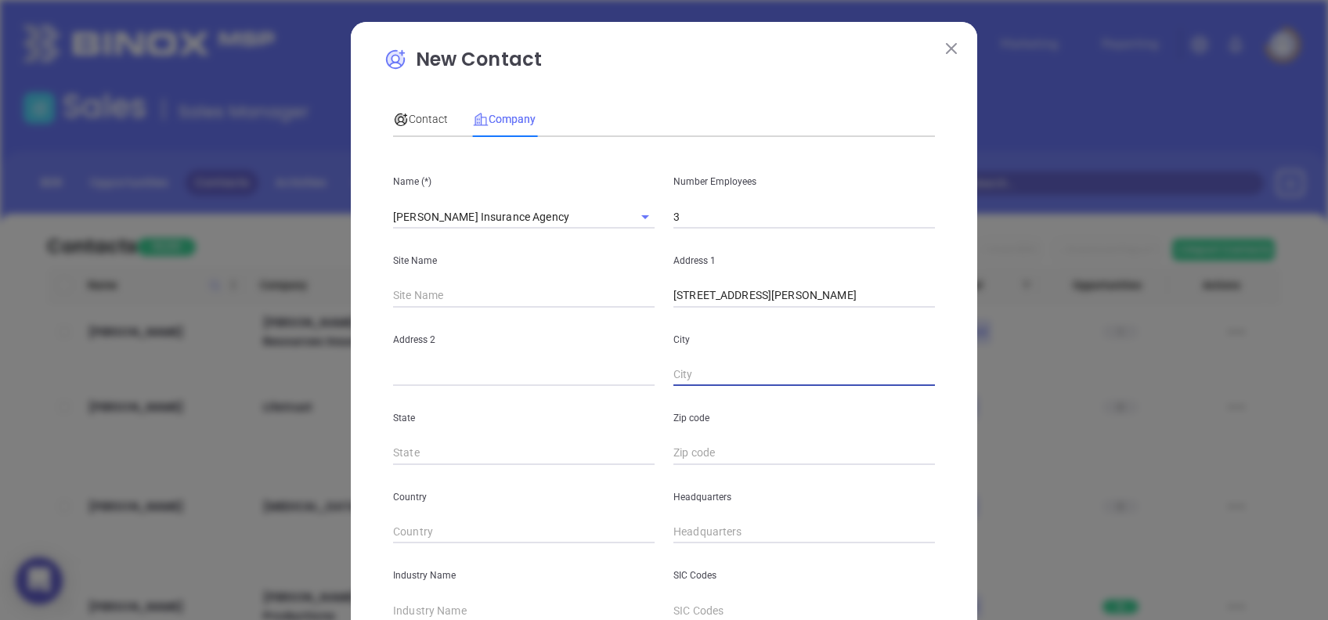
click at [678, 372] on input "text" at bounding box center [804, 374] width 262 height 23
paste input "Walterboro"
type input "Walterboro"
type input "SC"
type input "29488"
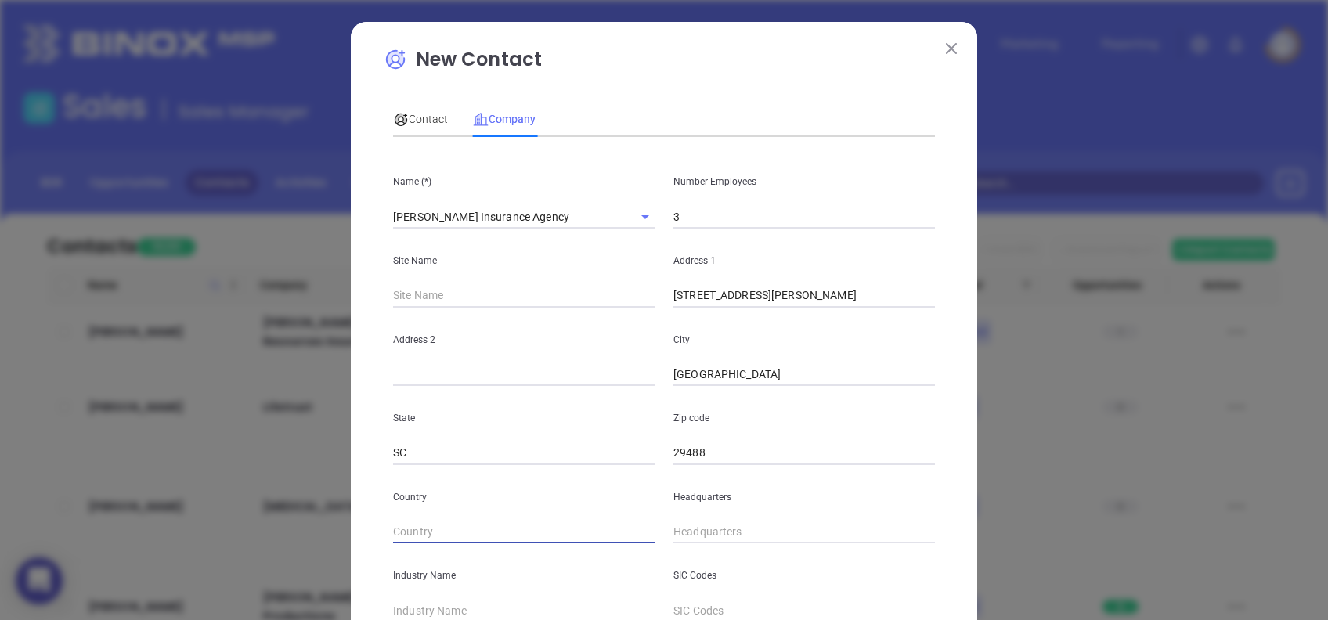
type input "( ) -"
click at [664, 529] on div "Headquarters" at bounding box center [804, 504] width 280 height 79
click at [673, 530] on input "( ) -" at bounding box center [804, 532] width 262 height 23
paste input "843) 538-2756"
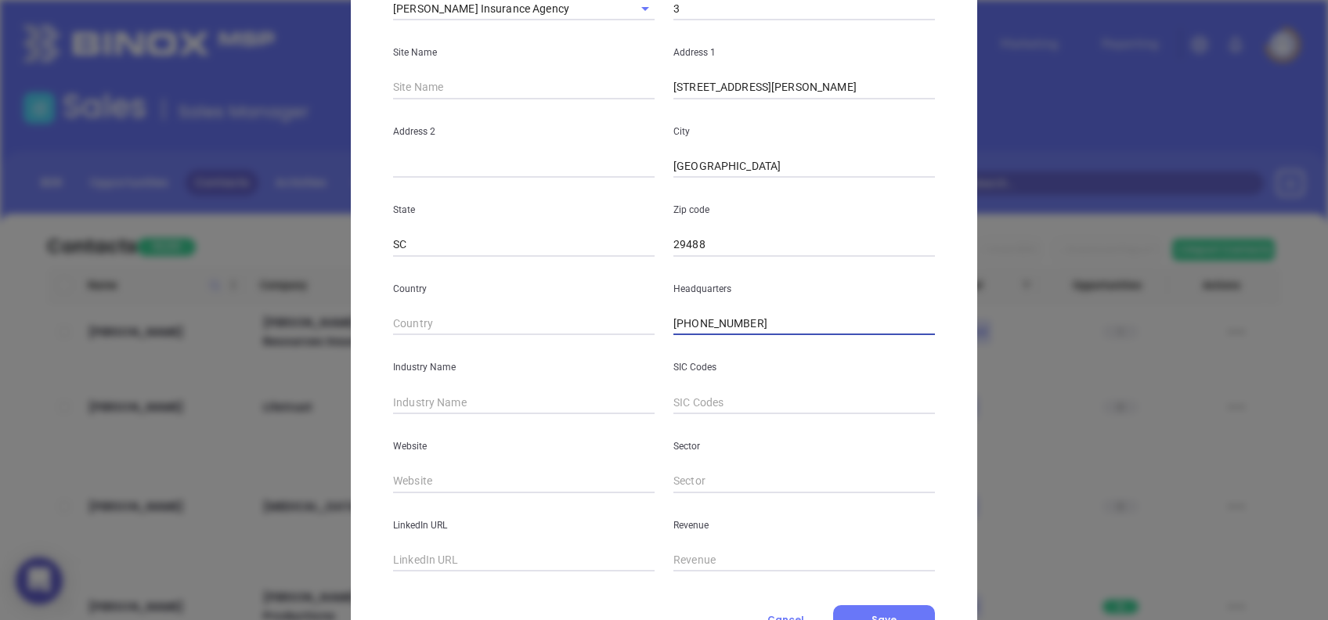
type input "(843) 538-2756"
type input "Insurance"
click at [474, 482] on input "text" at bounding box center [524, 481] width 262 height 23
paste input "https://www.sarahjudysinsurance.com/"
type input "https://www.sarahjudysinsurance.com/"
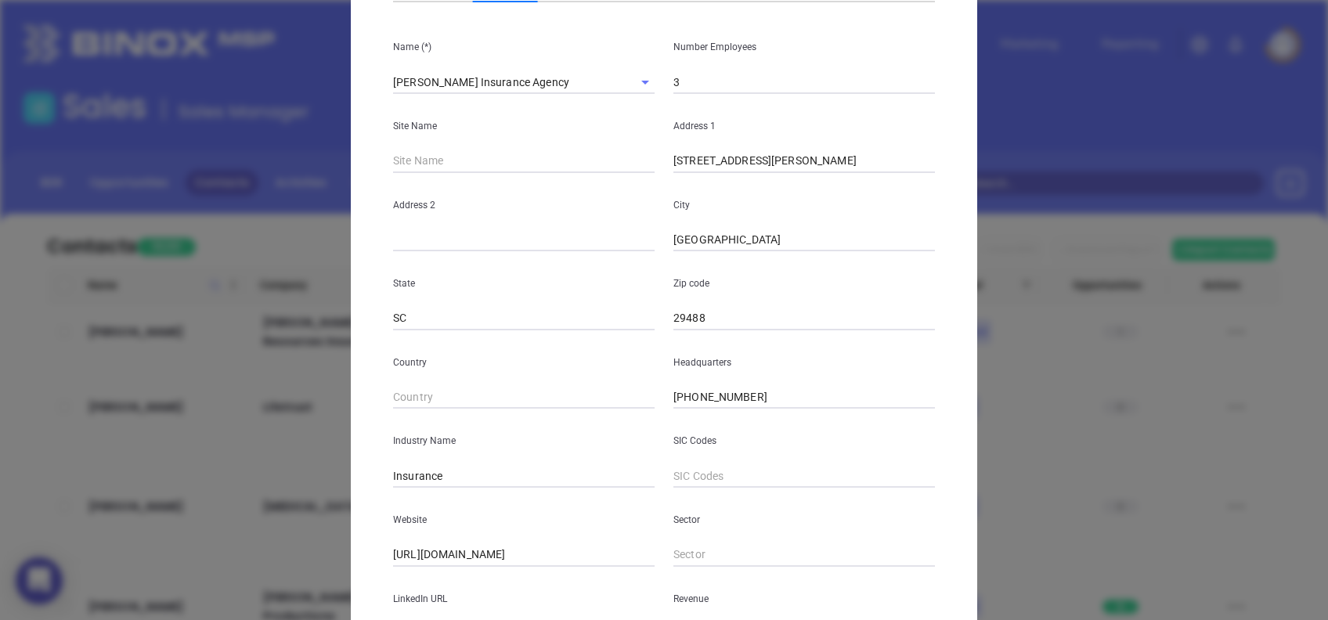
scroll to position [0, 0]
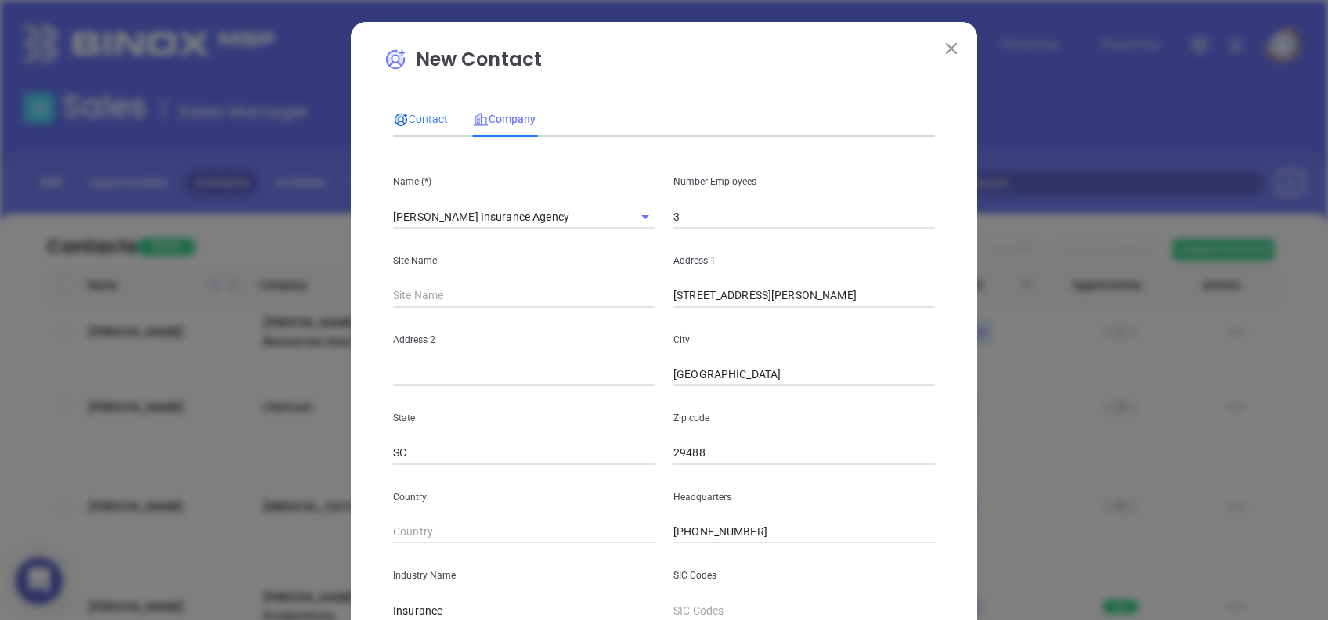
click at [417, 113] on span "Contact" at bounding box center [420, 119] width 55 height 13
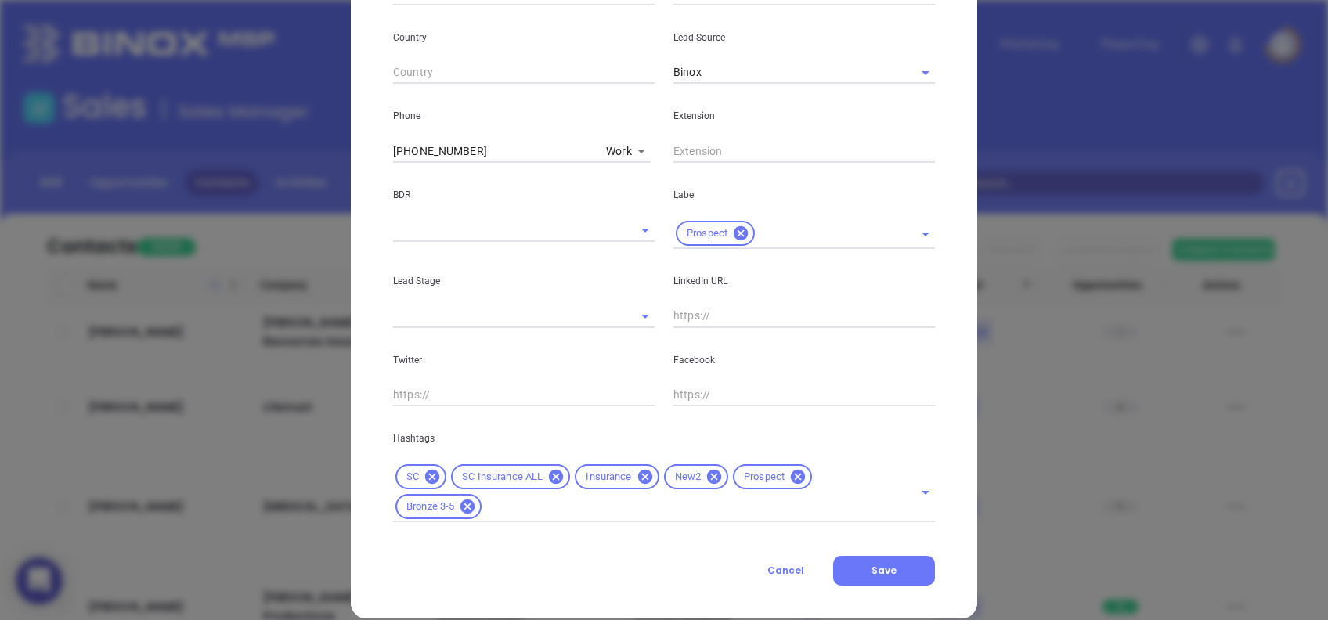
scroll to position [559, 0]
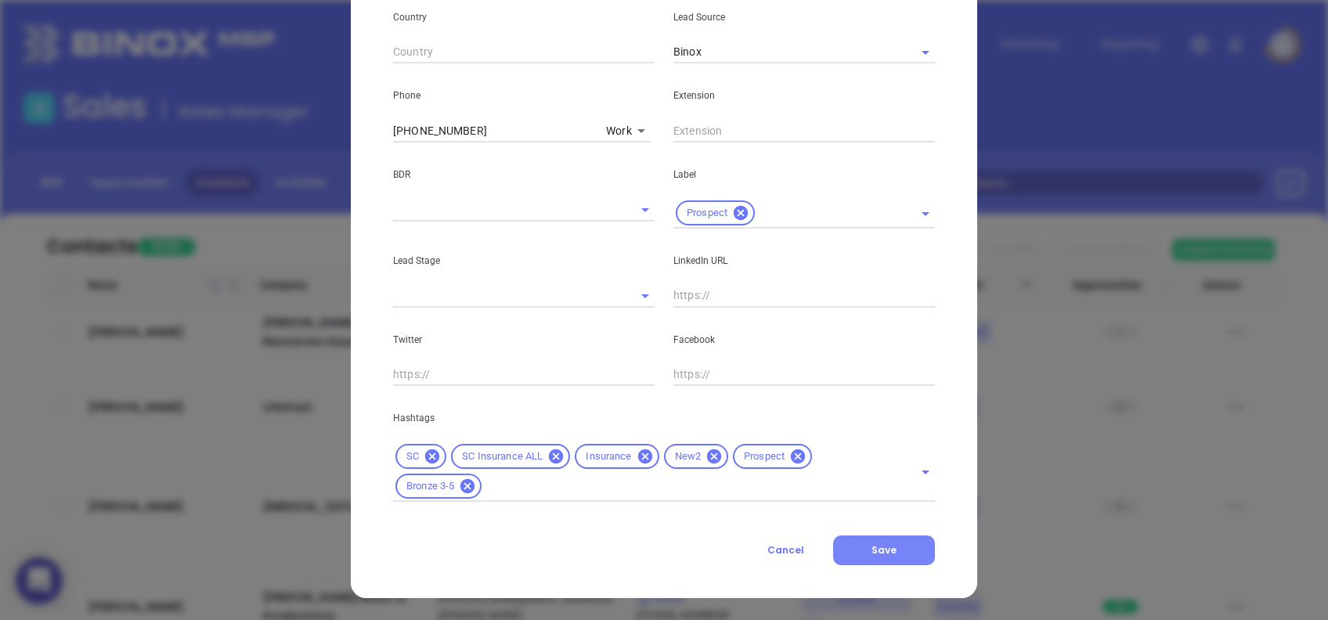
click at [884, 543] on span "Save" at bounding box center [883, 549] width 25 height 13
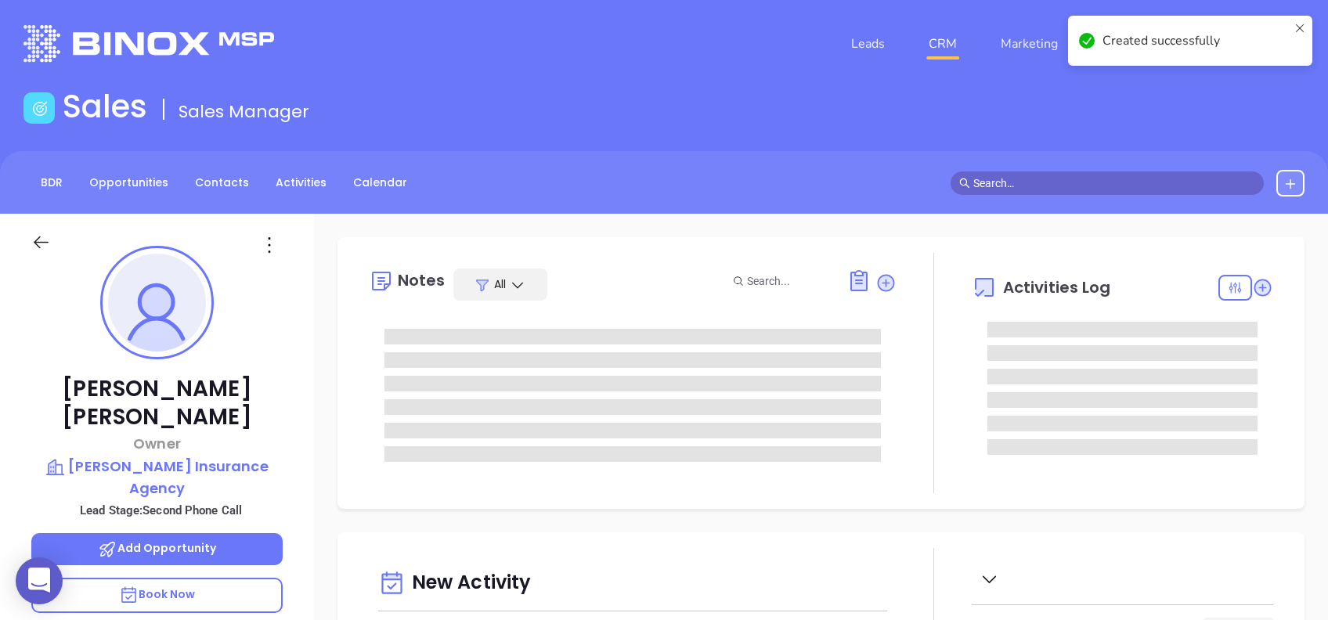
type input "[DATE]"
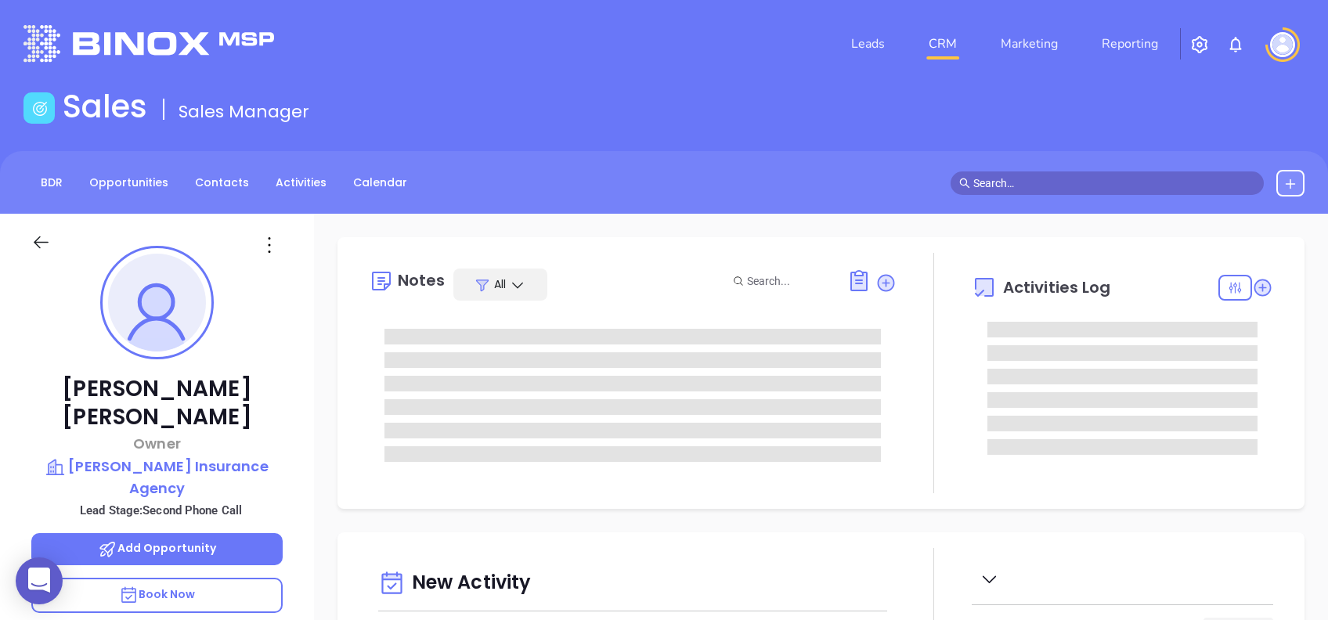
type input "[PERSON_NAME]"
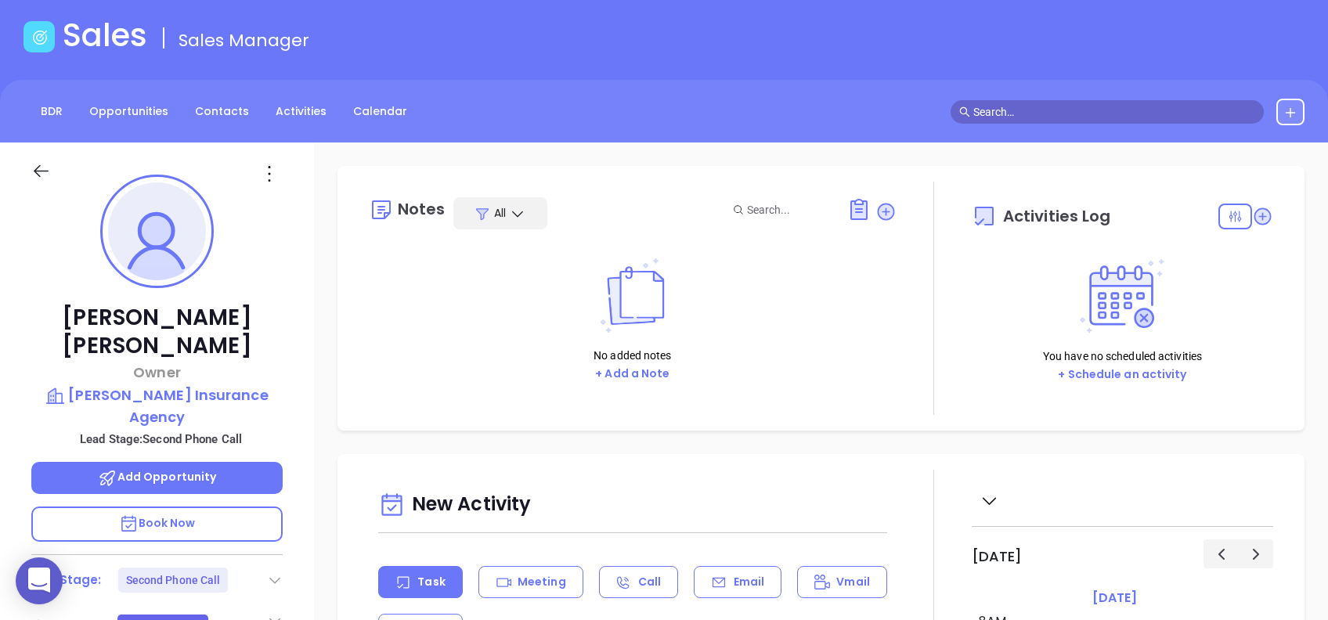
scroll to position [104, 0]
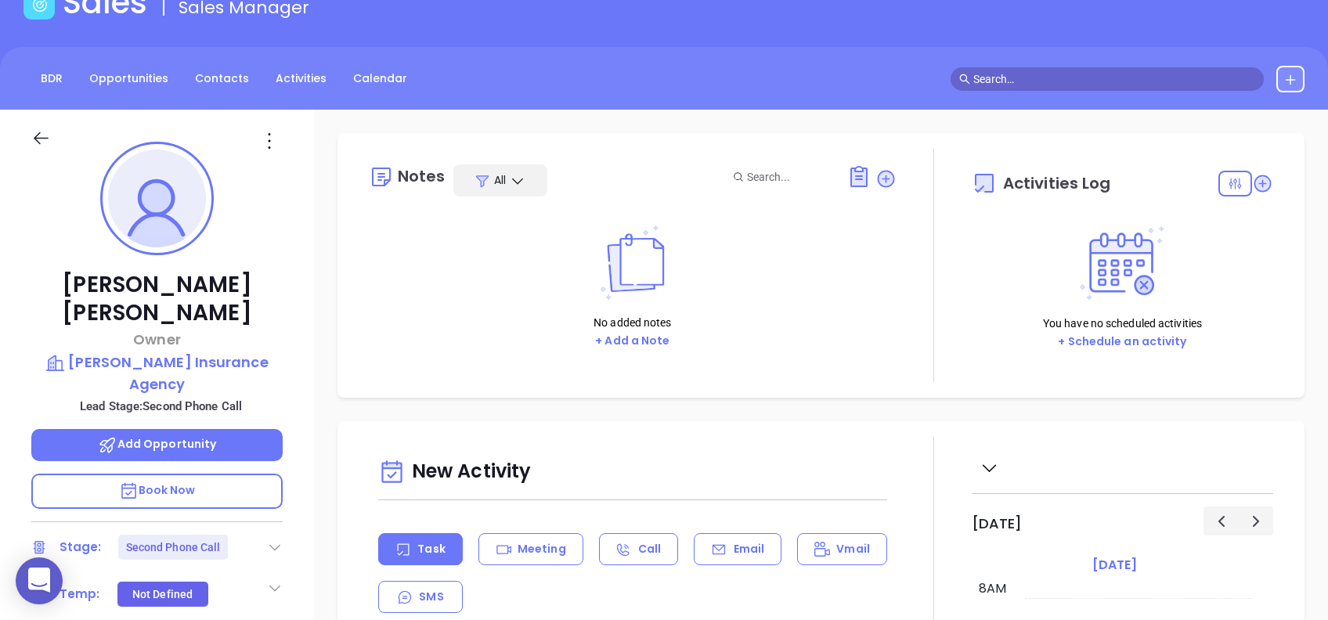
click at [275, 539] on icon at bounding box center [275, 547] width 16 height 16
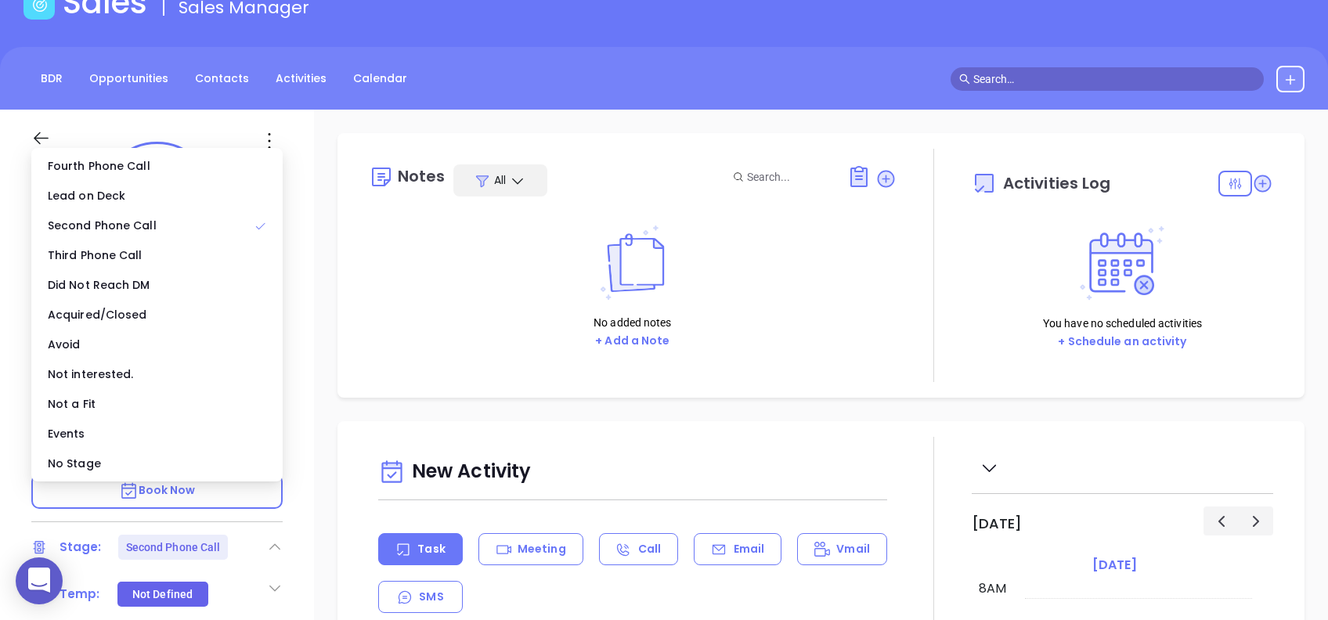
click at [233, 470] on div "No Stage" at bounding box center [156, 464] width 245 height 30
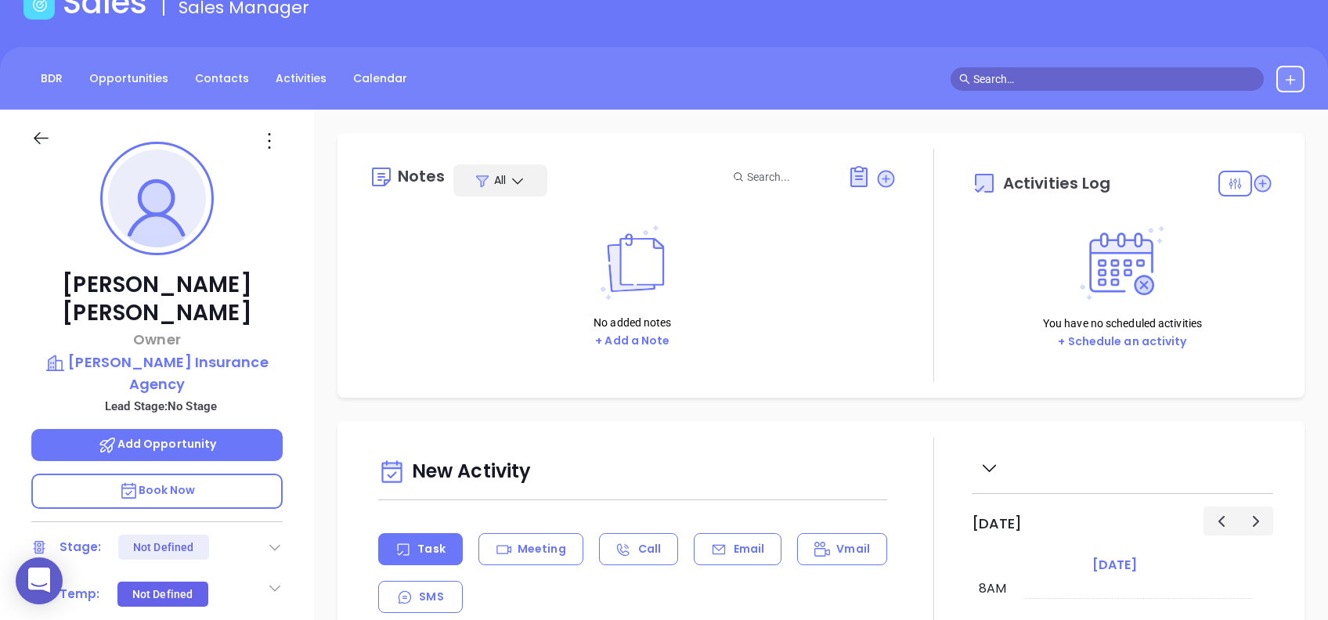
click at [639, 344] on button "+ Add a Note" at bounding box center [632, 341] width 84 height 18
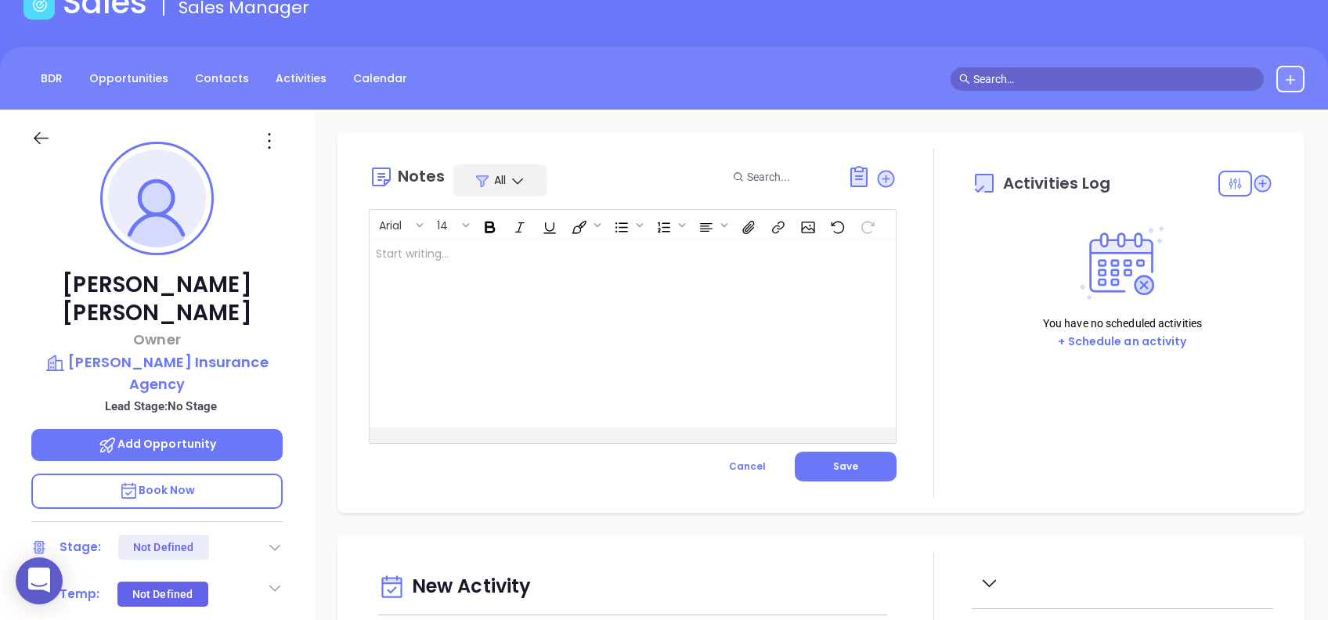
click at [639, 344] on div at bounding box center [614, 334] width 489 height 188
click at [857, 471] on button "Save" at bounding box center [846, 467] width 102 height 30
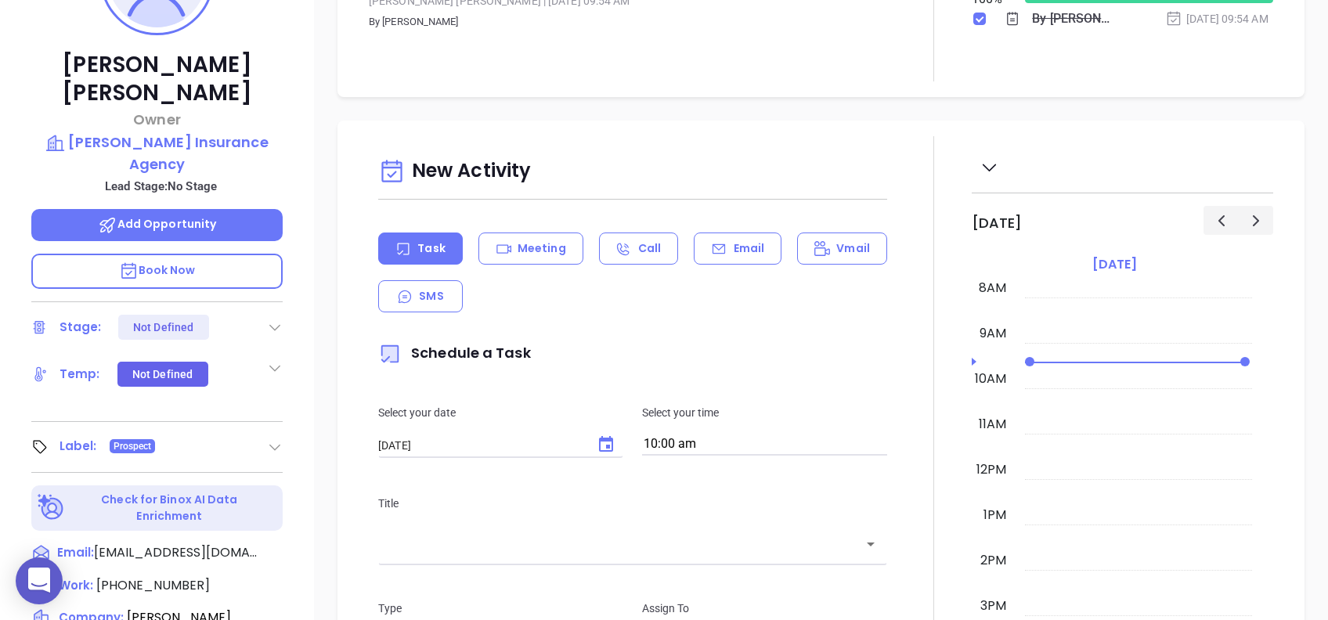
scroll to position [63, 0]
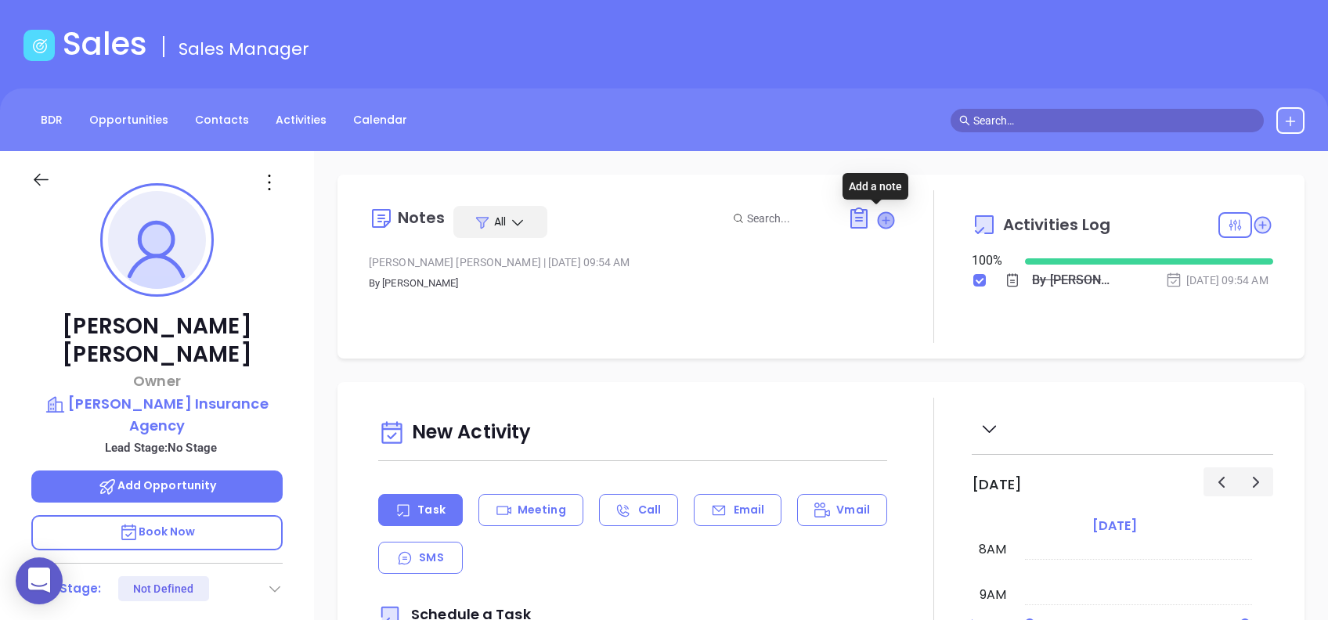
click at [878, 222] on icon at bounding box center [886, 220] width 16 height 16
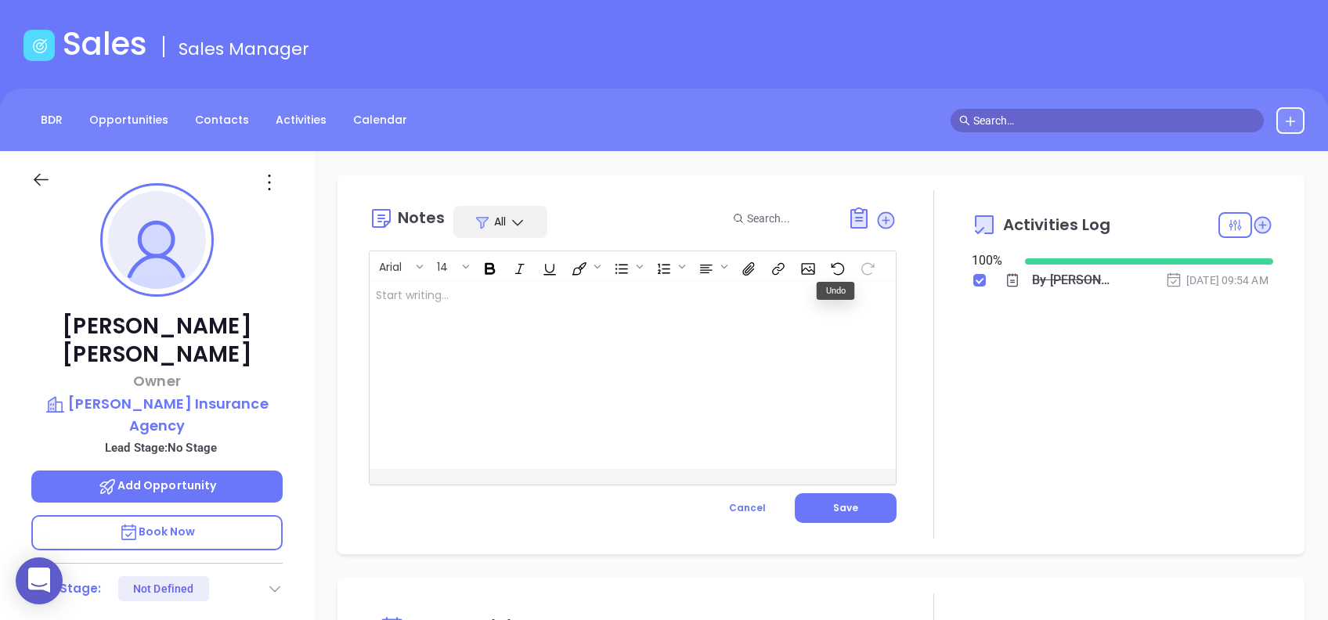
click at [679, 370] on div at bounding box center [614, 375] width 489 height 188
click at [863, 521] on button "Save" at bounding box center [846, 508] width 102 height 30
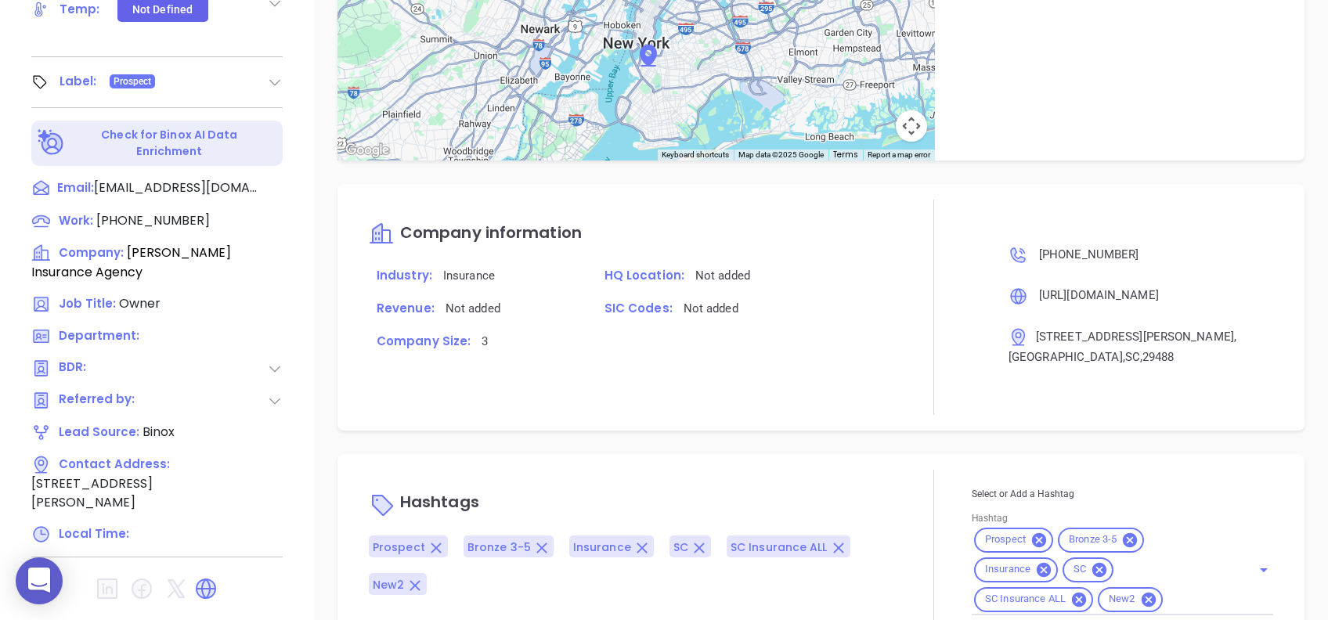
scroll to position [862, 0]
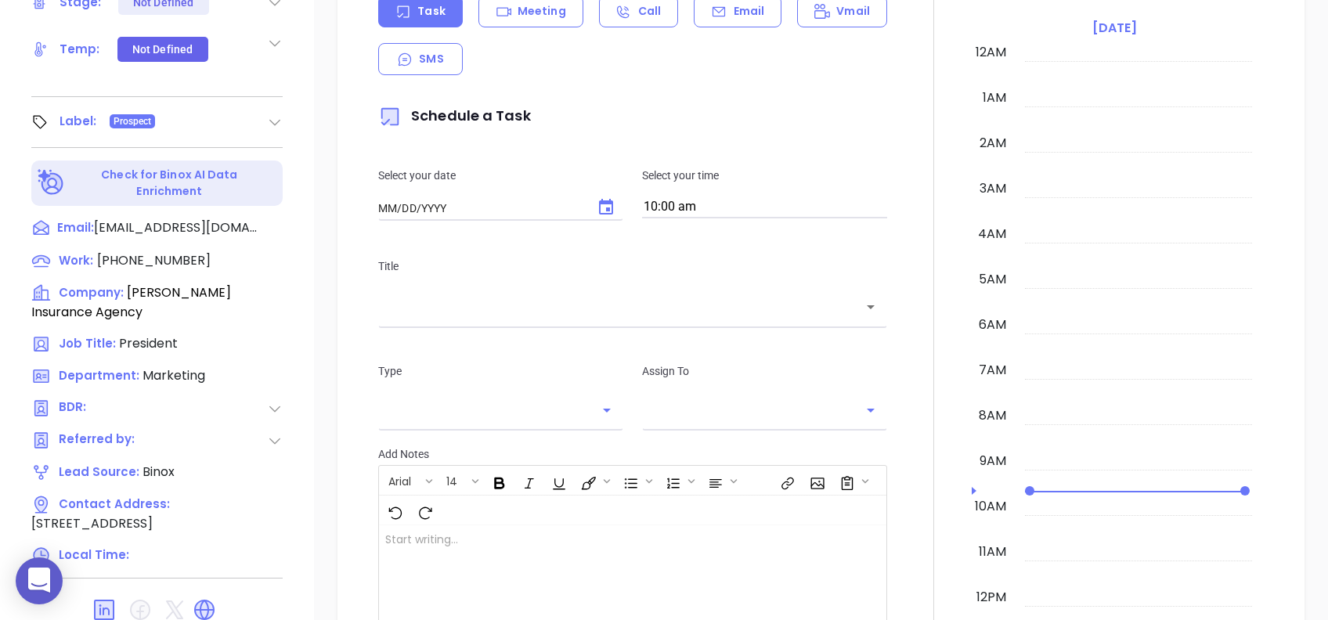
type input "[DATE]"
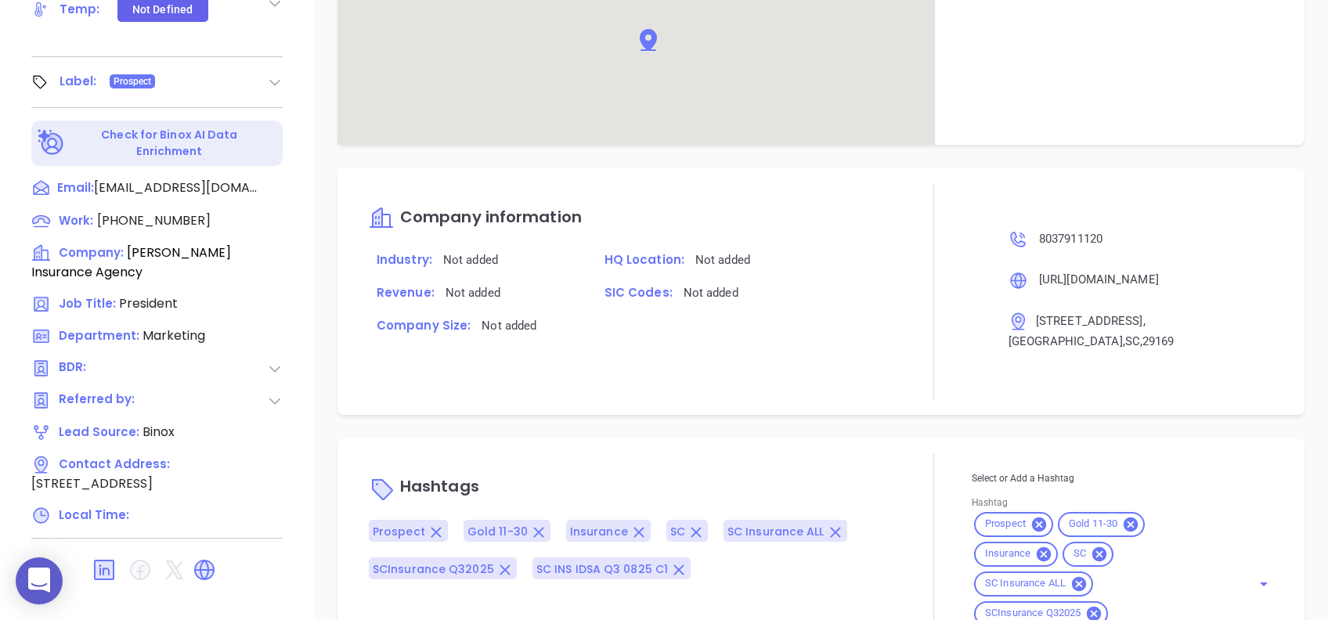
scroll to position [929, 0]
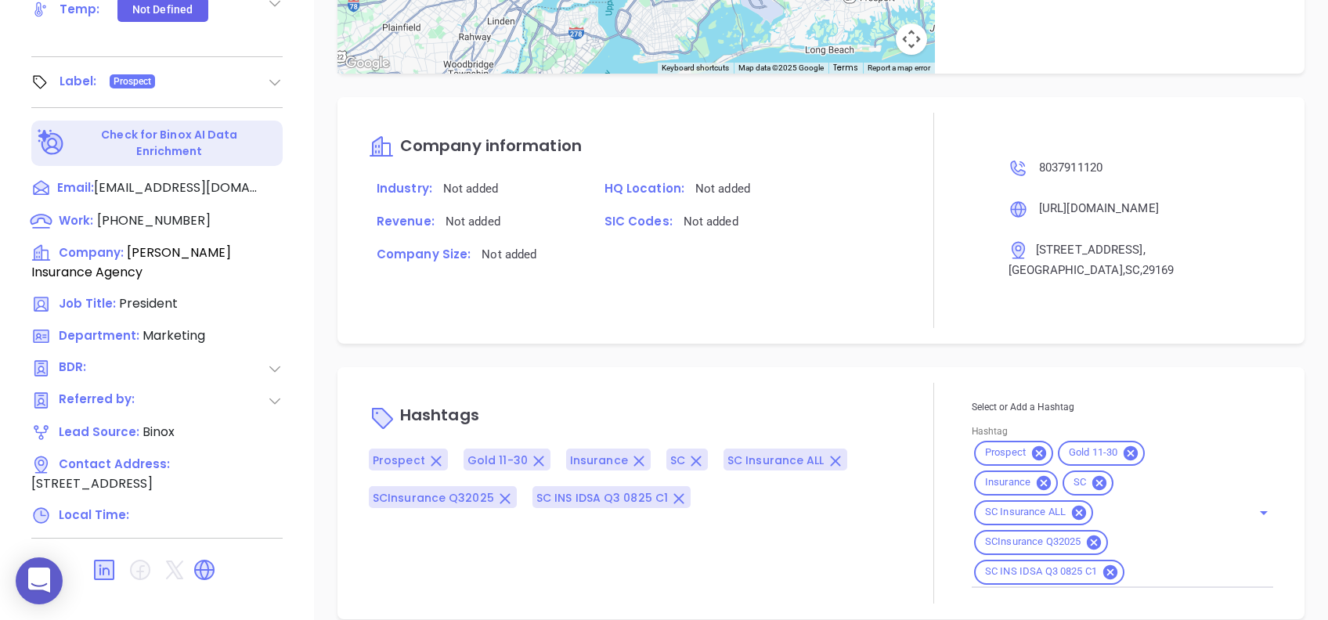
type input "[PERSON_NAME]"
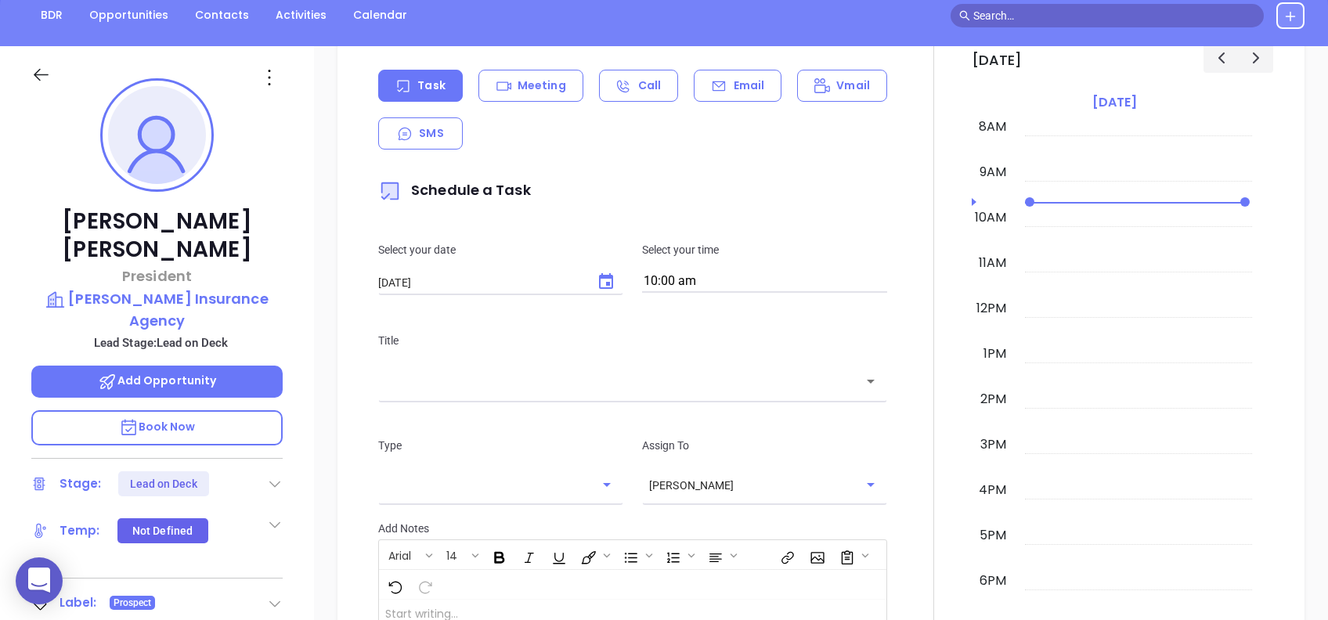
scroll to position [0, 0]
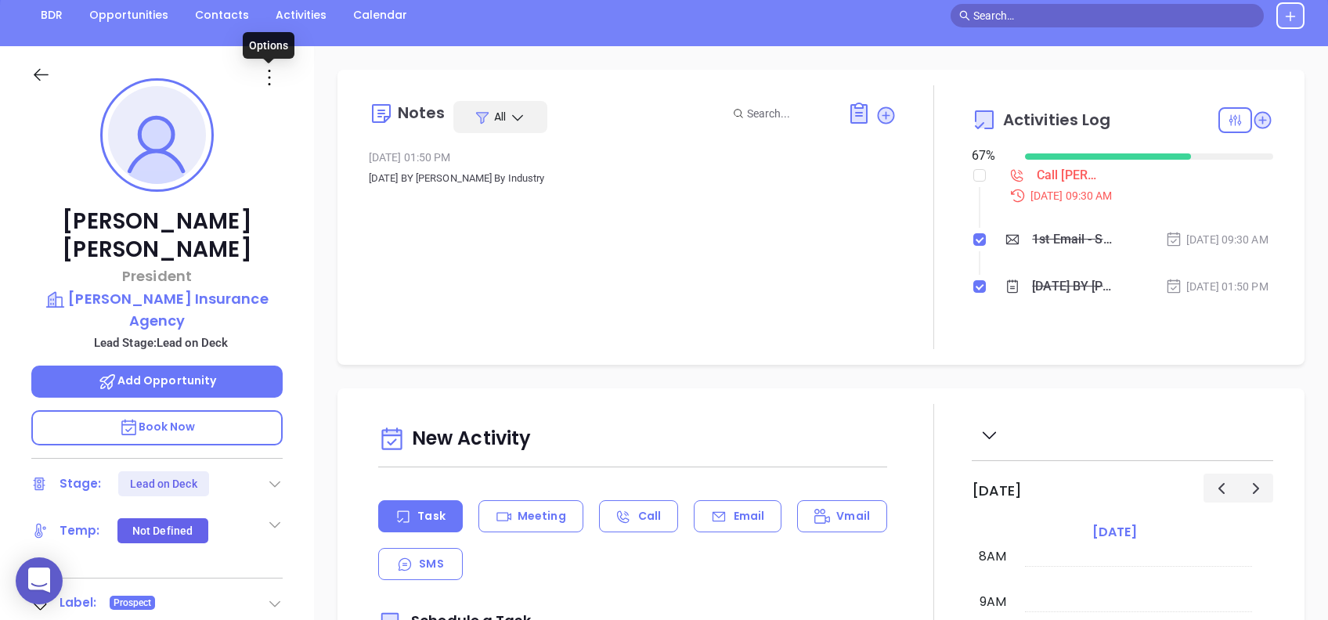
click at [265, 74] on icon at bounding box center [269, 77] width 25 height 25
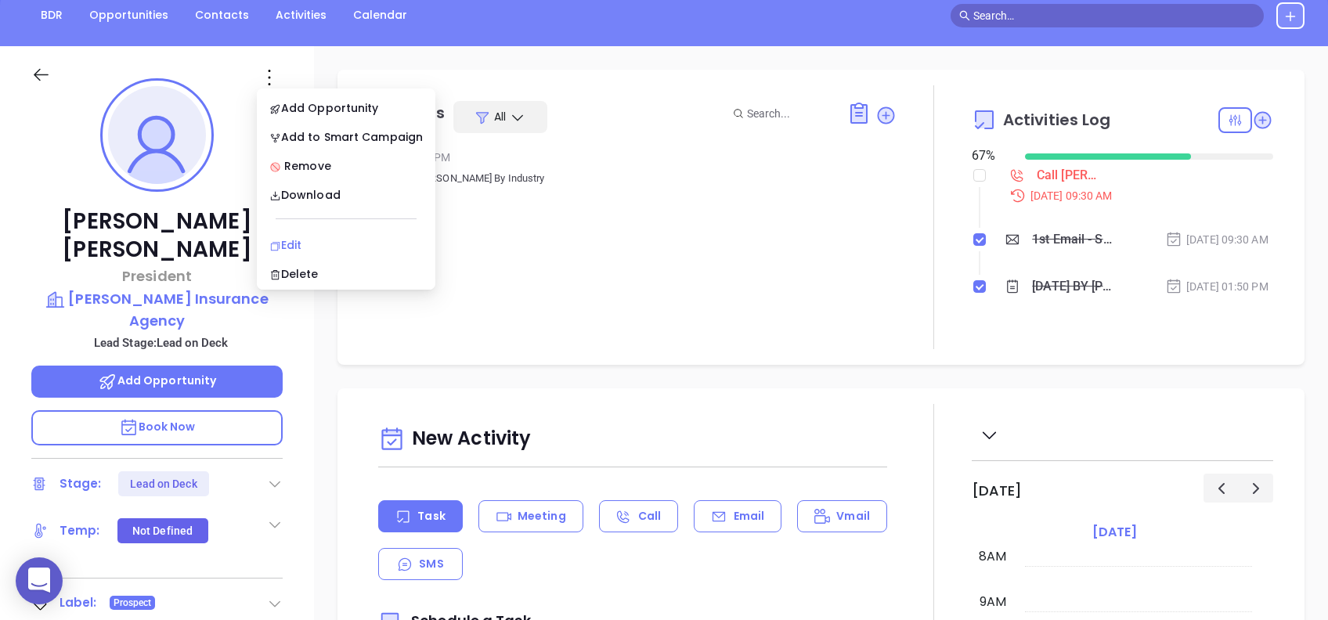
click at [330, 237] on div "Edit" at bounding box center [345, 244] width 153 height 17
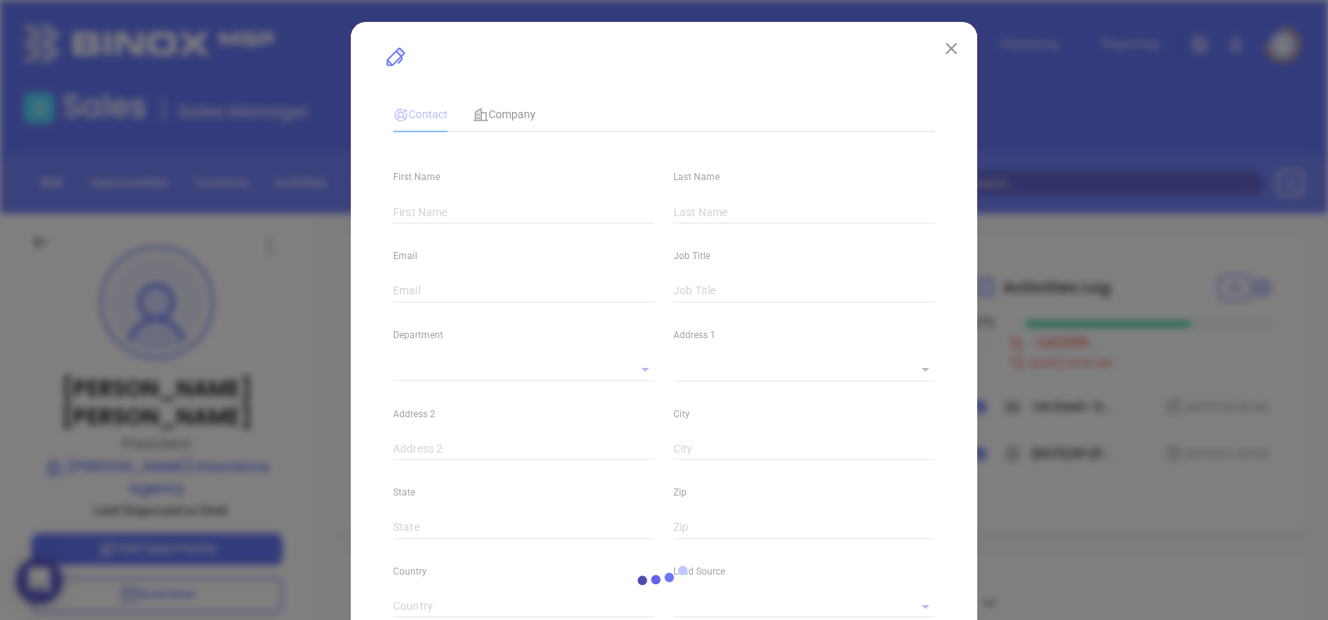
type input "[PERSON_NAME]"
type input "[EMAIL_ADDRESS][DOMAIN_NAME]"
type input "President"
type input "1"
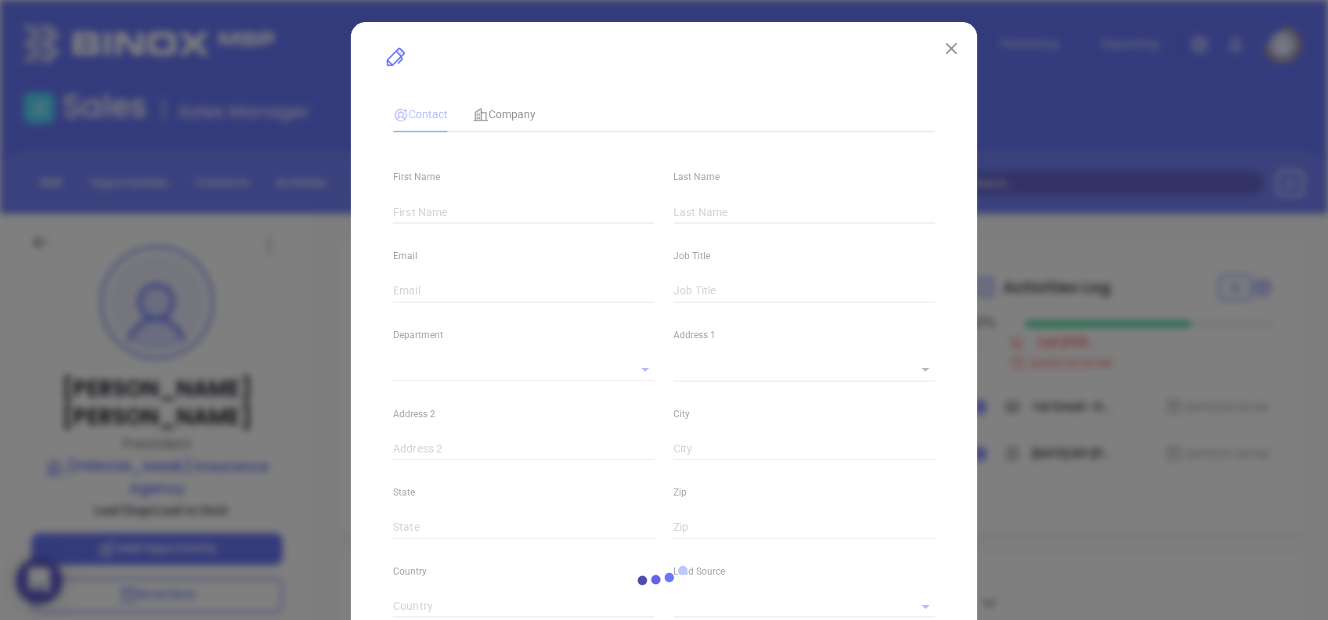
type input "[DOMAIN_NAME][URL]"
type input "Marketing"
type input "Binox"
type input "[PERSON_NAME]"
type input "Lead on Deck"
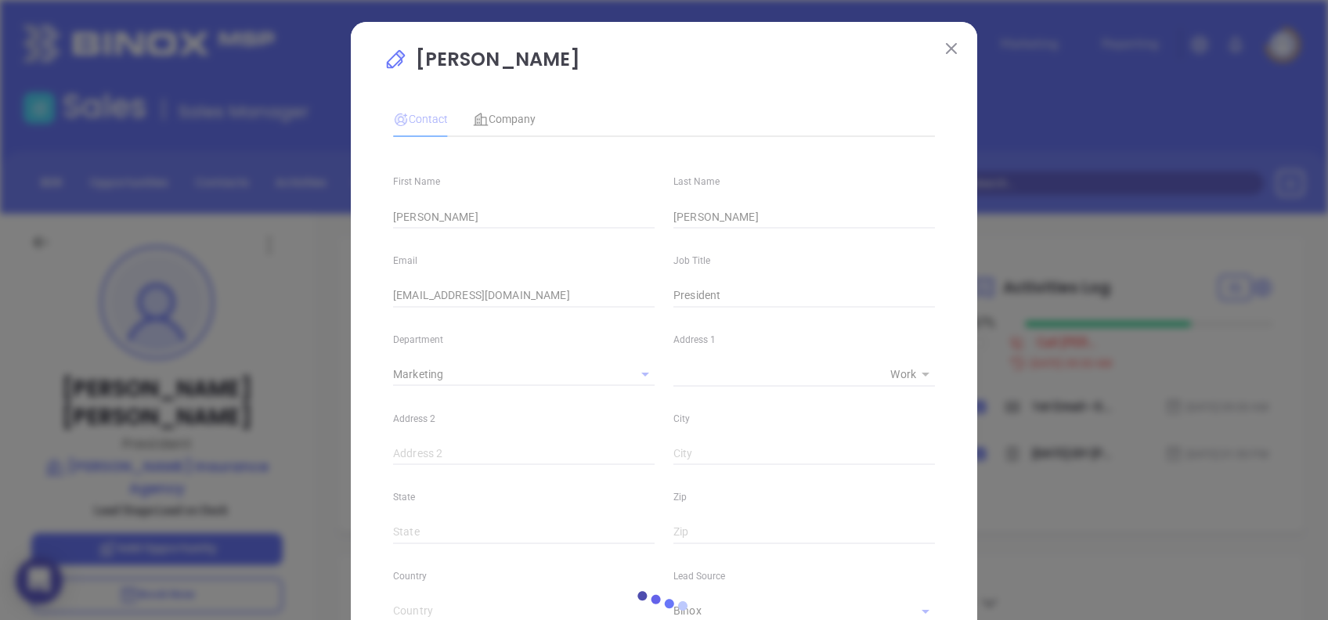
type input "[PHONE_NUMBER]"
type input "1"
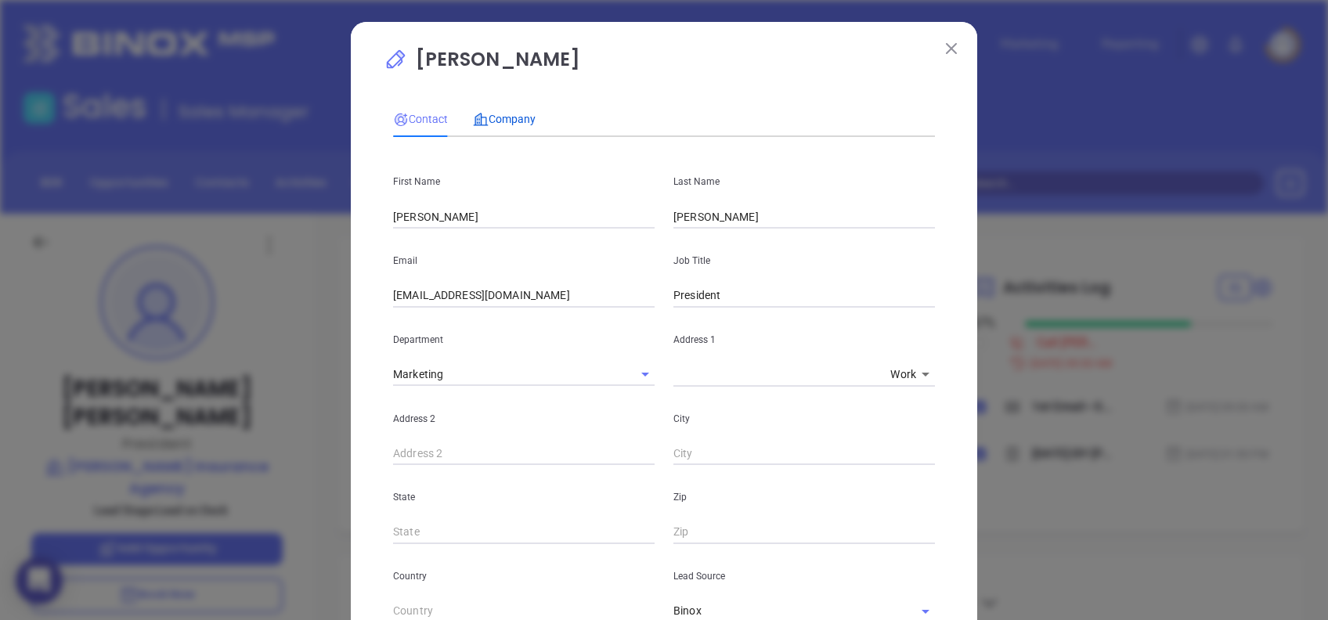
click at [495, 114] on span "Company" at bounding box center [504, 119] width 63 height 13
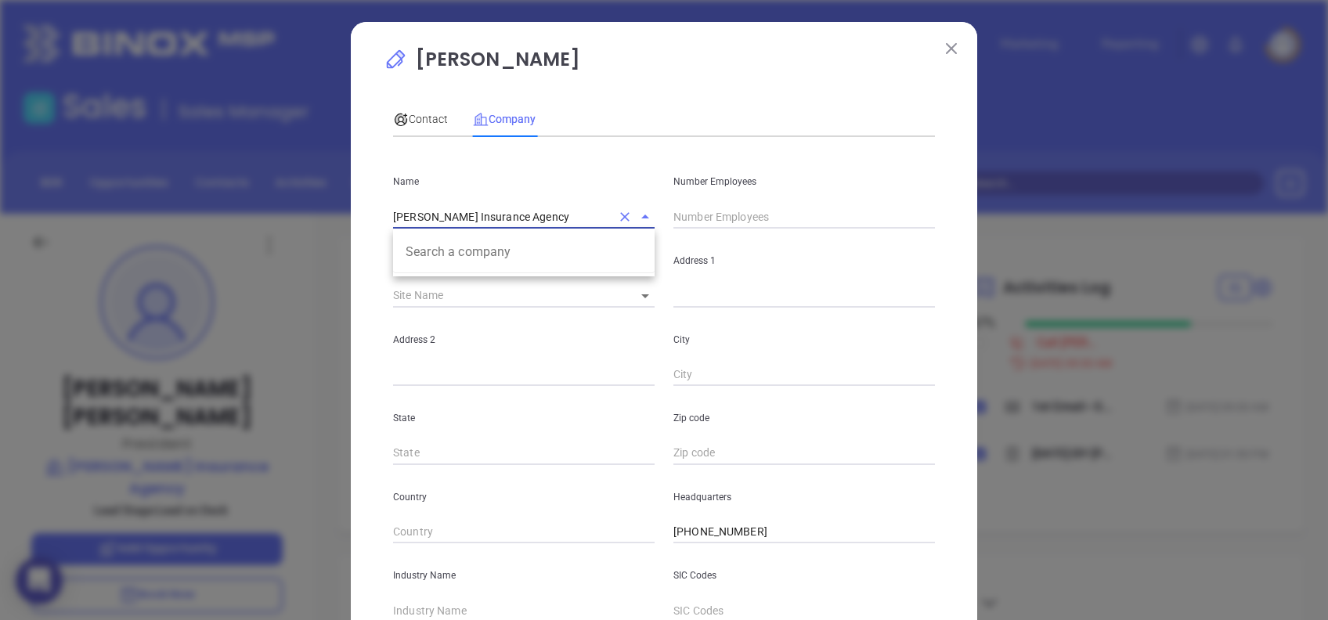
drag, startPoint x: 543, startPoint y: 219, endPoint x: 273, endPoint y: 189, distance: 271.1
click at [273, 189] on div "[PERSON_NAME] Contact Company First Name [PERSON_NAME] Last Name [PERSON_NAME] …" at bounding box center [664, 310] width 1328 height 620
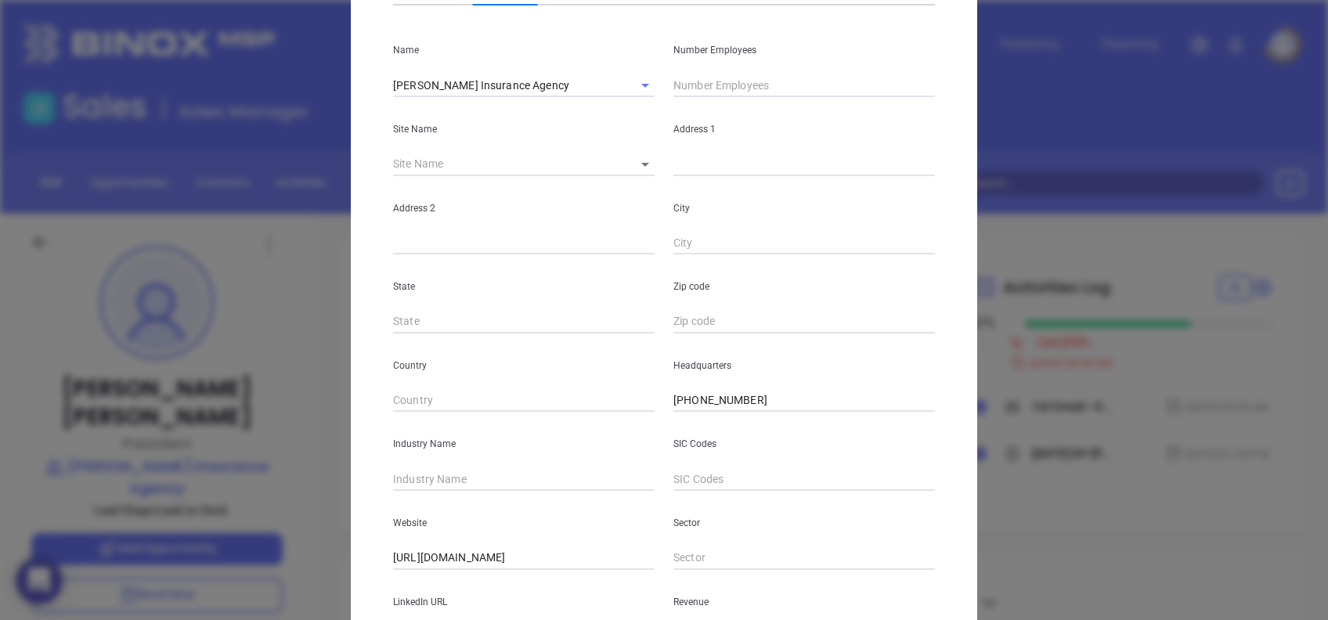
scroll to position [278, 0]
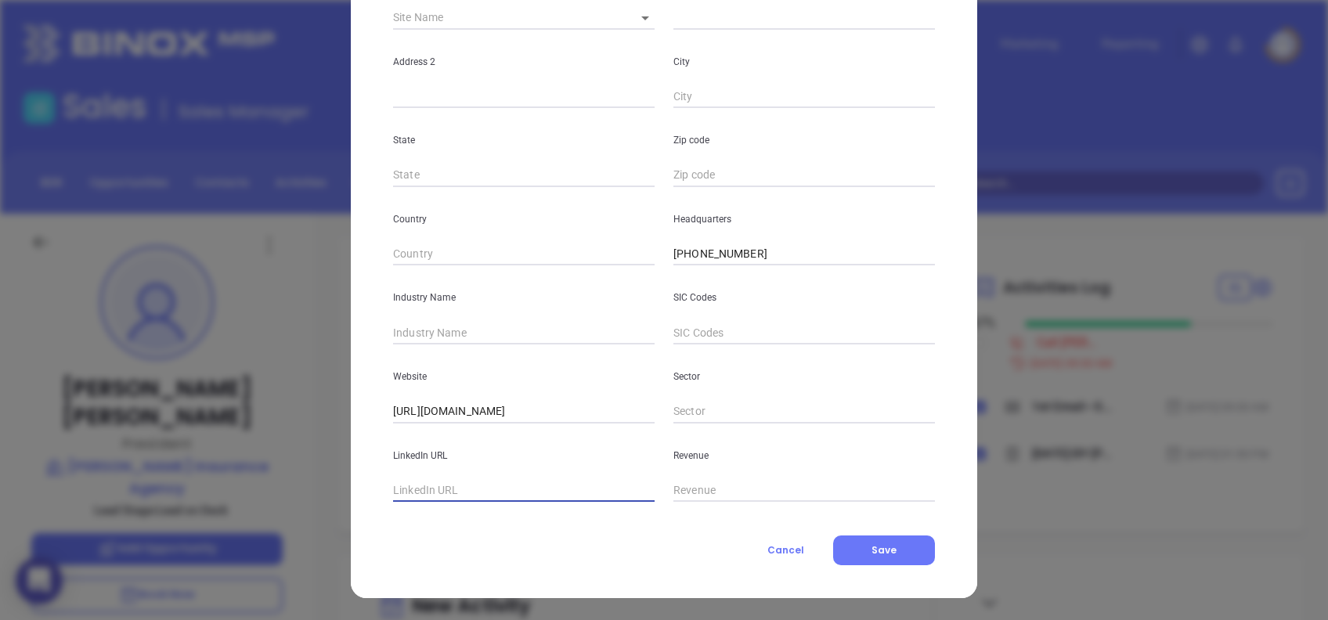
click at [493, 482] on input "text" at bounding box center [524, 490] width 262 height 23
paste input "/[DOMAIN_NAME][URL][PERSON_NAME]"
click at [395, 484] on input "/[DOMAIN_NAME][URL][PERSON_NAME]" at bounding box center [524, 490] width 262 height 23
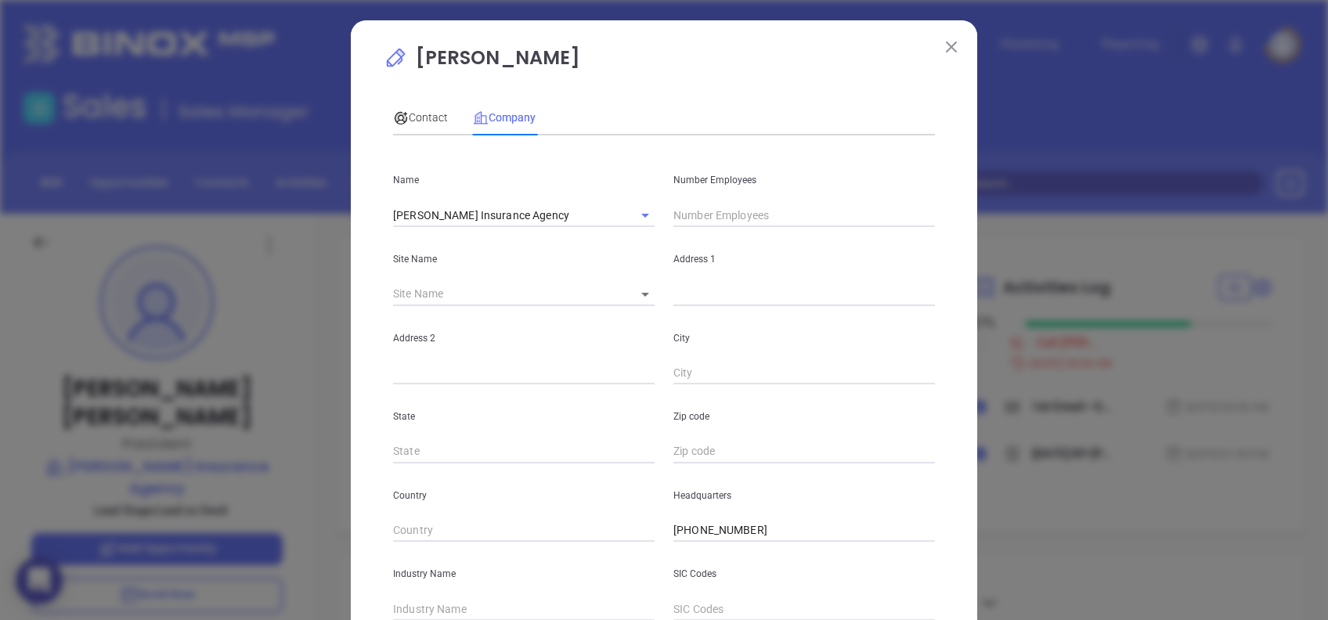
scroll to position [0, 0]
type input "[DOMAIN_NAME][URL][PERSON_NAME]"
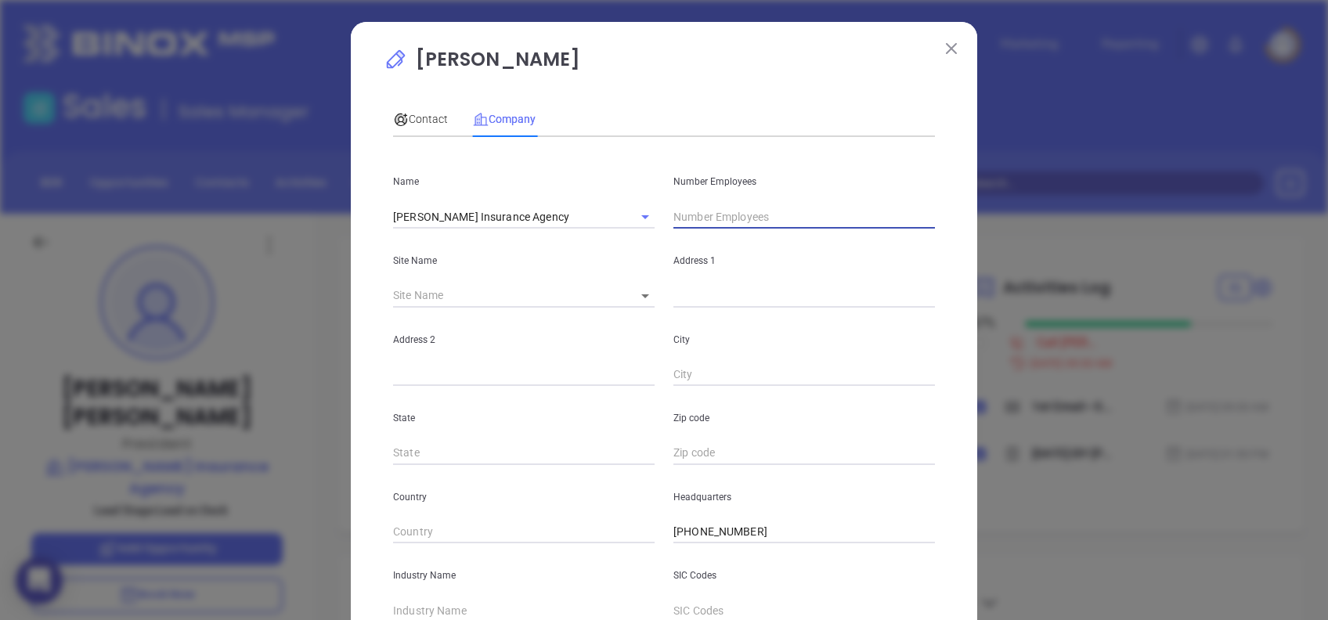
click at [716, 216] on input "text" at bounding box center [804, 216] width 262 height 23
type input "21"
click at [712, 121] on div "Contact Company" at bounding box center [664, 119] width 542 height 36
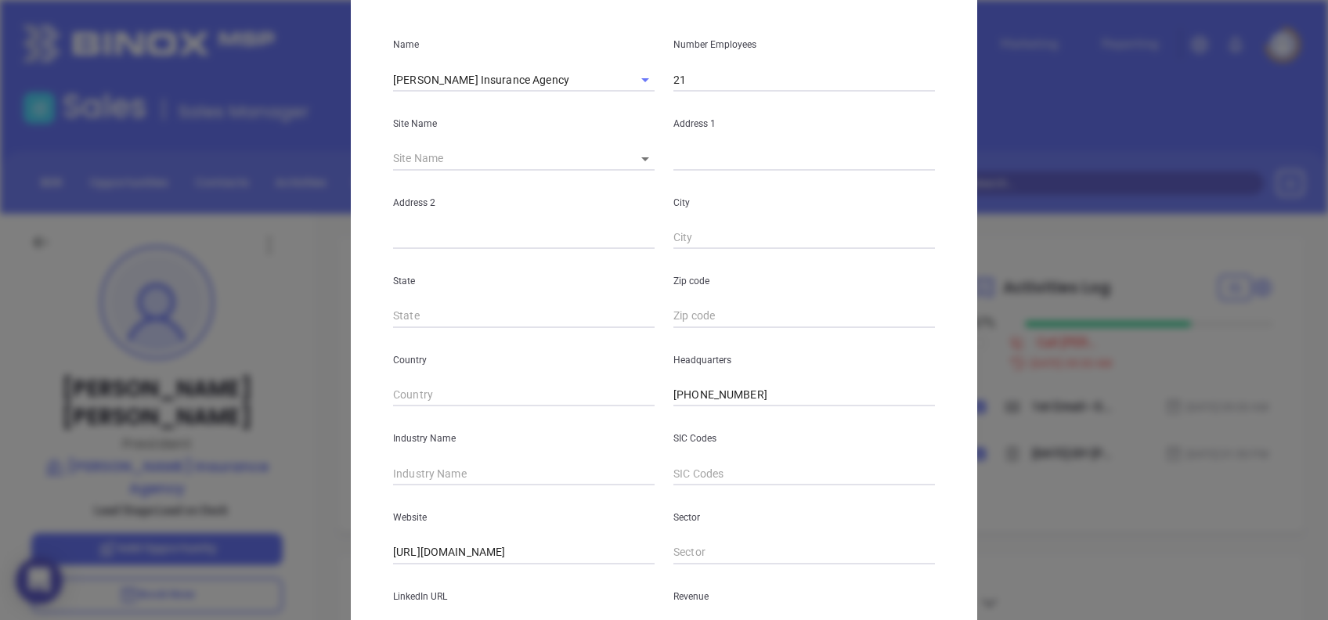
scroll to position [278, 0]
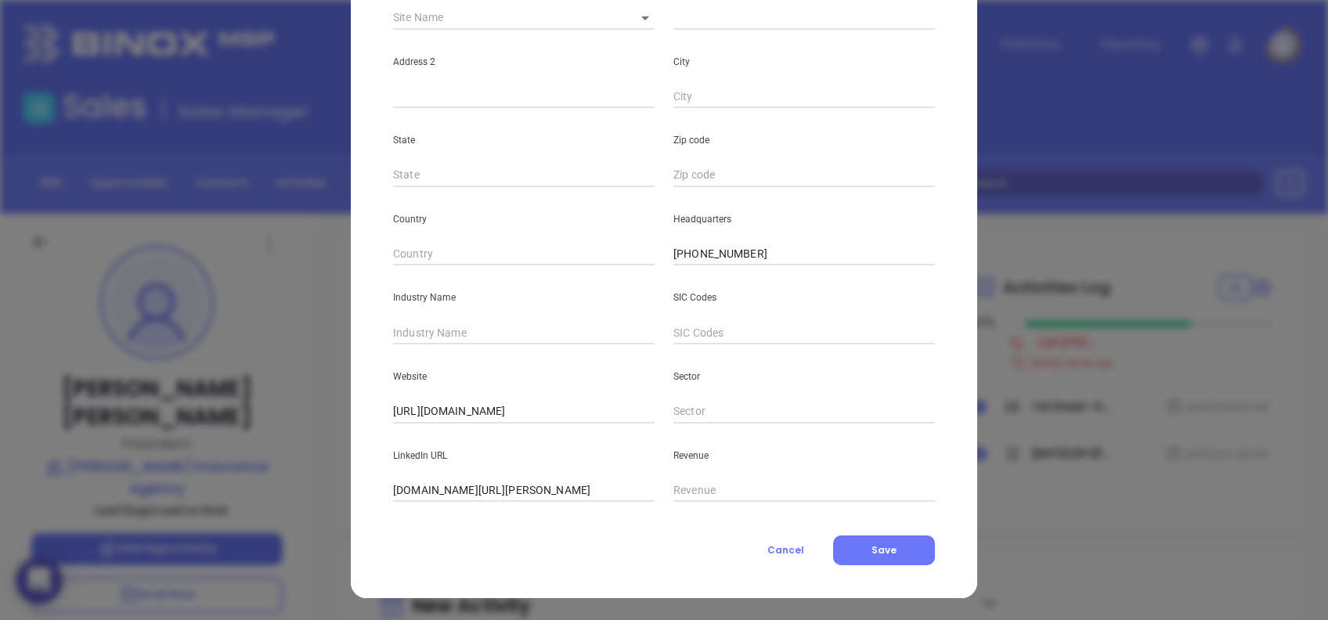
click at [478, 334] on input "text" at bounding box center [524, 332] width 262 height 23
type input "Insurance"
click at [369, 279] on div "[PERSON_NAME] Contact Company First Name [PERSON_NAME] Last Name [PERSON_NAME] …" at bounding box center [664, 171] width 626 height 854
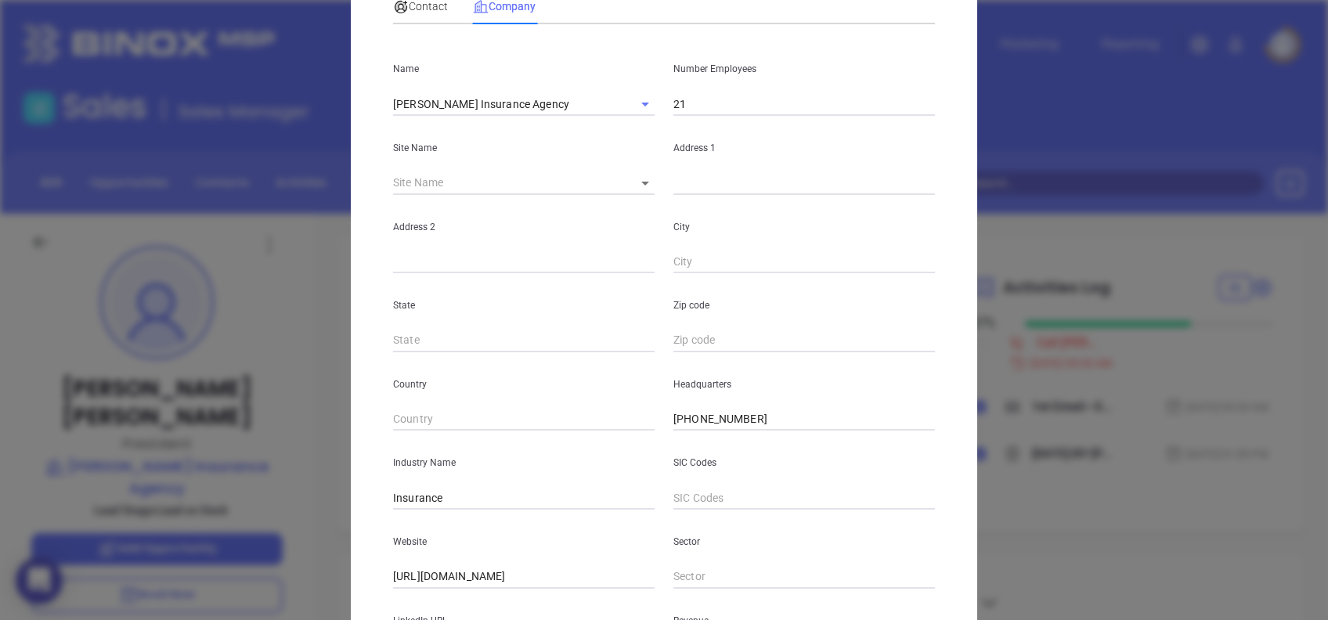
scroll to position [0, 0]
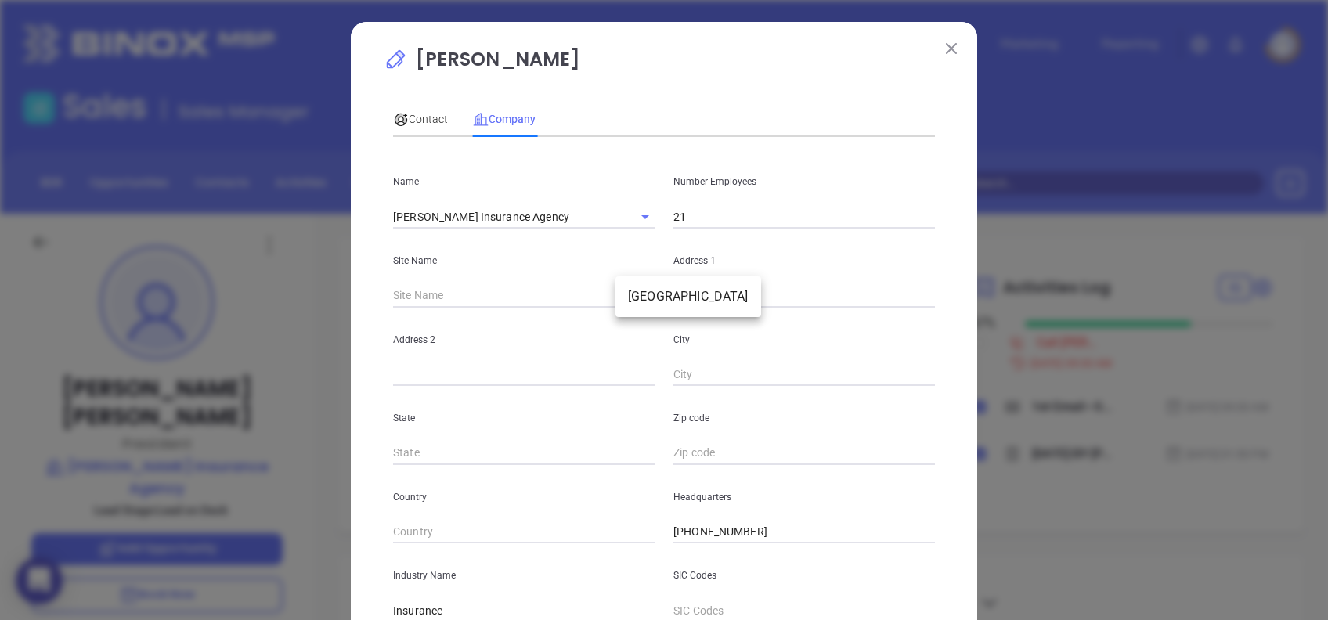
click at [633, 286] on body "0 Leads CRM Marketing Reporting Financial Leads Leads Sales Sales Manager BDR O…" at bounding box center [664, 310] width 1328 height 620
click at [639, 290] on li "[GEOGRAPHIC_DATA]" at bounding box center [688, 297] width 146 height 28
type input "[GEOGRAPHIC_DATA]"
type input "118817"
type input "[STREET_ADDRESS]"
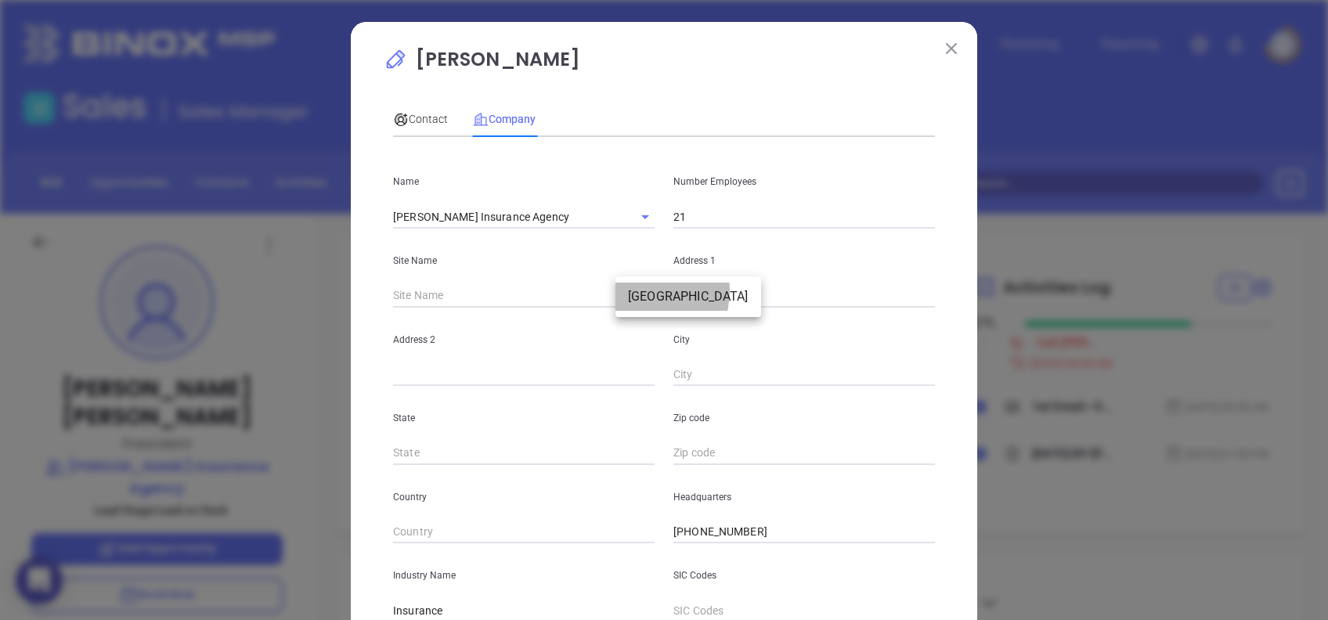
type input "[GEOGRAPHIC_DATA]"
type input "SC"
type input "29169"
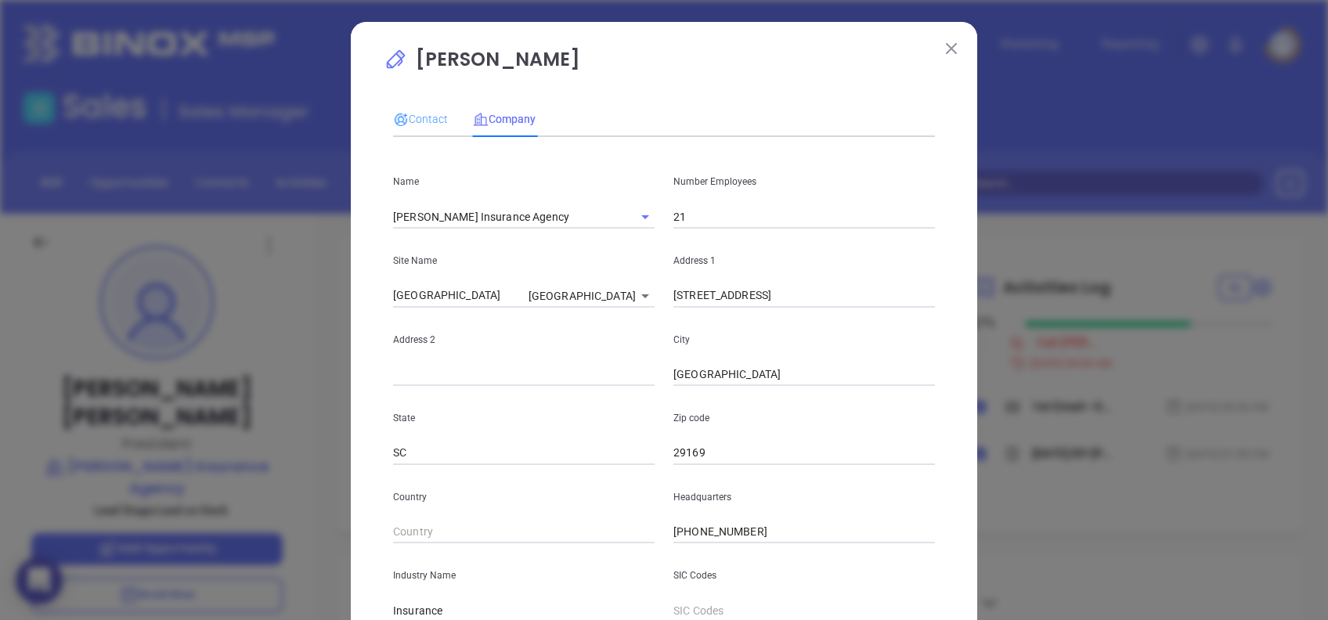
click at [406, 109] on div "Contact" at bounding box center [420, 119] width 55 height 36
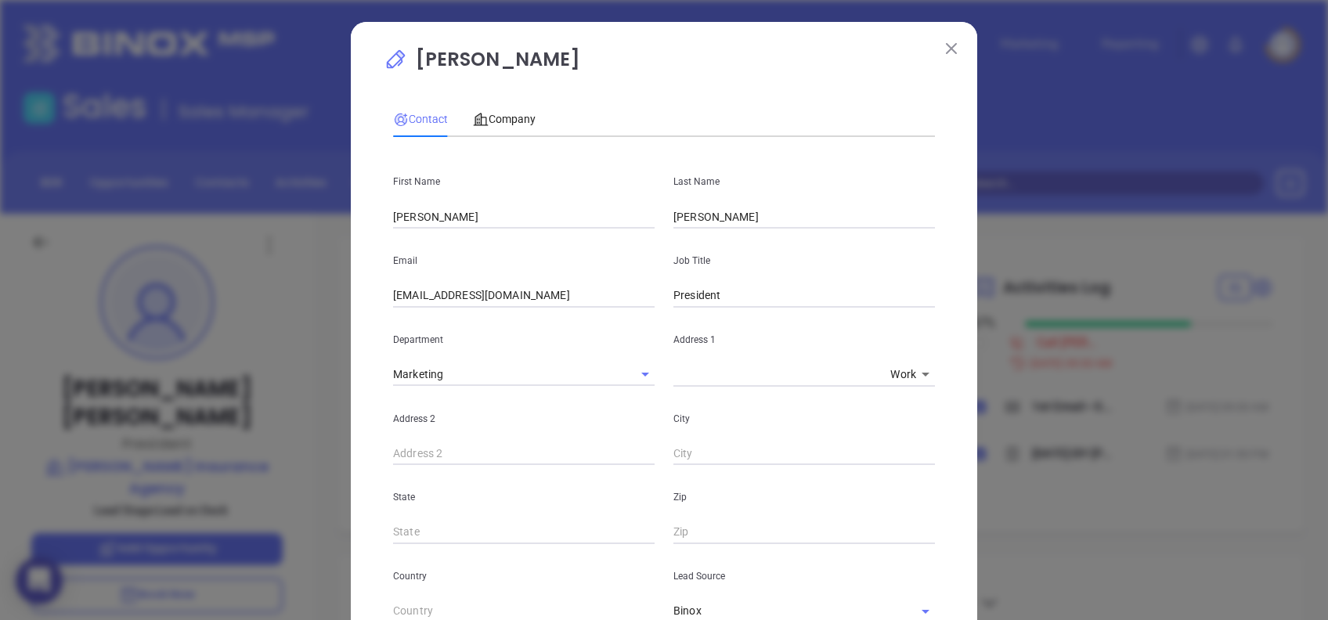
scroll to position [559, 0]
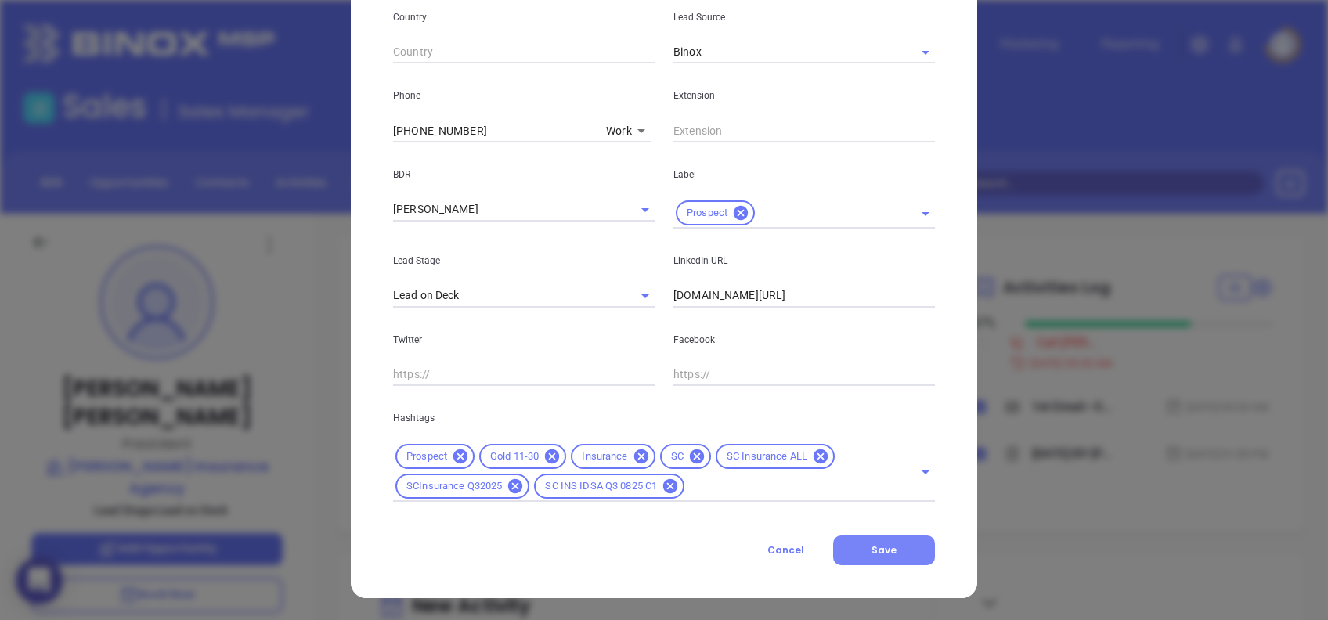
click at [878, 550] on span "Save" at bounding box center [883, 549] width 25 height 13
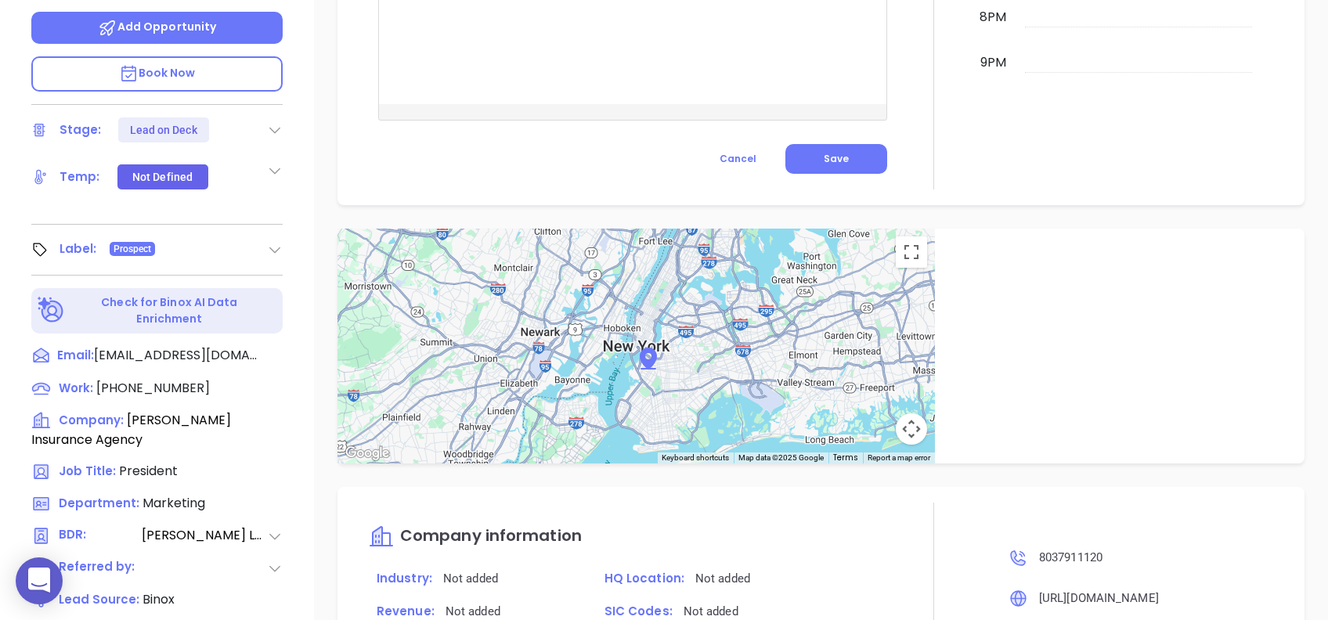
scroll to position [964, 0]
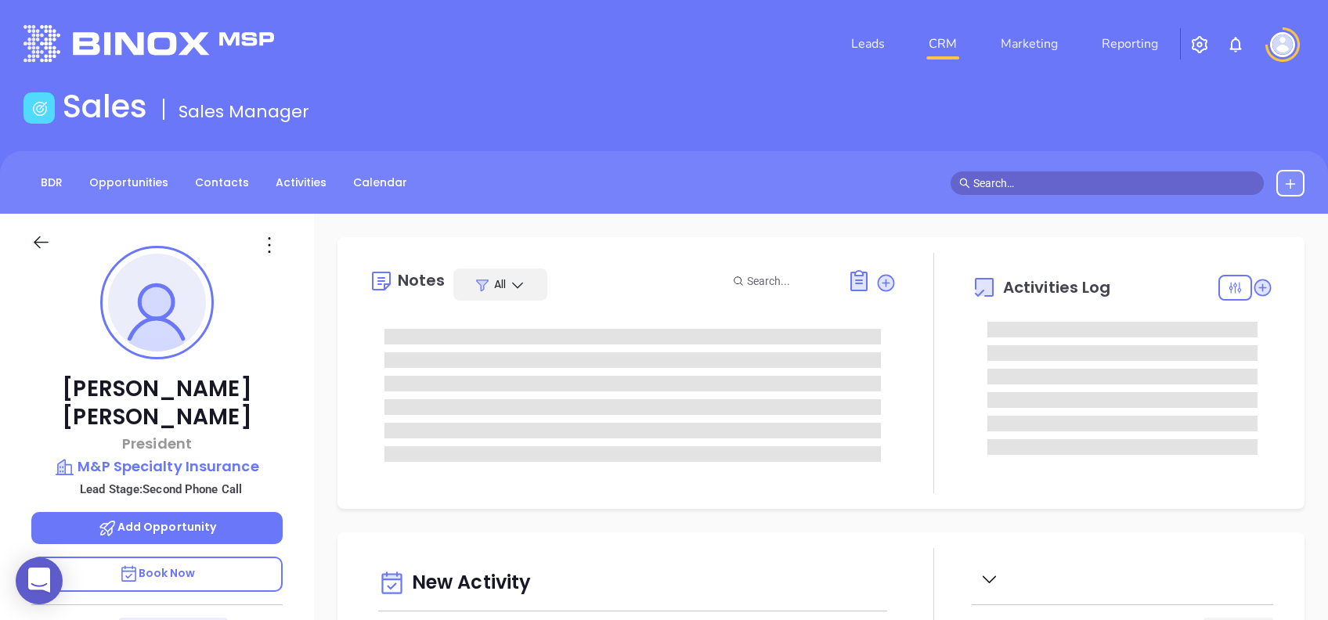
type input "[PERSON_NAME]"
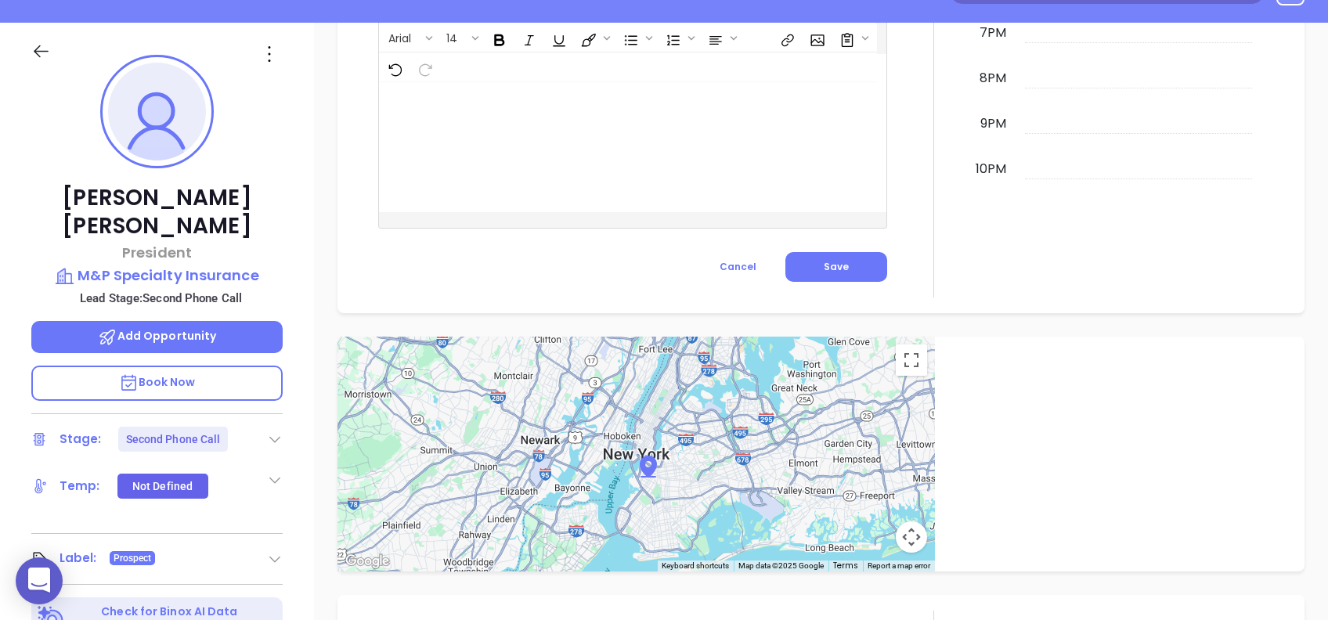
scroll to position [63, 0]
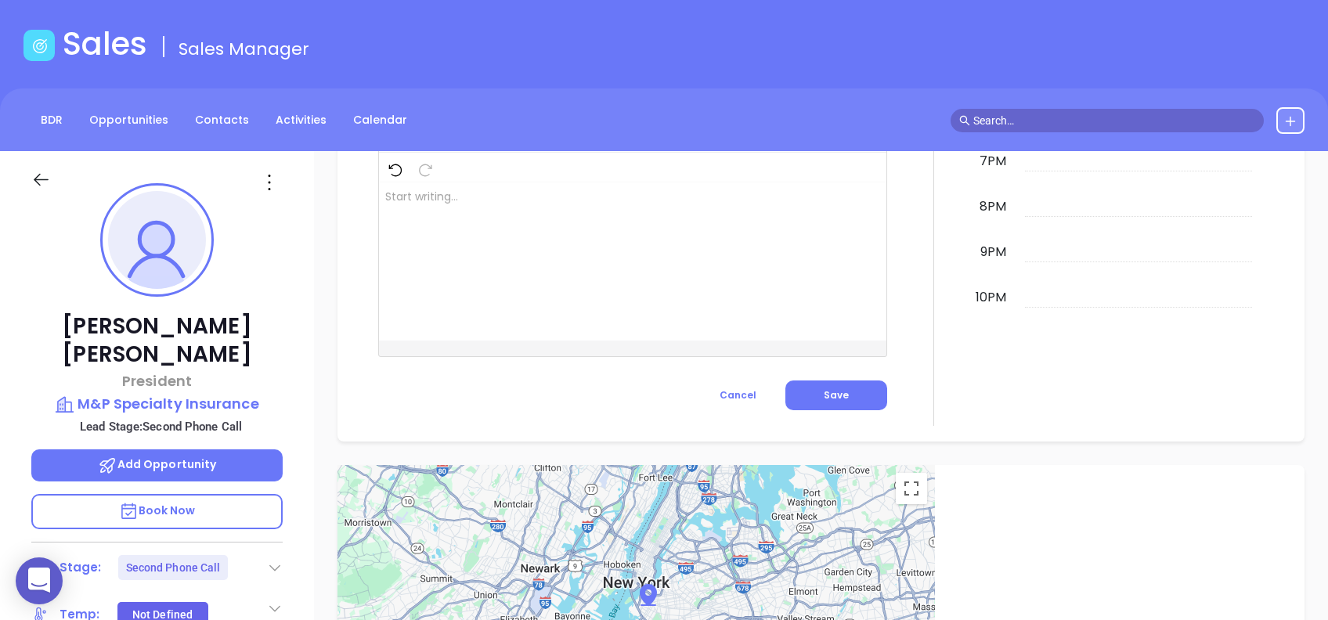
click at [263, 175] on icon at bounding box center [269, 182] width 25 height 25
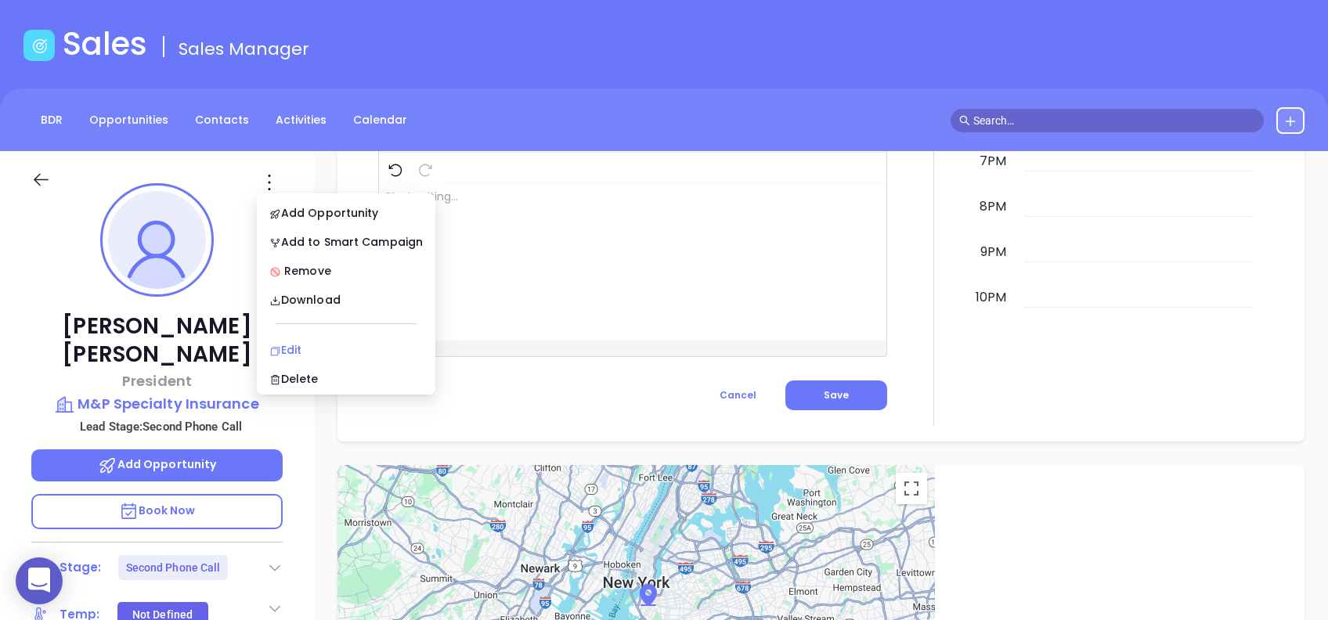
click at [327, 346] on div "Edit" at bounding box center [345, 349] width 153 height 17
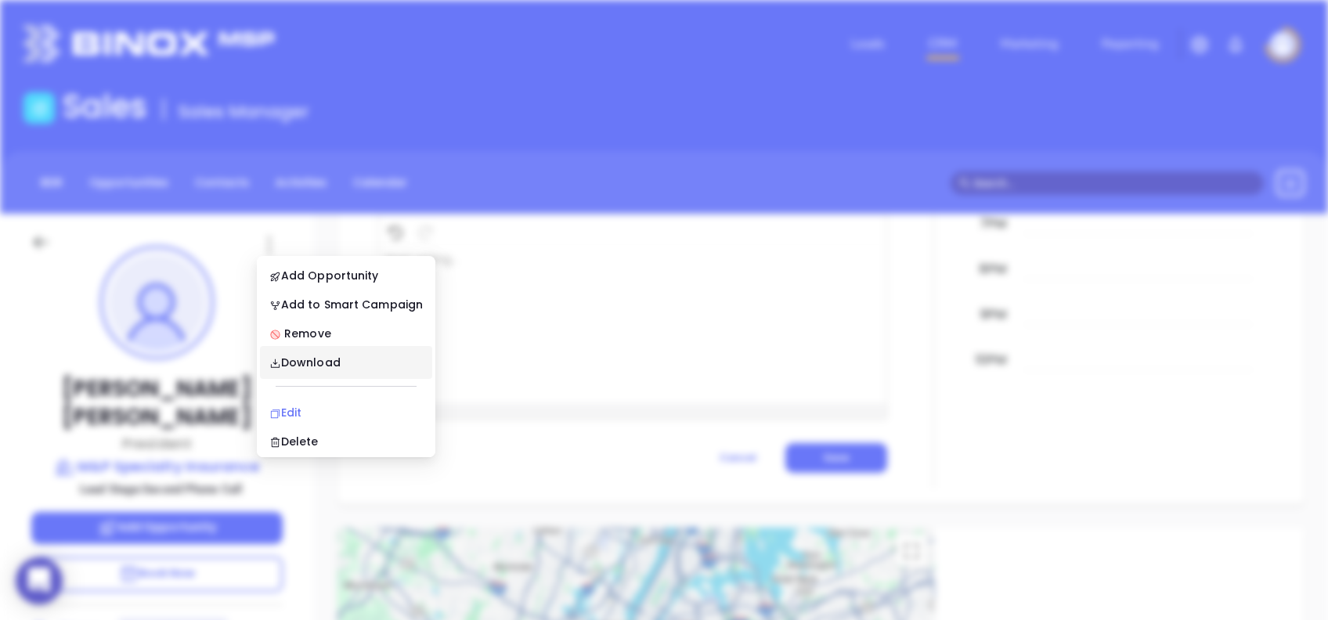
scroll to position [0, 0]
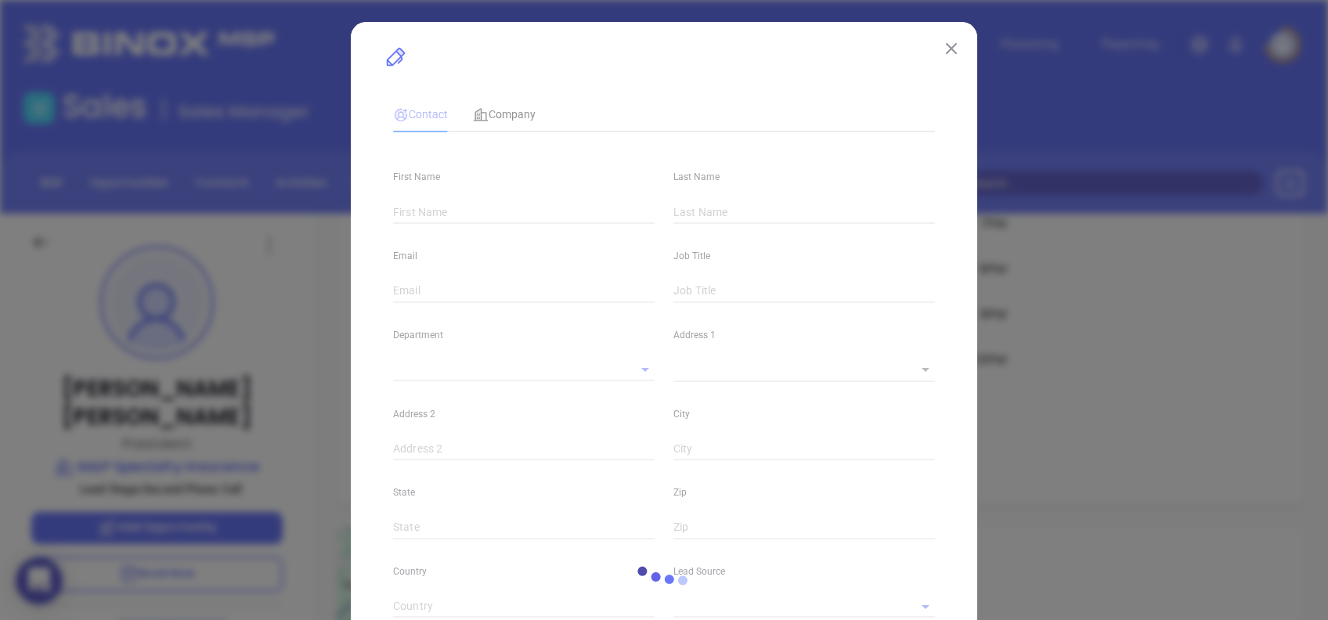
type input "[PERSON_NAME]"
type input "[PERSON_NAME][EMAIL_ADDRESS][DOMAIN_NAME]"
type input "President"
type input "1"
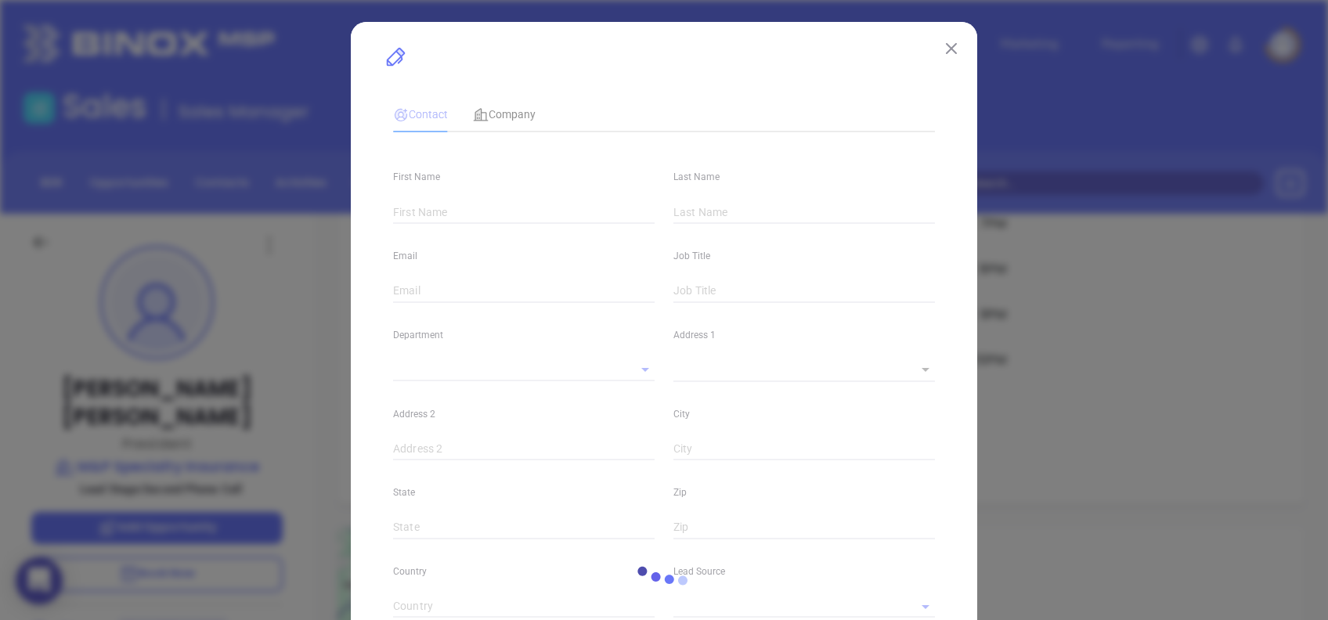
type input "[DOMAIN_NAME][URL][PERSON_NAME]"
type input "Marketing"
type input "Binox"
type input "[PERSON_NAME]"
type input "Second Phone Call"
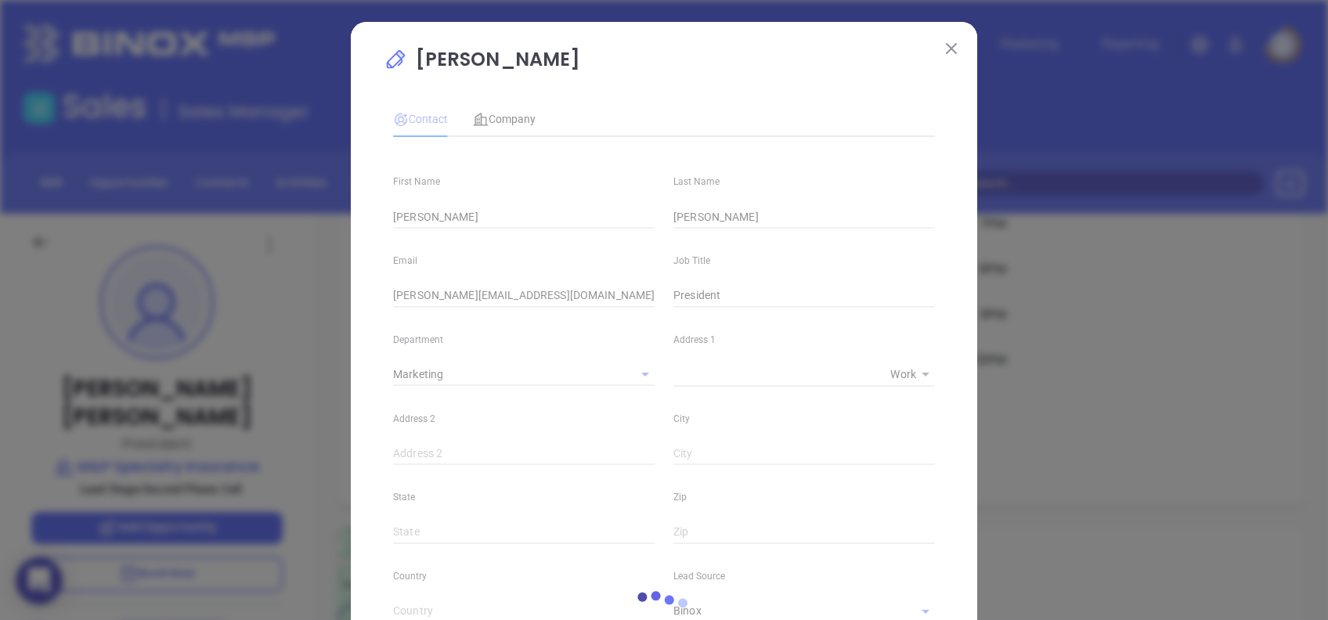
type input "[PHONE_NUMBER]"
type input "1"
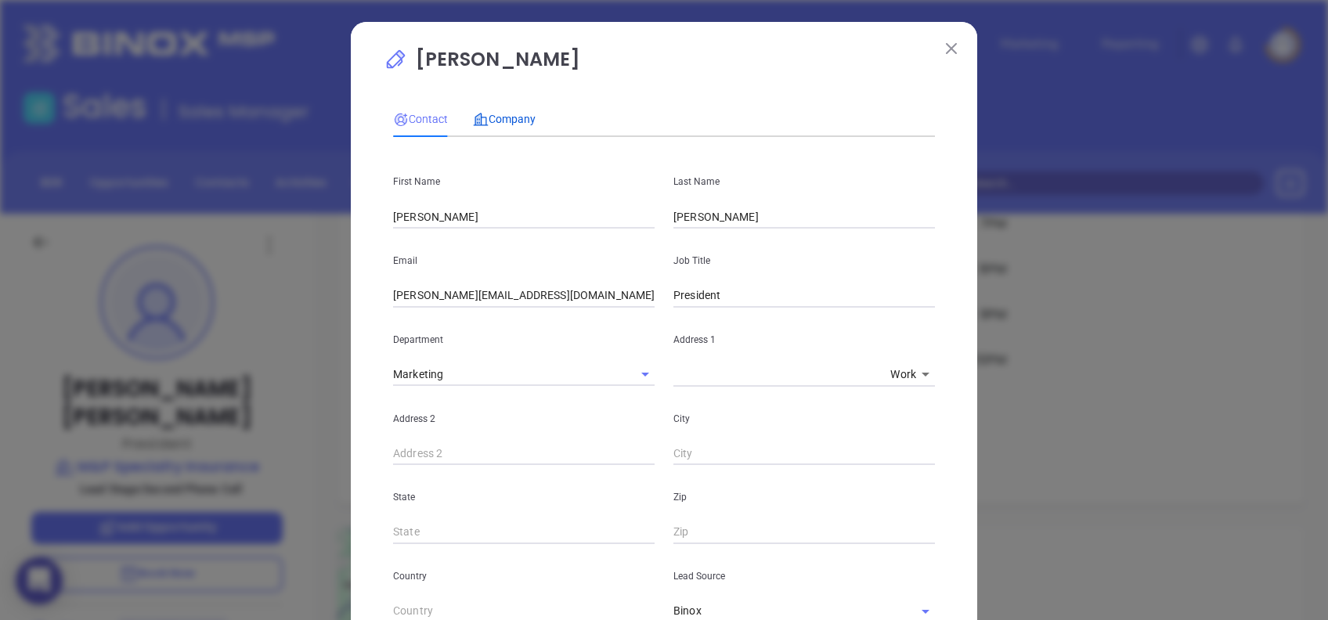
click at [490, 116] on span "Company" at bounding box center [504, 119] width 63 height 13
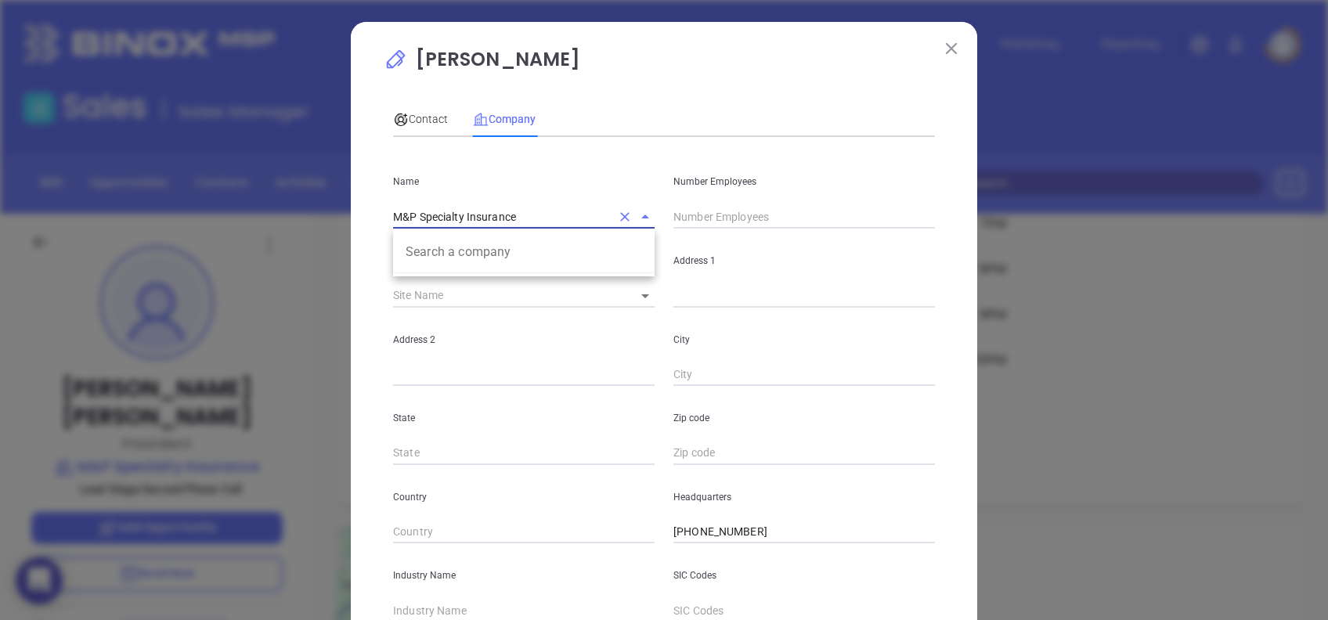
drag, startPoint x: 517, startPoint y: 211, endPoint x: 314, endPoint y: 239, distance: 204.6
click at [314, 239] on div "[PERSON_NAME] Contact Company First Name [PERSON_NAME] Name [PERSON_NAME] Email…" at bounding box center [664, 310] width 1328 height 620
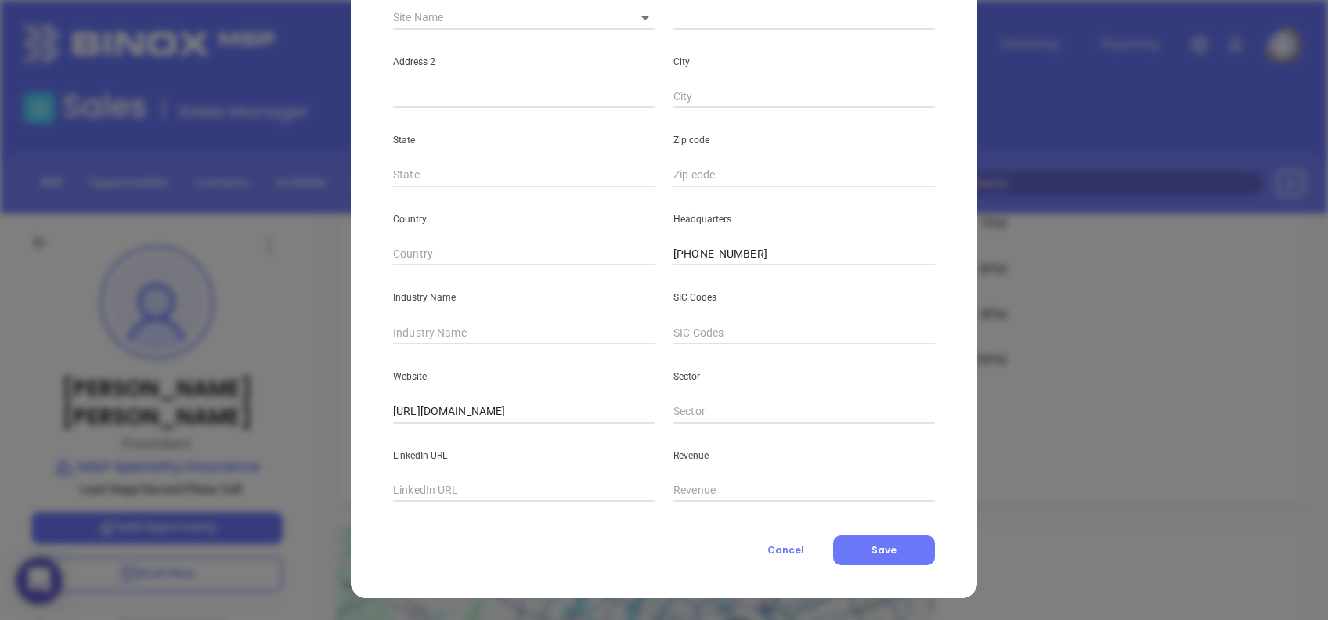
click at [480, 482] on input "text" at bounding box center [524, 490] width 262 height 23
paste input "www.linkedin.com/company/m&p-specialty-insurance---michael%27s-team/"
type input "www.linkedin.com/company/m&p-specialty-insurance---michael%27s-team/"
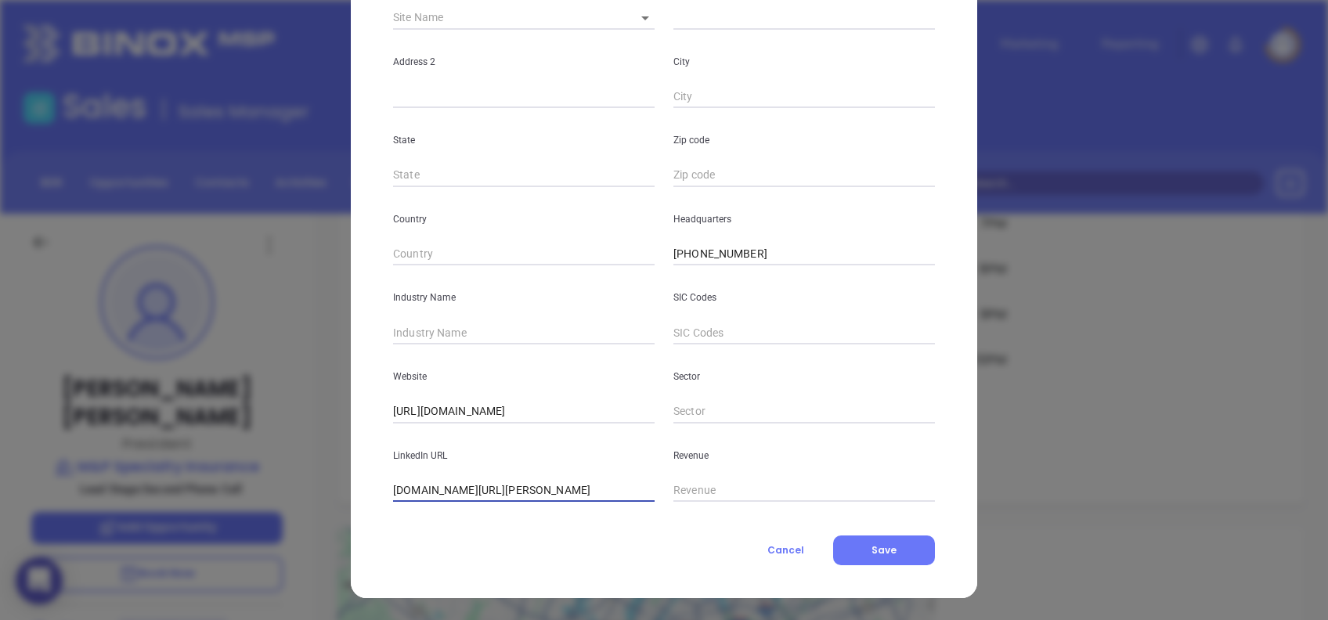
click at [486, 314] on div "Industry Name" at bounding box center [524, 304] width 280 height 79
click at [491, 328] on input "text" at bounding box center [524, 332] width 262 height 23
type input "Insurance"
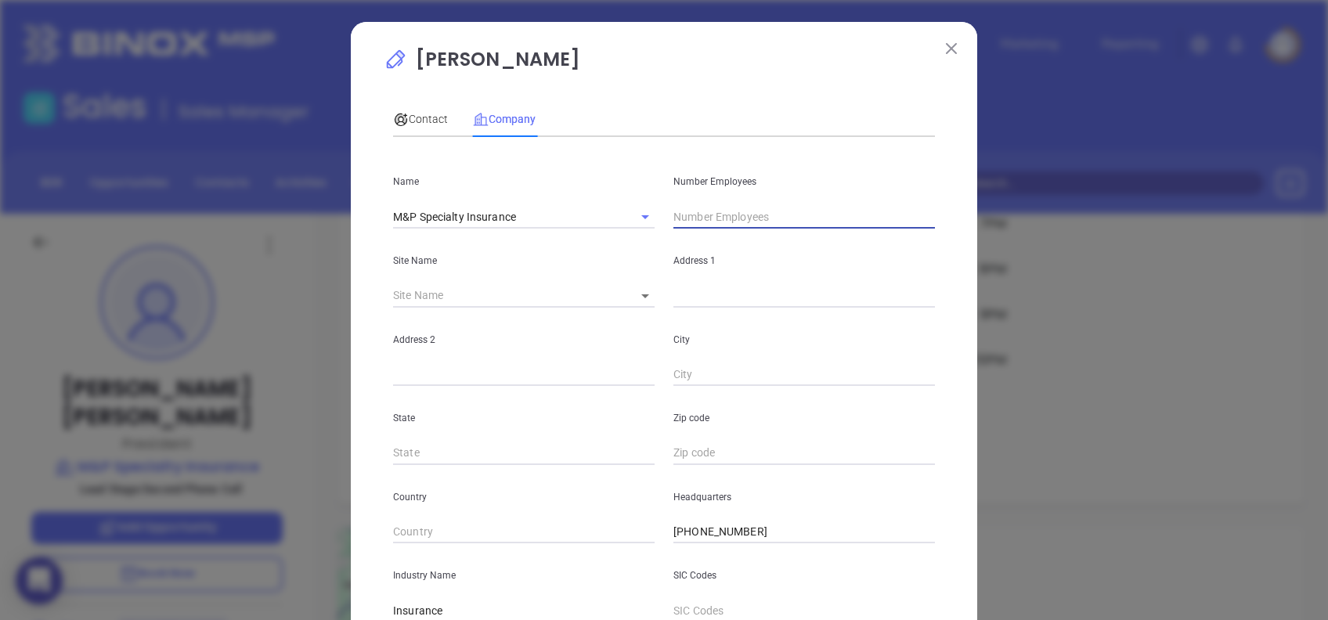
click at [737, 218] on input "text" at bounding box center [804, 216] width 262 height 23
type input "6"
click at [435, 118] on span "Contact" at bounding box center [420, 119] width 55 height 13
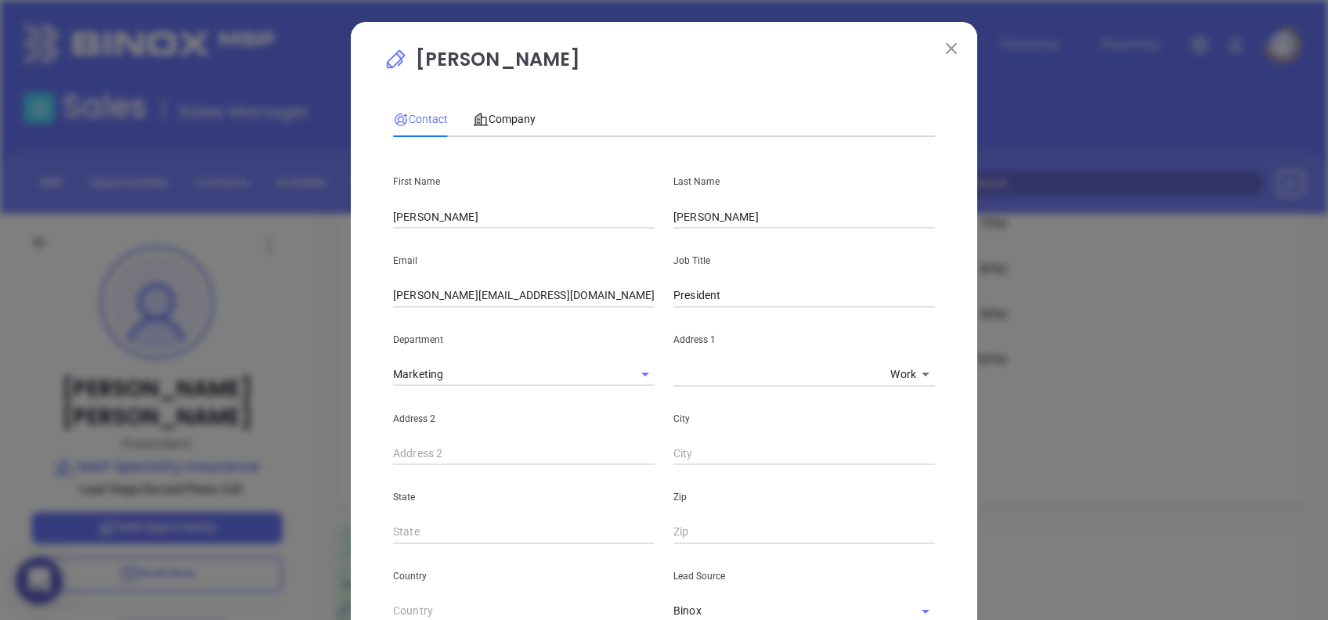
scroll to position [559, 0]
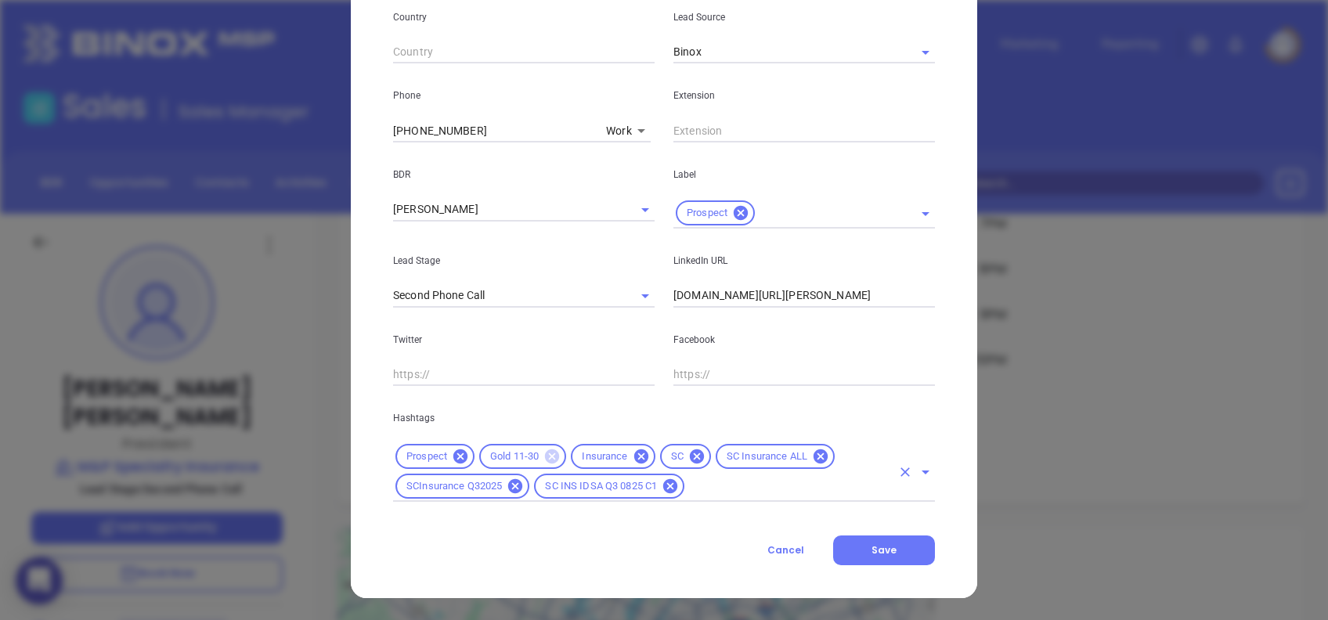
click at [545, 453] on icon at bounding box center [552, 456] width 14 height 14
click at [660, 489] on input "text" at bounding box center [719, 487] width 343 height 20
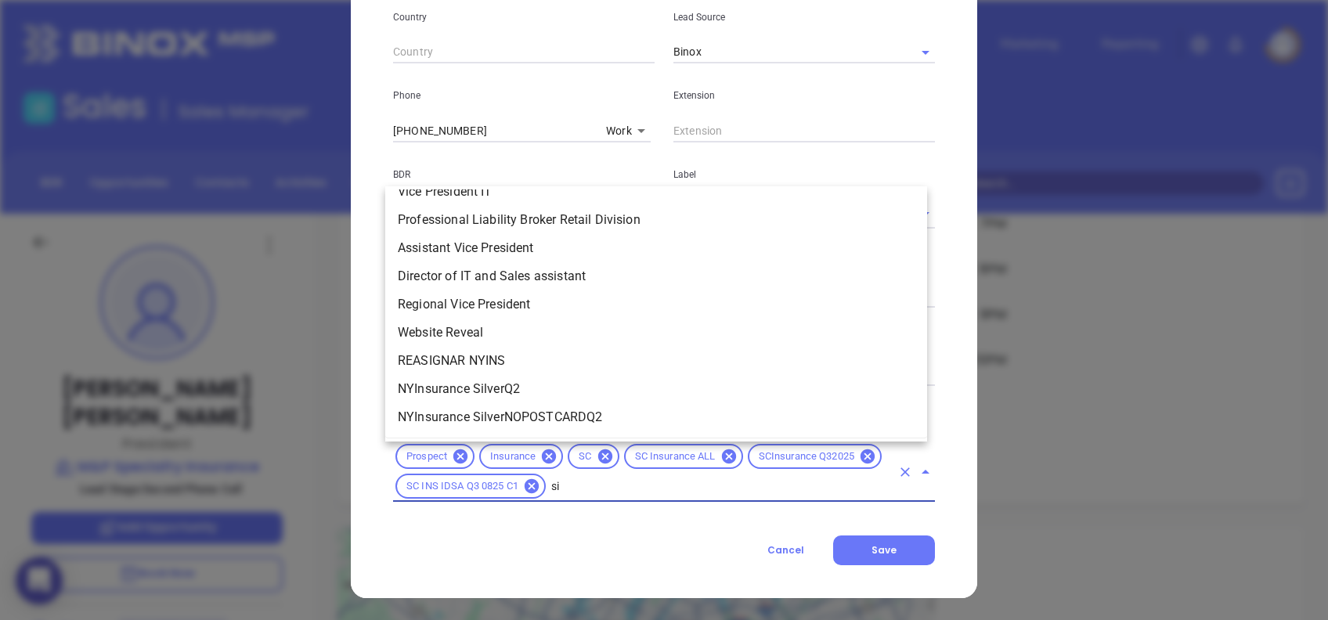
scroll to position [0, 0]
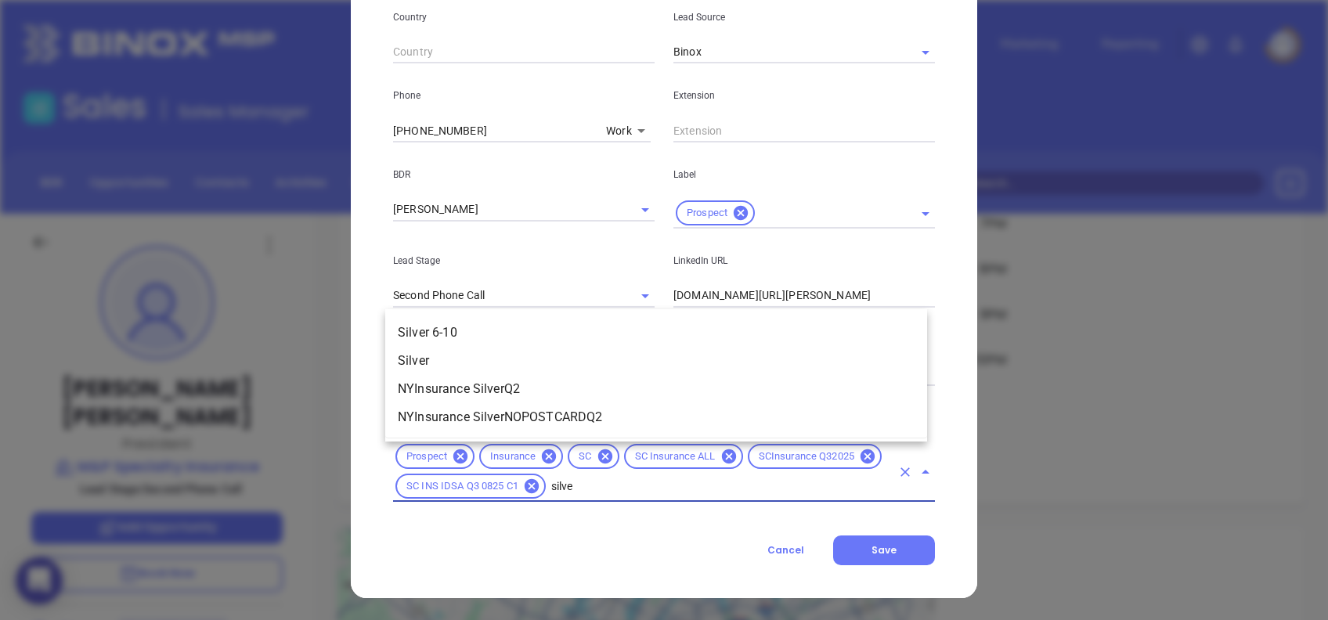
type input "silver"
click at [462, 325] on li "Silver 6-10" at bounding box center [656, 333] width 542 height 28
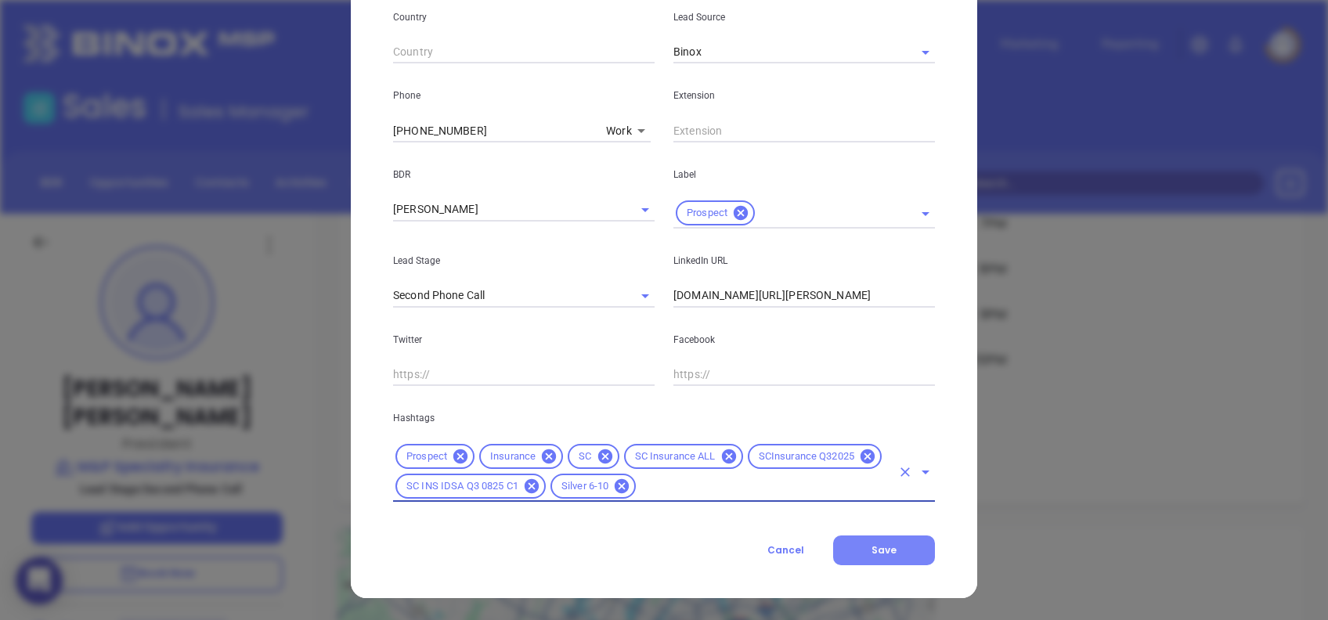
click at [897, 555] on button "Save" at bounding box center [884, 551] width 102 height 30
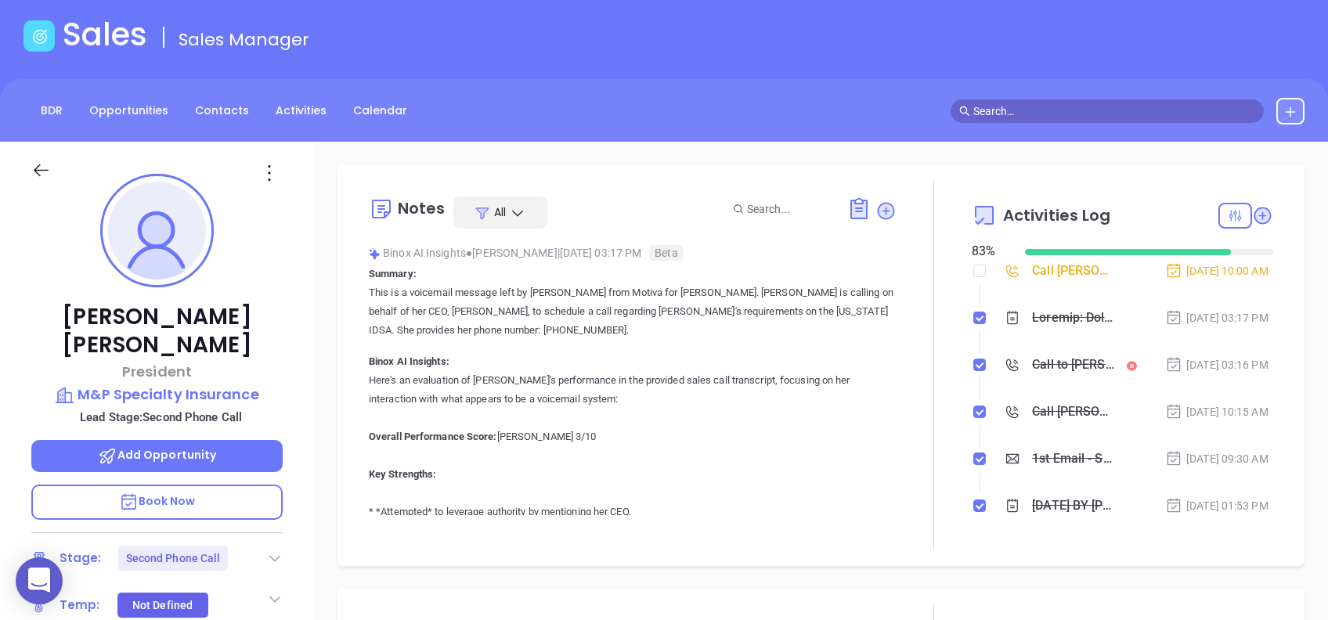
scroll to position [63, 0]
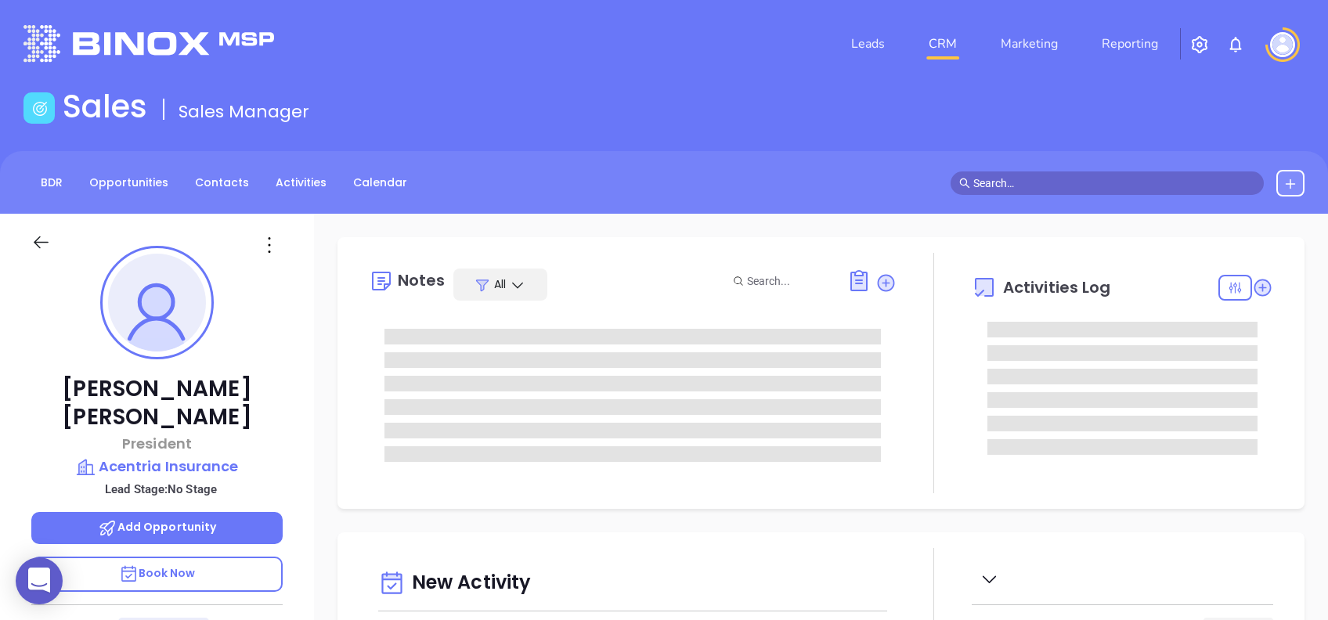
type input "[DATE]"
type input "[PERSON_NAME]"
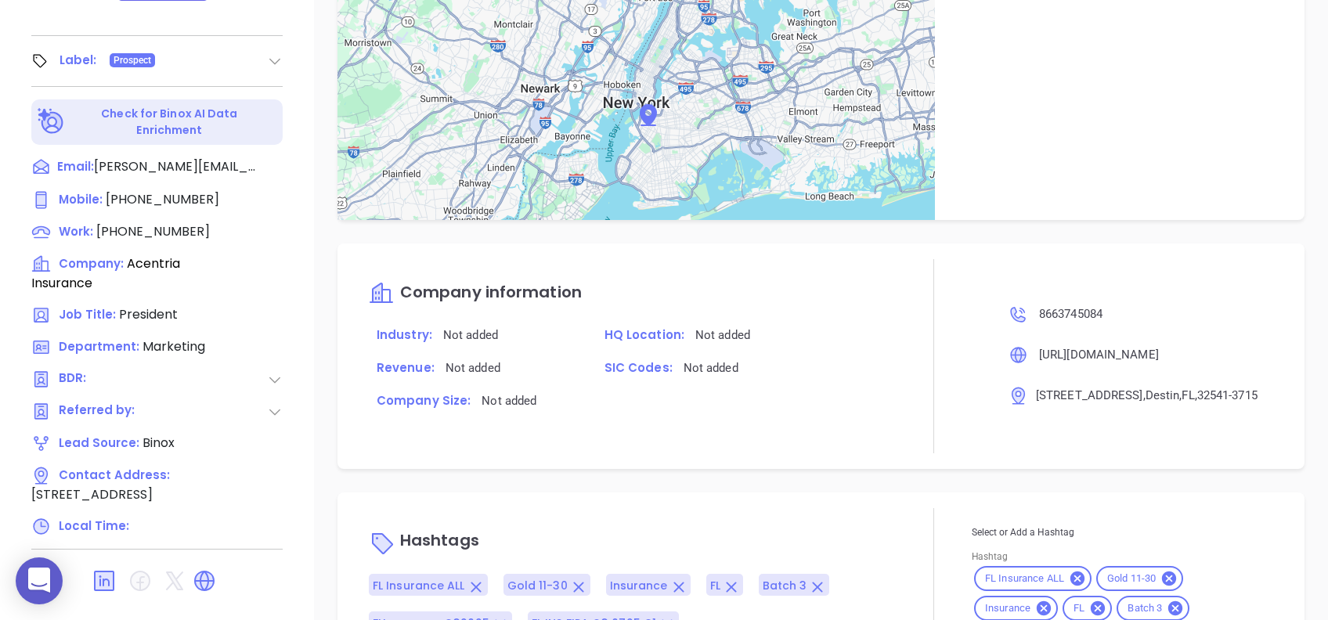
scroll to position [913, 0]
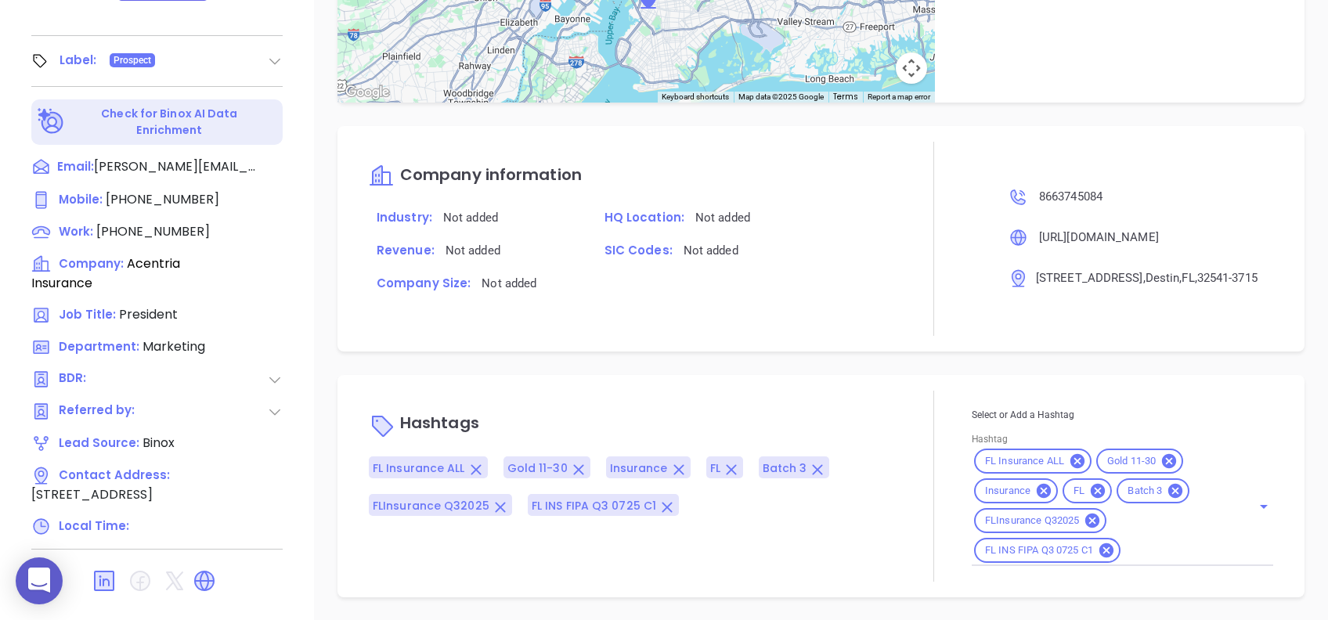
click at [1145, 565] on div "Select or Add a Hashtag Hashtag FL Insurance ALL Gold 11-30 Insurance FL Batch …" at bounding box center [1122, 486] width 301 height 191
click at [1143, 556] on input "Hashtag" at bounding box center [1176, 551] width 106 height 20
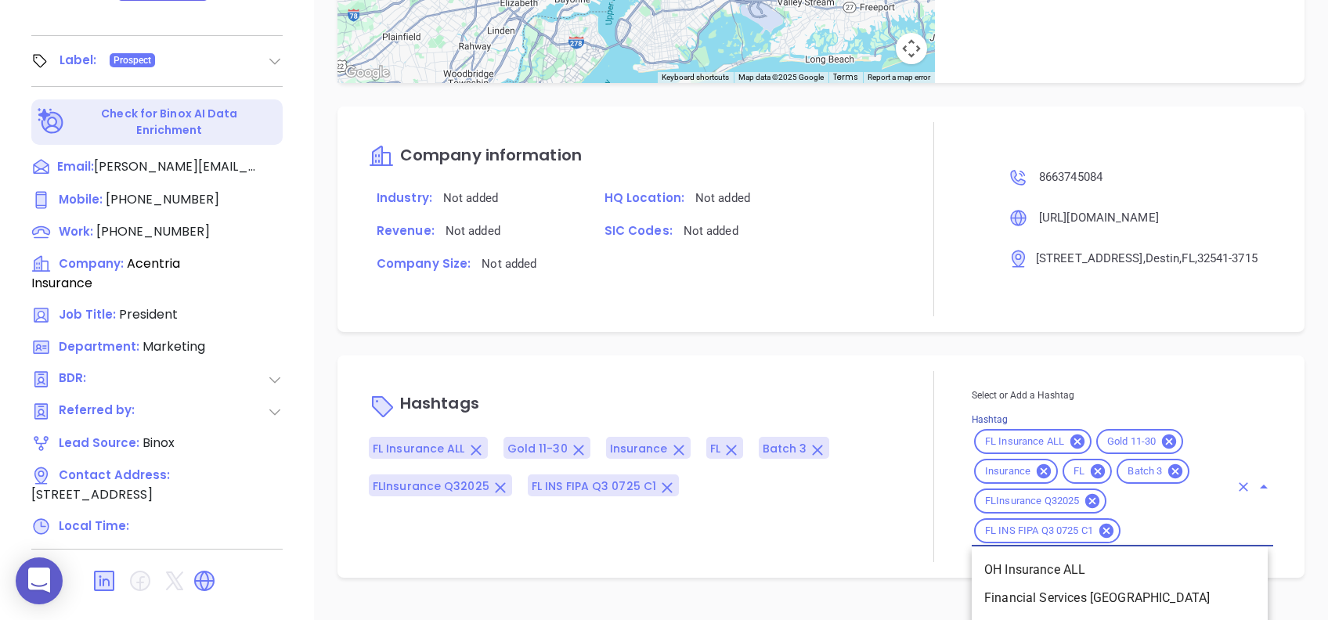
type input "Z"
click at [1065, 606] on li "Zinc 301-2000" at bounding box center [1120, 598] width 296 height 28
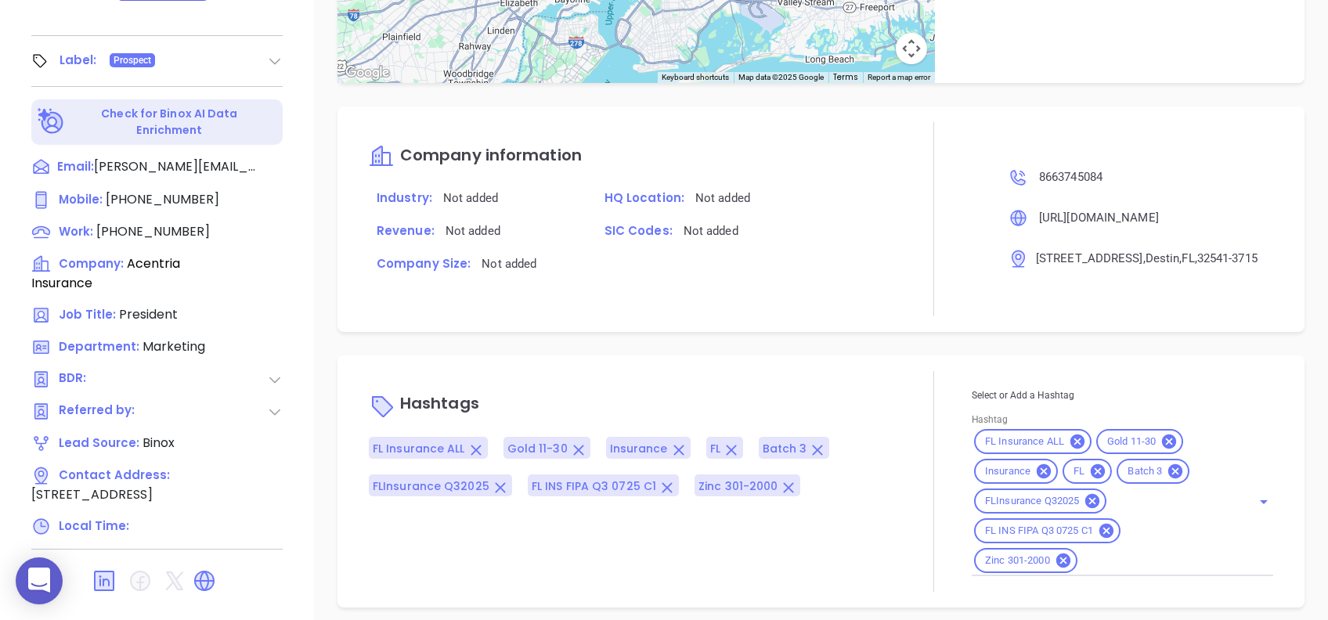
click at [605, 386] on div "Hashtags FL Insurance ALL Gold 11-30 Insurance FL Batch 3 FLInsurance Q32025 FL…" at bounding box center [820, 481] width 967 height 252
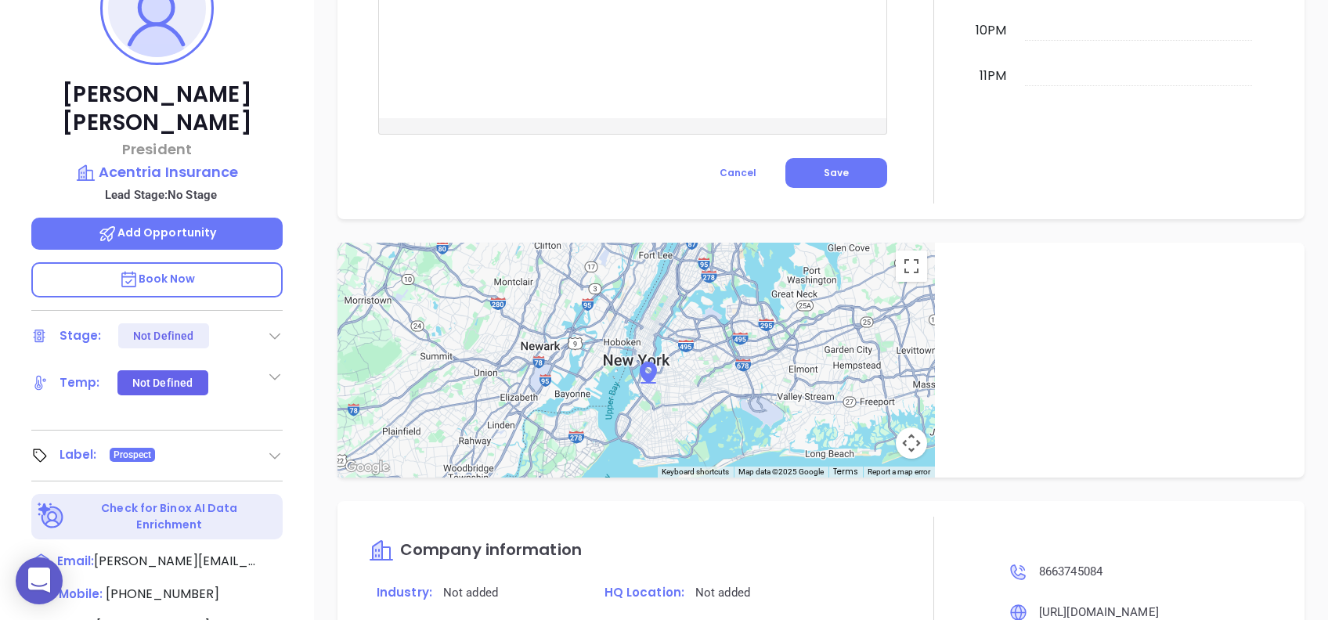
scroll to position [168, 0]
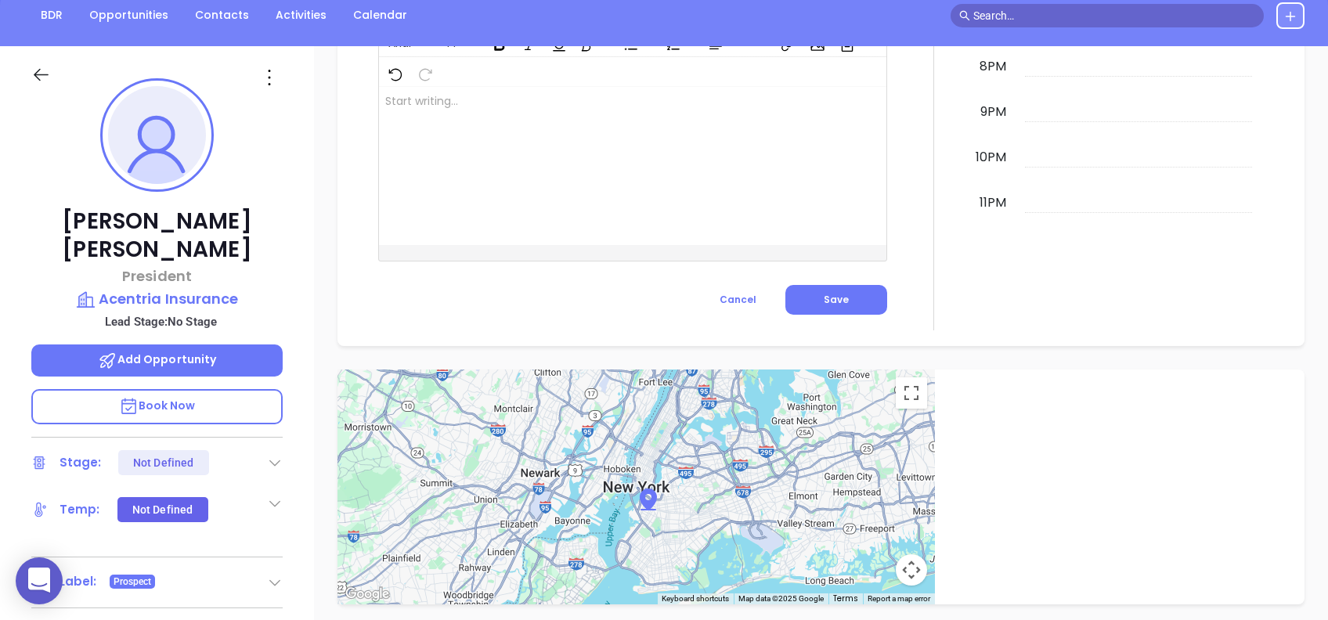
click at [268, 82] on icon at bounding box center [269, 77] width 25 height 25
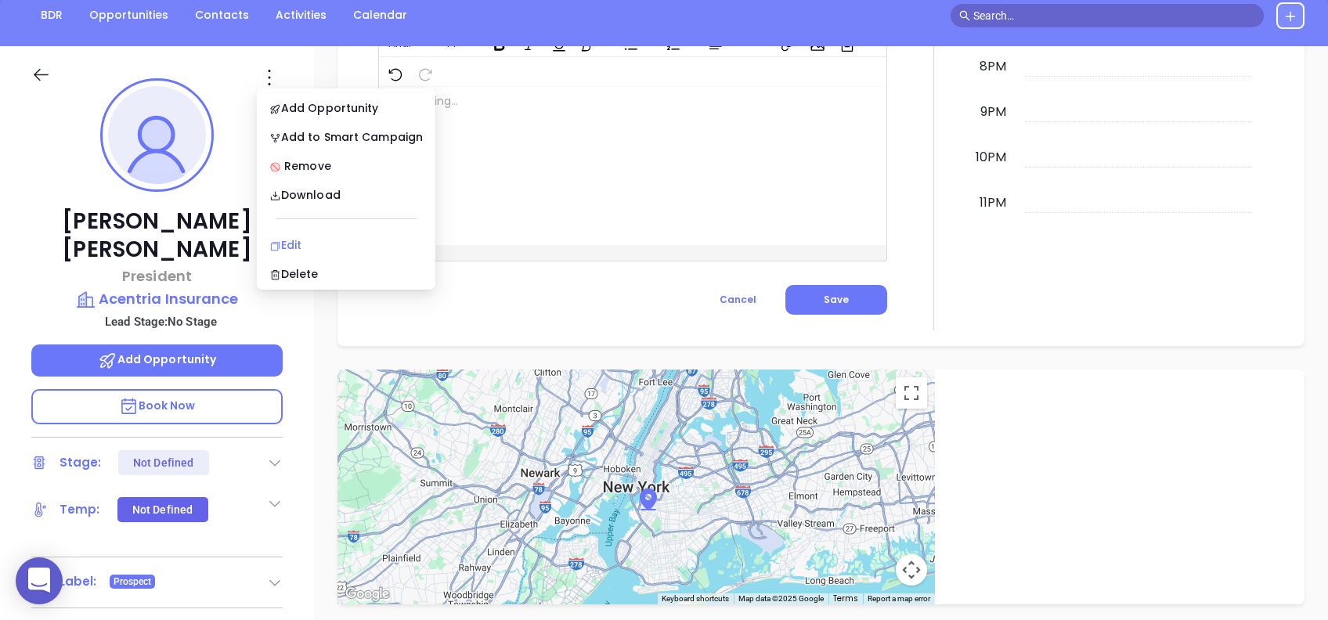
click at [323, 244] on div "Edit" at bounding box center [345, 244] width 153 height 17
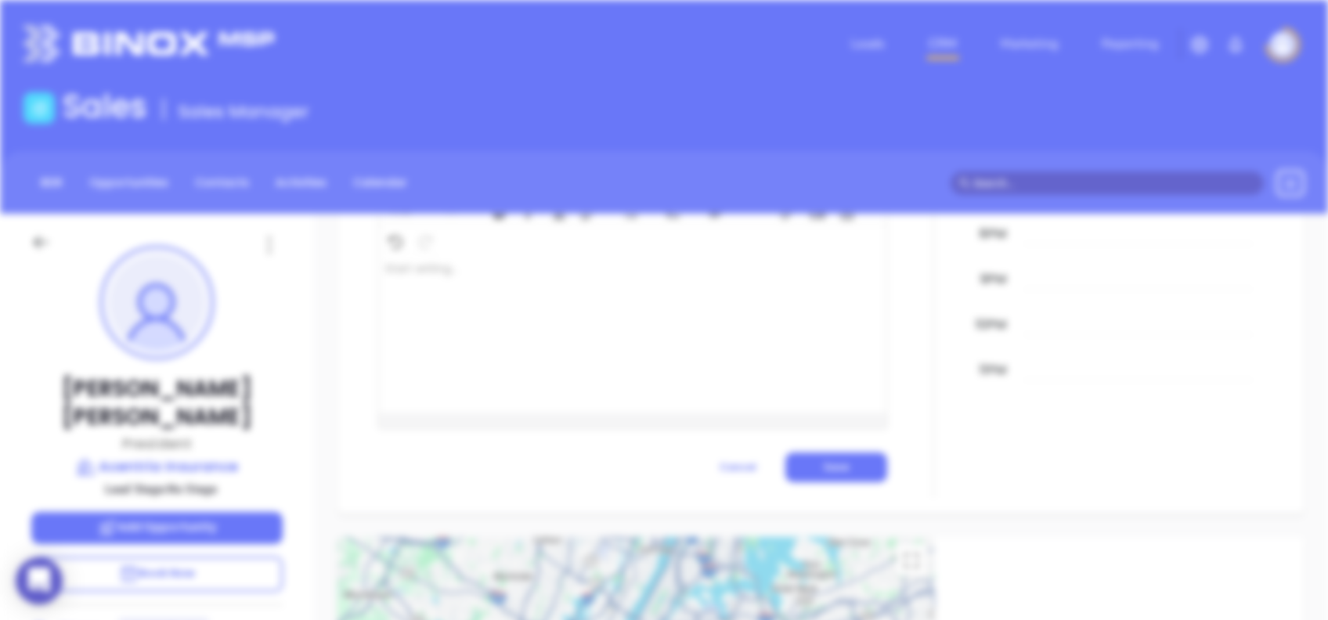
scroll to position [0, 0]
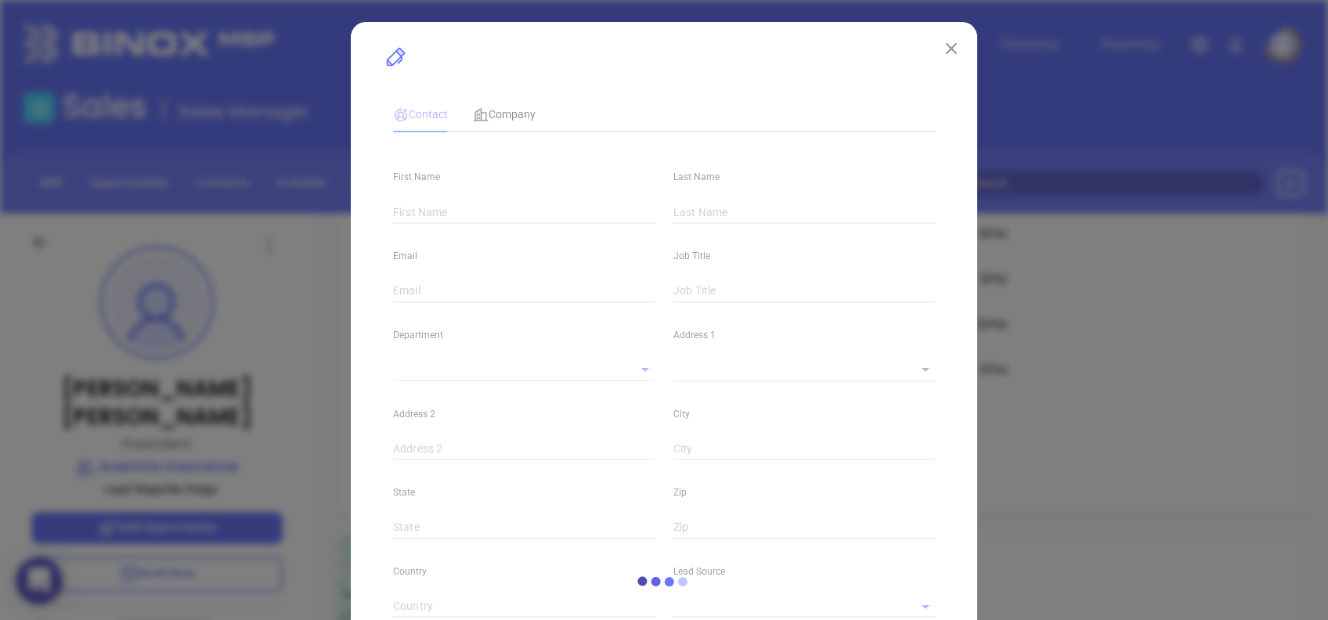
type input "Kevin"
type input "Mason"
type input "kevin.mason@acentria.com"
type input "President"
type input "1"
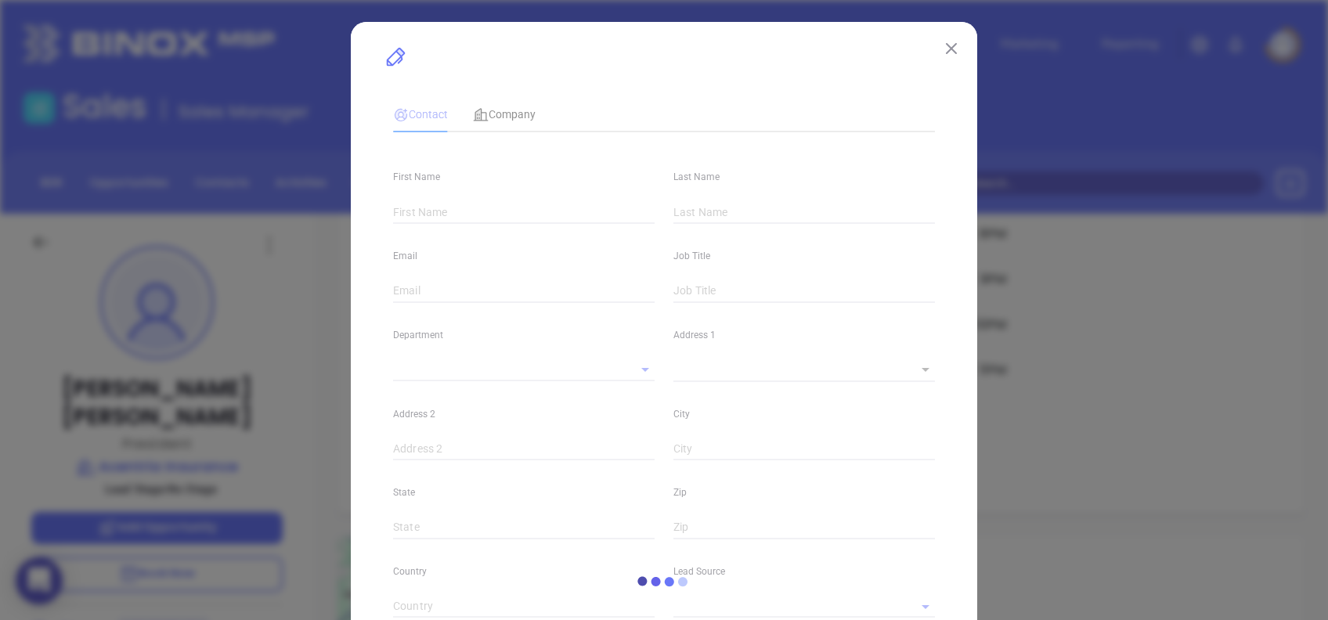
type input "www.linkedin.com/in/kevinmasonacentria"
type input "Marketing"
type input "Binox"
type input "undefined undefined"
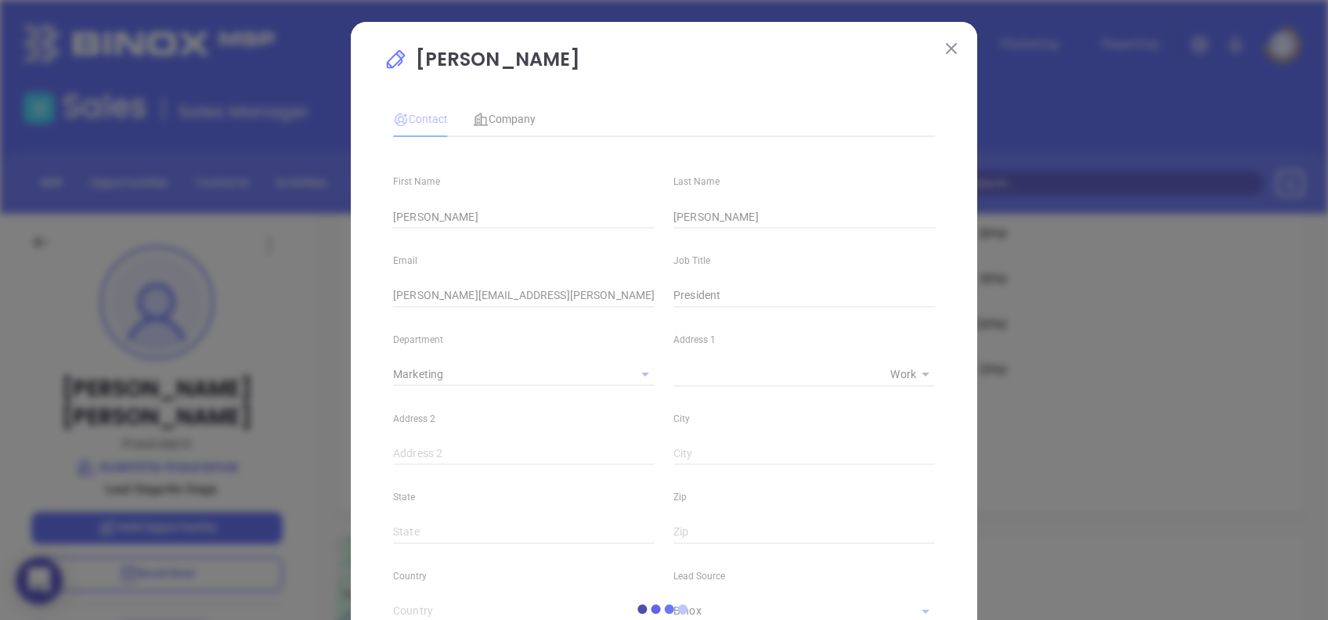
type input "(866) 374-5084"
type input "1"
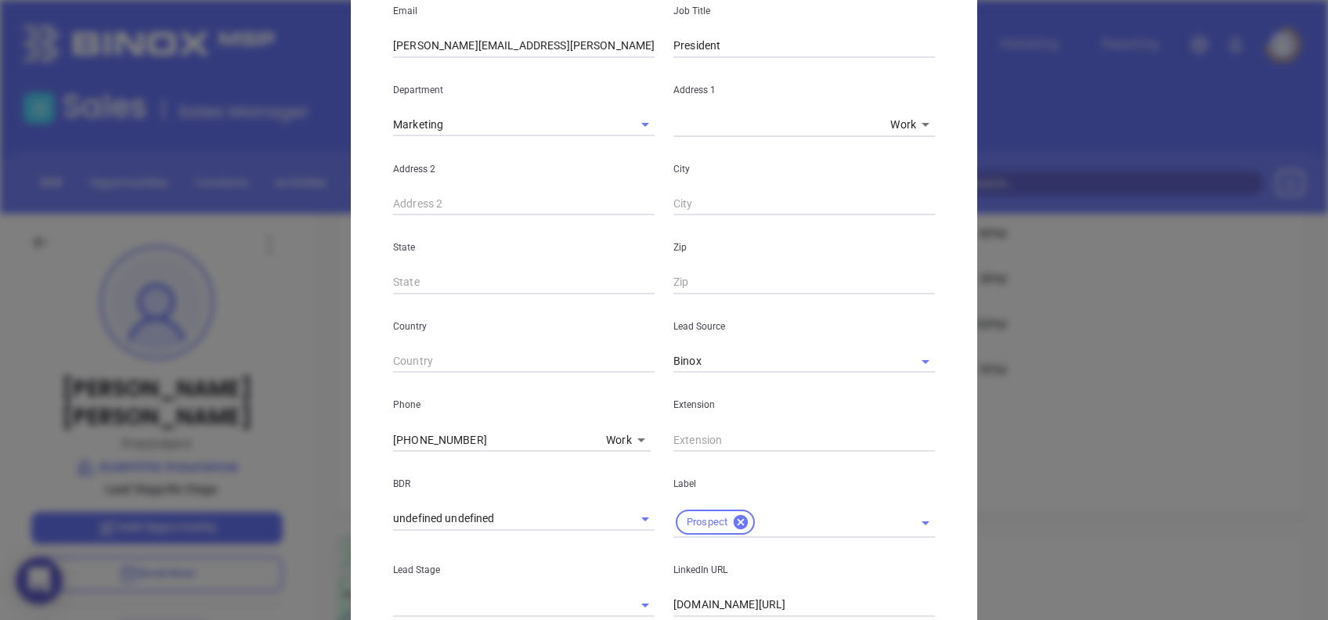
scroll to position [38, 0]
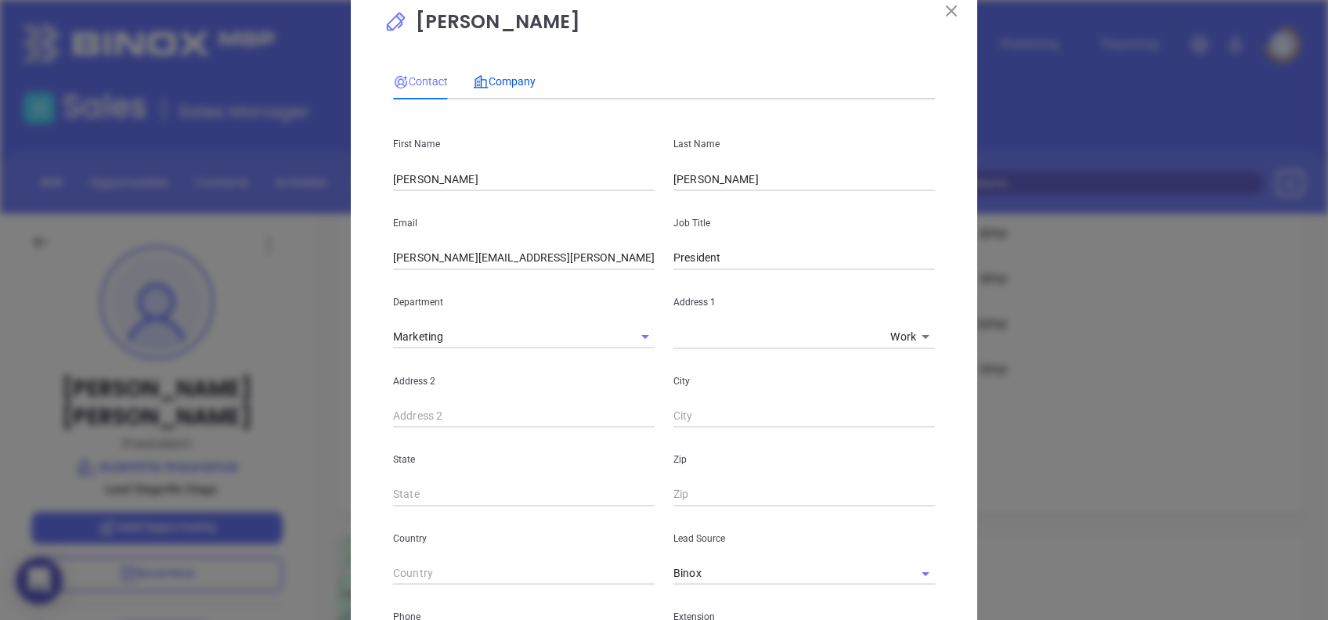
click at [500, 83] on span "Company" at bounding box center [504, 81] width 63 height 13
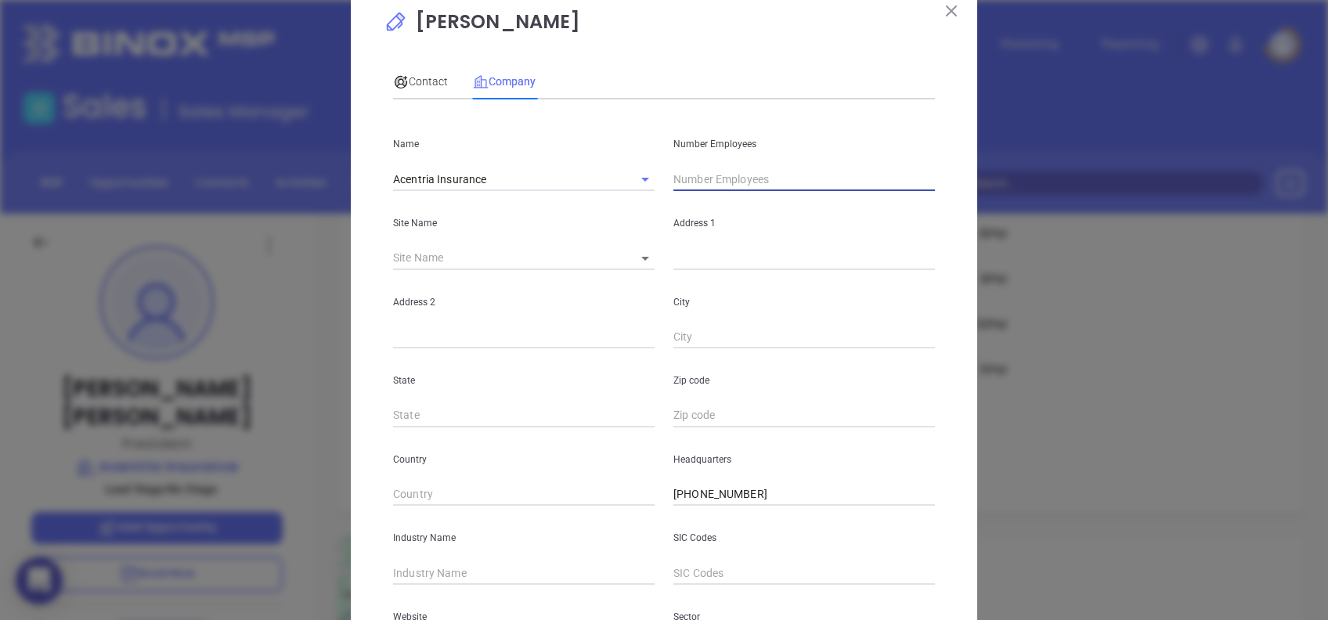
click at [770, 175] on input "text" at bounding box center [804, 179] width 262 height 23
type input "553"
click at [691, 77] on div "Contact Company" at bounding box center [664, 81] width 542 height 36
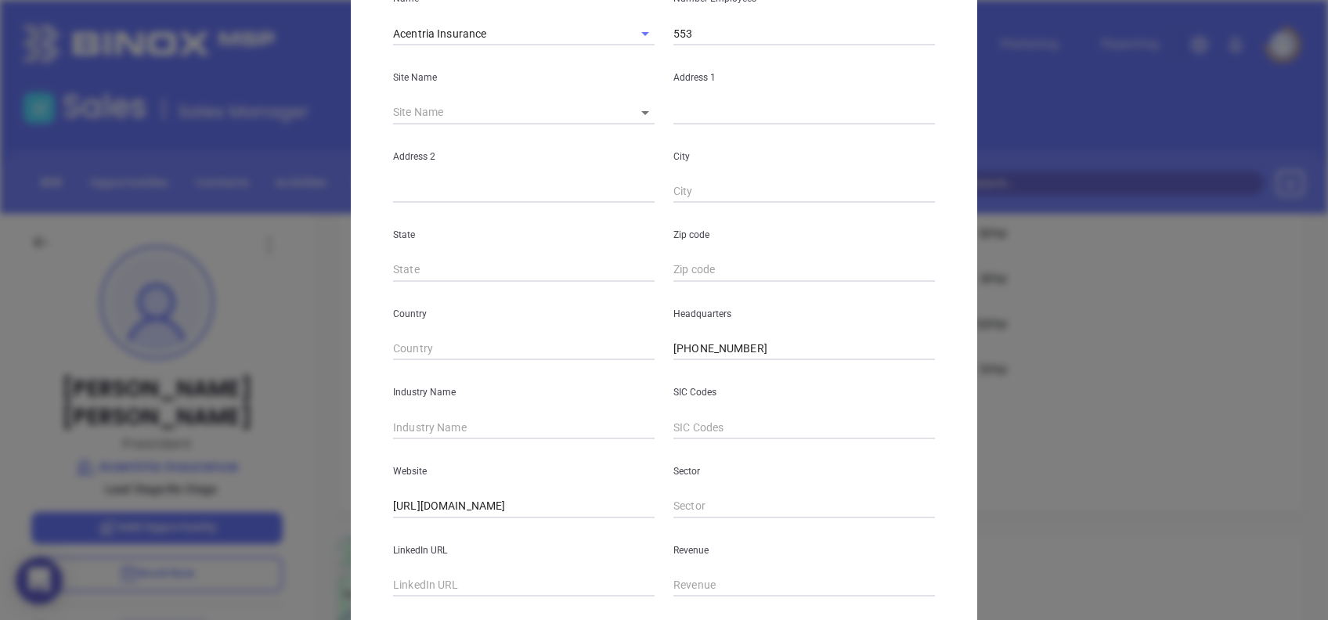
scroll to position [278, 0]
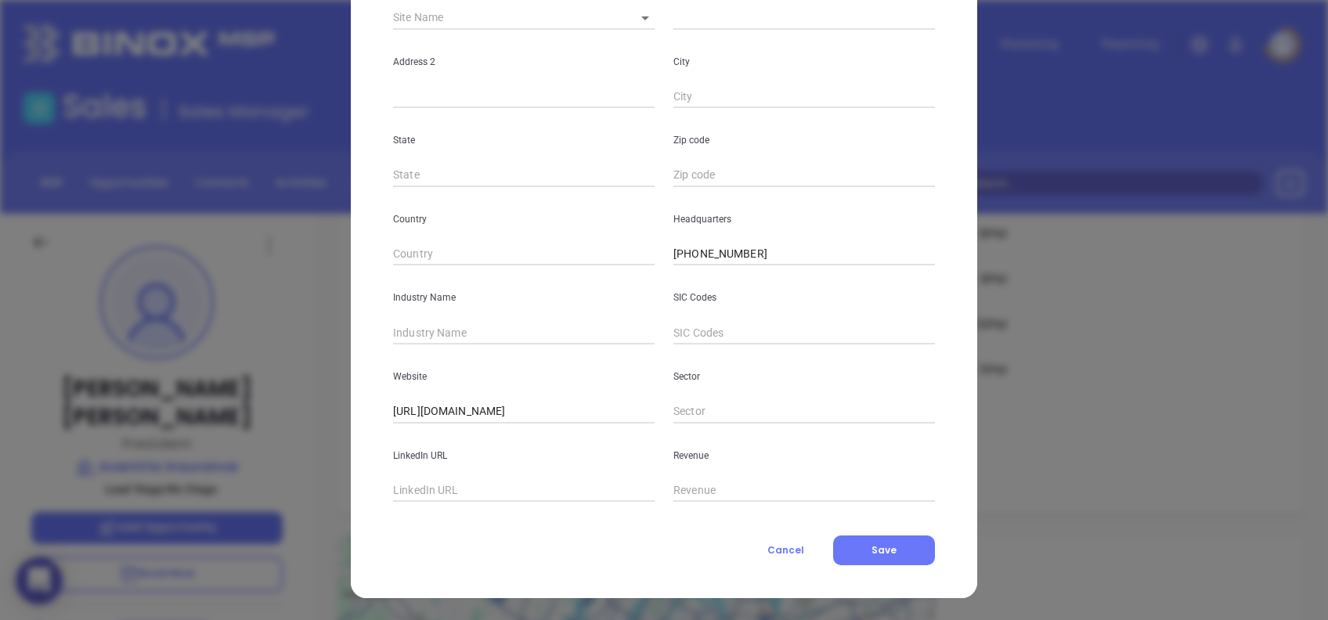
click at [513, 326] on input "text" at bounding box center [524, 332] width 262 height 23
type input "Insurance"
click at [464, 483] on input "text" at bounding box center [524, 490] width 262 height 23
paste input "www.linkedin.com/company/acentria/"
type input "www.linkedin.com/company/acentria/"
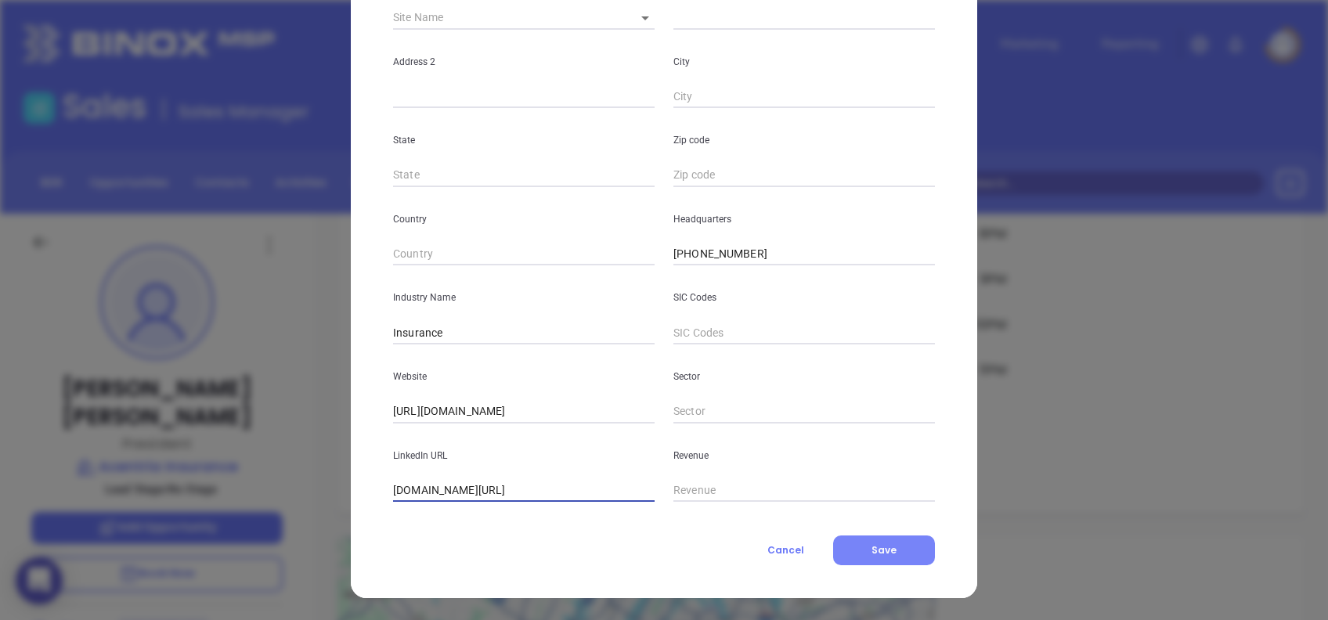
click at [871, 550] on span "Save" at bounding box center [883, 549] width 25 height 13
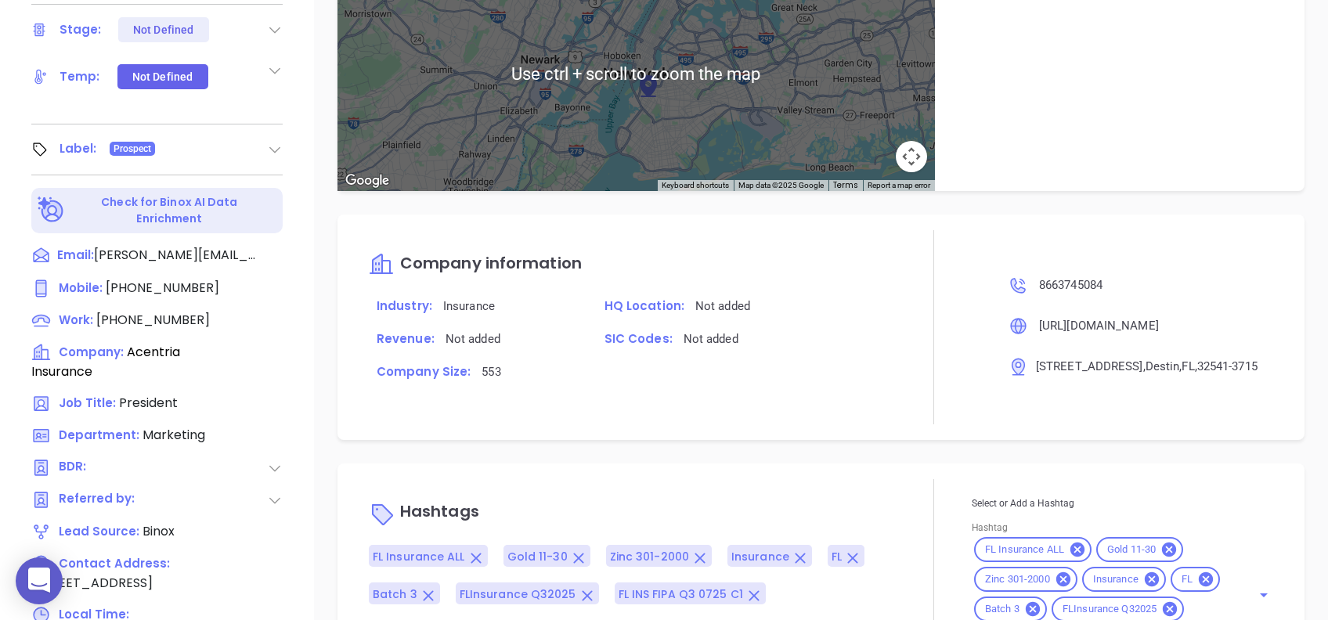
scroll to position [689, 0]
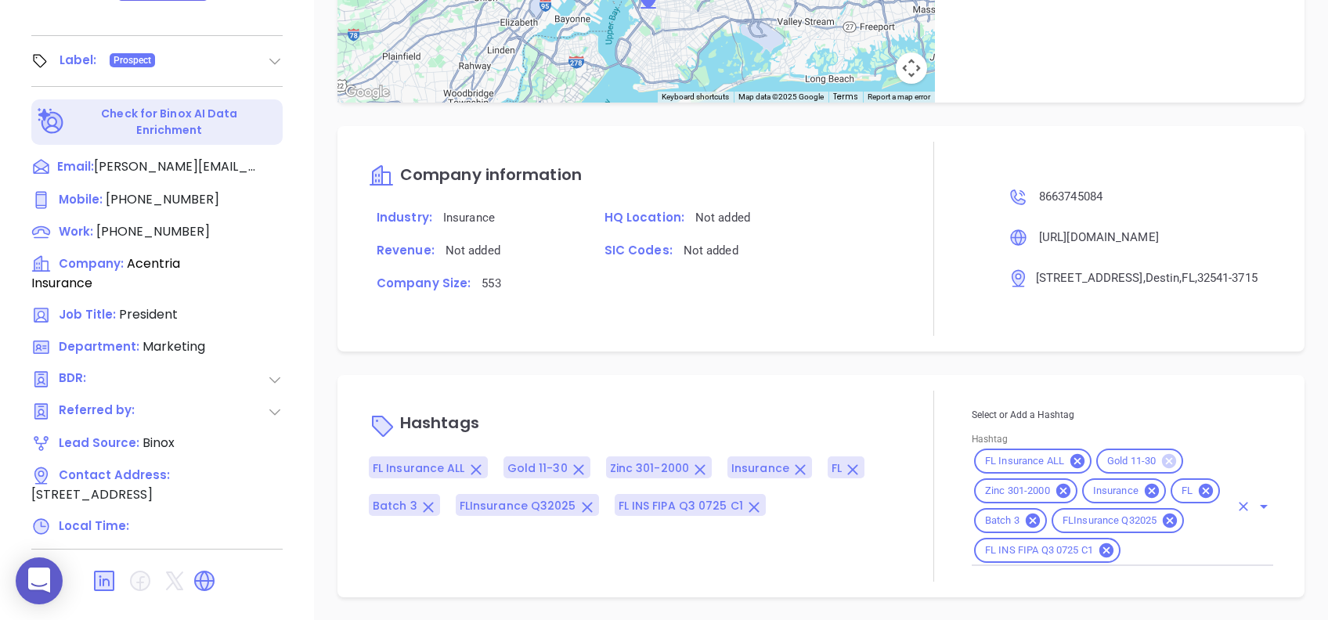
click at [1167, 459] on icon at bounding box center [1169, 461] width 14 height 14
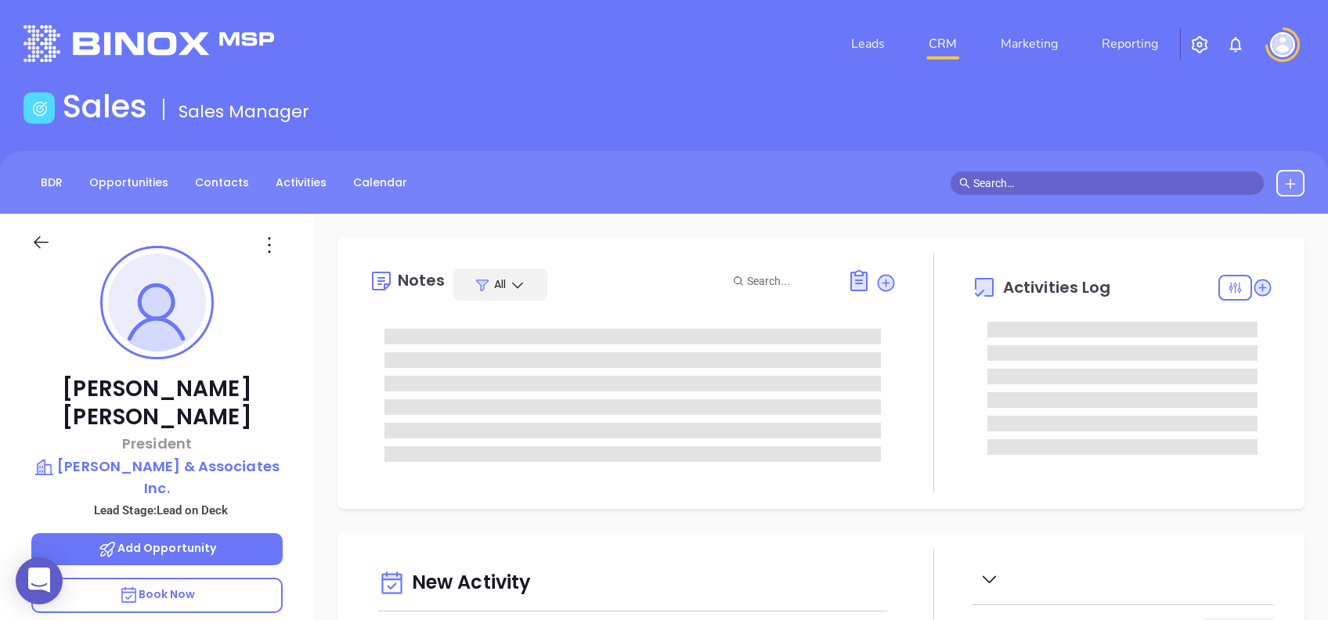
type input "[DATE]"
type input "[PERSON_NAME]"
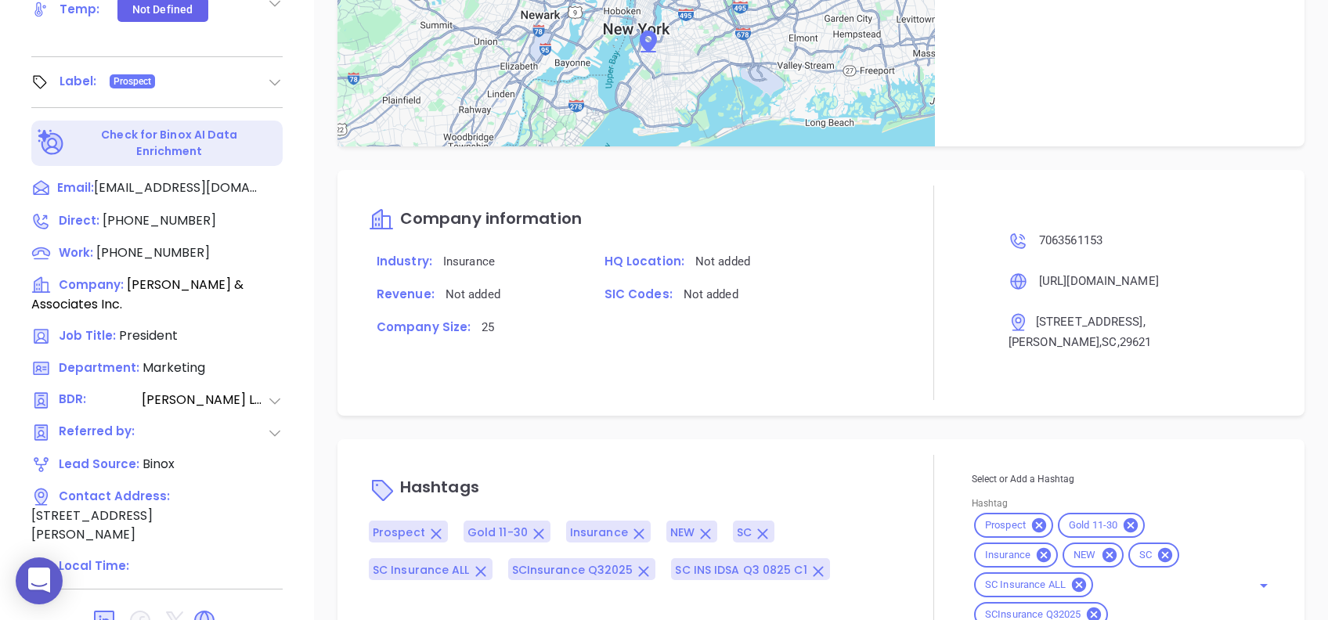
scroll to position [906, 0]
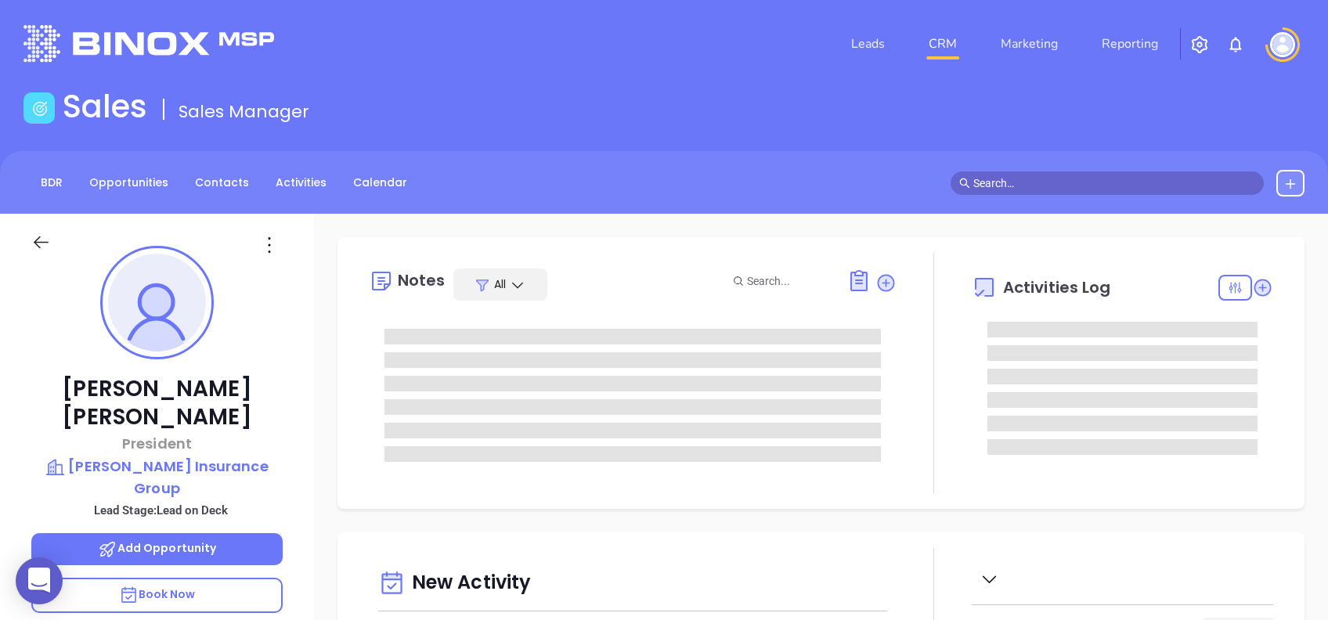
type input "[PERSON_NAME]"
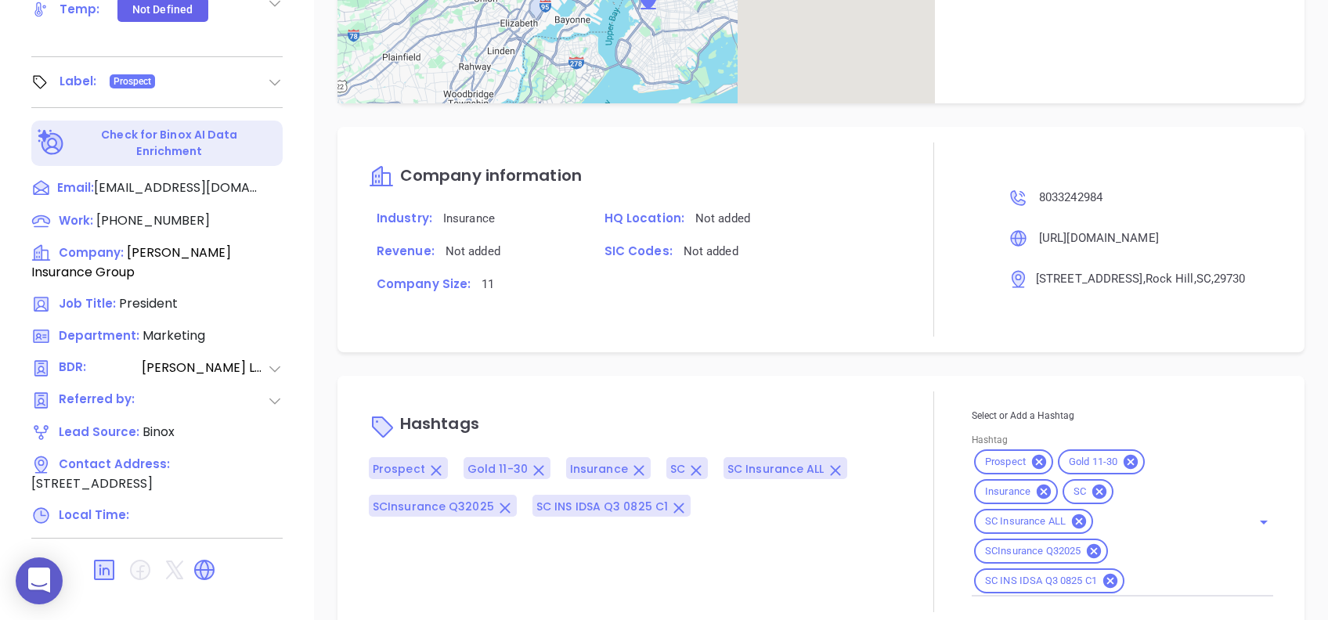
scroll to position [1042, 0]
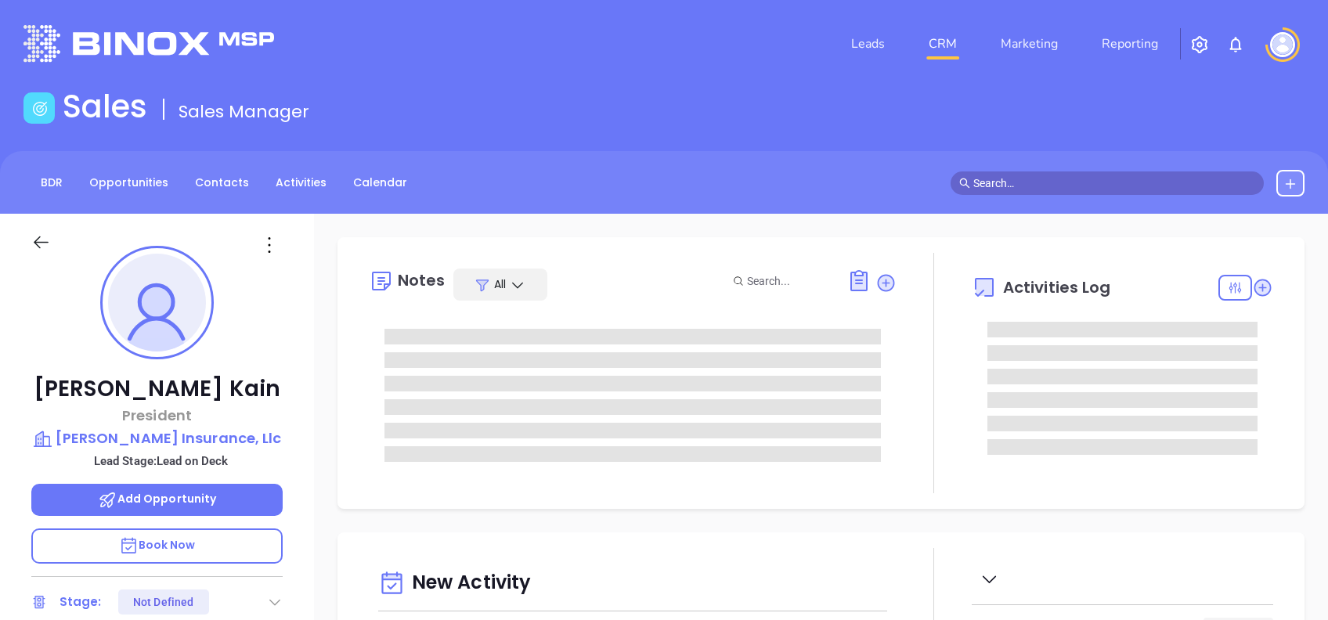
type input "08/13/2025"
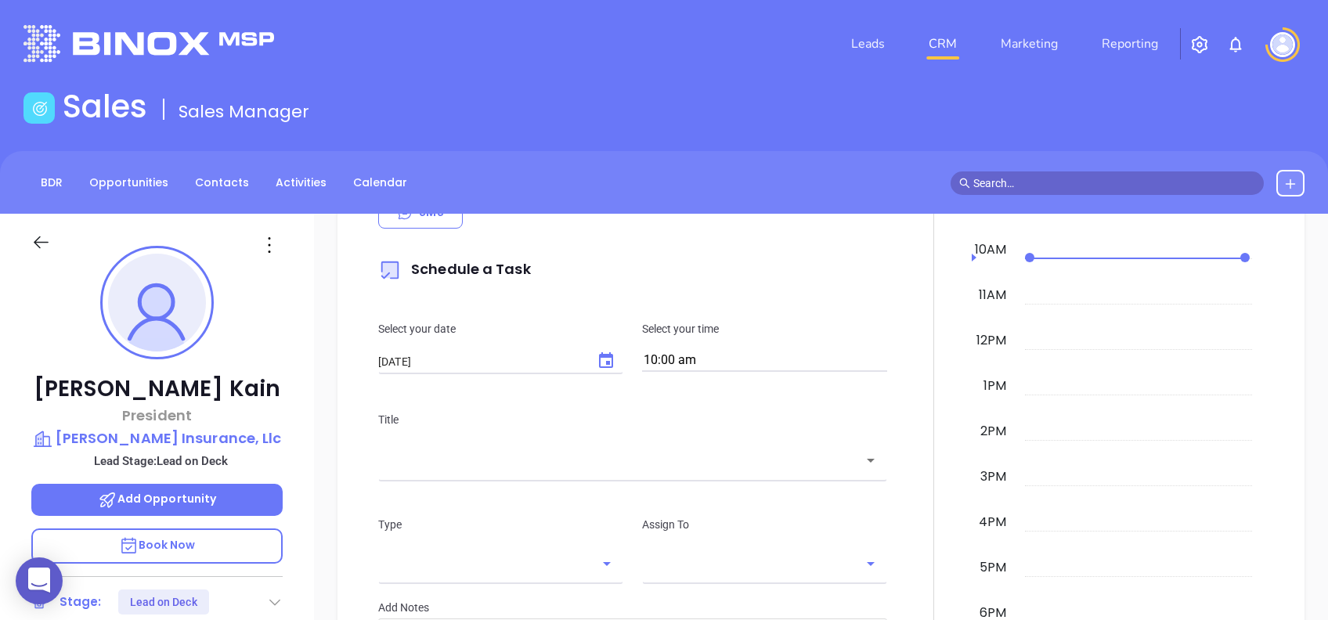
scroll to position [626, 0]
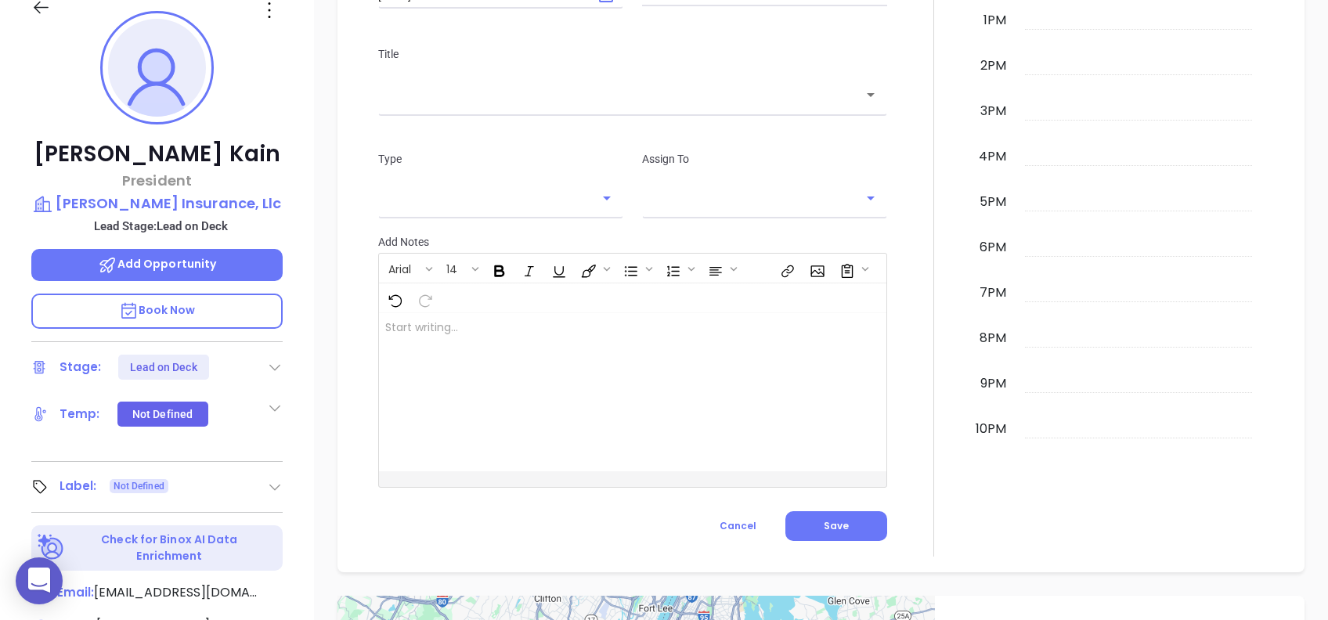
type input "Alejandra Lara"
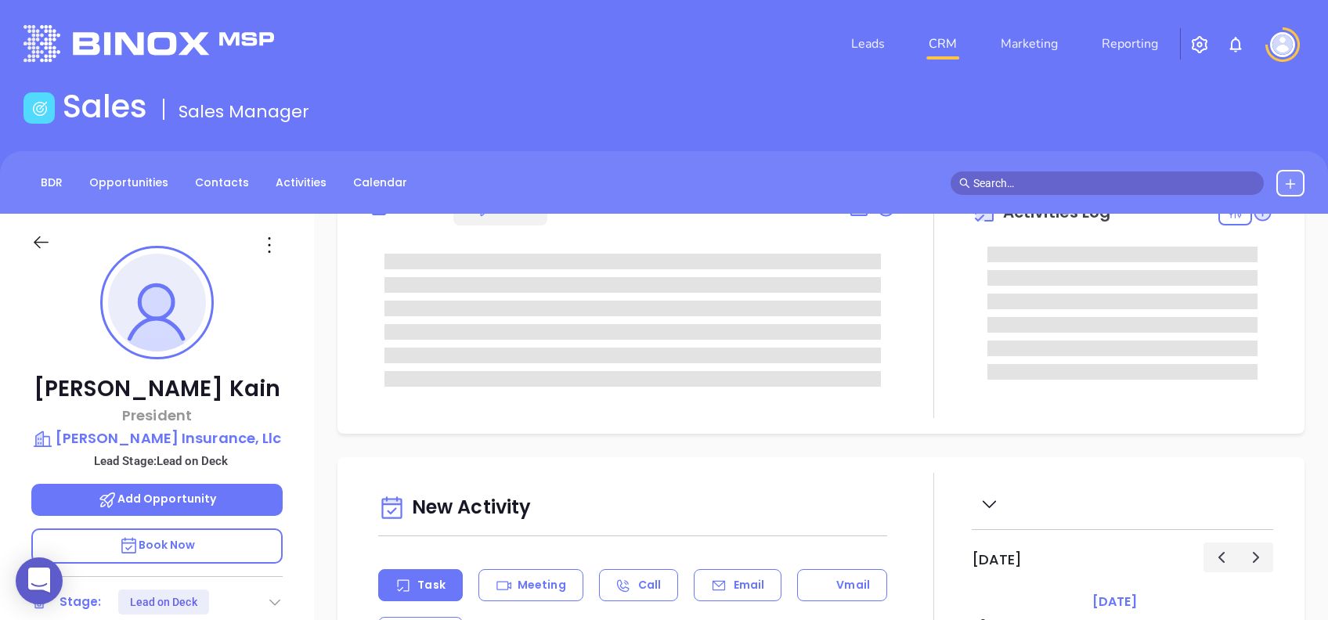
scroll to position [0, 0]
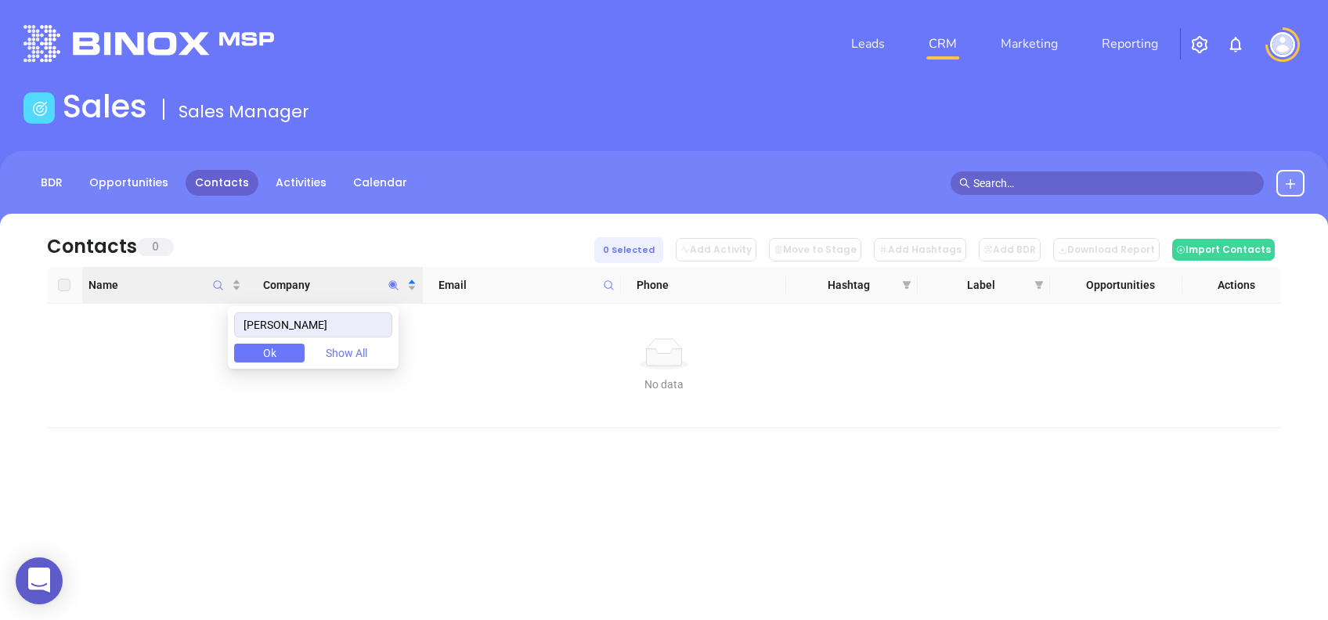
drag, startPoint x: 329, startPoint y: 324, endPoint x: 132, endPoint y: 294, distance: 199.7
click at [132, 294] on body "0 Leads CRM Marketing Reporting Financial Leads Leads Sales Sales Manager BDR O…" at bounding box center [664, 310] width 1328 height 620
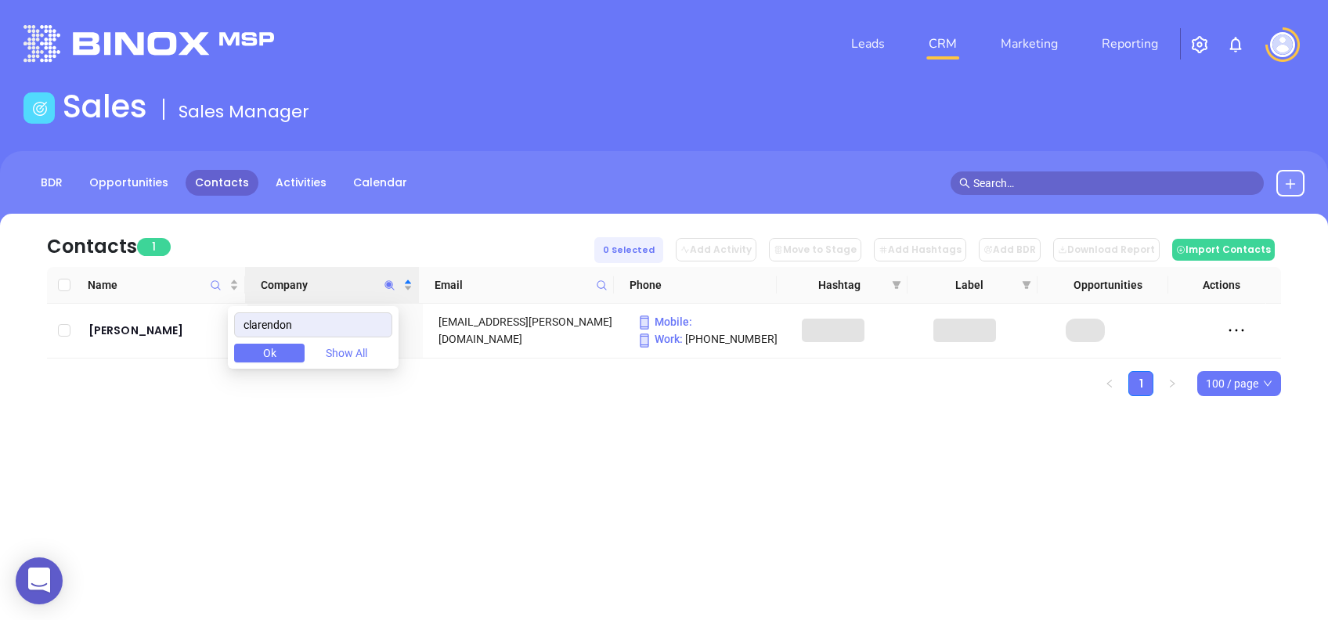
type input "clarendon"
click at [464, 445] on div "Contacts 1 0 Selected Add Activity Move to Stage Add Hashtags Add BDR Download …" at bounding box center [664, 332] width 1328 height 237
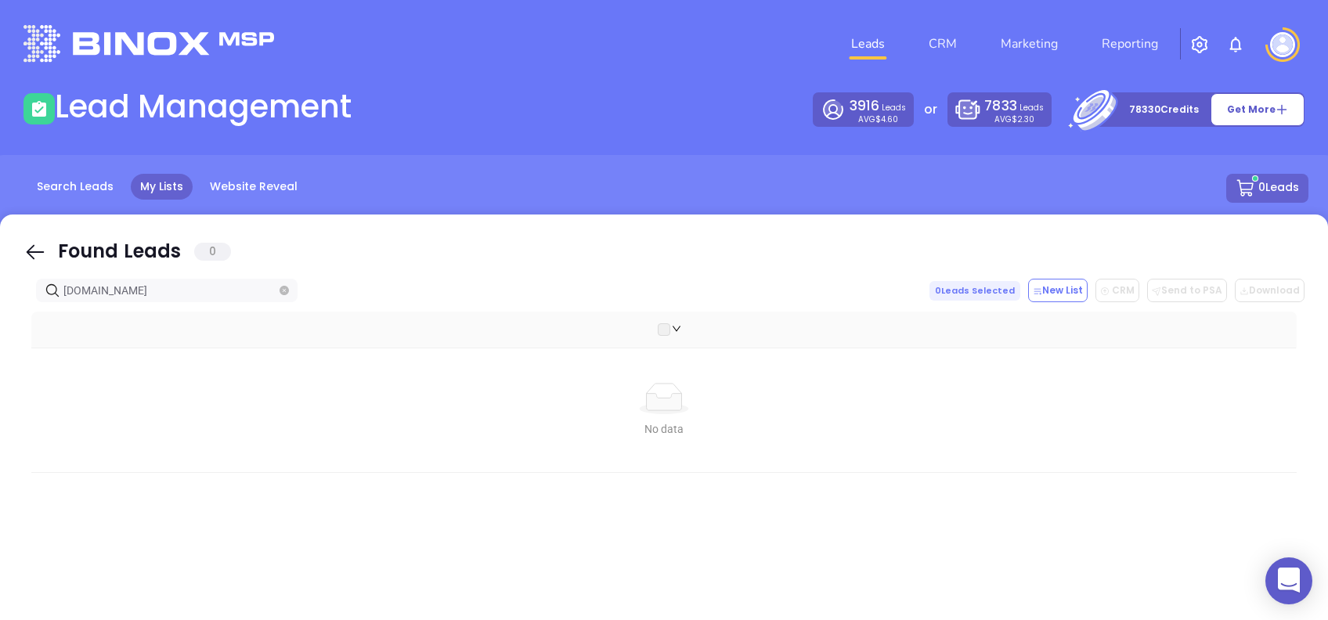
drag, startPoint x: 29, startPoint y: 251, endPoint x: 149, endPoint y: 291, distance: 126.5
click at [29, 251] on icon at bounding box center [36, 252] width 18 height 15
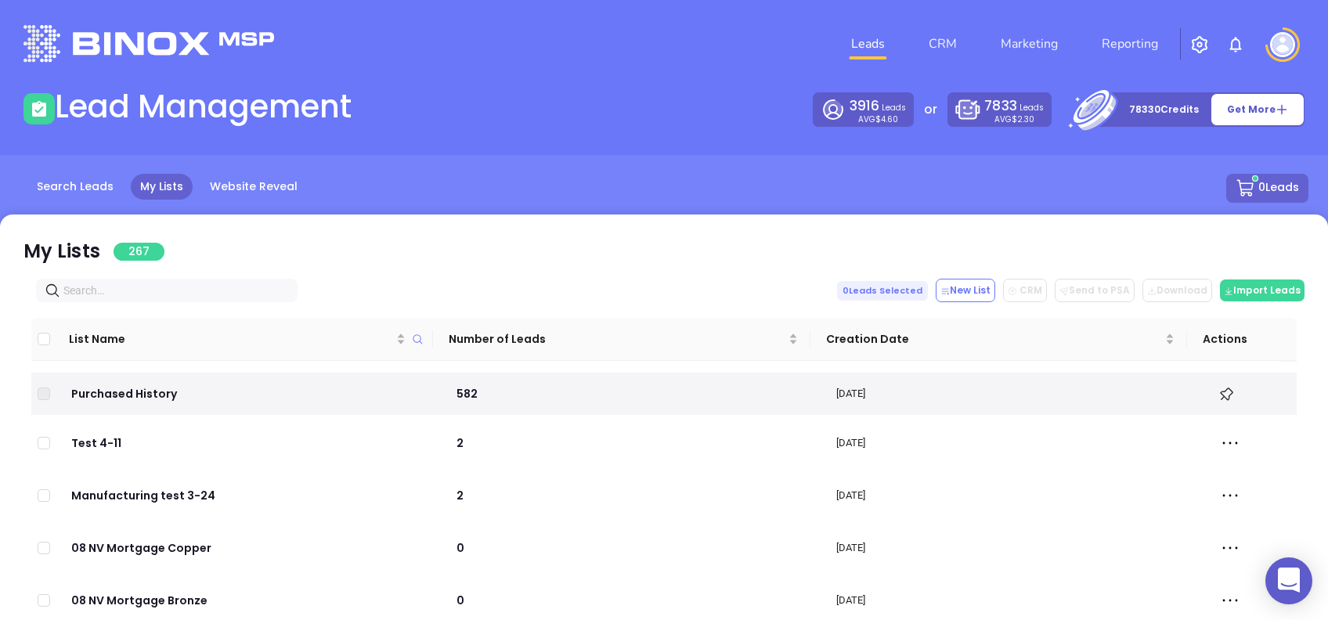
click at [148, 291] on input "text" at bounding box center [169, 290] width 213 height 17
paste input "clarendoninsurance.com"
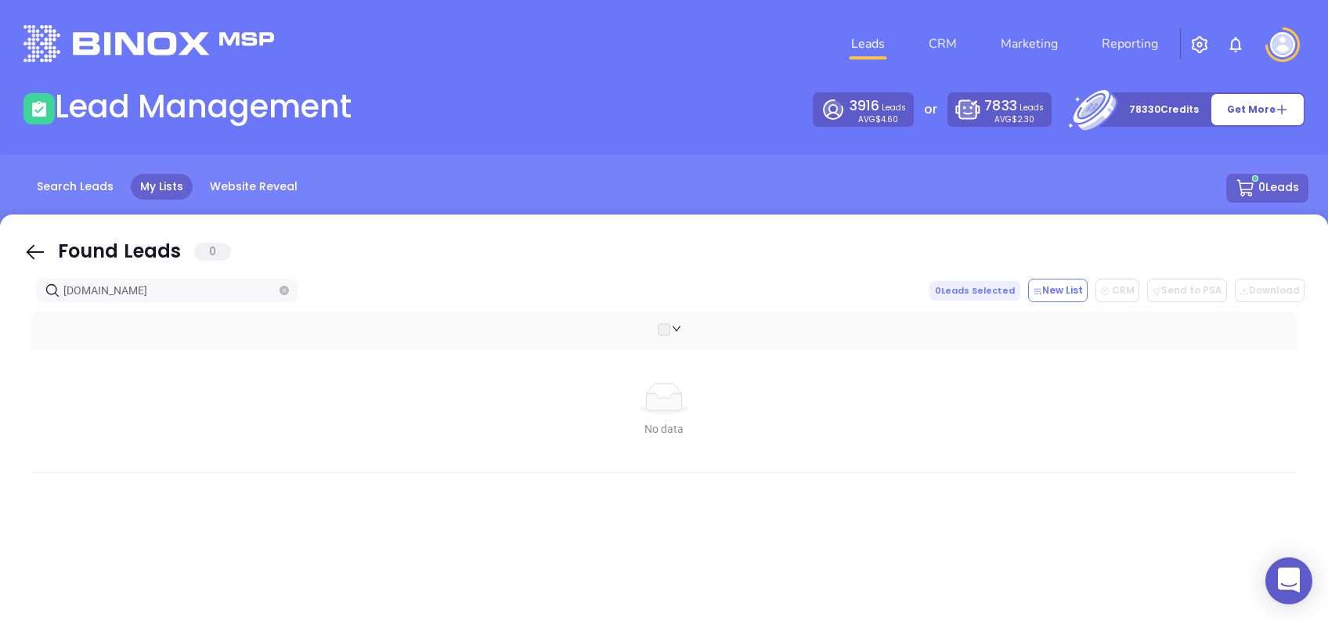
type input "[DOMAIN_NAME]"
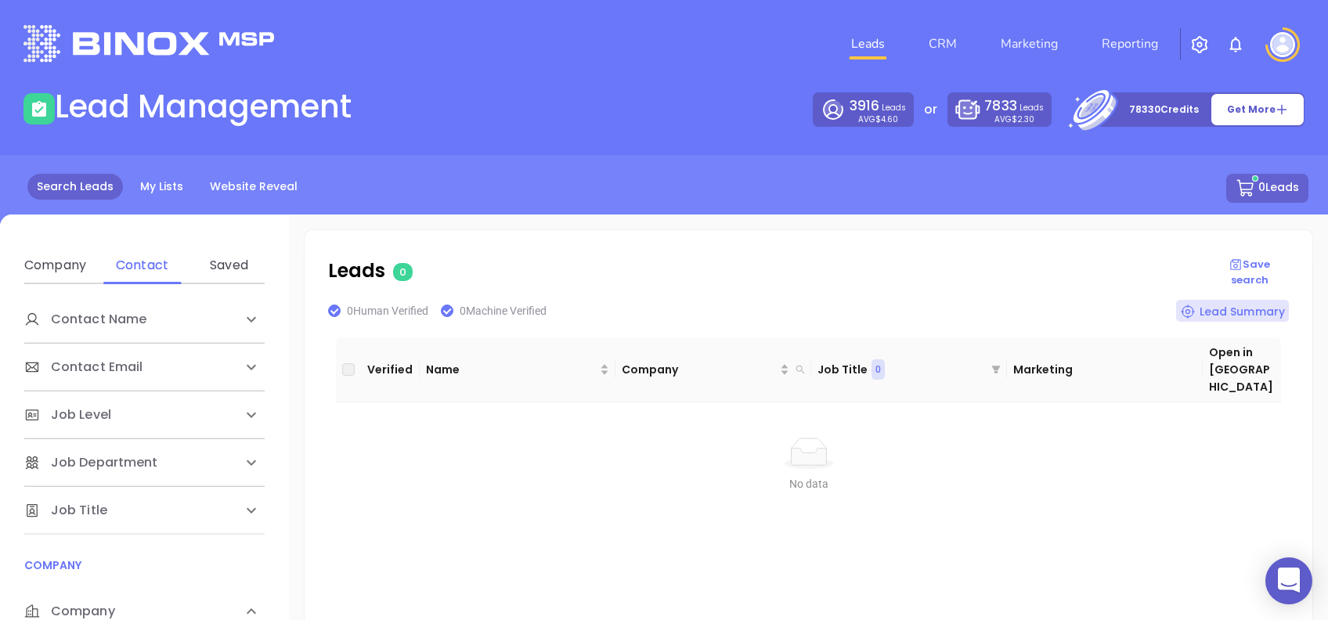
scroll to position [195, 0]
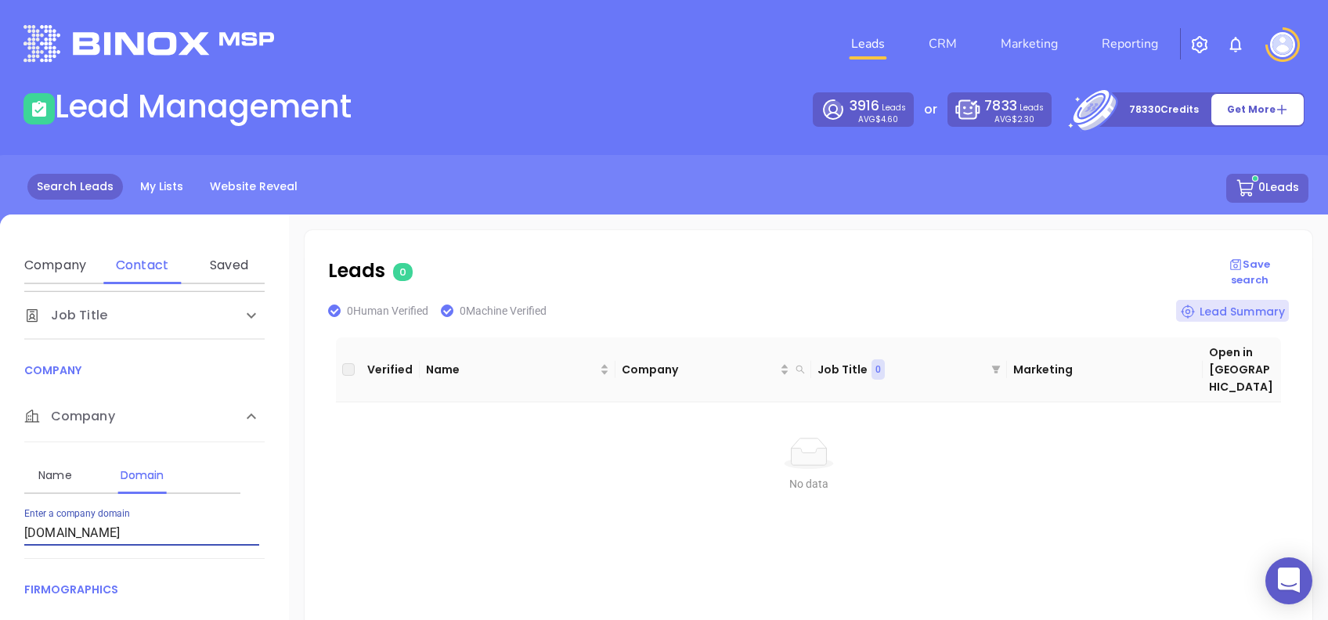
drag, startPoint x: 193, startPoint y: 531, endPoint x: 0, endPoint y: 496, distance: 196.6
click at [0, 497] on html "0 Leads CRM Marketing Reporting Financial Leads Leads Lead Management 3916 Lead…" at bounding box center [664, 310] width 1328 height 620
type input "[DOMAIN_NAME]"
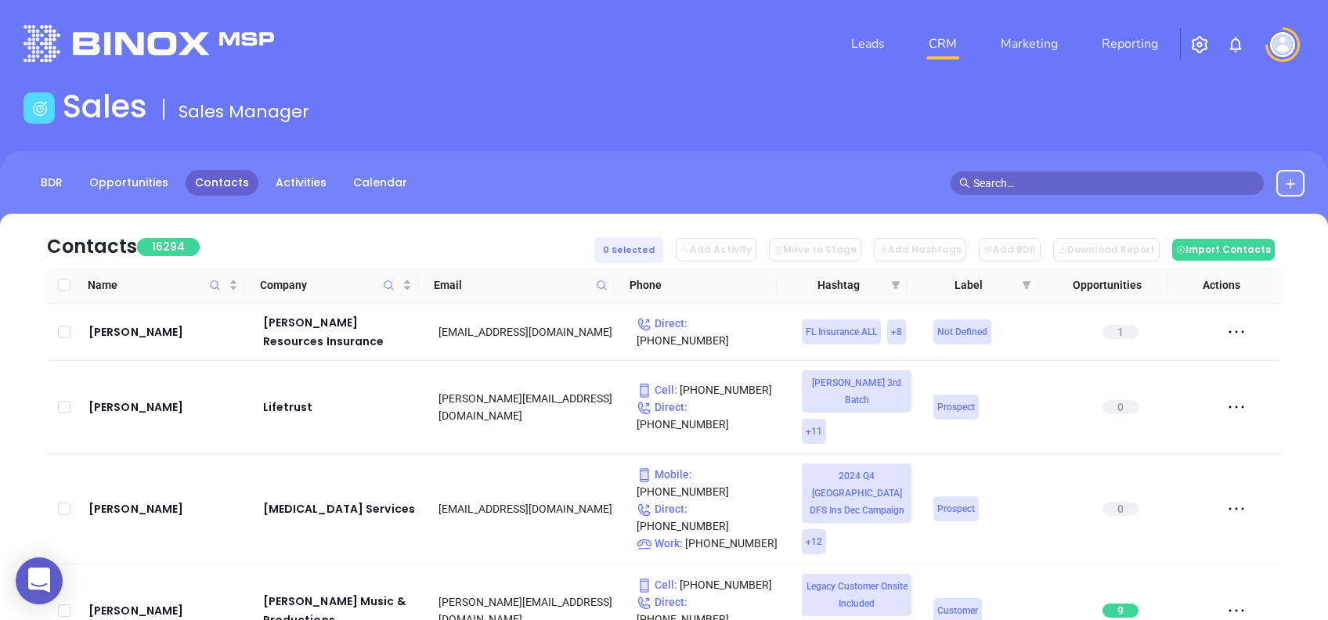
click at [1295, 178] on icon at bounding box center [1290, 184] width 13 height 13
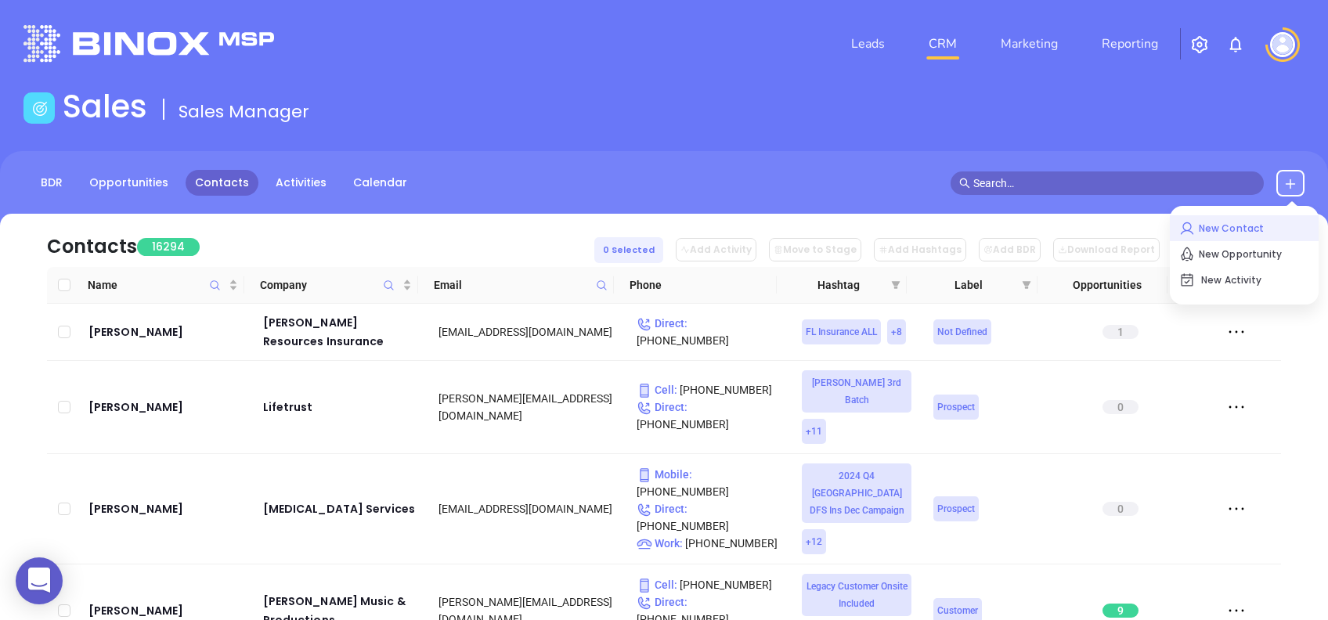
click at [1267, 218] on p "New Contact" at bounding box center [1244, 228] width 130 height 25
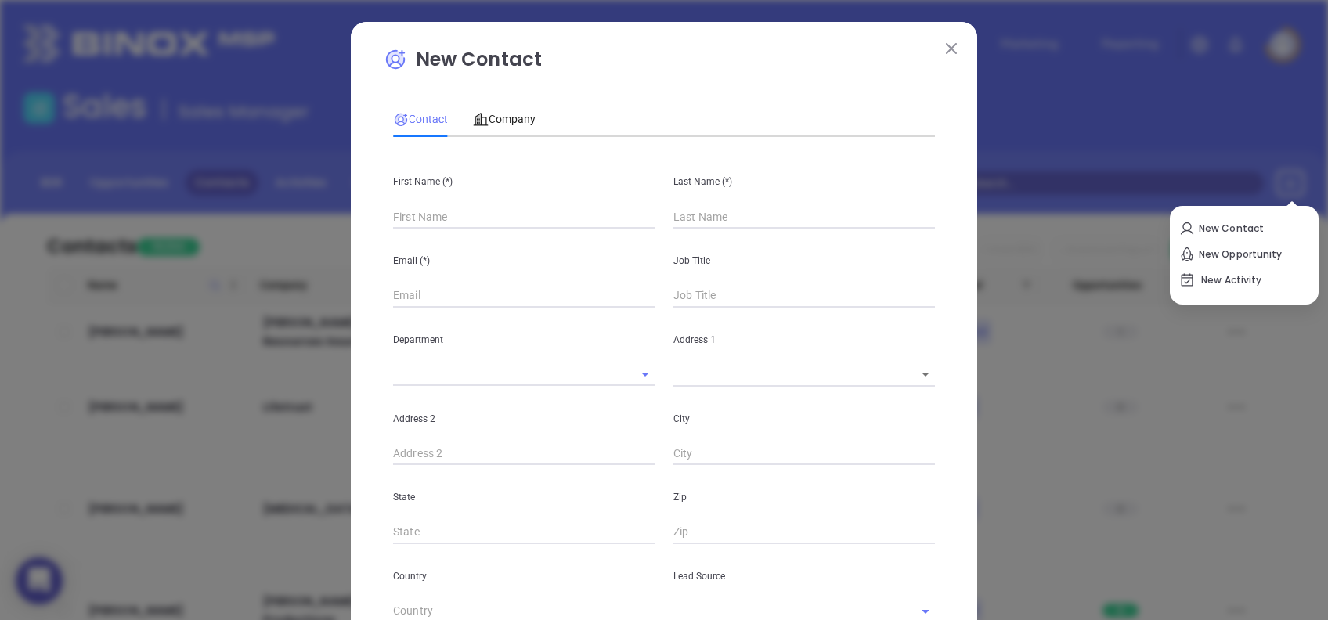
type input "Fourth Phone Call"
type input "1"
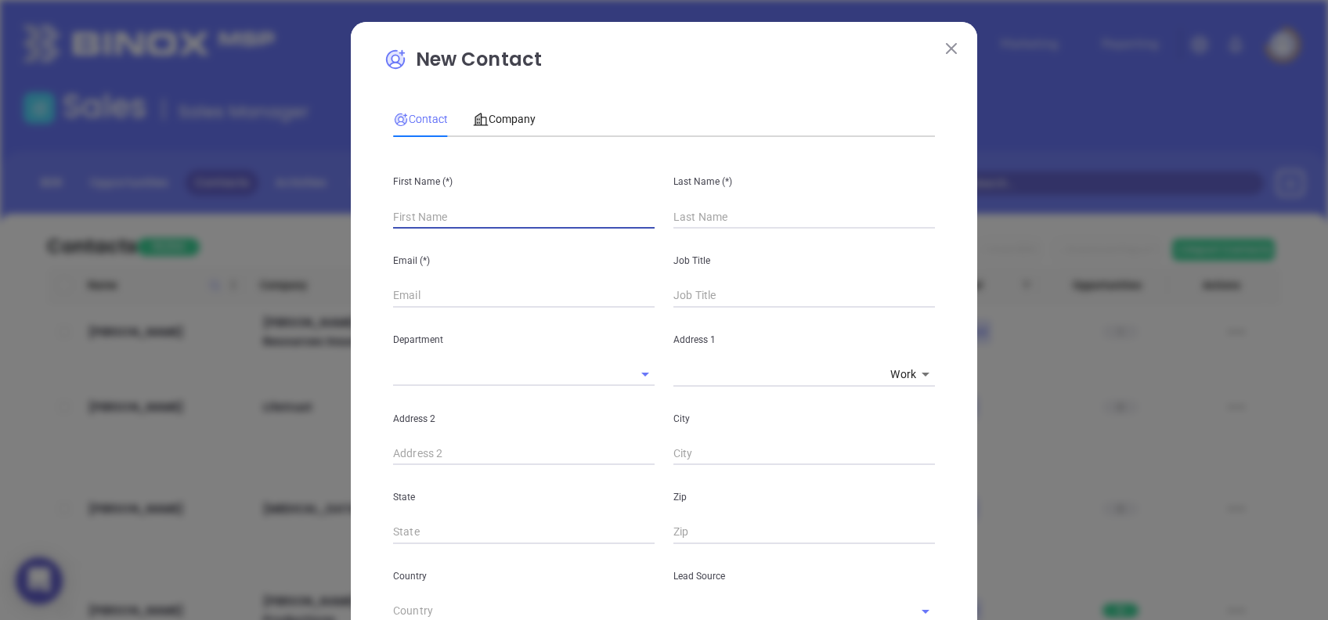
click at [515, 219] on input "text" at bounding box center [524, 216] width 262 height 23
type input "Nelson"
click at [736, 205] on div "Last Name (*)" at bounding box center [804, 189] width 280 height 79
click at [734, 214] on input "text" at bounding box center [804, 216] width 262 height 23
type input "Cousar"
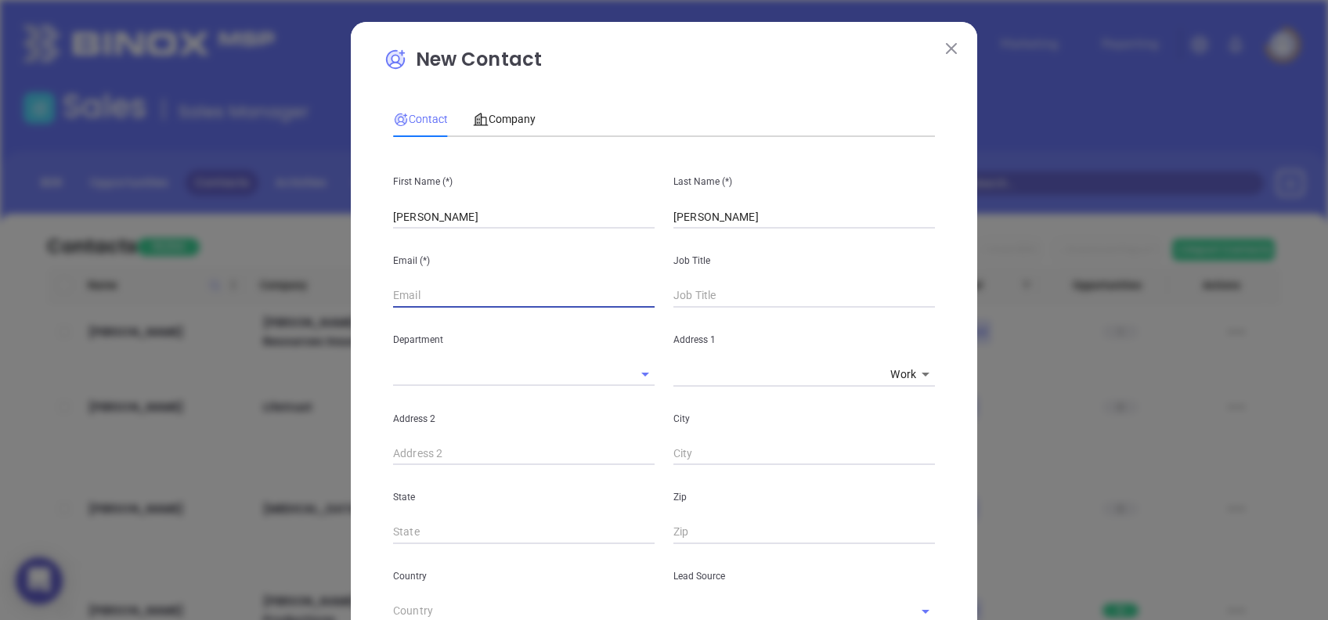
click at [482, 294] on input "text" at bounding box center [524, 295] width 262 height 23
paste input "clarendonins@ftc-i.net"
type input "clarendonins@ftc-i.net"
type input "Founder"
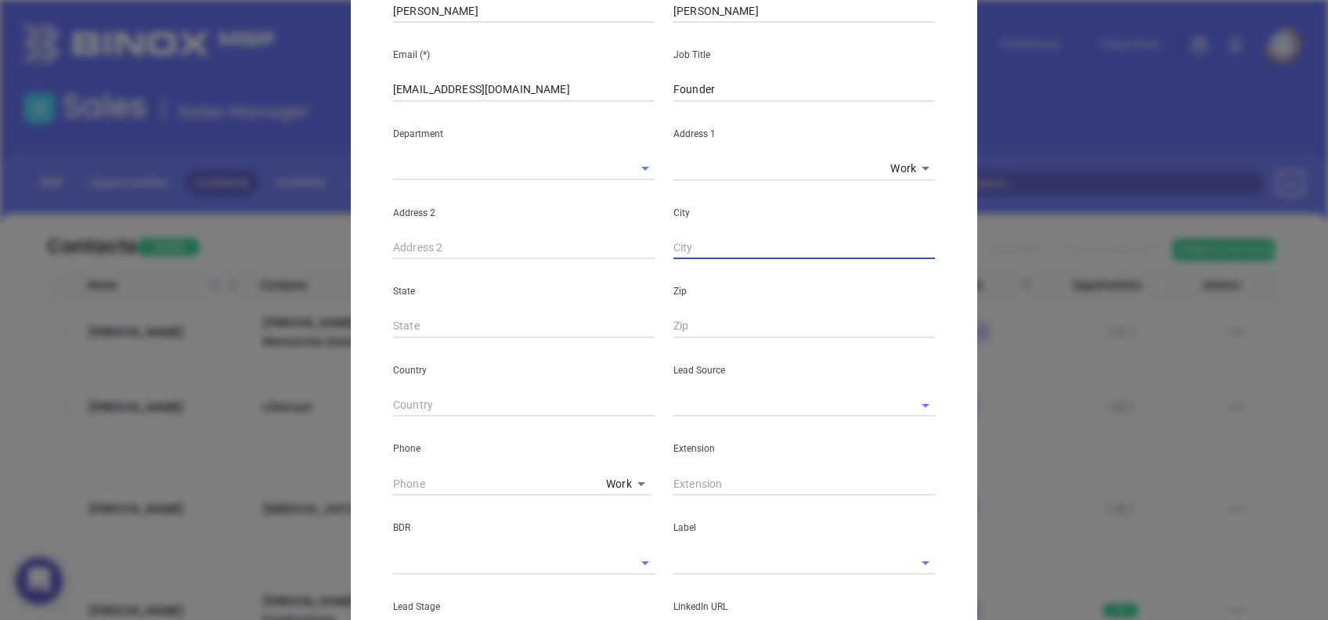
scroll to position [208, 0]
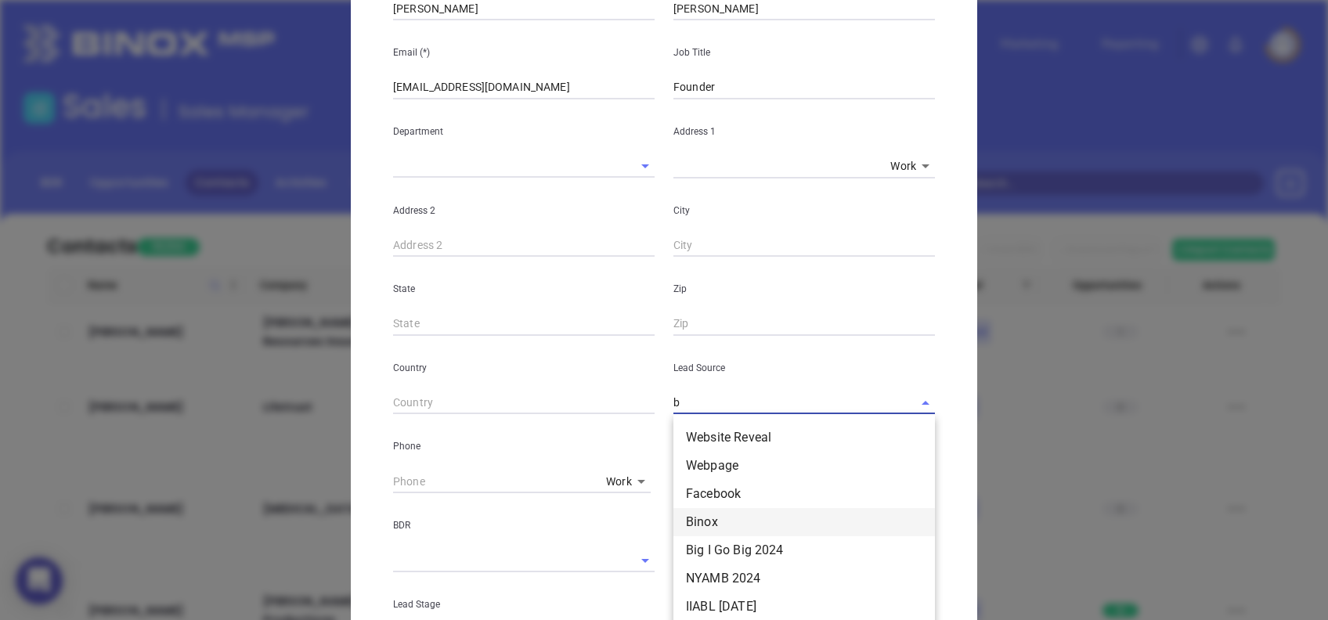
click at [710, 520] on li "Binox" at bounding box center [804, 522] width 262 height 28
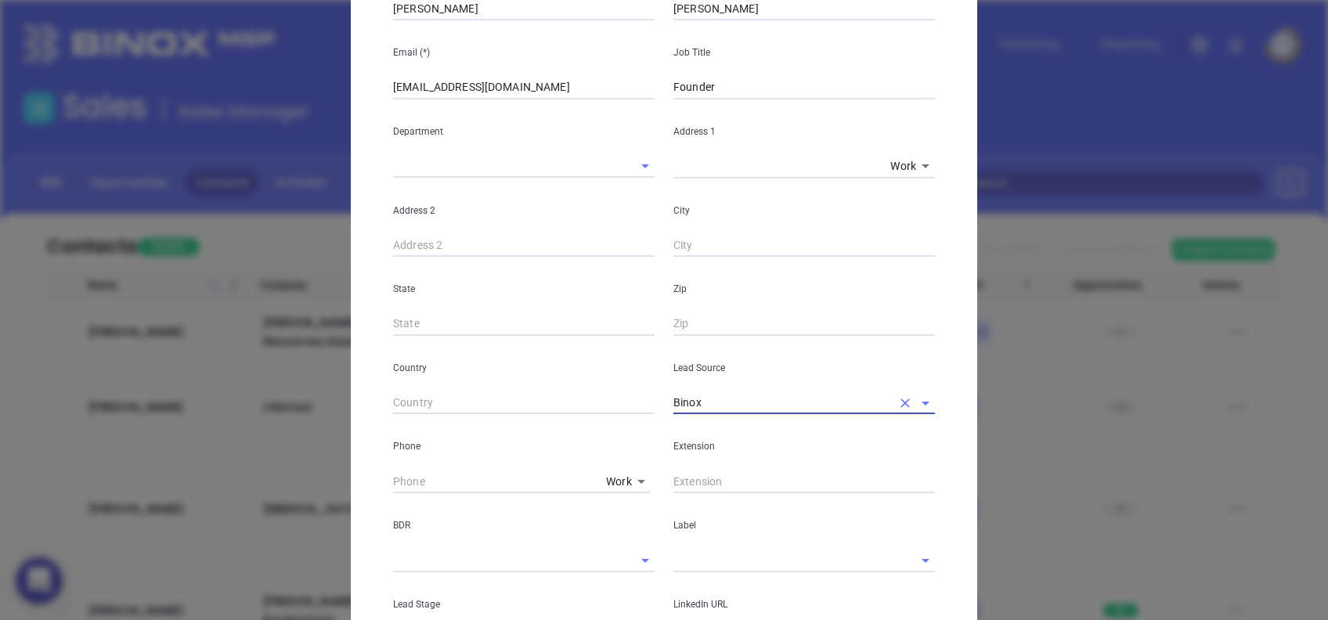
type input "Binox"
type input "( ) -"
click at [384, 488] on div "Phone Work 1" at bounding box center [524, 453] width 280 height 79
click at [393, 474] on input "( ) -" at bounding box center [496, 481] width 207 height 23
paste input "803) 435-8891"
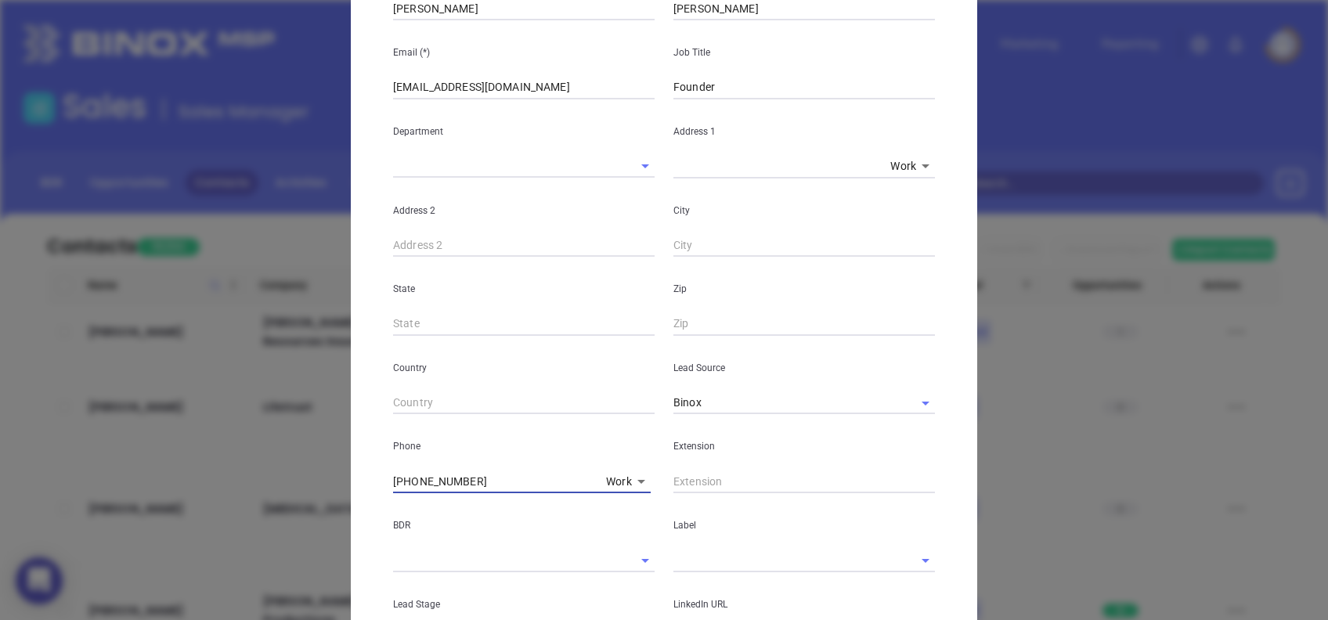
type input "(803) 435-8891"
click at [705, 552] on input "text" at bounding box center [782, 560] width 218 height 23
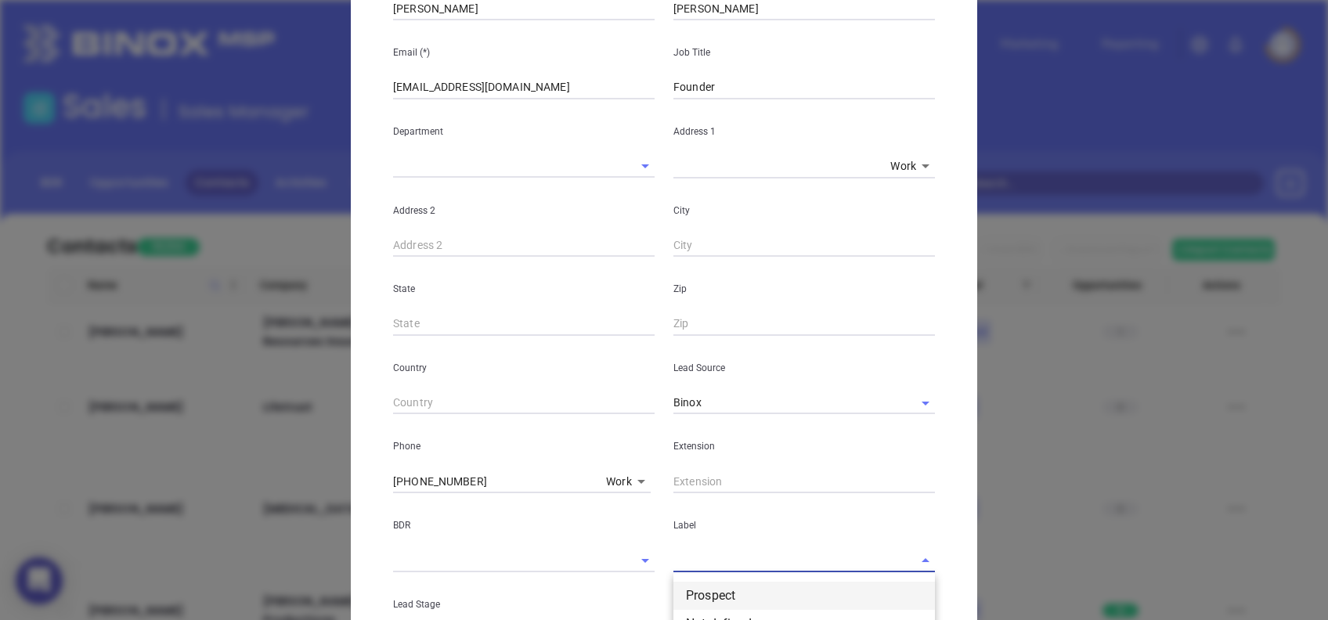
click at [716, 586] on li "Prospect" at bounding box center [804, 596] width 262 height 28
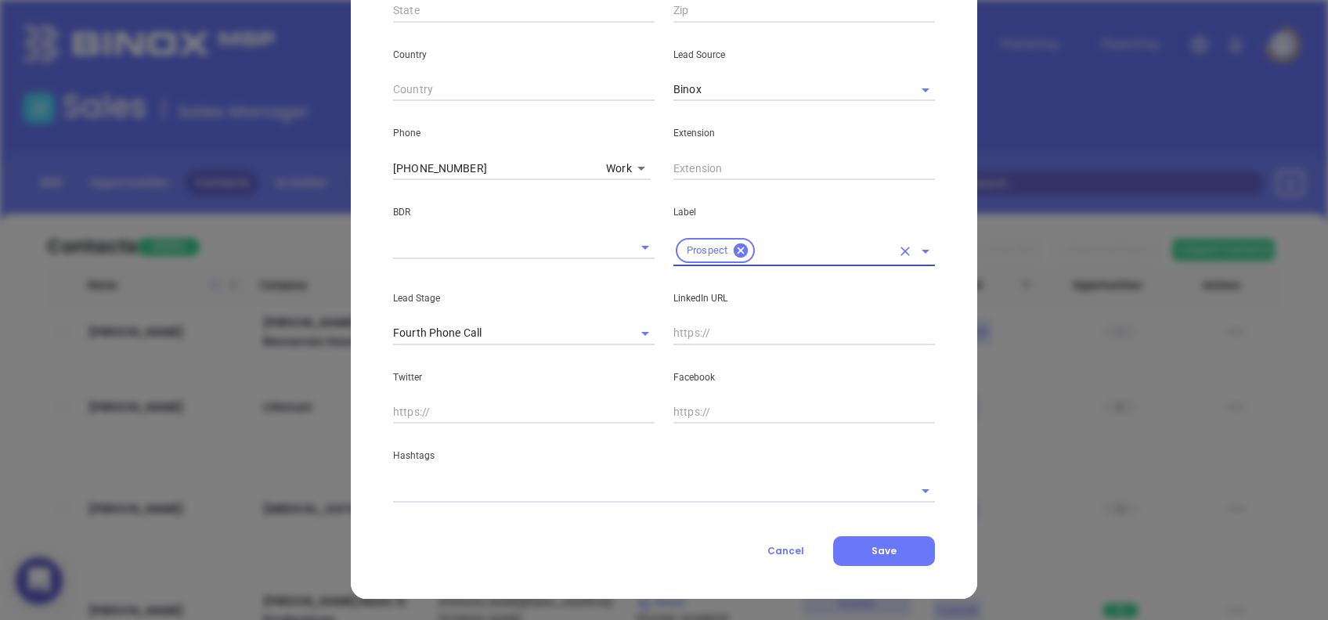
scroll to position [522, 0]
type input "sc"
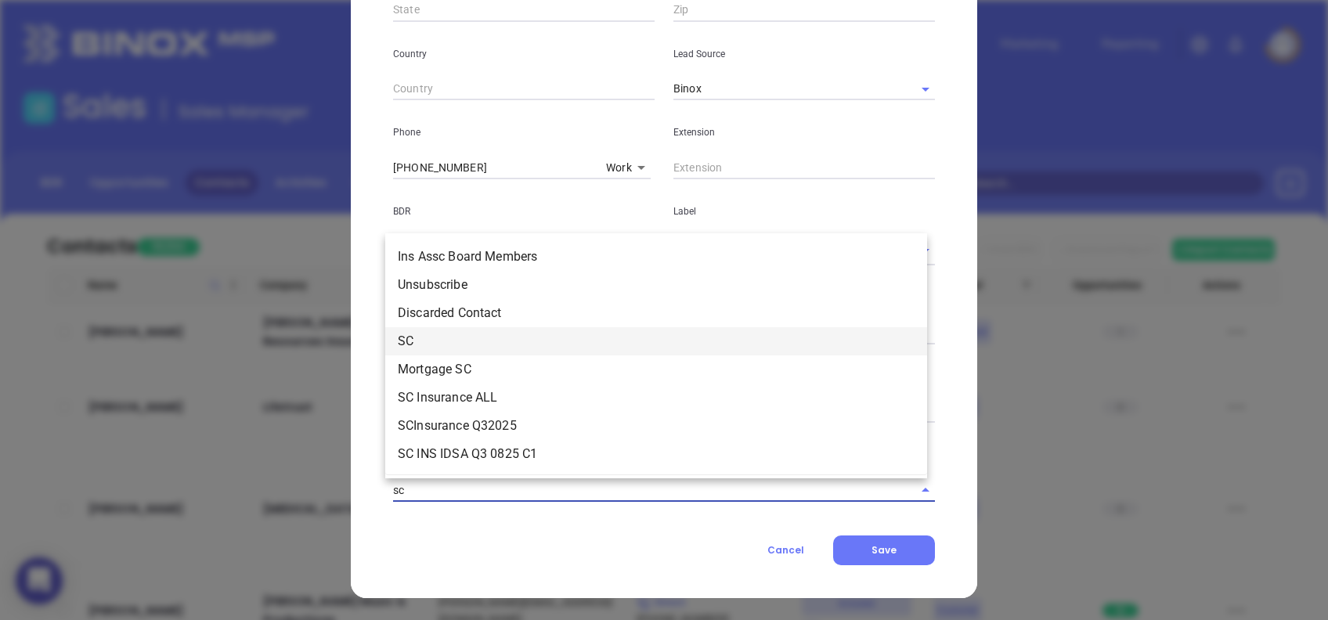
click at [457, 334] on li "SC" at bounding box center [656, 341] width 542 height 28
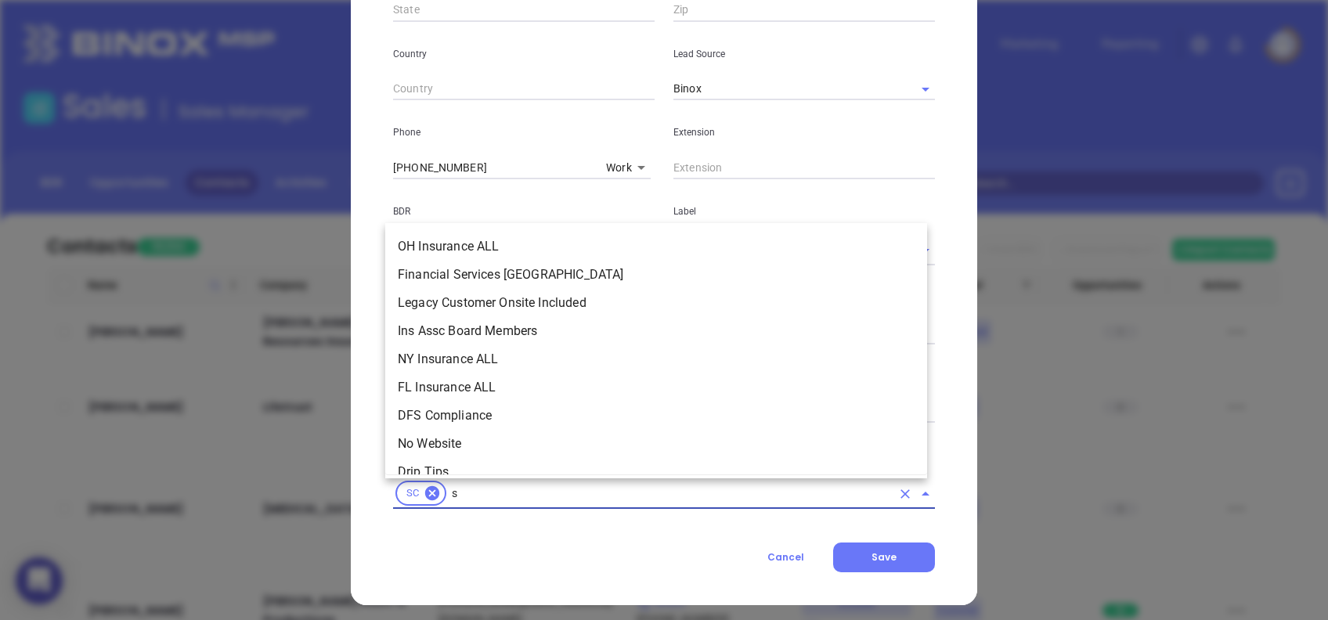
type input "sc"
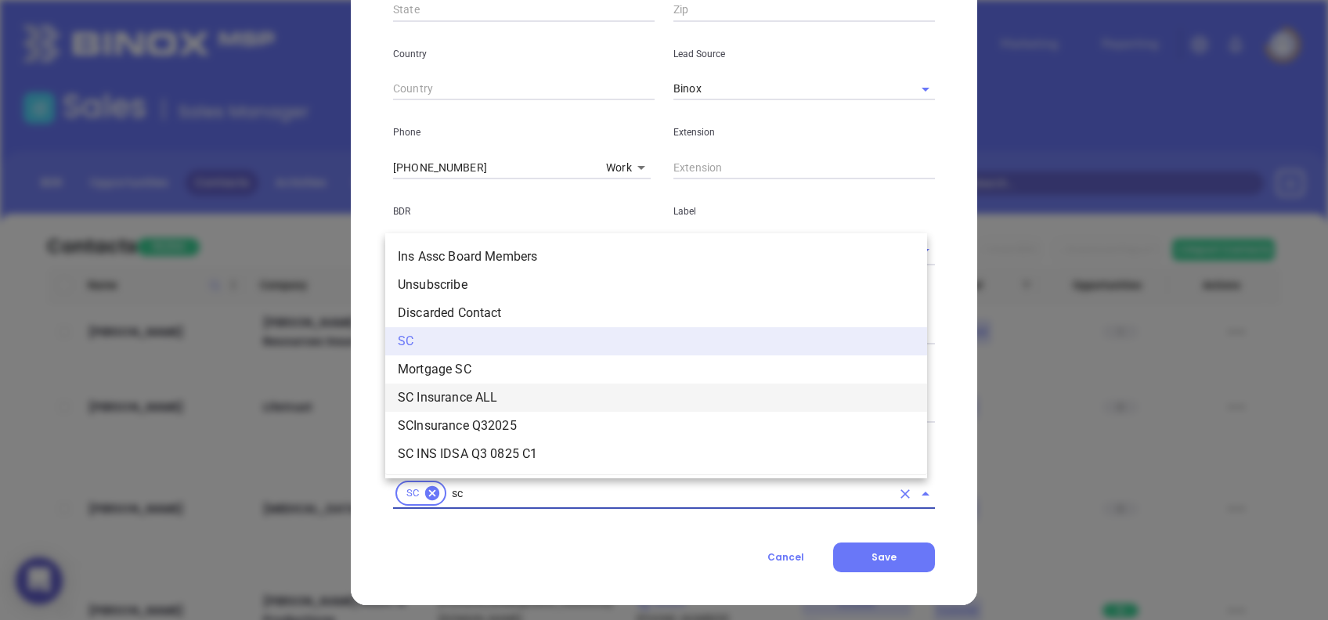
drag, startPoint x: 495, startPoint y: 395, endPoint x: 511, endPoint y: 381, distance: 21.7
click at [511, 381] on ul "Ins Assc Board Members Unsubscribe Discarded Contact SC Mortgage SC SC Insuranc…" at bounding box center [656, 355] width 542 height 238
click at [518, 402] on li "SC Insurance ALL" at bounding box center [656, 398] width 542 height 28
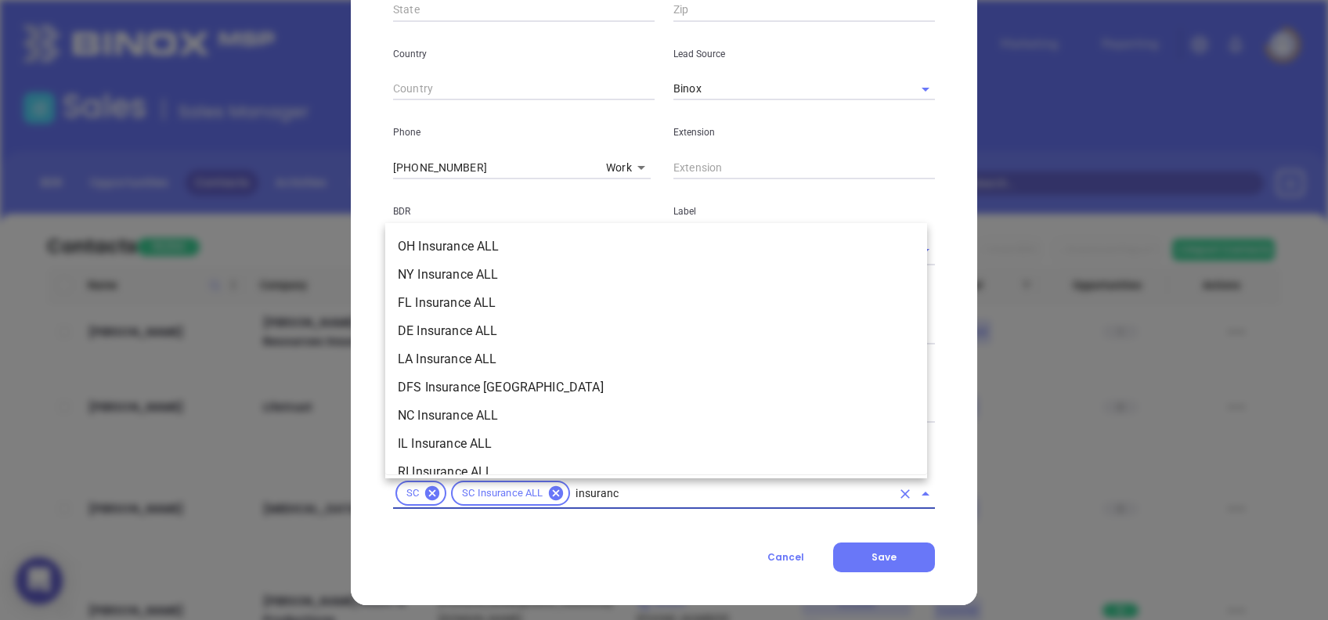
type input "insurance"
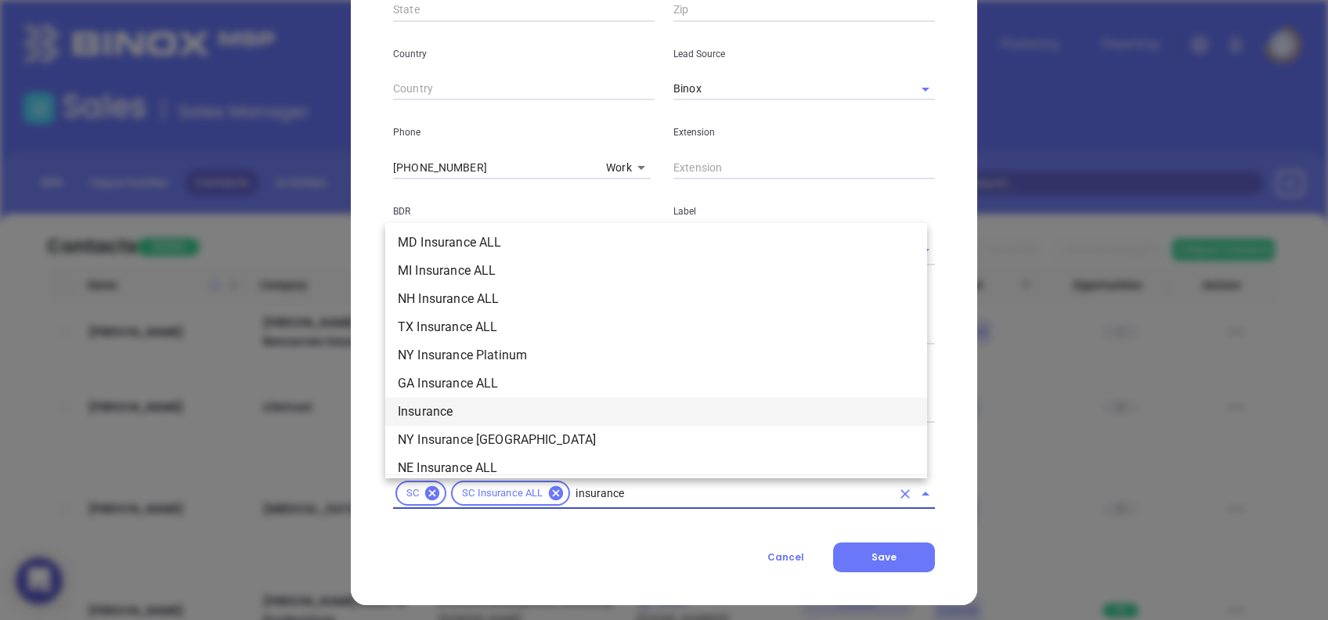
scroll to position [484, 0]
click at [485, 404] on li "Insurance" at bounding box center [656, 411] width 542 height 28
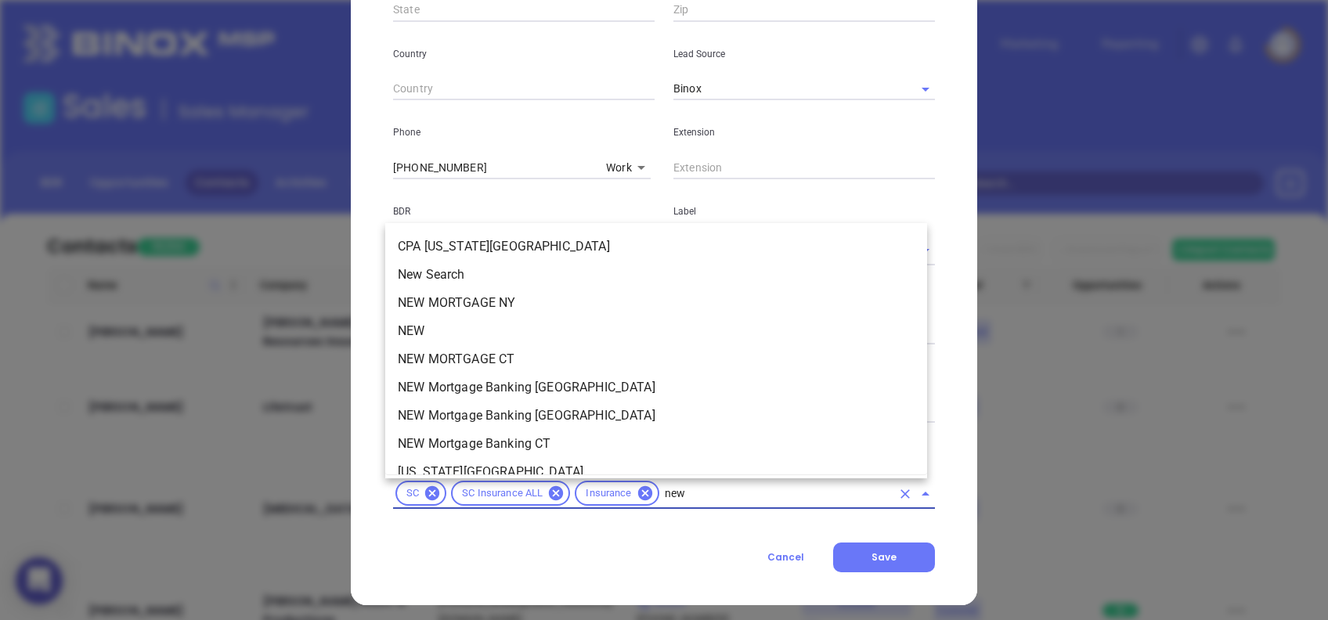
type input "new2"
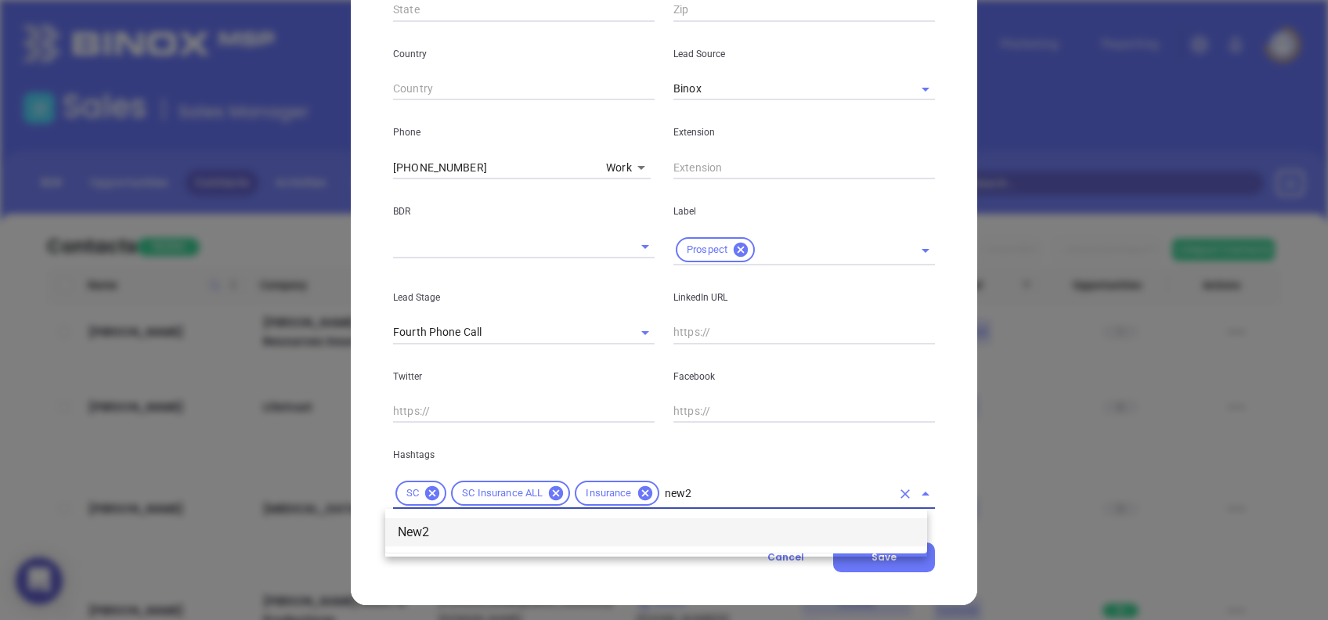
click at [532, 539] on li "New2" at bounding box center [656, 532] width 542 height 28
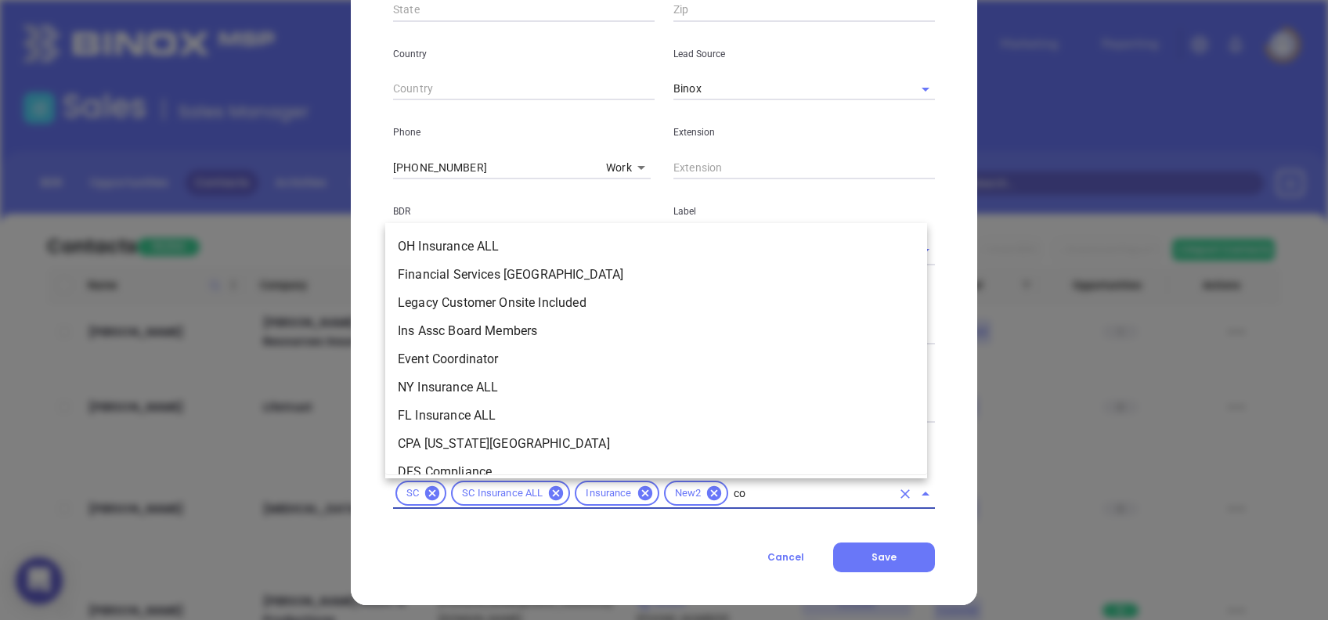
scroll to position [0, 0]
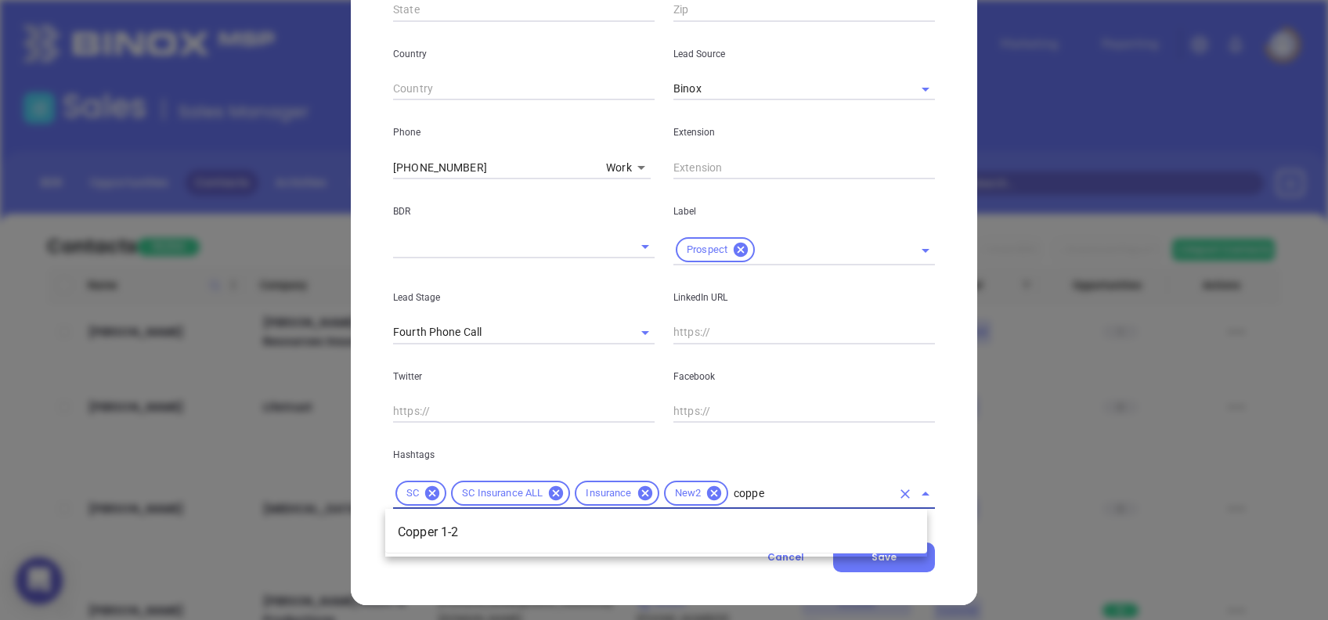
type input "copper"
click at [507, 528] on li "Copper 1-2" at bounding box center [656, 532] width 542 height 28
type input "pros"
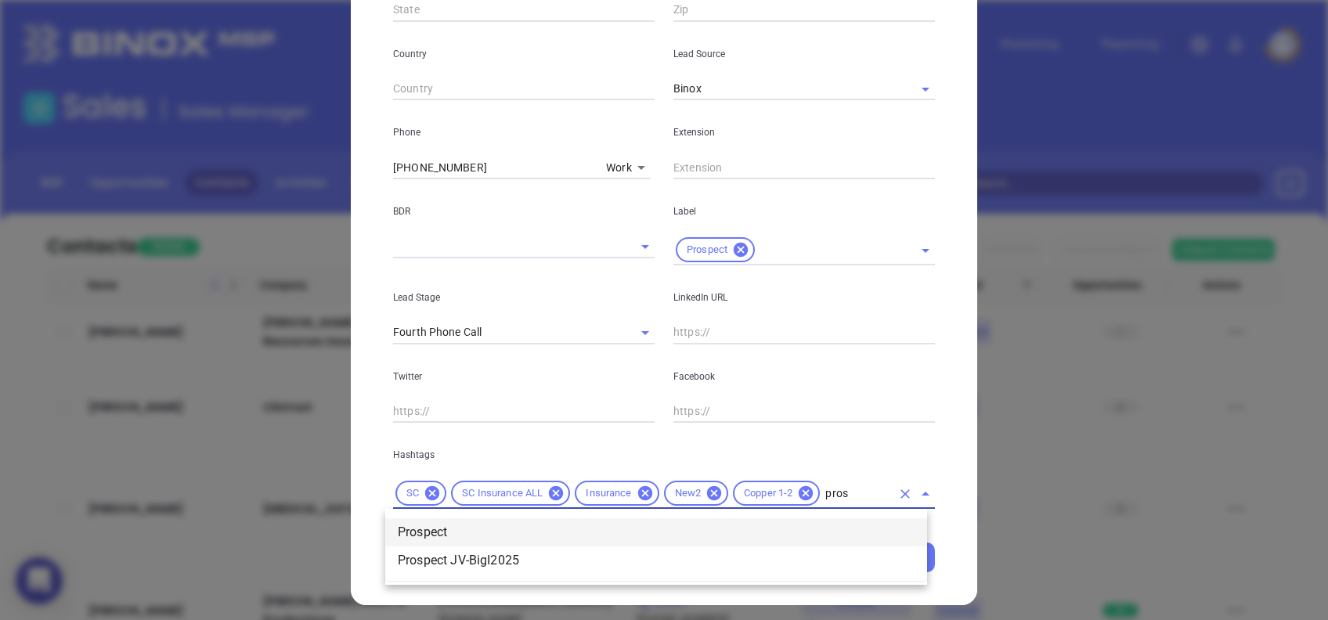
click at [752, 536] on li "Prospect" at bounding box center [656, 532] width 542 height 28
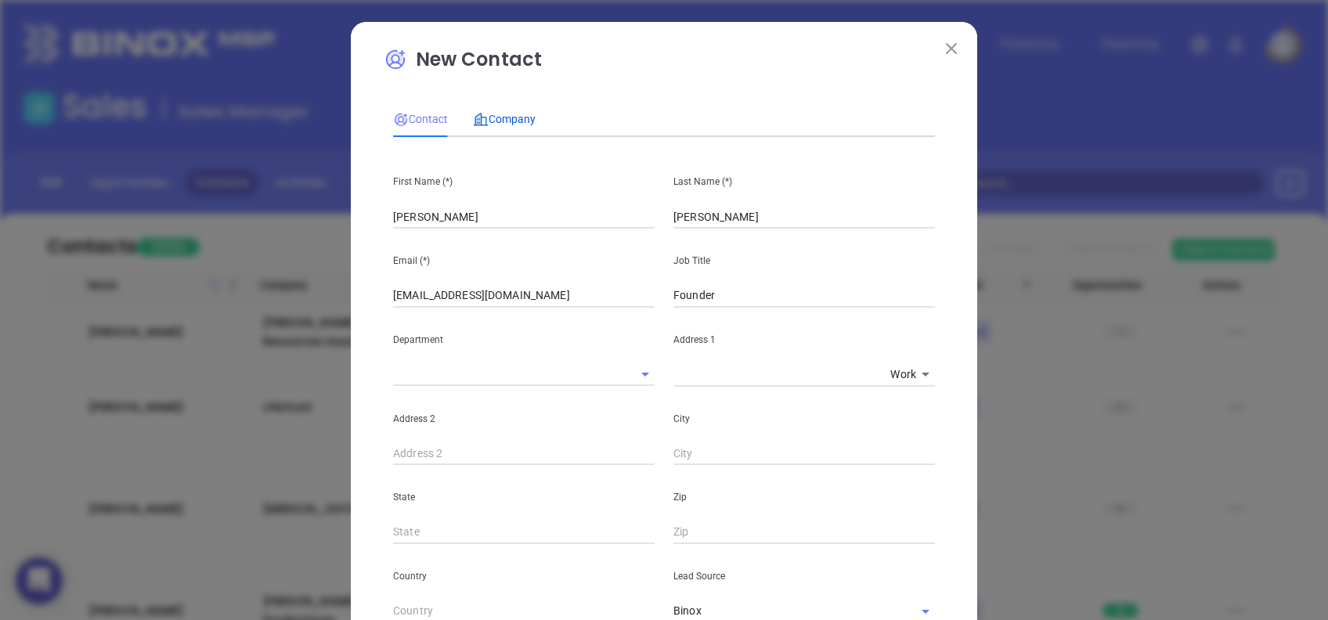
click at [500, 114] on span "Company" at bounding box center [504, 119] width 63 height 13
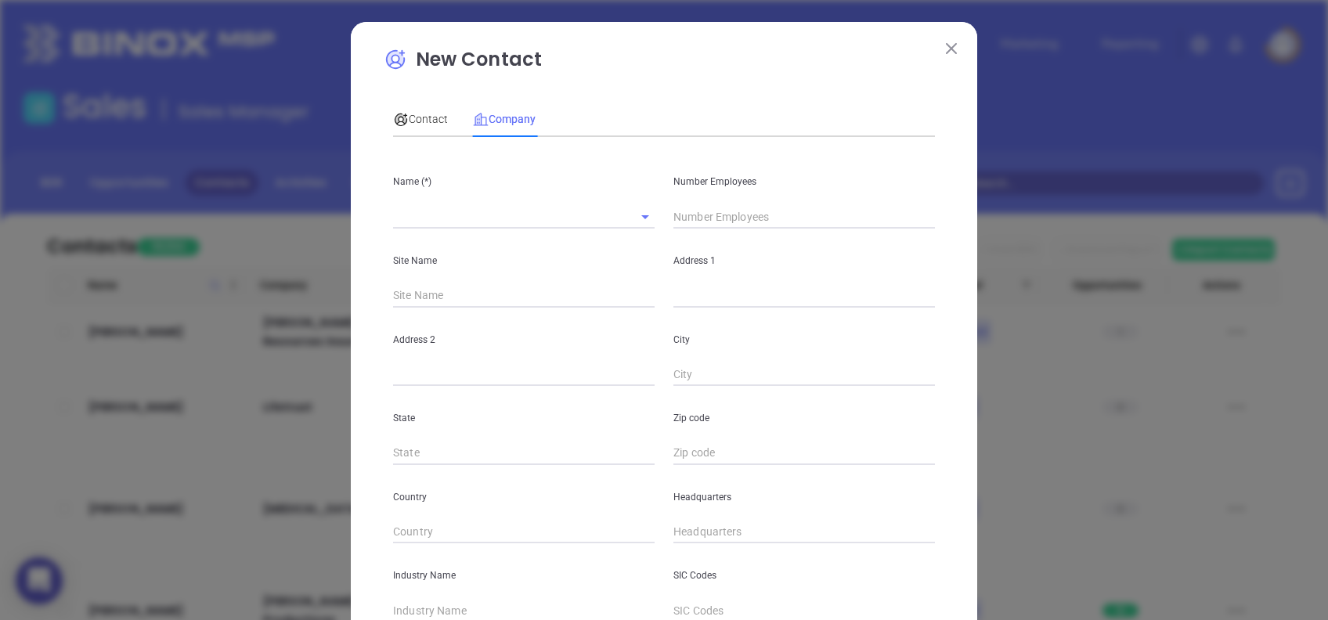
click at [484, 228] on div at bounding box center [524, 216] width 262 height 23
paste input "East Clarendon Ins Agency, Inc"
click at [412, 213] on input "East Clarendon Ins Agency, Inc" at bounding box center [502, 216] width 218 height 23
type input "Clarendon Insurance Agency, Inc"
click at [709, 213] on input "text" at bounding box center [804, 216] width 262 height 23
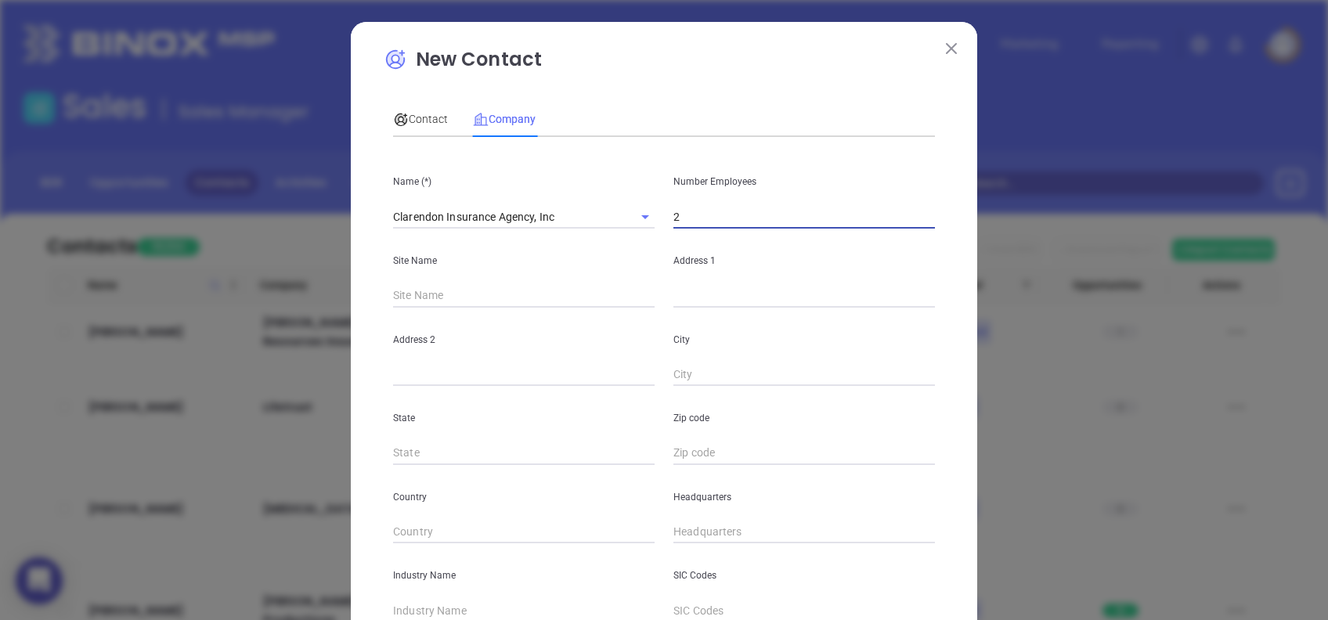
type input "2"
click at [719, 294] on input "text" at bounding box center [804, 295] width 262 height 23
paste input "12 South Brooks Street"
type input "12 South Brooks Street"
click at [687, 376] on input "text" at bounding box center [804, 374] width 262 height 23
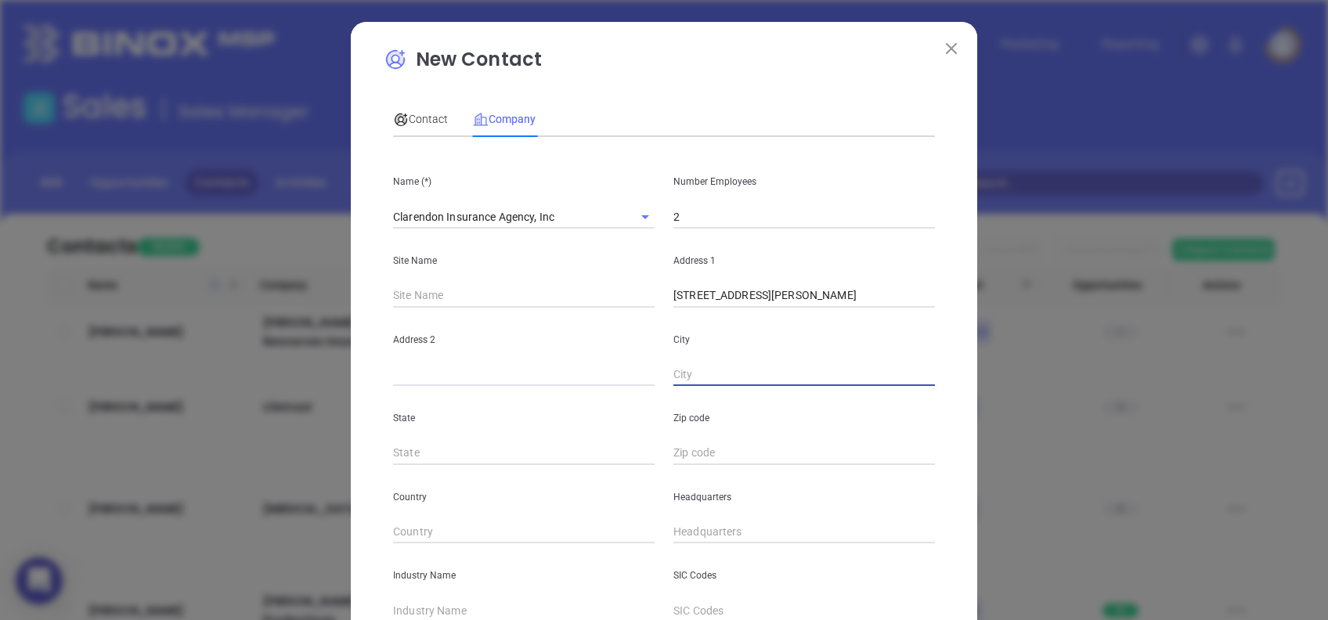
paste input "Manning"
type input "Manning"
type input "SC"
click at [673, 460] on input "text" at bounding box center [804, 453] width 262 height 23
paste input "29102"
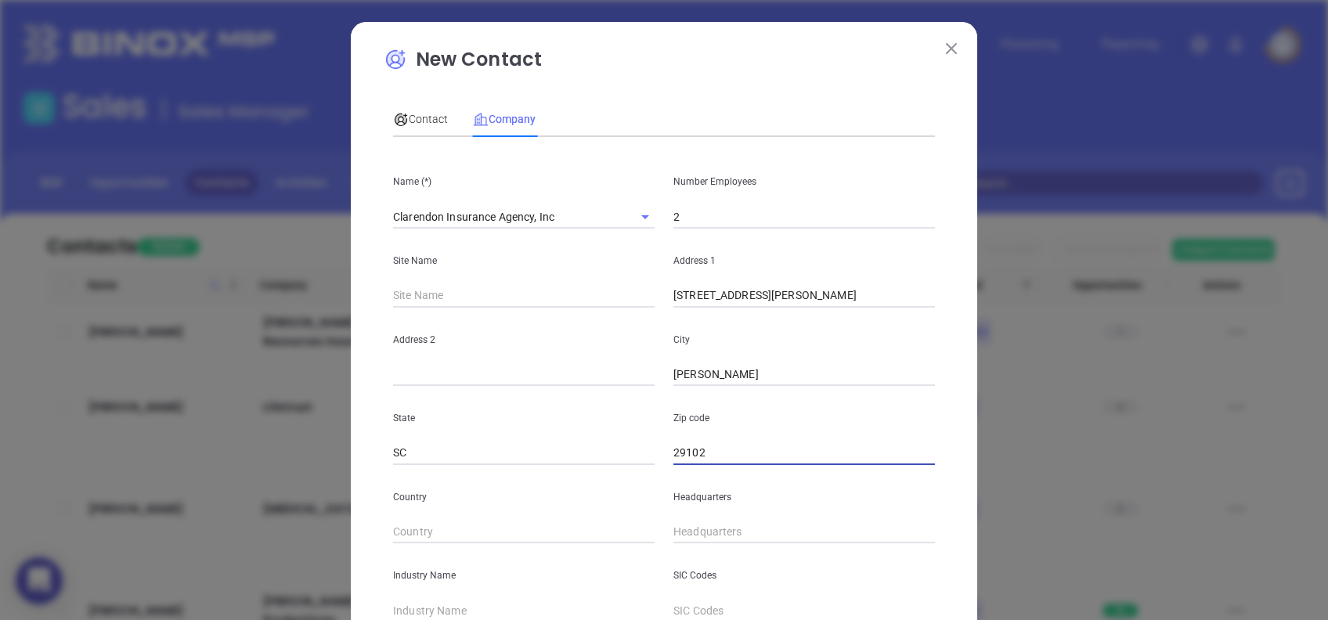
type input "29102"
type input "( ) -"
drag, startPoint x: 655, startPoint y: 519, endPoint x: 663, endPoint y: 520, distance: 8.6
click at [663, 520] on div "Country Headquarters" at bounding box center [664, 504] width 561 height 79
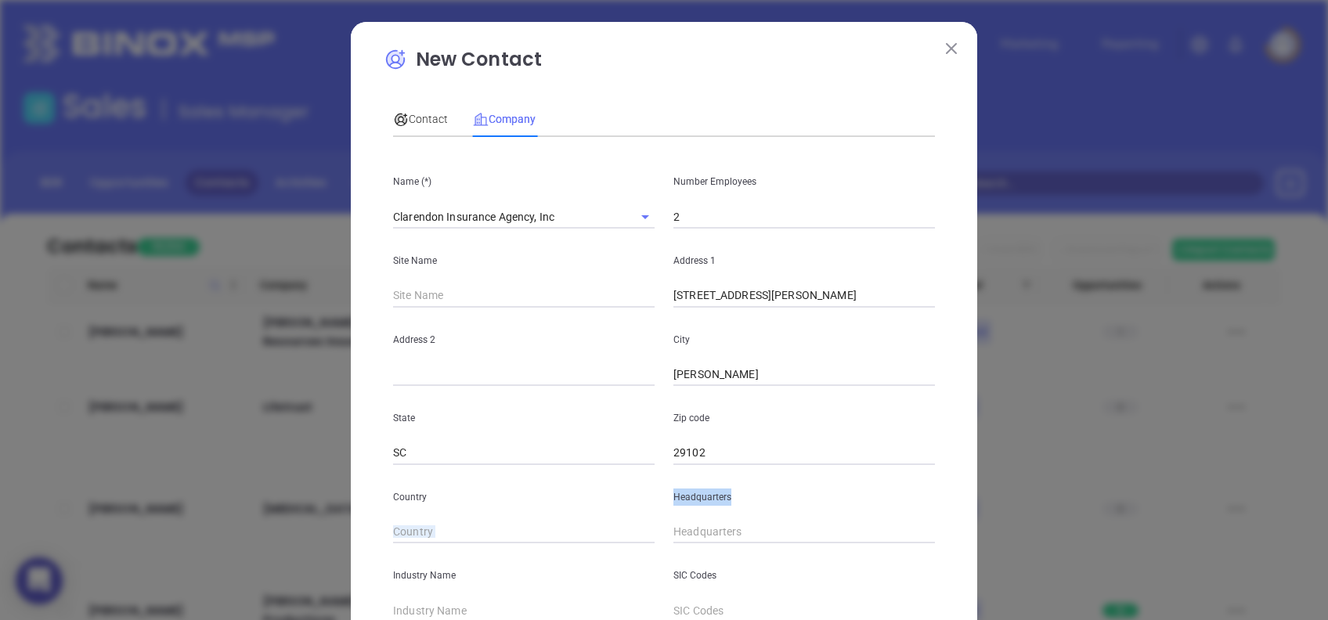
click at [665, 521] on div "Headquarters" at bounding box center [804, 504] width 280 height 79
click at [673, 524] on input "( ) -" at bounding box center [804, 532] width 262 height 23
paste input "803) 435-8891"
type input "(803) 435-8891"
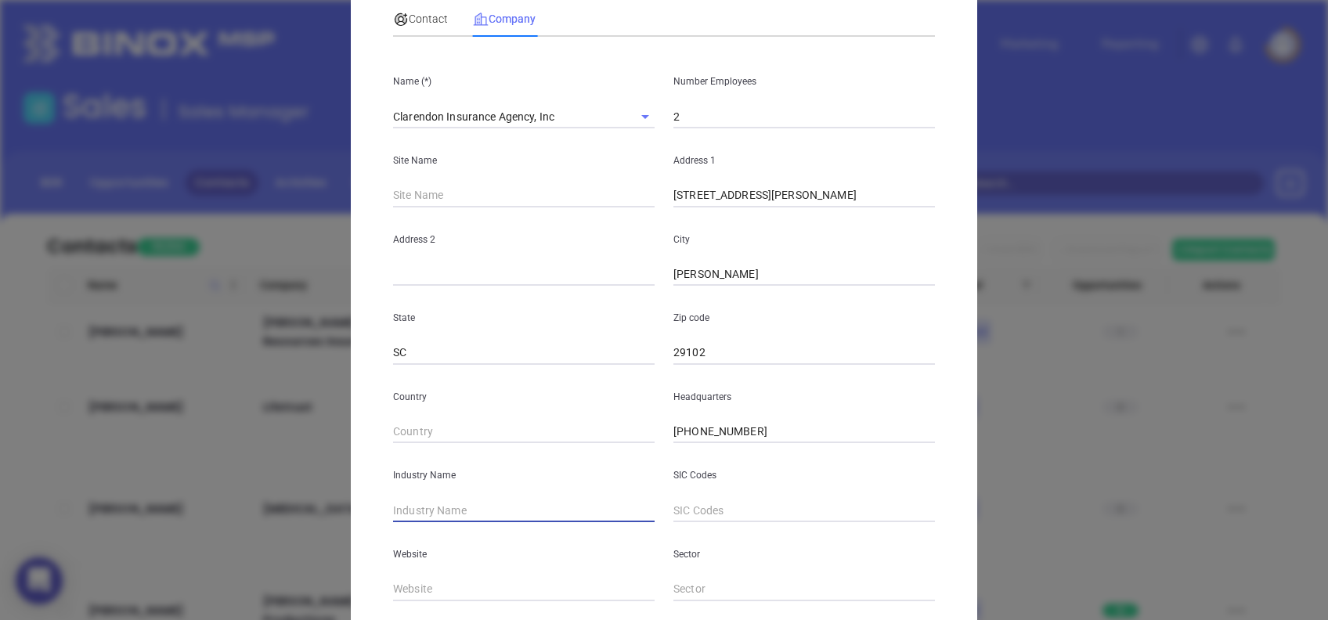
scroll to position [278, 0]
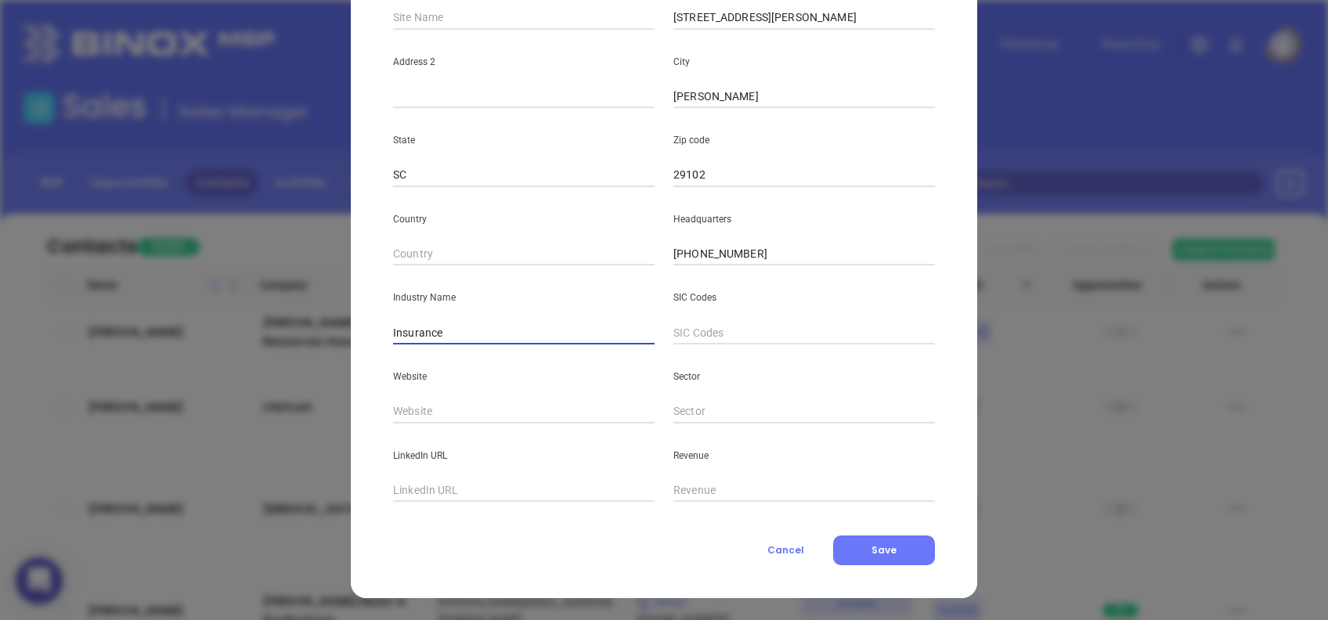
type input "Insurance"
click at [482, 407] on input "text" at bounding box center [524, 411] width 262 height 23
paste input "https://clarendoninsurance.com/"
type input "https://clarendoninsurance.com/"
click at [878, 554] on span "Save" at bounding box center [883, 549] width 25 height 13
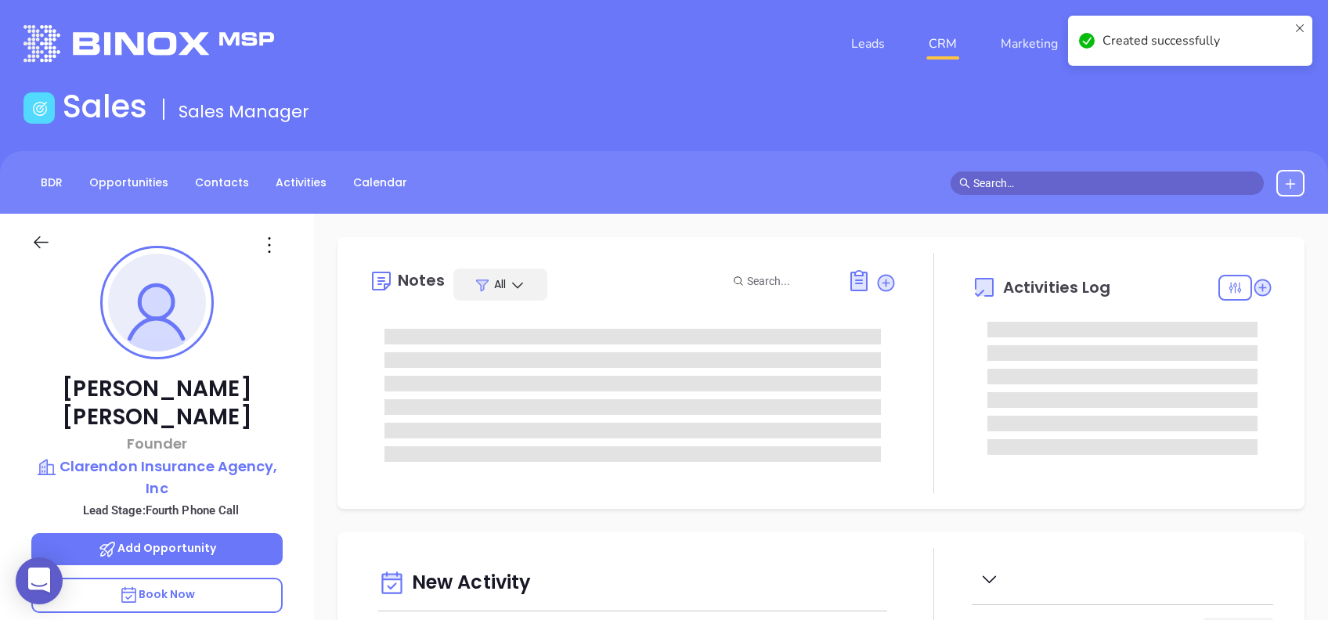
type input "08/13/2025"
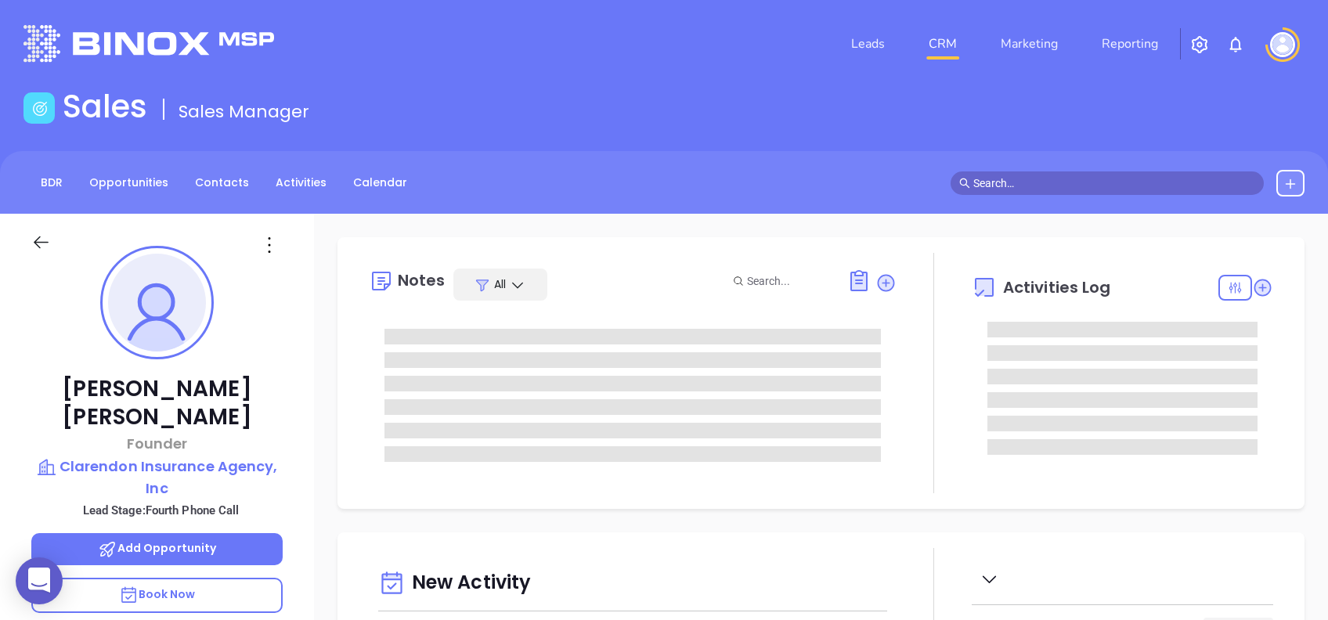
type input "Alejandra Lara"
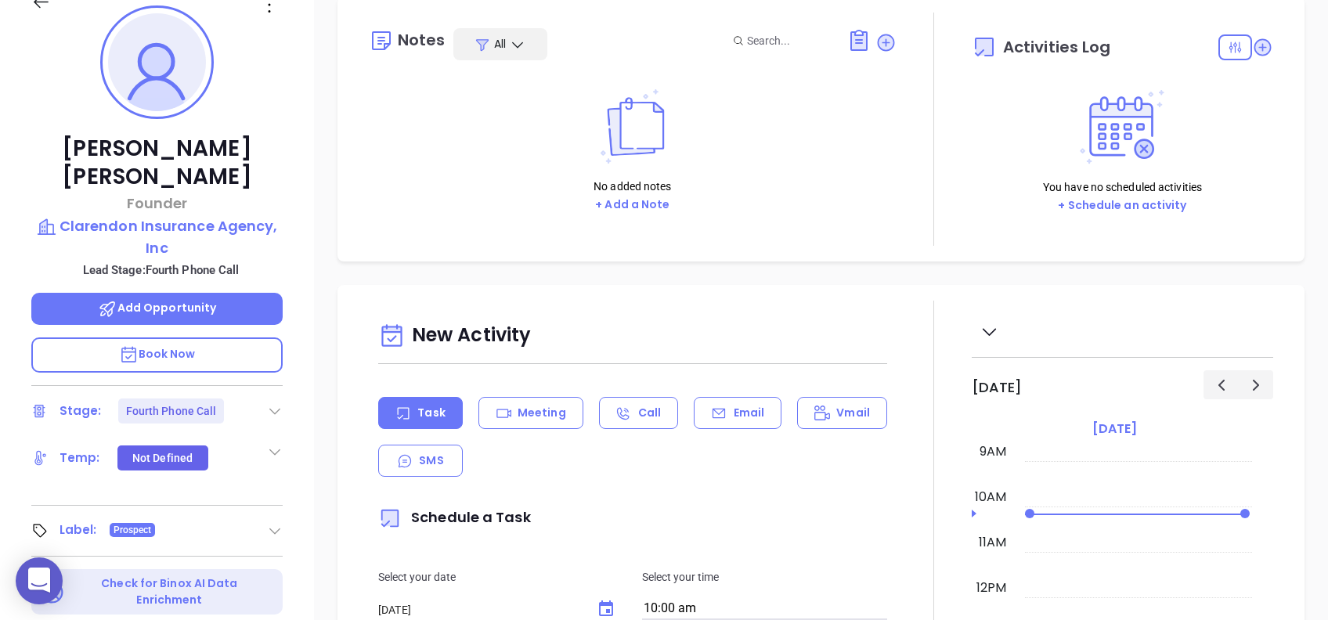
scroll to position [313, 0]
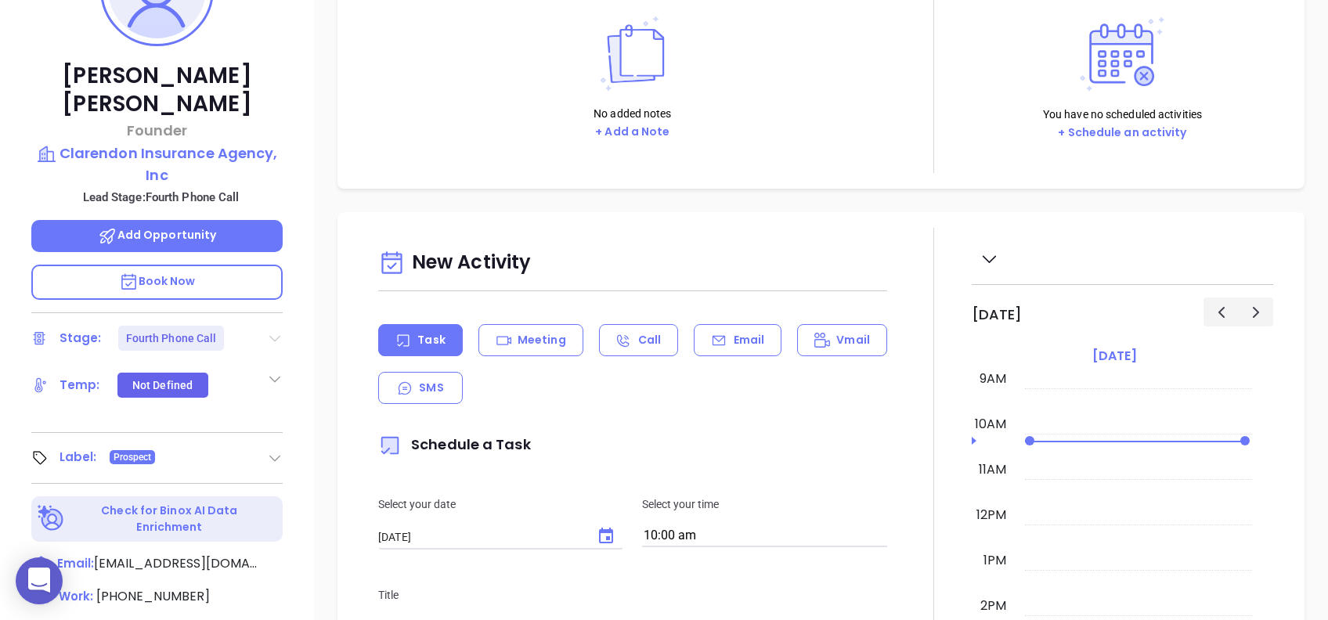
click at [276, 336] on icon at bounding box center [274, 339] width 11 height 6
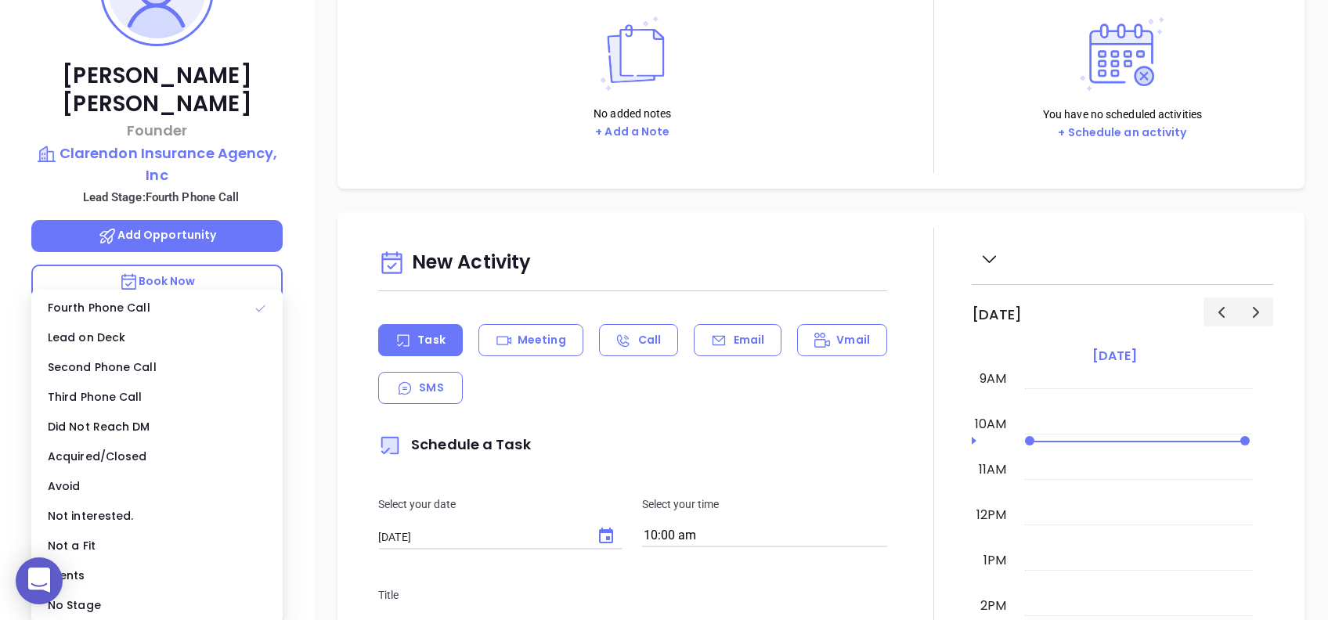
click at [161, 605] on div "No Stage" at bounding box center [156, 605] width 245 height 30
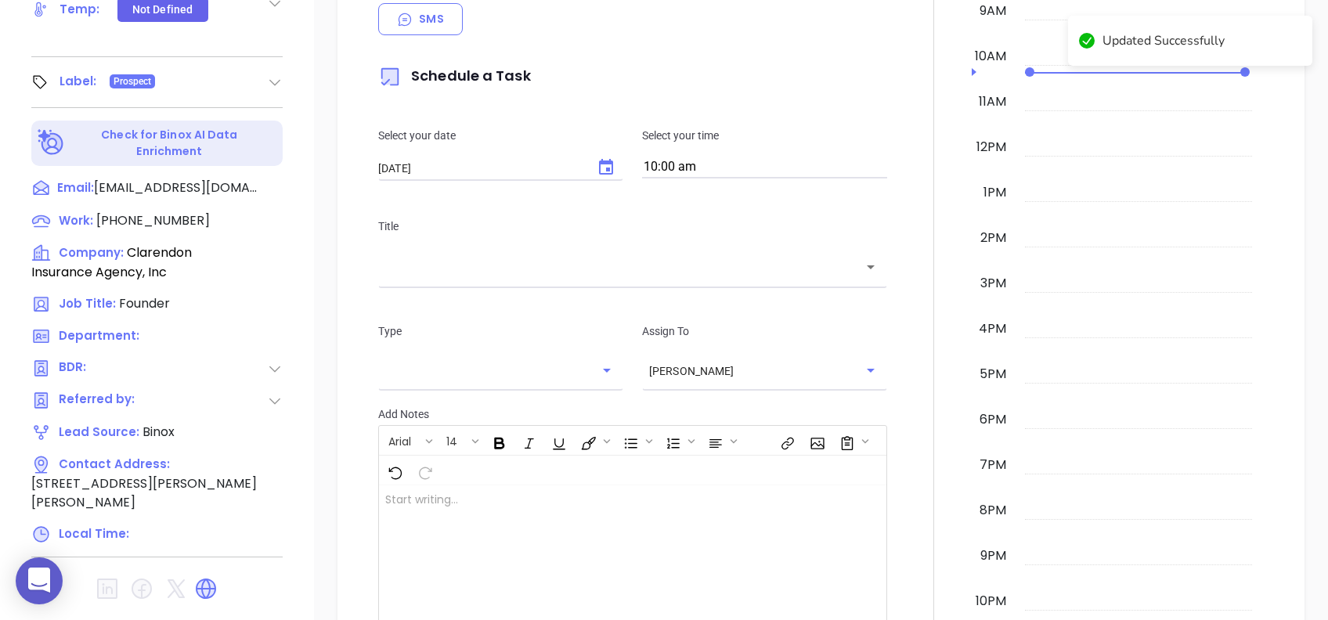
scroll to position [63, 0]
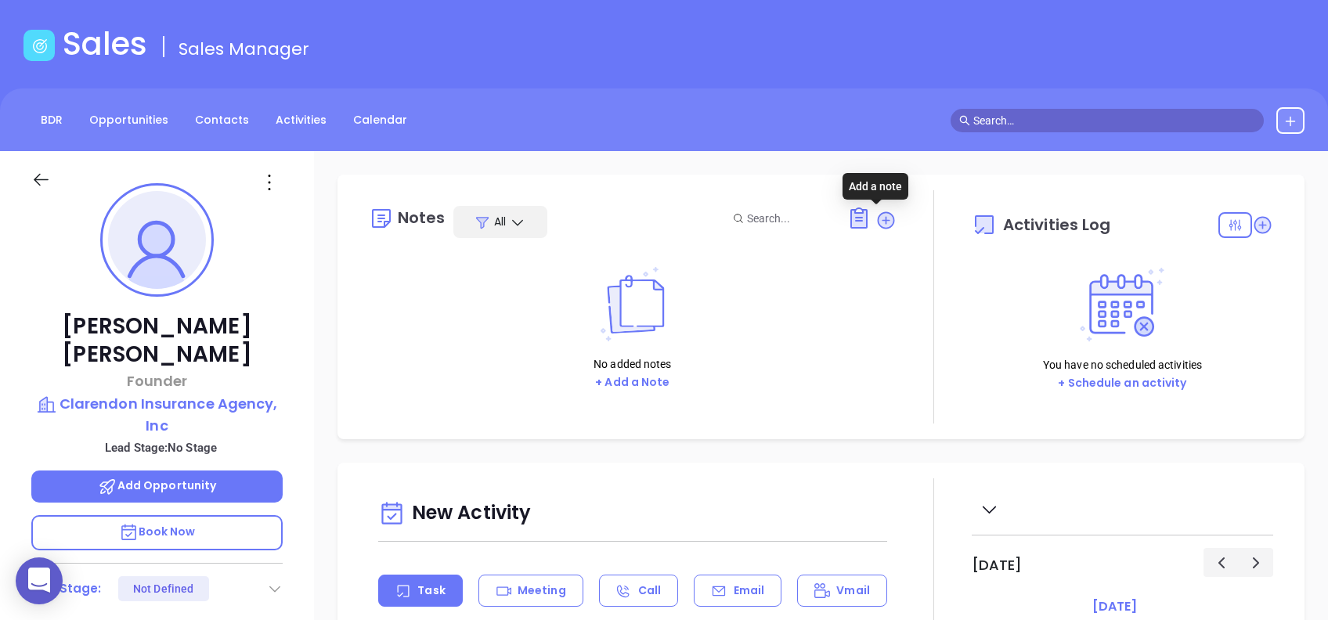
click at [878, 223] on icon at bounding box center [886, 220] width 16 height 16
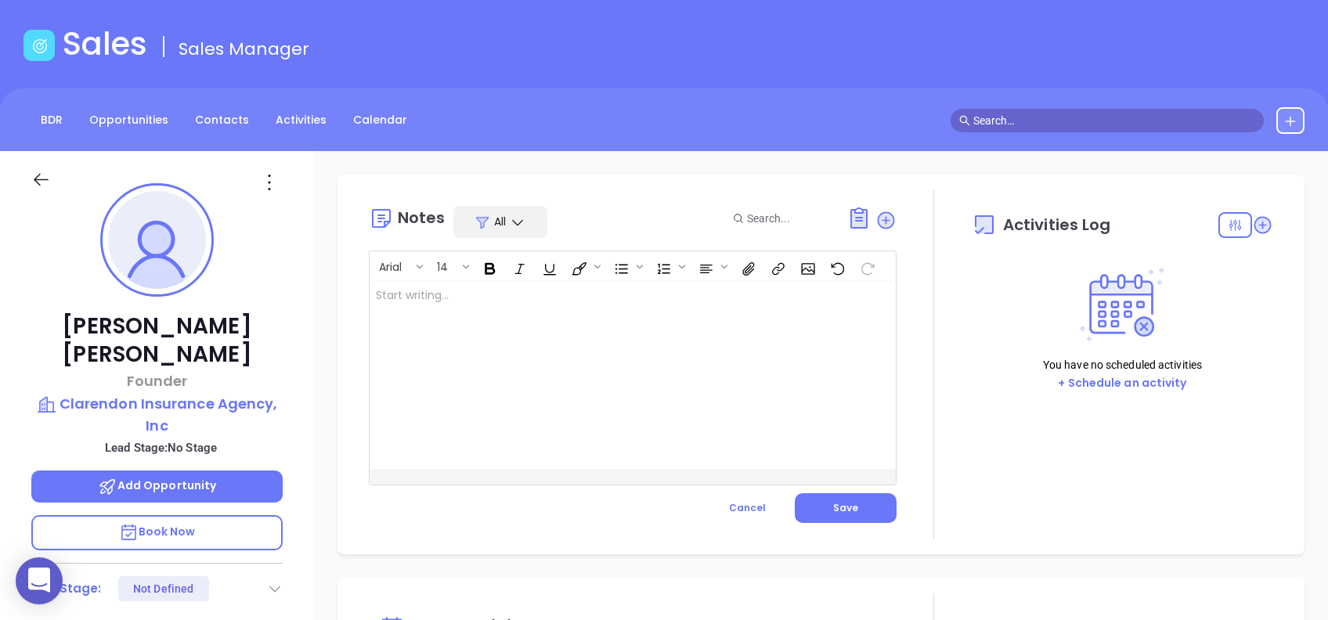
click at [672, 345] on div at bounding box center [614, 375] width 489 height 188
click at [843, 518] on button "Save" at bounding box center [846, 508] width 102 height 30
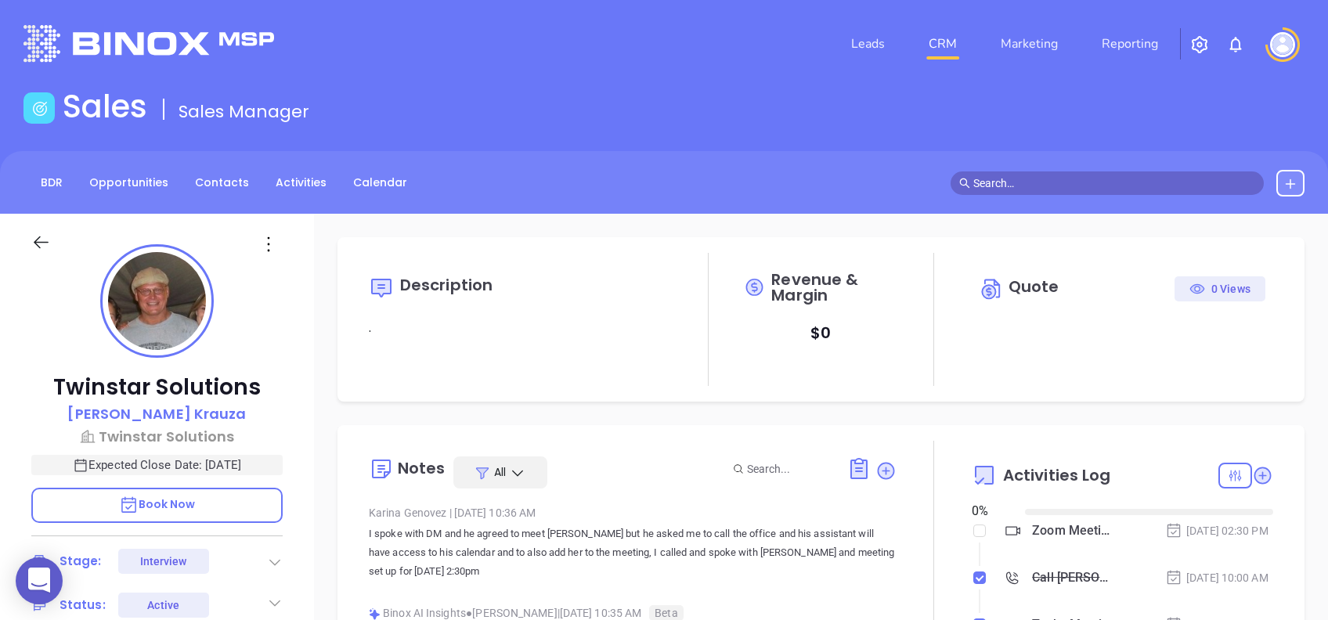
type input "[DATE]"
type input "[PERSON_NAME]"
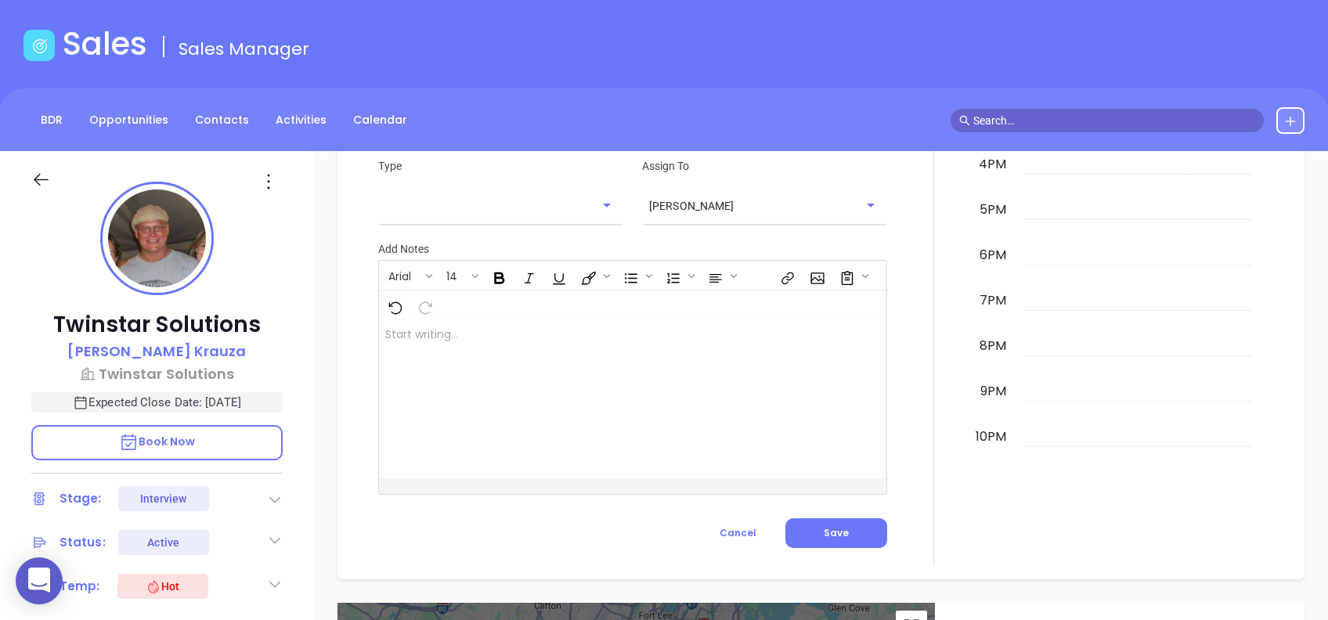
scroll to position [1019, 0]
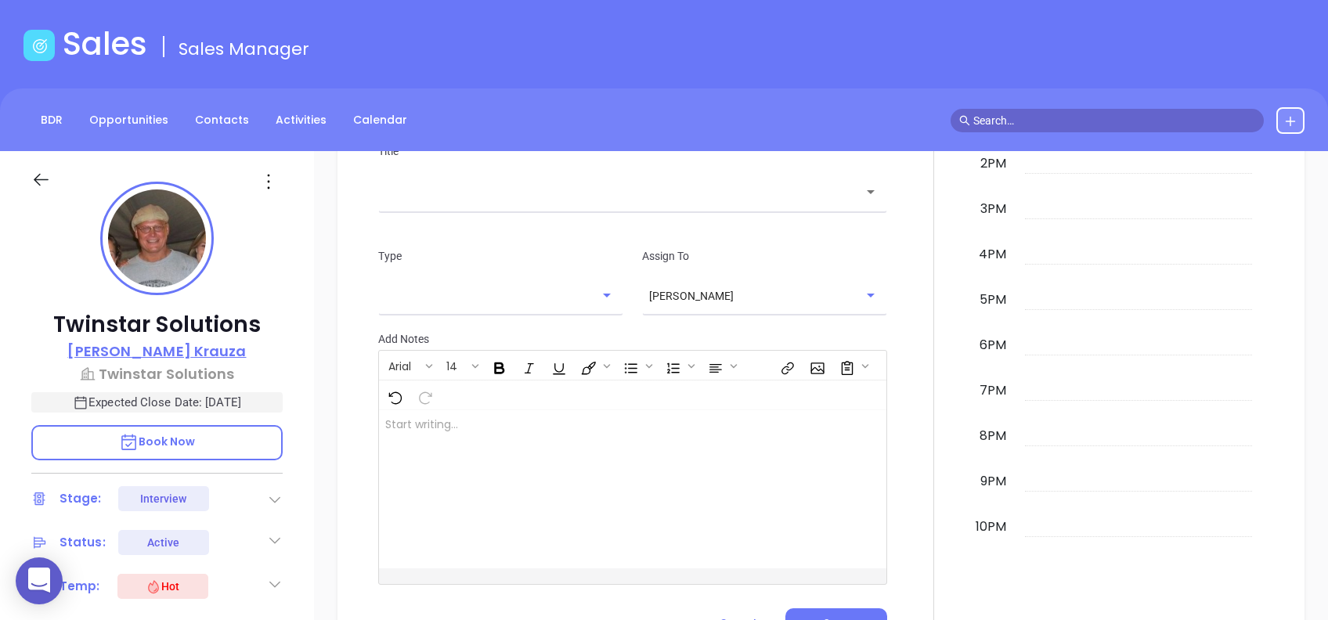
click at [193, 346] on p "Greg Krauza" at bounding box center [156, 351] width 179 height 21
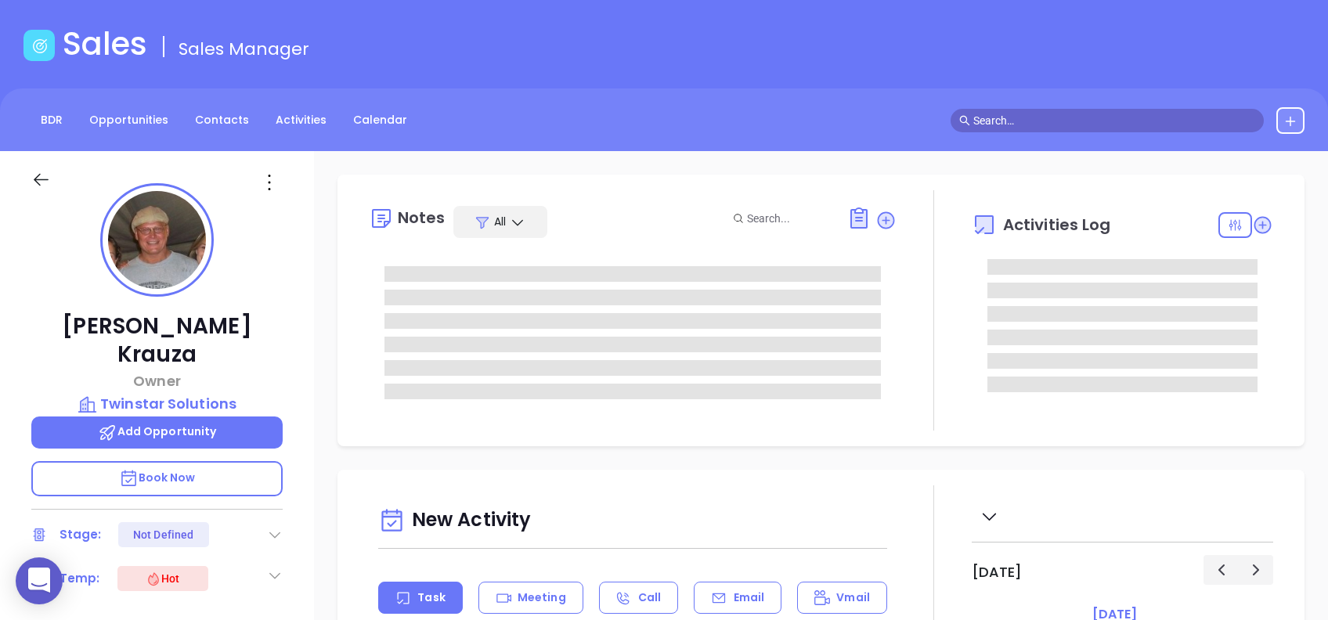
type input "08/13/2025"
type input "Alejandra Lara"
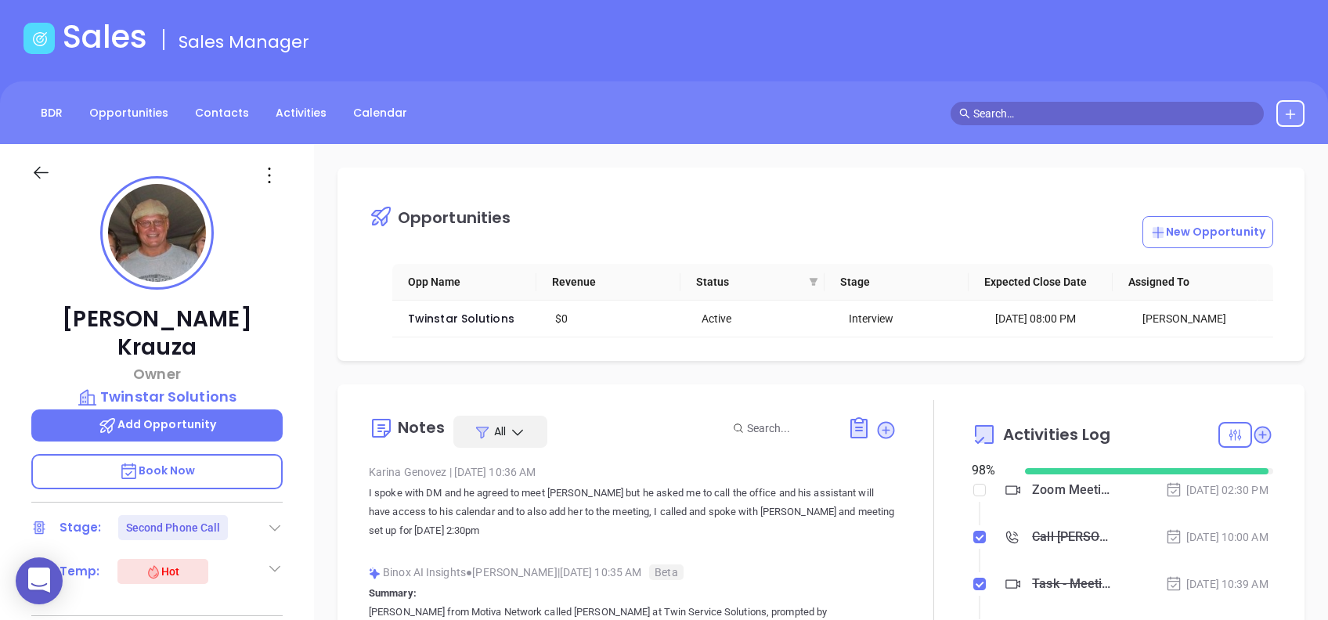
scroll to position [0, 0]
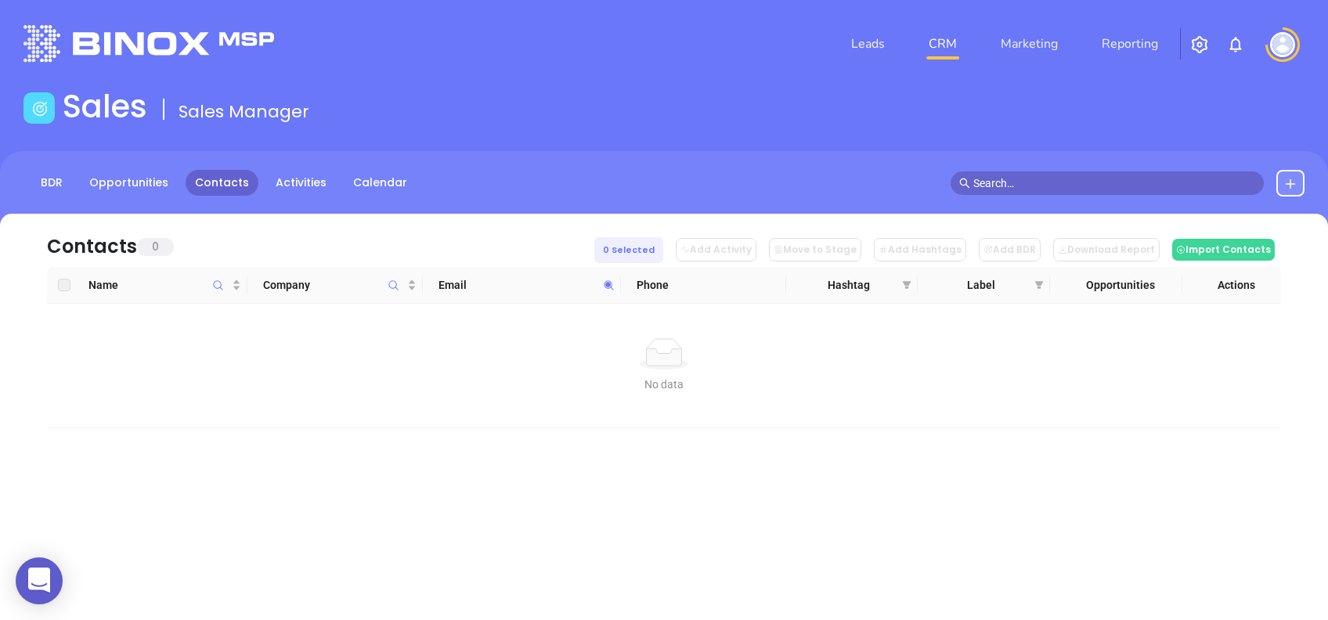
click at [618, 283] on th "Email" at bounding box center [522, 285] width 198 height 37
click at [606, 283] on icon at bounding box center [608, 284] width 9 height 9
paste input "lowcountryins"
click at [589, 308] on input "[DOMAIN_NAME]" at bounding box center [532, 318] width 158 height 25
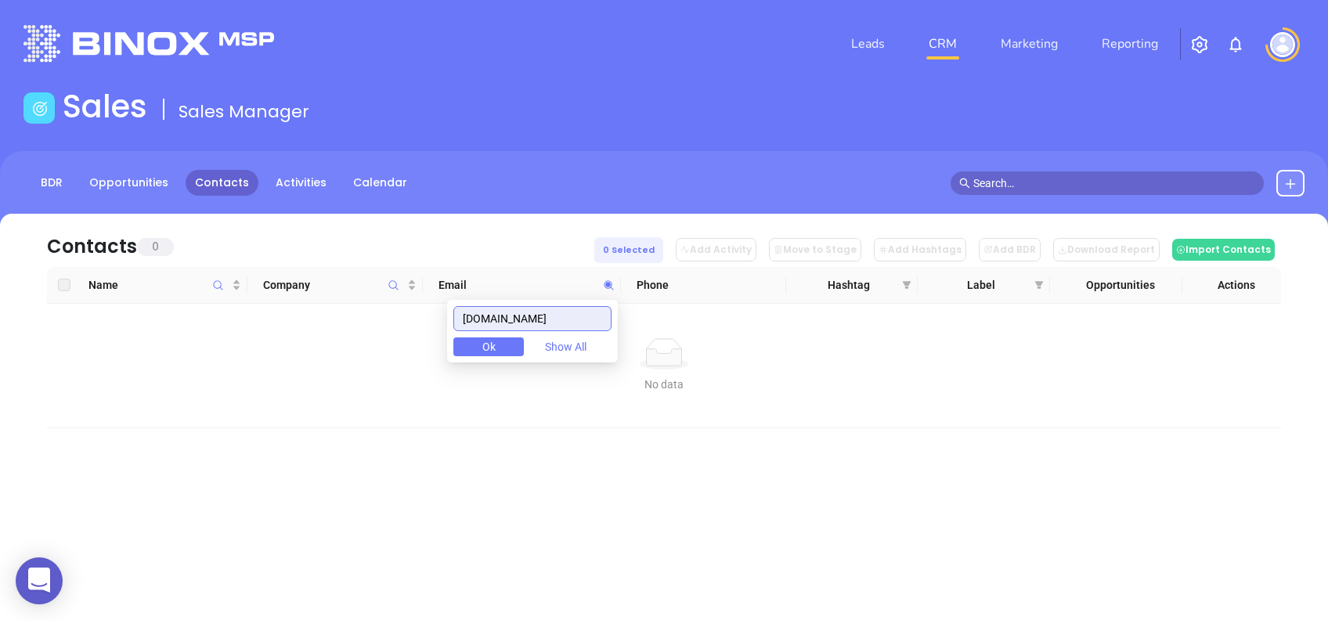
click at [589, 308] on input "[DOMAIN_NAME]" at bounding box center [532, 318] width 158 height 25
paste input "statewidegroup"
click at [597, 309] on input "[DOMAIN_NAME]" at bounding box center [532, 318] width 158 height 25
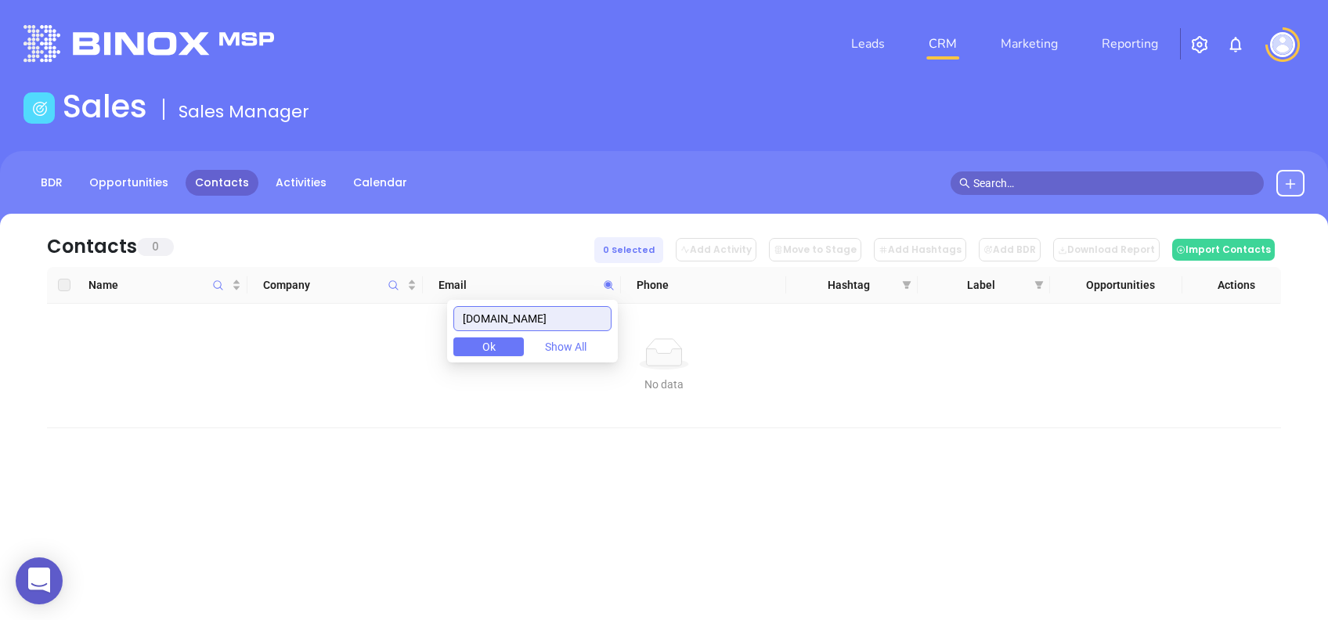
paste input "aiasc"
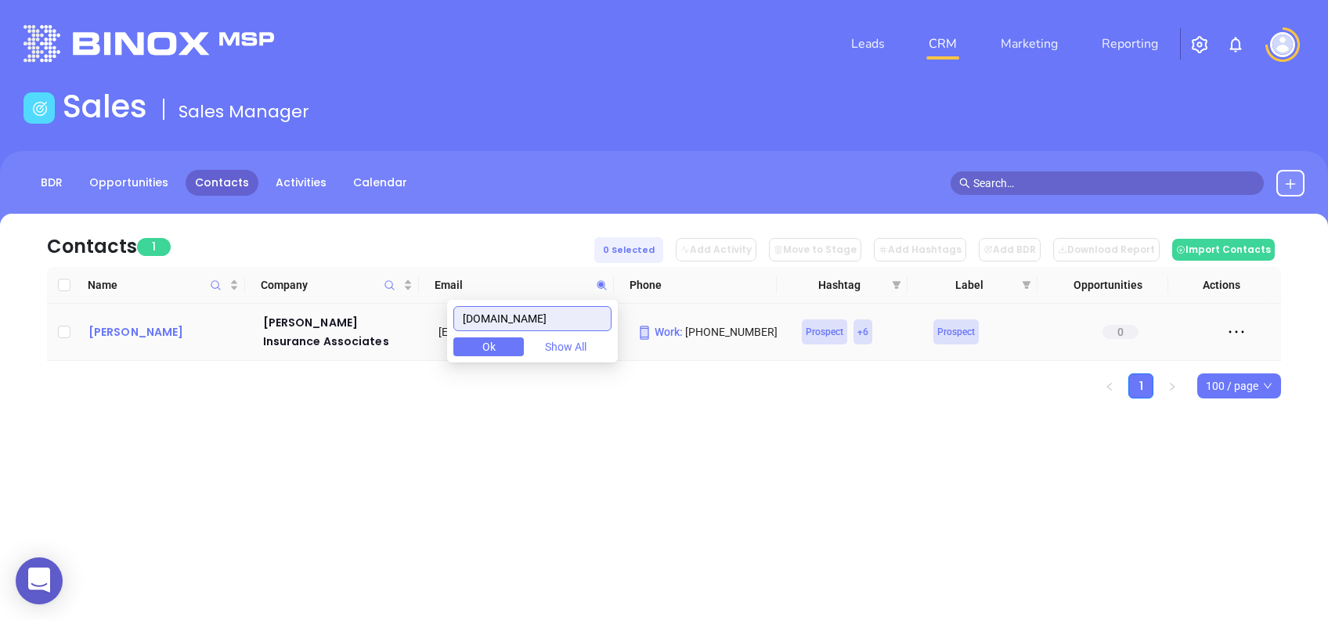
type input "[DOMAIN_NAME]"
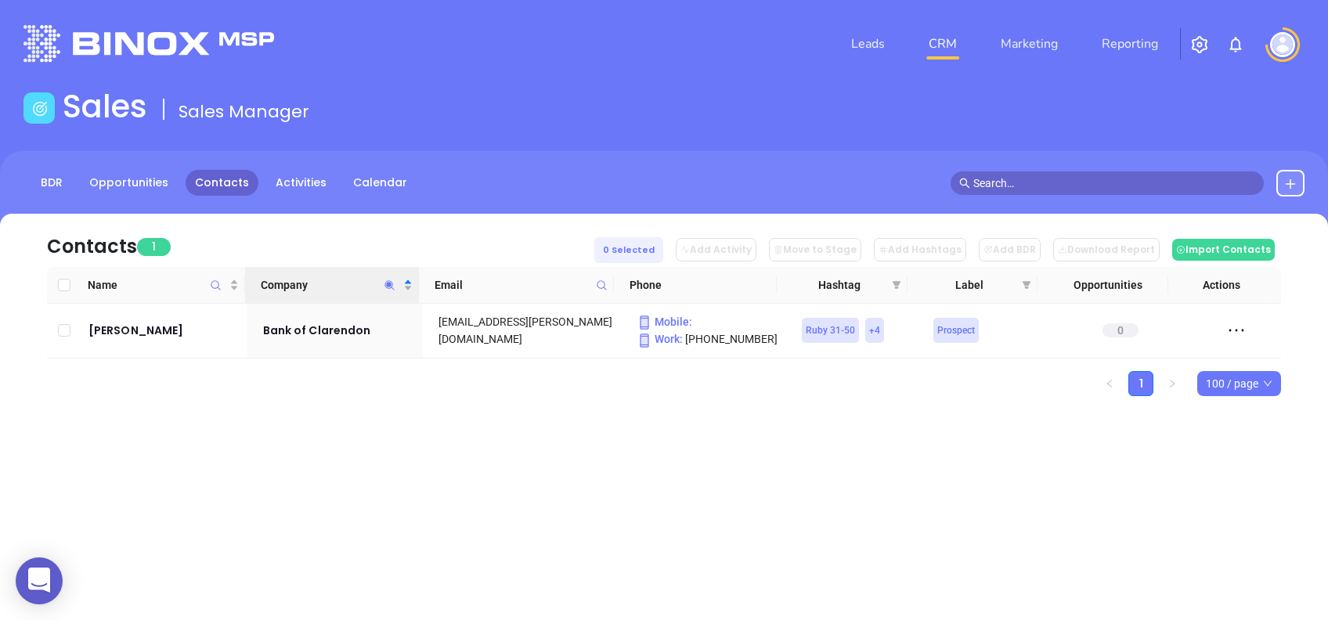
click at [381, 282] on span "Company" at bounding box center [390, 285] width 18 height 36
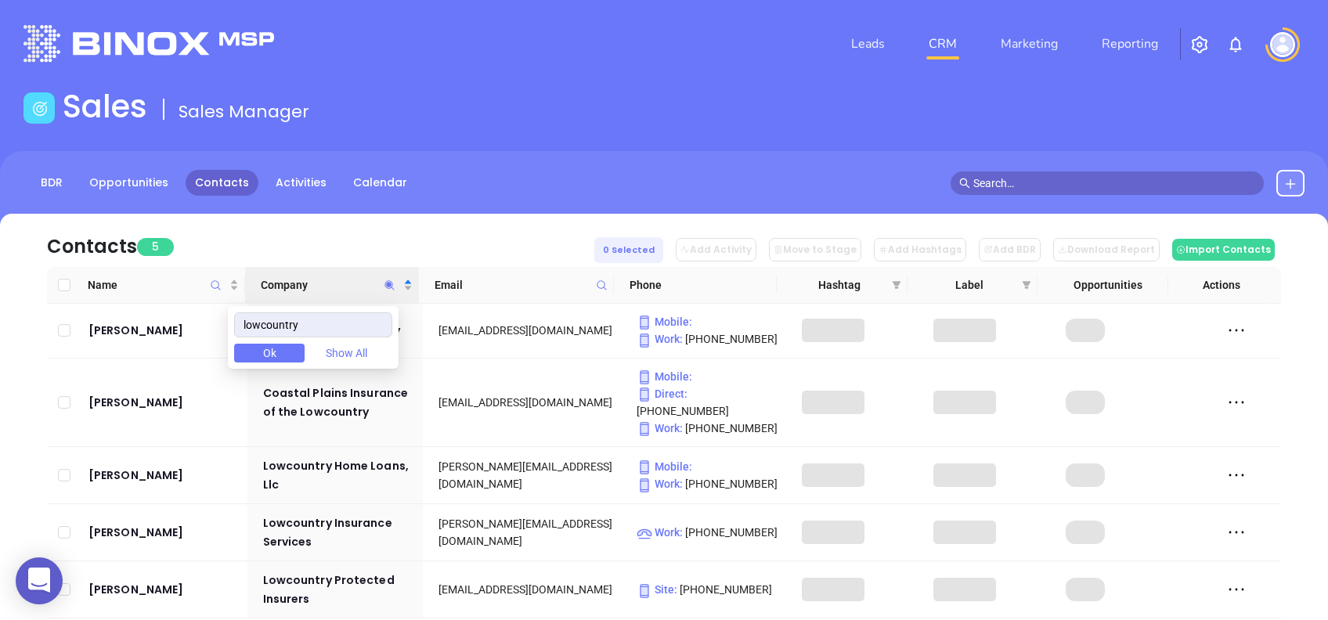
click at [236, 214] on div "Contacts 5 0 Selected Add Activity Move to Stage Add Hashtags Add BDR Download …" at bounding box center [664, 240] width 1234 height 53
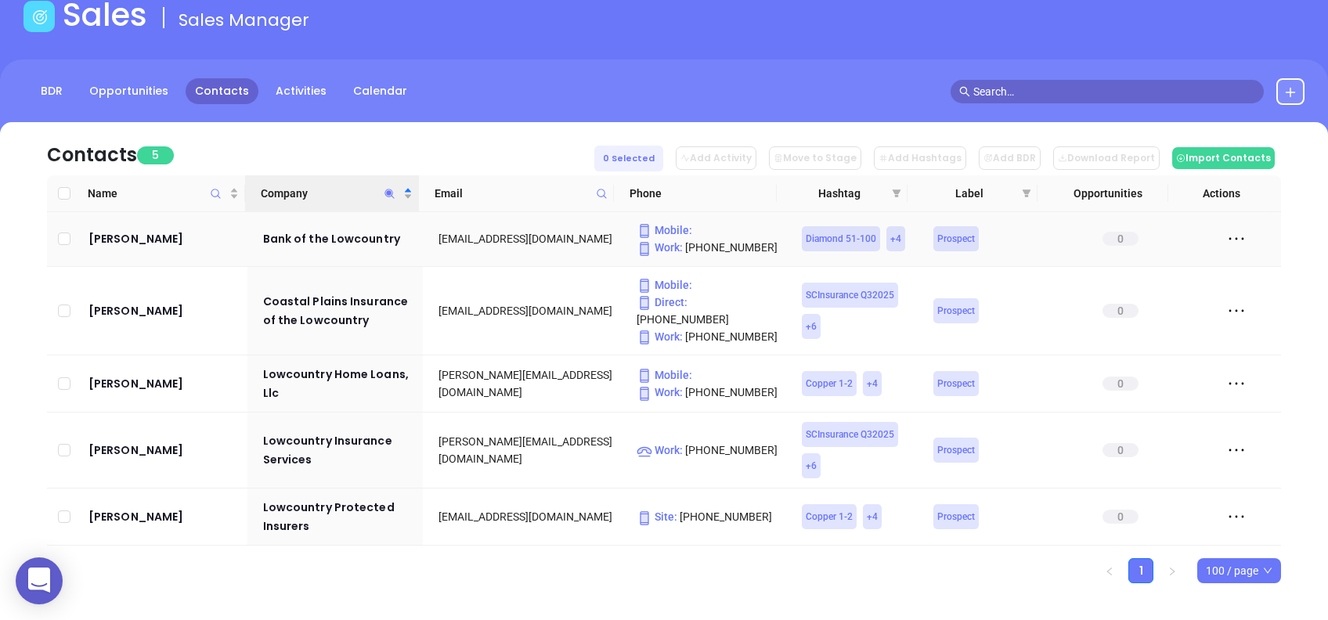
scroll to position [96, 0]
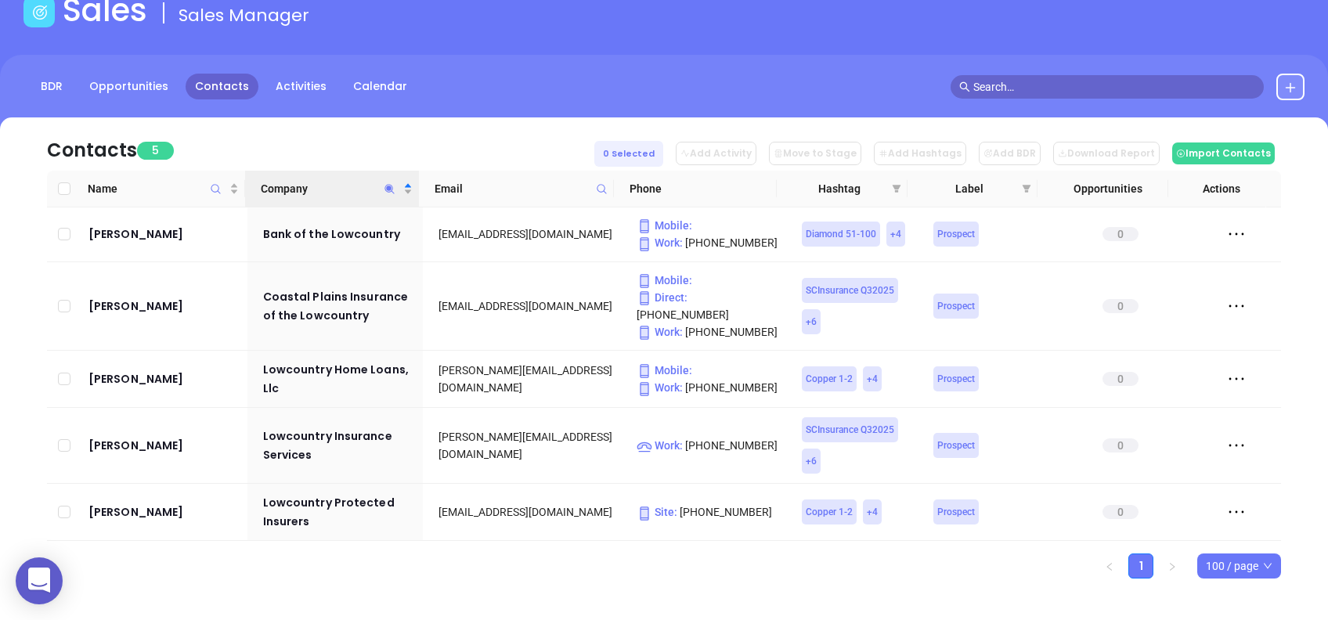
click at [394, 188] on icon "Company" at bounding box center [390, 189] width 12 height 12
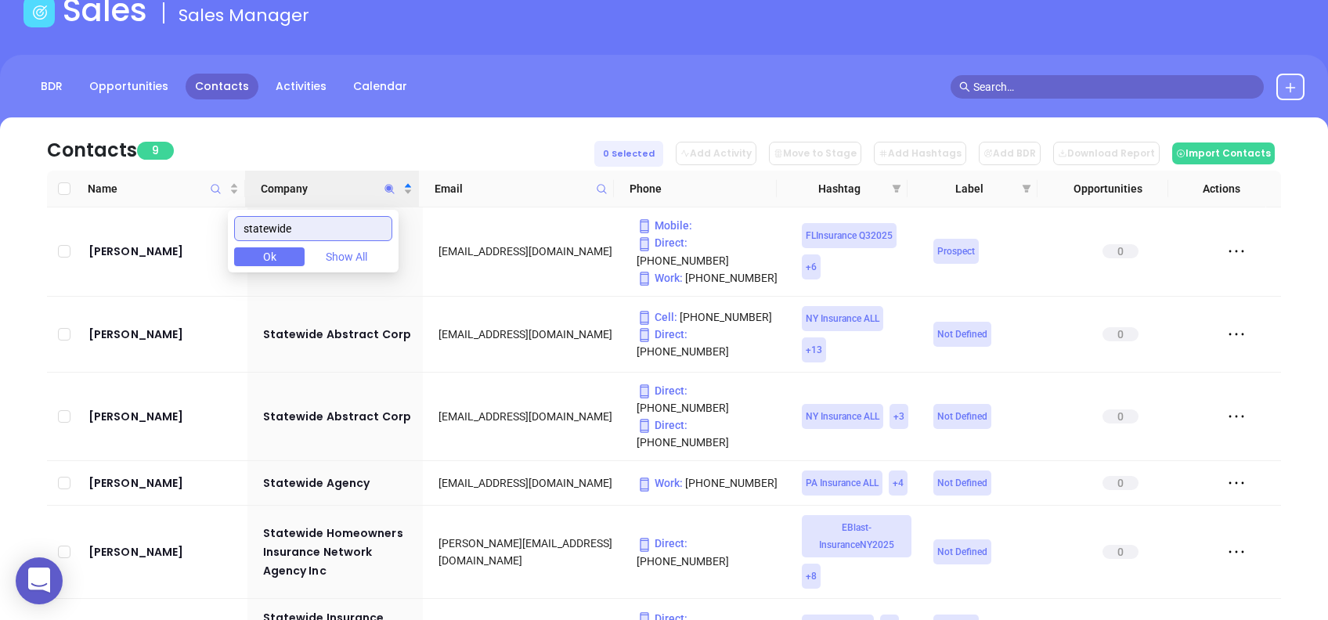
type input "statewide"
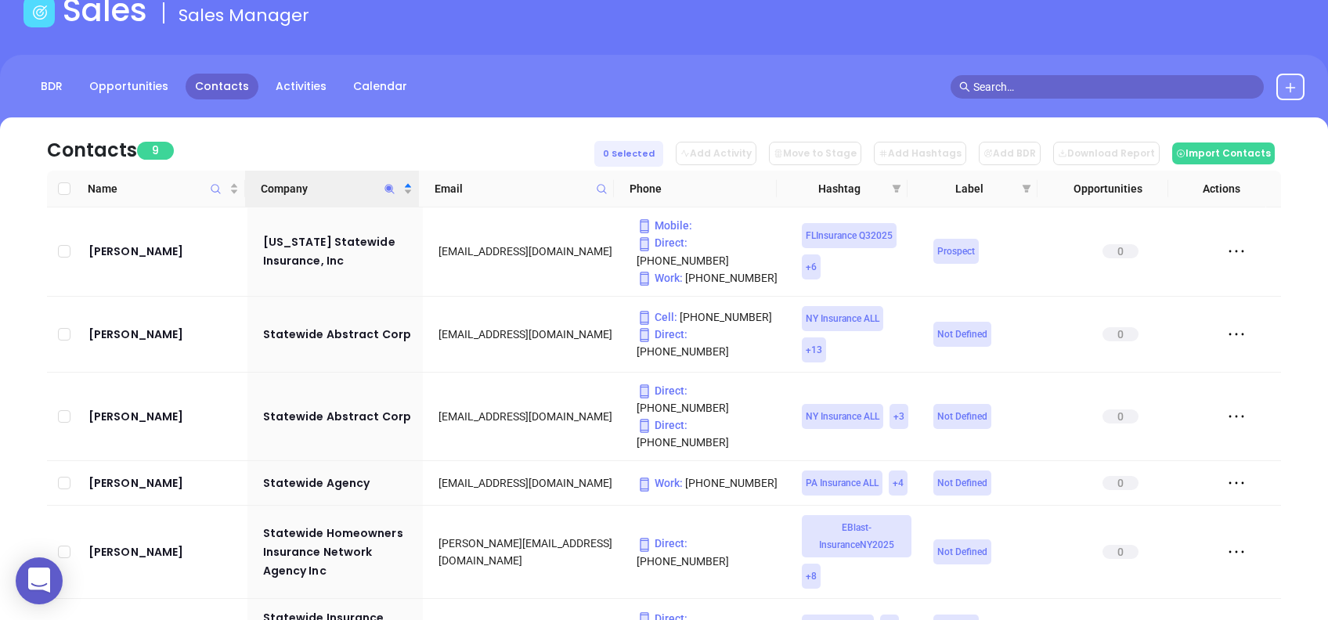
click at [462, 139] on div "Contacts 9 0 Selected Add Activity Move to Stage Add Hashtags Add BDR Download …" at bounding box center [664, 143] width 1234 height 53
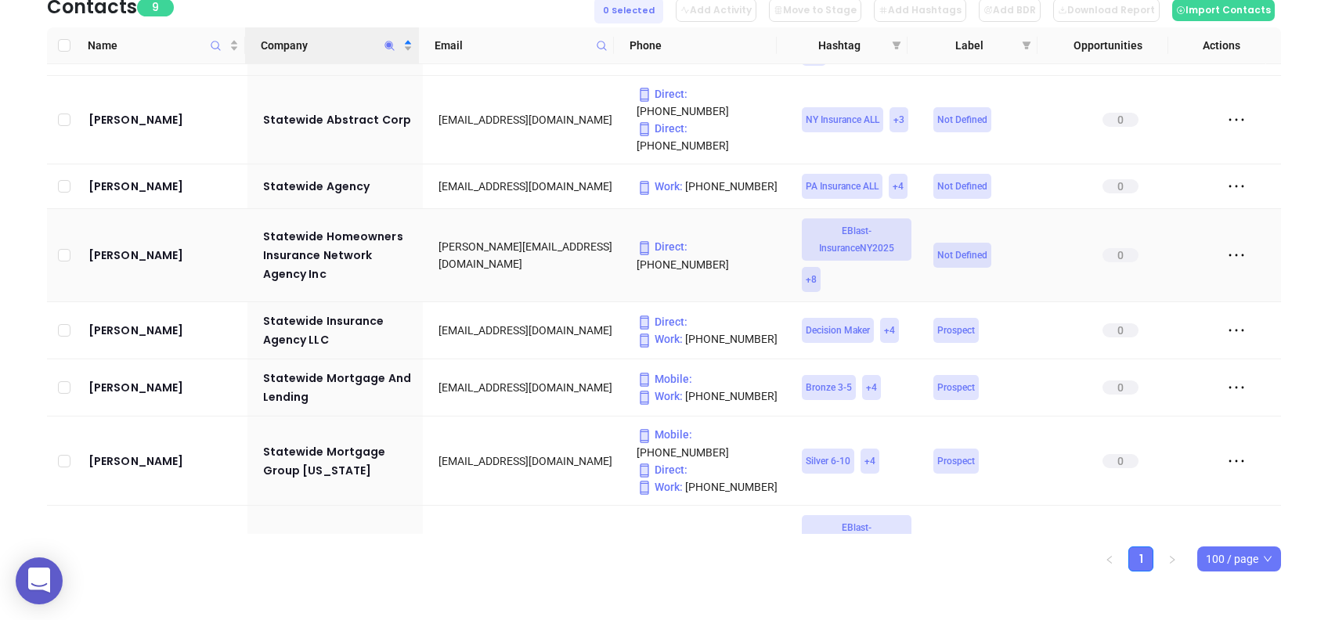
scroll to position [245, 0]
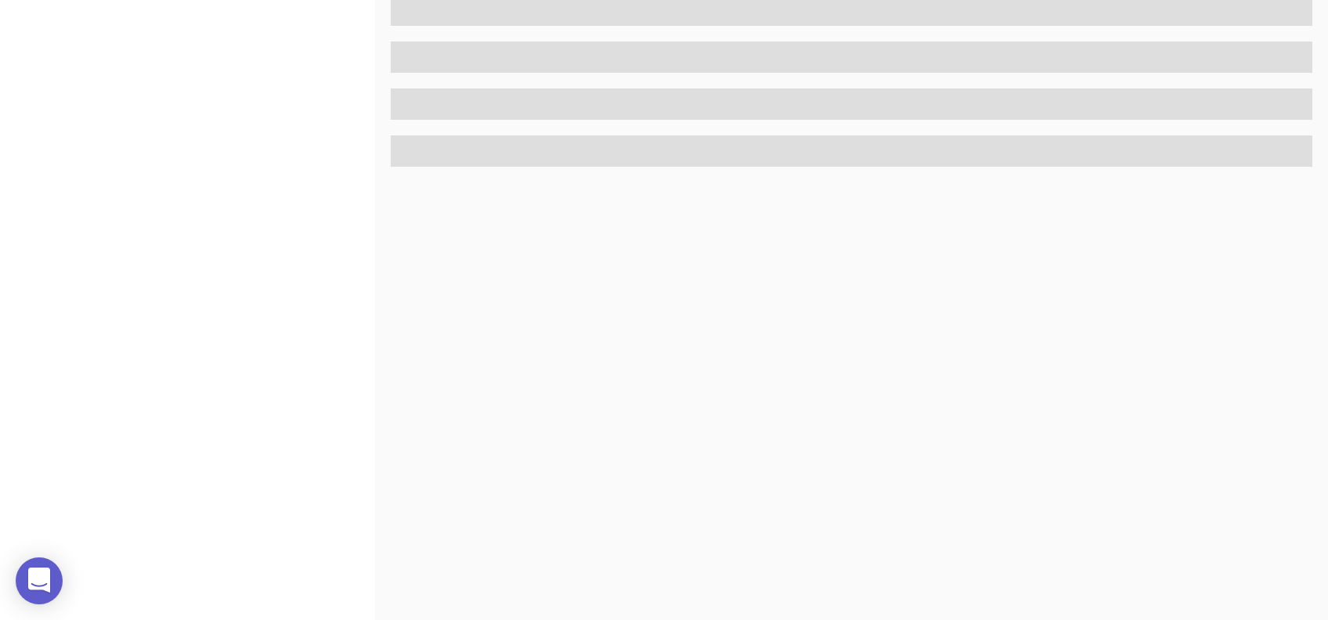
scroll to position [689, 0]
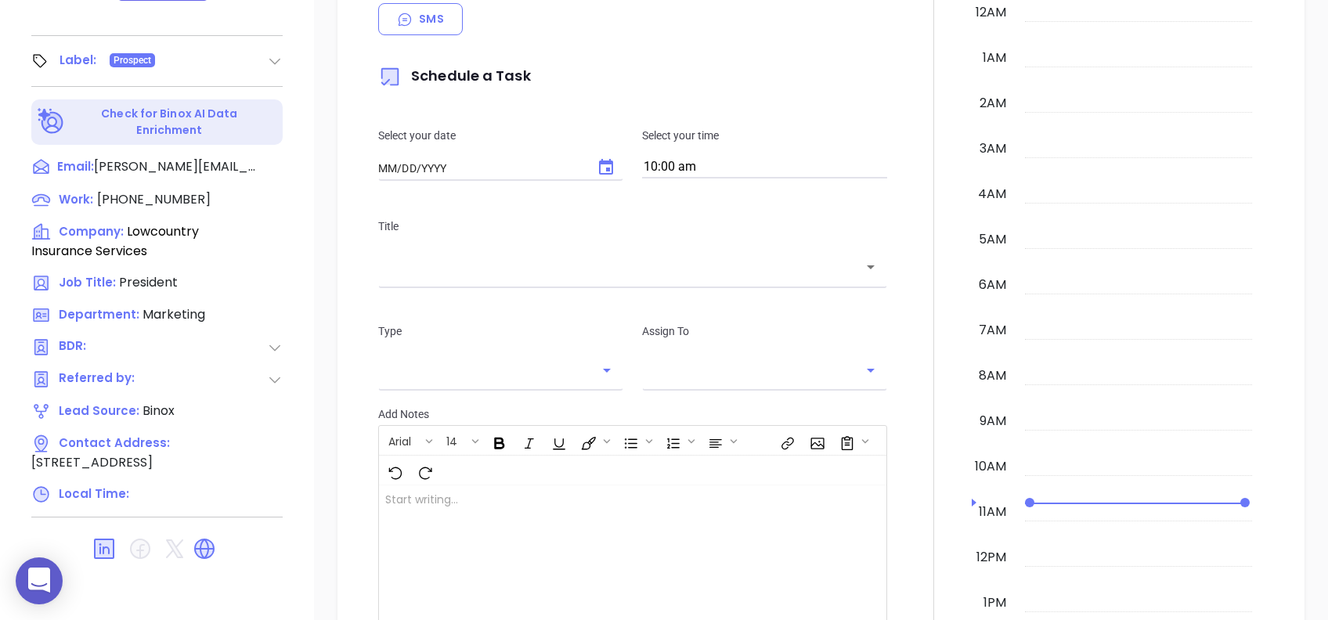
type input "[DATE]"
type input "[PERSON_NAME]"
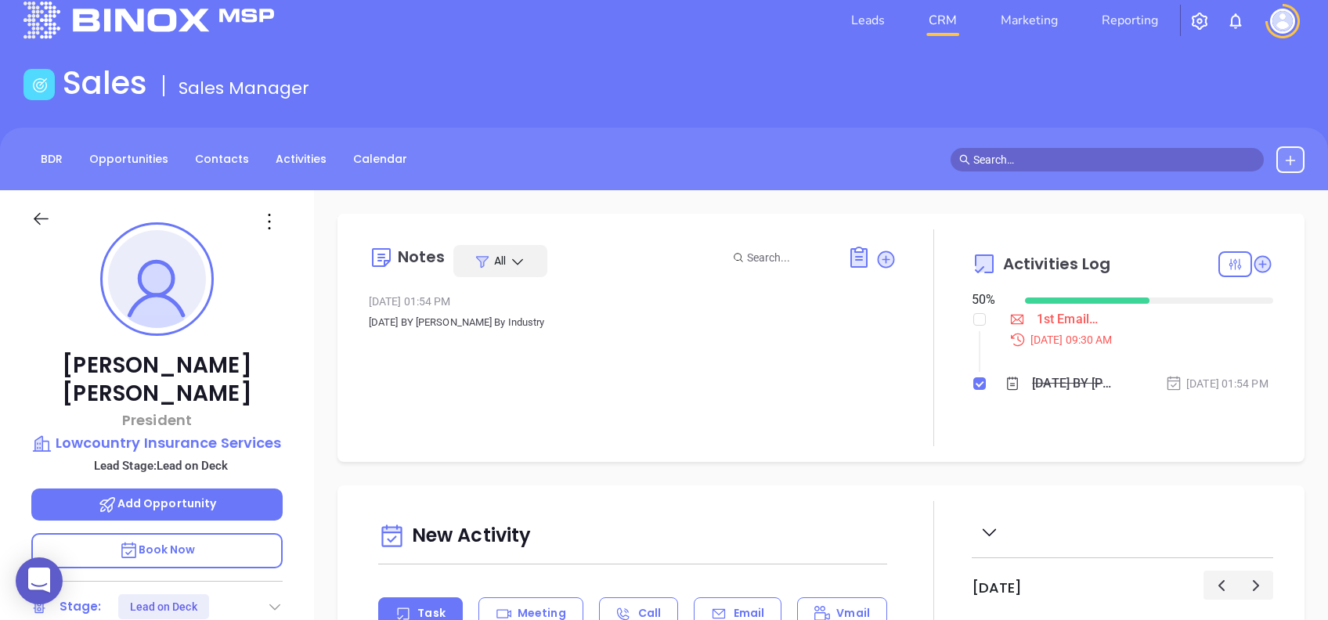
scroll to position [0, 0]
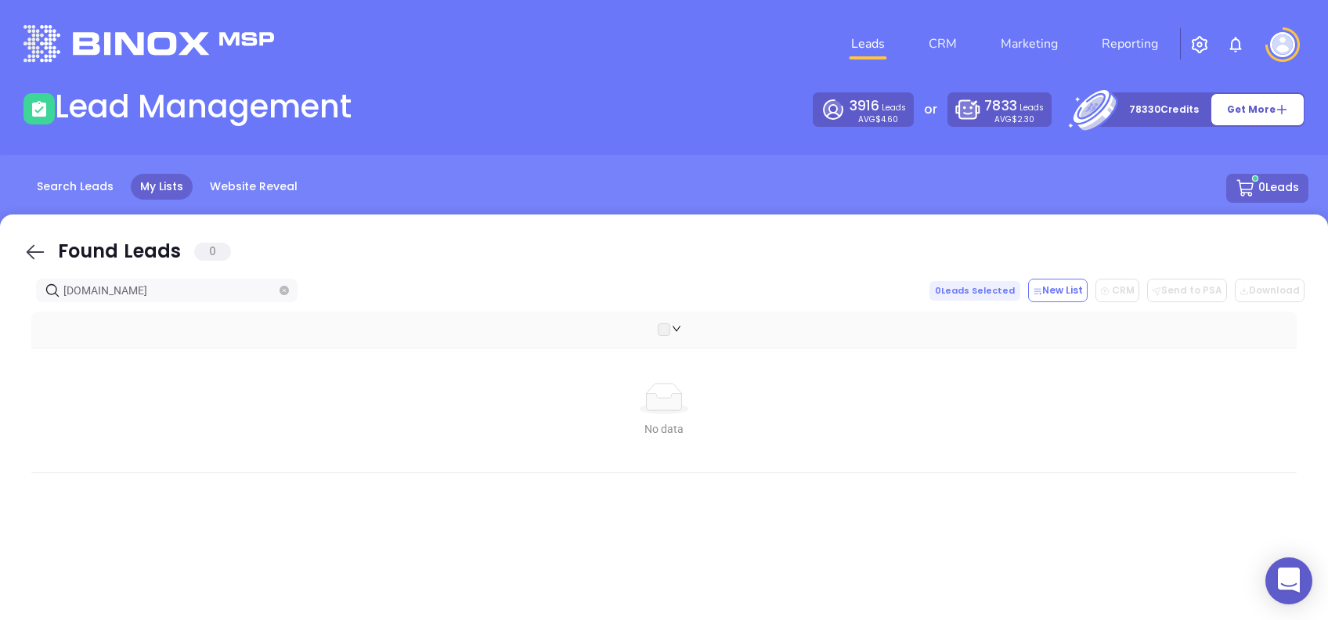
click at [26, 247] on icon at bounding box center [34, 251] width 23 height 23
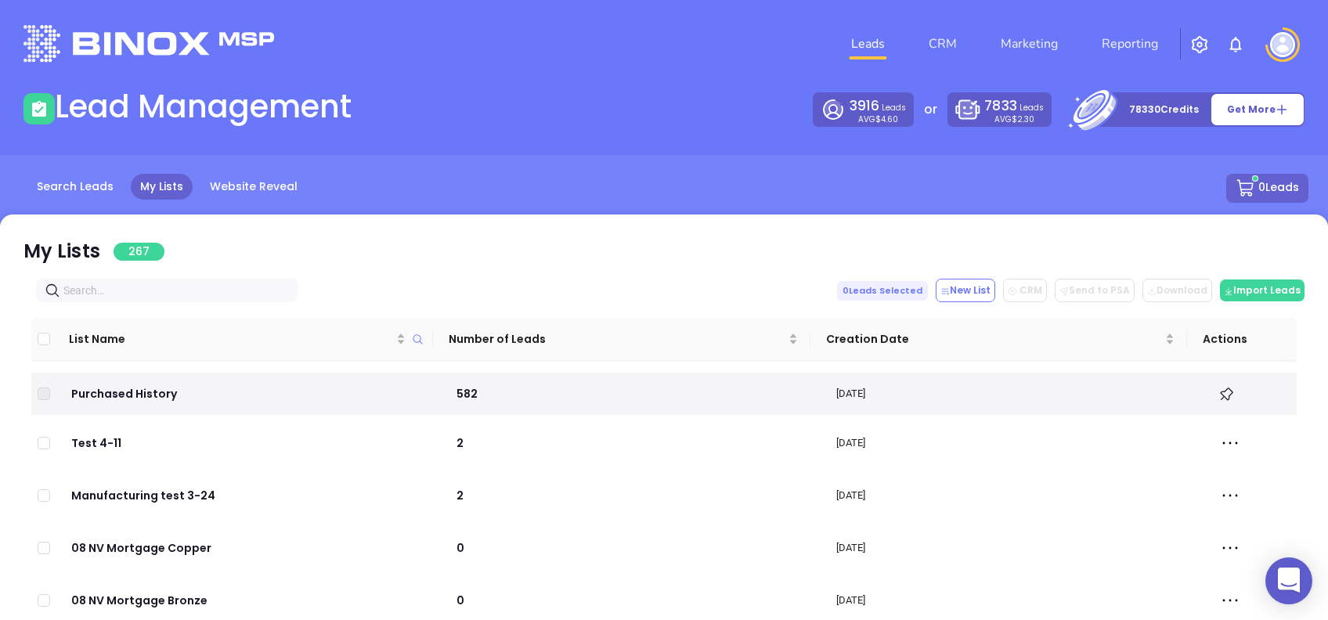
click at [139, 282] on input "text" at bounding box center [169, 290] width 213 height 17
paste input "[DOMAIN_NAME]"
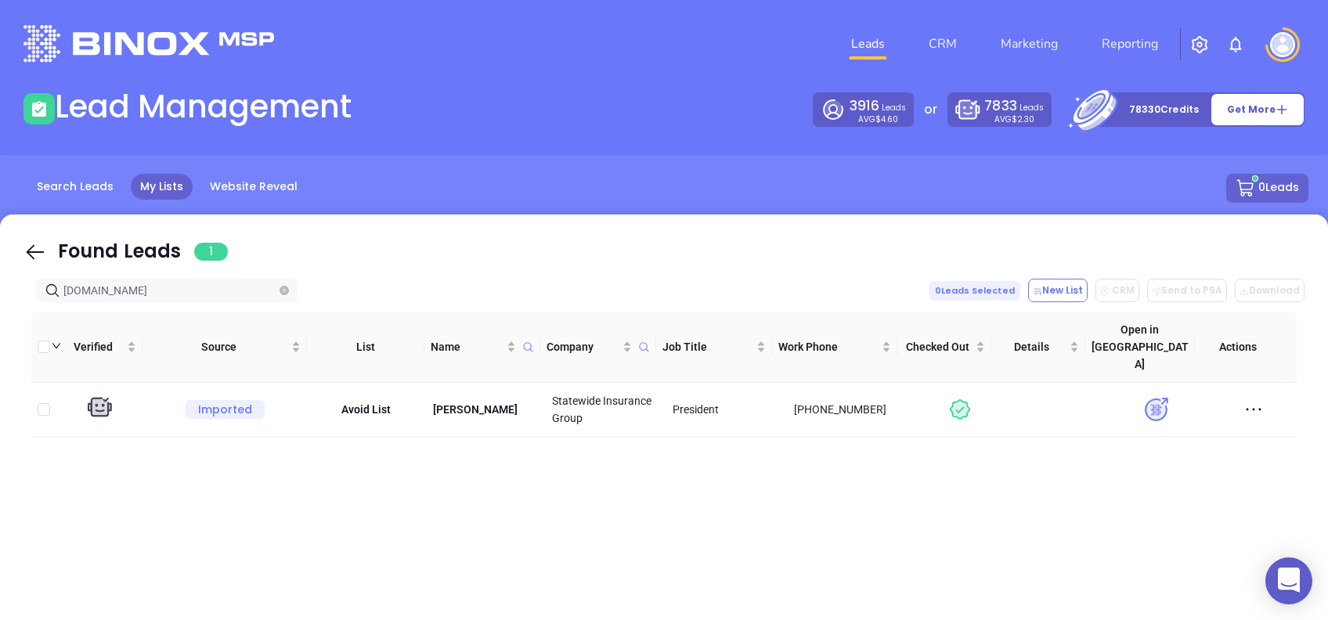
type input "[DOMAIN_NAME]"
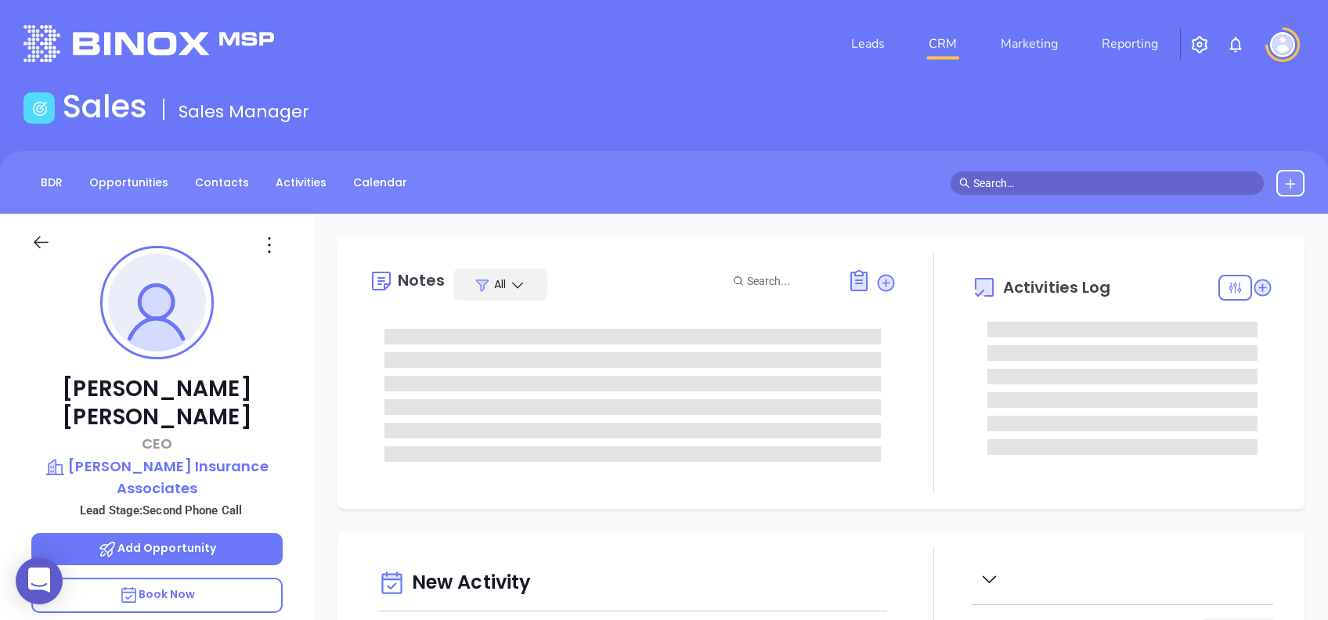
type input "[DATE]"
type input "Alejandra Lara"
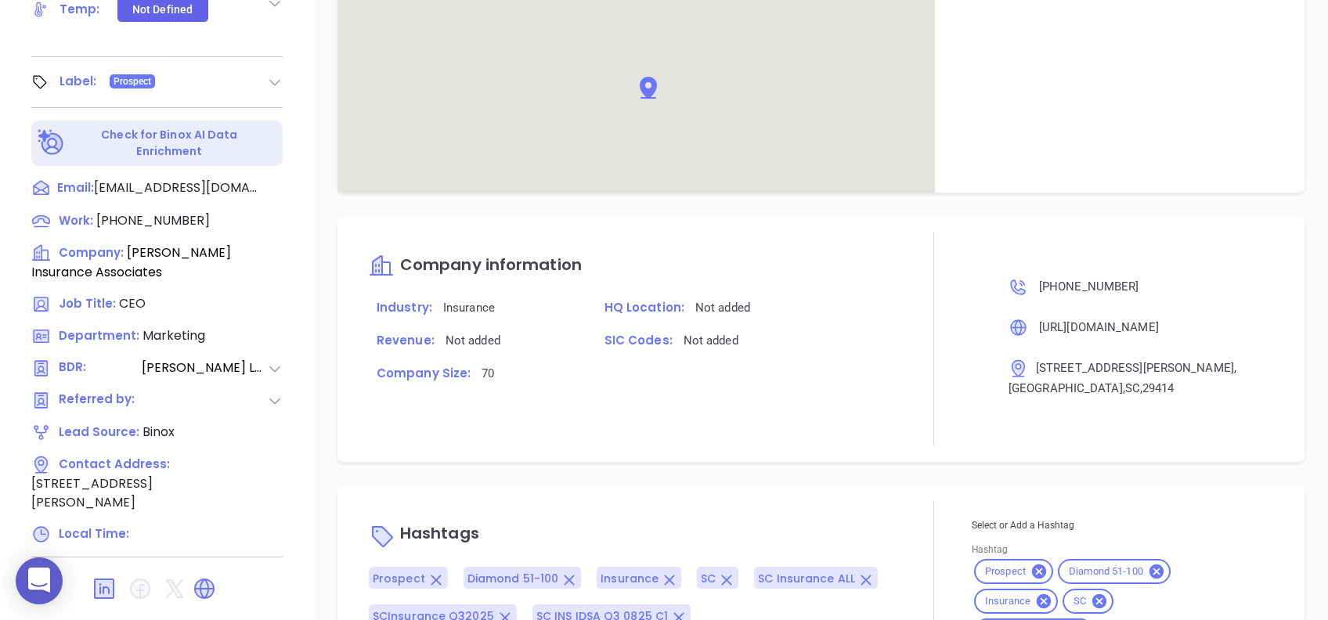
scroll to position [1079, 0]
